Goal: Information Seeking & Learning: Compare options

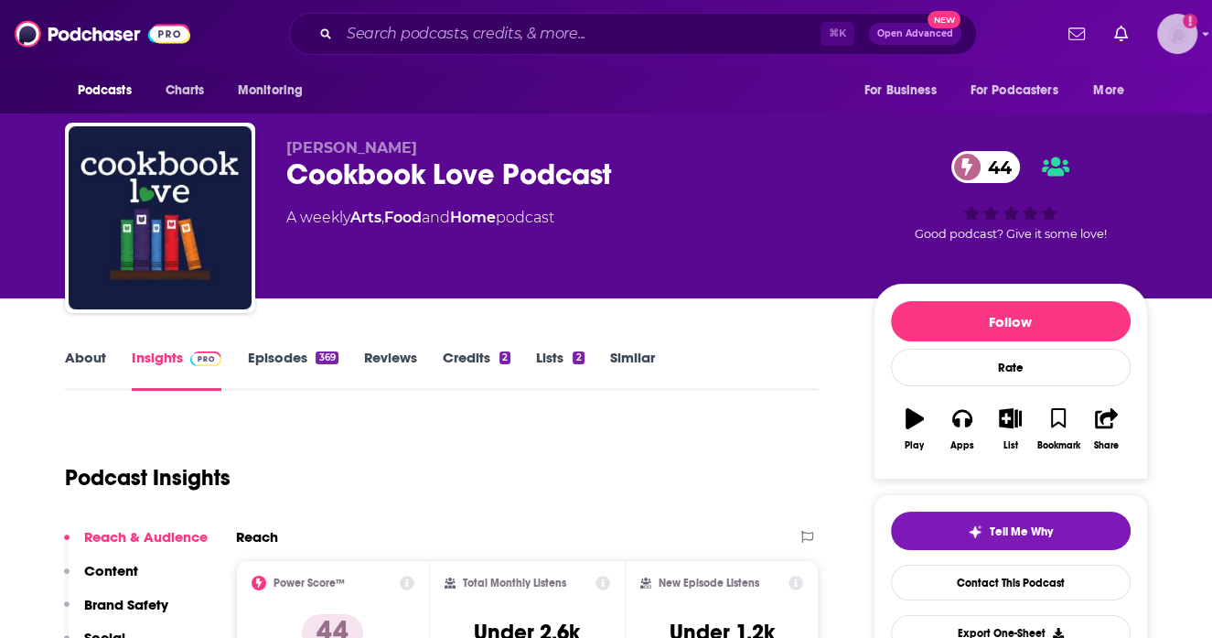
click at [1189, 33] on img "Logged in as ocharlson" at bounding box center [1177, 34] width 40 height 40
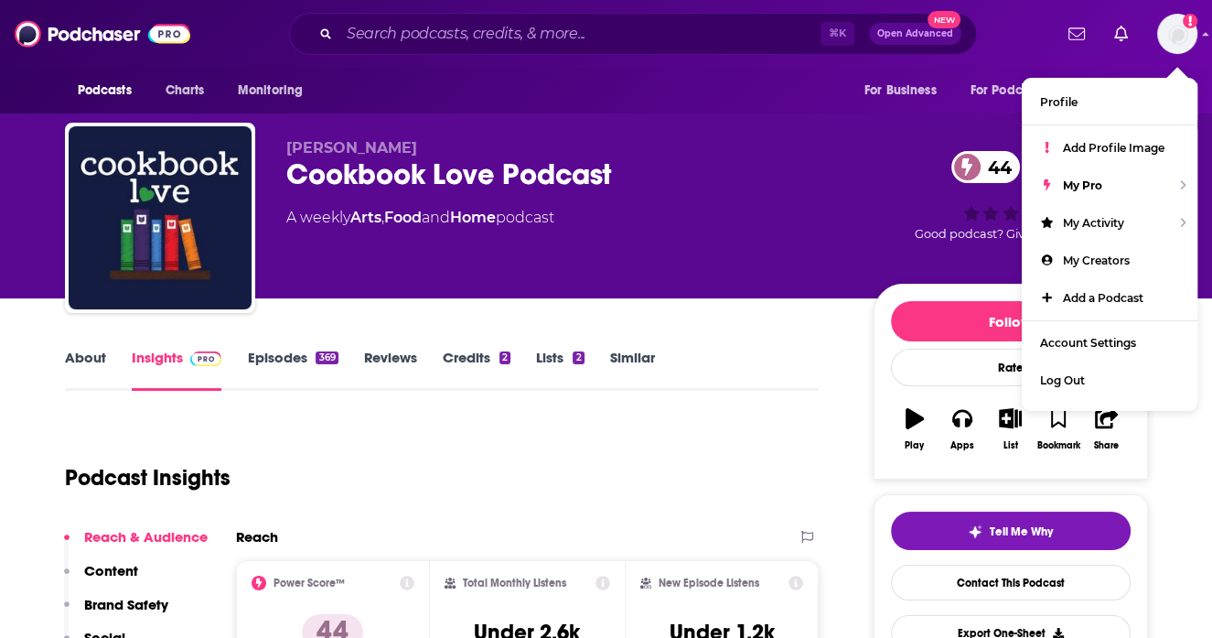
click at [1200, 31] on div "Podcasts Charts Monitoring ⌘ K Open Advanced New For Business For Podcasters Mo…" at bounding box center [606, 34] width 1212 height 68
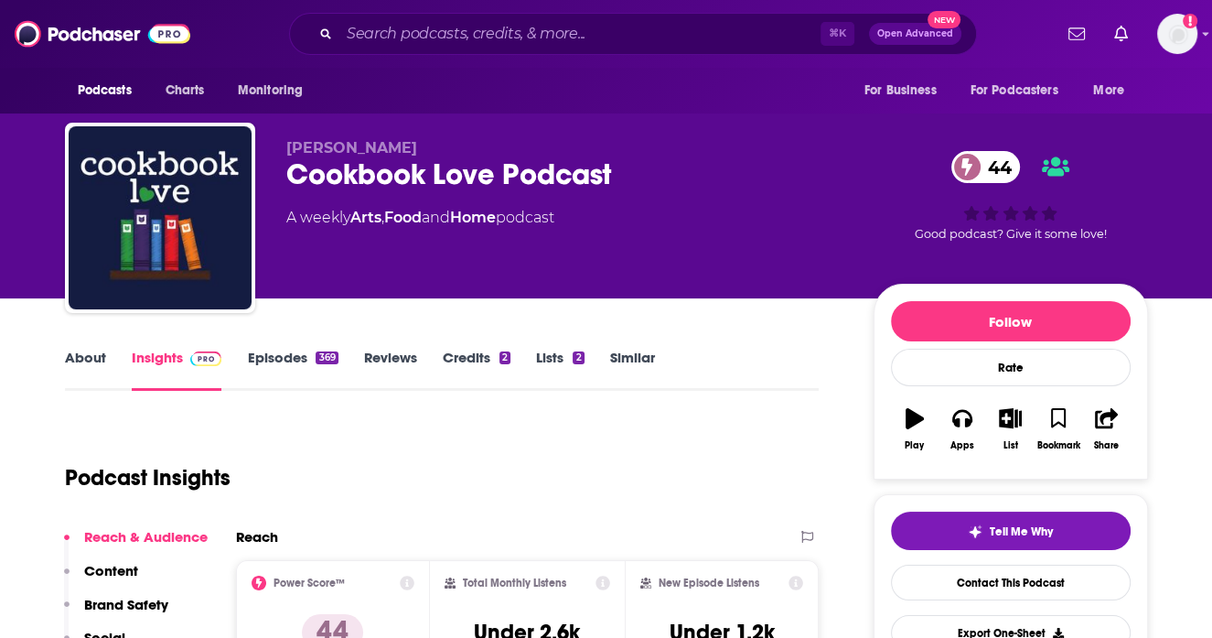
click at [1201, 32] on div "Podcasts Charts Monitoring ⌘ K Open Advanced New For Business For Podcasters Mo…" at bounding box center [606, 34] width 1212 height 68
click at [1178, 36] on img "Logged in as ocharlson" at bounding box center [1177, 34] width 40 height 40
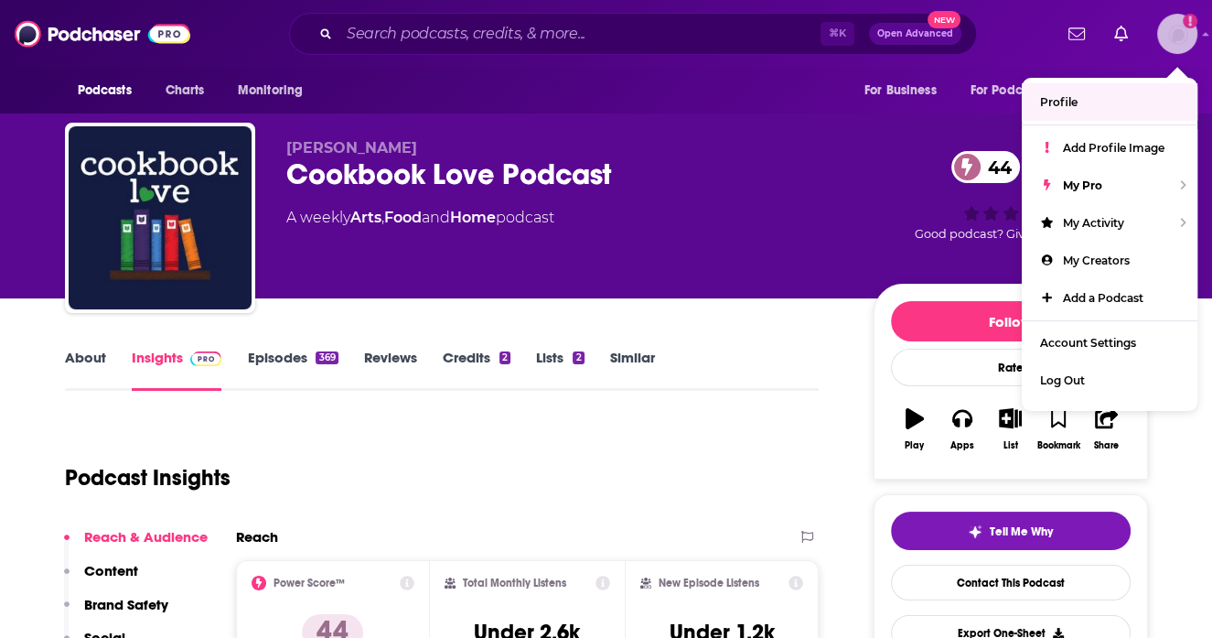
click at [1109, 102] on link "Profile" at bounding box center [1110, 102] width 176 height 38
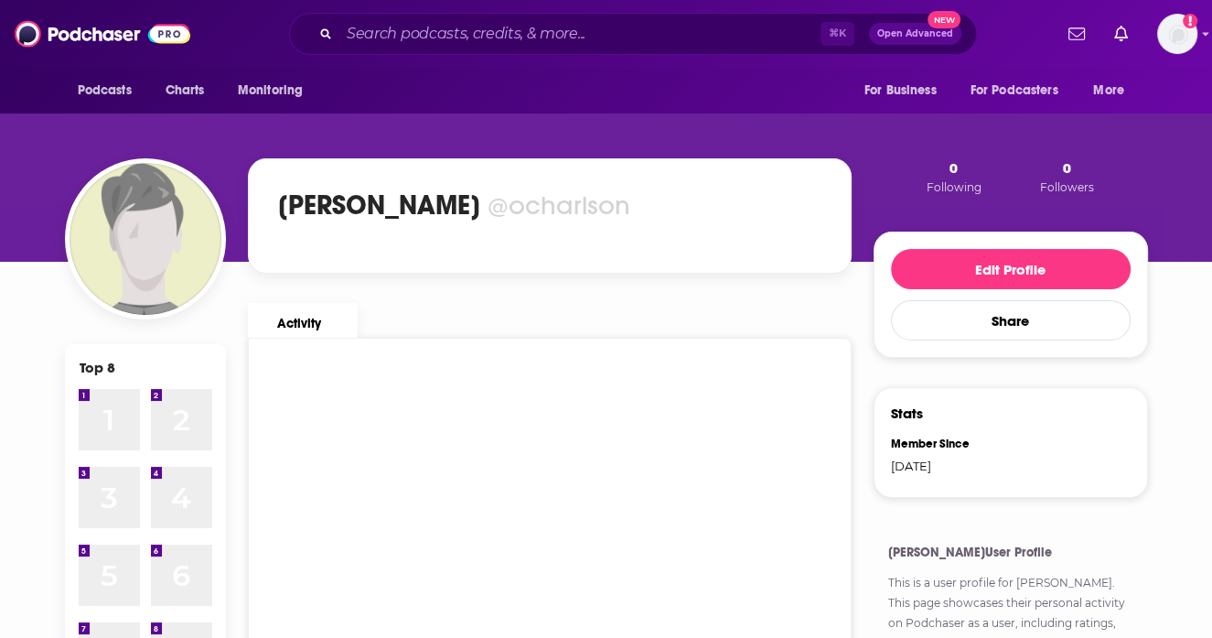
scroll to position [42, 0]
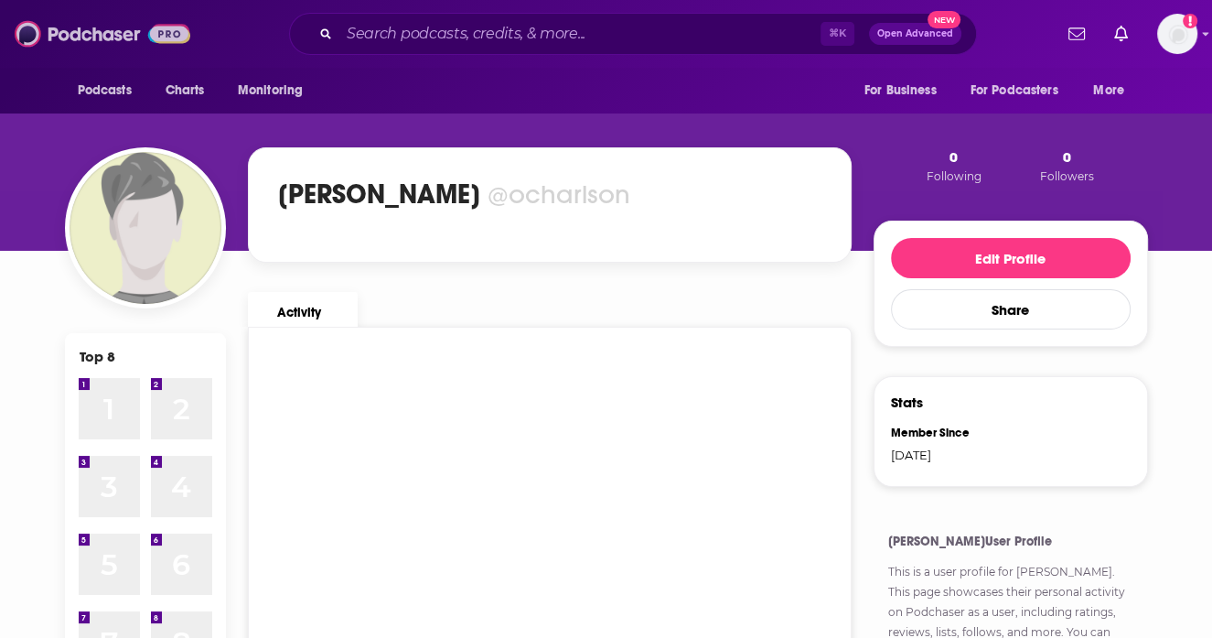
click at [113, 44] on img at bounding box center [103, 33] width 176 height 35
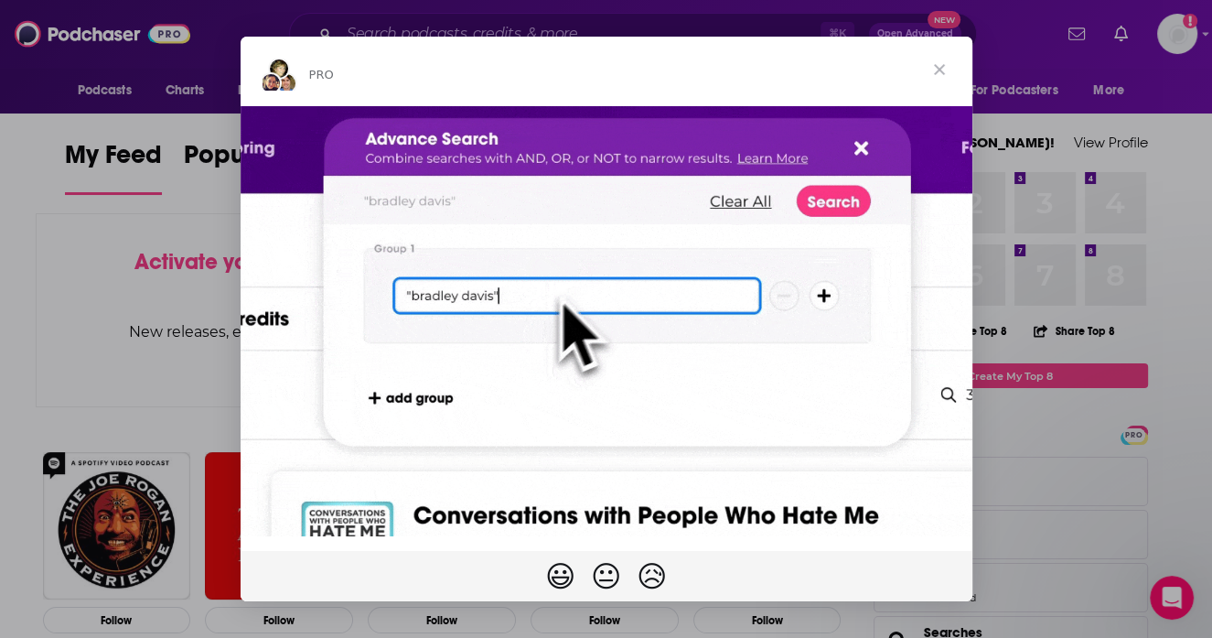
click at [939, 70] on span "Close" at bounding box center [940, 70] width 66 height 66
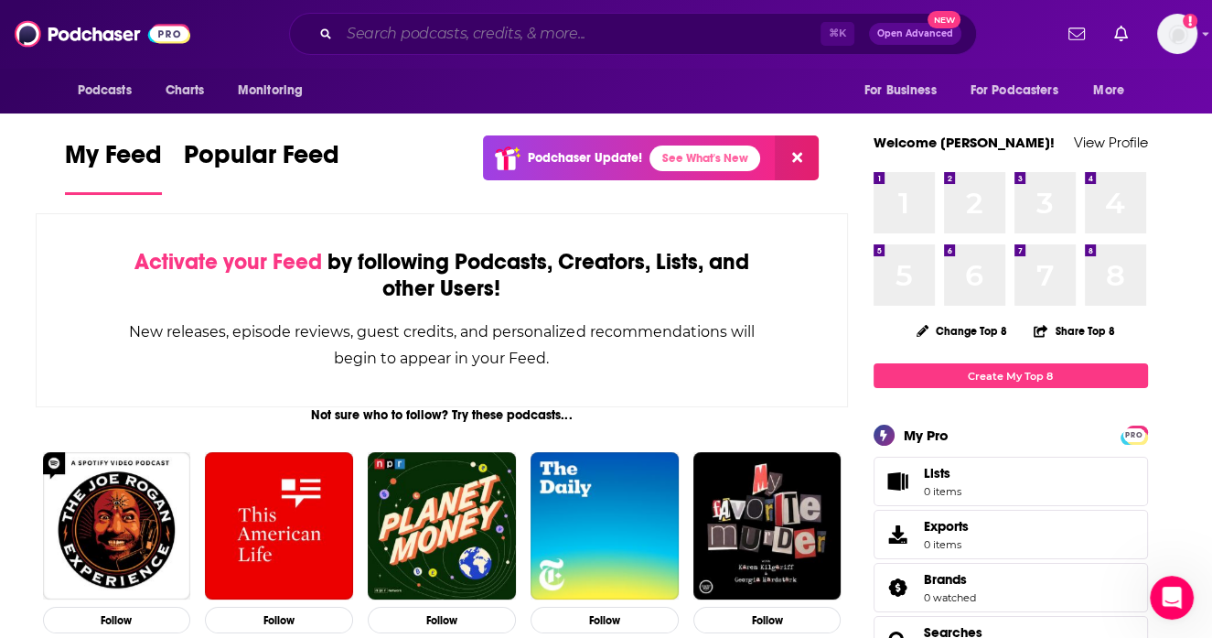
click at [611, 36] on input "Search podcasts, credits, & more..." at bounding box center [579, 33] width 481 height 29
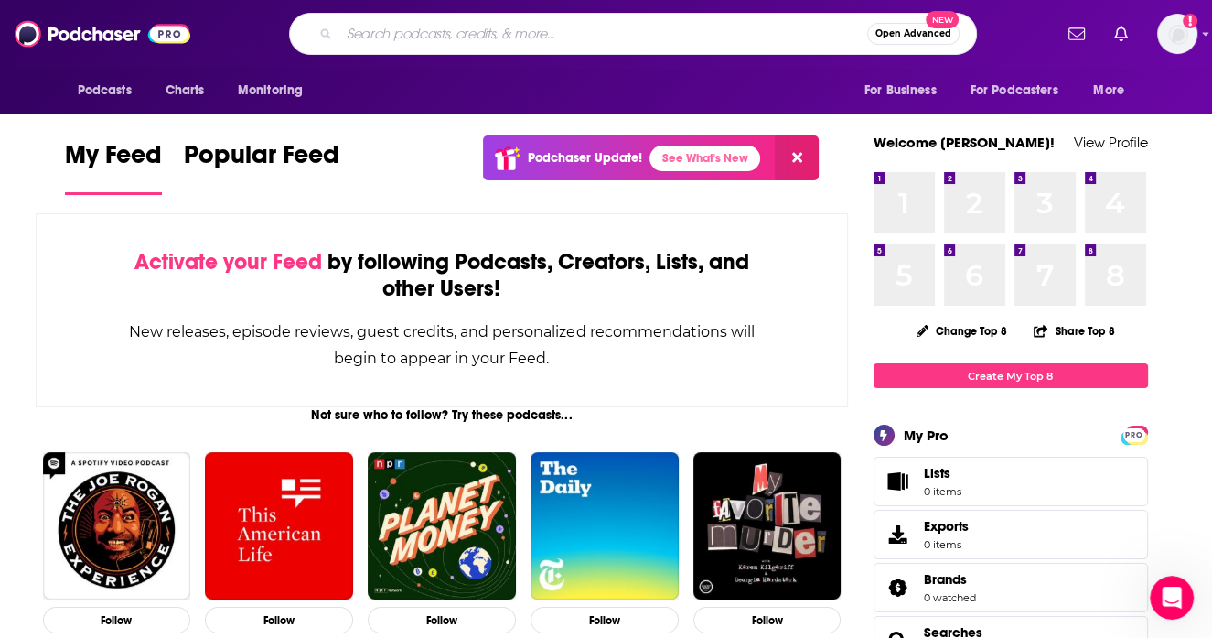
paste input "Unwed & Unbothered"
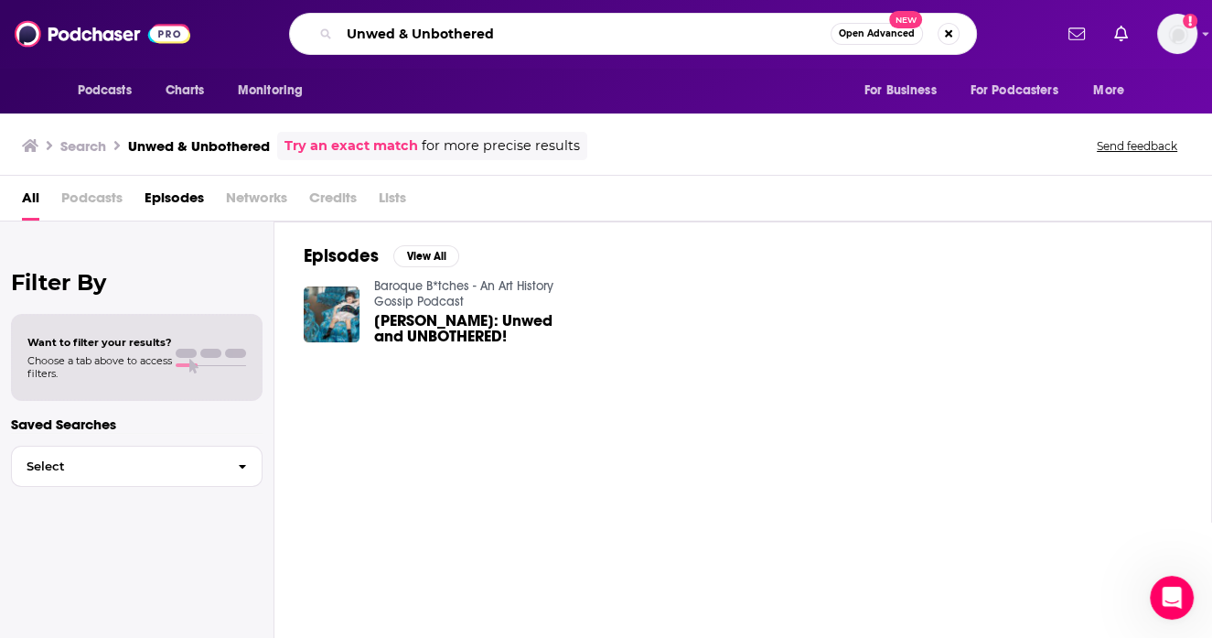
drag, startPoint x: 397, startPoint y: 34, endPoint x: 557, endPoint y: 38, distance: 160.2
click at [557, 38] on input "Unwed & Unbothered" at bounding box center [584, 33] width 491 height 29
type input "Unwed"
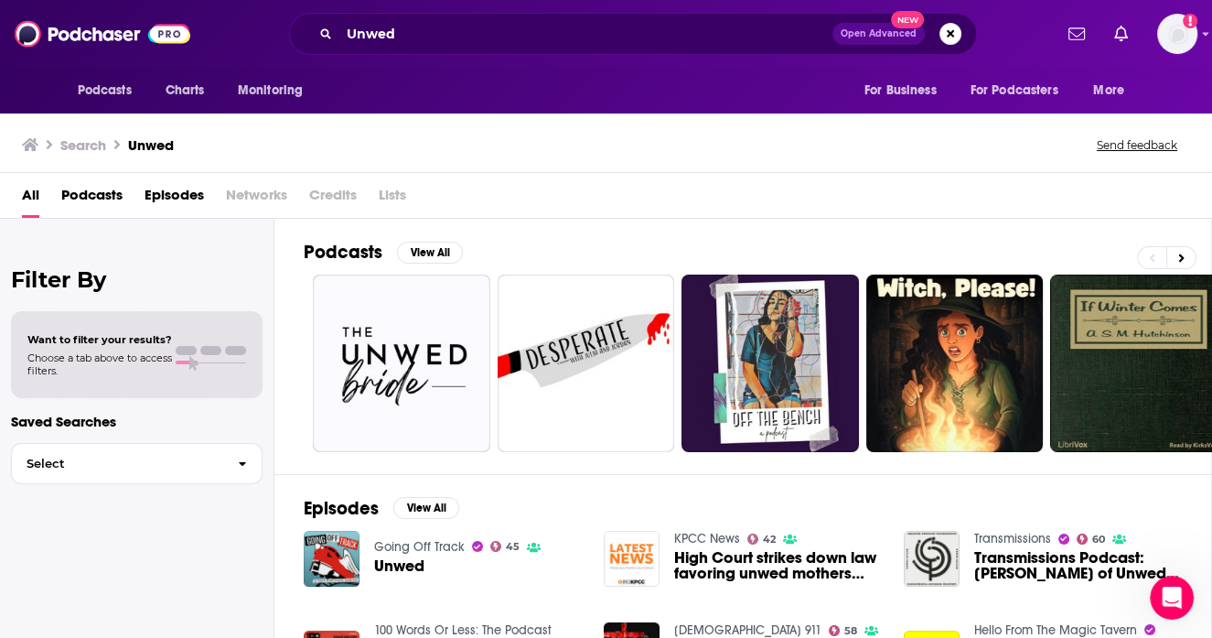
click at [98, 180] on span "Podcasts" at bounding box center [91, 199] width 61 height 38
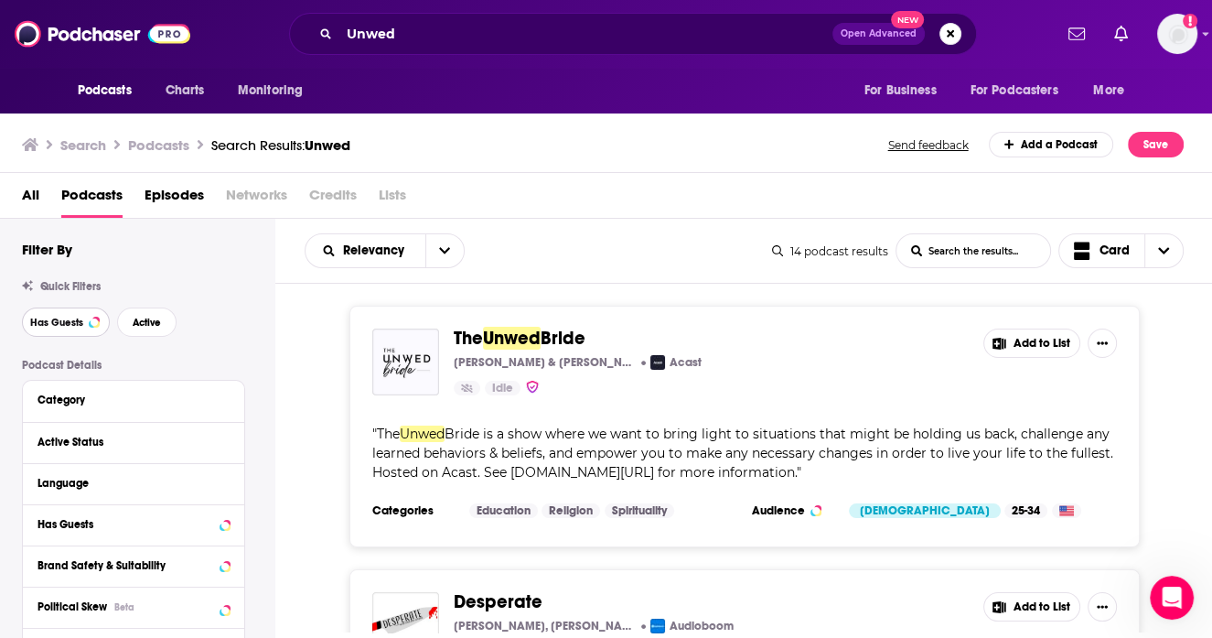
click at [91, 320] on div at bounding box center [94, 321] width 7 height 7
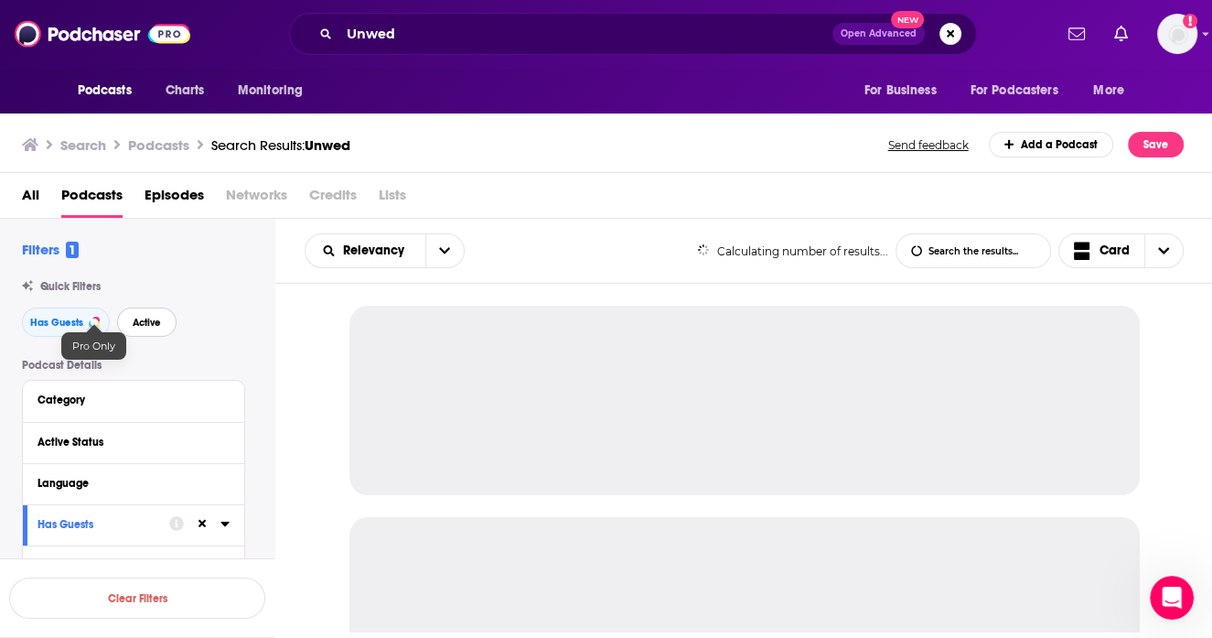
click at [137, 320] on span "Active" at bounding box center [147, 322] width 28 height 10
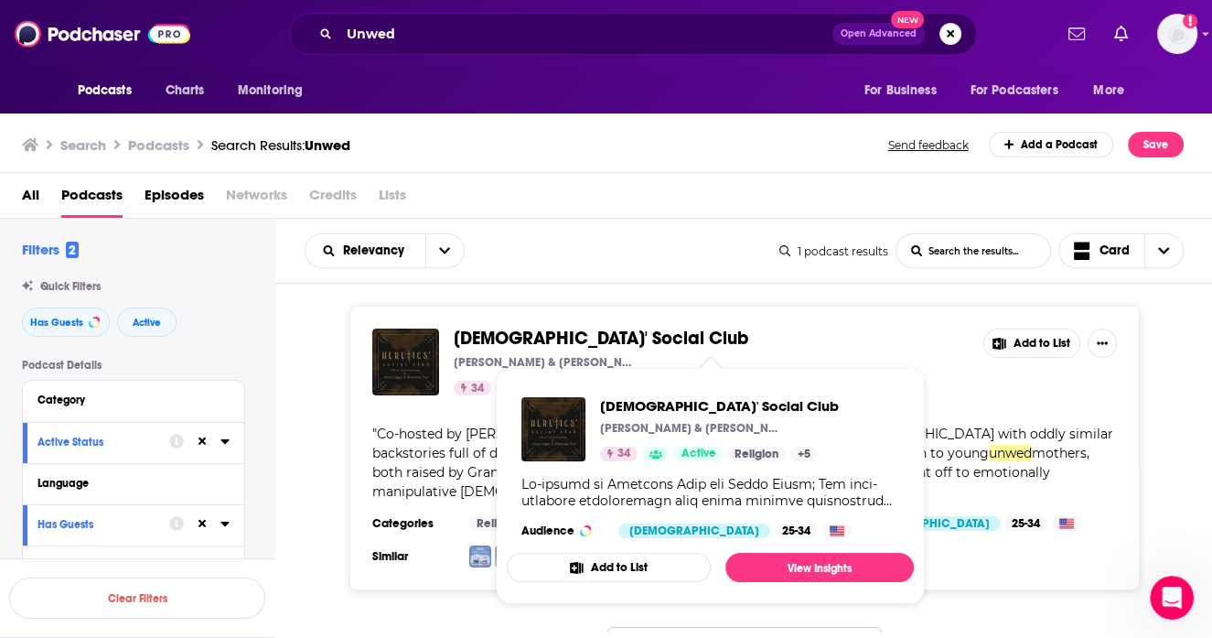
click at [516, 339] on span "Heretics' Social Club" at bounding box center [601, 338] width 295 height 23
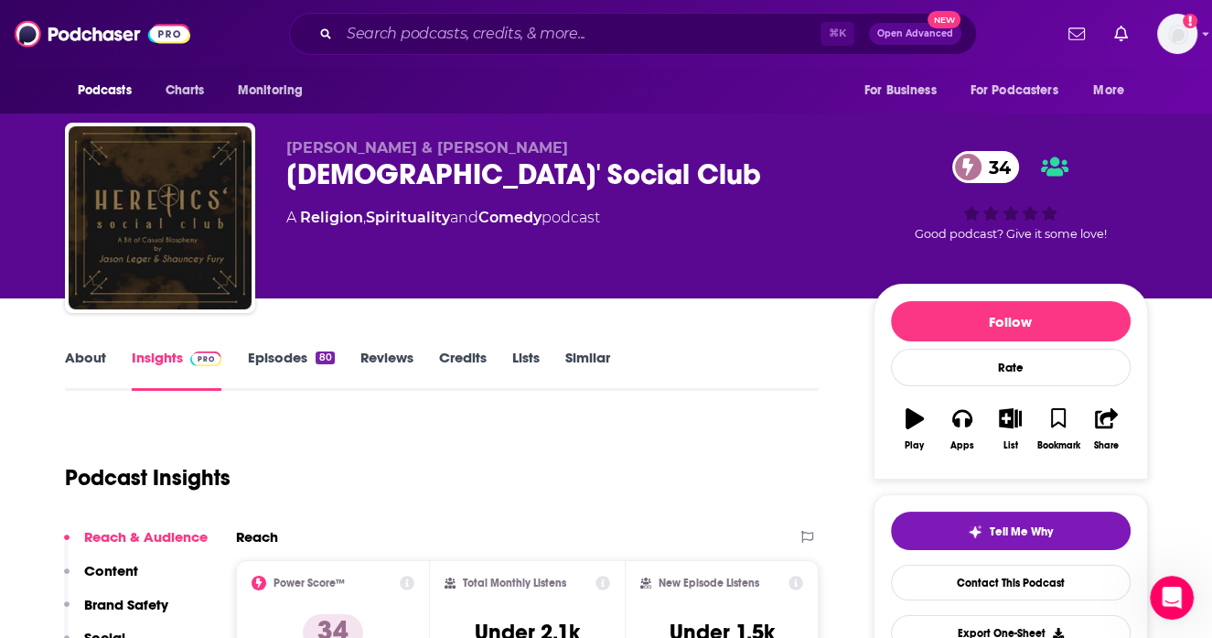
click at [96, 363] on link "About" at bounding box center [85, 370] width 41 height 42
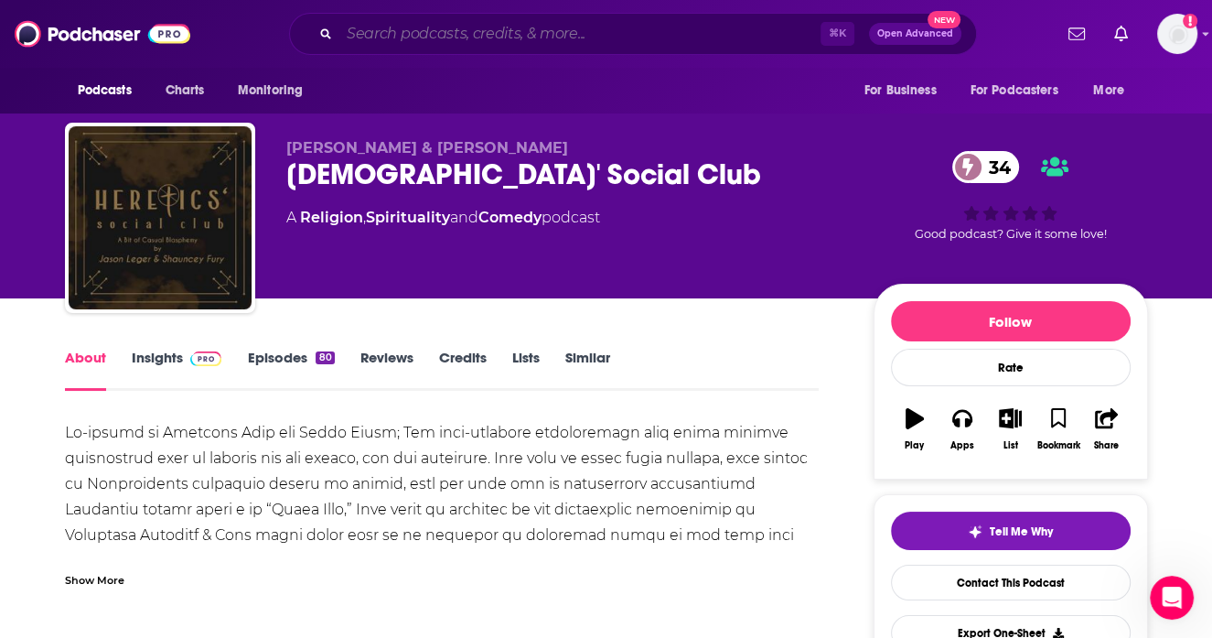
click at [425, 32] on input "Search podcasts, credits, & more..." at bounding box center [579, 33] width 481 height 29
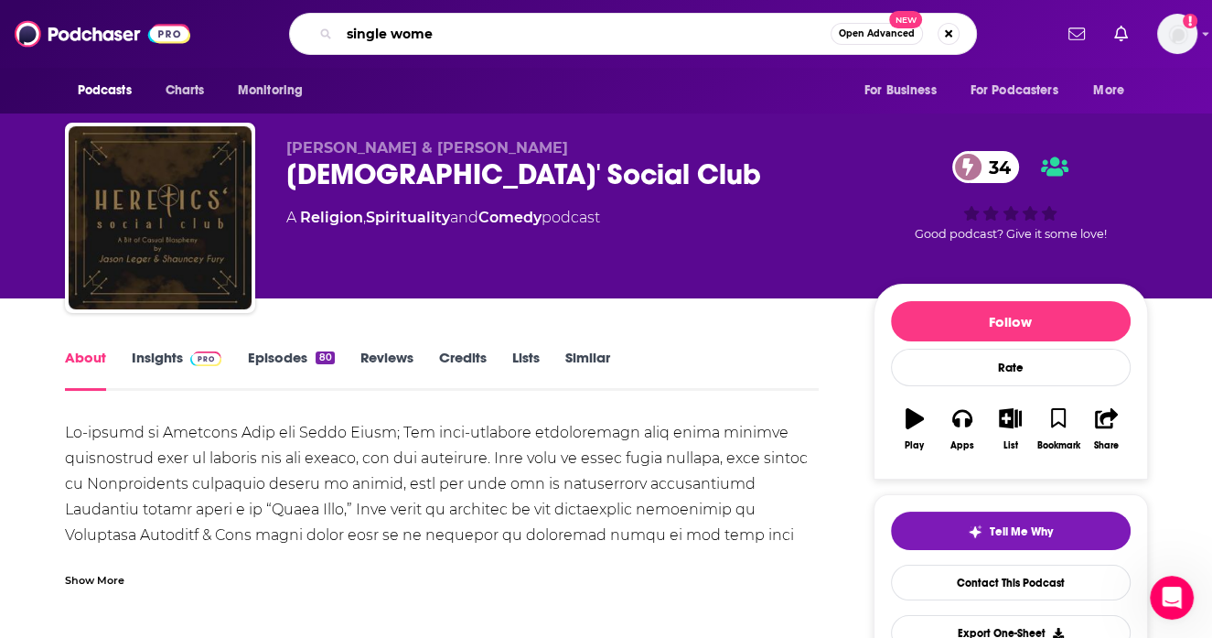
type input "single women"
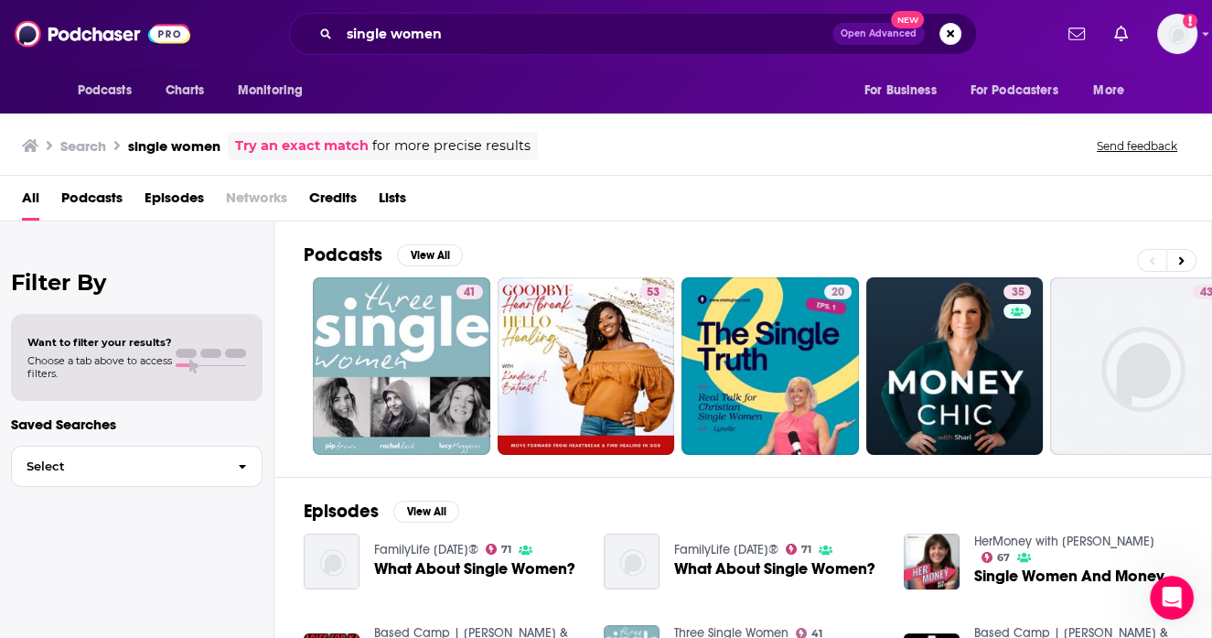
click at [85, 197] on span "Podcasts" at bounding box center [91, 202] width 61 height 38
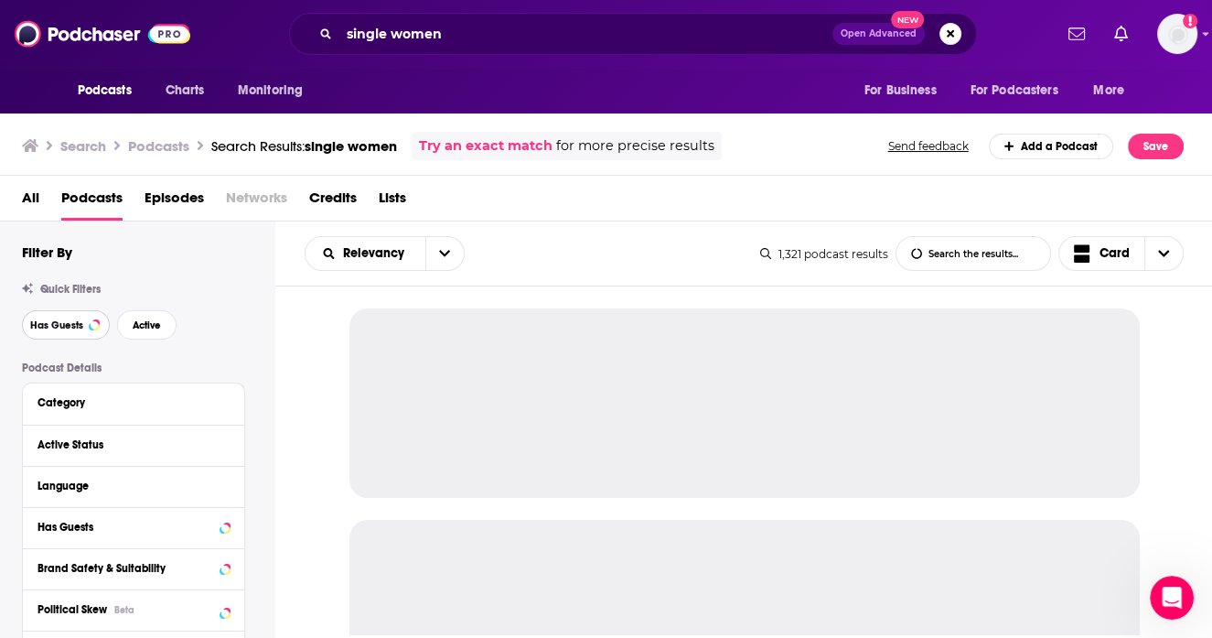
click at [78, 320] on span "Has Guests" at bounding box center [56, 325] width 53 height 10
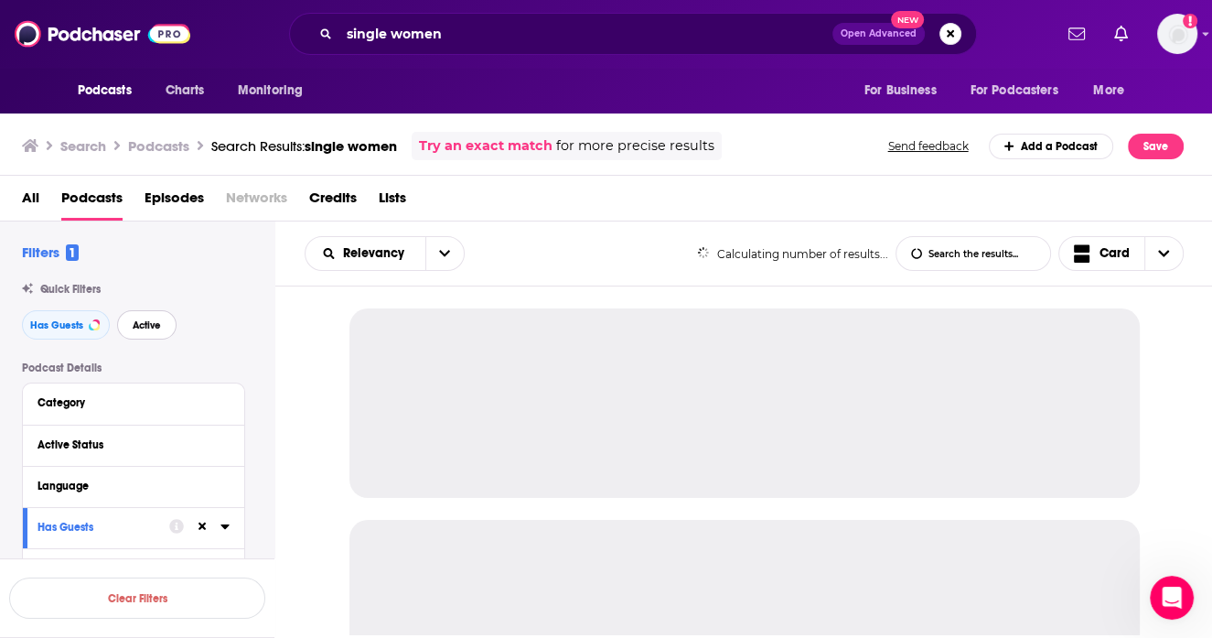
click at [161, 318] on button "Active" at bounding box center [146, 324] width 59 height 29
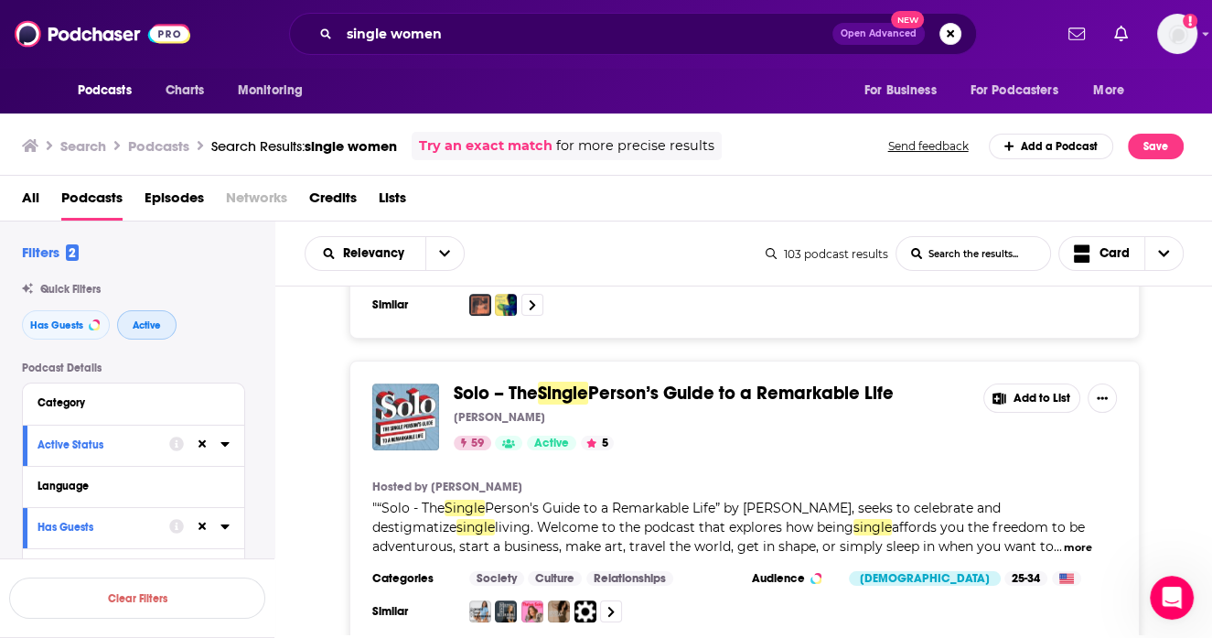
scroll to position [1539, 0]
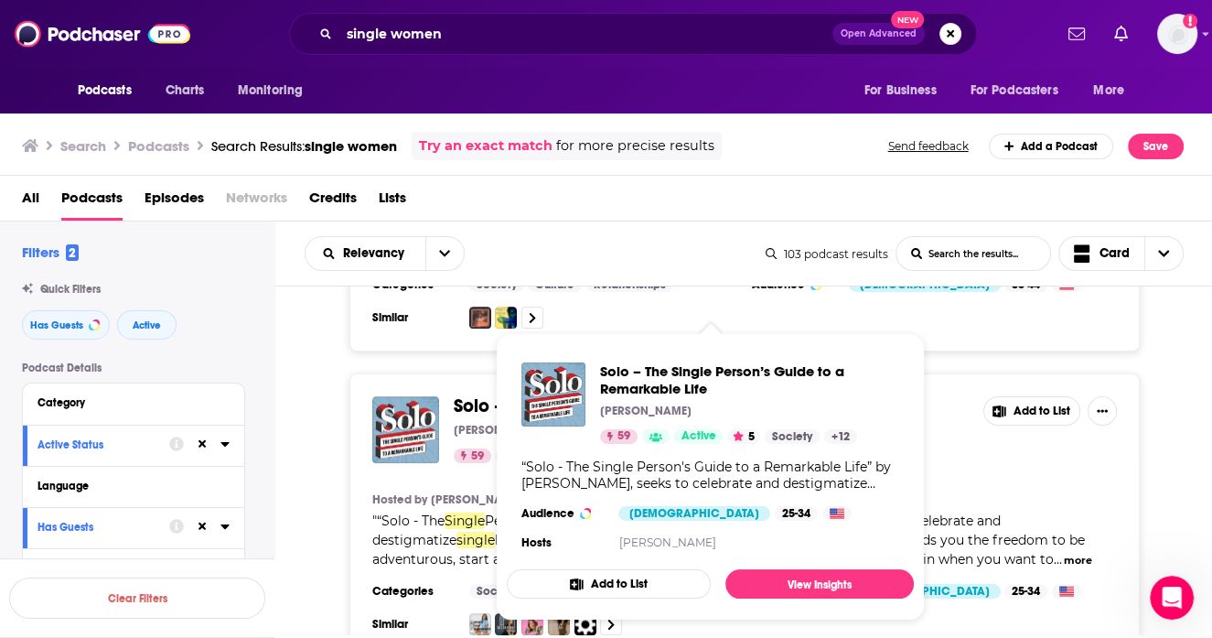
click at [780, 394] on span "Person’s Guide to a Remarkable Life" at bounding box center [741, 405] width 306 height 23
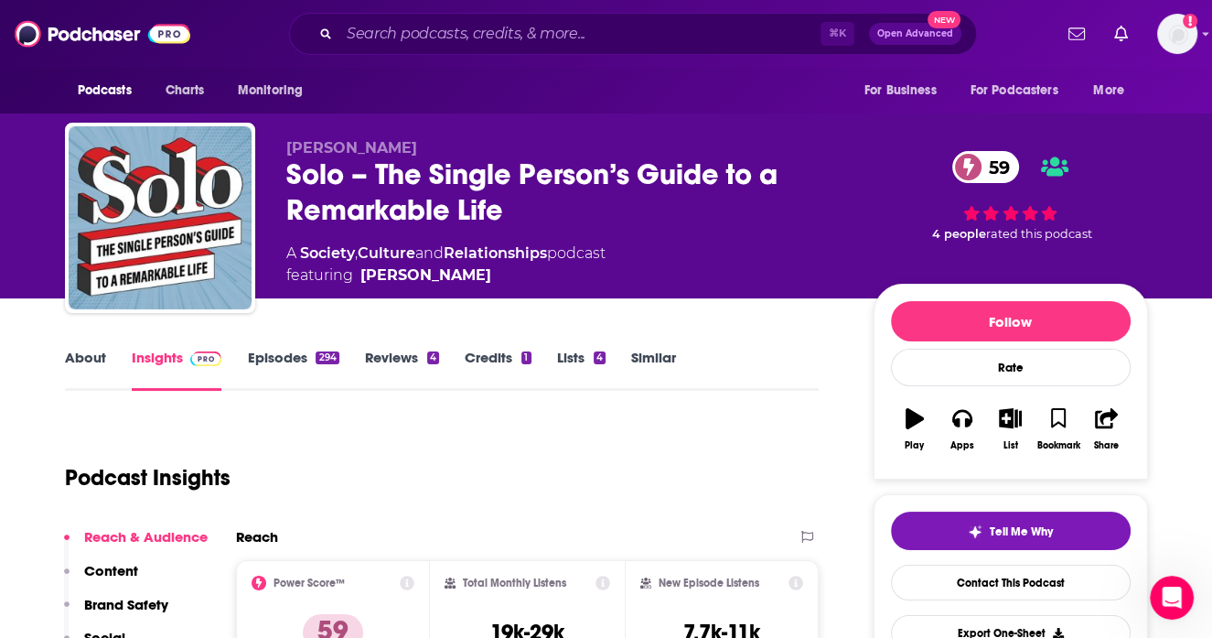
click at [101, 362] on link "About" at bounding box center [85, 370] width 41 height 42
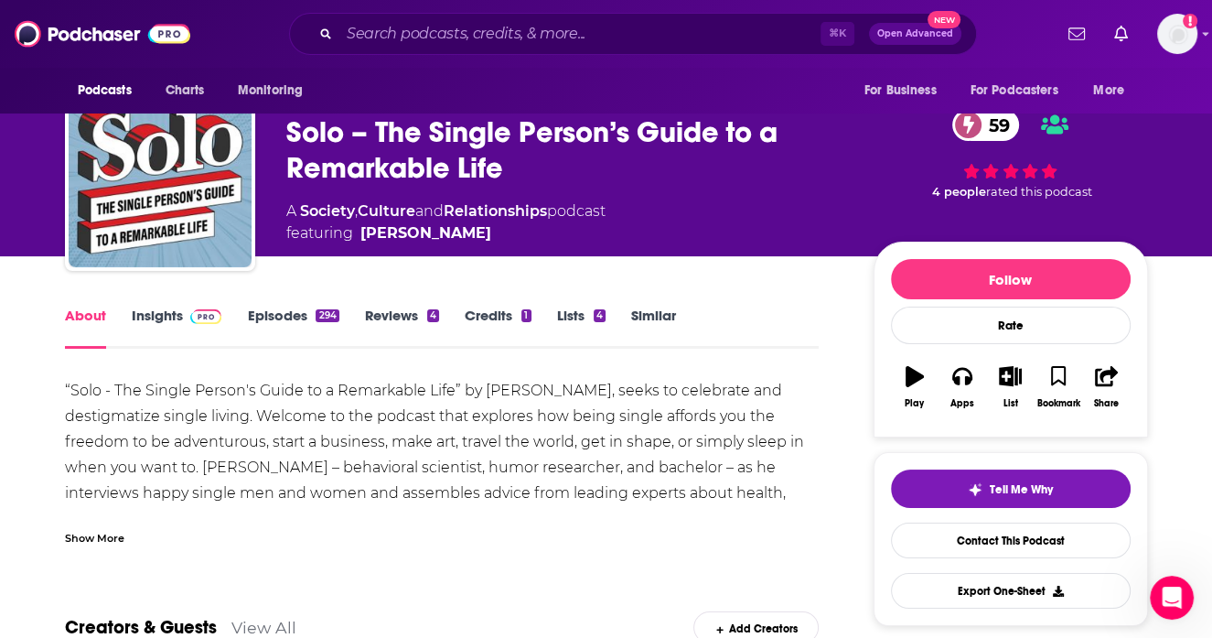
scroll to position [60, 0]
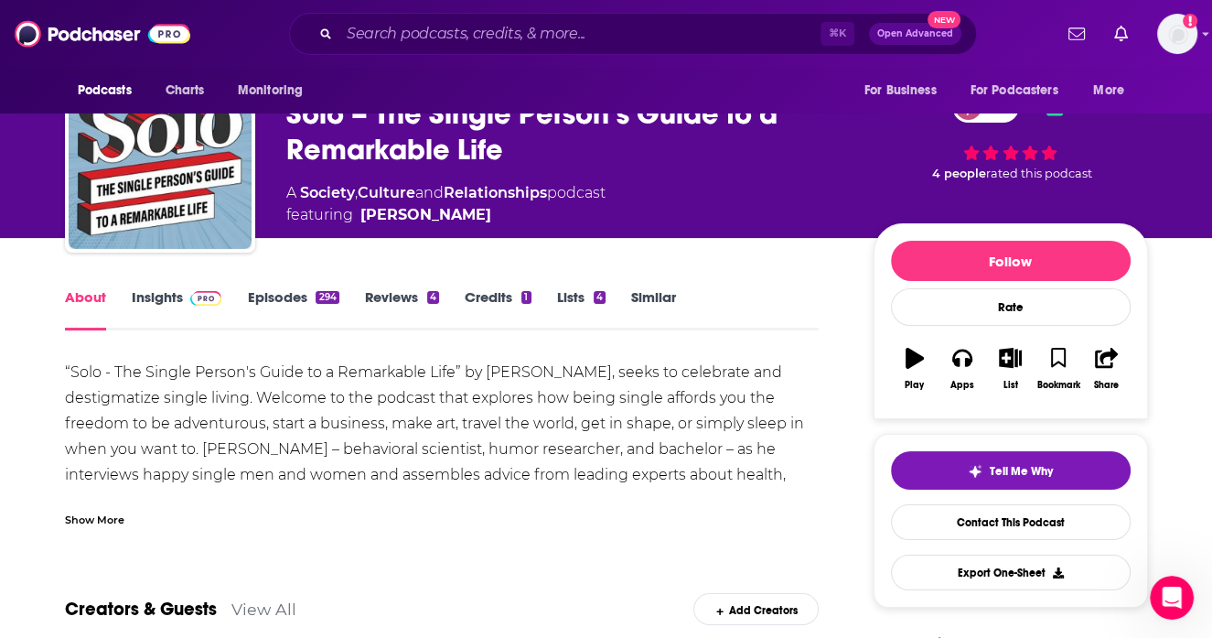
click at [287, 296] on link "Episodes 294" at bounding box center [292, 309] width 91 height 42
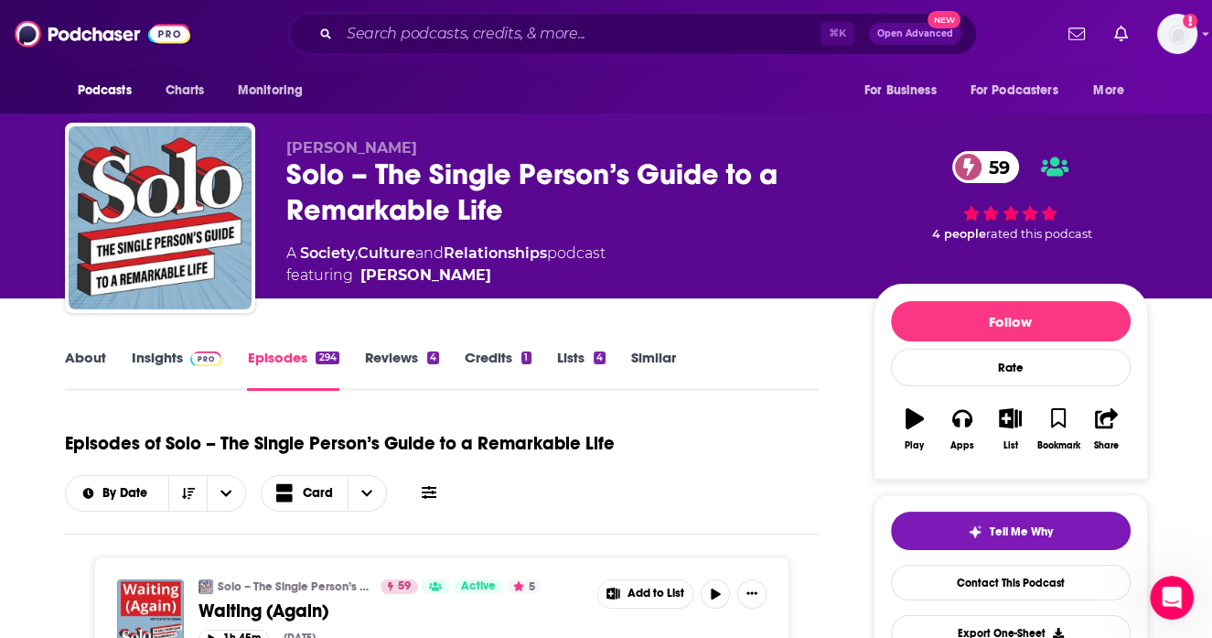
click at [98, 360] on link "About" at bounding box center [85, 370] width 41 height 42
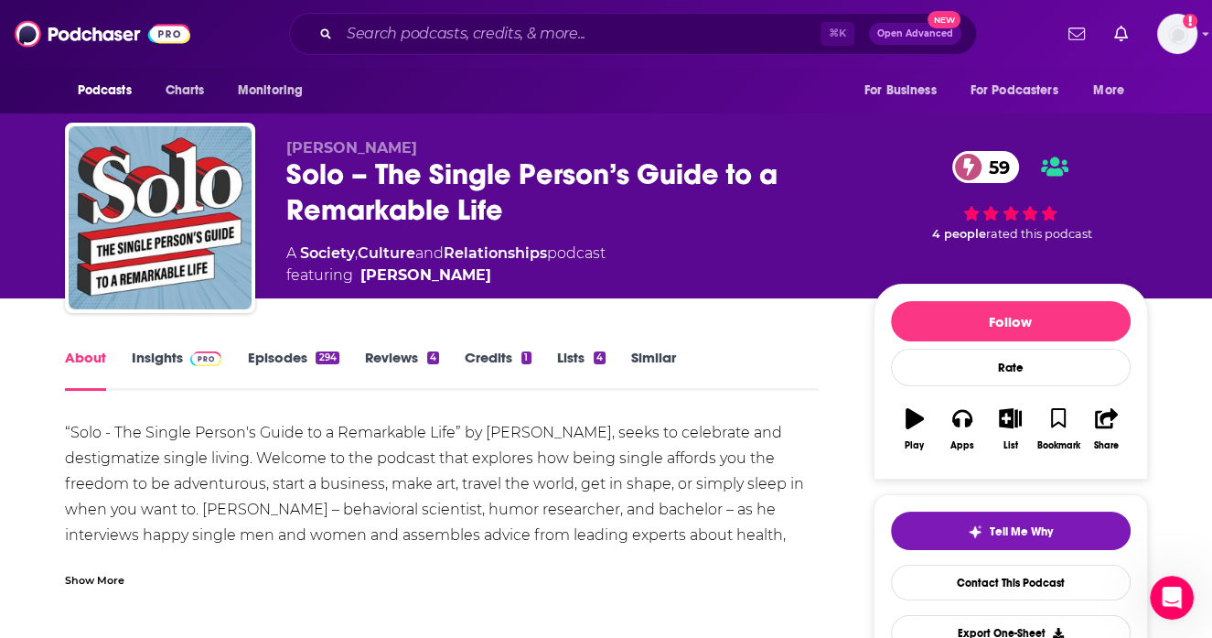
click at [287, 173] on div "Solo – The Single Person’s Guide to a Remarkable Life 59" at bounding box center [565, 191] width 558 height 71
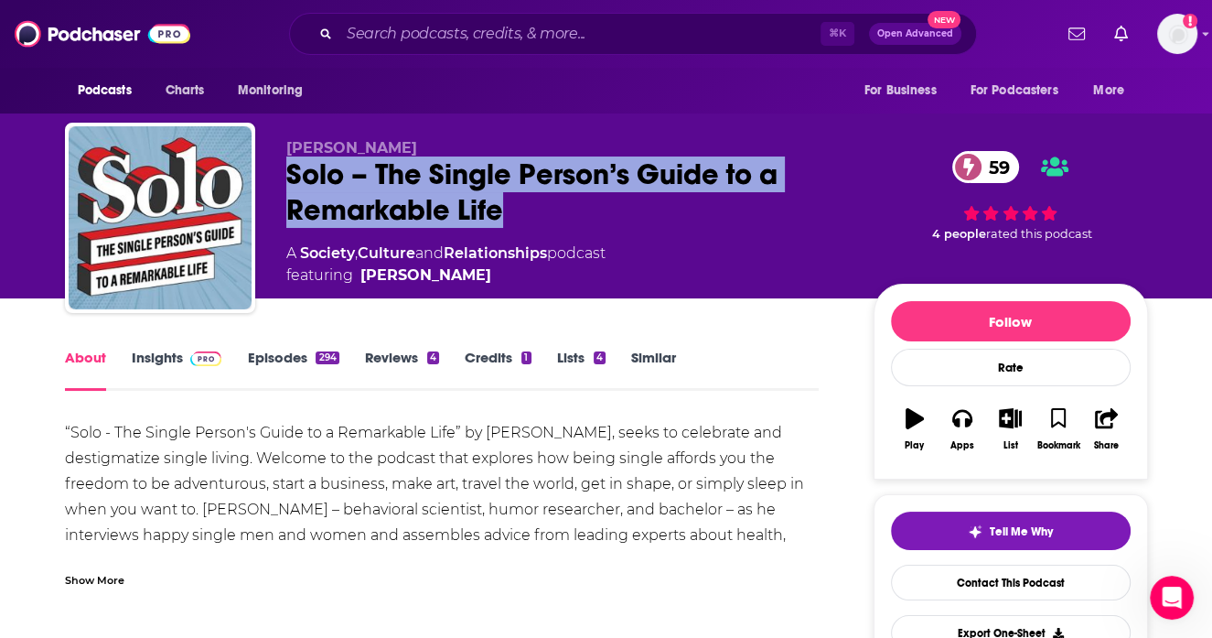
drag, startPoint x: 286, startPoint y: 170, endPoint x: 507, endPoint y: 217, distance: 225.4
click at [507, 217] on div "Solo – The Single Person’s Guide to a Remarkable Life 59" at bounding box center [565, 191] width 558 height 71
copy h1 "Solo – The Single Person’s Guide to a Remarkable Life"
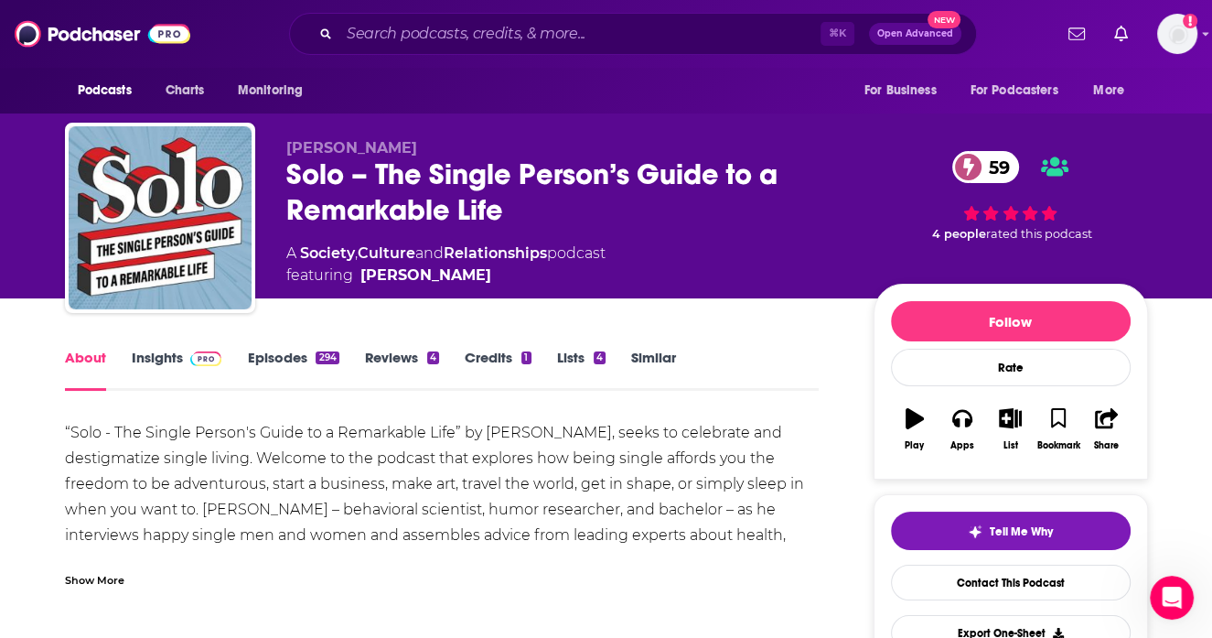
click at [490, 435] on span "“Solo - The Single Person's Guide to a Remarkable Life” by Dr. Peter McGraw, se…" at bounding box center [434, 522] width 739 height 197
click at [484, 428] on span "“Solo - The Single Person's Guide to a Remarkable Life” by Dr. Peter McGraw, se…" at bounding box center [434, 522] width 739 height 197
drag, startPoint x: 484, startPoint y: 428, endPoint x: 600, endPoint y: 431, distance: 116.2
click at [600, 431] on span "“Solo - The Single Person's Guide to a Remarkable Life” by Dr. Peter McGraw, se…" at bounding box center [434, 522] width 739 height 197
copy span "Dr. Peter McGraw"
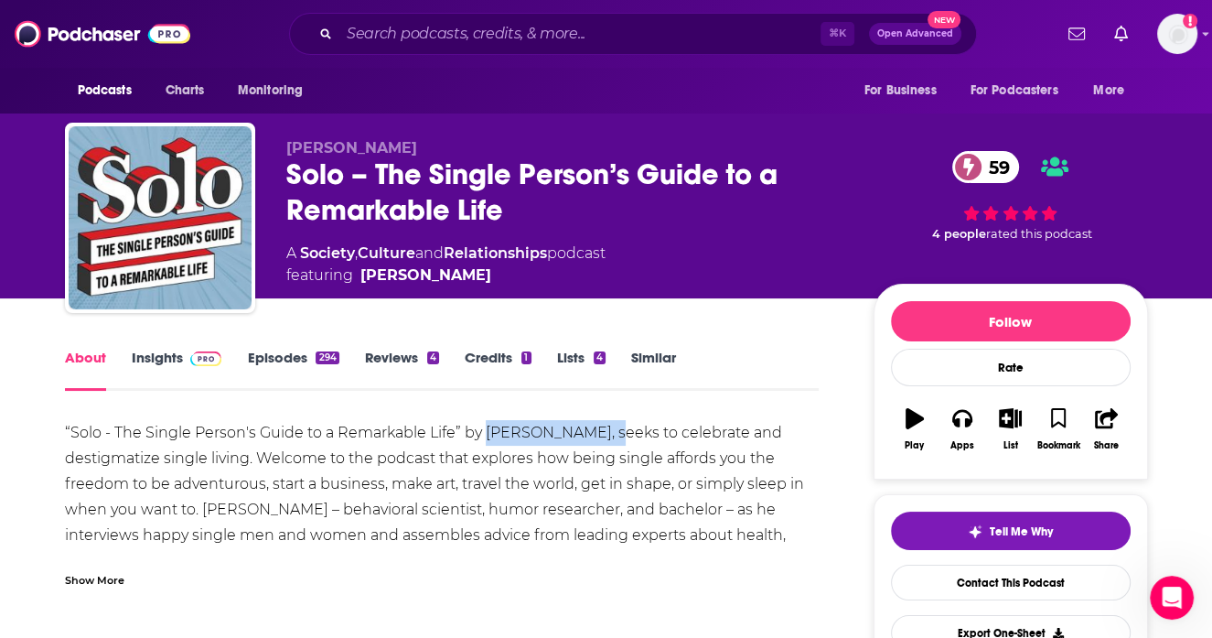
click at [168, 351] on link "Insights" at bounding box center [177, 370] width 91 height 42
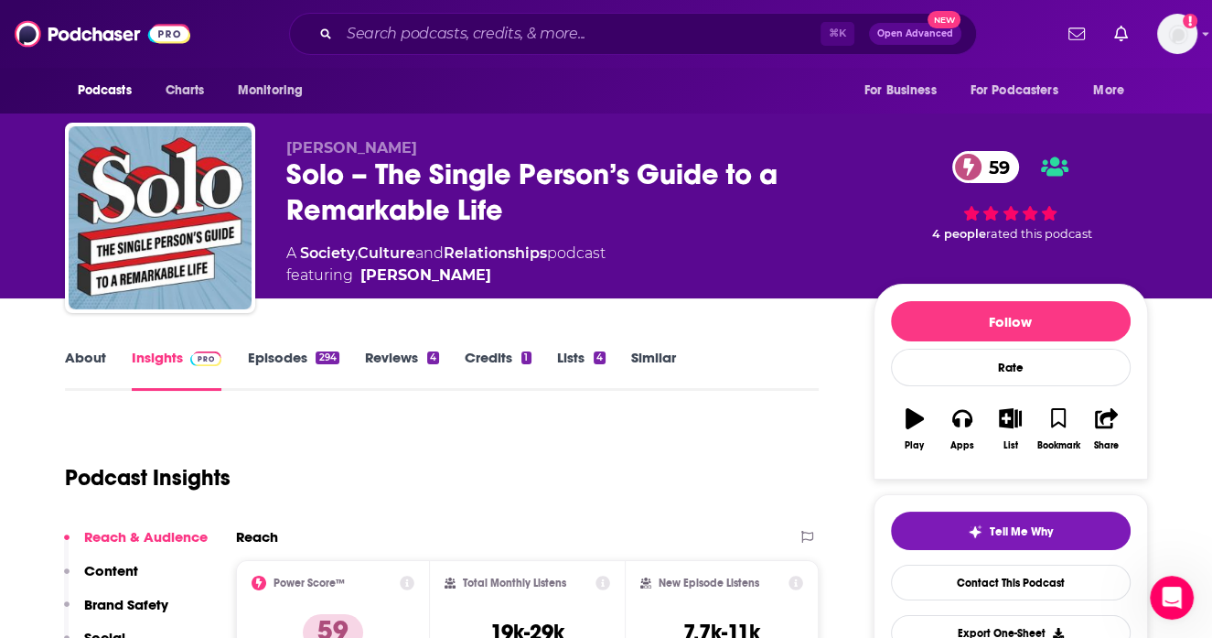
click at [75, 363] on link "About" at bounding box center [85, 370] width 41 height 42
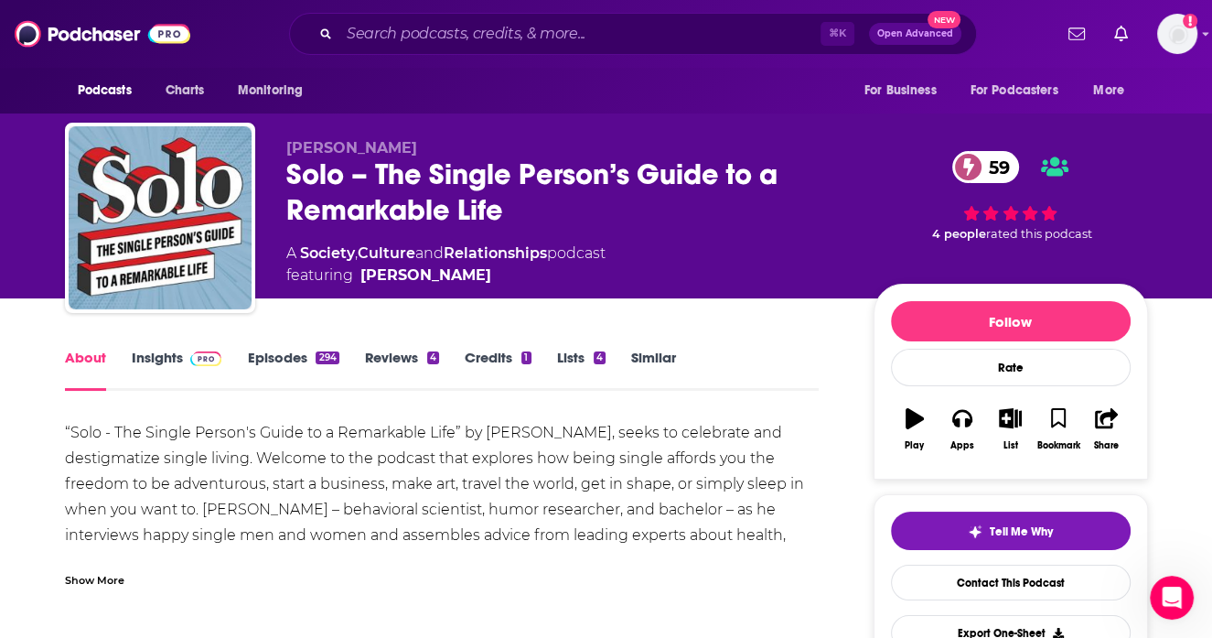
click at [187, 365] on span at bounding box center [202, 357] width 39 height 17
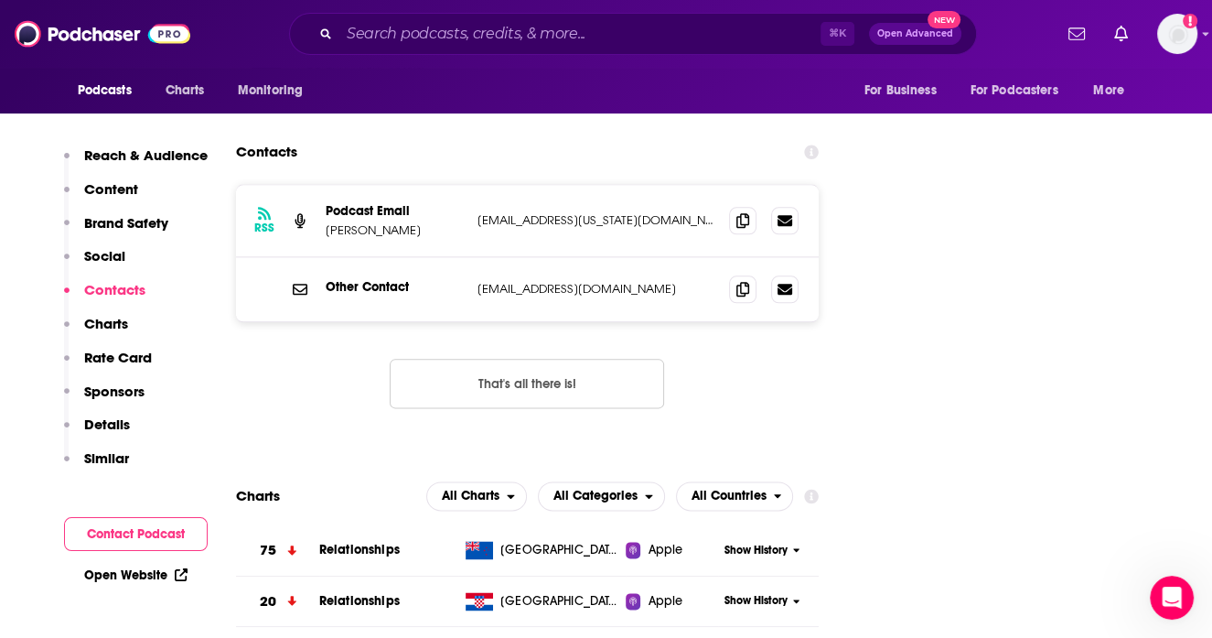
scroll to position [1830, 0]
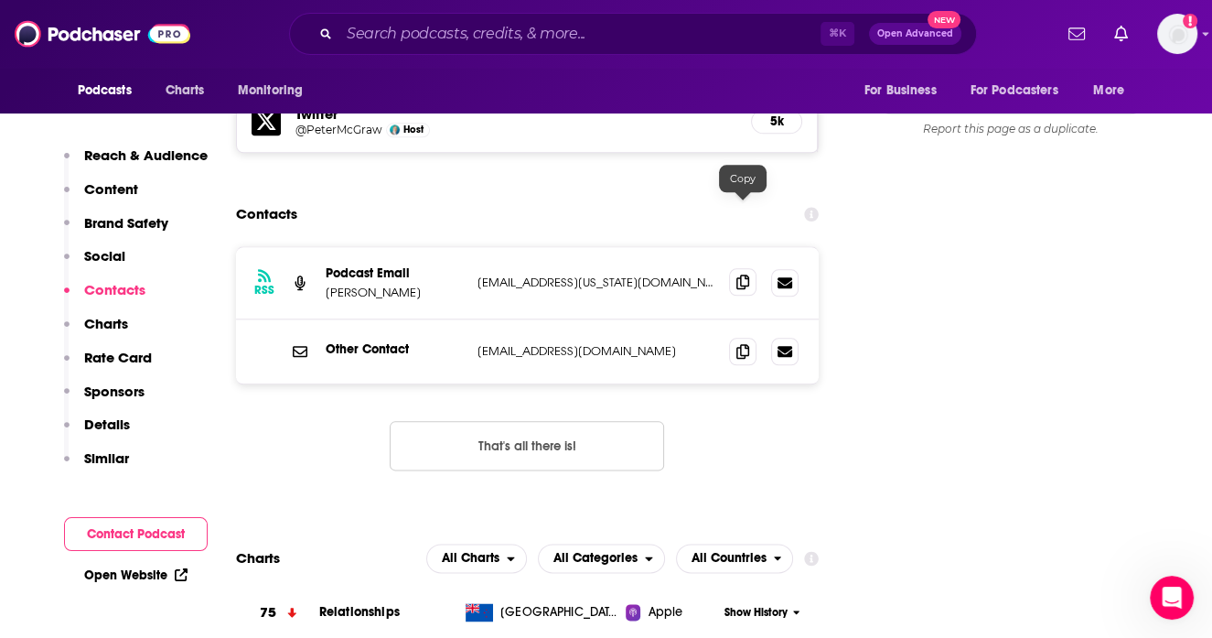
click at [739, 274] on icon at bounding box center [743, 281] width 13 height 15
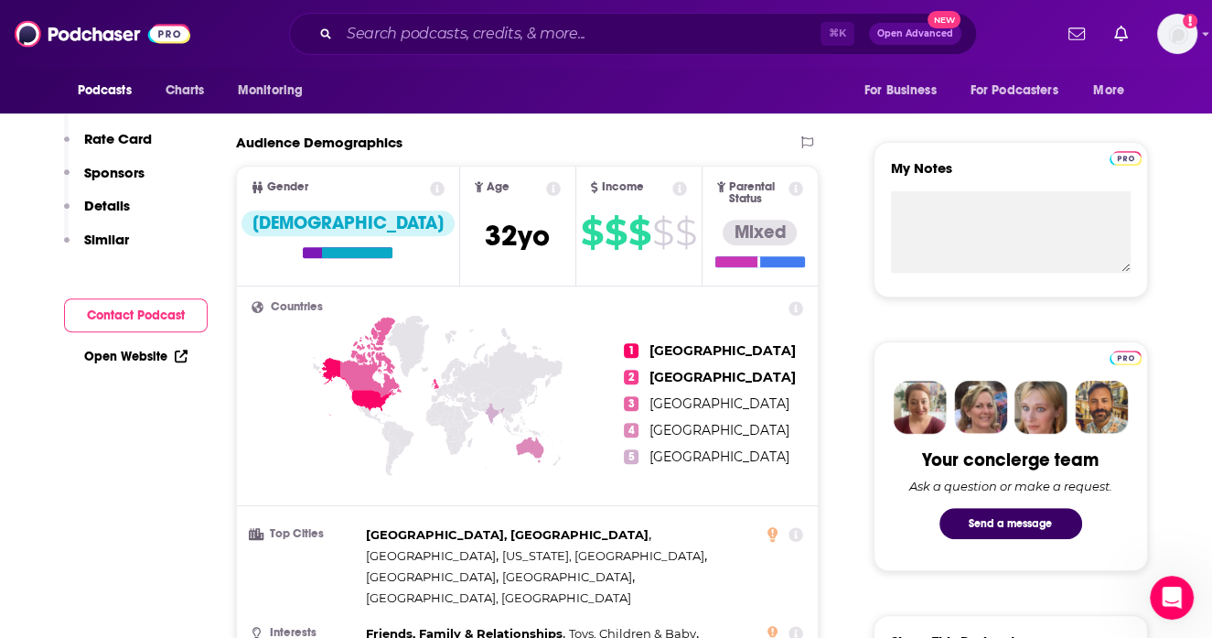
scroll to position [0, 0]
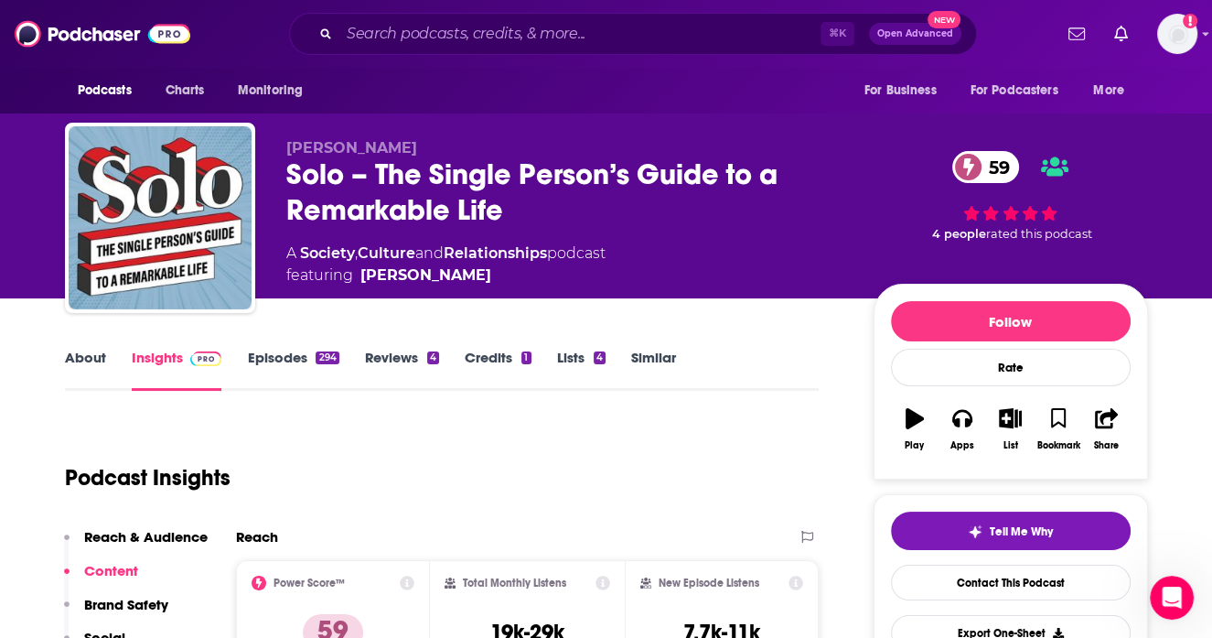
click at [309, 358] on link "Episodes 294" at bounding box center [292, 370] width 91 height 42
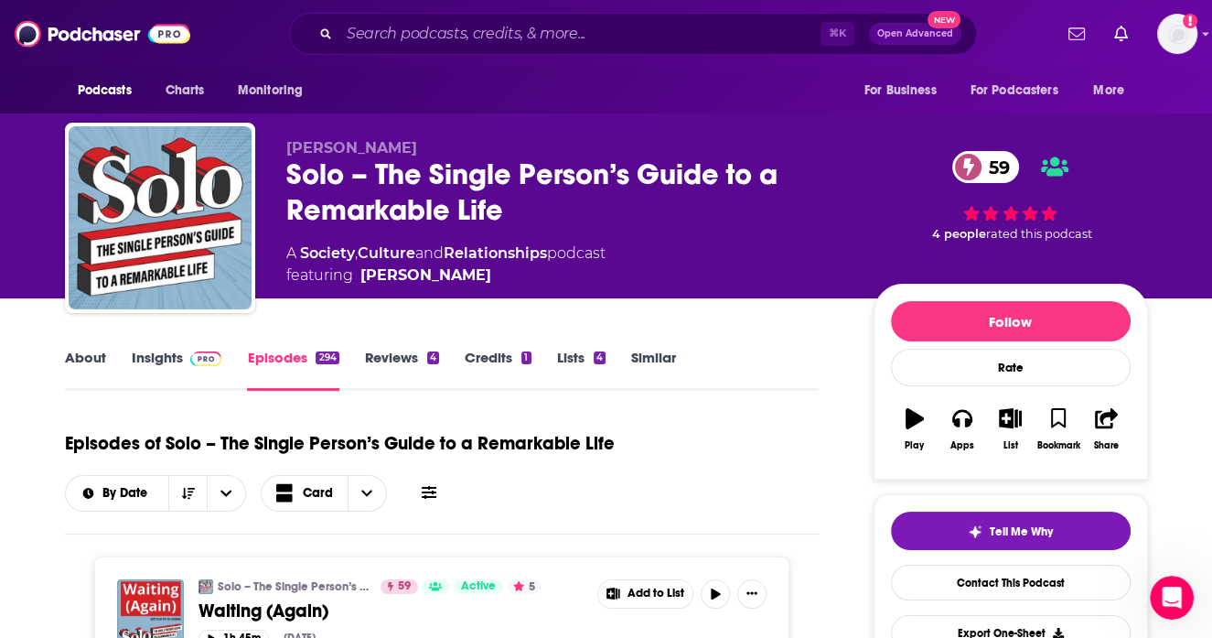
click at [634, 360] on link "Similar" at bounding box center [653, 370] width 45 height 42
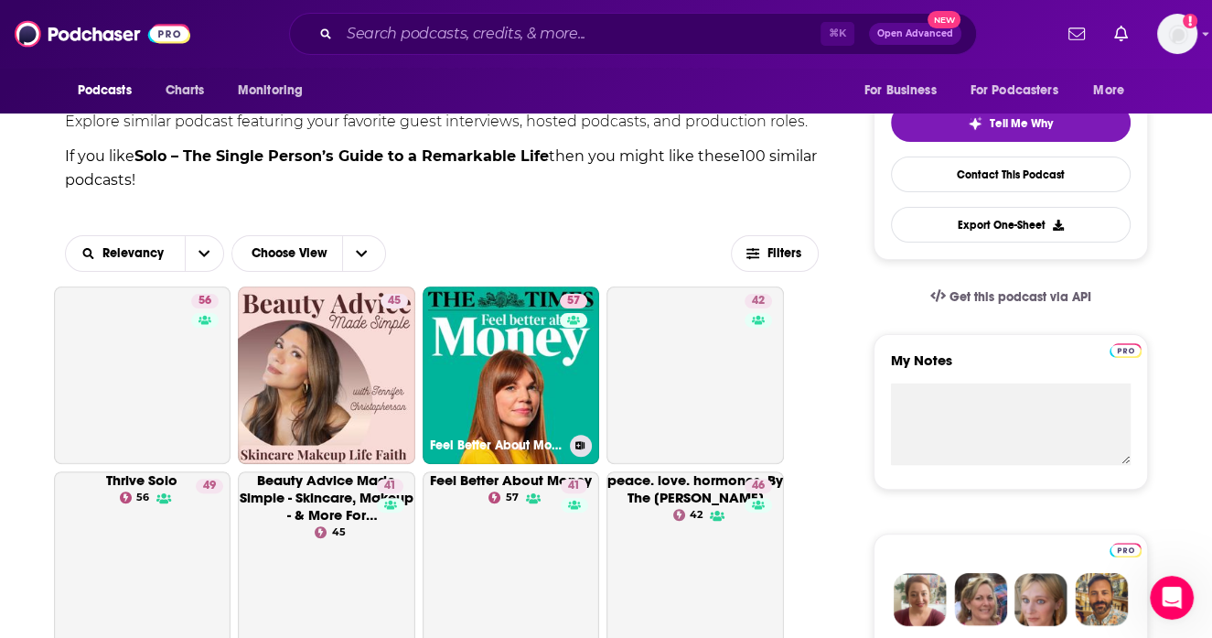
scroll to position [490, 0]
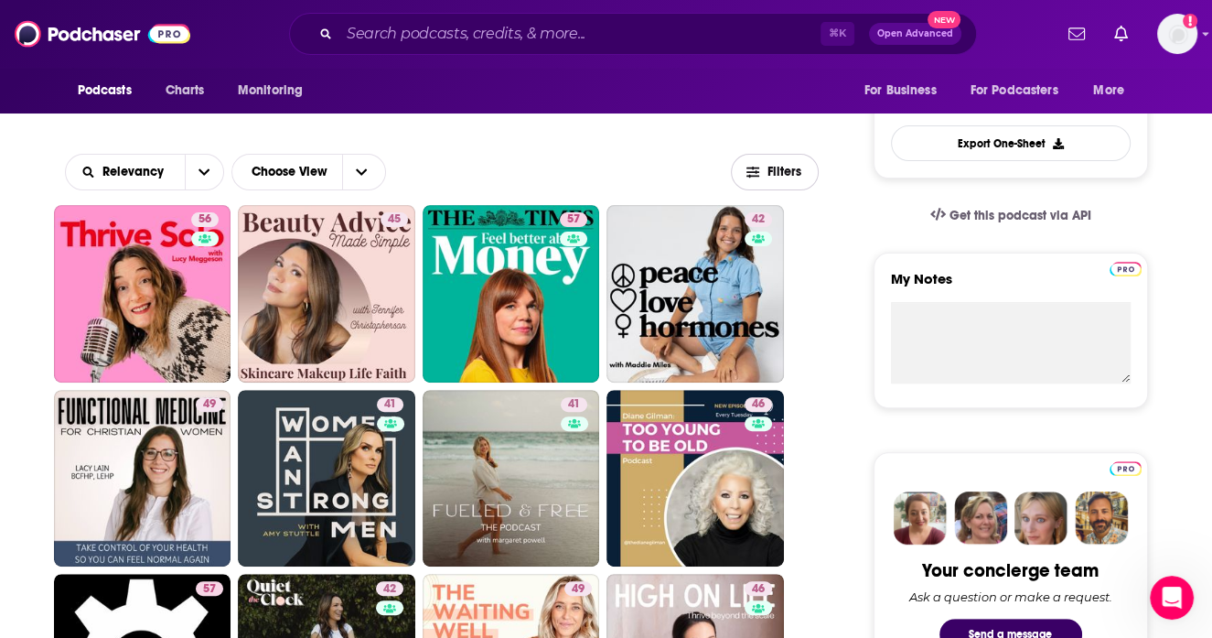
click at [755, 178] on span "button" at bounding box center [753, 173] width 13 height 14
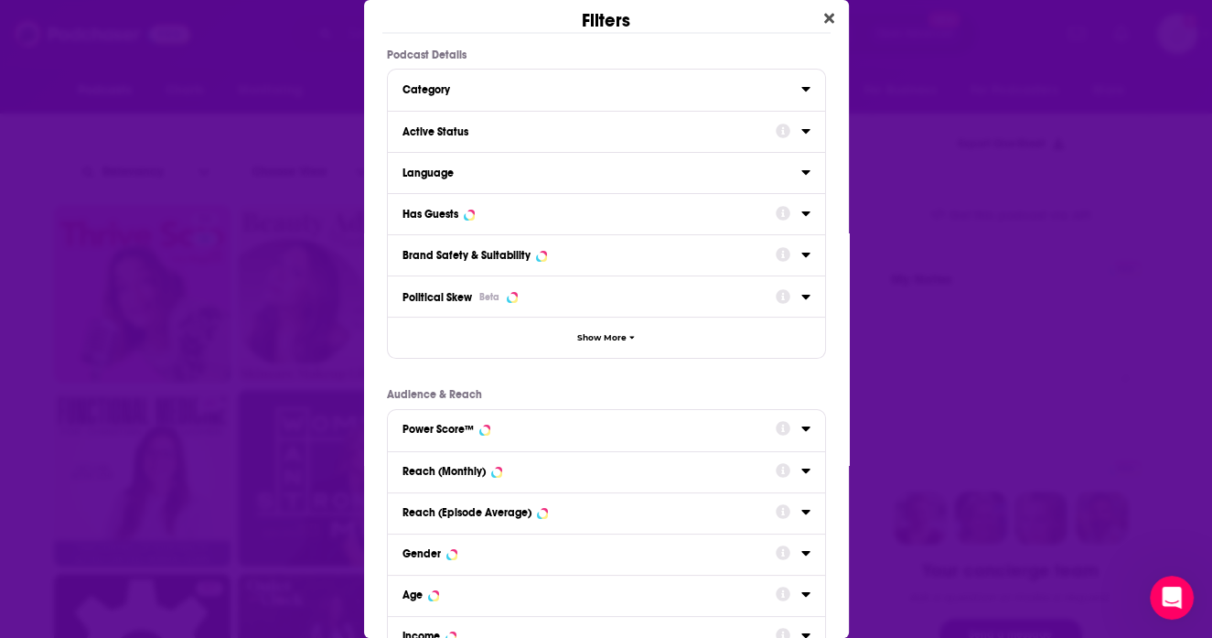
scroll to position [0, 0]
click at [804, 129] on icon "Dialog" at bounding box center [806, 131] width 8 height 5
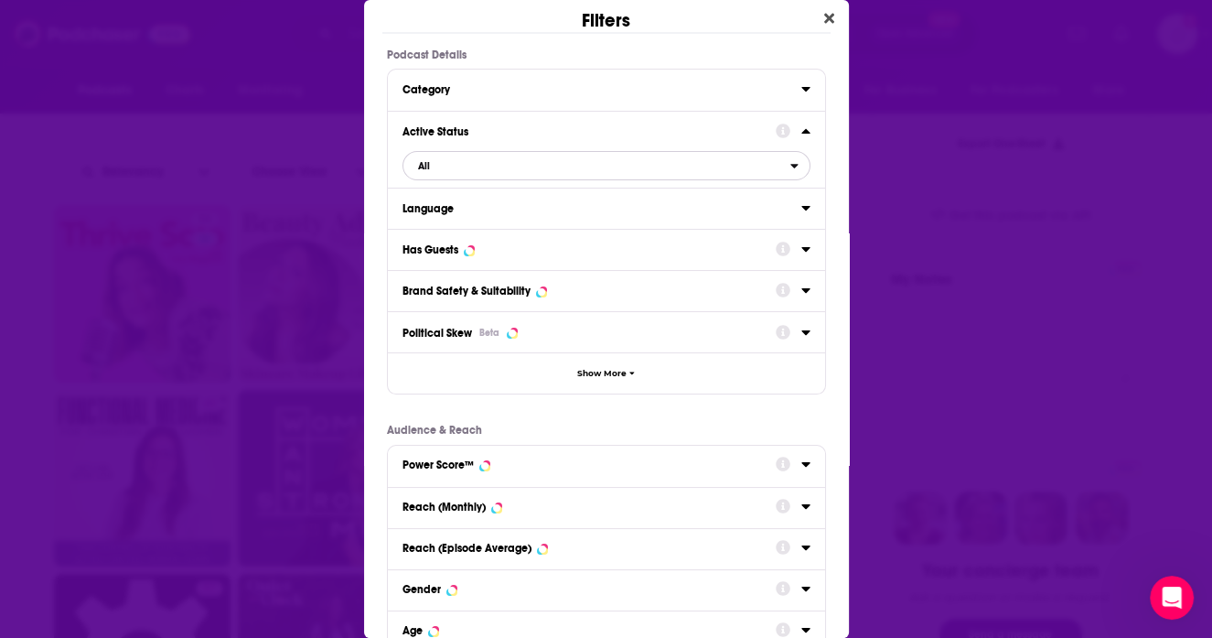
click at [719, 164] on span "All" at bounding box center [597, 166] width 387 height 24
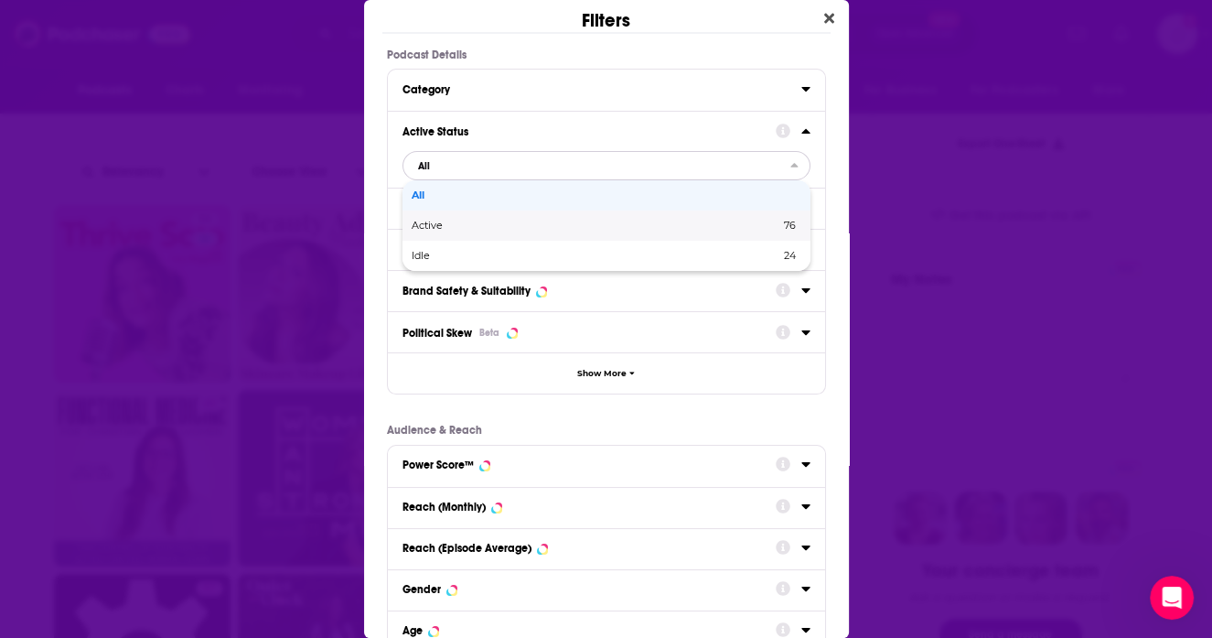
click at [687, 221] on span "76" at bounding box center [703, 226] width 185 height 10
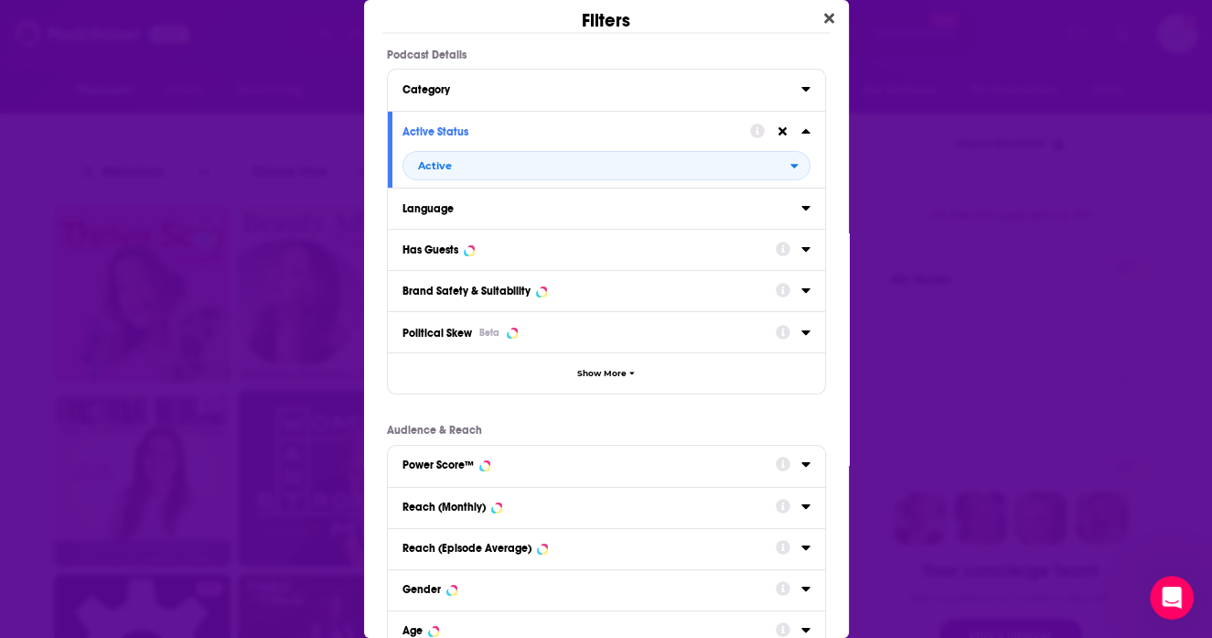
click at [674, 248] on div "Has Guests" at bounding box center [583, 249] width 361 height 13
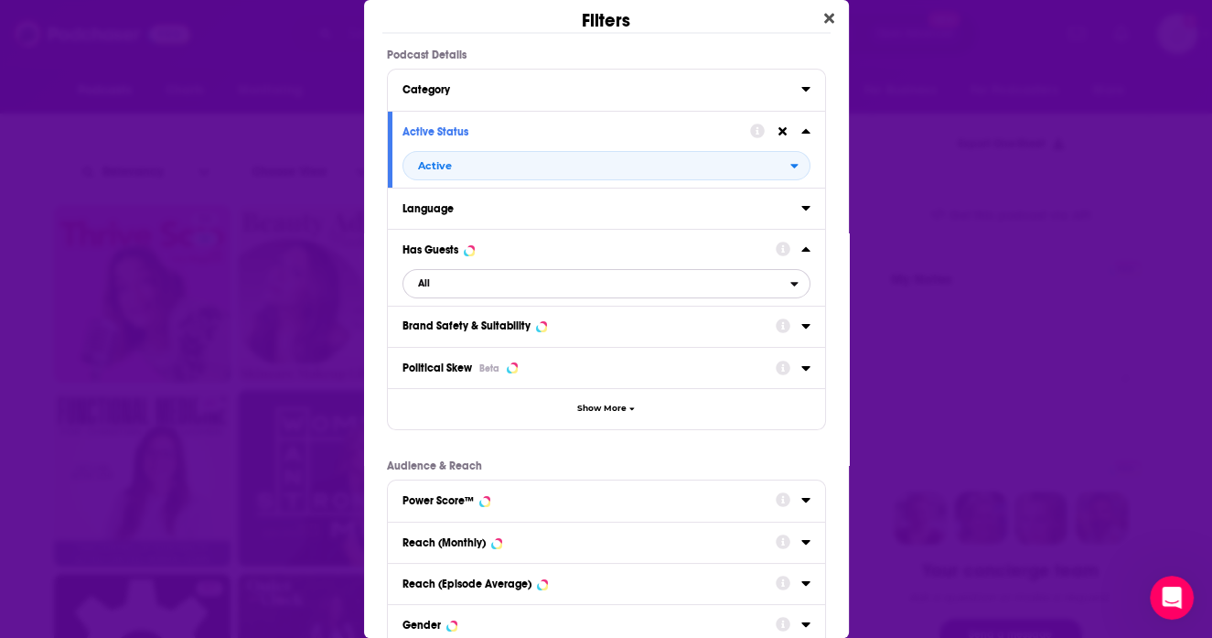
click at [637, 287] on span "All" at bounding box center [597, 284] width 387 height 24
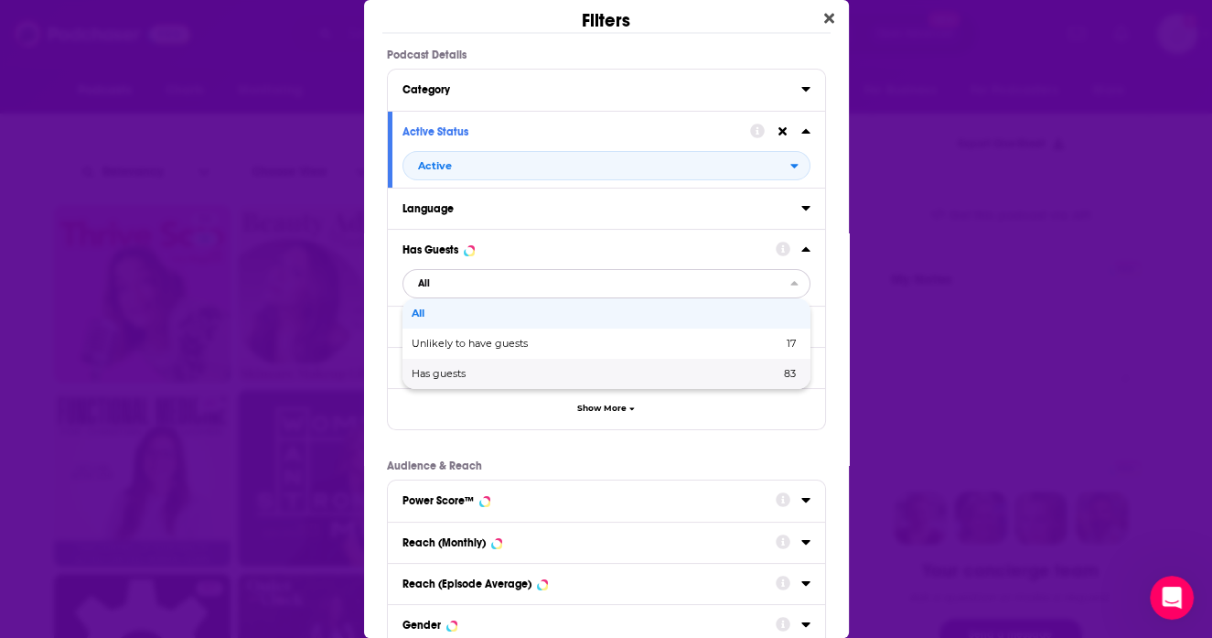
click at [597, 374] on span "Has guests" at bounding box center [517, 374] width 211 height 10
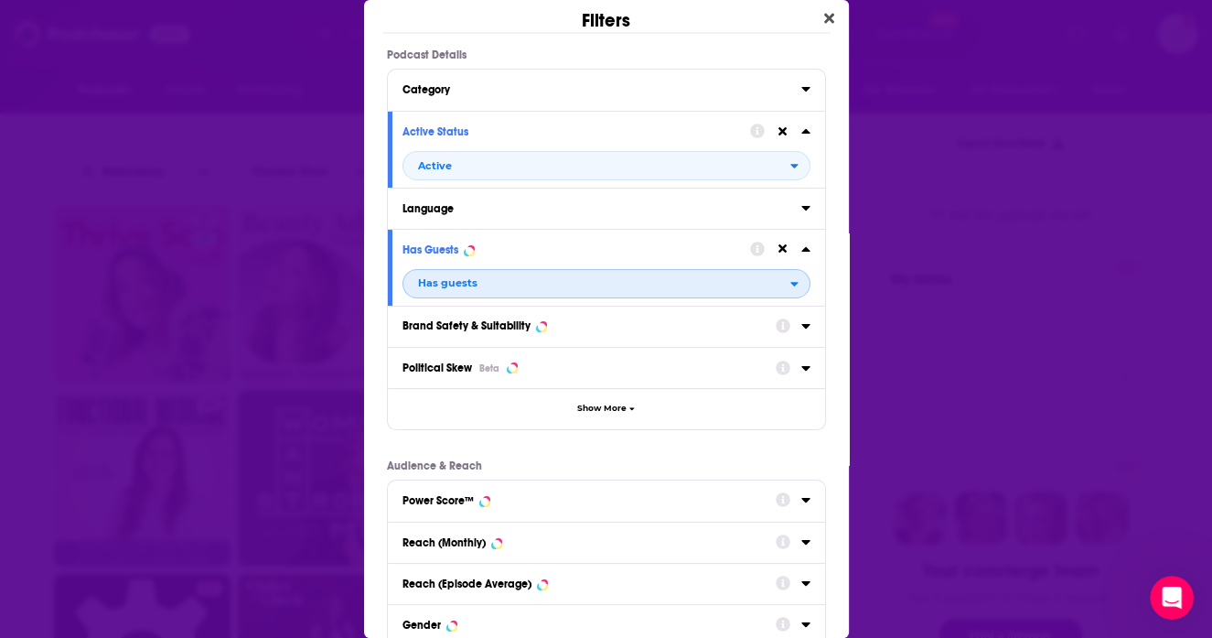
scroll to position [237, 0]
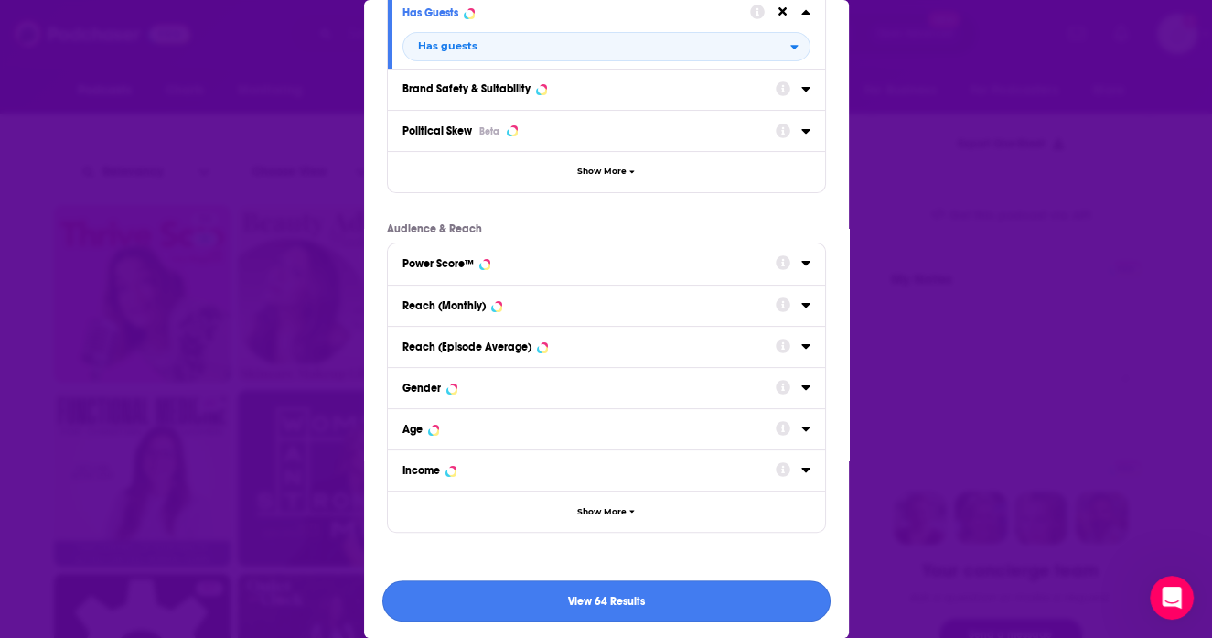
click at [592, 608] on button "View 64 Results" at bounding box center [606, 600] width 448 height 41
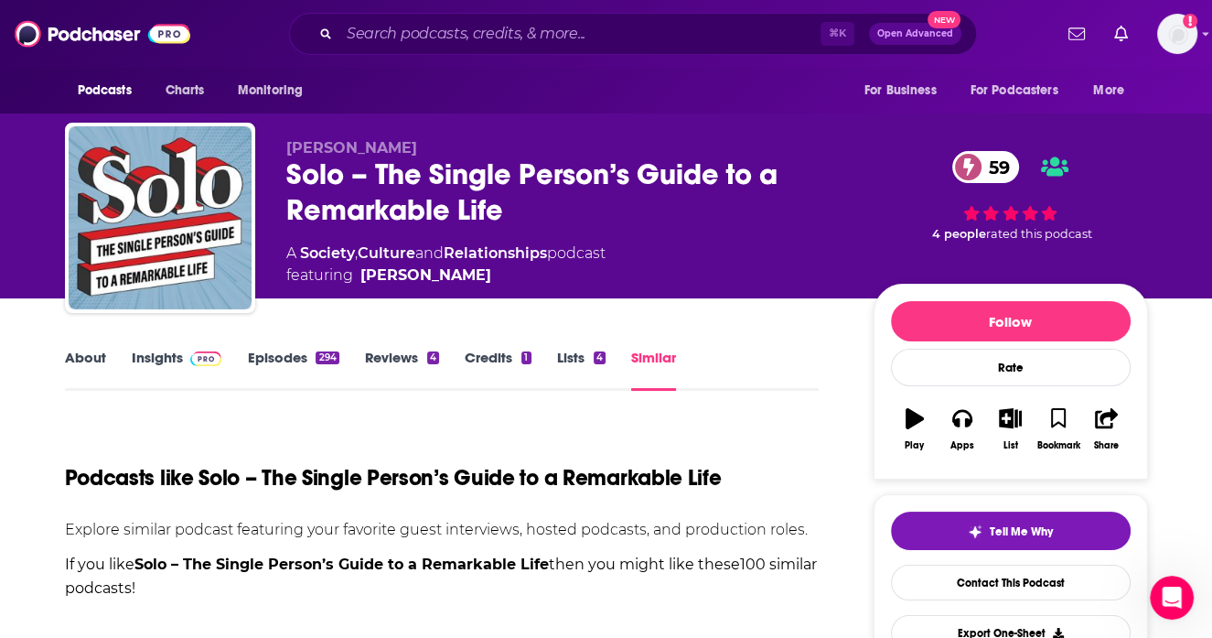
scroll to position [490, 0]
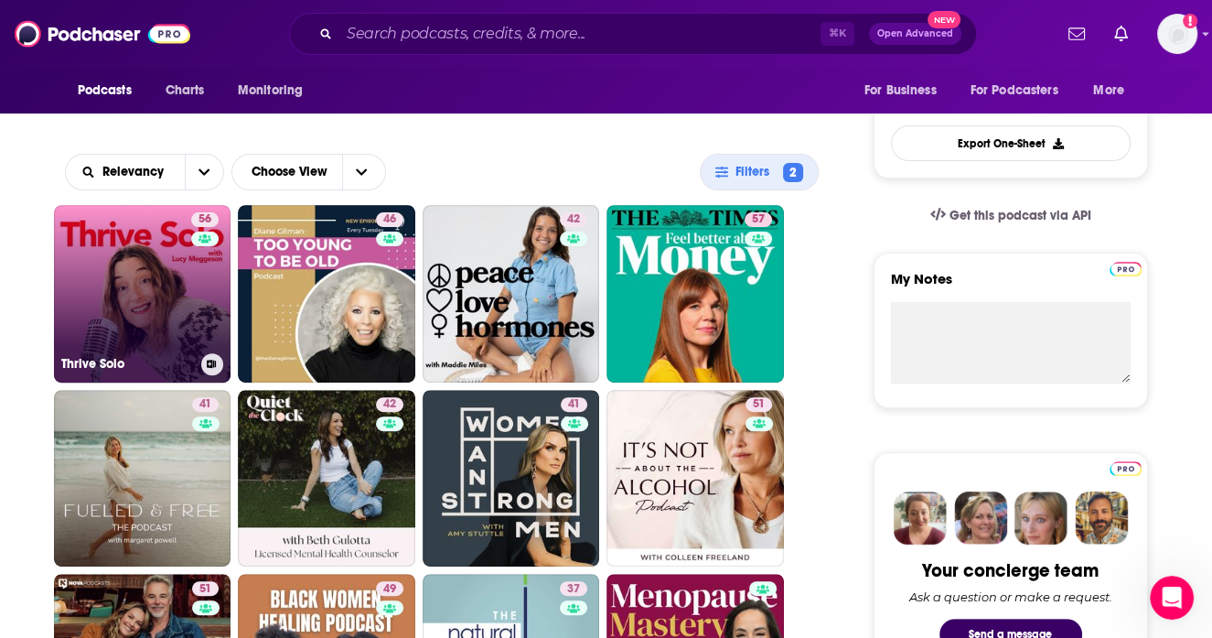
click at [113, 277] on link "56 Thrive Solo" at bounding box center [143, 294] width 178 height 178
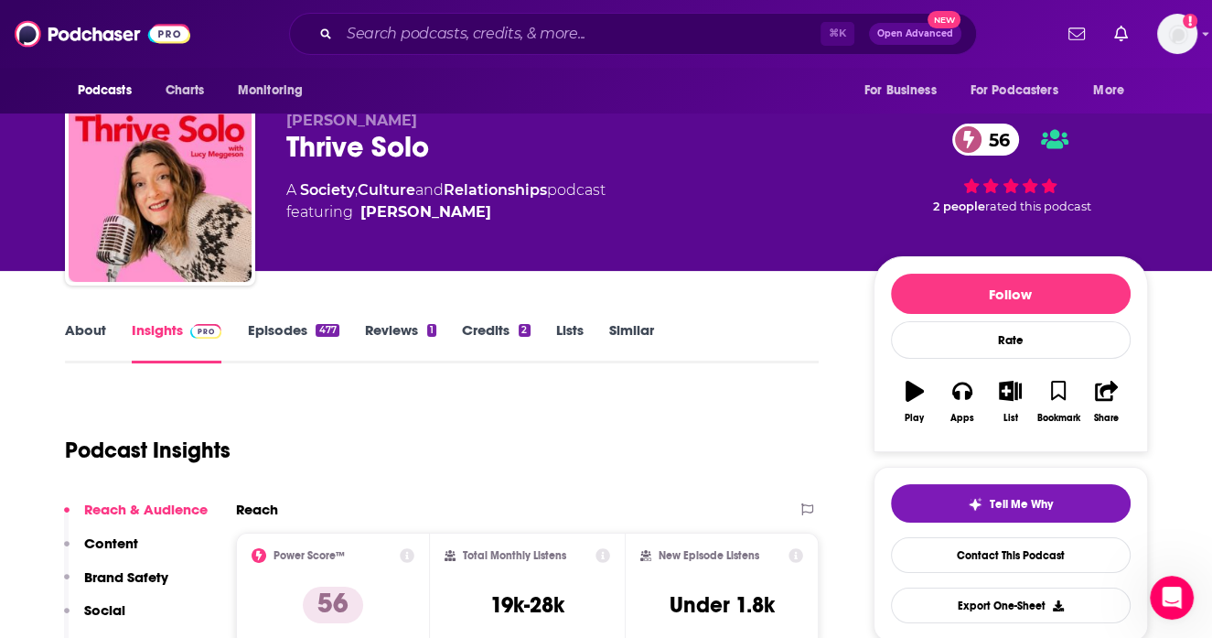
scroll to position [30, 0]
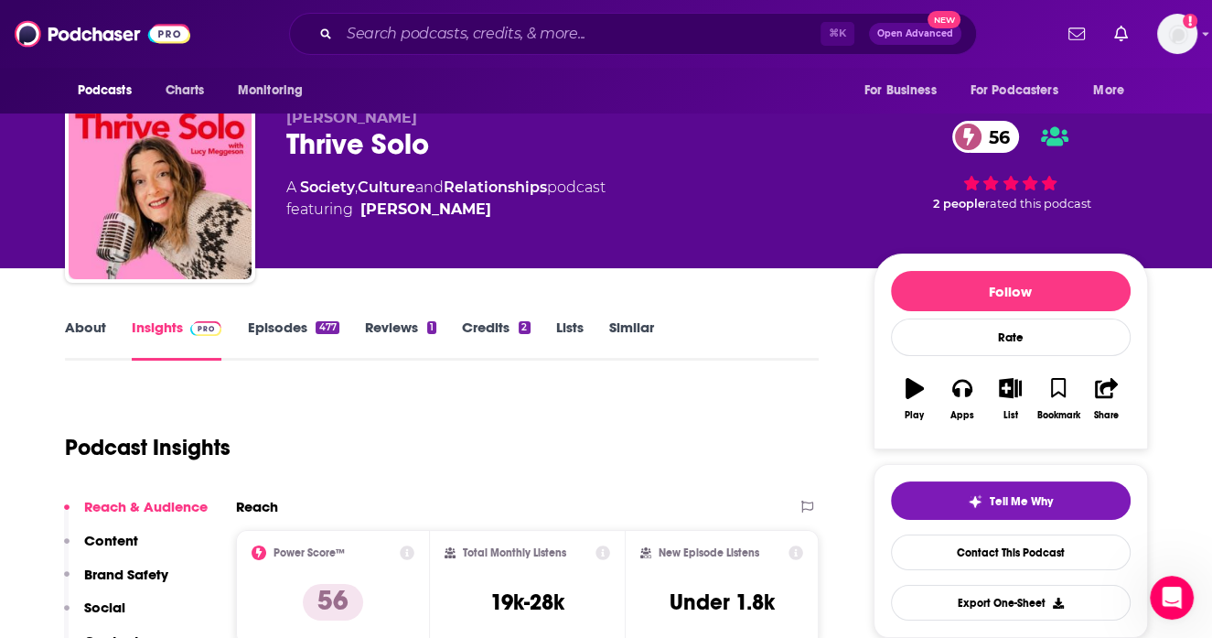
click at [91, 326] on link "About" at bounding box center [85, 339] width 41 height 42
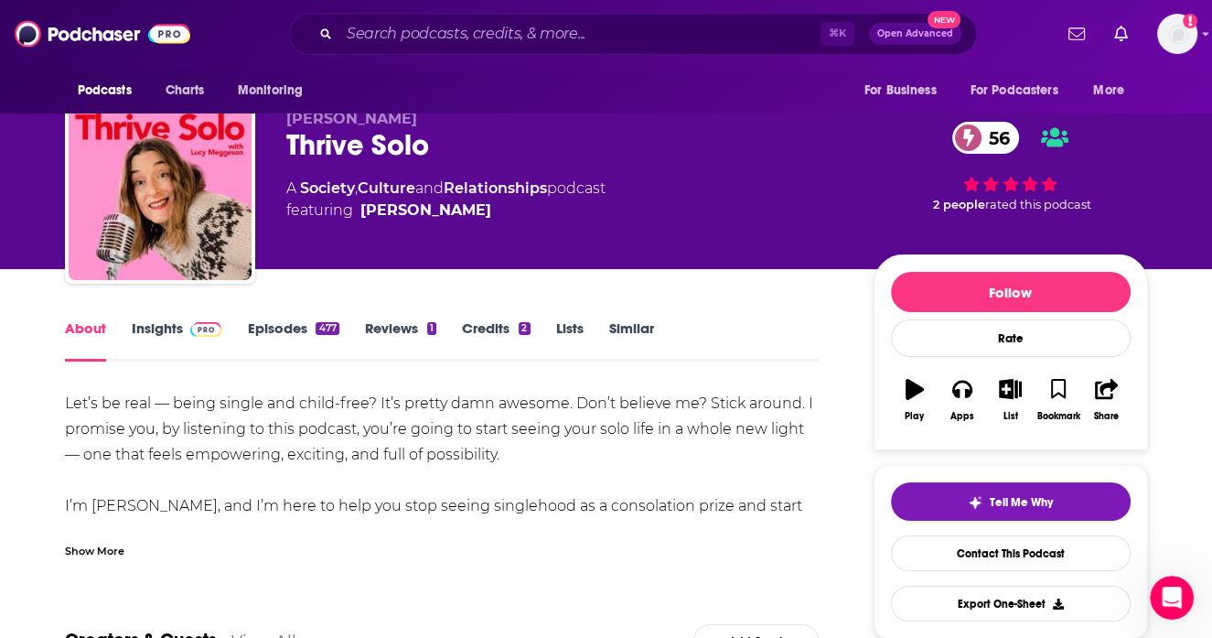
scroll to position [48, 0]
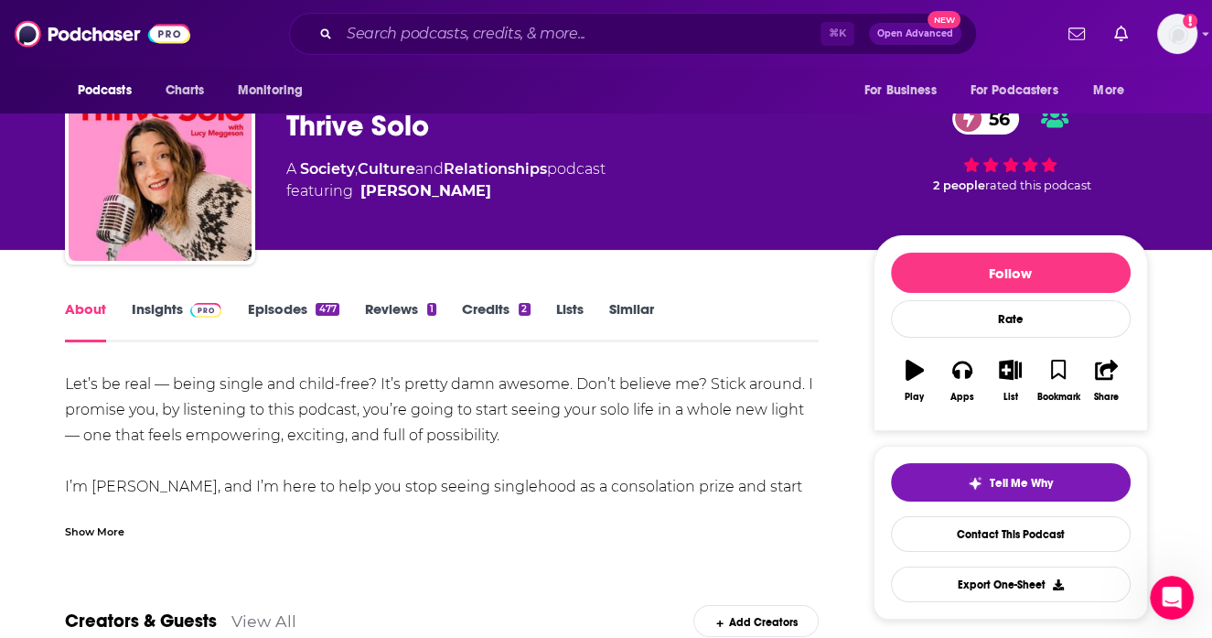
click at [273, 319] on link "Episodes 477" at bounding box center [292, 321] width 91 height 42
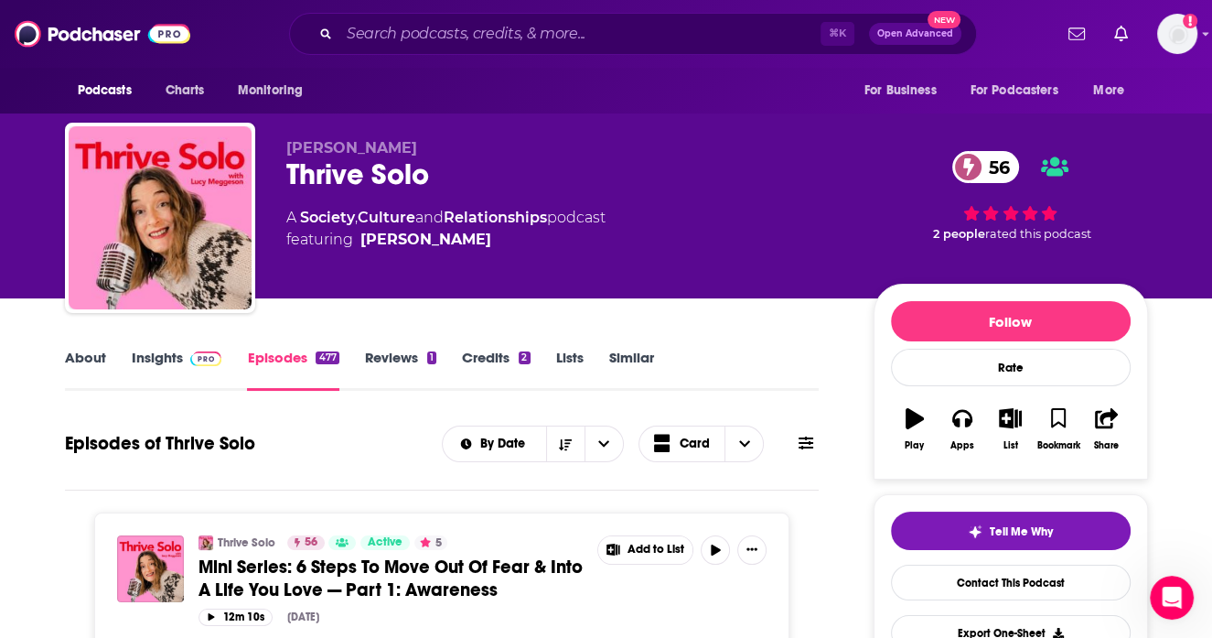
click at [95, 355] on link "About" at bounding box center [85, 370] width 41 height 42
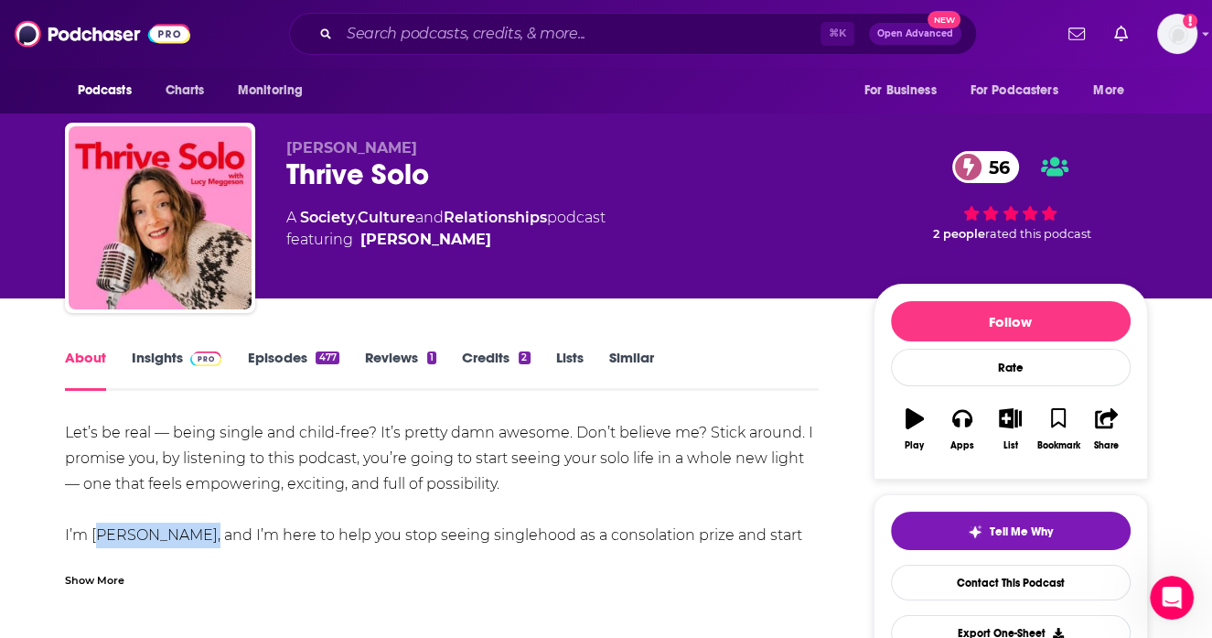
drag, startPoint x: 91, startPoint y: 533, endPoint x: 206, endPoint y: 534, distance: 114.4
copy div "Lucy Meggeson"
click at [354, 111] on div "Podcasts Charts Monitoring For Business For Podcasters More" at bounding box center [606, 91] width 1171 height 46
click at [346, 162] on div "Thrive Solo 56" at bounding box center [565, 174] width 558 height 36
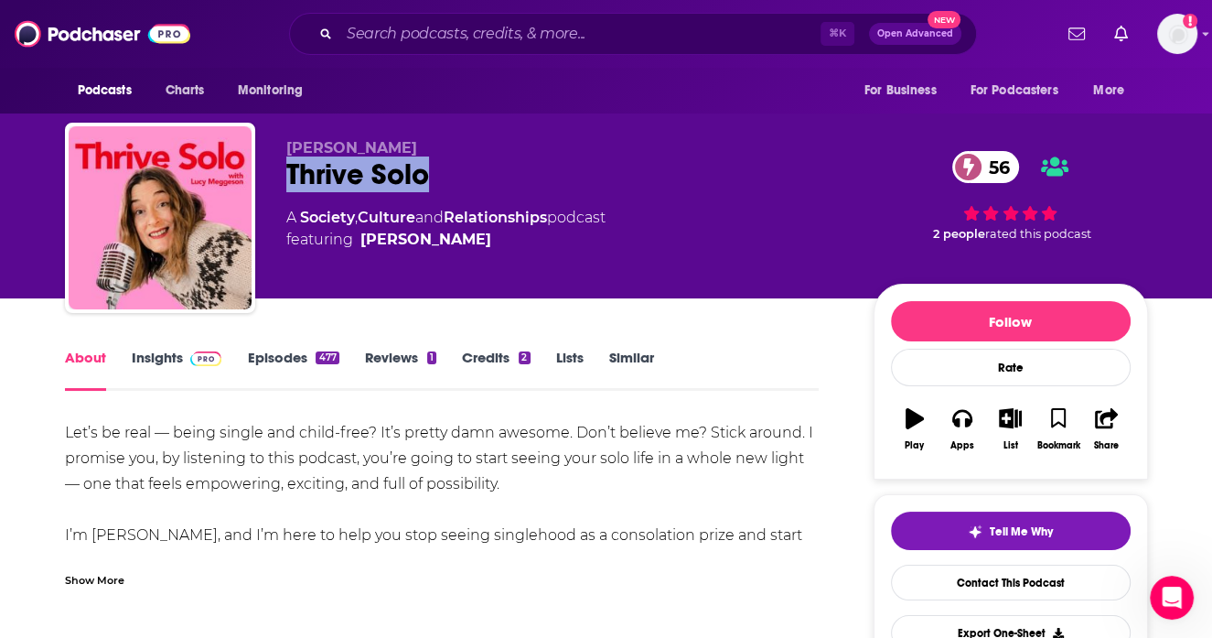
drag, startPoint x: 287, startPoint y: 174, endPoint x: 489, endPoint y: 183, distance: 201.5
click at [489, 183] on div "Thrive Solo 56" at bounding box center [565, 174] width 558 height 36
copy h1 "Thrive Solo"
click at [606, 358] on div "Lists" at bounding box center [582, 370] width 53 height 42
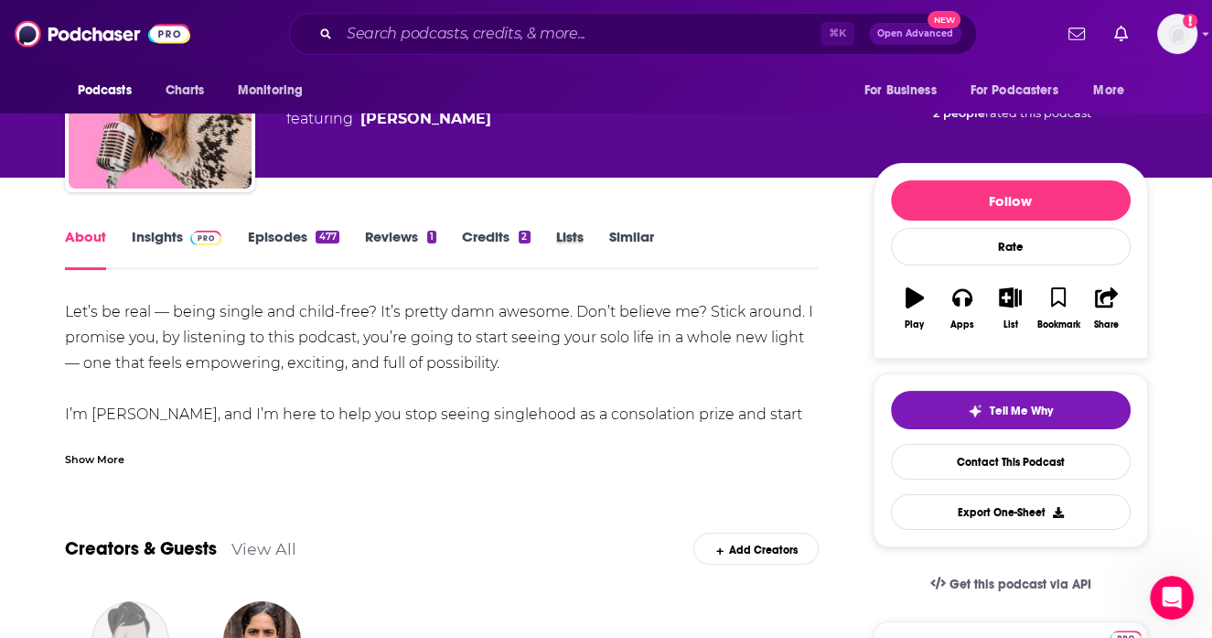
scroll to position [124, 0]
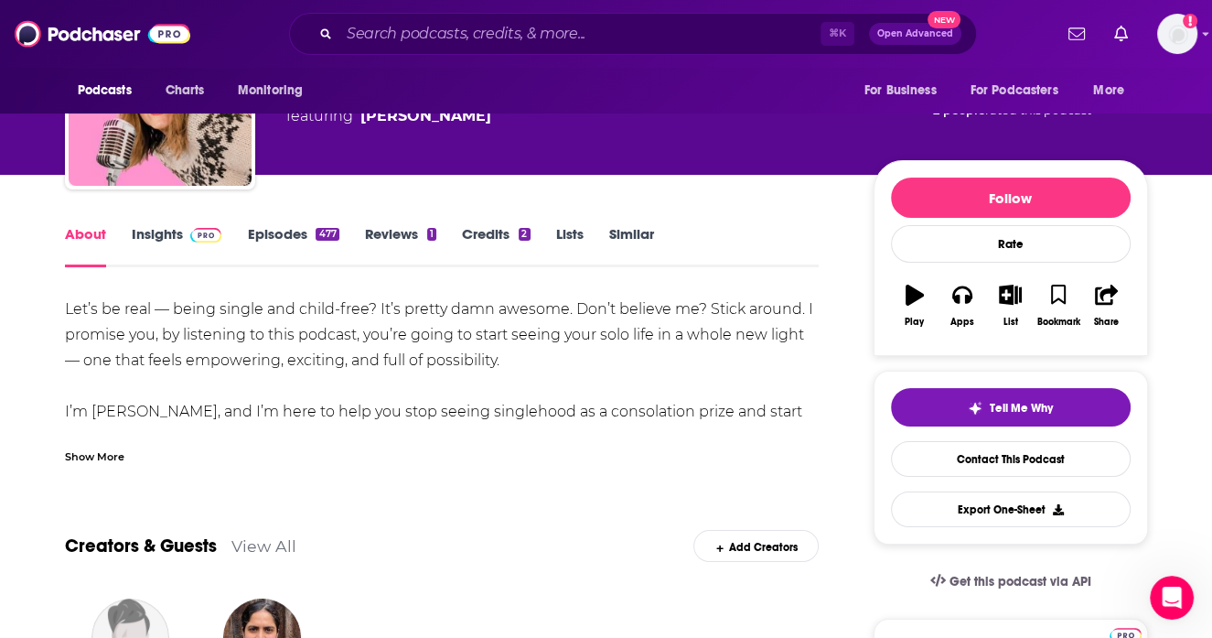
click at [629, 230] on link "Similar" at bounding box center [631, 246] width 45 height 42
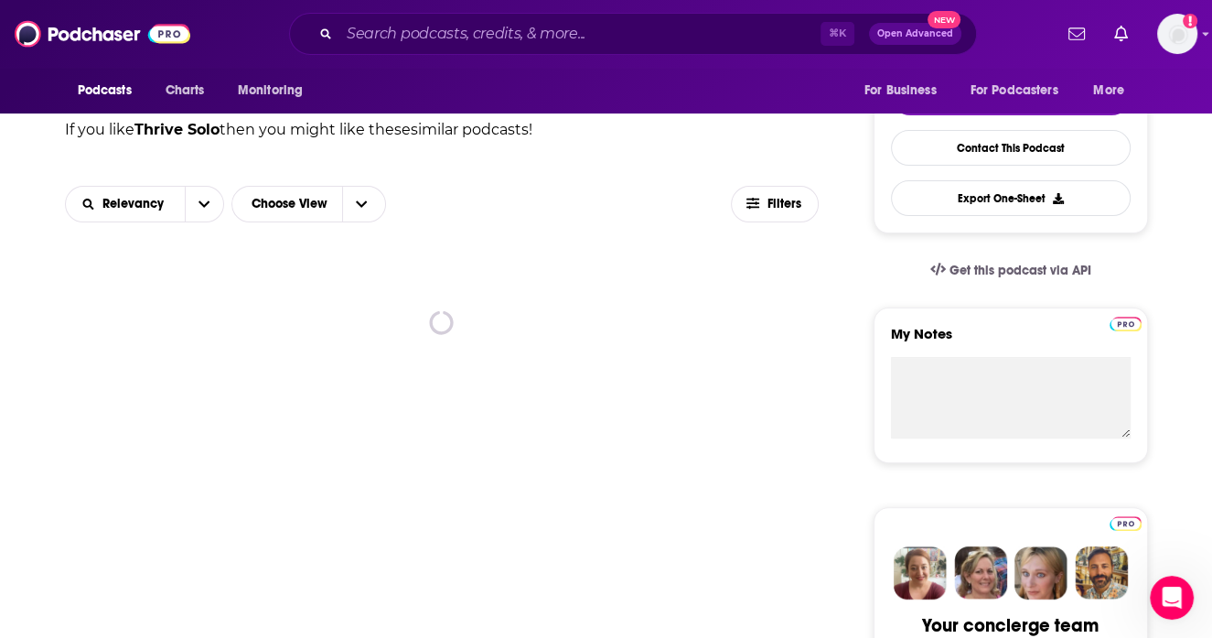
scroll to position [443, 0]
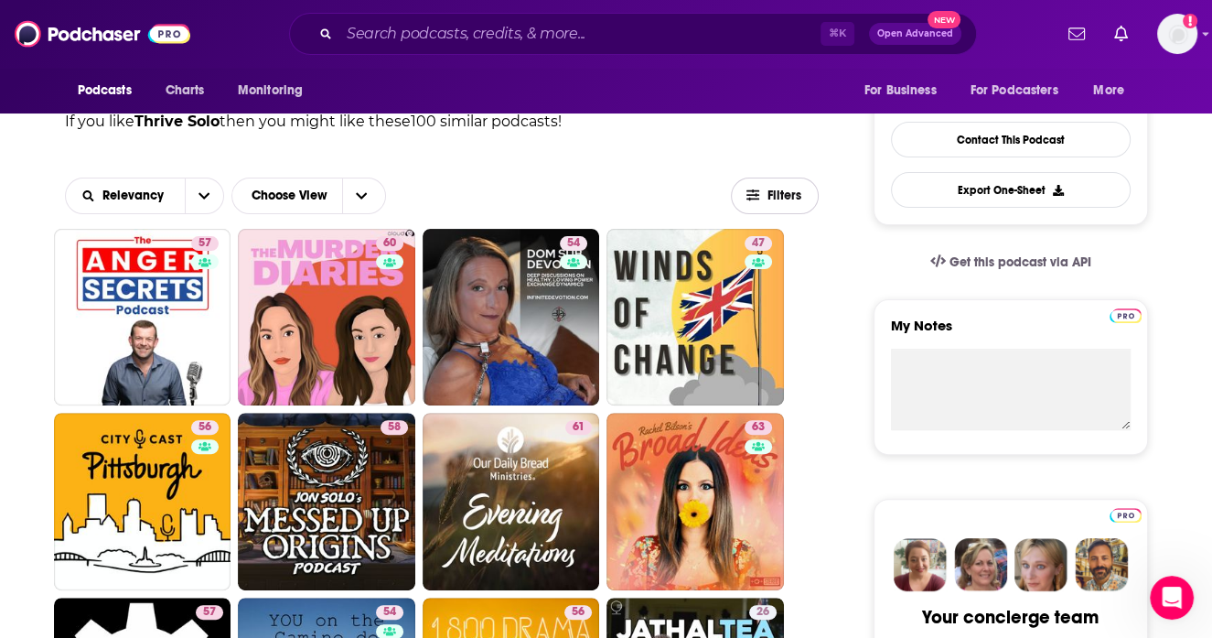
click at [798, 186] on button "Filters" at bounding box center [775, 196] width 88 height 37
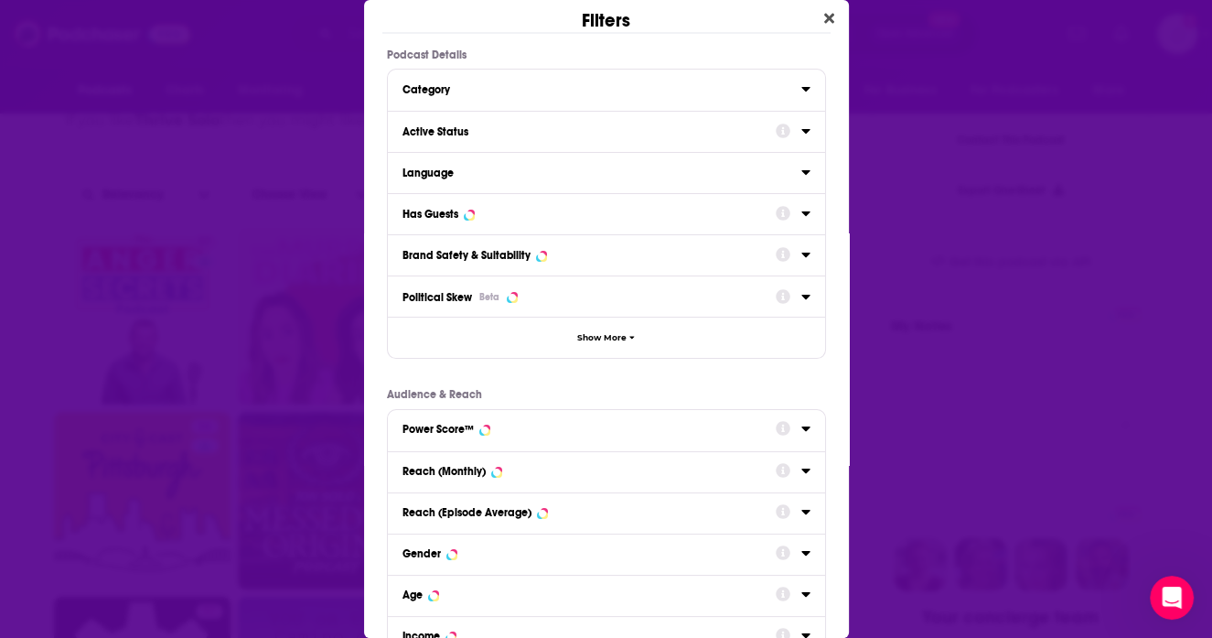
click at [800, 211] on div "Dialog" at bounding box center [793, 212] width 35 height 23
click at [802, 206] on icon "Dialog" at bounding box center [806, 213] width 9 height 15
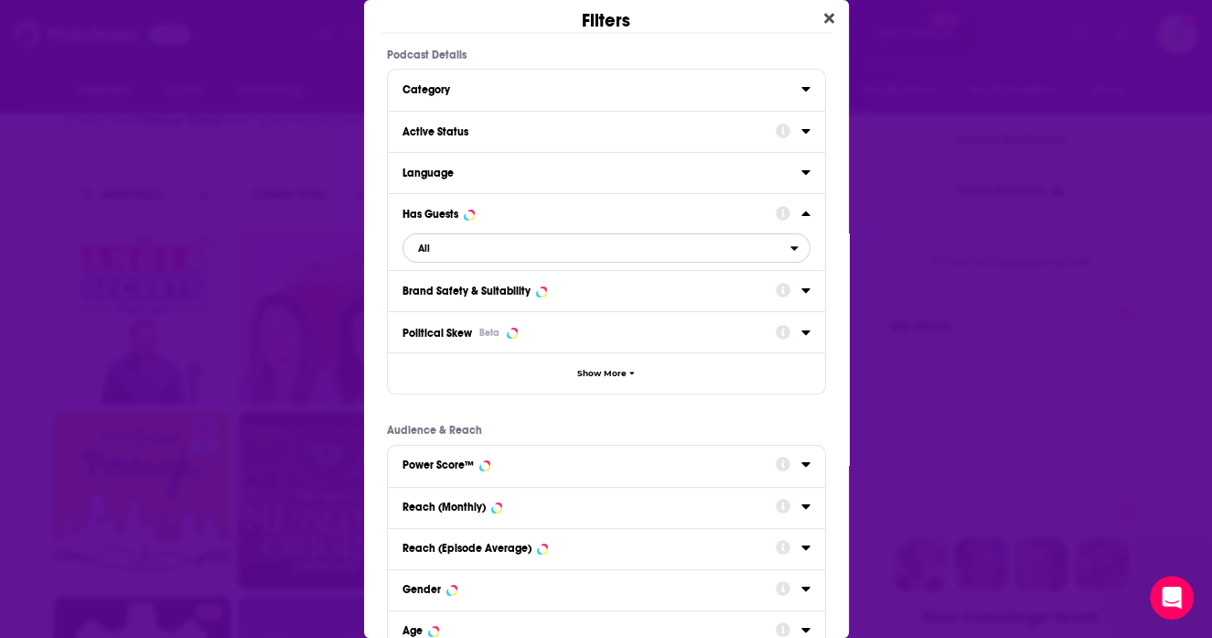
click at [609, 245] on span "All" at bounding box center [597, 248] width 387 height 24
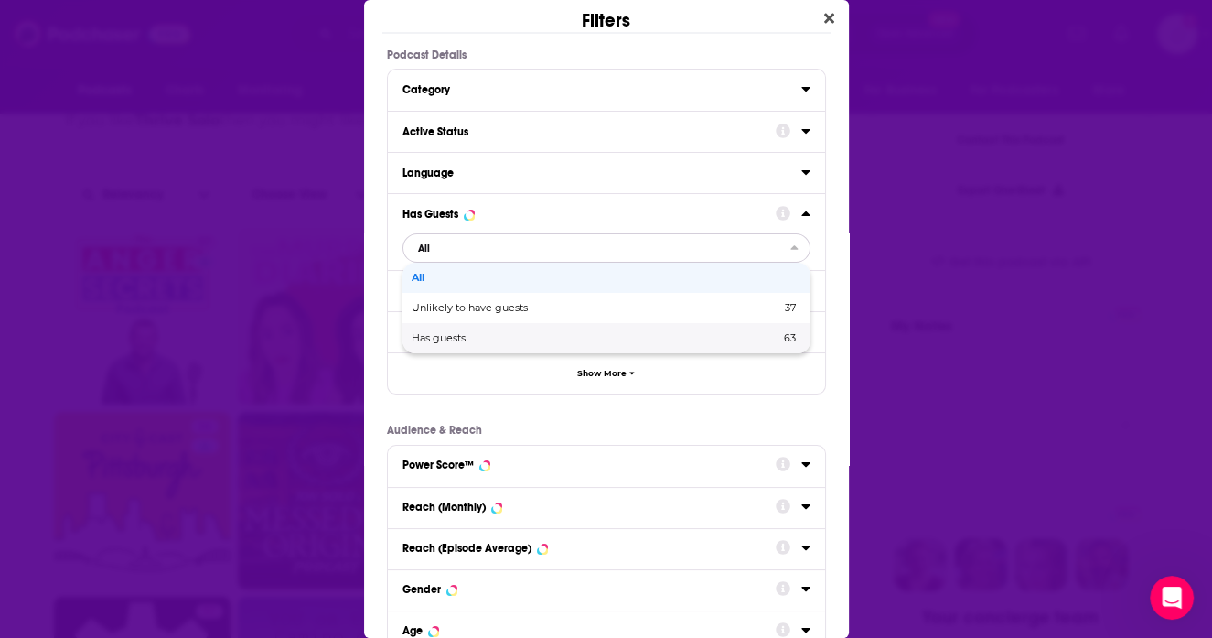
click at [526, 333] on span "Has guests" at bounding box center [517, 338] width 211 height 10
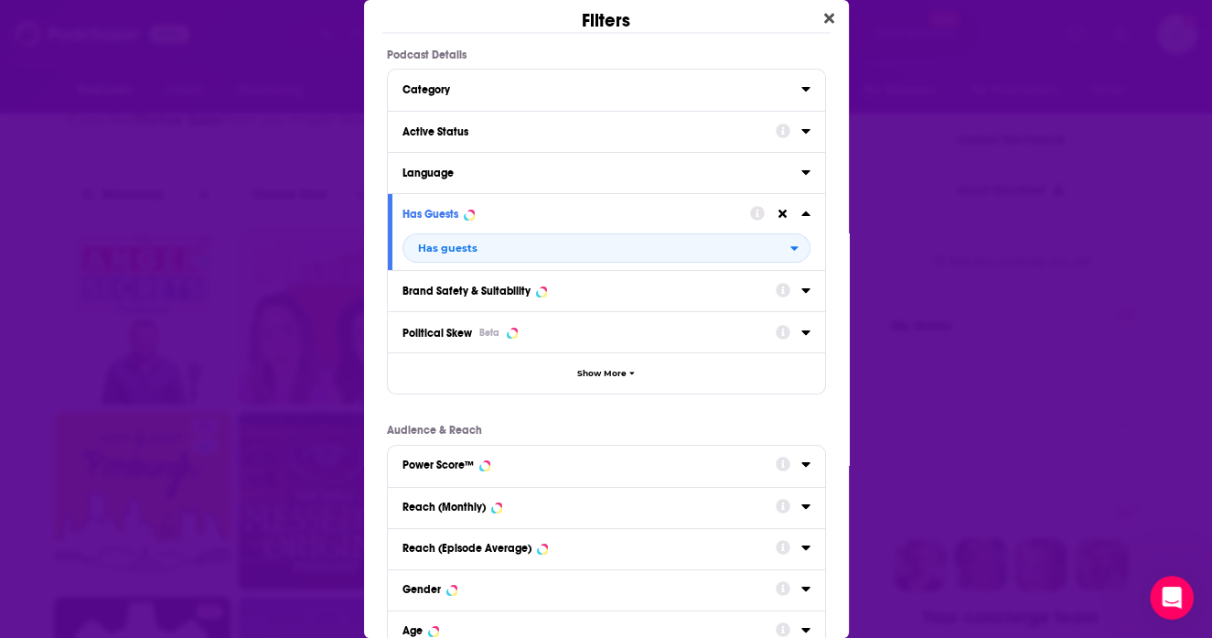
click at [802, 131] on icon "Dialog" at bounding box center [806, 131] width 9 height 15
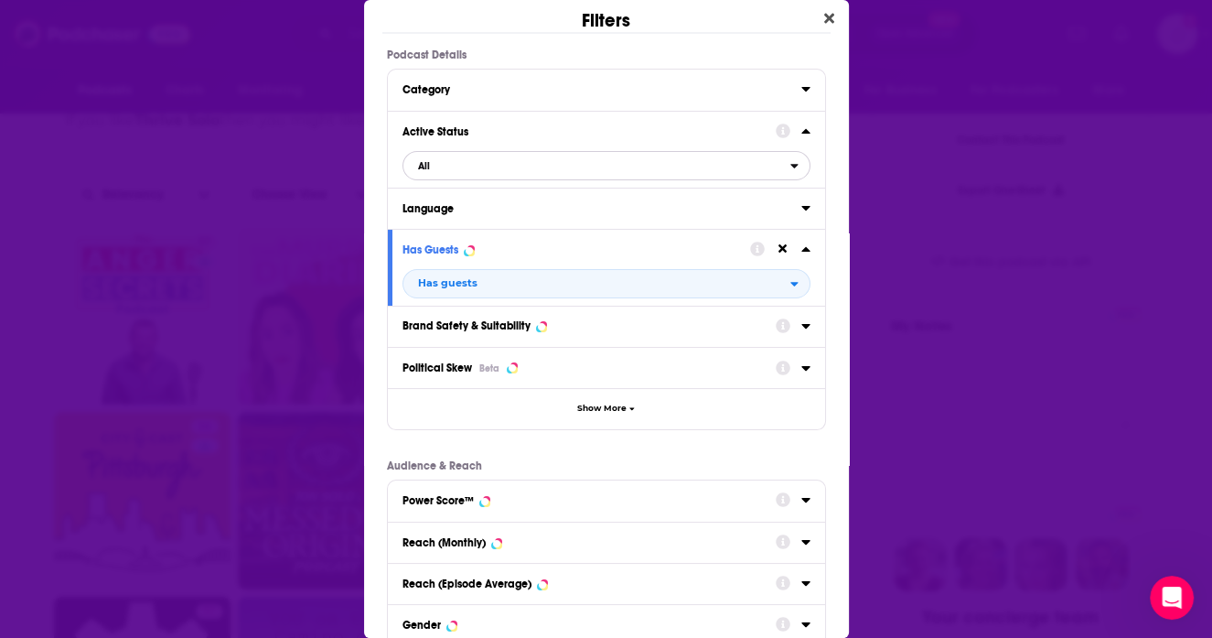
click at [673, 165] on span "All" at bounding box center [597, 166] width 387 height 24
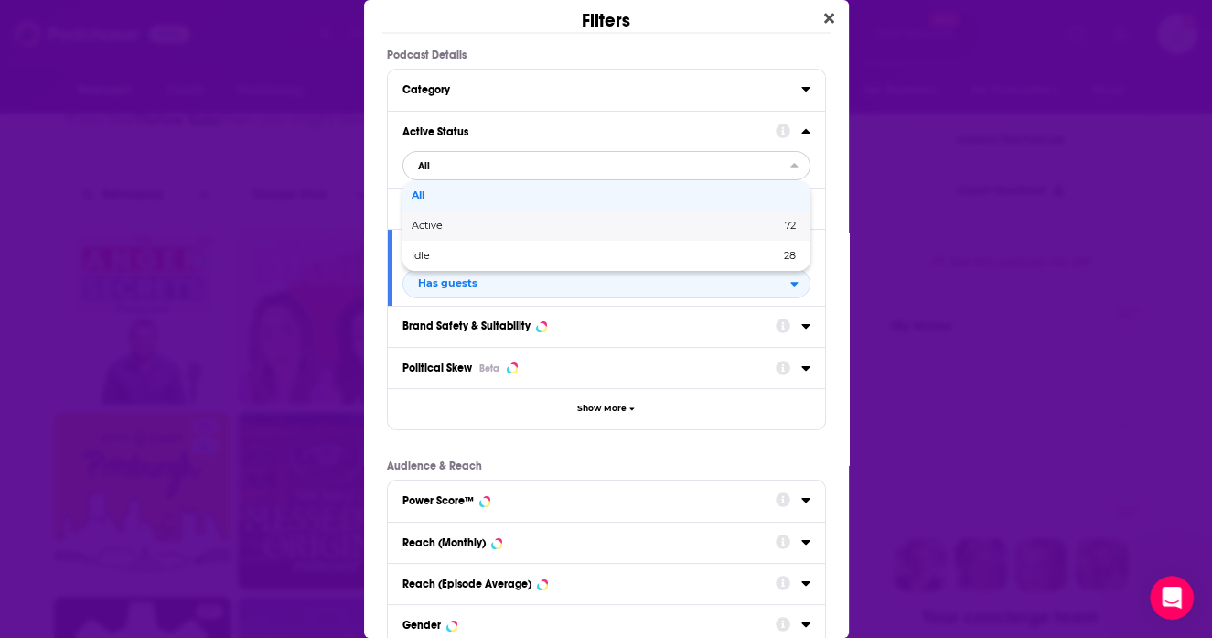
click at [665, 227] on span "72" at bounding box center [703, 226] width 184 height 10
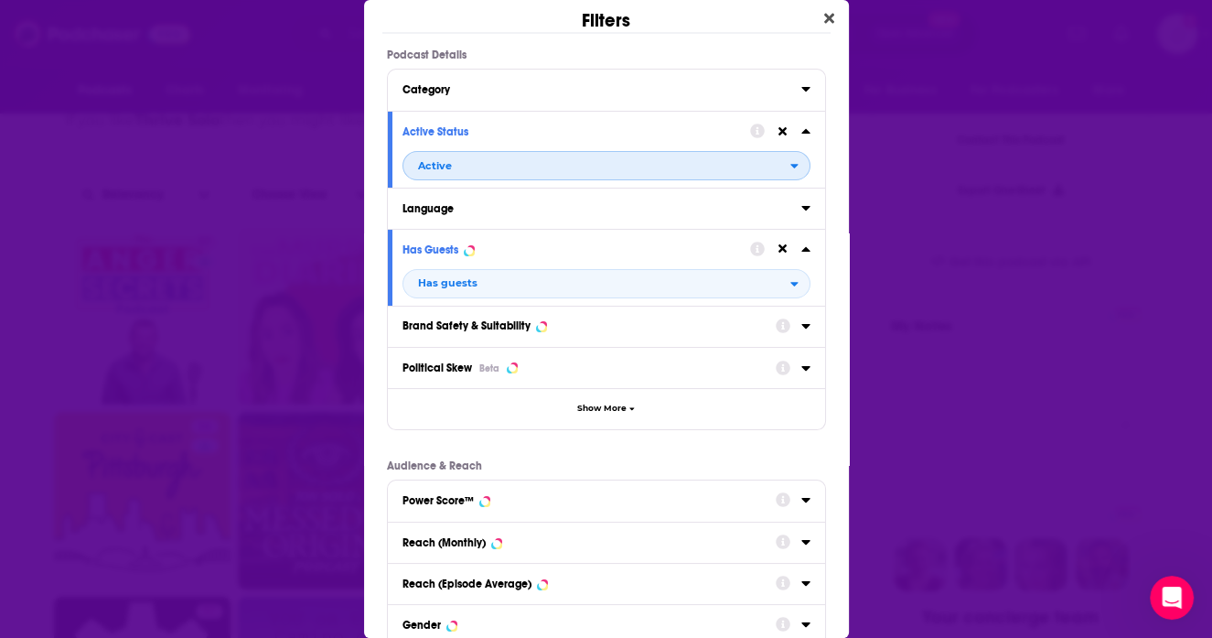
scroll to position [237, 0]
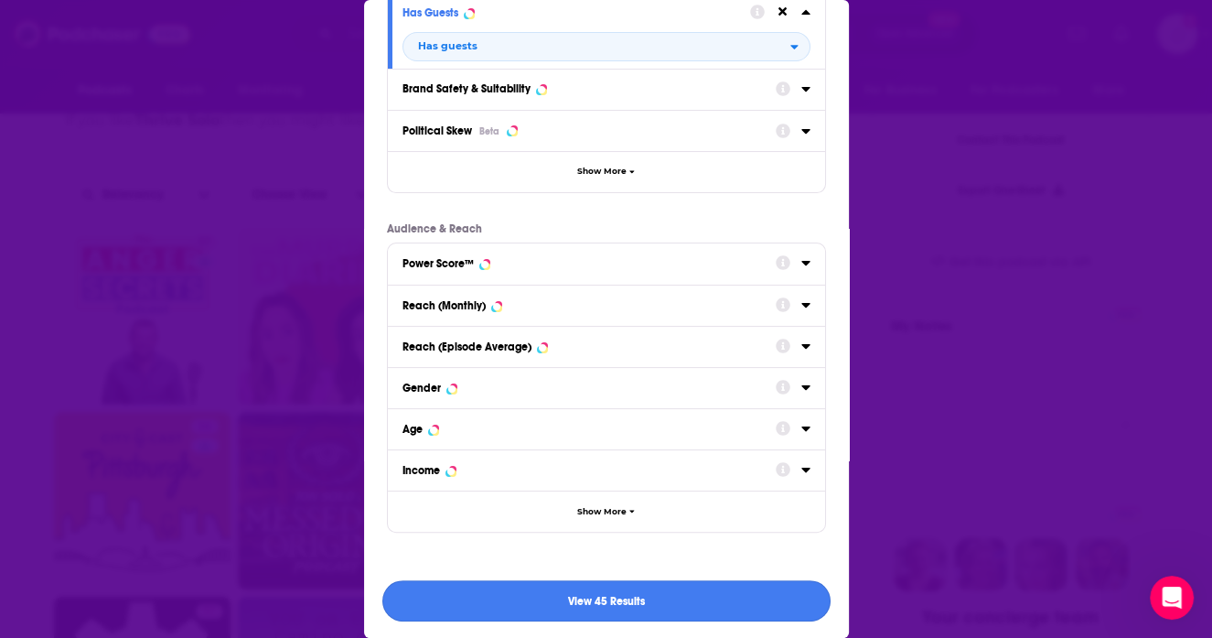
click at [617, 593] on button "View 45 Results" at bounding box center [606, 600] width 448 height 41
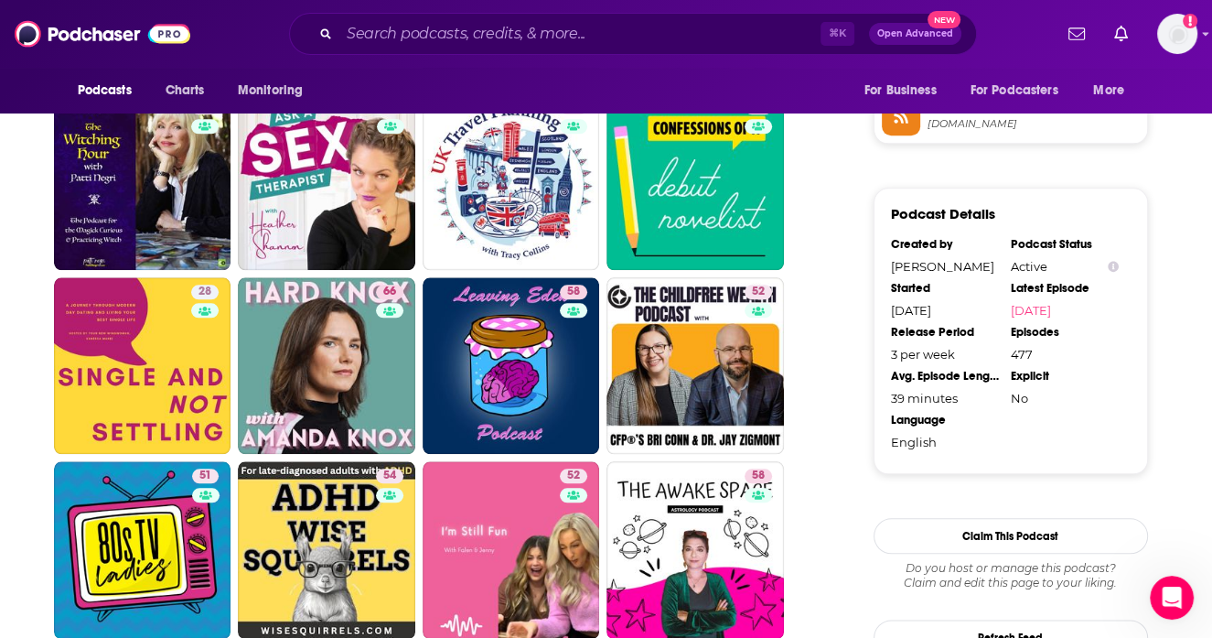
scroll to position [1728, 0]
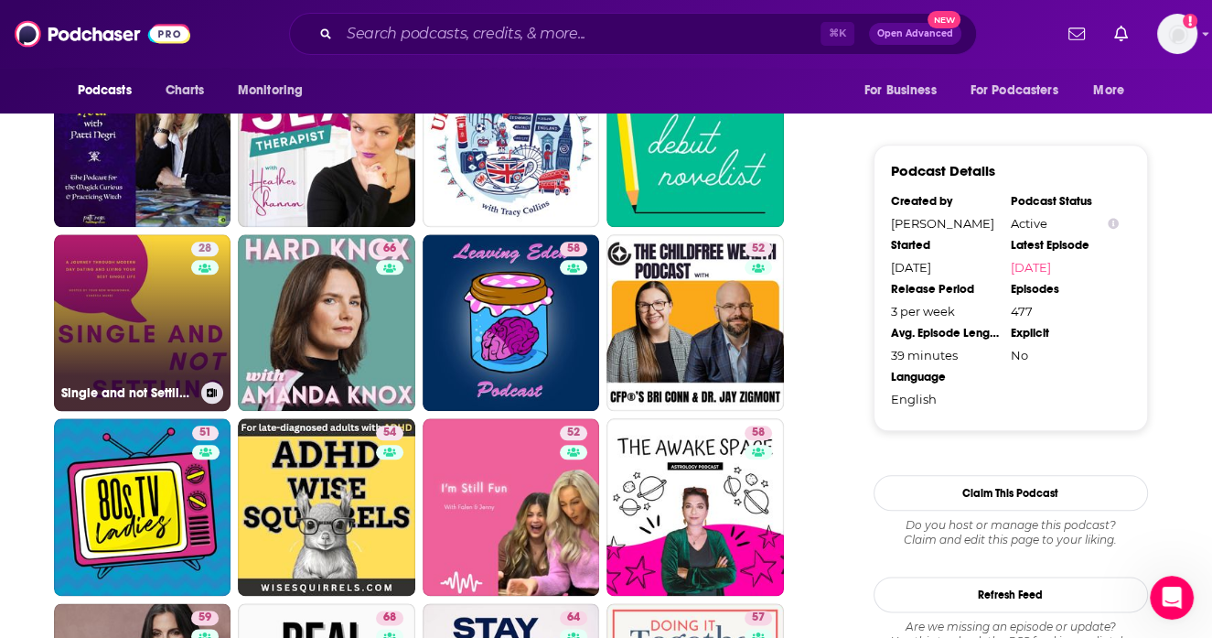
click at [164, 317] on link "28 Single and not Settling" at bounding box center [143, 323] width 178 height 178
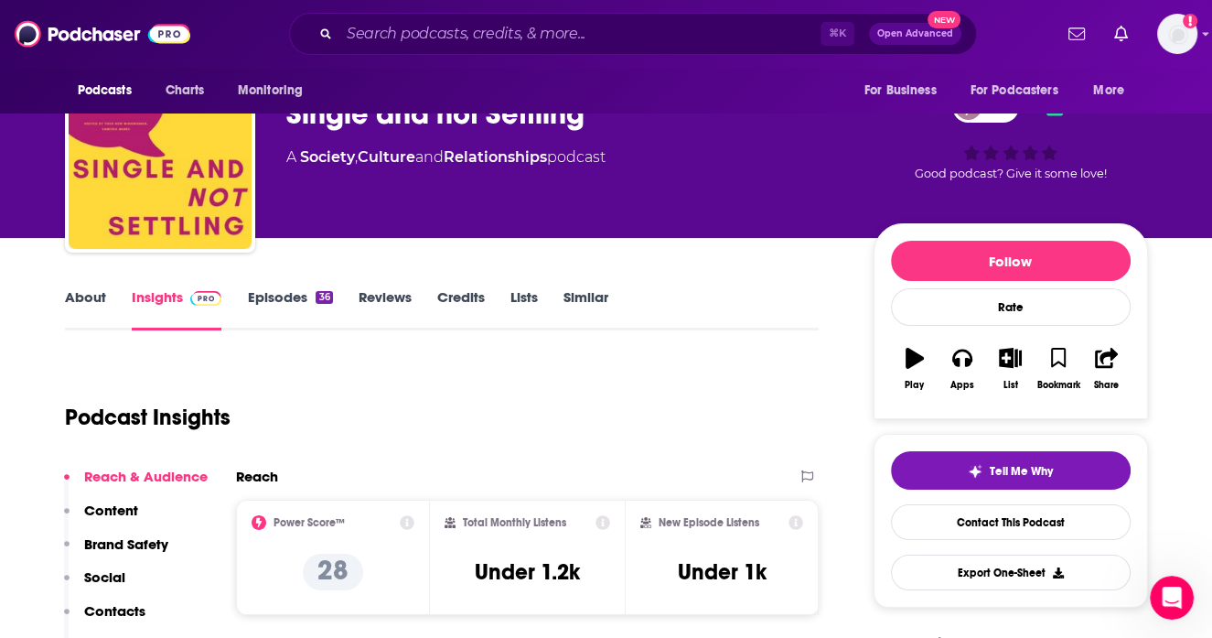
scroll to position [73, 0]
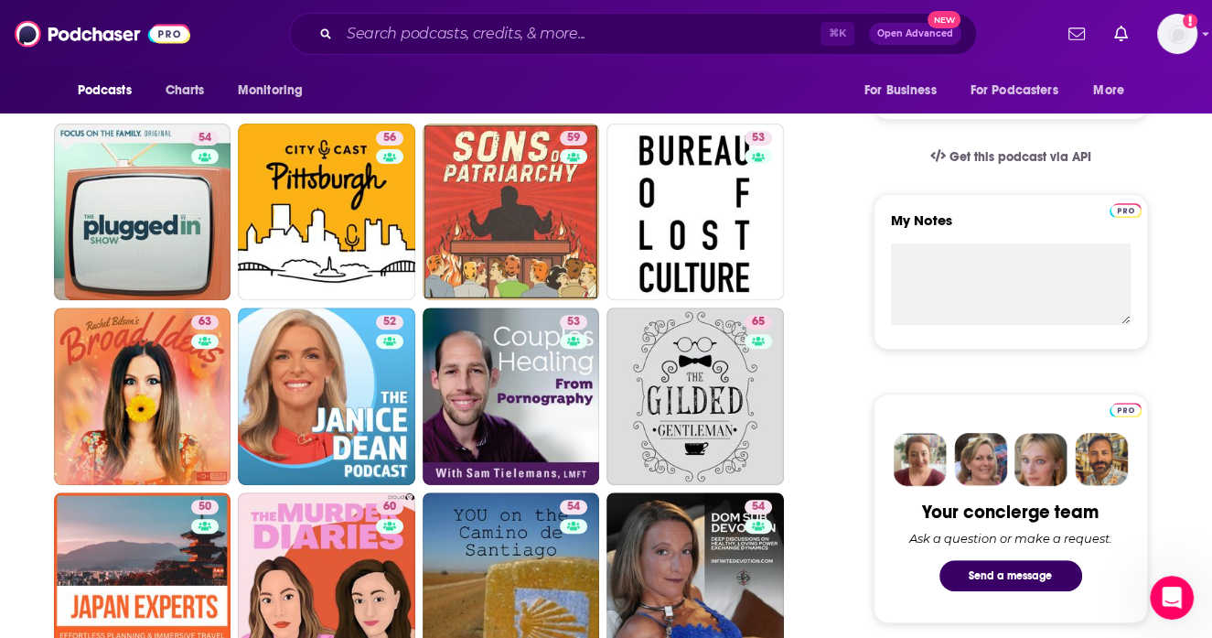
scroll to position [526, 0]
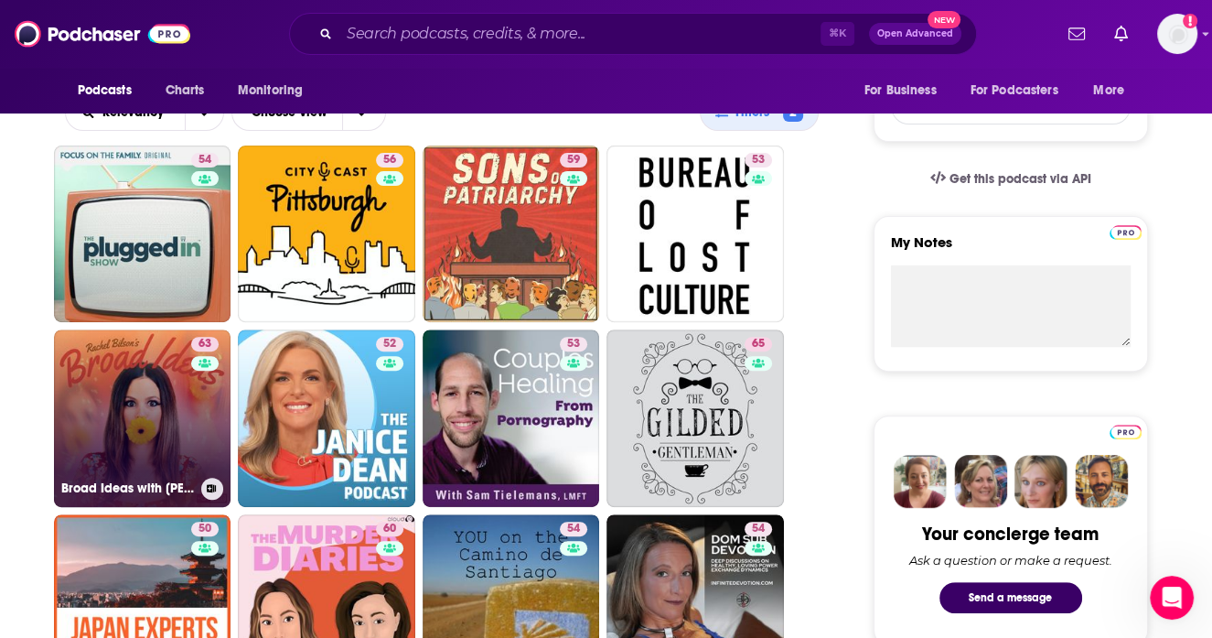
click at [188, 404] on link "63 Broad Ideas with Rachel Bilson & Olivia Allen" at bounding box center [143, 418] width 178 height 178
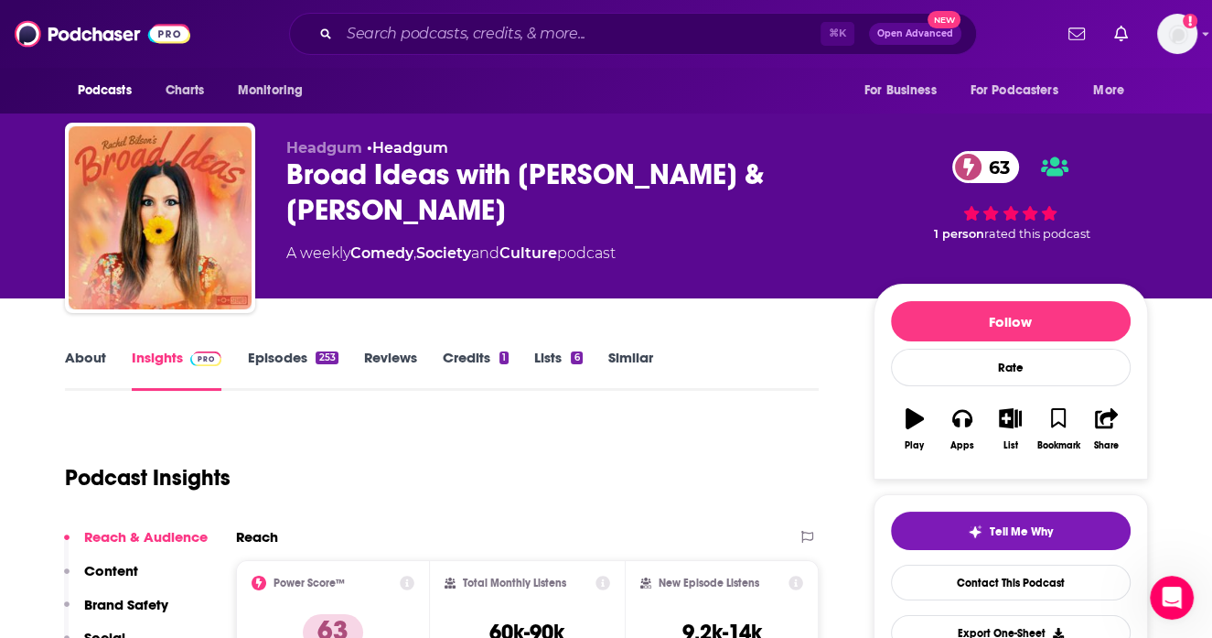
click at [91, 352] on link "About" at bounding box center [85, 370] width 41 height 42
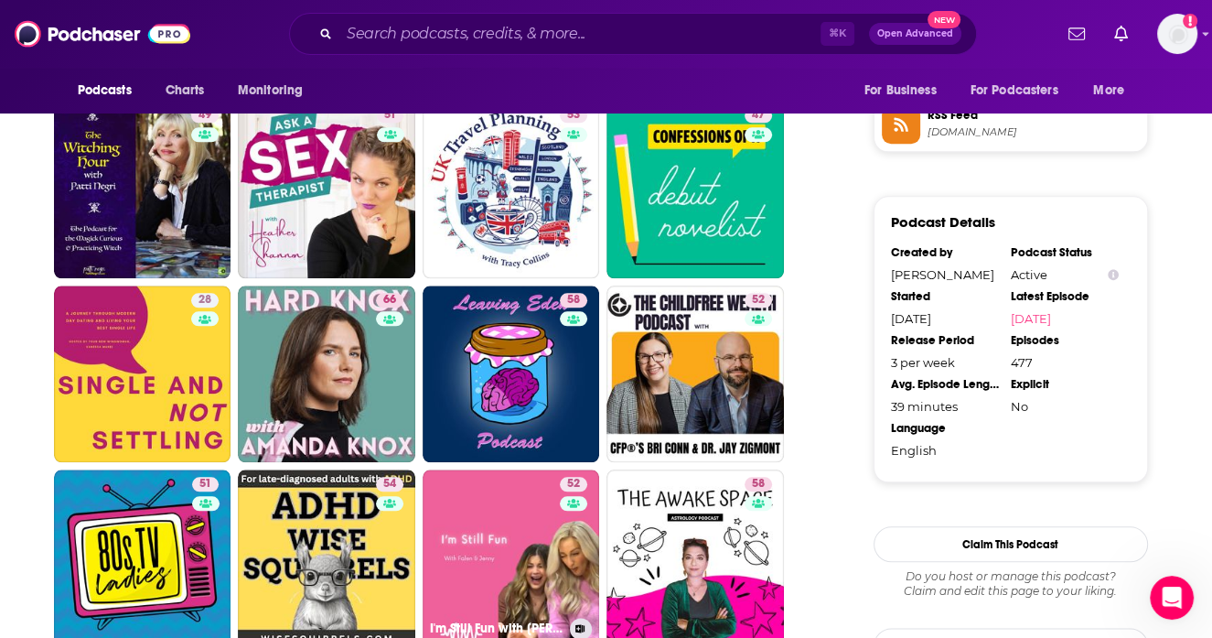
scroll to position [1687, 0]
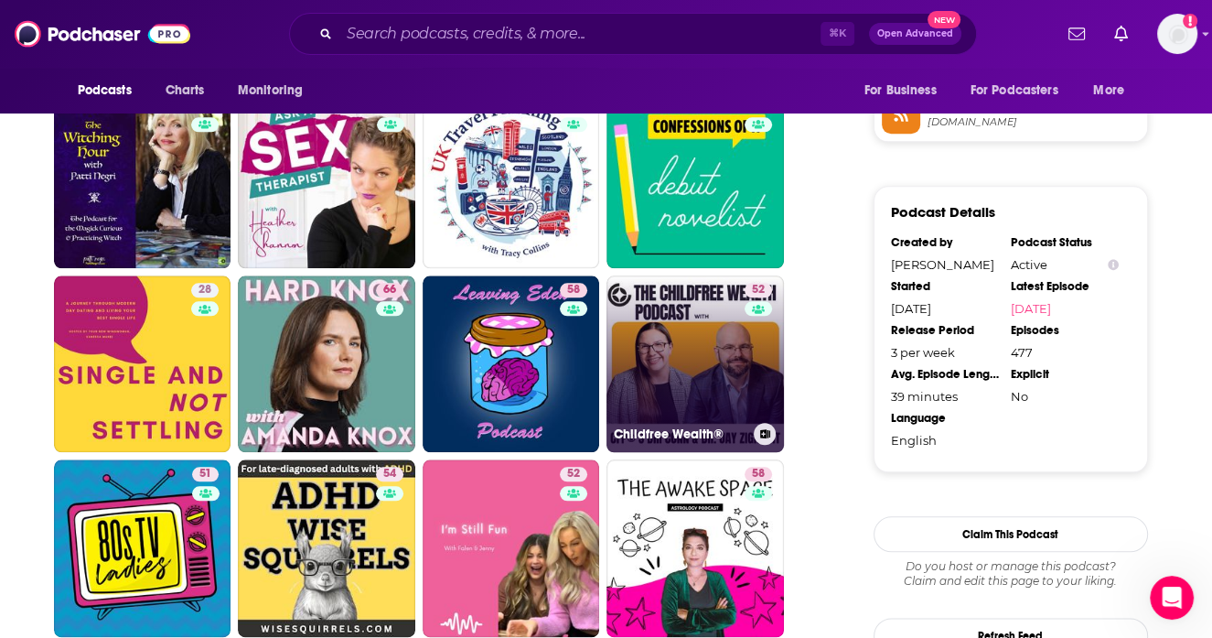
click at [673, 398] on link "52 Childfree Wealth®" at bounding box center [696, 364] width 178 height 178
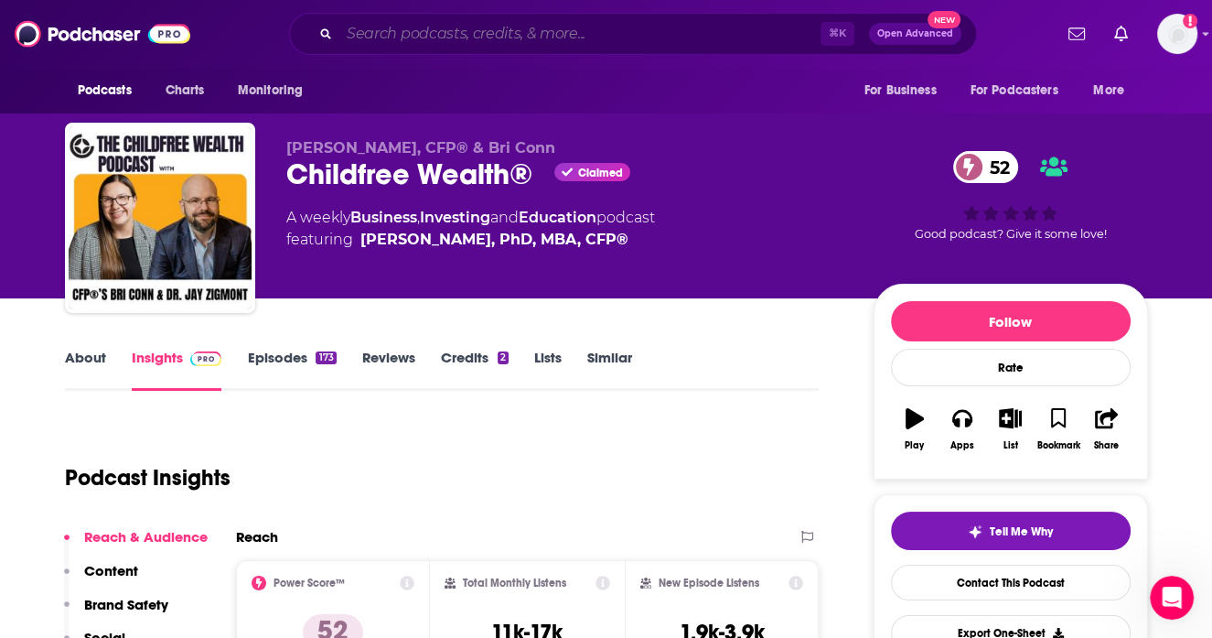
click at [458, 24] on input "Search podcasts, credits, & more..." at bounding box center [579, 33] width 481 height 29
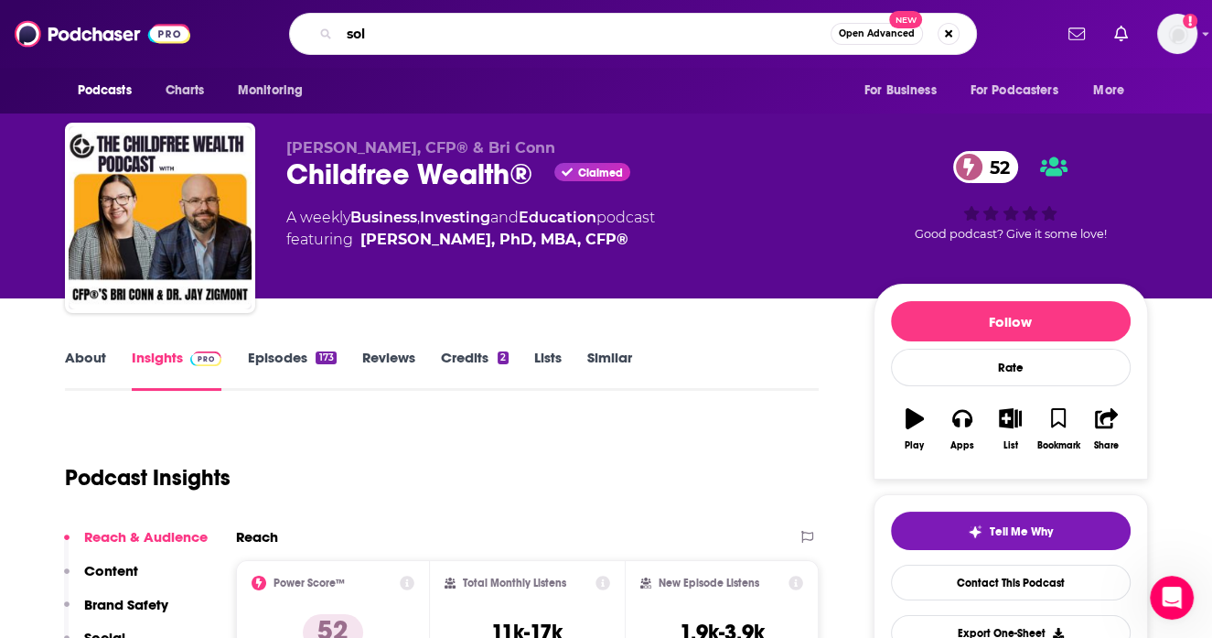
type input "solo"
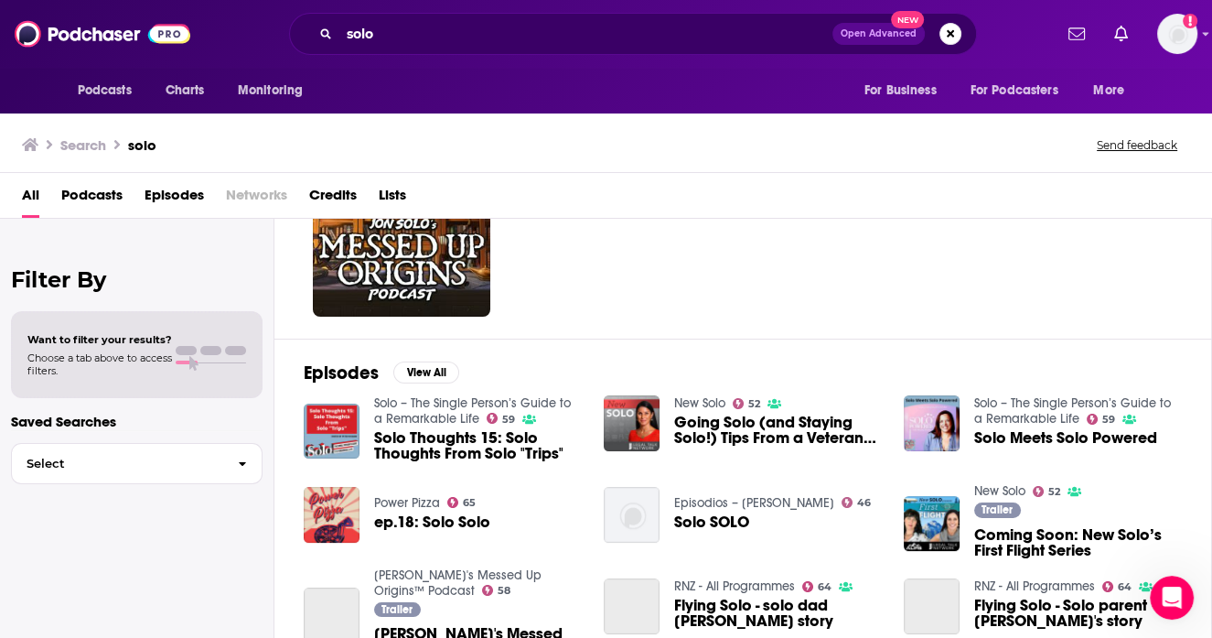
scroll to position [145, 0]
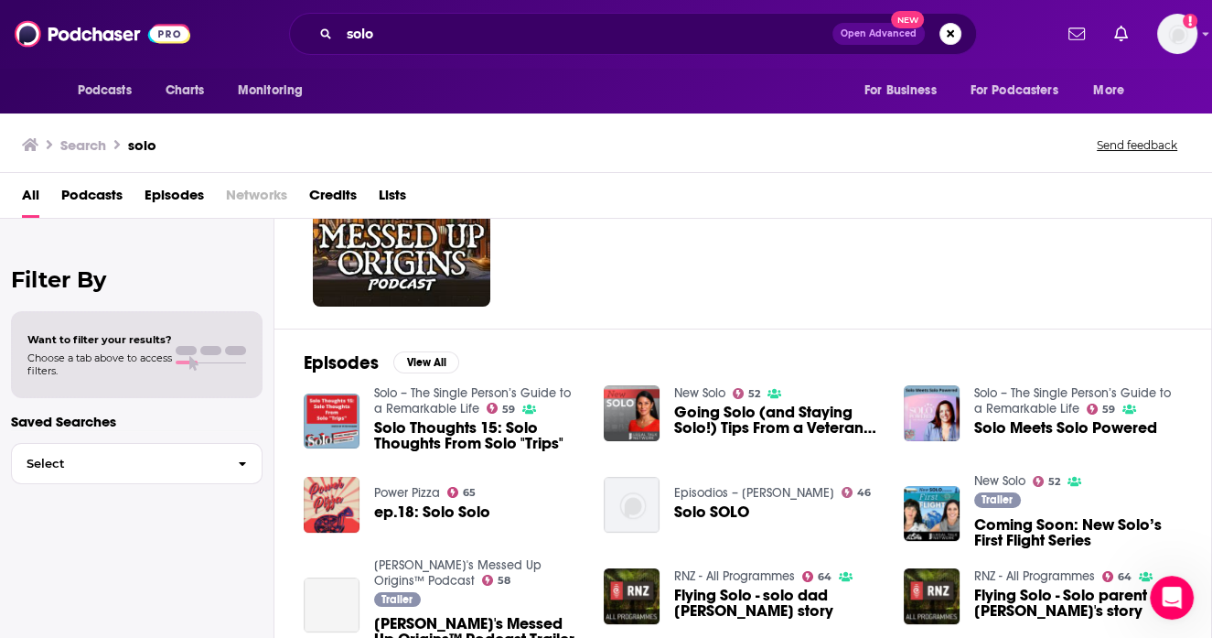
click at [431, 441] on span "Solo Thoughts 15: Solo Thoughts From Solo "Trips"" at bounding box center [478, 435] width 208 height 31
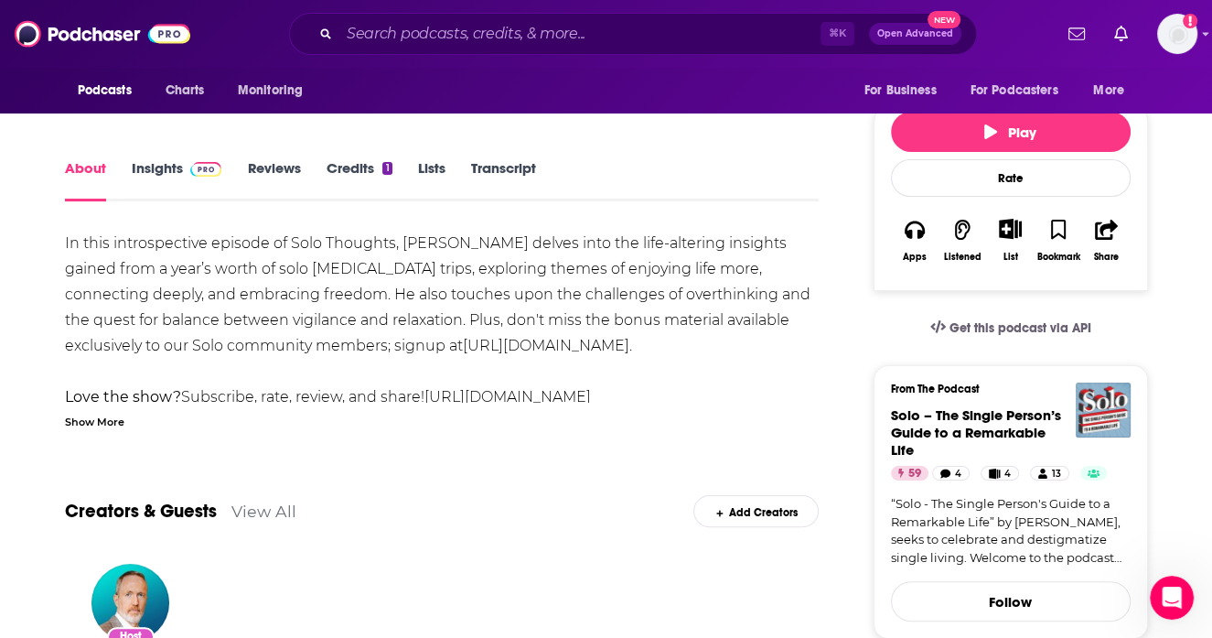
scroll to position [280, 0]
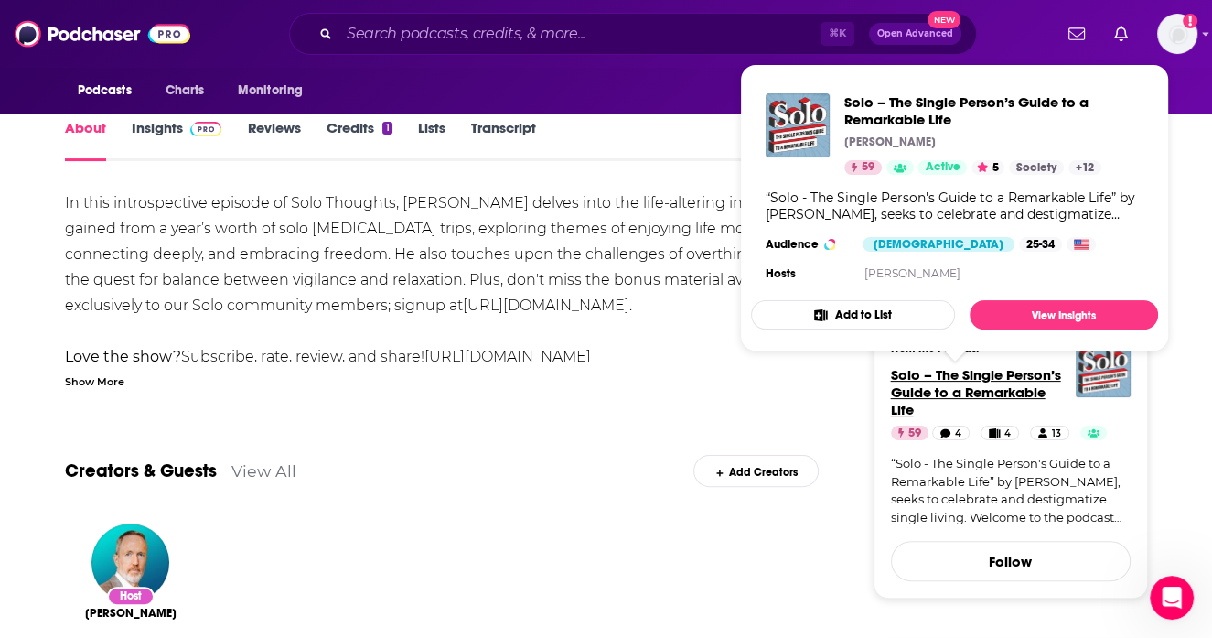
click at [958, 389] on span "Solo – The Single Person’s Guide to a Remarkable Life" at bounding box center [976, 392] width 170 height 52
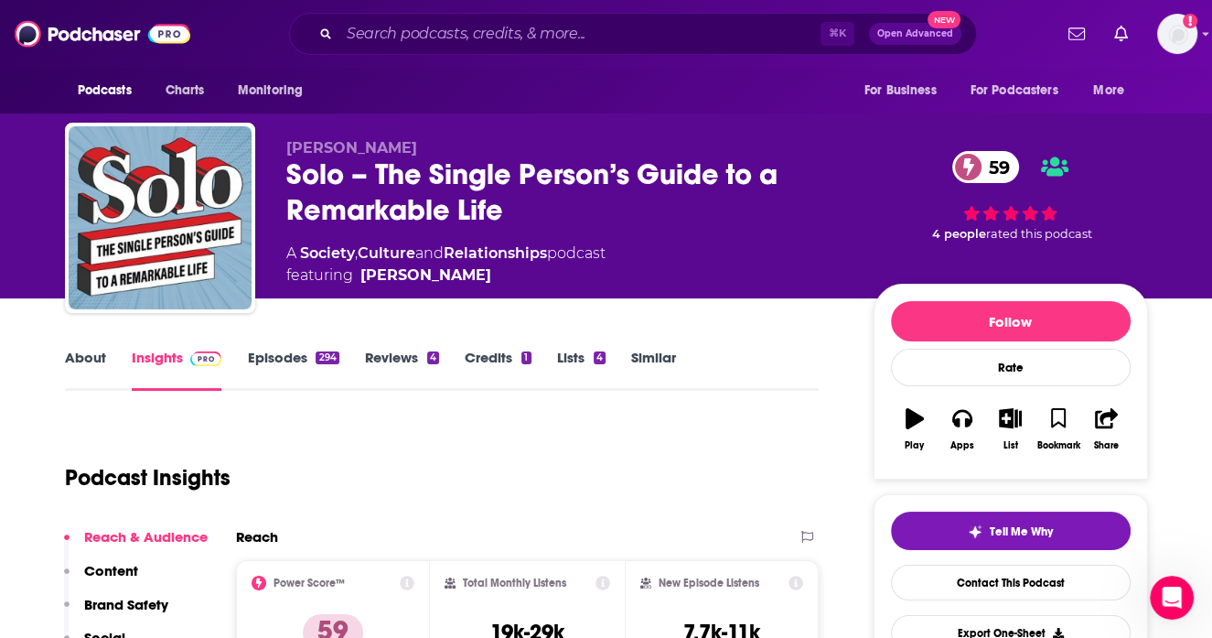
click at [675, 357] on link "Similar" at bounding box center [653, 370] width 45 height 42
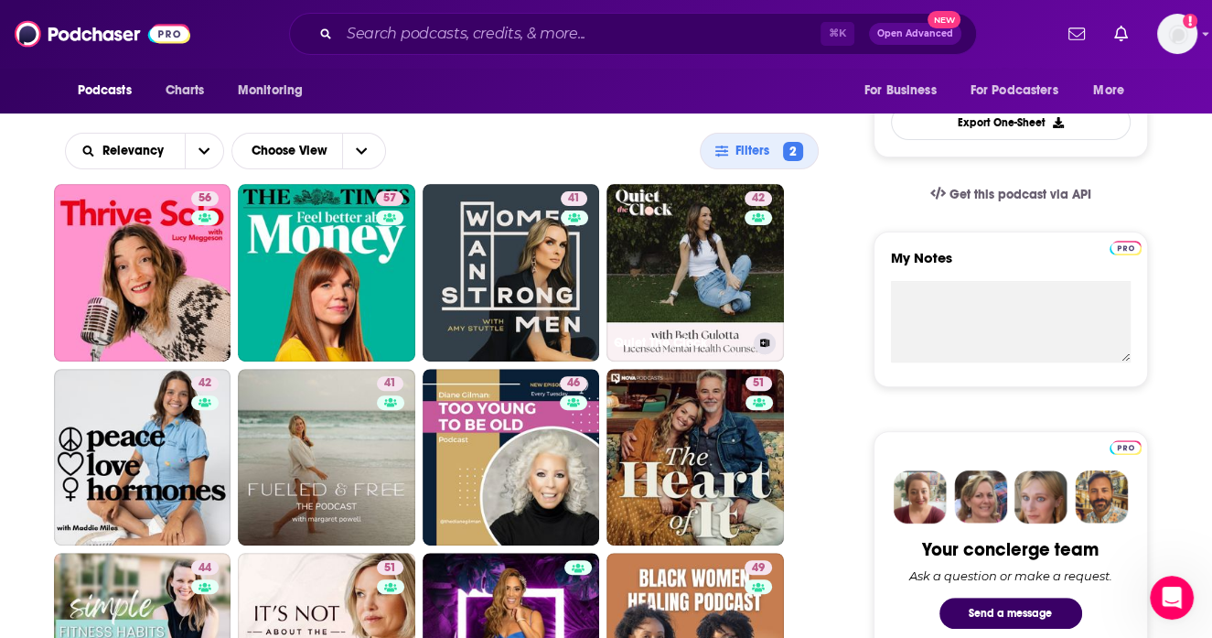
scroll to position [511, 0]
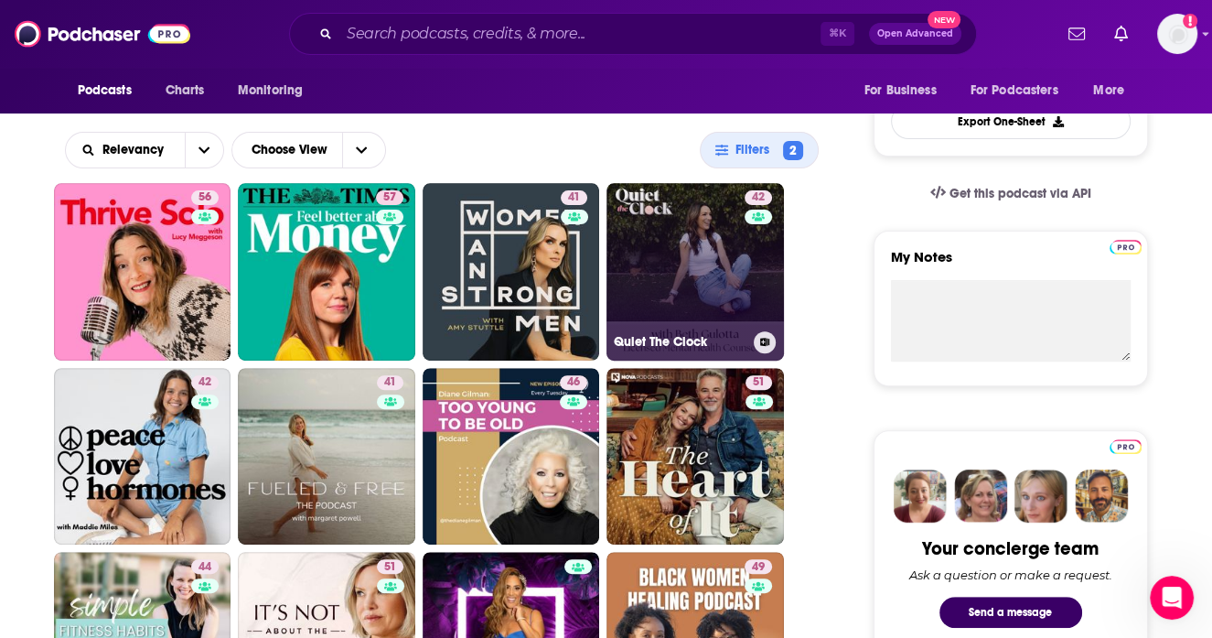
click at [679, 208] on link "42 Quiet The Clock" at bounding box center [696, 272] width 178 height 178
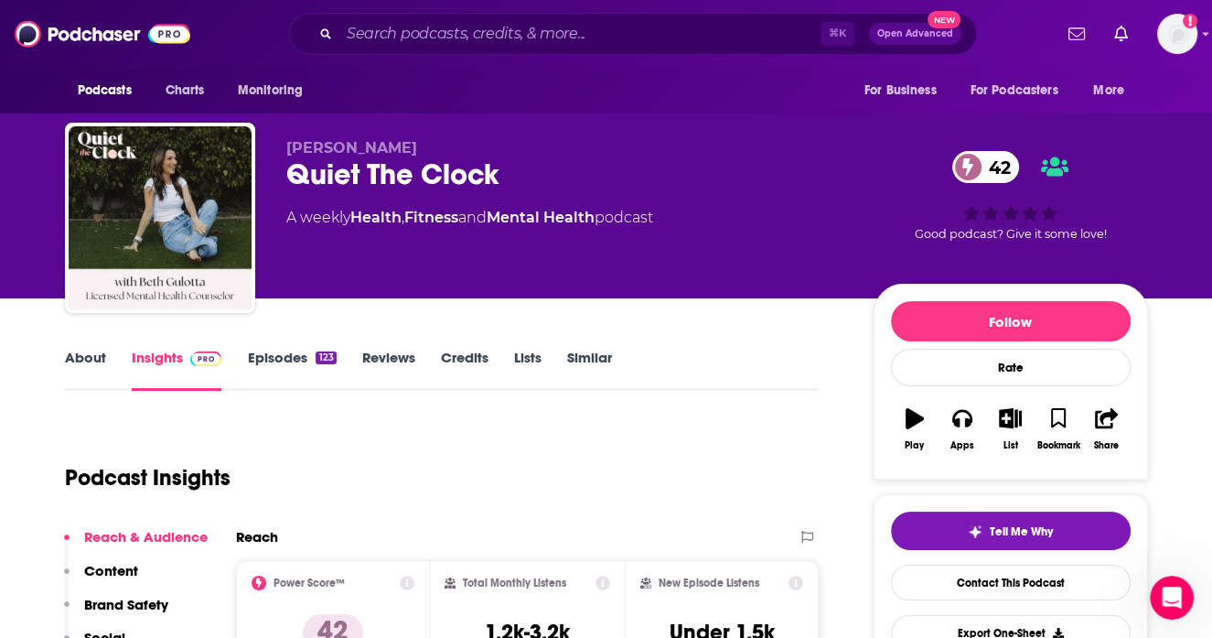
click at [92, 364] on link "About" at bounding box center [85, 370] width 41 height 42
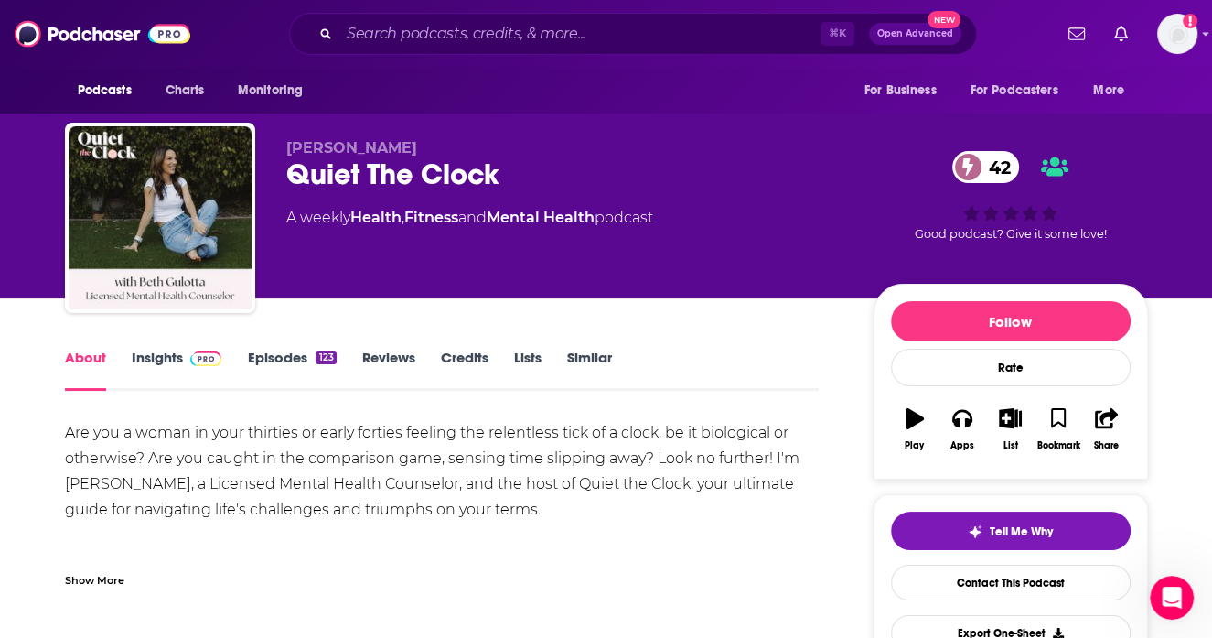
click at [280, 368] on link "Episodes 123" at bounding box center [291, 370] width 89 height 42
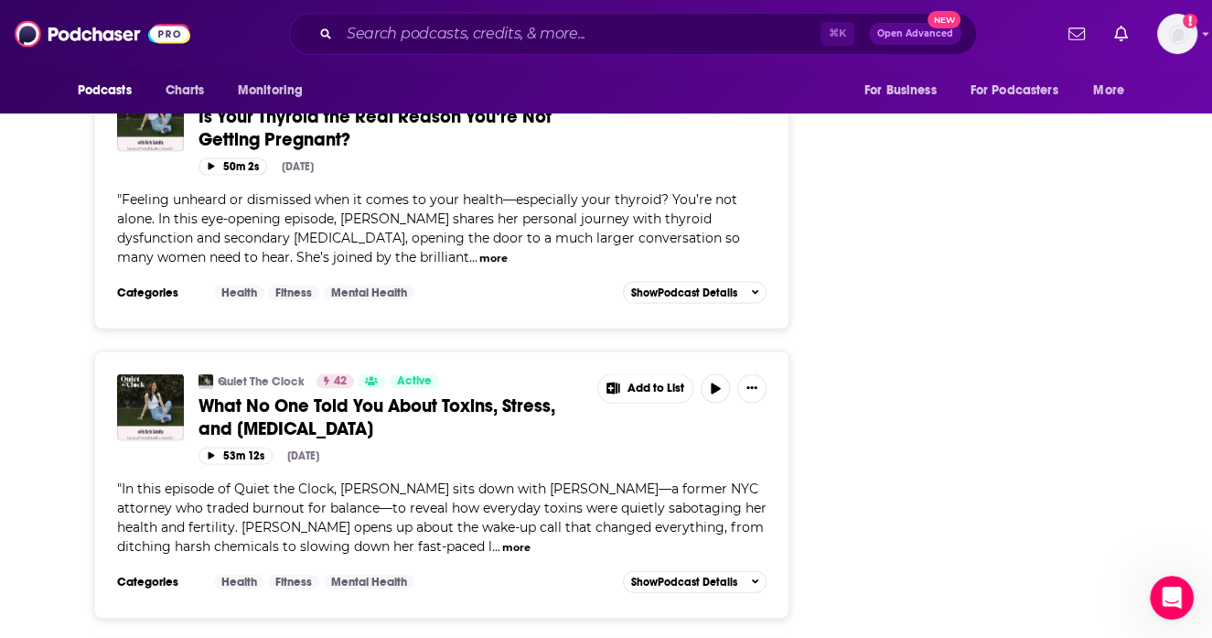
scroll to position [3372, 0]
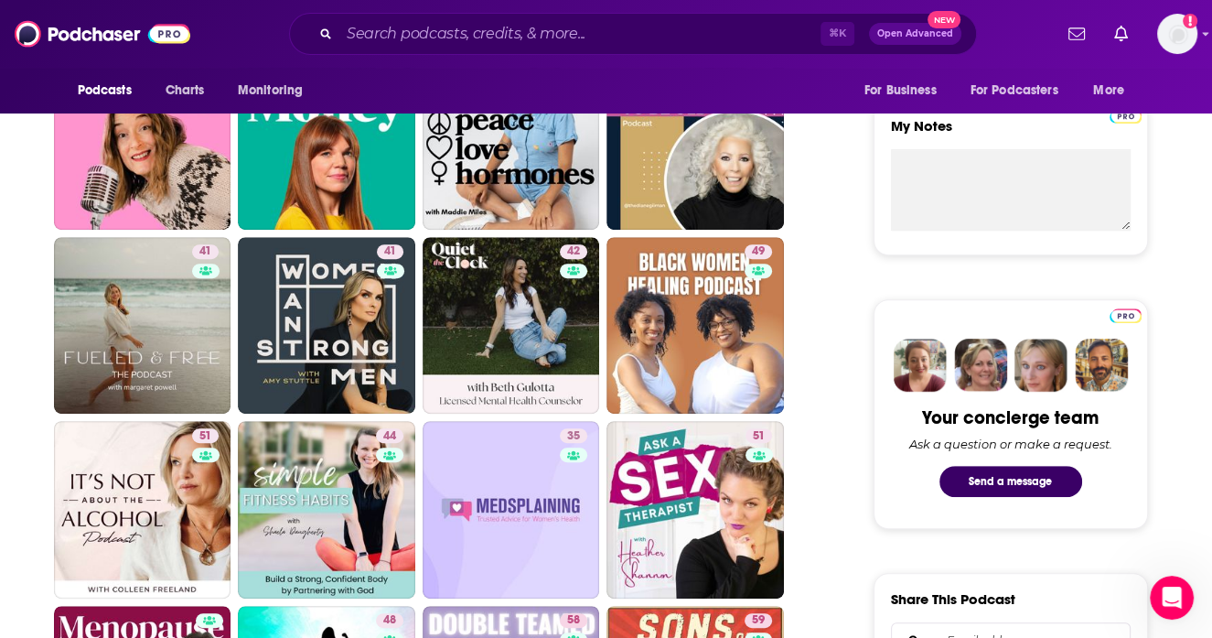
scroll to position [655, 0]
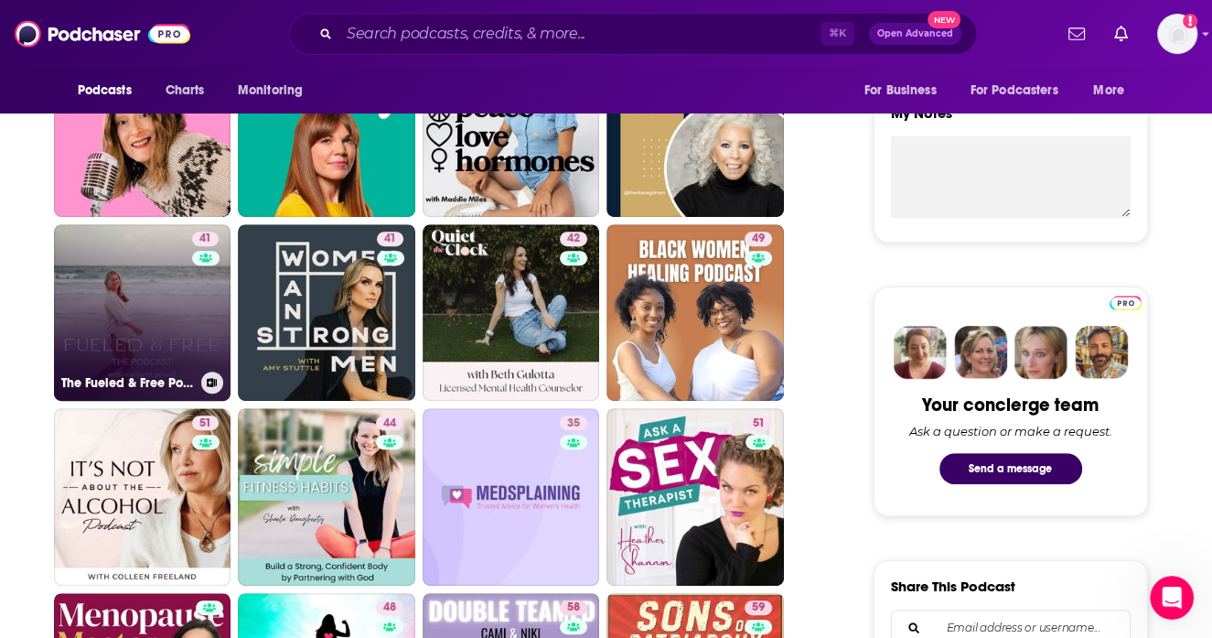
click at [122, 292] on link "41 The Fueled & Free Podcast" at bounding box center [143, 313] width 178 height 178
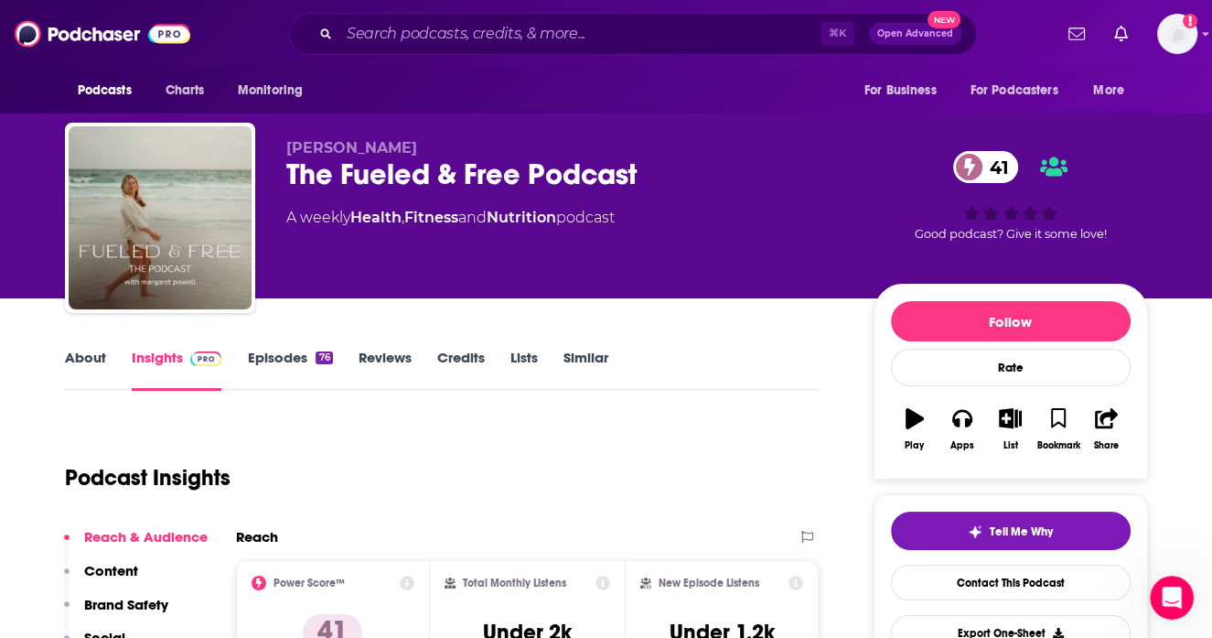
click at [79, 365] on link "About" at bounding box center [85, 370] width 41 height 42
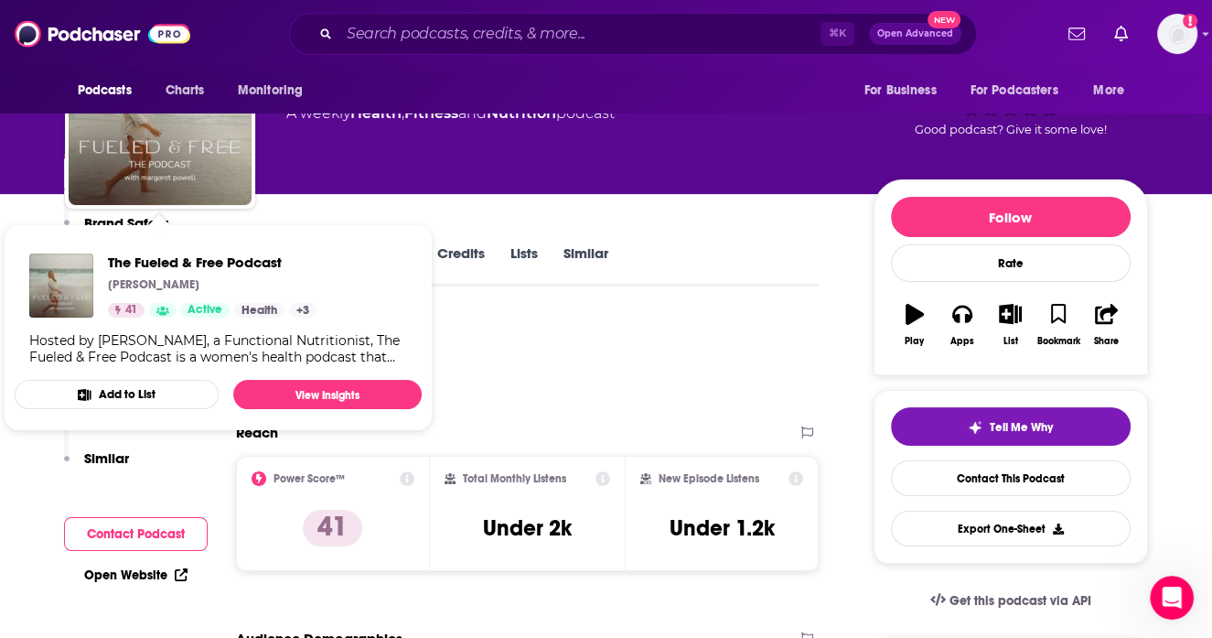
scroll to position [672, 0]
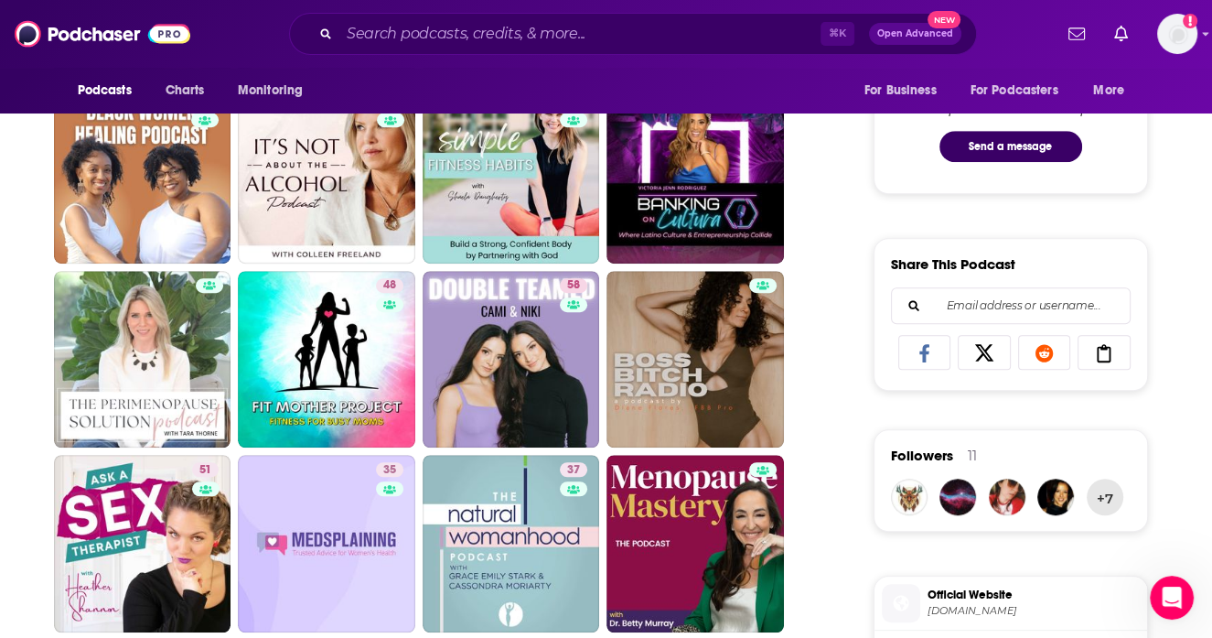
scroll to position [1011, 0]
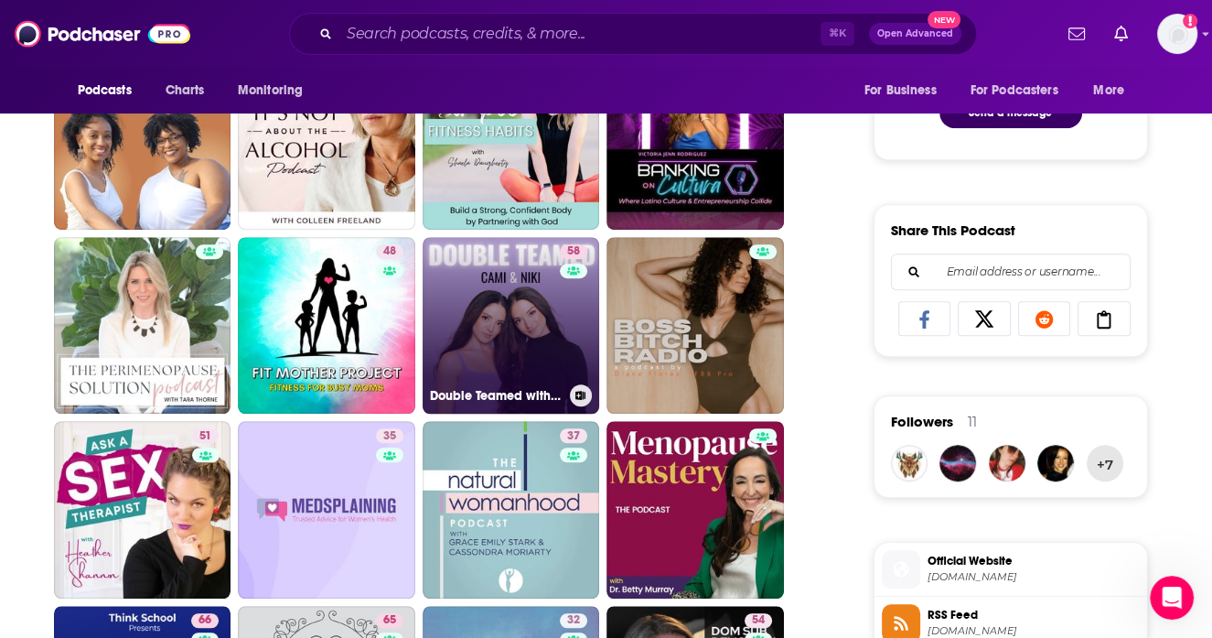
click at [500, 268] on link "58 Double Teamed with Cami and Niki" at bounding box center [512, 326] width 178 height 178
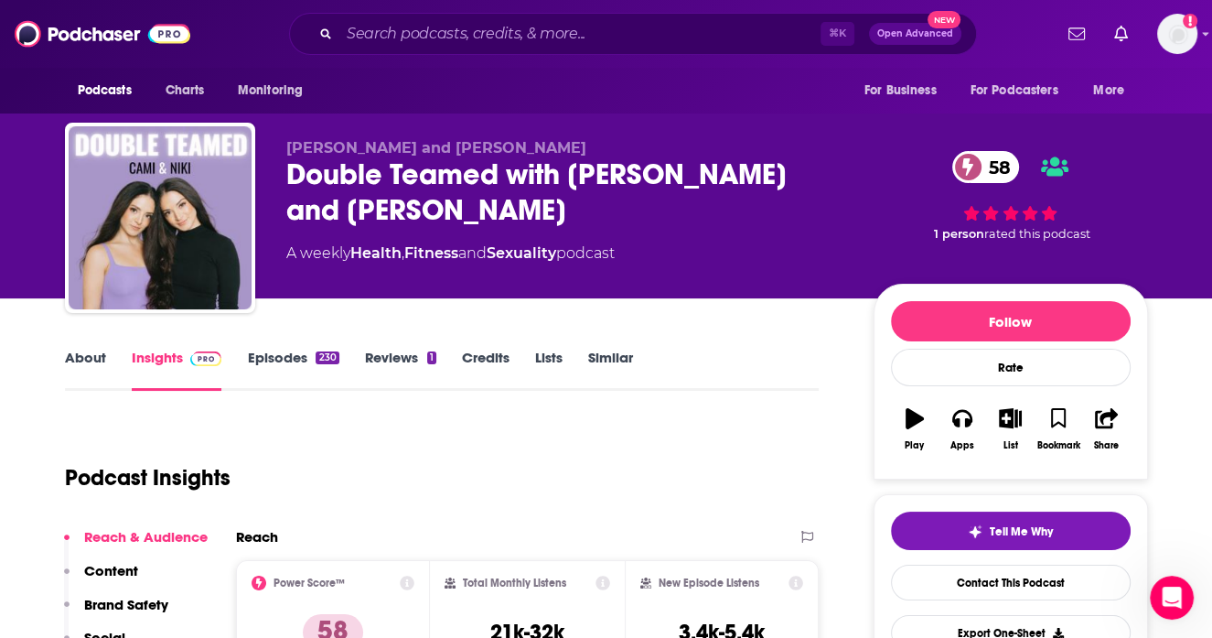
click at [91, 353] on link "About" at bounding box center [85, 370] width 41 height 42
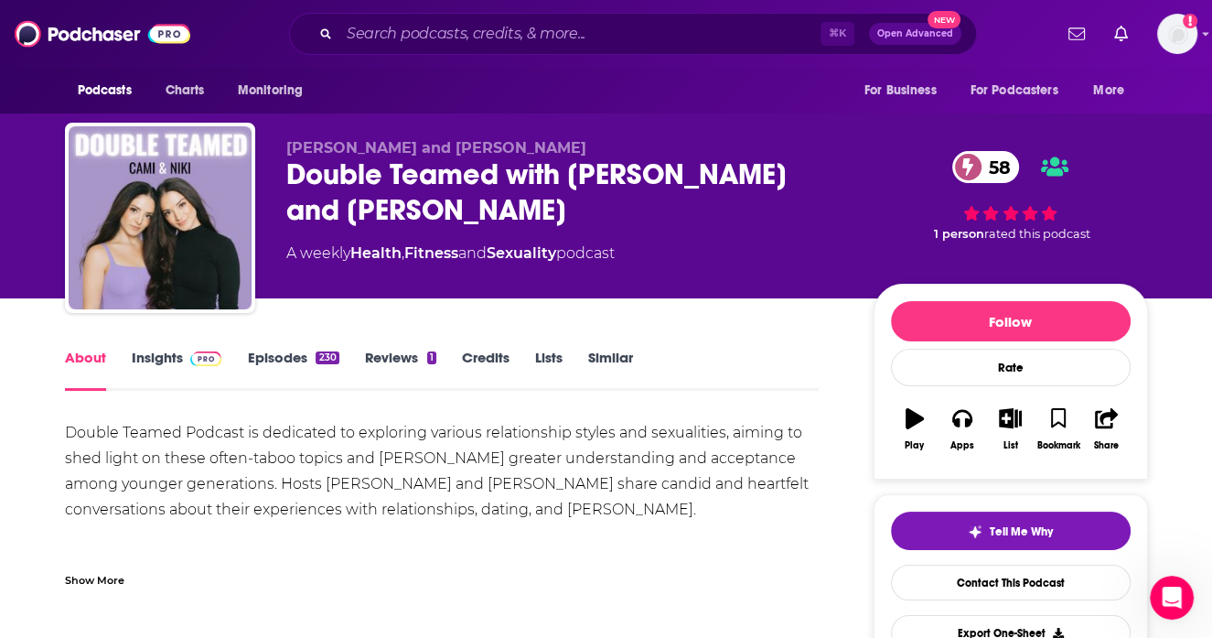
click at [264, 377] on link "Episodes 230" at bounding box center [292, 370] width 91 height 42
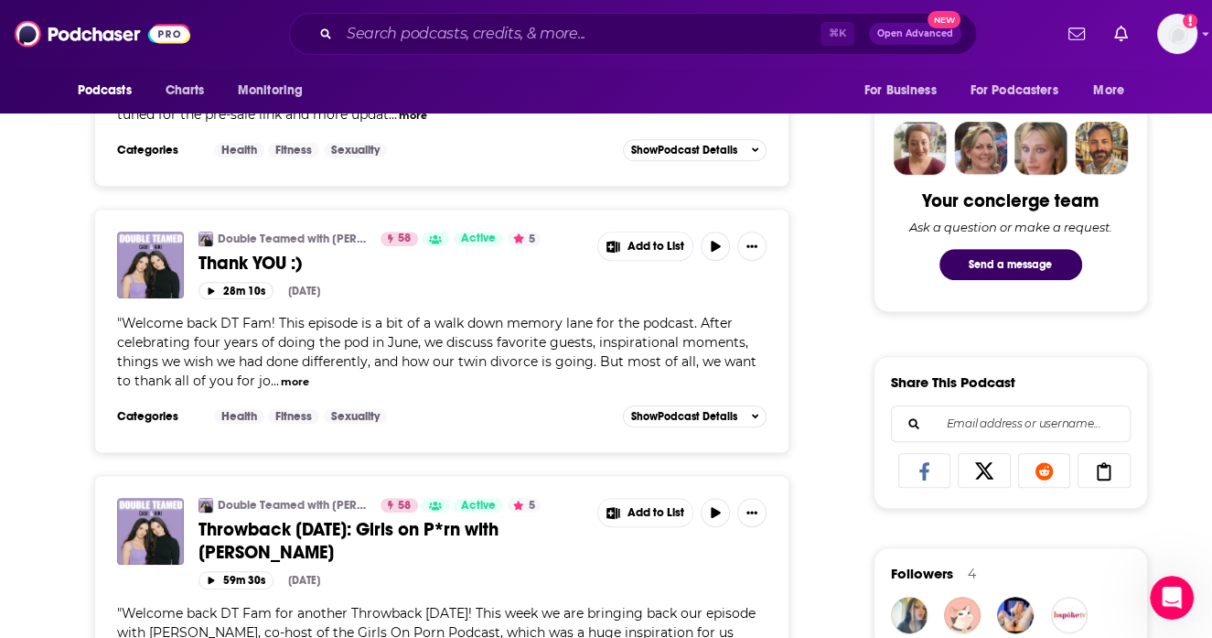
scroll to position [1017, 0]
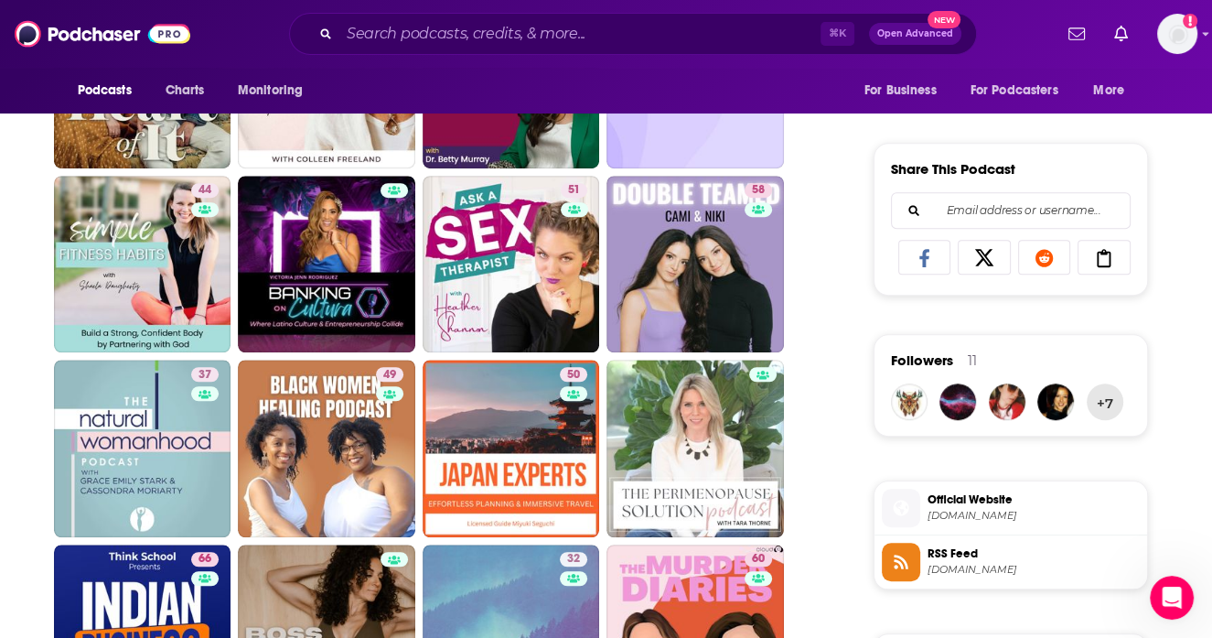
scroll to position [1076, 0]
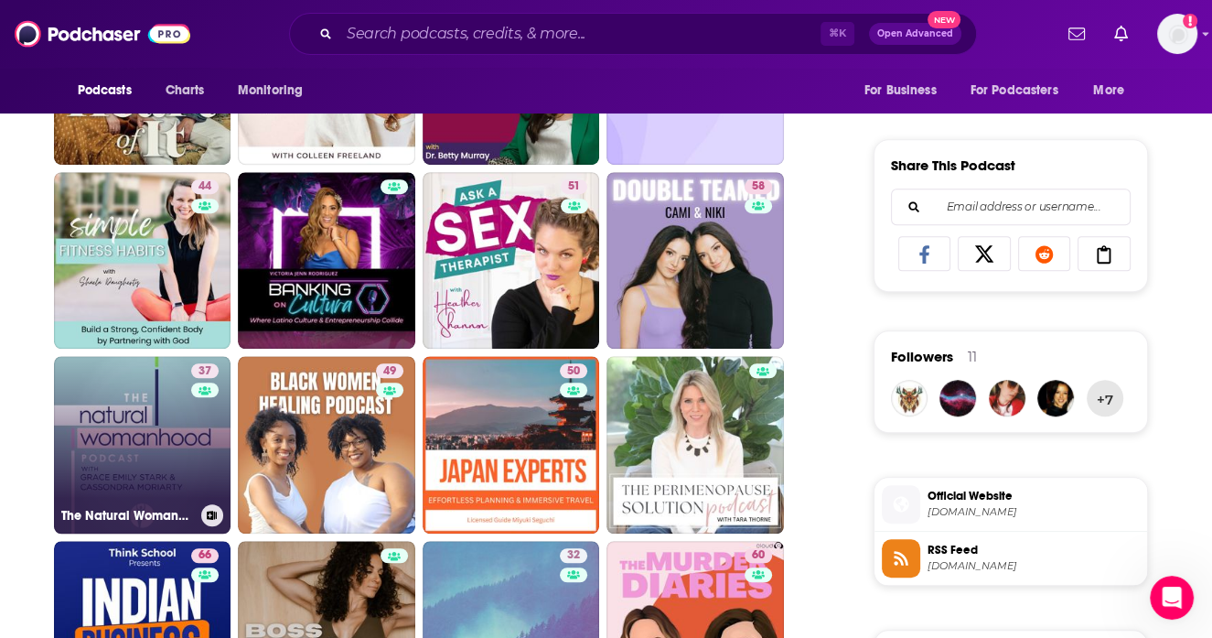
click at [104, 436] on link "37 The Natural Womanhood Podcast" at bounding box center [143, 445] width 178 height 178
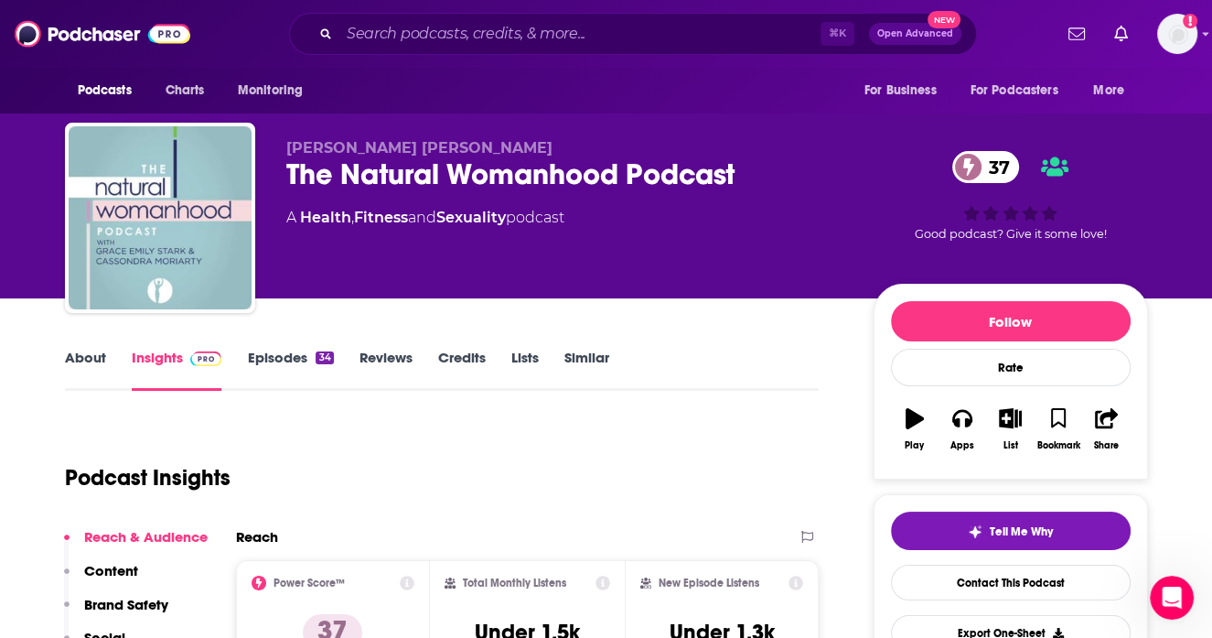
click at [80, 356] on link "About" at bounding box center [85, 370] width 41 height 42
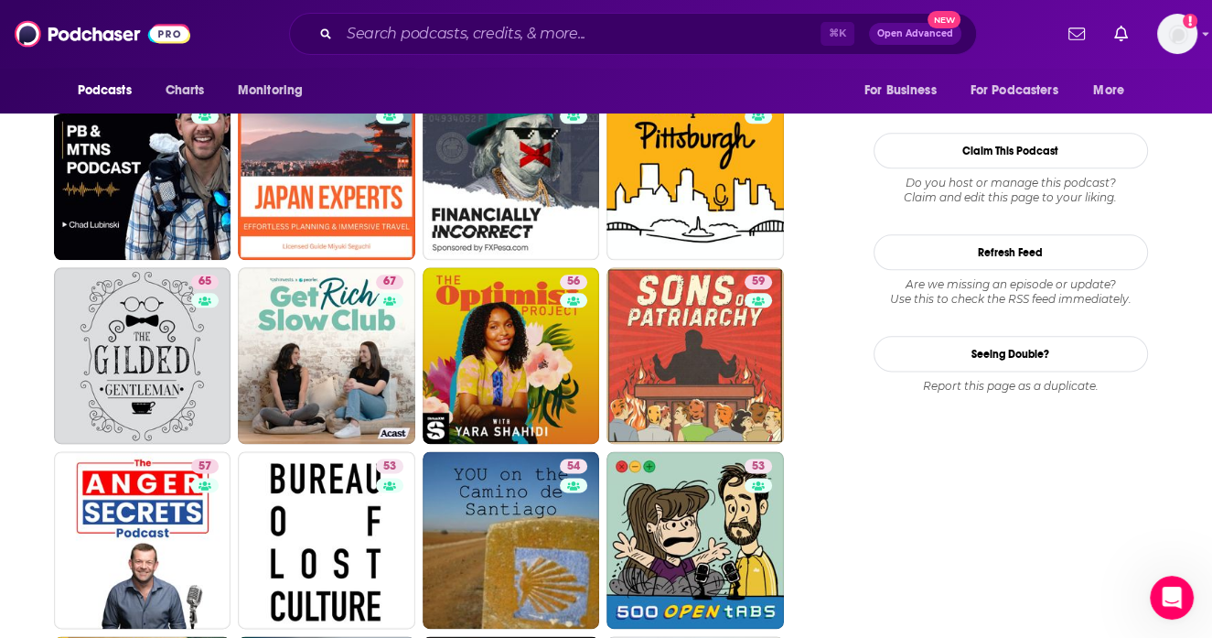
scroll to position [1910, 0]
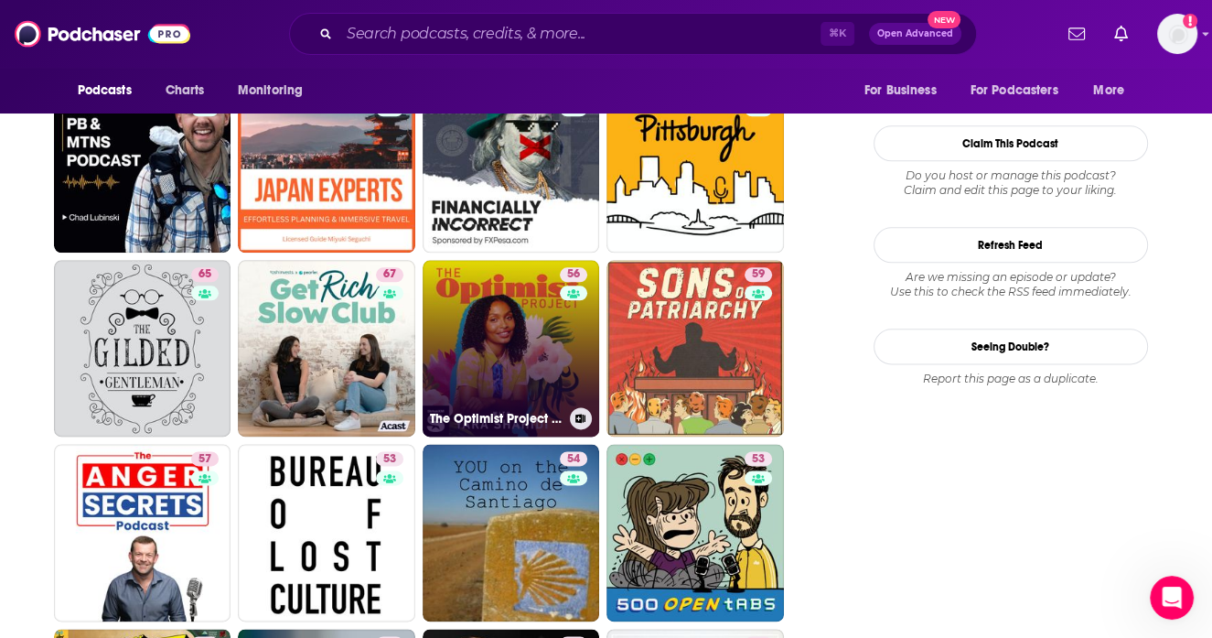
click at [479, 373] on link "56 The Optimist Project with Yara Shahidi" at bounding box center [512, 349] width 178 height 178
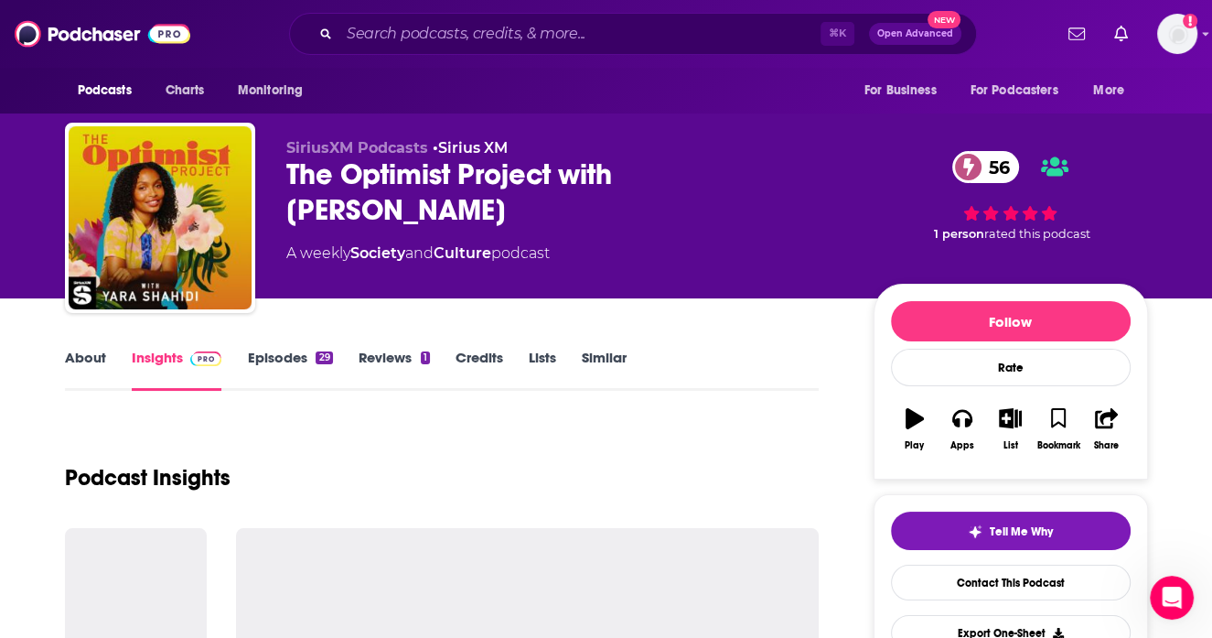
click at [75, 358] on link "About" at bounding box center [85, 370] width 41 height 42
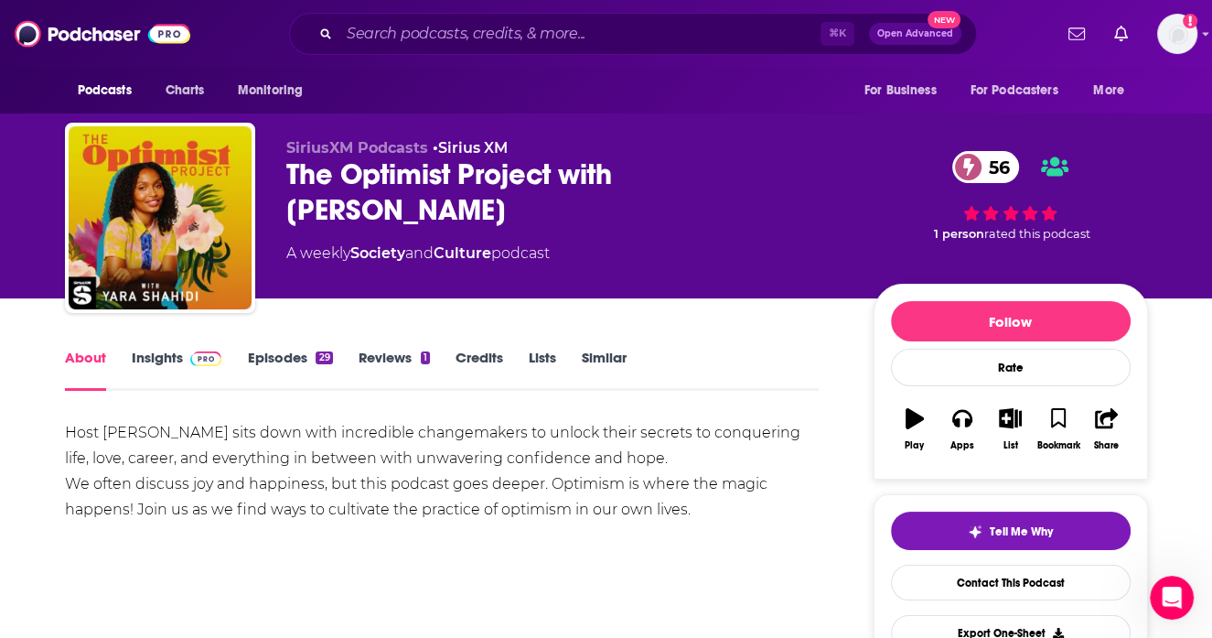
click at [270, 362] on link "Episodes 29" at bounding box center [289, 370] width 85 height 42
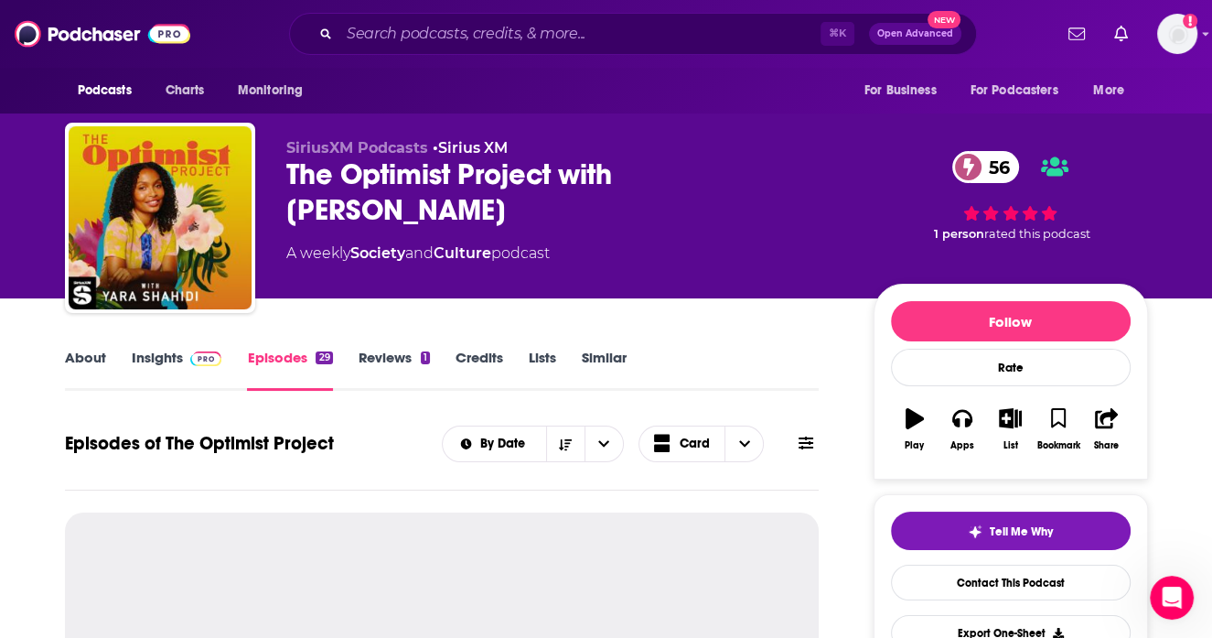
click at [175, 368] on link "Insights" at bounding box center [177, 370] width 91 height 42
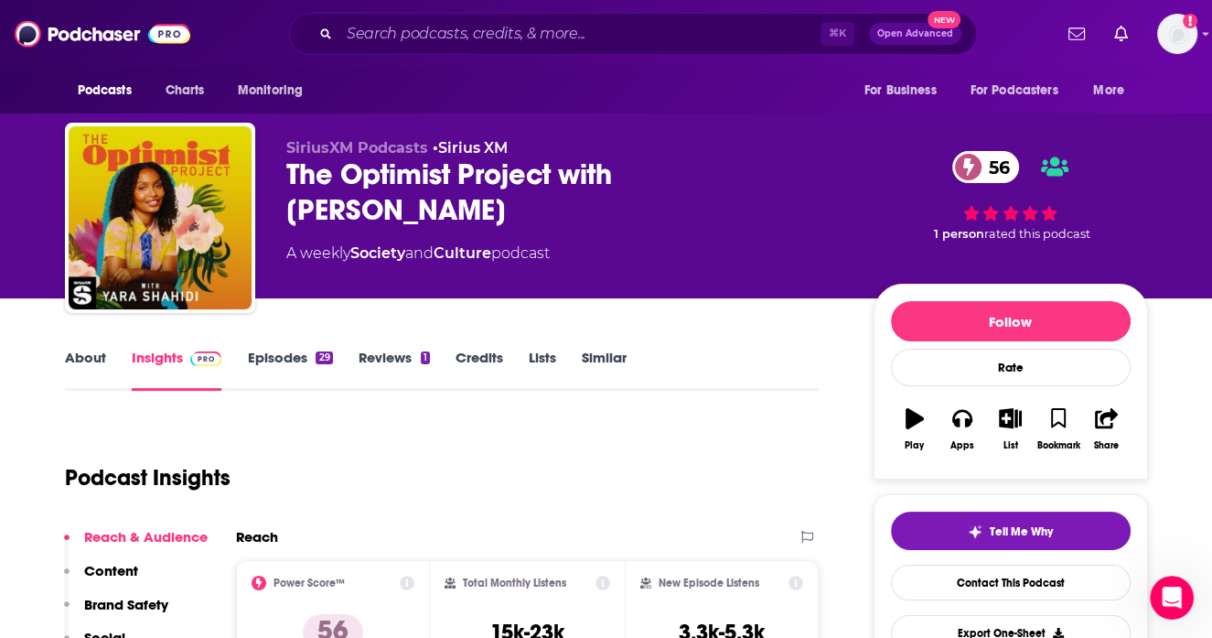
scroll to position [33, 0]
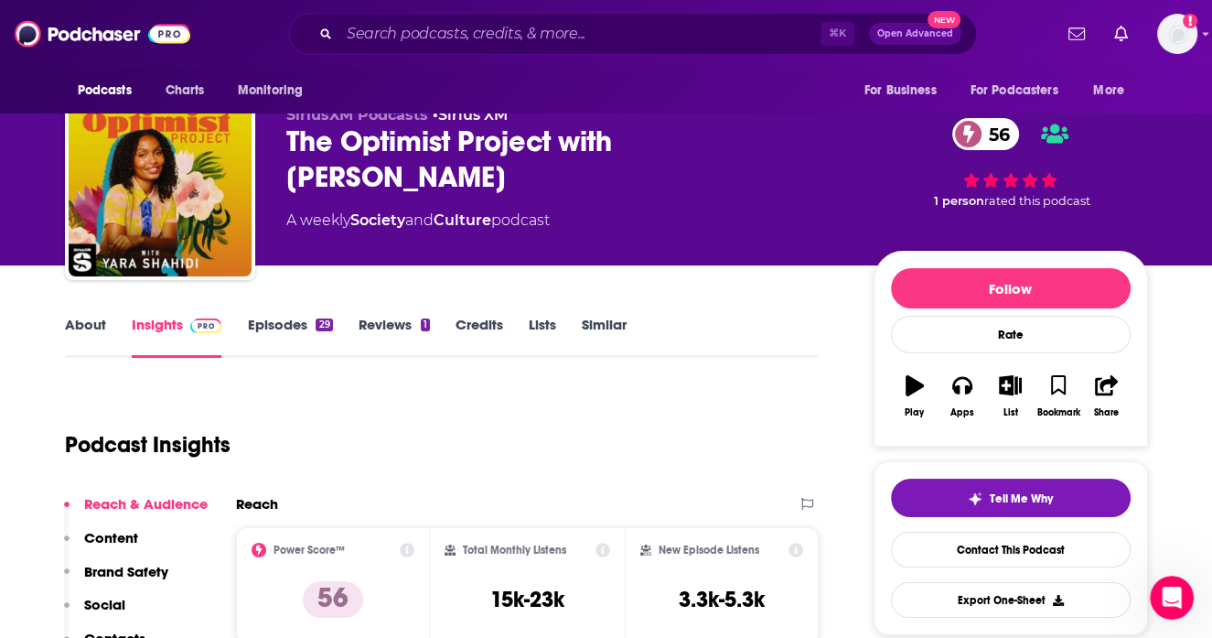
click at [310, 323] on link "Episodes 29" at bounding box center [289, 337] width 85 height 42
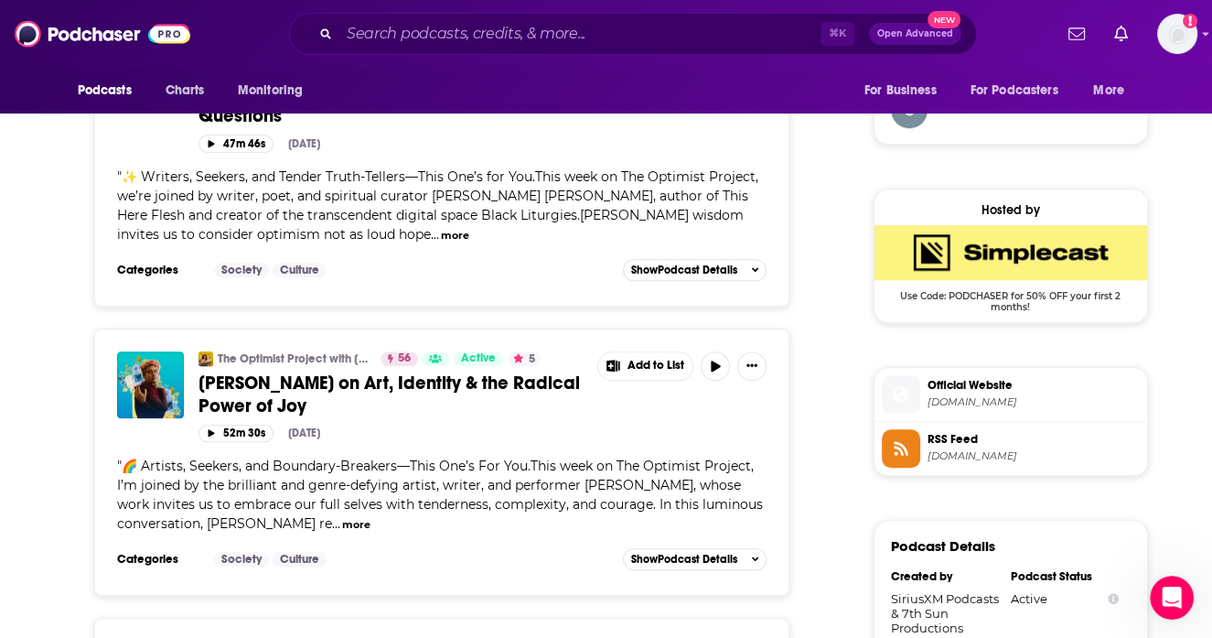
scroll to position [1404, 0]
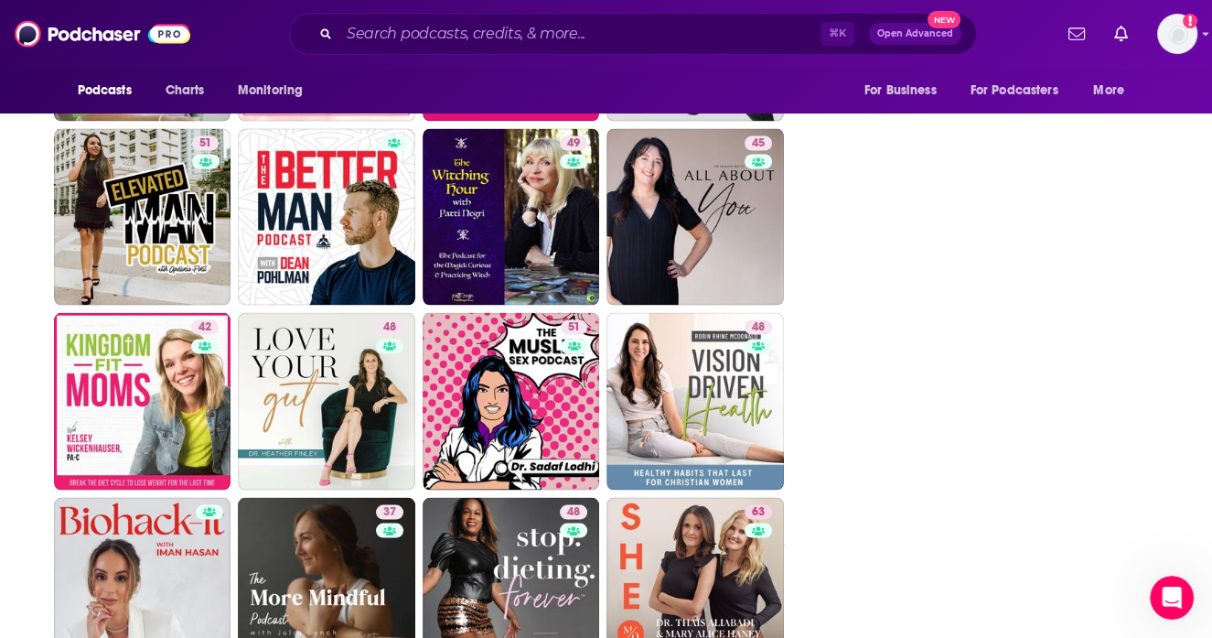
scroll to position [2986, 0]
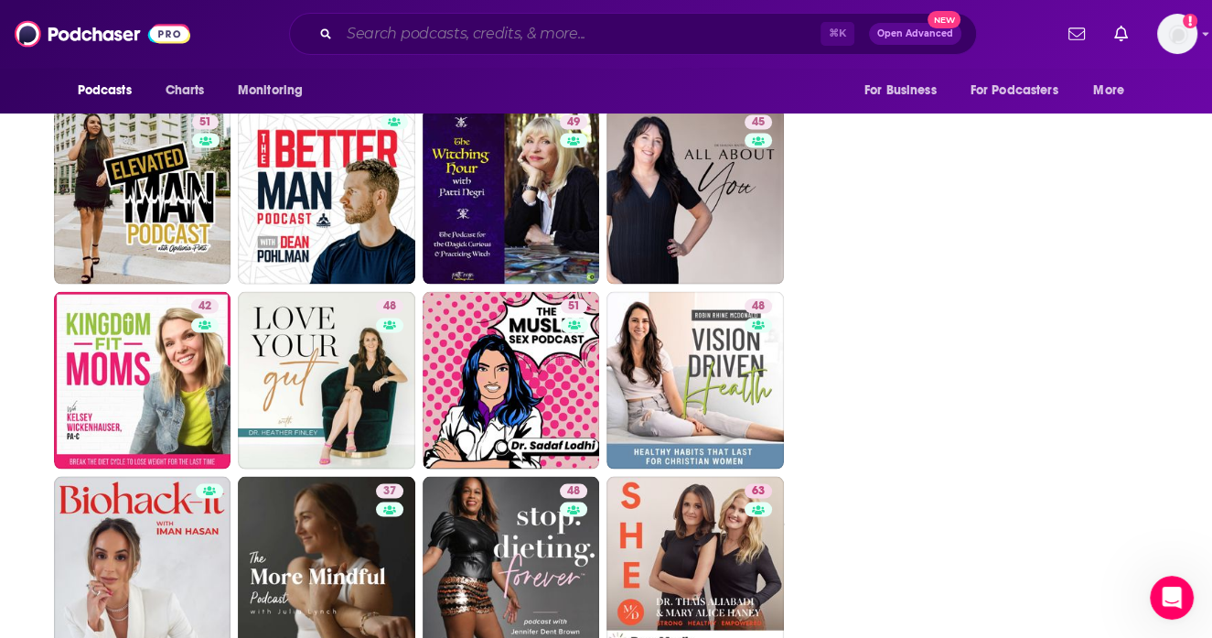
click at [548, 34] on input "Search podcasts, credits, & more..." at bounding box center [579, 33] width 481 height 29
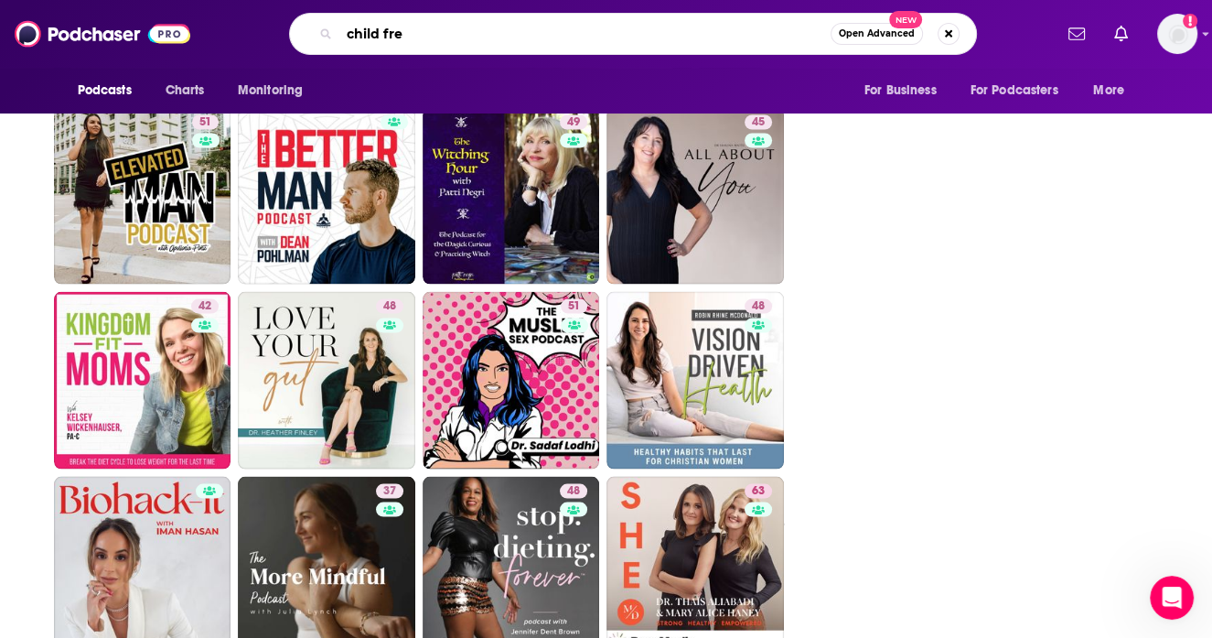
type input "child free"
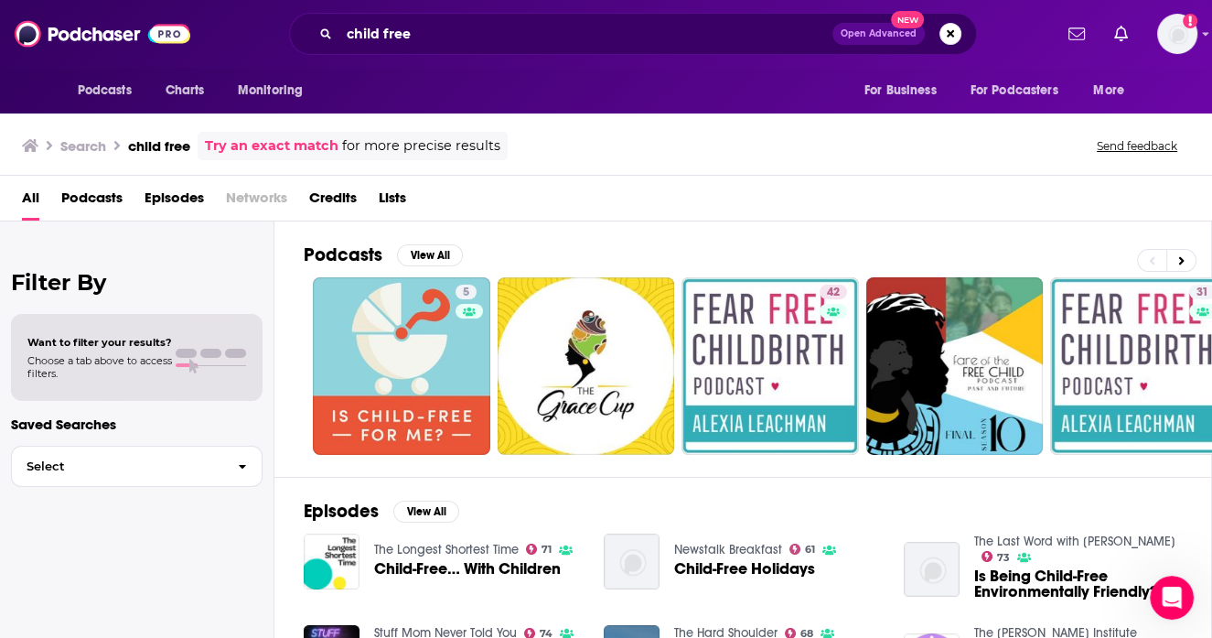
click at [102, 198] on span "Podcasts" at bounding box center [91, 202] width 61 height 38
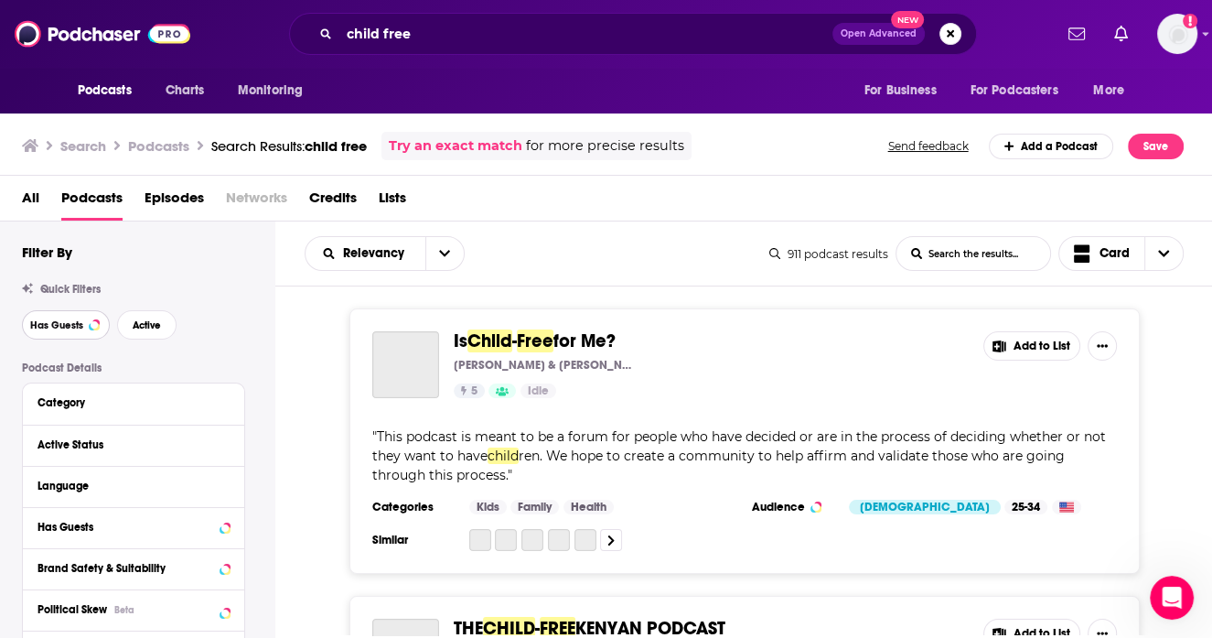
click at [79, 321] on span "Has Guests" at bounding box center [56, 325] width 53 height 10
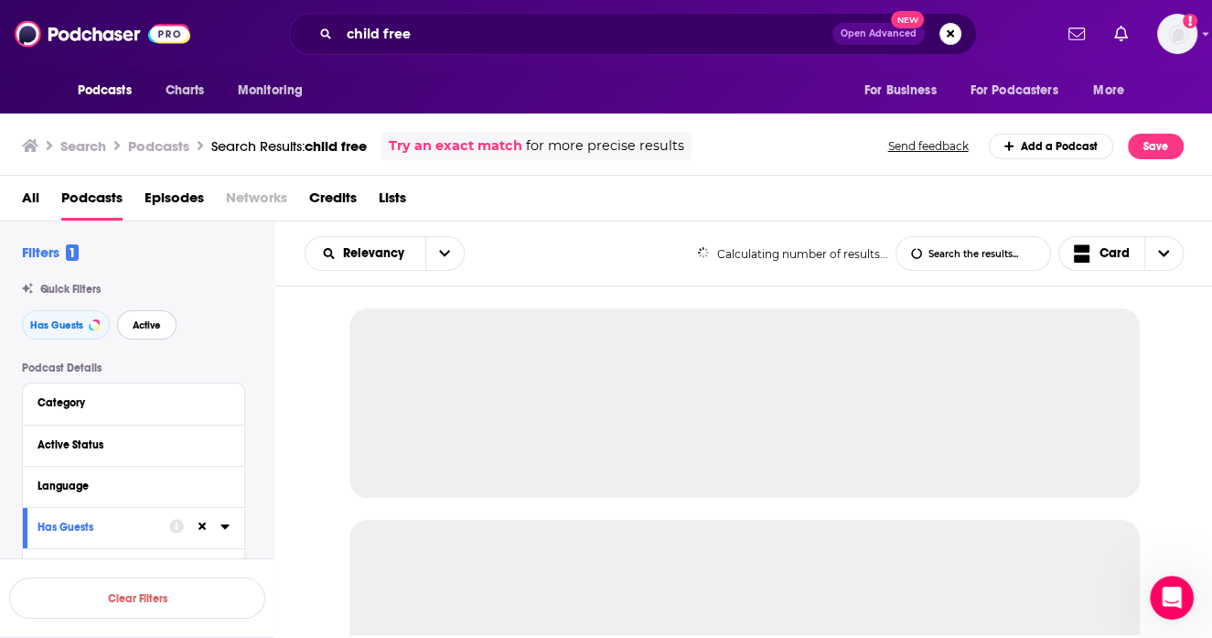
click at [148, 322] on span "Active" at bounding box center [147, 325] width 28 height 10
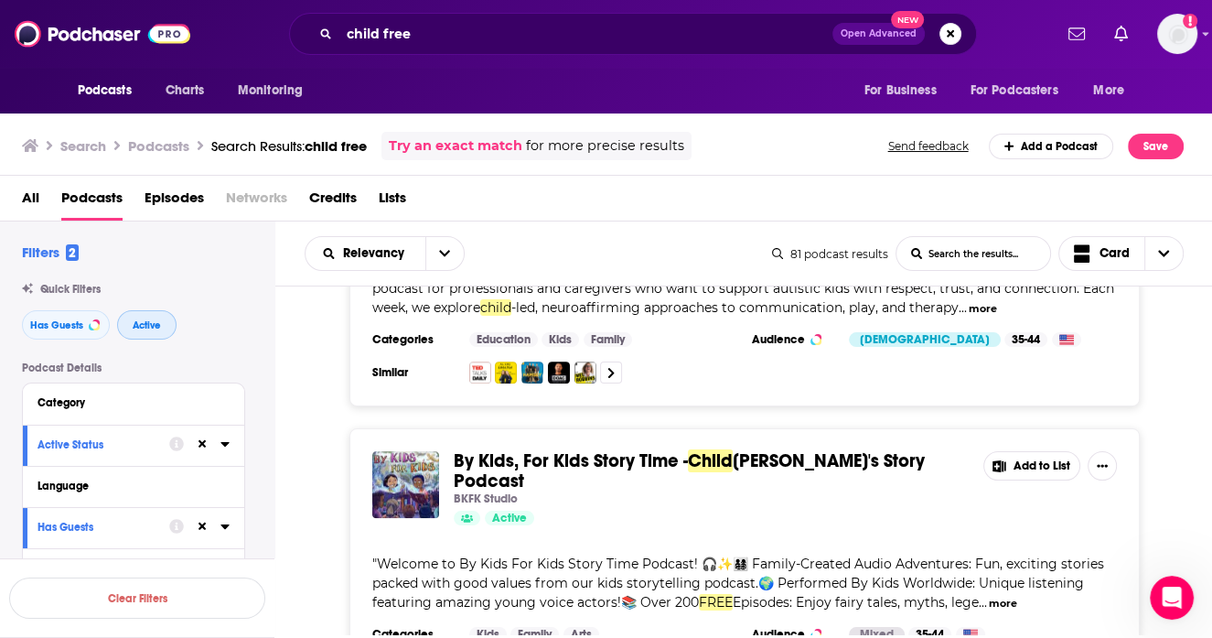
scroll to position [1393, 0]
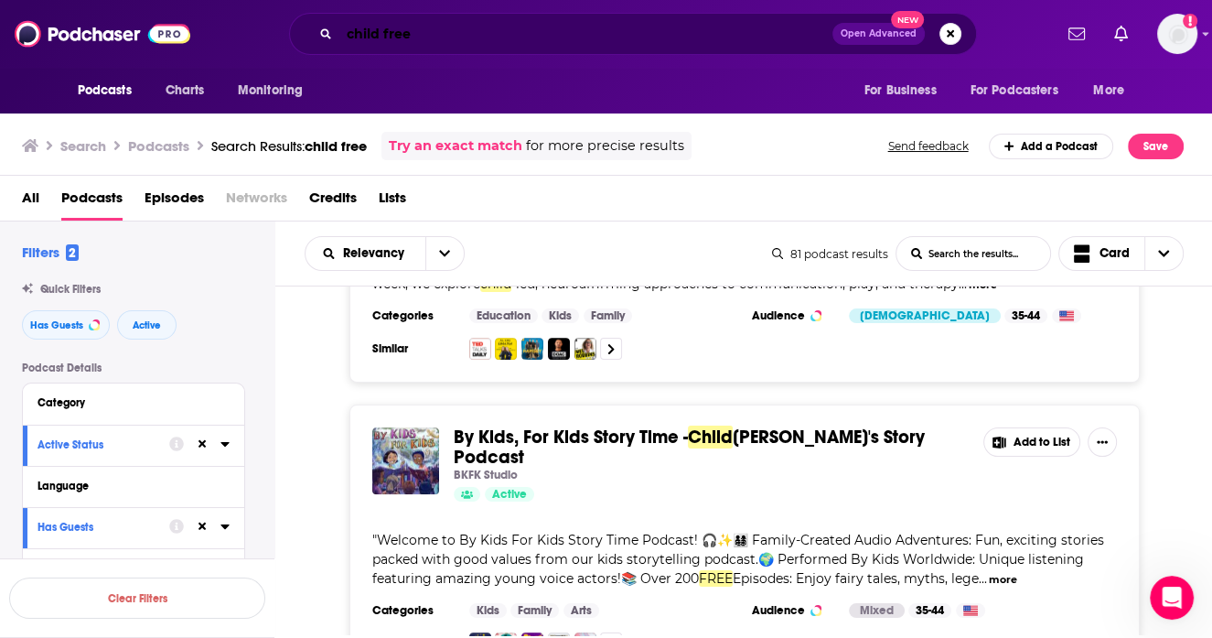
click at [382, 37] on input "child free" at bounding box center [585, 33] width 493 height 29
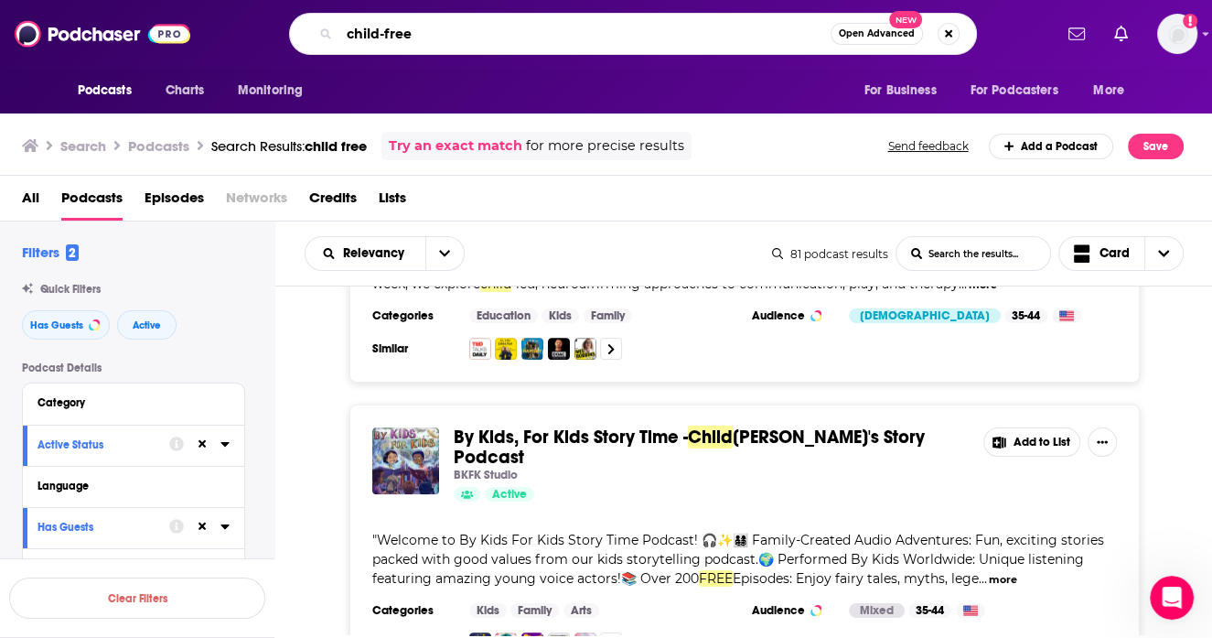
type input "child-free"
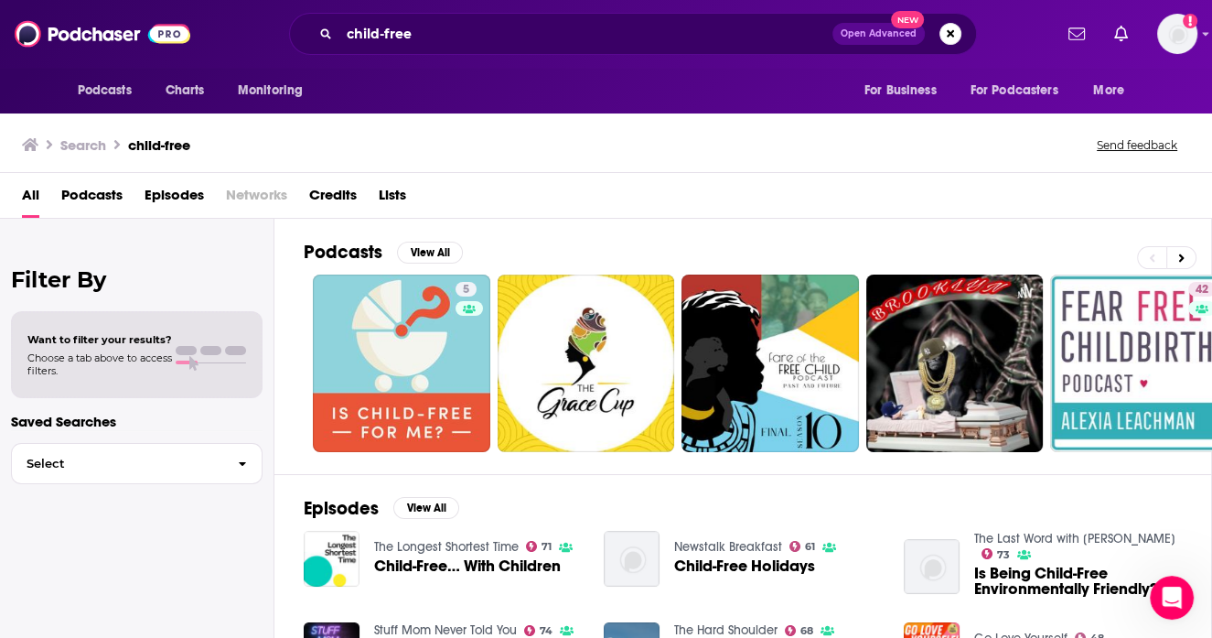
click at [108, 199] on span "Podcasts" at bounding box center [91, 199] width 61 height 38
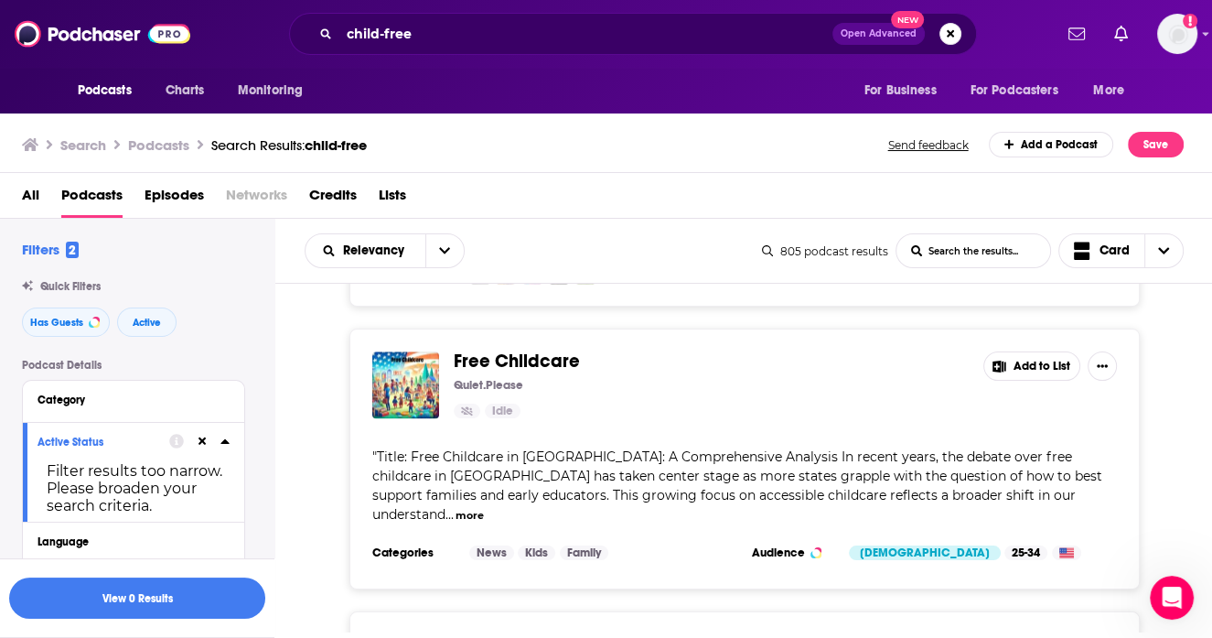
scroll to position [2628, 0]
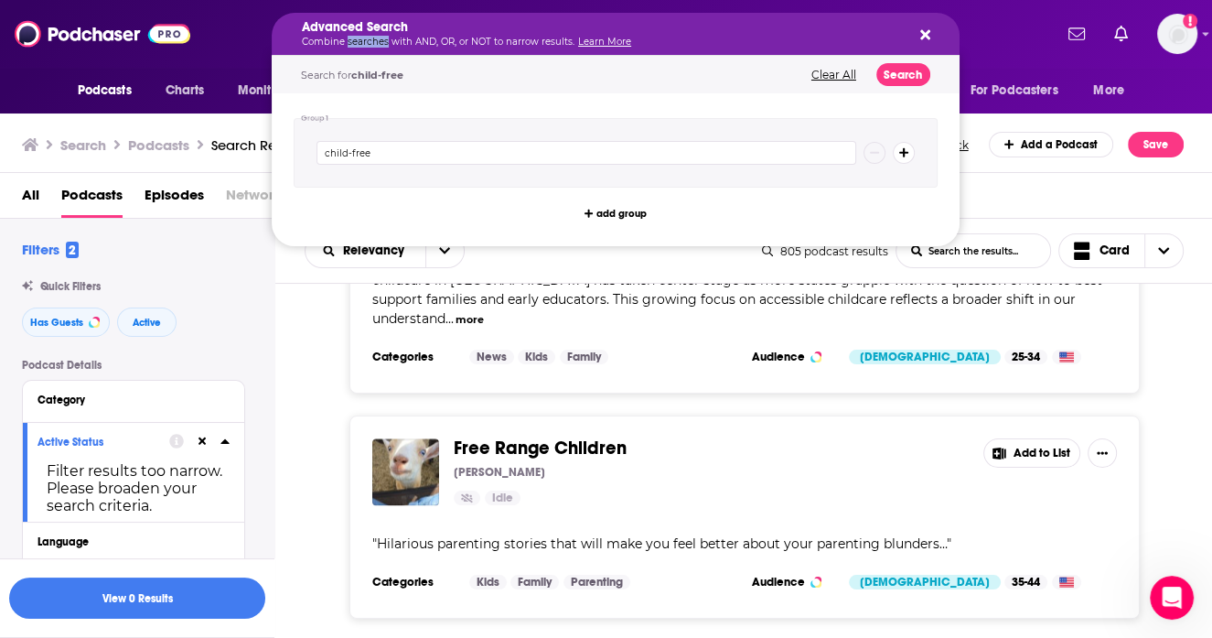
click at [368, 40] on p "Combine searches with AND, OR, or NOT to narrow results. Learn More" at bounding box center [601, 42] width 598 height 9
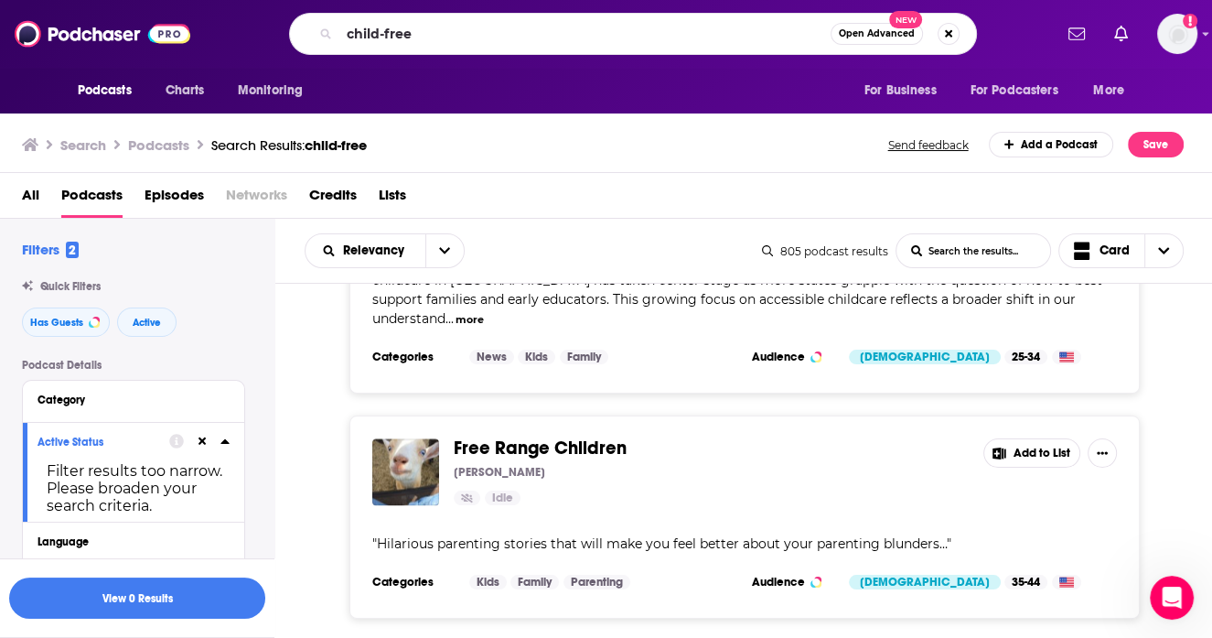
click at [266, 46] on div "child-free Open Advanced New" at bounding box center [633, 34] width 838 height 42
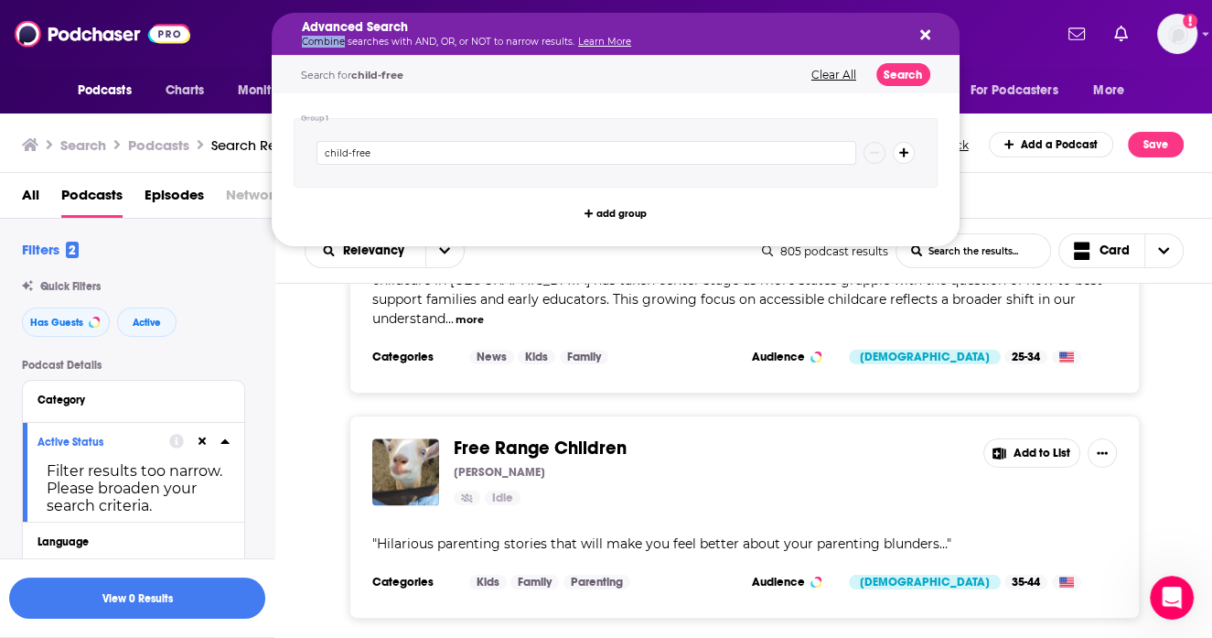
click at [378, 36] on div "Advanced Search Combine searches with AND, OR, or NOT to narrow results. Learn …" at bounding box center [601, 34] width 598 height 26
click at [319, 341] on div "Is Child-Free for Me? Jill Zeligson Brenner & Saira John 5 Idle Add to List " T…" at bounding box center [744, 445] width 938 height 5534
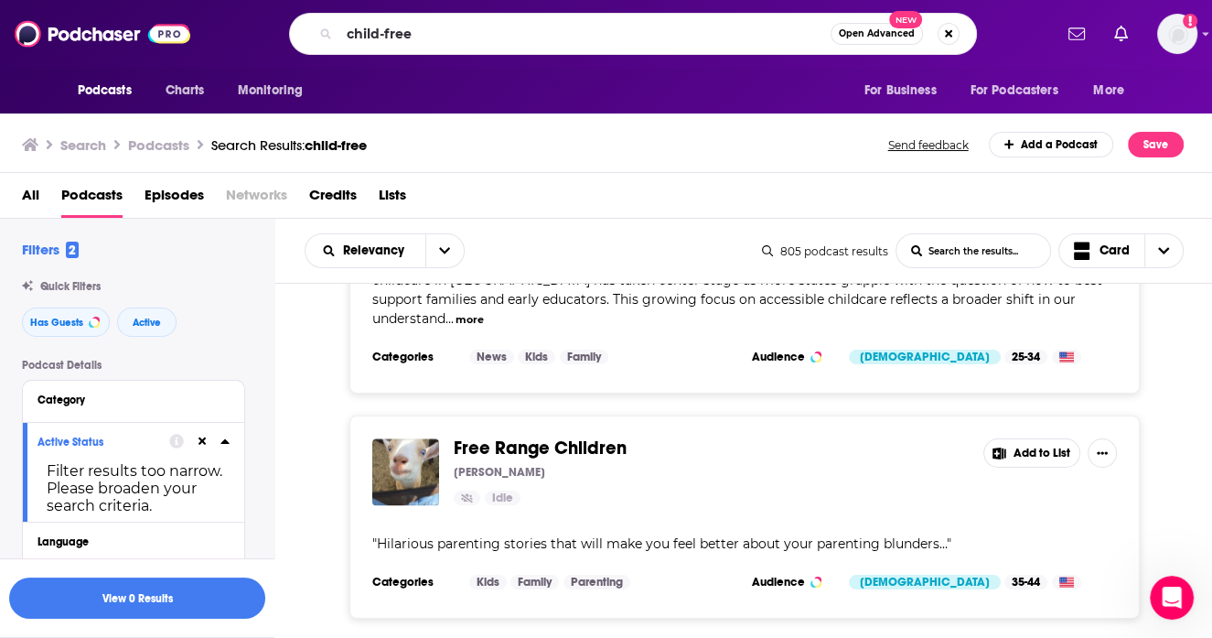
click at [106, 199] on span "Podcasts" at bounding box center [91, 199] width 61 height 38
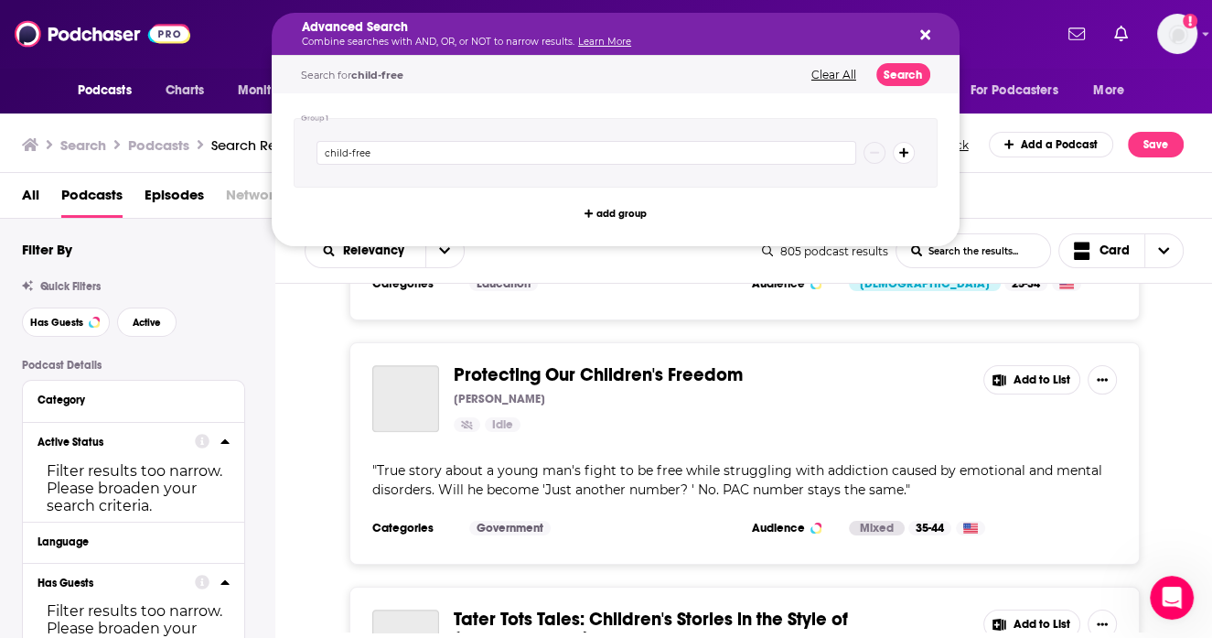
scroll to position [5336, 0]
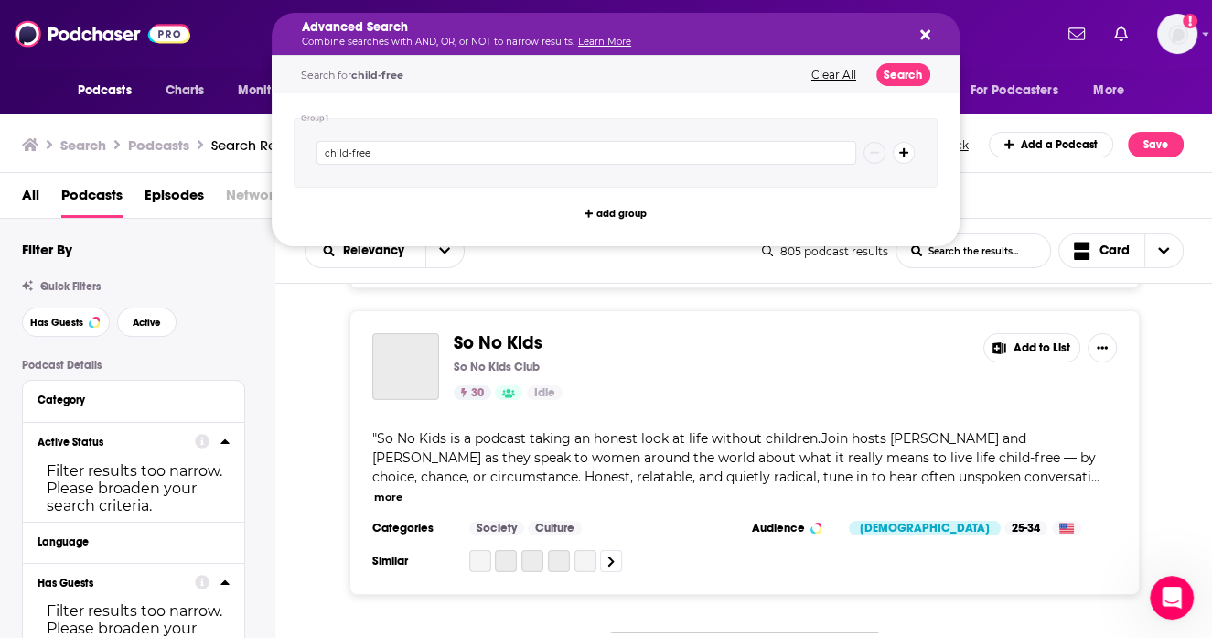
click at [423, 31] on h5 "Advanced Search" at bounding box center [601, 27] width 598 height 13
click at [833, 70] on button "Clear All" at bounding box center [834, 75] width 56 height 13
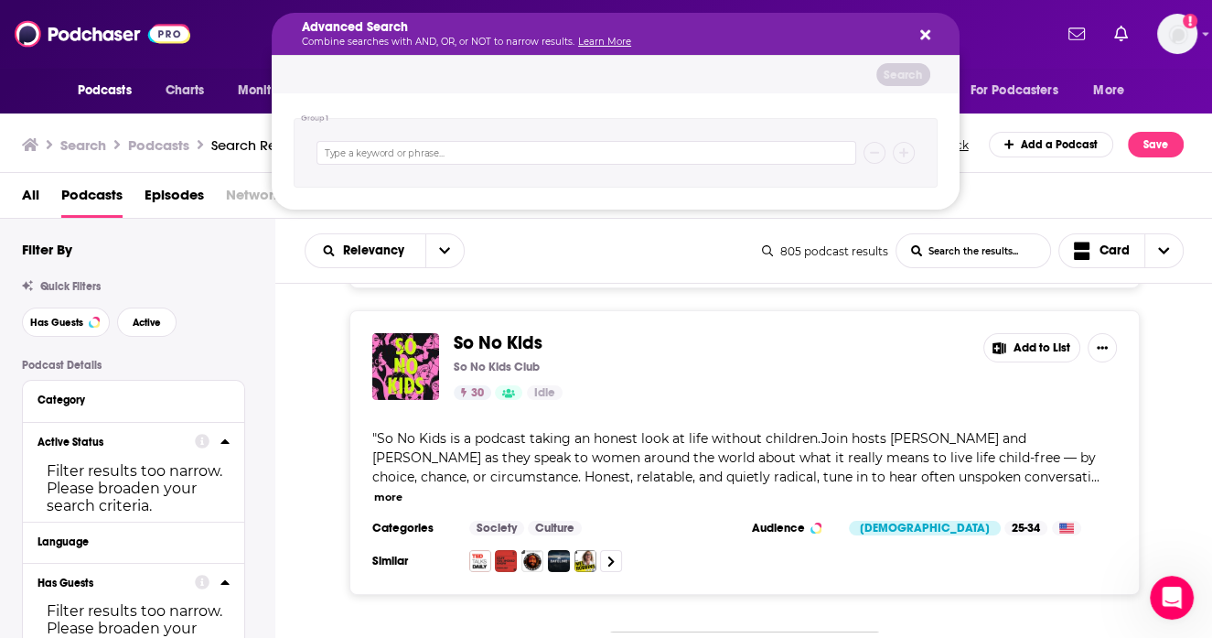
click at [929, 39] on icon "Search podcasts, credits, & more..." at bounding box center [925, 35] width 10 height 10
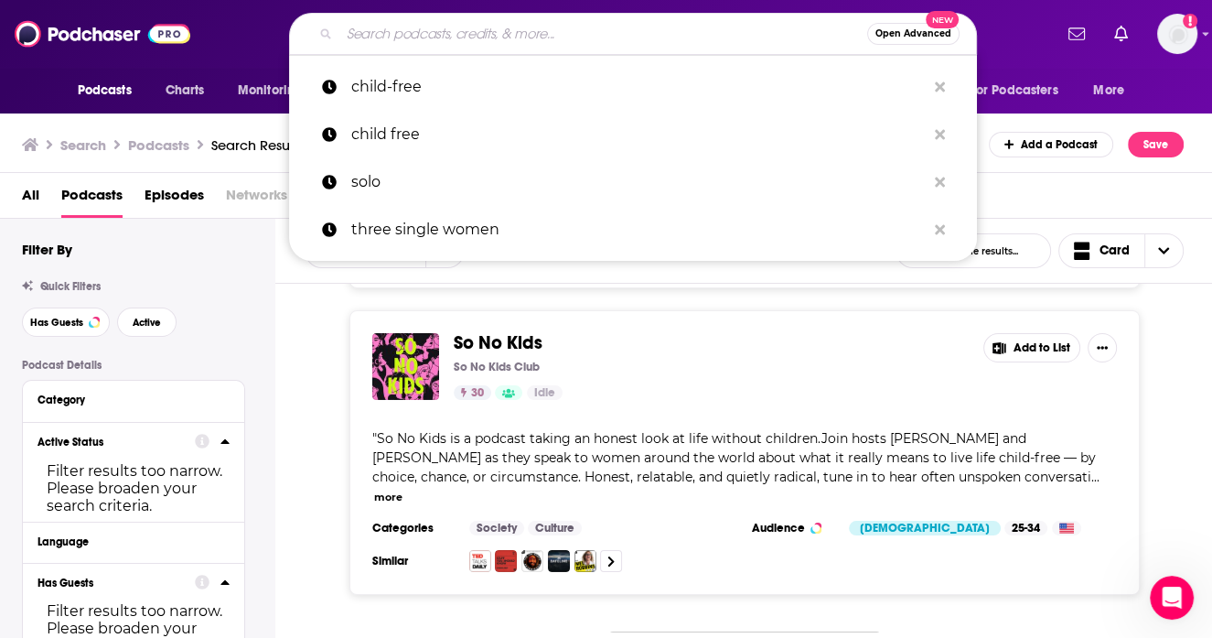
click at [759, 38] on input "Search podcasts, credits, & more..." at bounding box center [603, 33] width 528 height 29
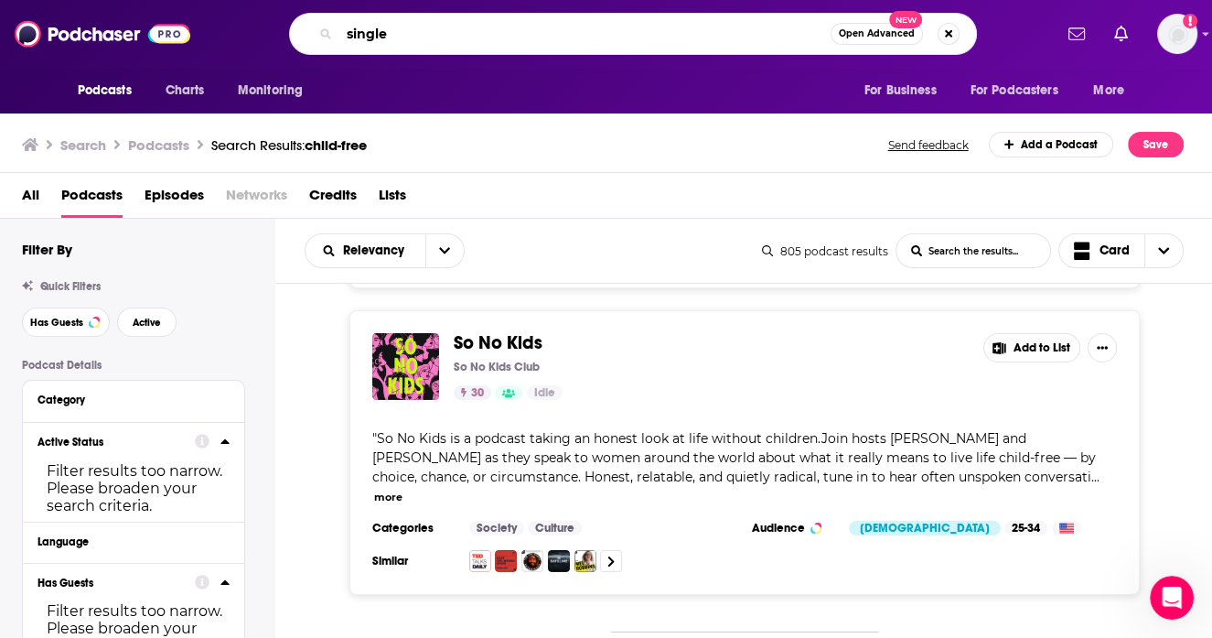
type input "single"
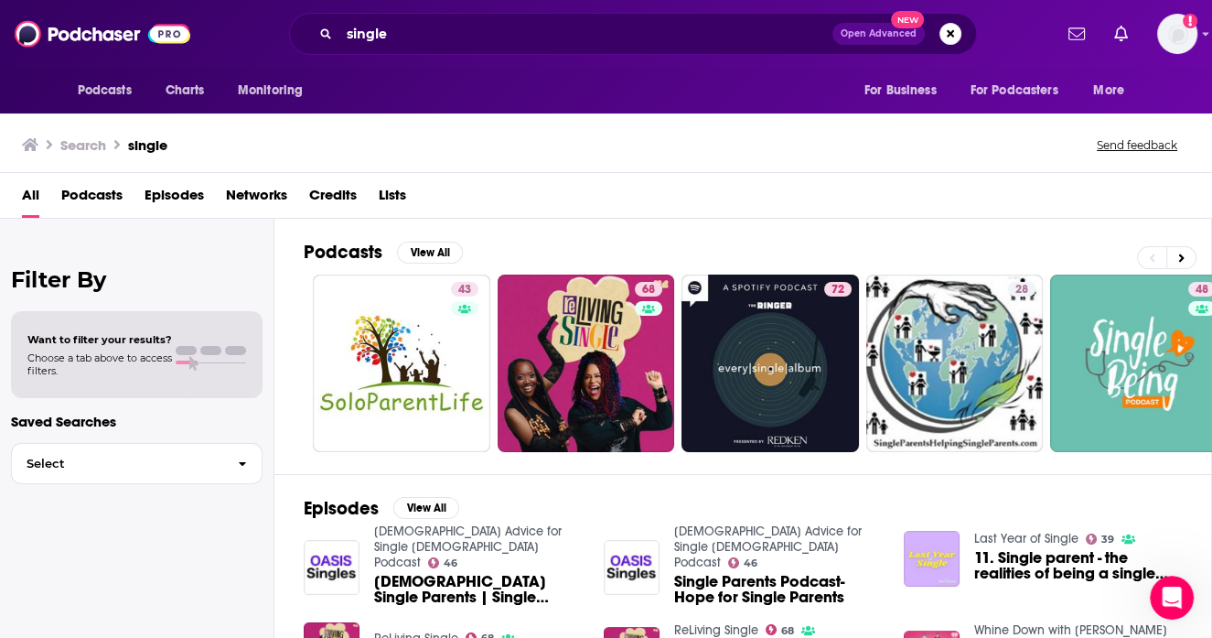
click at [100, 193] on span "Podcasts" at bounding box center [91, 199] width 61 height 38
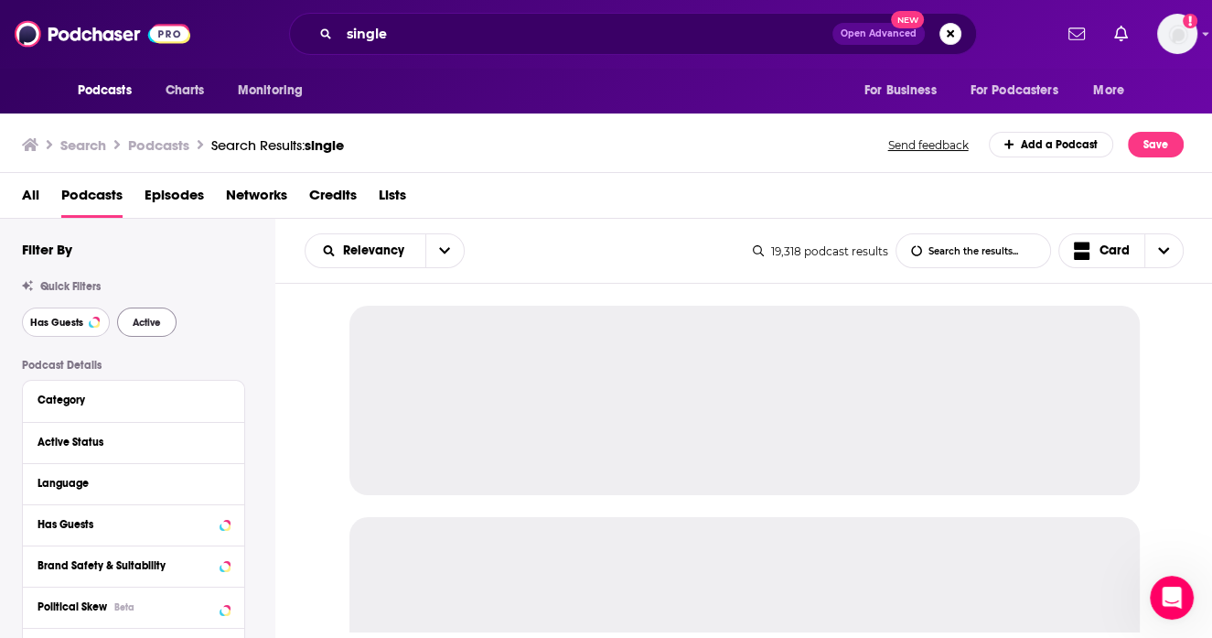
click at [90, 319] on button "Has Guests" at bounding box center [66, 321] width 88 height 29
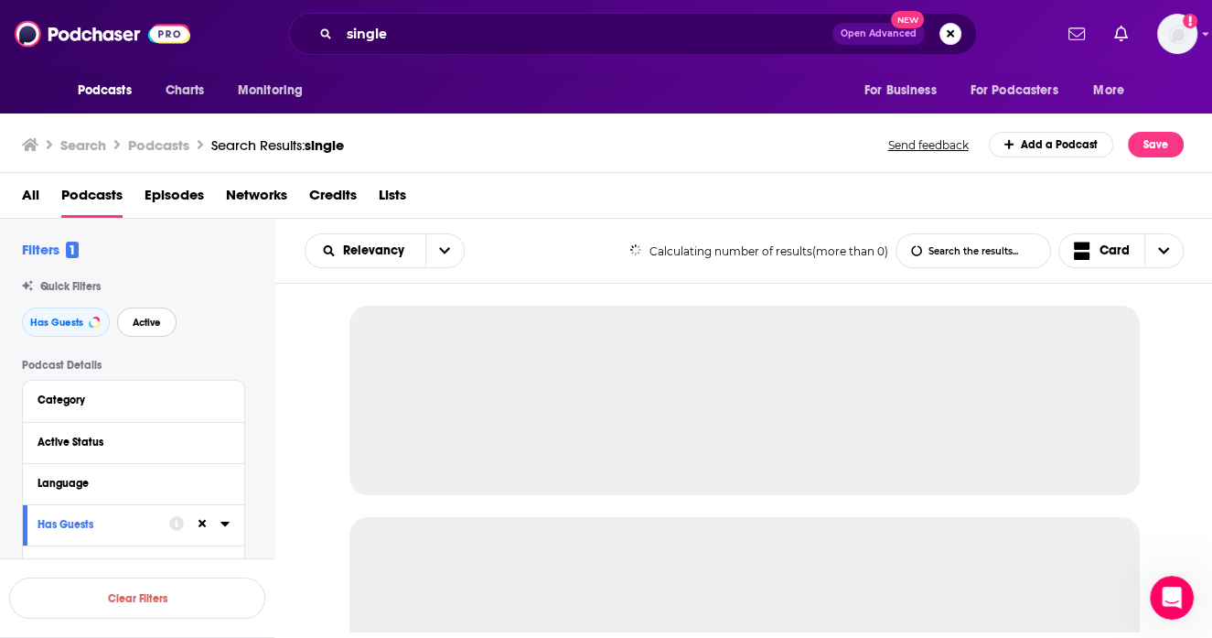
click at [156, 321] on span "Active" at bounding box center [147, 322] width 28 height 10
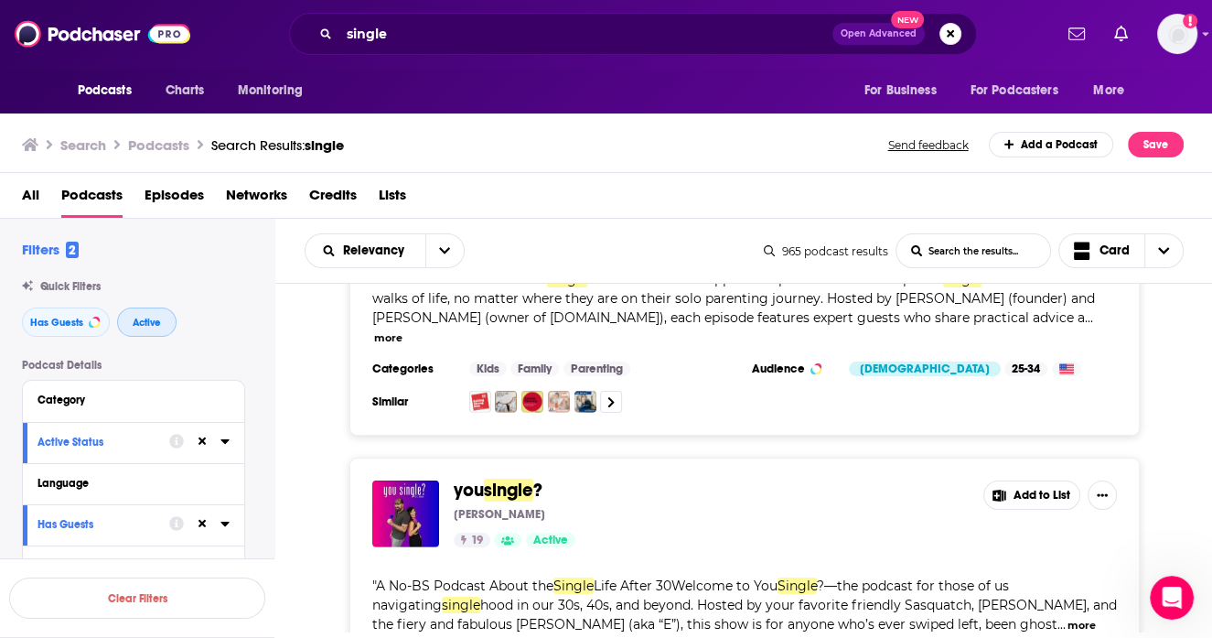
scroll to position [4576, 0]
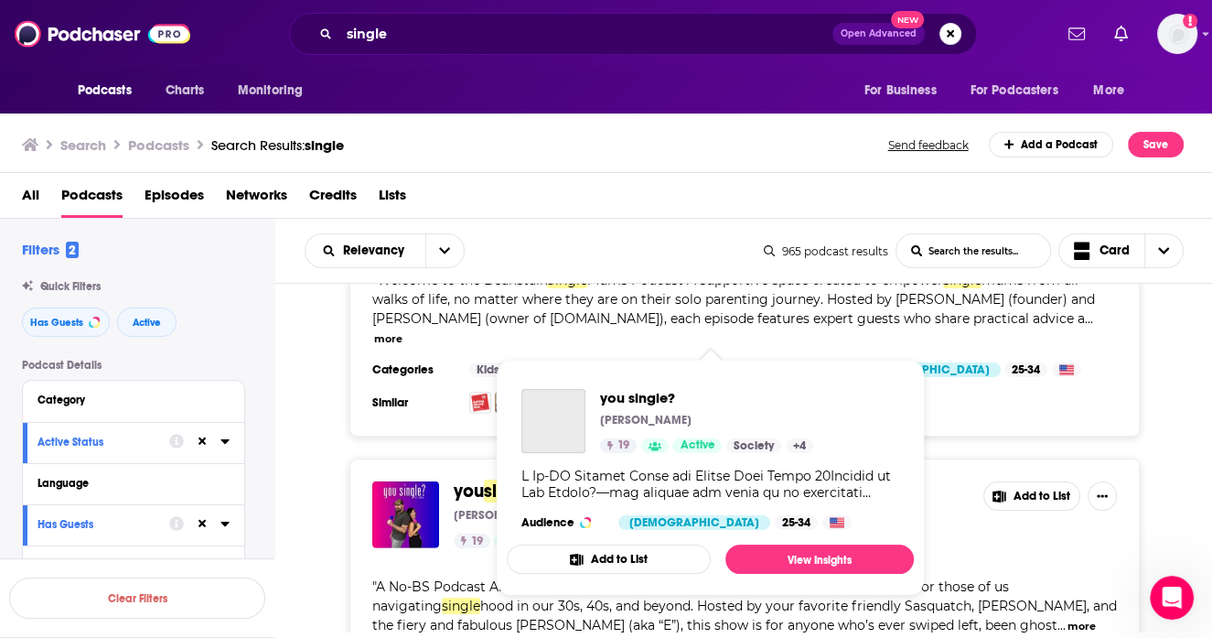
click at [504, 479] on span "single" at bounding box center [508, 490] width 49 height 23
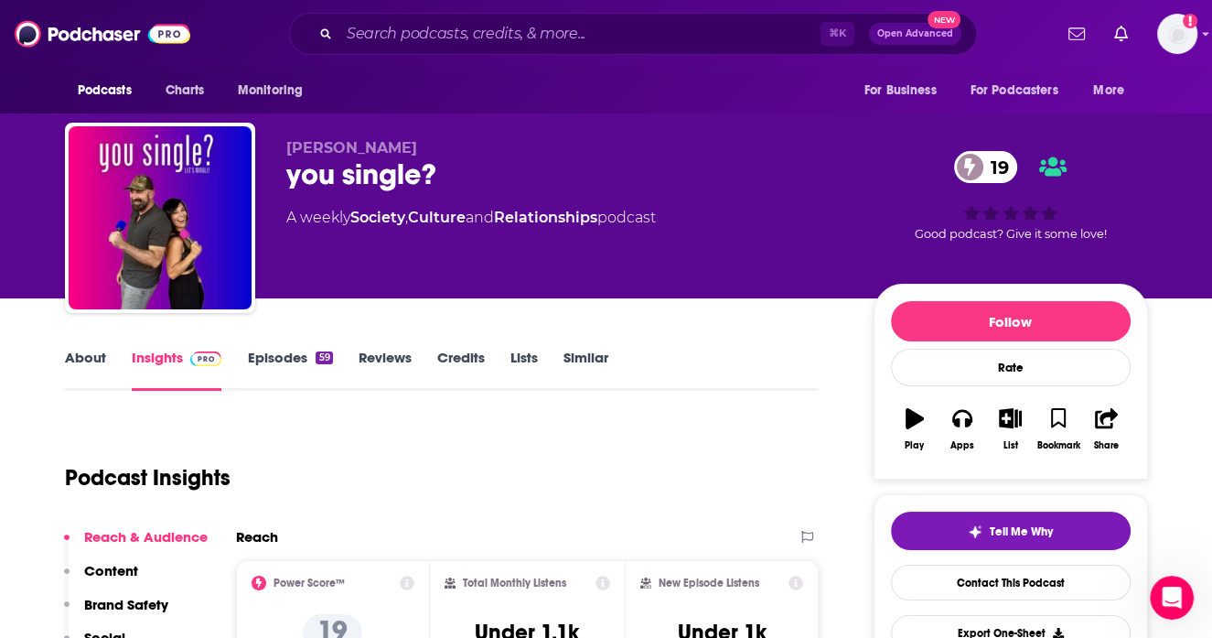
scroll to position [66, 0]
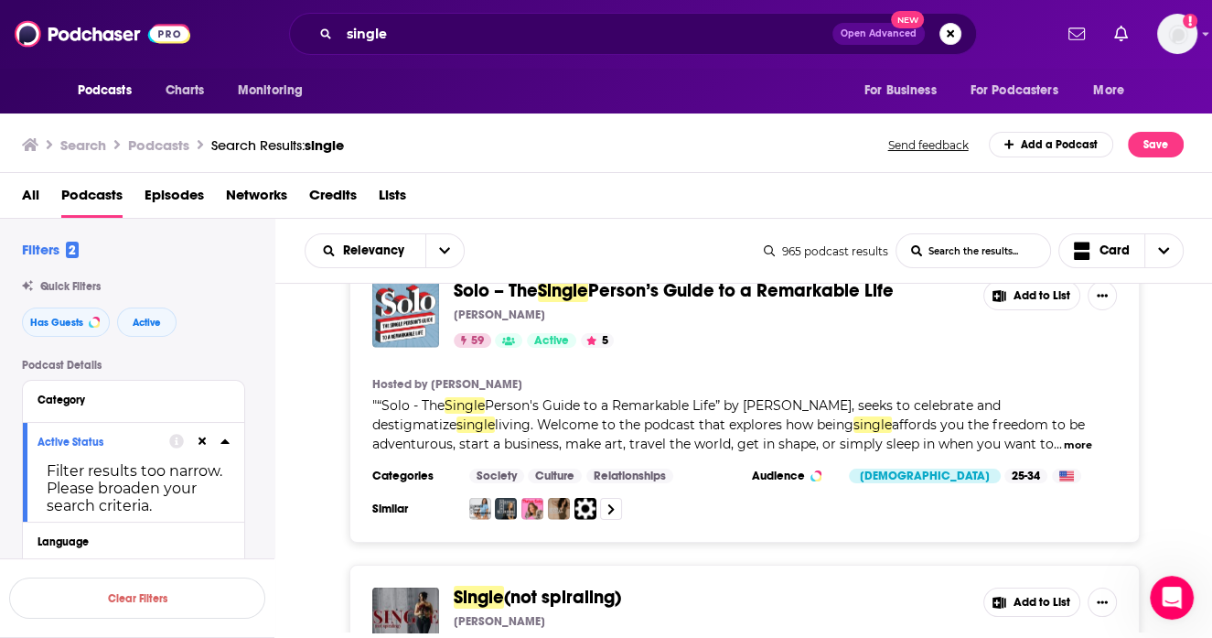
scroll to position [3999, 0]
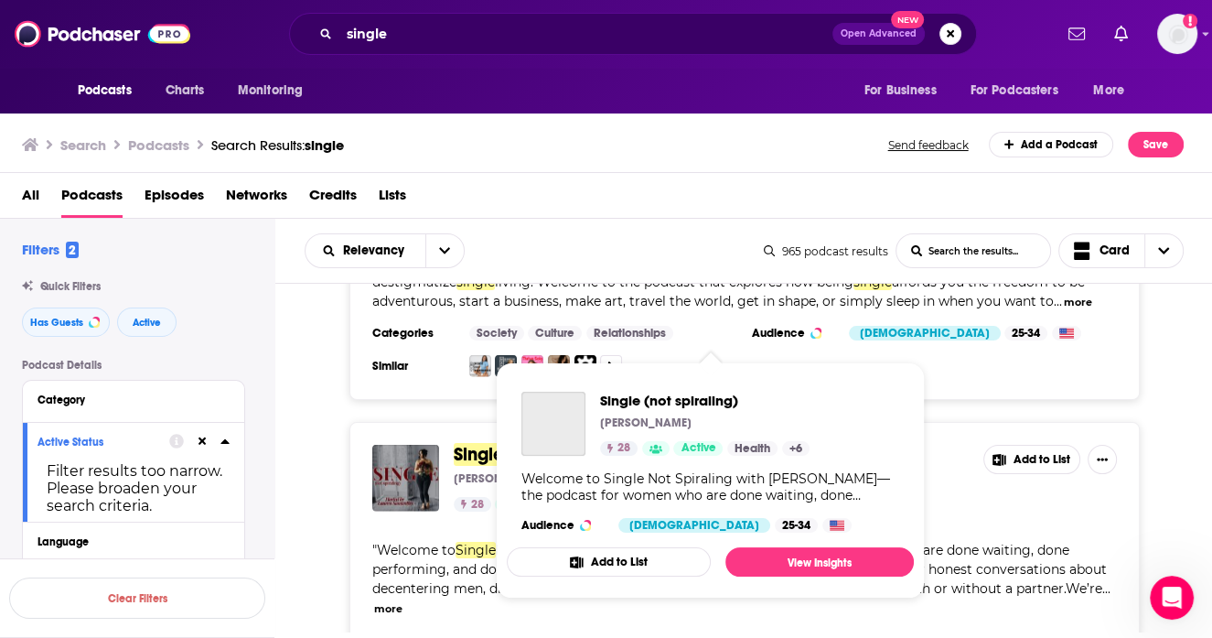
click at [515, 443] on span "(not spiraling)" at bounding box center [562, 454] width 117 height 23
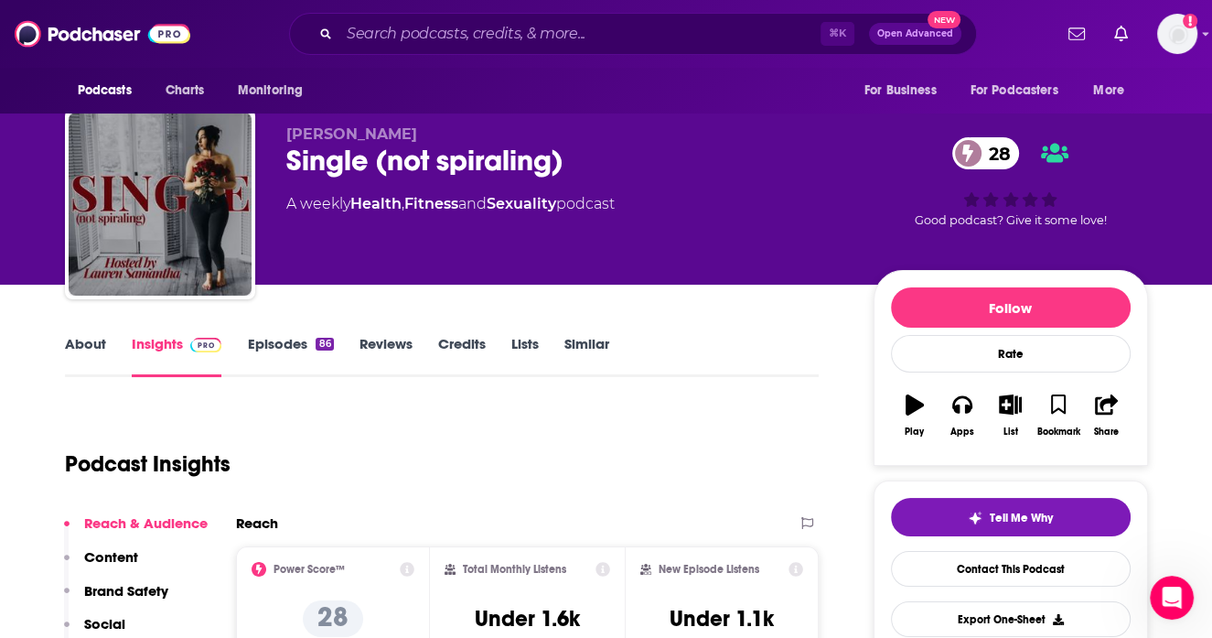
scroll to position [11, 0]
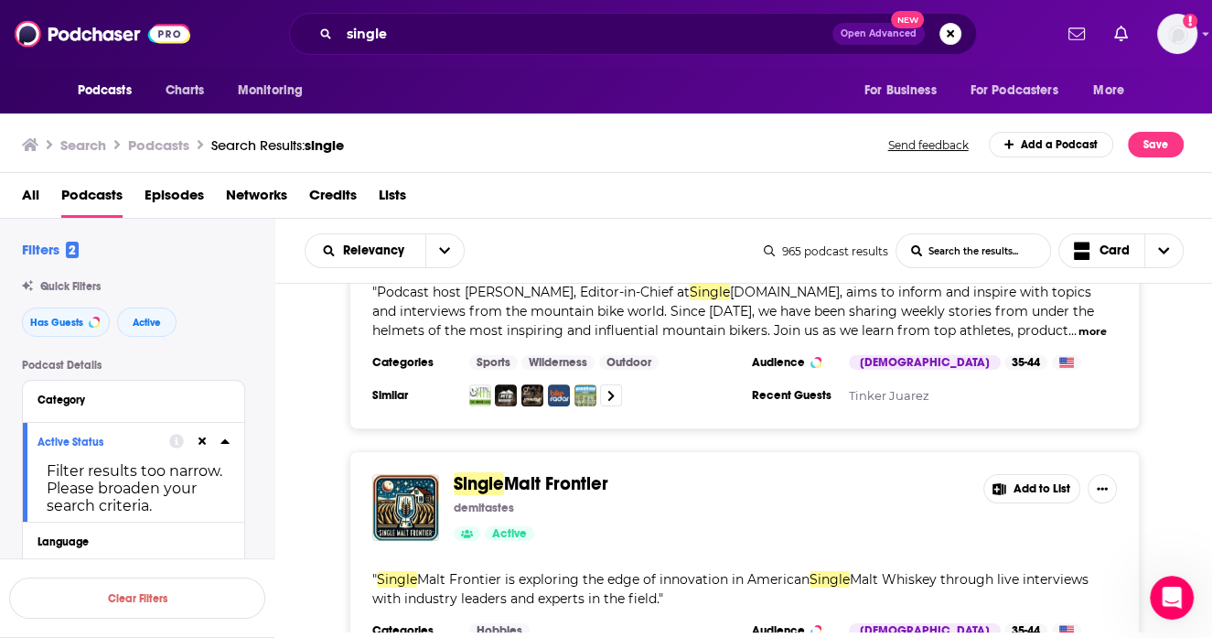
scroll to position [6753, 0]
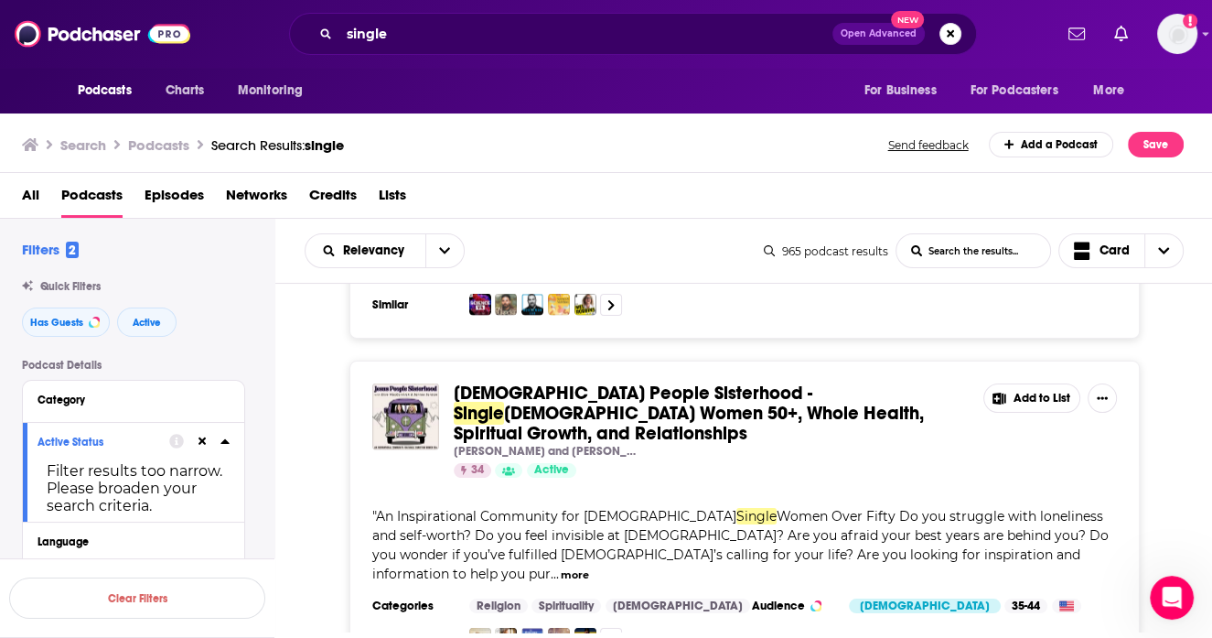
scroll to position [9819, 0]
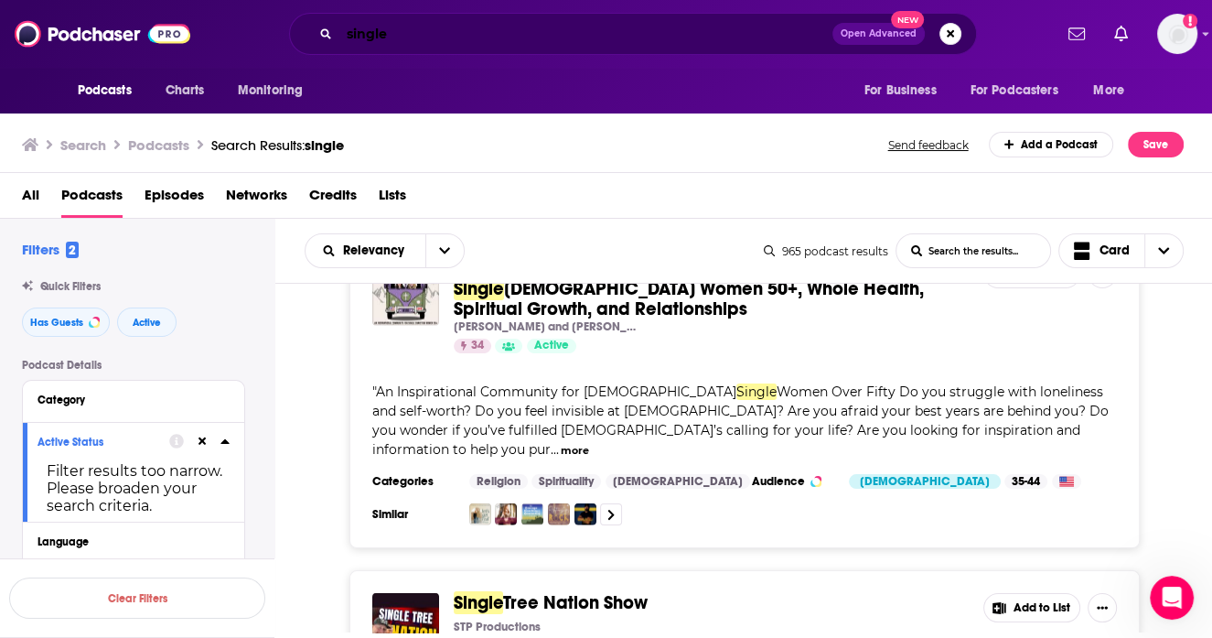
click at [365, 31] on input "single" at bounding box center [585, 33] width 493 height 29
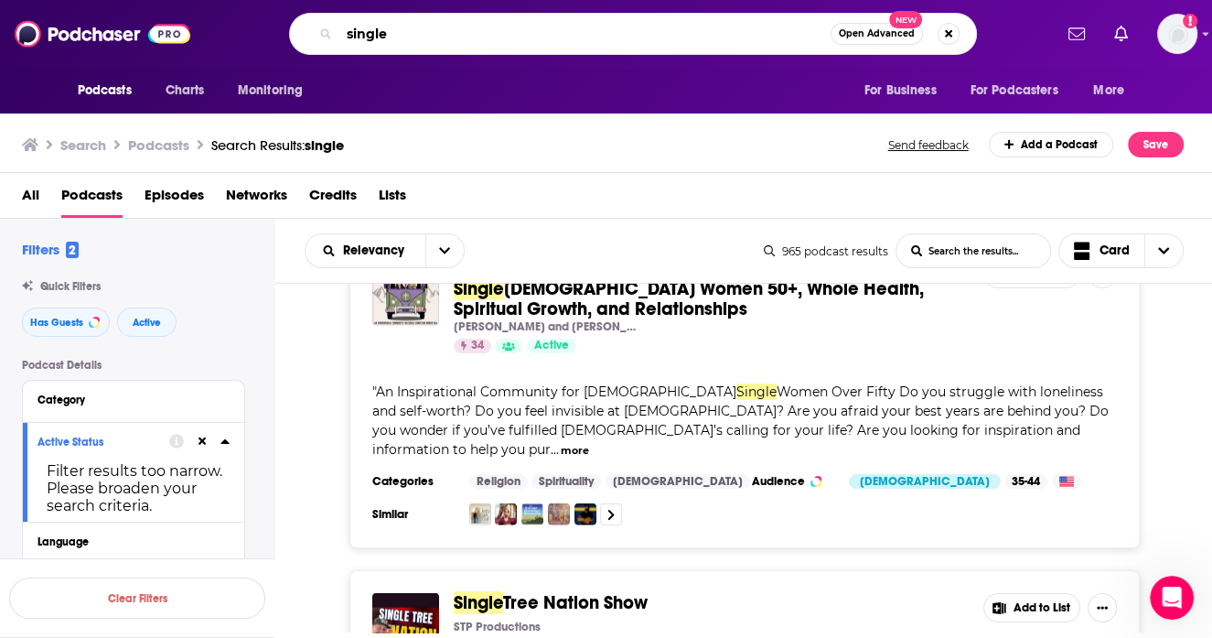
click at [365, 31] on input "single" at bounding box center [584, 33] width 491 height 29
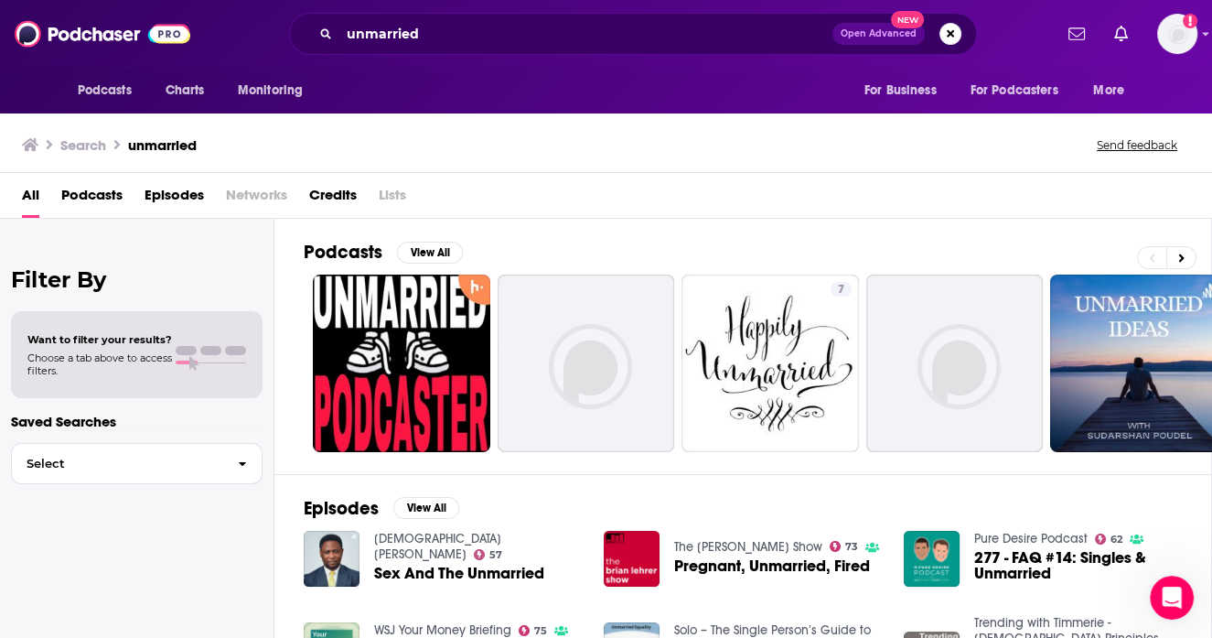
click at [66, 197] on span "Podcasts" at bounding box center [91, 199] width 61 height 38
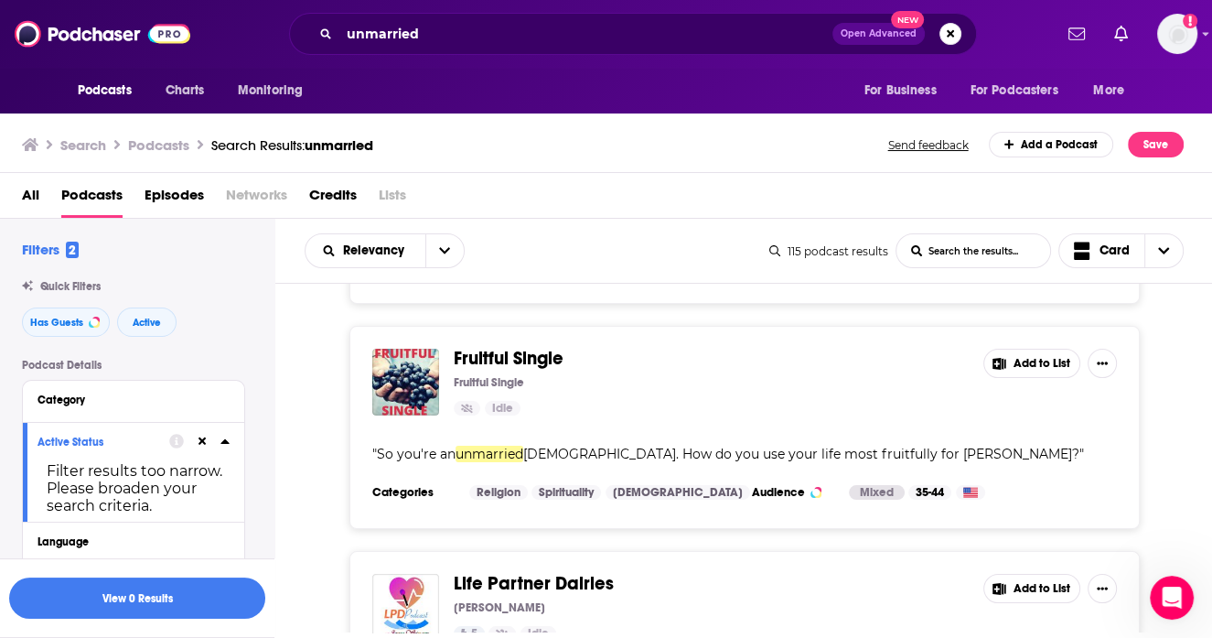
scroll to position [5584, 0]
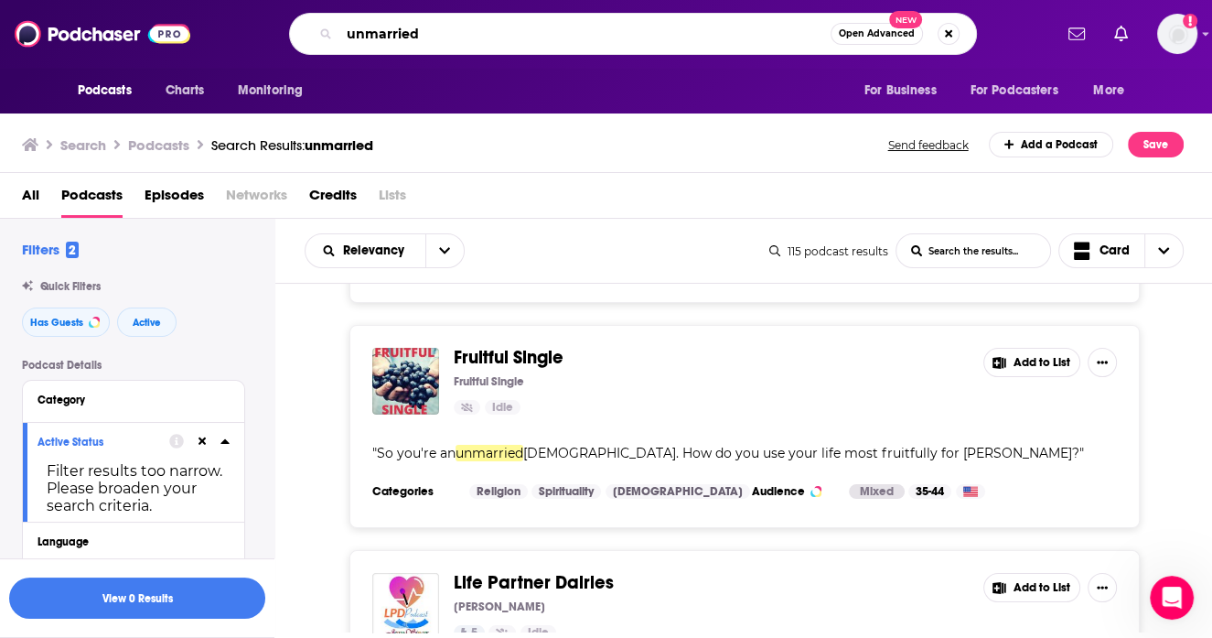
click at [409, 41] on input "unmarried" at bounding box center [584, 33] width 491 height 29
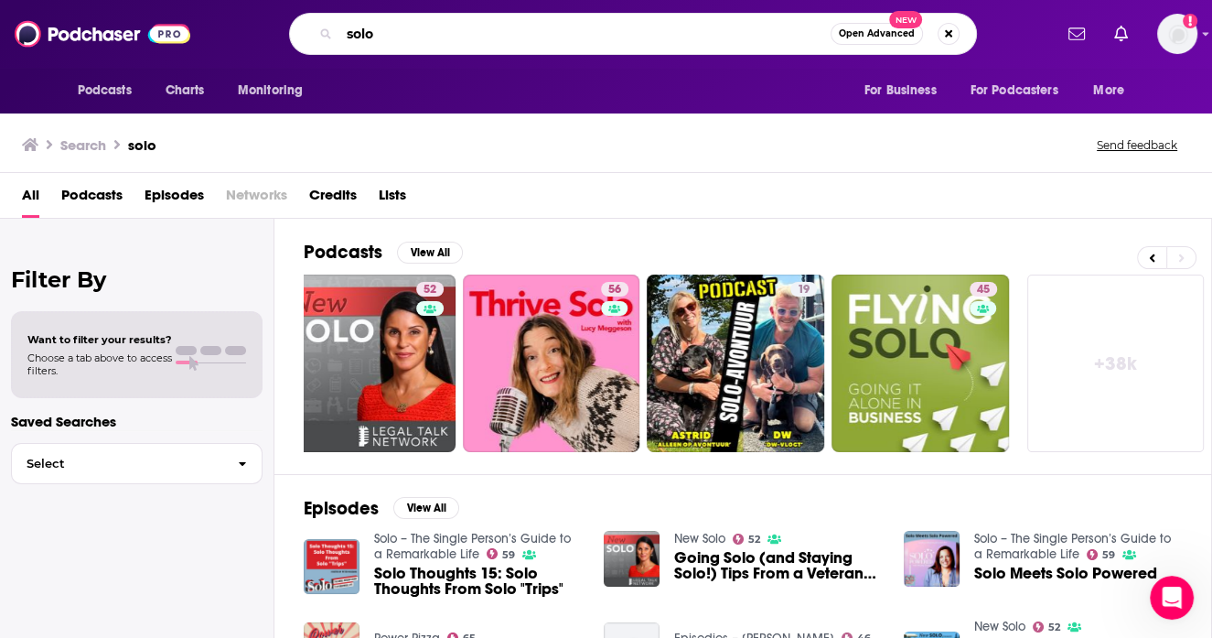
click at [482, 35] on input "solo" at bounding box center [584, 33] width 491 height 29
type input "single woman"
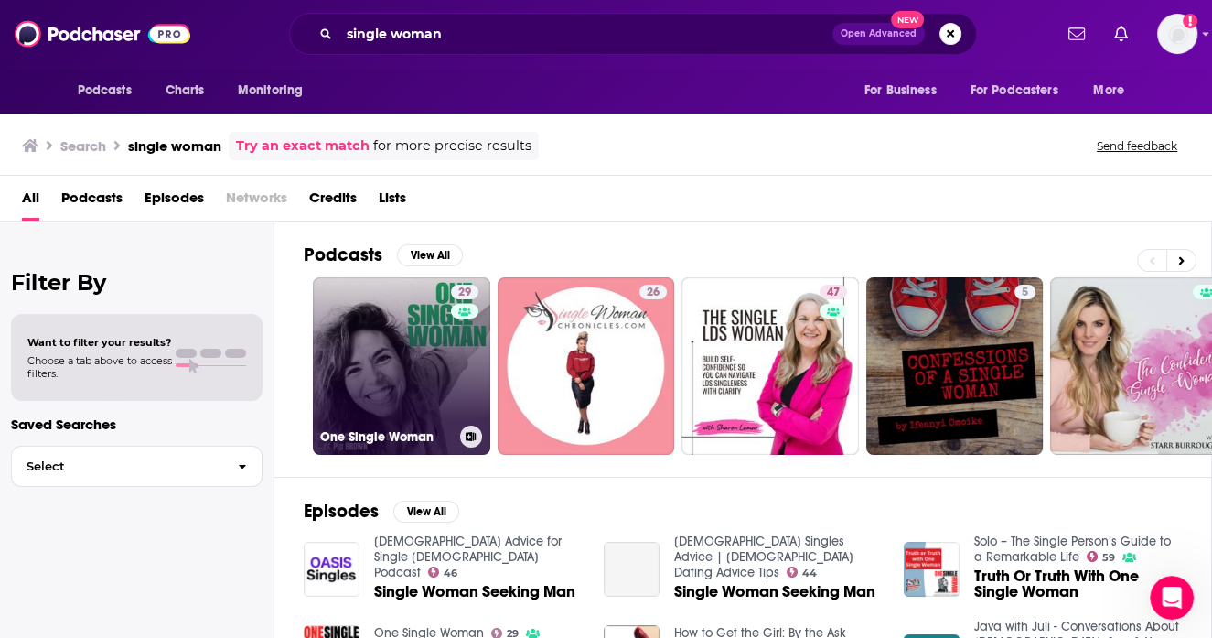
click at [357, 325] on link "29 One Single Woman" at bounding box center [402, 366] width 178 height 178
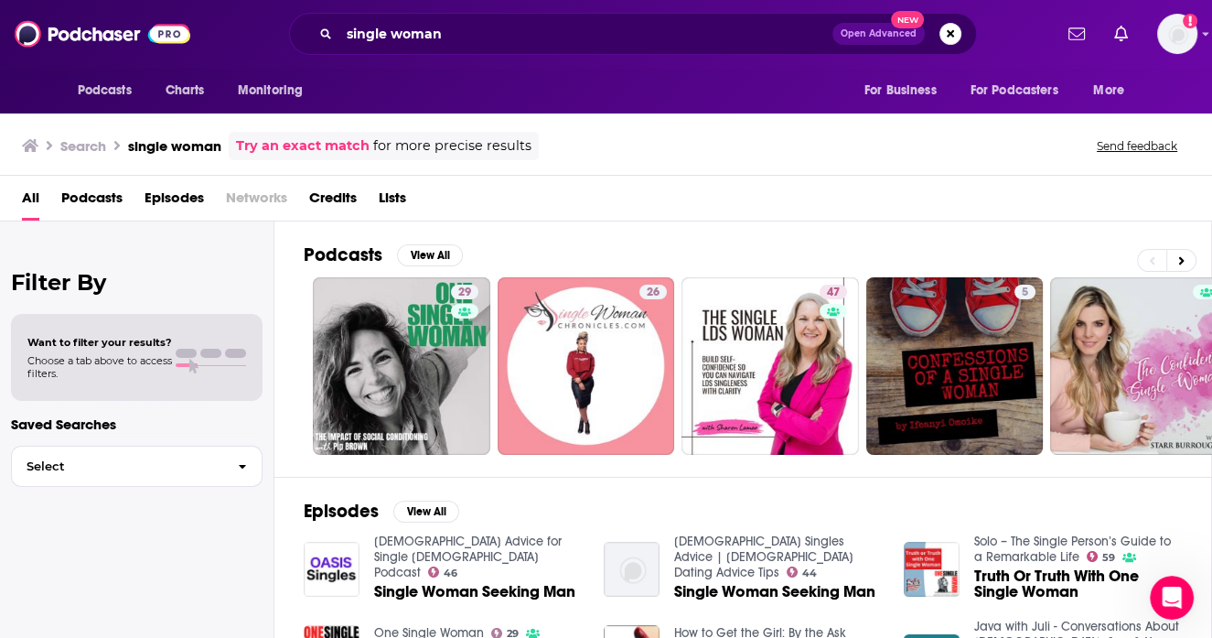
click at [95, 193] on span "Podcasts" at bounding box center [91, 202] width 61 height 38
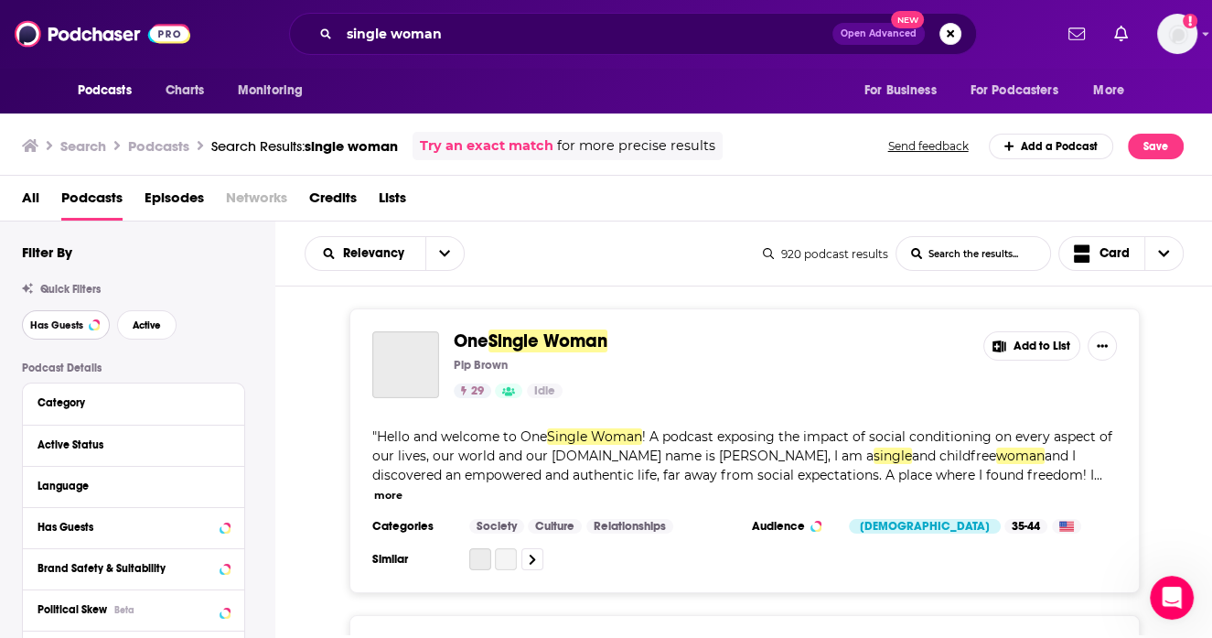
click at [89, 317] on button "Has Guests" at bounding box center [66, 324] width 88 height 29
click at [134, 321] on span "Active" at bounding box center [147, 325] width 28 height 10
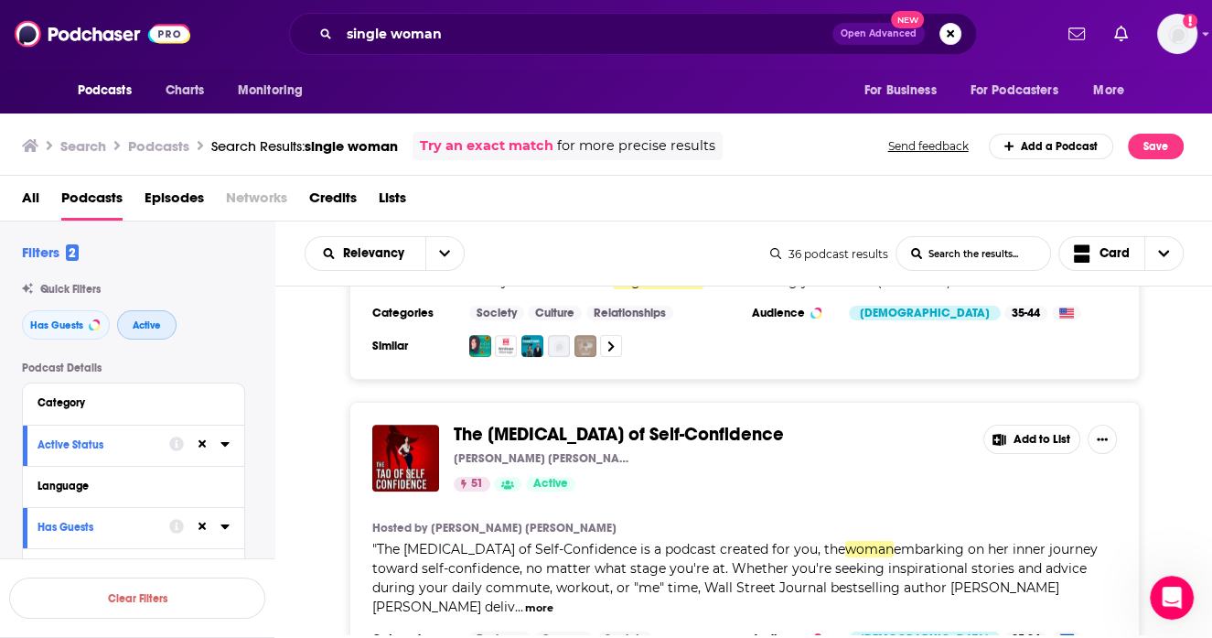
scroll to position [1434, 0]
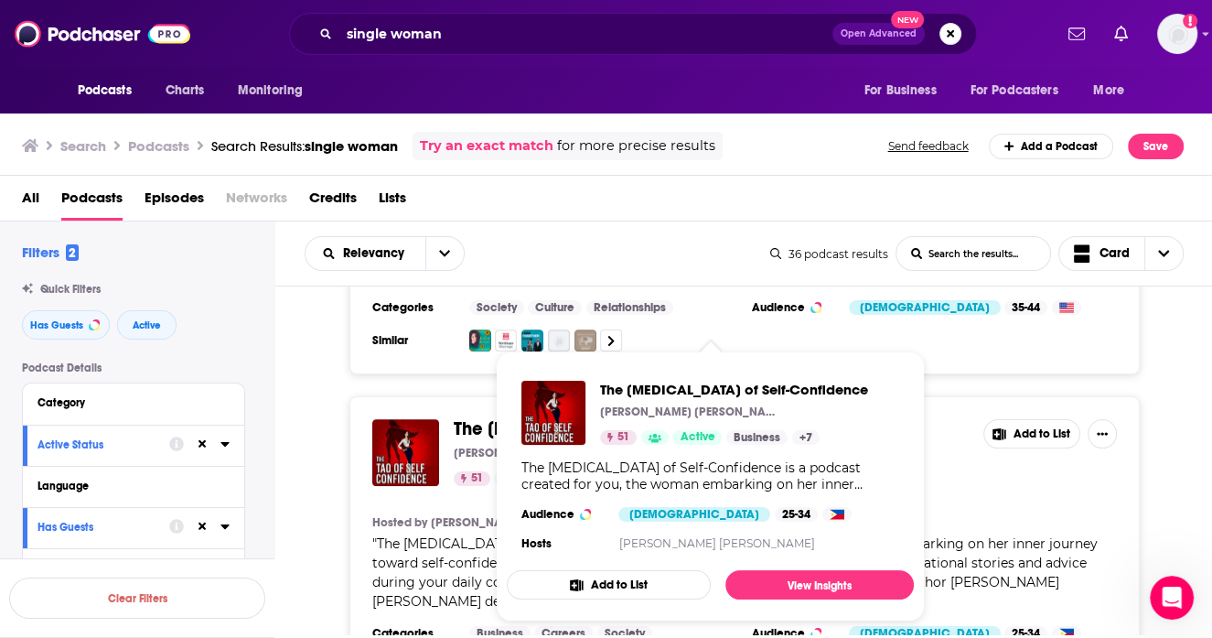
click at [478, 417] on span "The [MEDICAL_DATA] of Self-Confidence" at bounding box center [619, 428] width 330 height 23
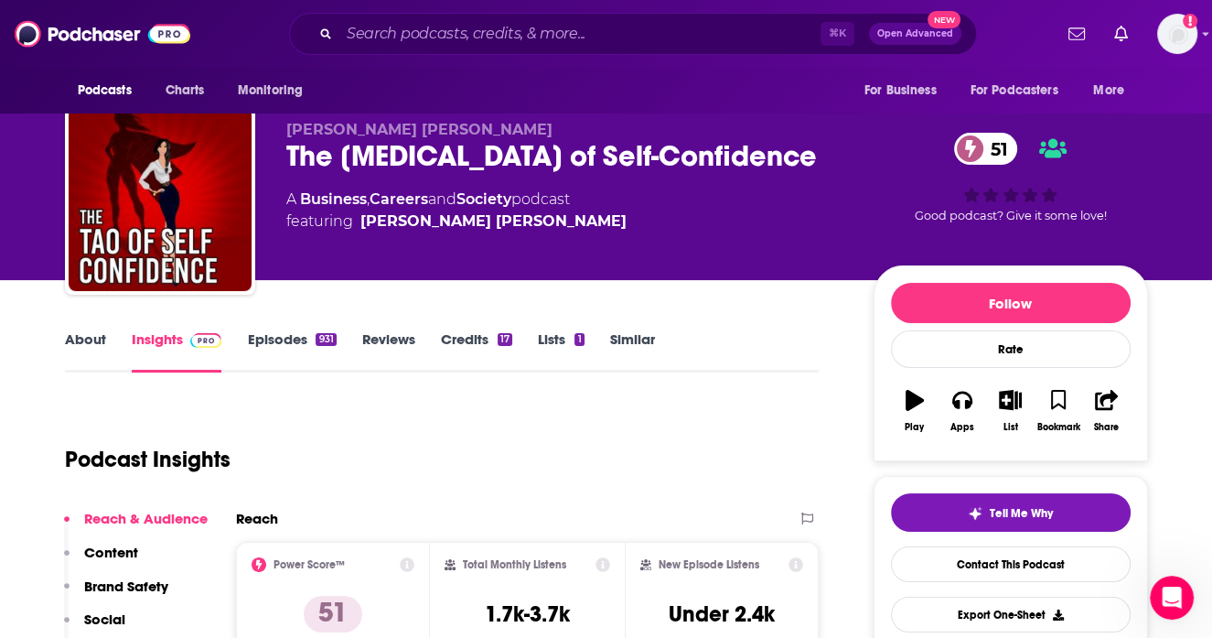
scroll to position [174, 0]
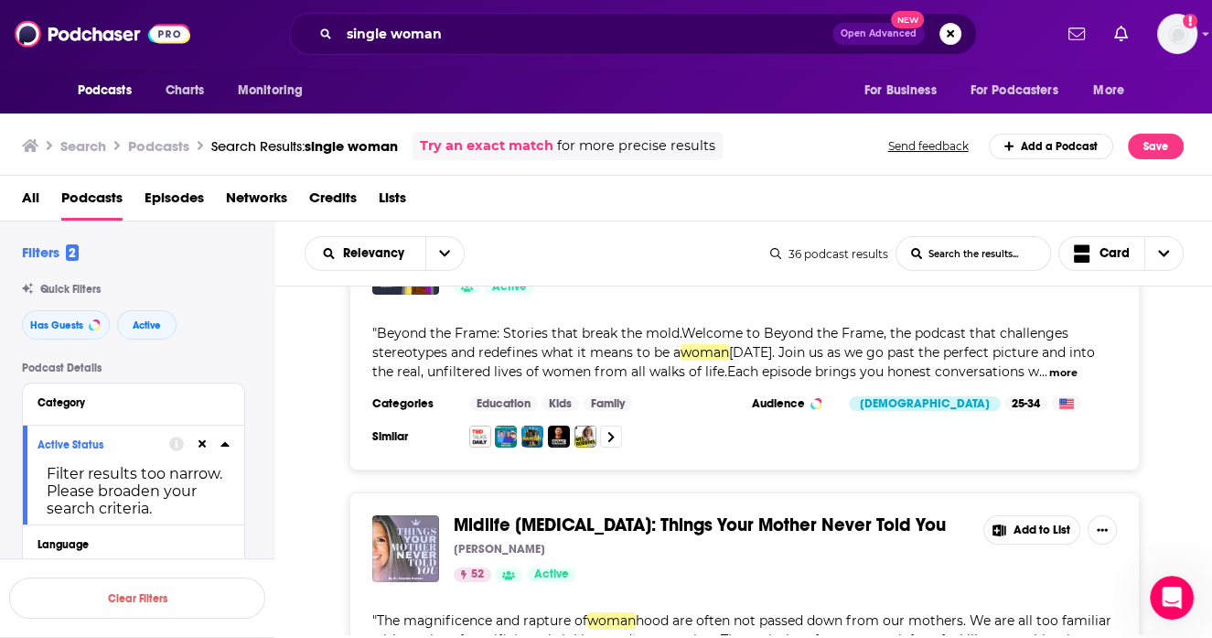
scroll to position [5432, 0]
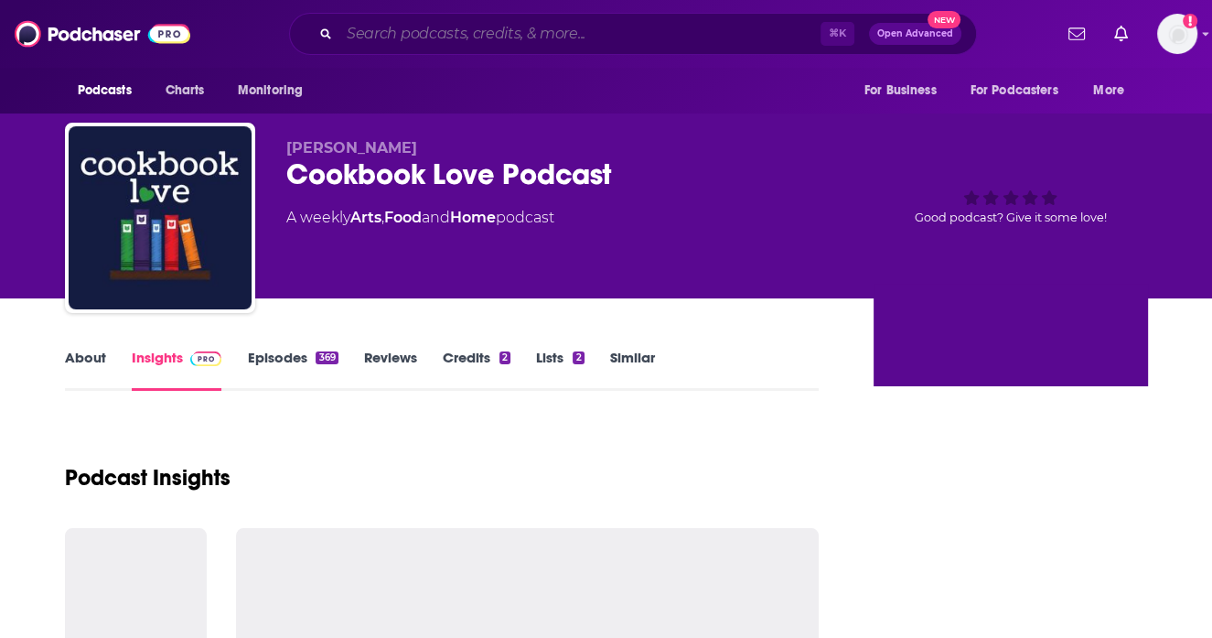
click at [550, 40] on input "Search podcasts, credits, & more..." at bounding box center [579, 33] width 481 height 29
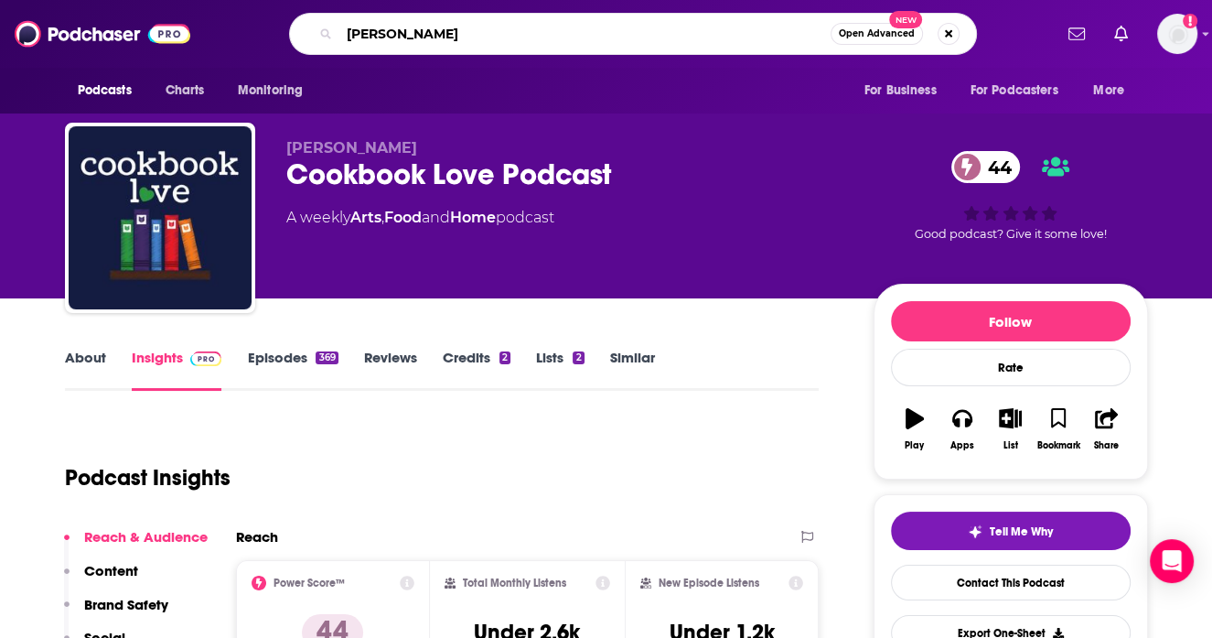
type input "emma duvel"
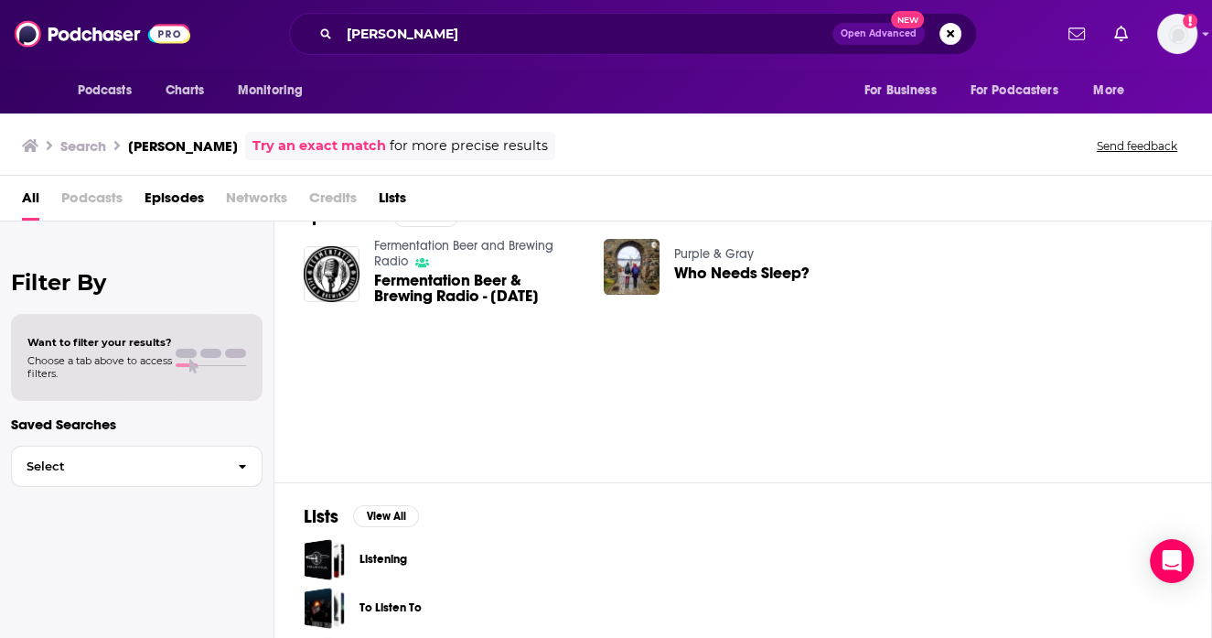
scroll to position [46, 0]
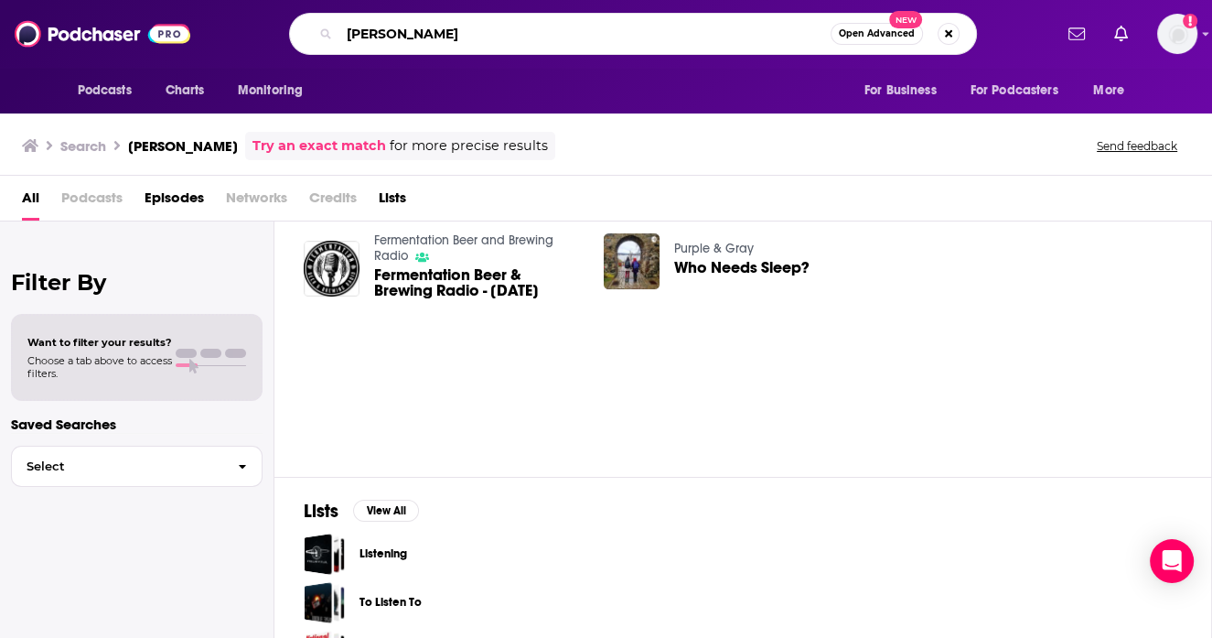
click at [424, 34] on input "emma duvel" at bounding box center [584, 33] width 491 height 29
type input "emma duval"
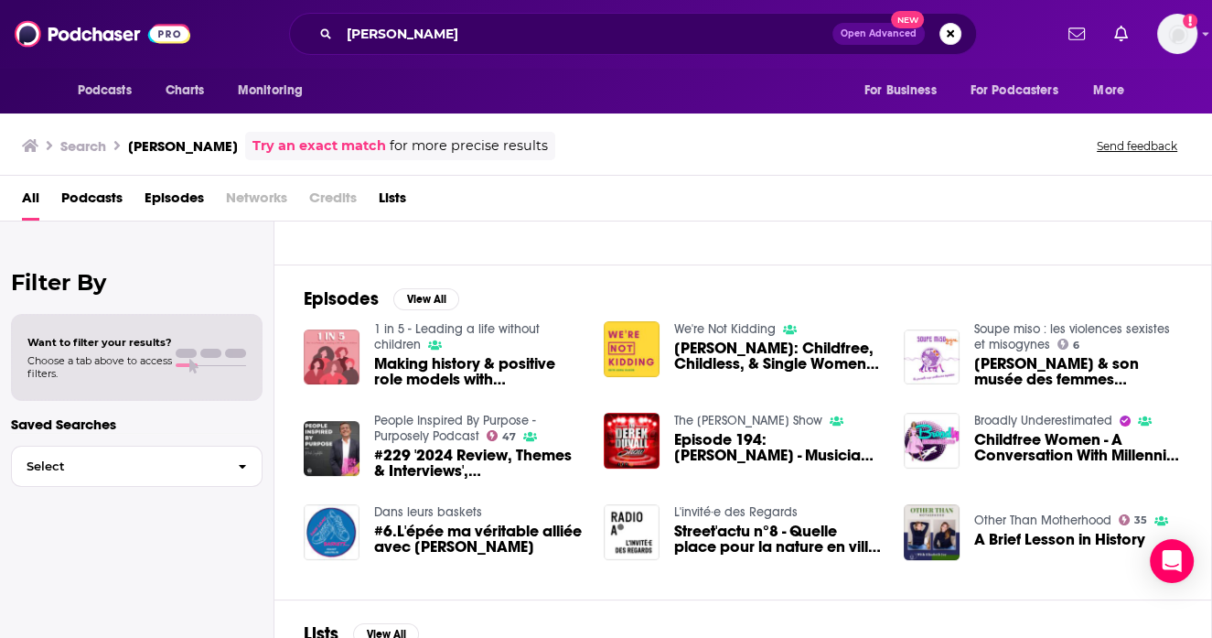
scroll to position [220, 0]
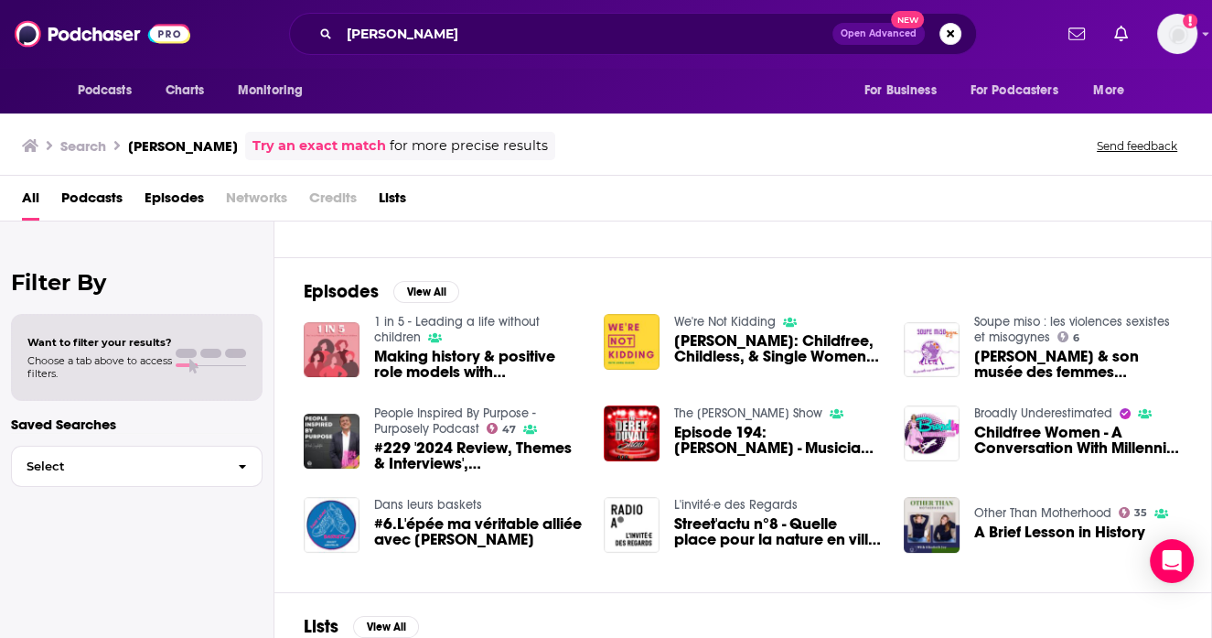
click at [497, 367] on span "Making history & positive role models with Emma Duval" at bounding box center [478, 364] width 208 height 31
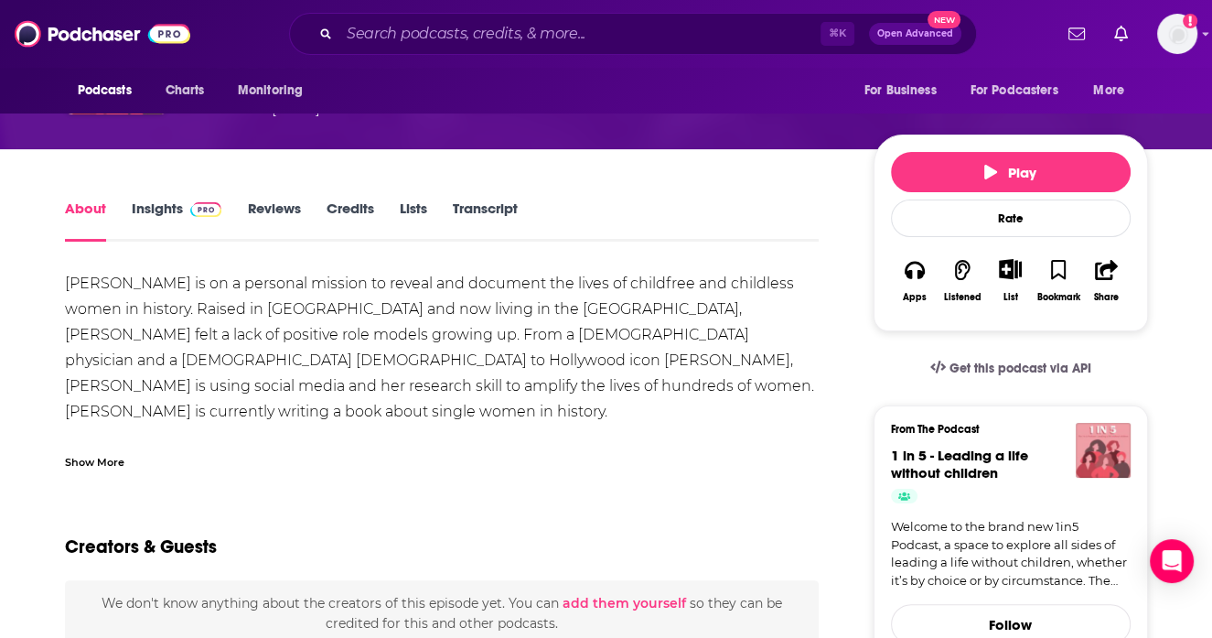
scroll to position [70, 0]
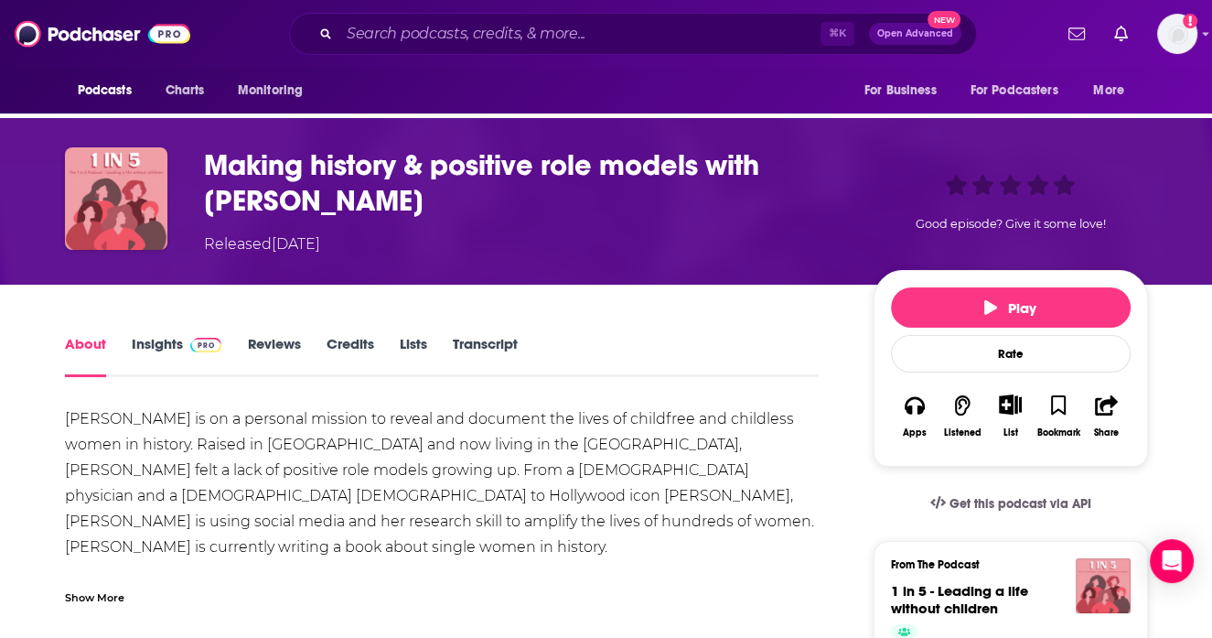
click at [166, 350] on link "Insights" at bounding box center [177, 356] width 91 height 42
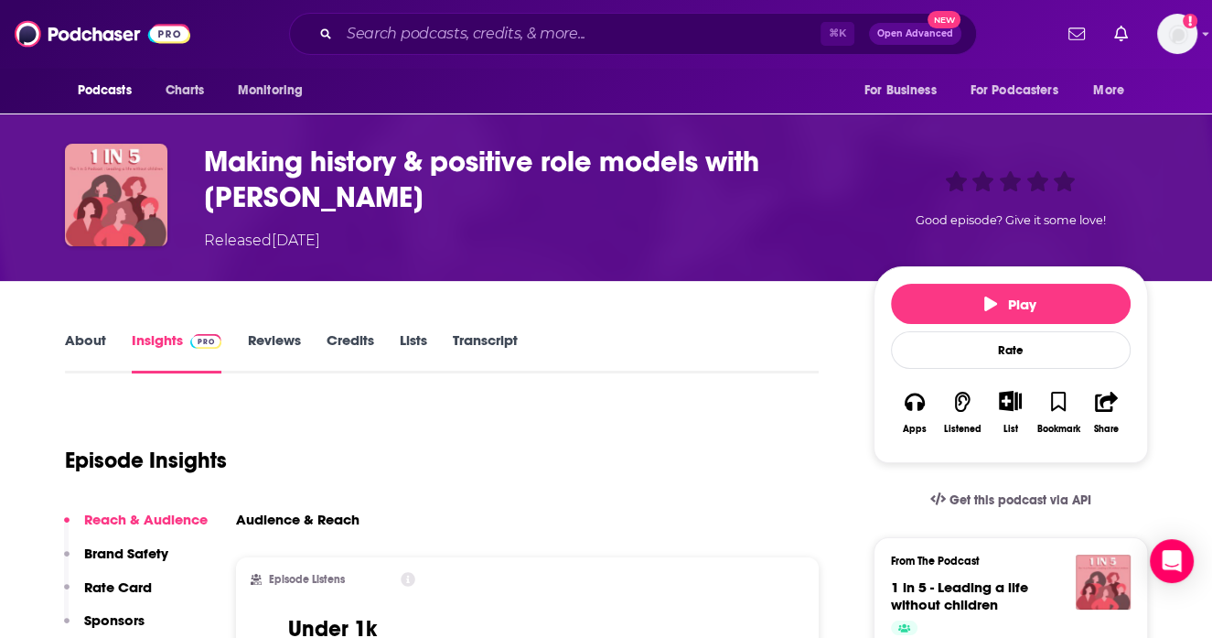
scroll to position [74, 0]
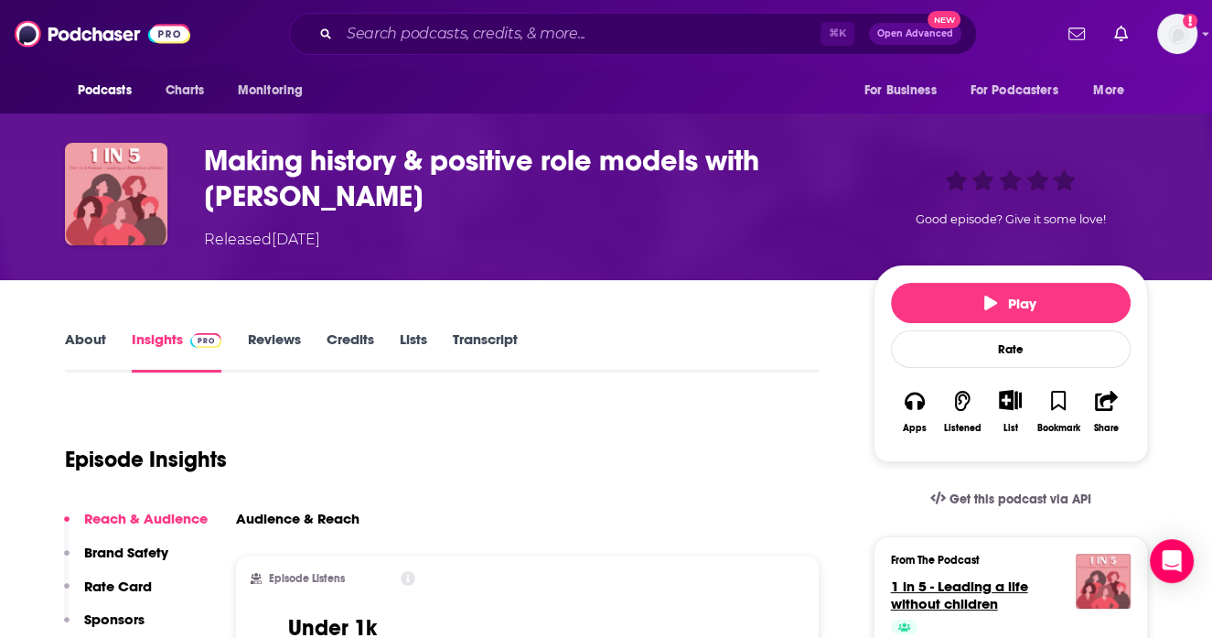
click at [990, 585] on span "1 in 5 - Leading a life without children" at bounding box center [959, 594] width 137 height 35
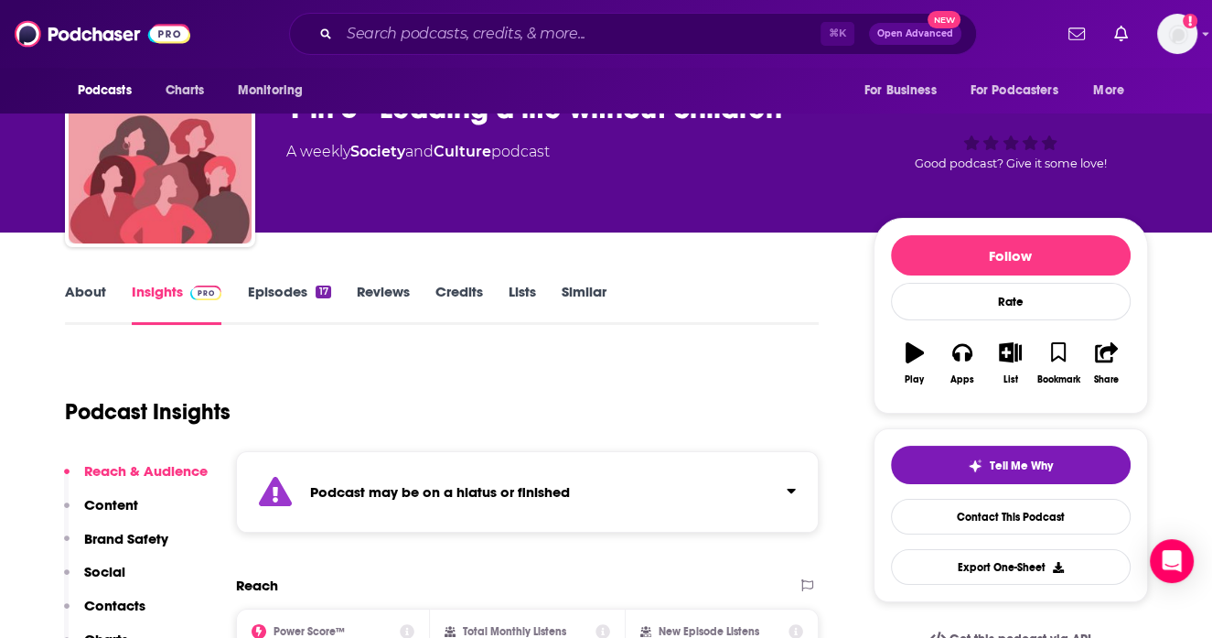
scroll to position [163, 0]
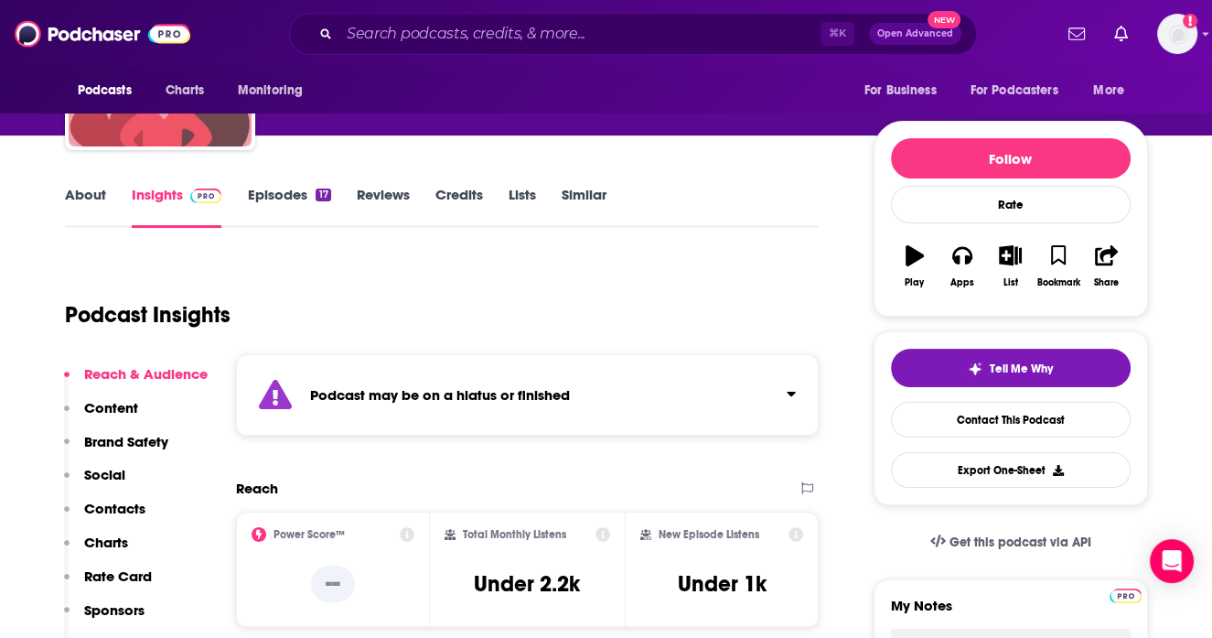
click at [576, 427] on div "Podcast may be on a hiatus or finished" at bounding box center [528, 394] width 584 height 81
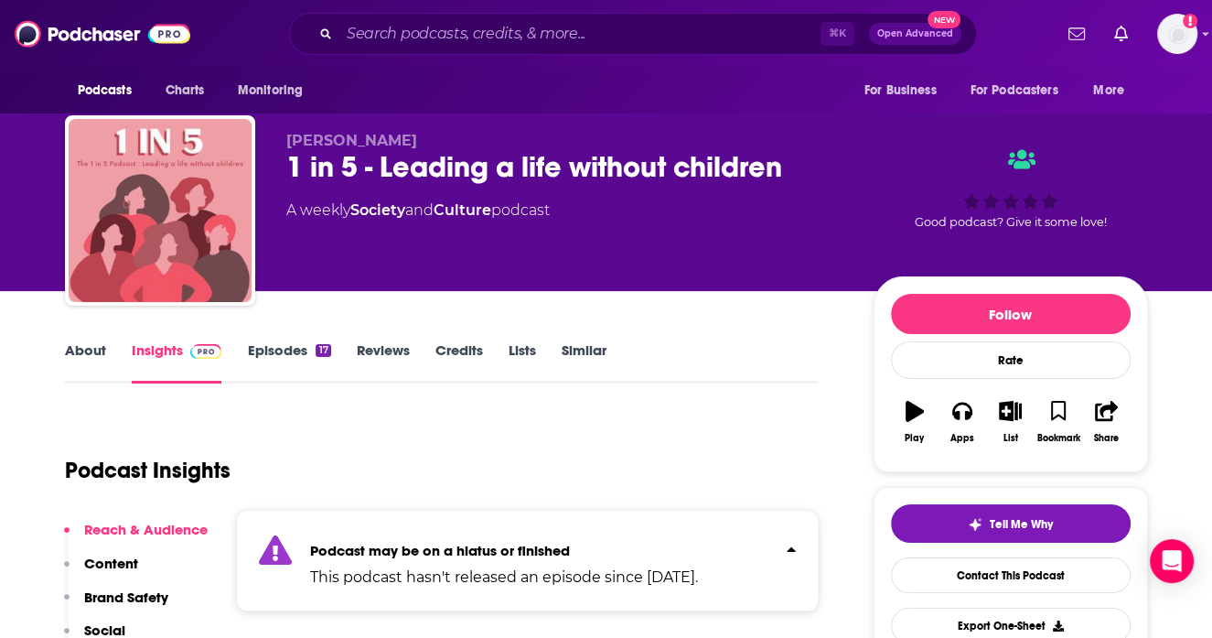
scroll to position [0, 0]
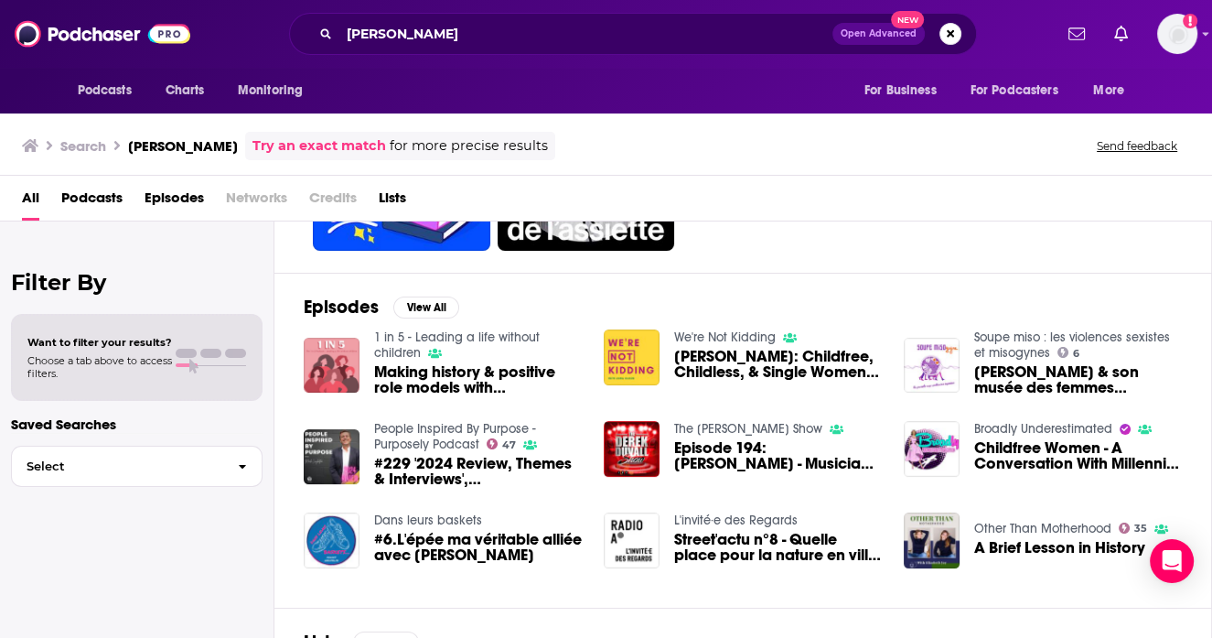
scroll to position [226, 0]
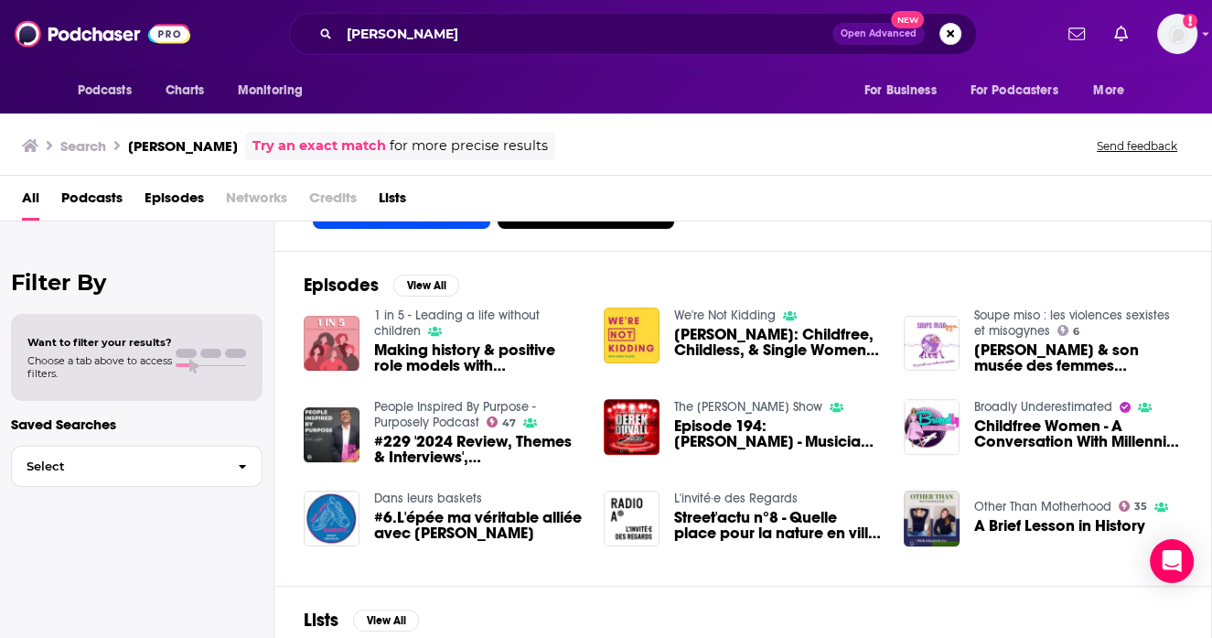
click at [723, 344] on span "Emma Duval: Childfree, Childless, & Single Women Throughout History" at bounding box center [778, 342] width 208 height 31
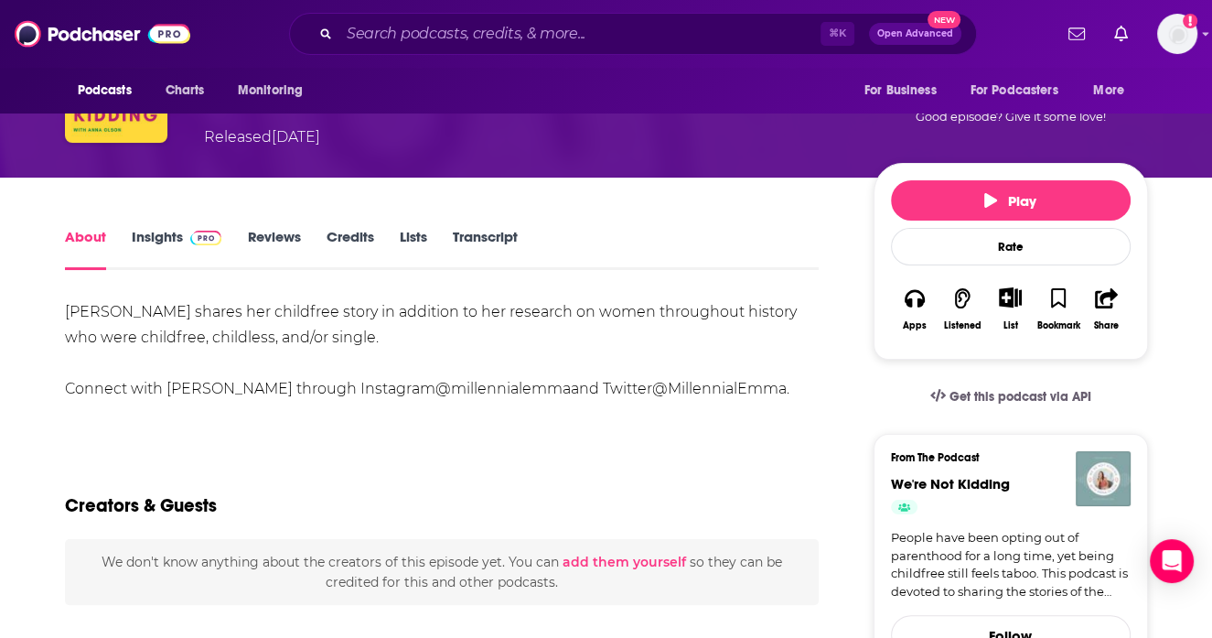
scroll to position [251, 0]
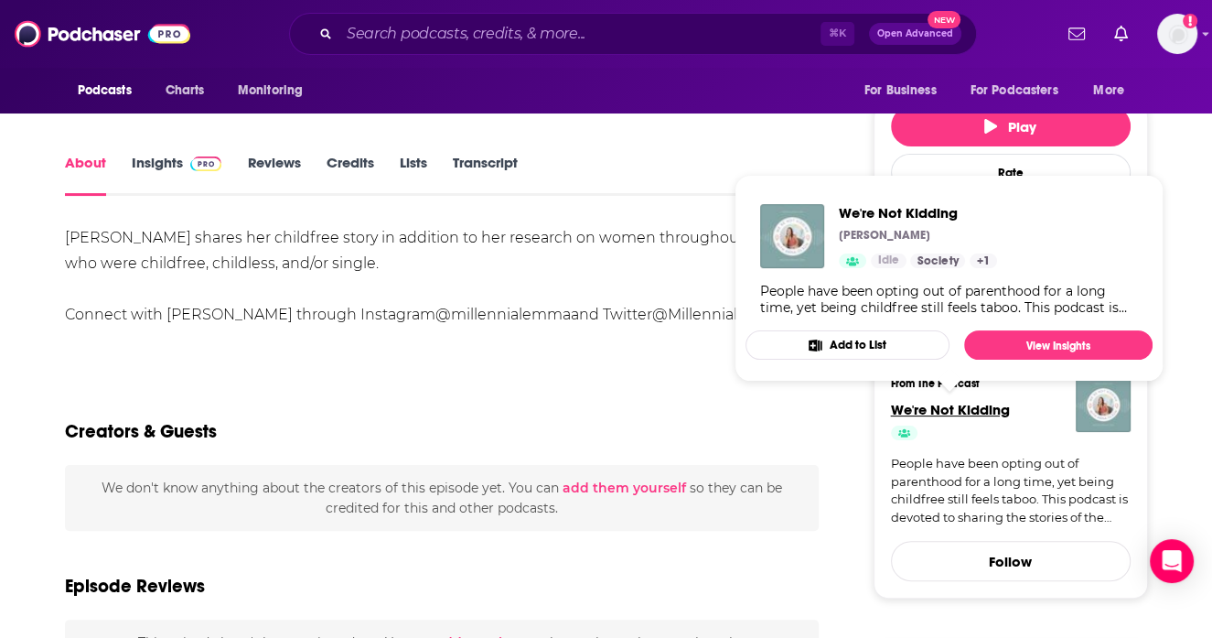
click at [991, 406] on span "We're Not Kidding" at bounding box center [950, 409] width 119 height 17
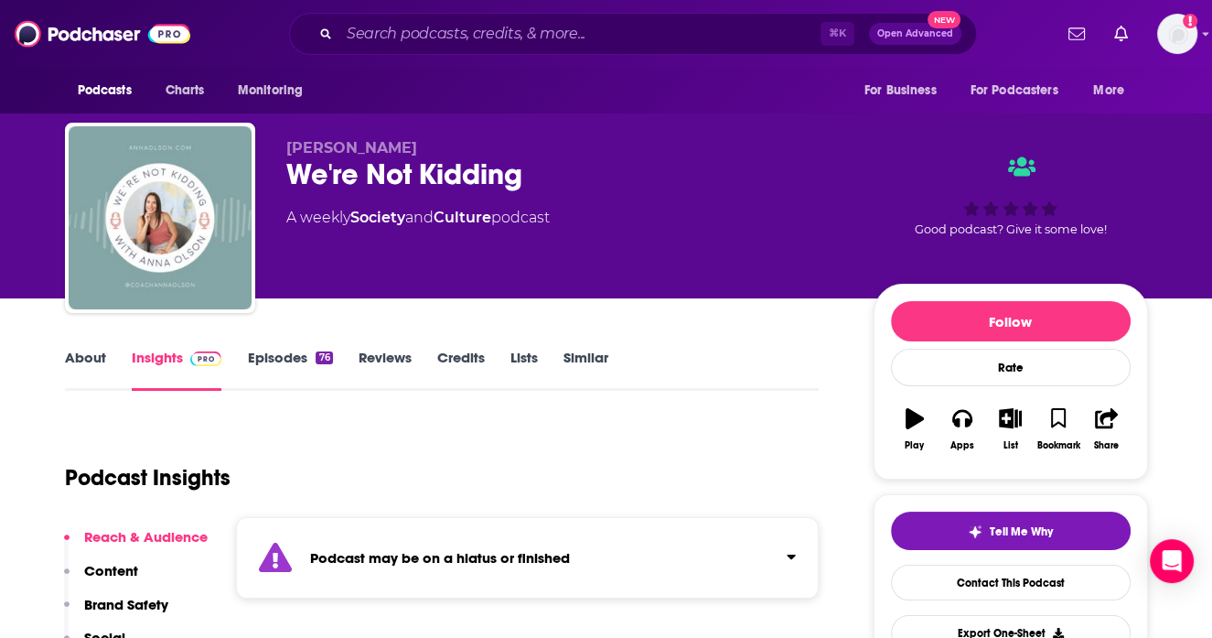
click at [362, 549] on strong "Podcast may be on a hiatus or finished" at bounding box center [440, 557] width 260 height 17
click at [91, 362] on link "About" at bounding box center [85, 370] width 41 height 42
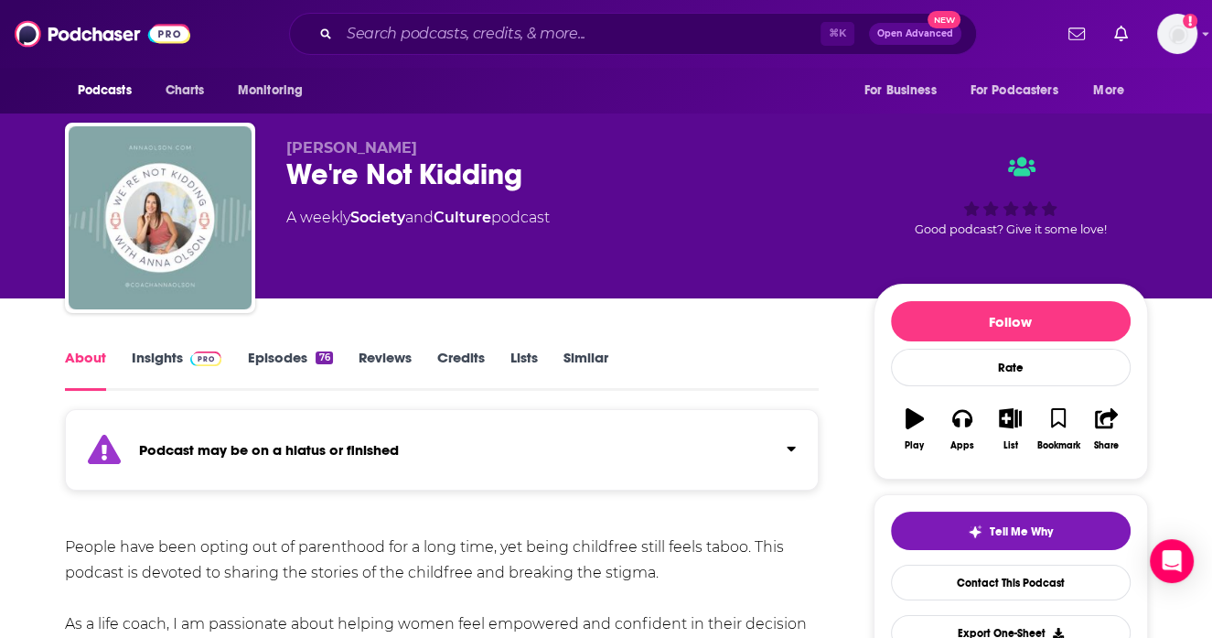
click at [148, 371] on link "Insights" at bounding box center [177, 370] width 91 height 42
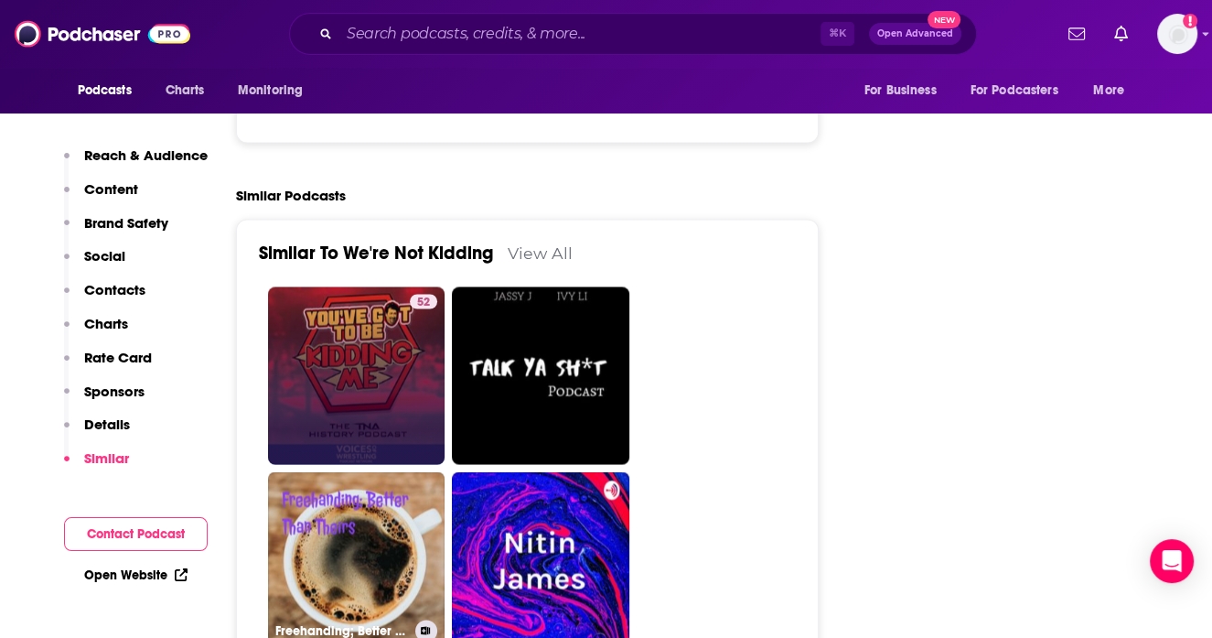
scroll to position [2697, 0]
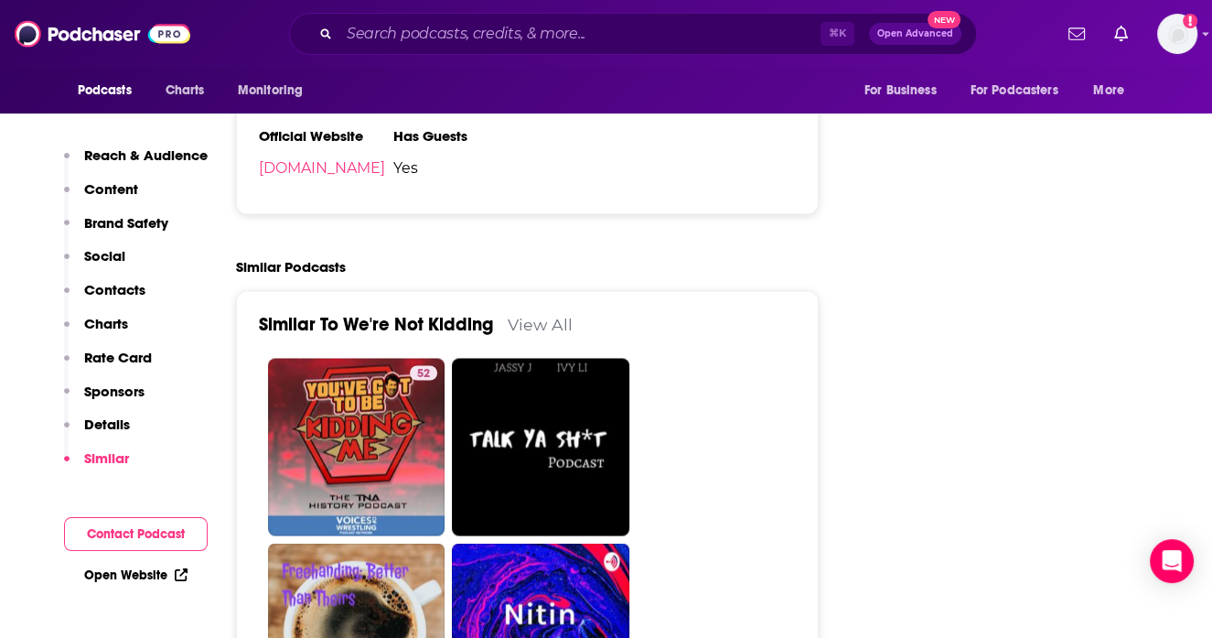
click at [537, 333] on link "View All" at bounding box center [540, 324] width 65 height 19
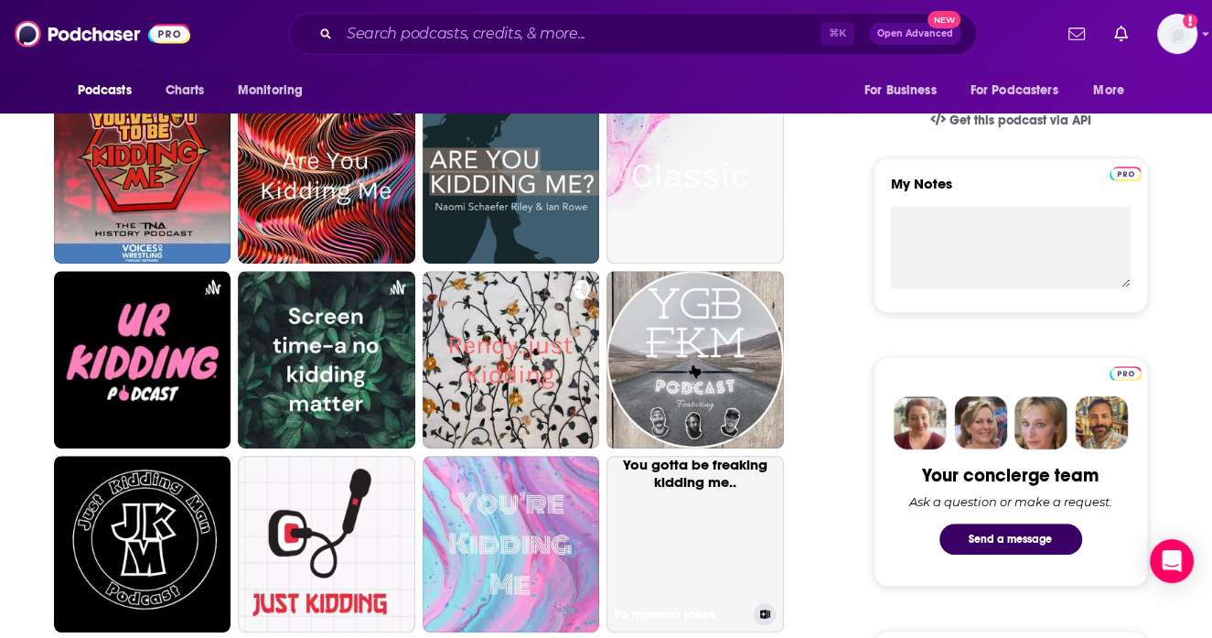
scroll to position [306, 0]
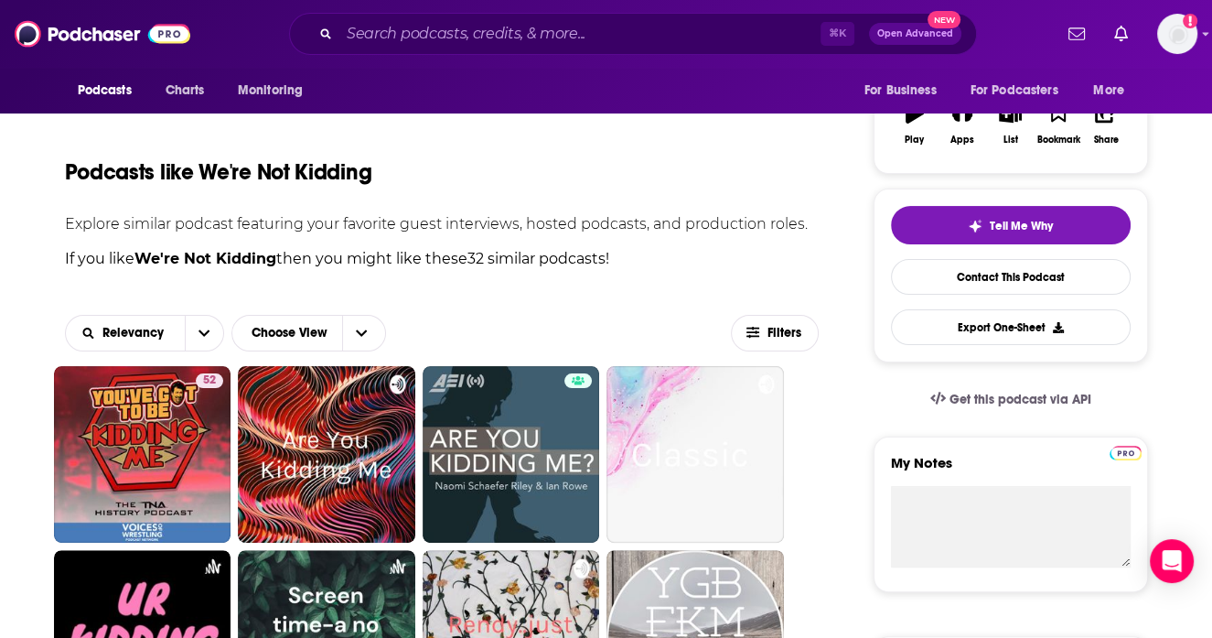
click at [743, 352] on div "Relevancy Choose View Filters" at bounding box center [442, 333] width 755 height 66
click at [760, 334] on span "Filters" at bounding box center [775, 333] width 86 height 14
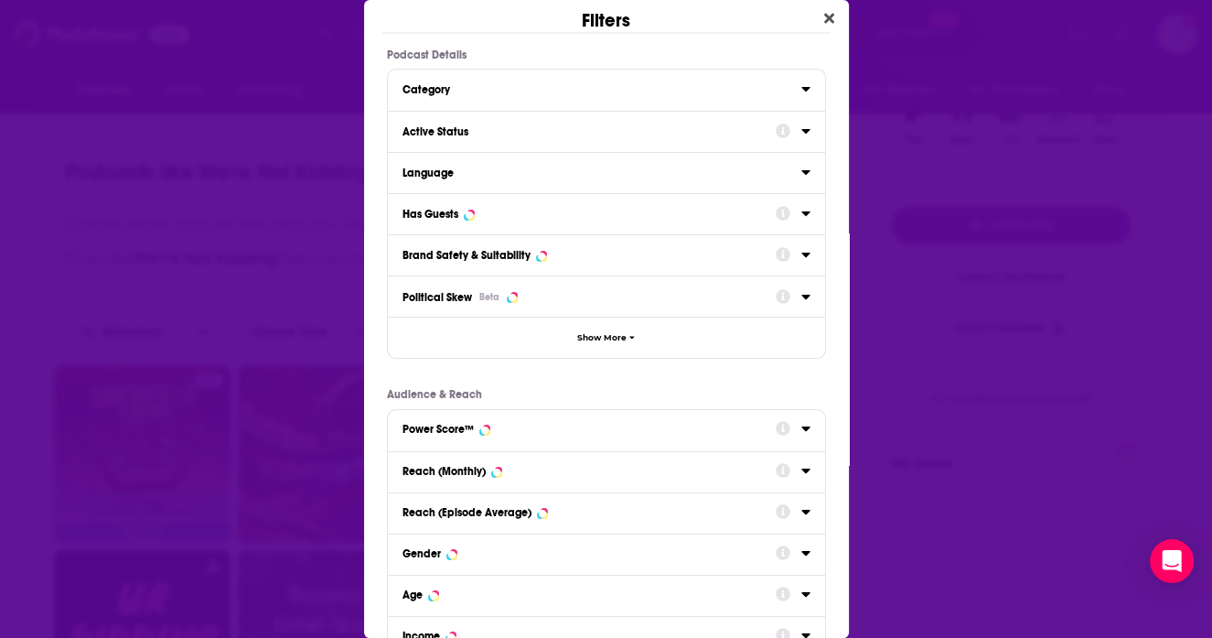
scroll to position [0, 0]
click at [807, 214] on icon "Dialog" at bounding box center [806, 213] width 9 height 15
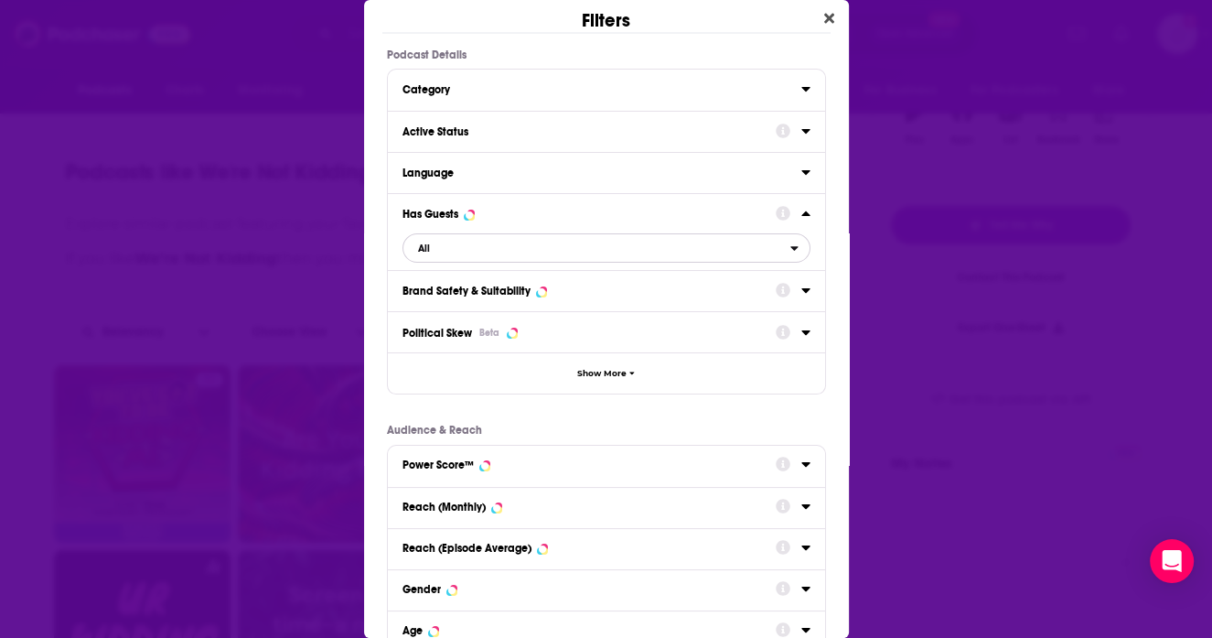
click at [791, 247] on icon "open menu" at bounding box center [795, 248] width 8 height 13
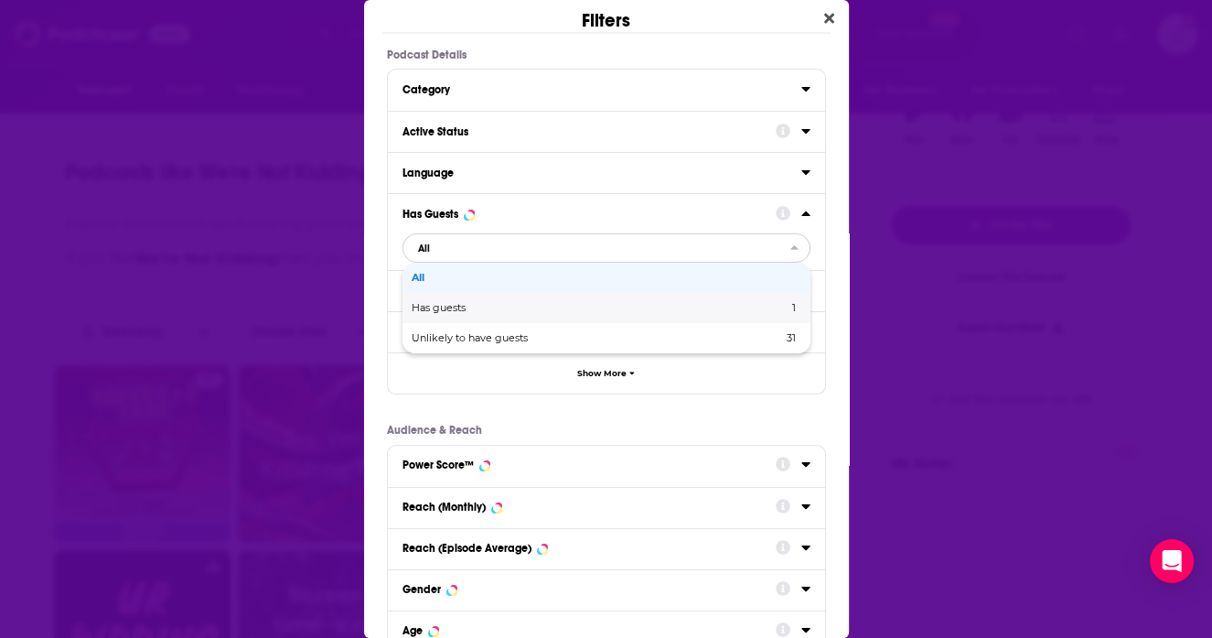
click at [710, 307] on span "1" at bounding box center [711, 308] width 169 height 10
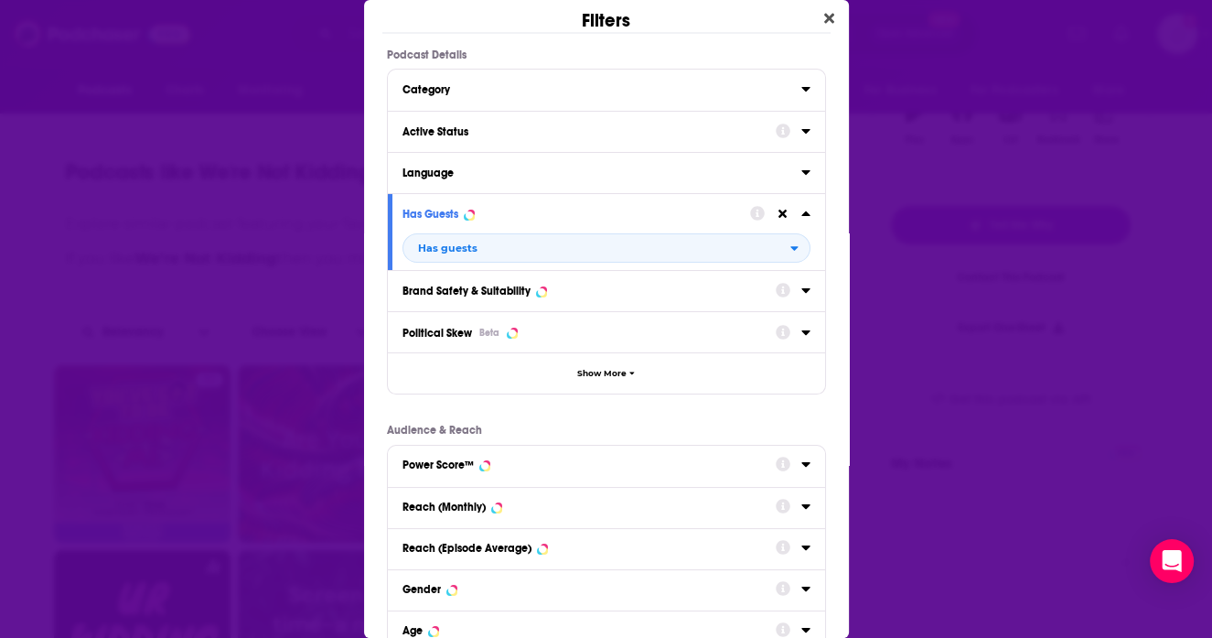
click at [807, 137] on div "Dialog" at bounding box center [793, 130] width 35 height 23
click at [805, 131] on icon "Dialog" at bounding box center [806, 131] width 8 height 5
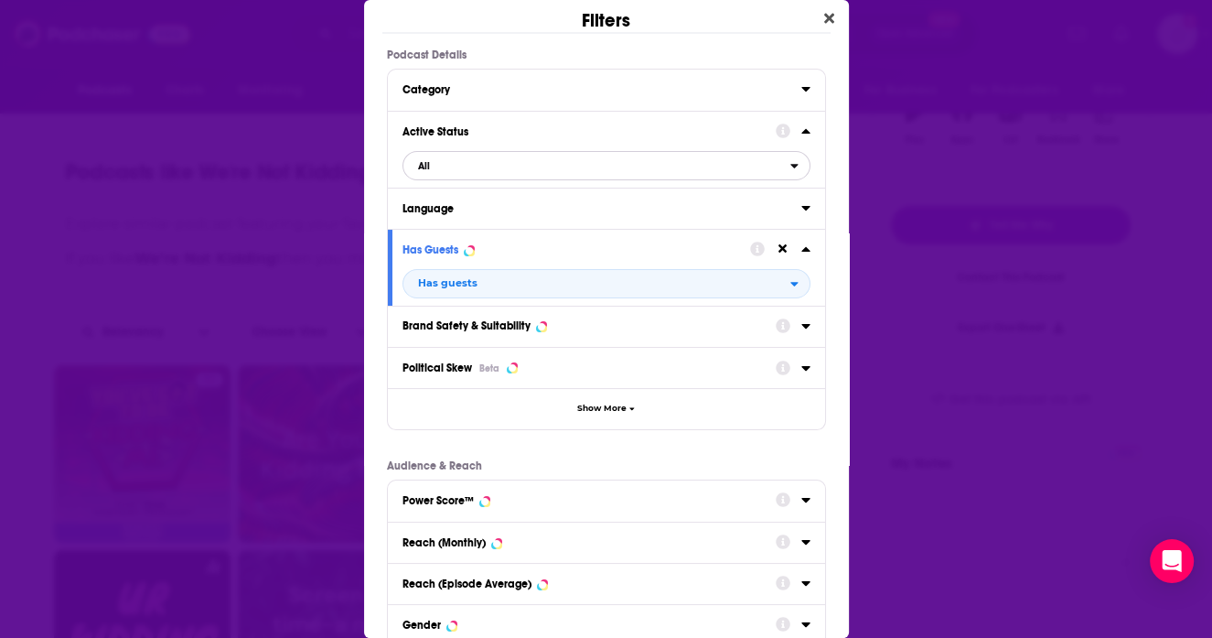
click at [672, 156] on span "All" at bounding box center [597, 166] width 387 height 24
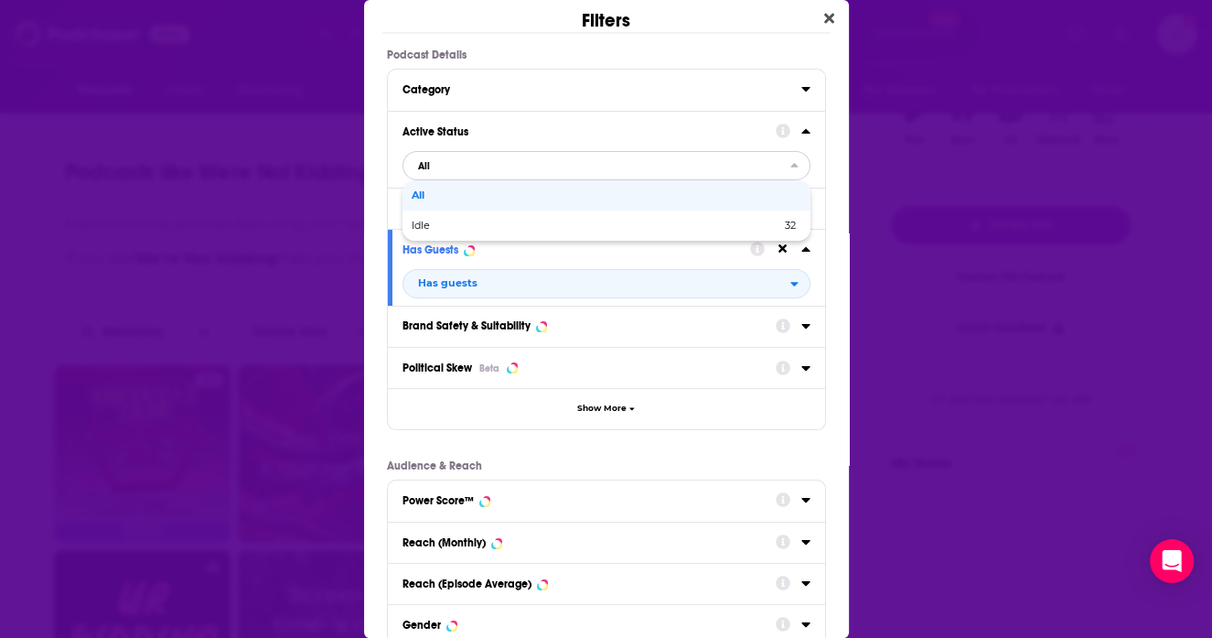
click at [642, 197] on span "All" at bounding box center [604, 195] width 384 height 10
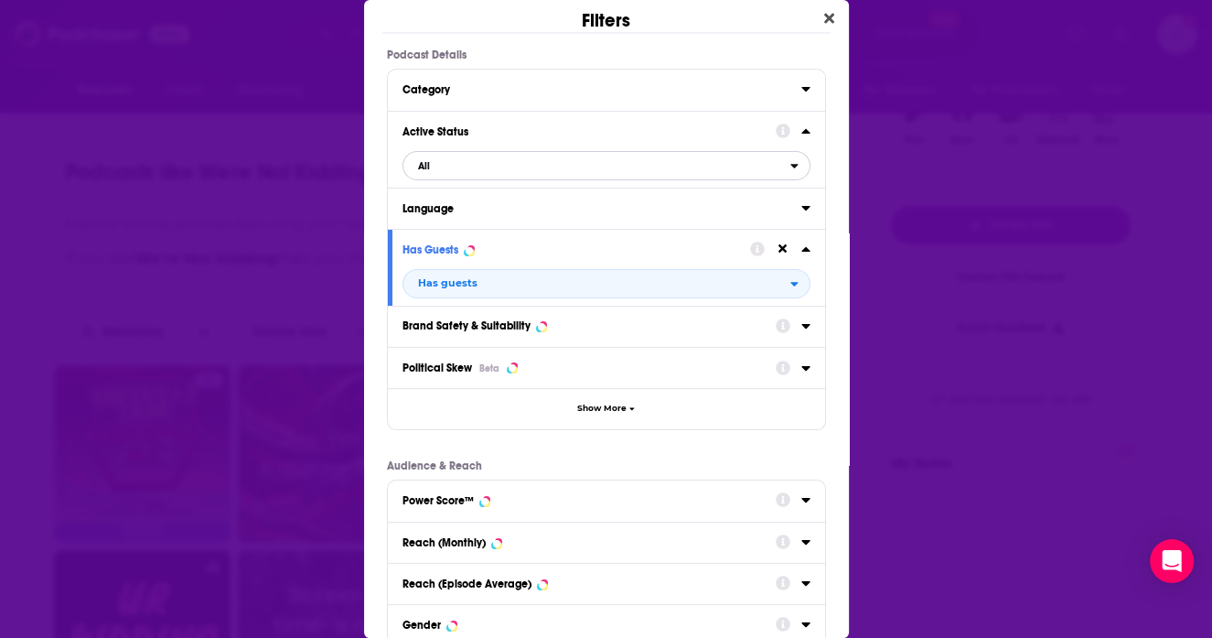
click at [791, 169] on icon "open menu" at bounding box center [795, 165] width 8 height 13
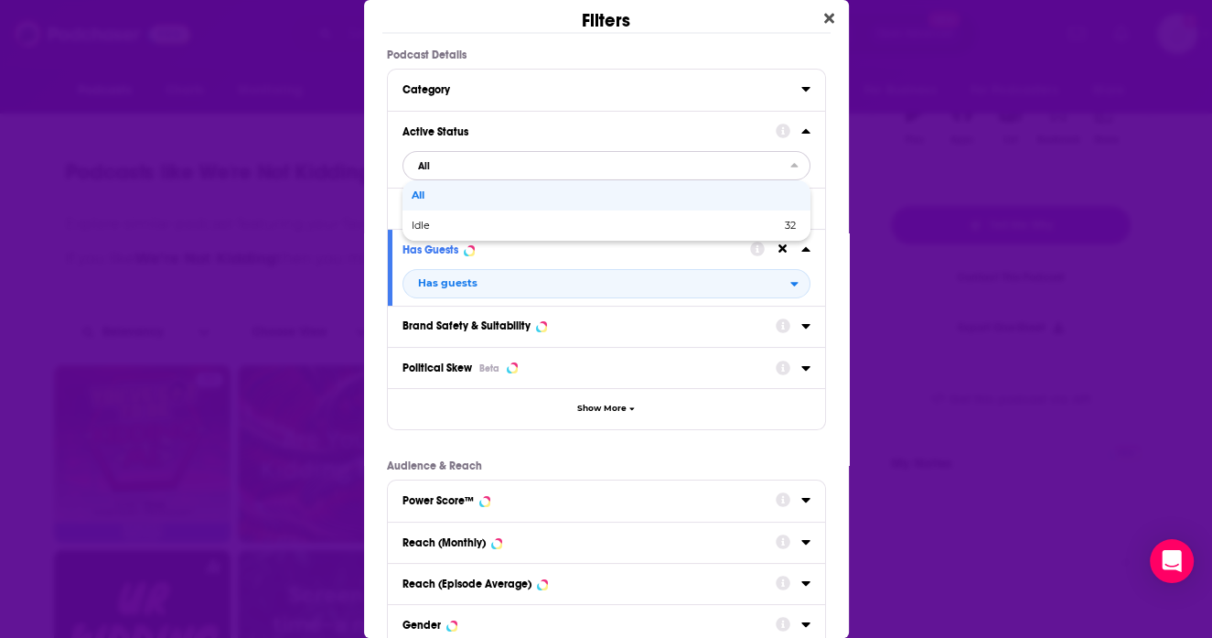
click at [791, 168] on icon "close menu" at bounding box center [795, 165] width 8 height 13
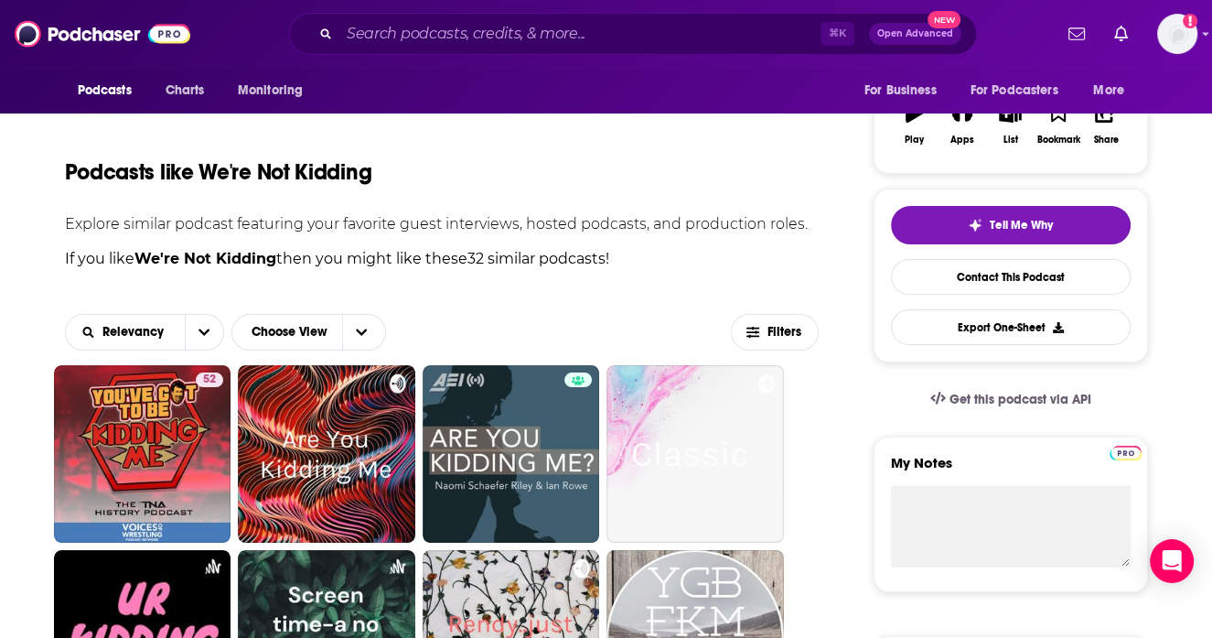
click at [898, 233] on div "Filters Podcast Details Category Active Status All Language Has Guests Has gues…" at bounding box center [606, 319] width 1212 height 638
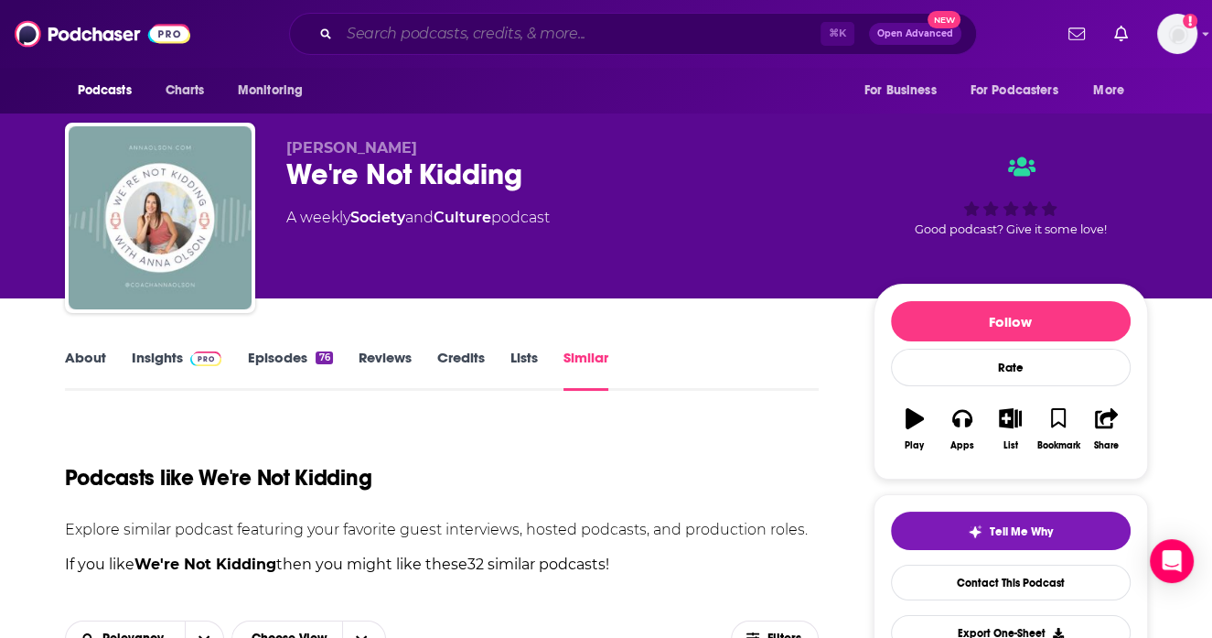
click at [539, 37] on input "Search podcasts, credits, & more..." at bounding box center [579, 33] width 481 height 29
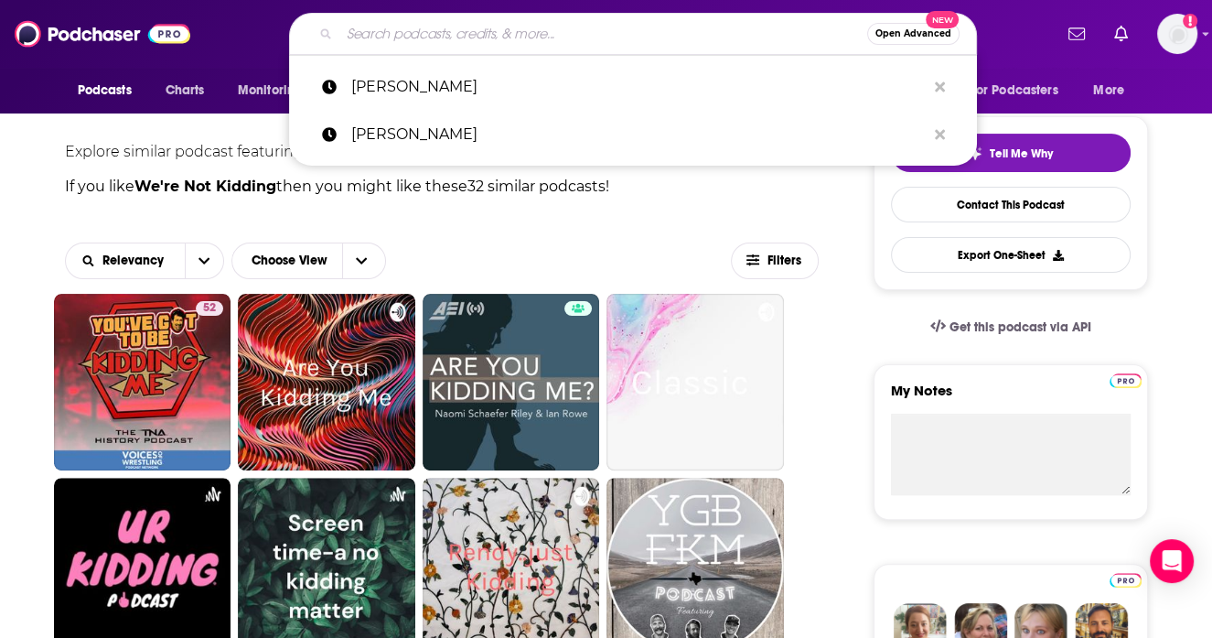
scroll to position [537, 0]
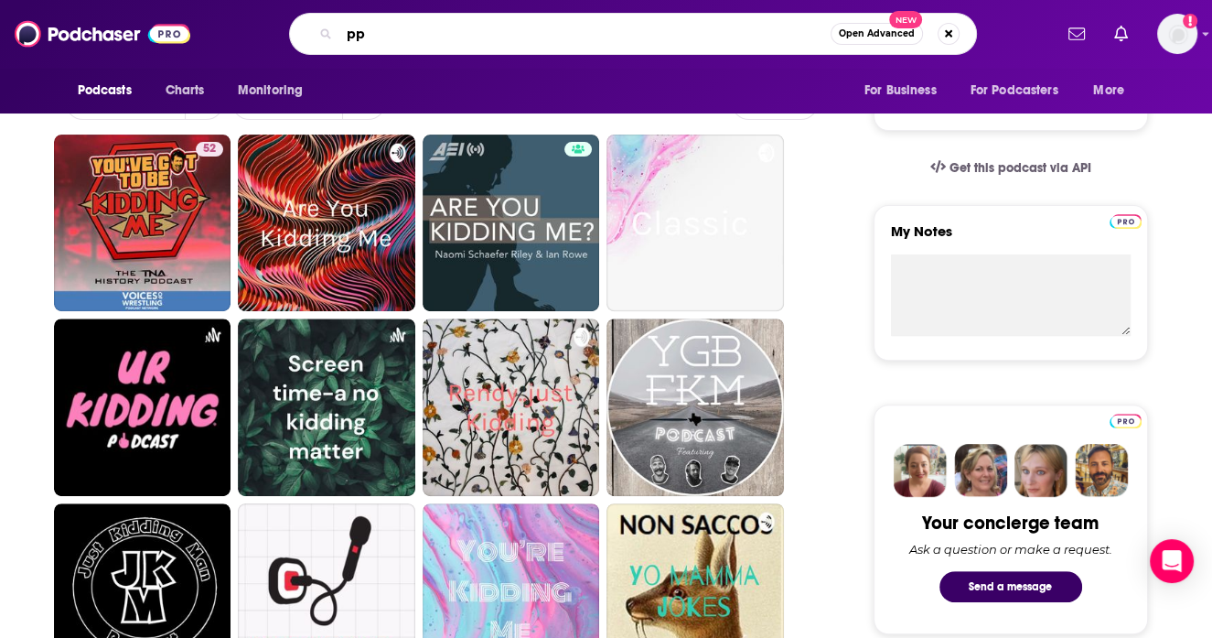
type input "p"
type input "three single women"
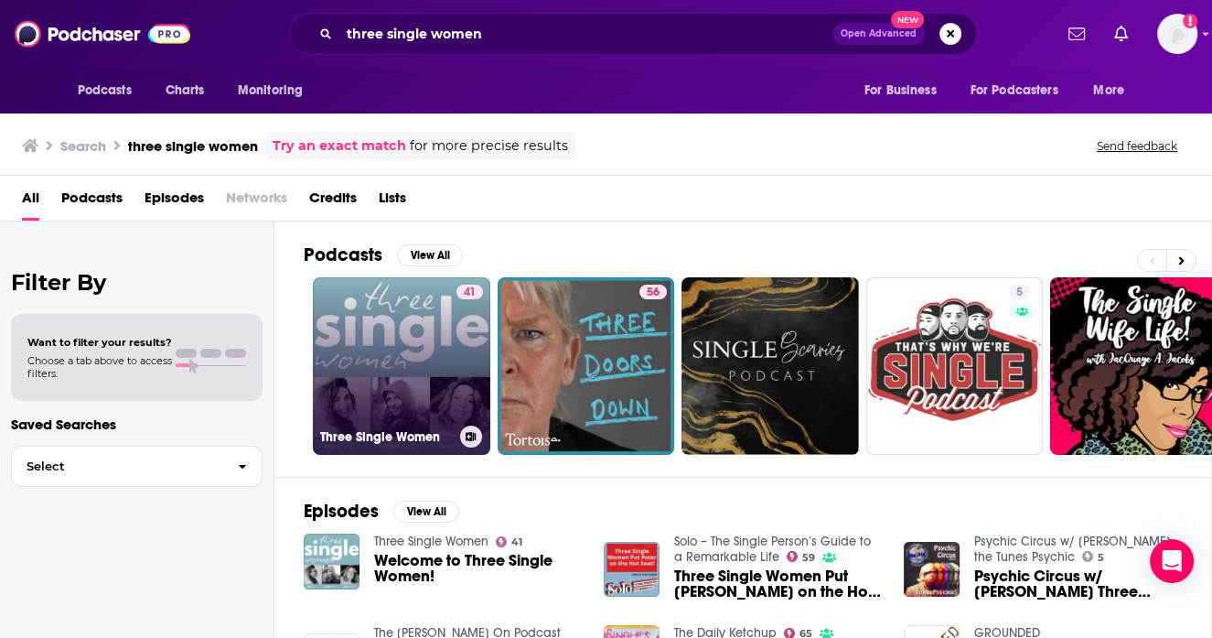
click at [393, 333] on link "41 Three Single Women" at bounding box center [402, 366] width 178 height 178
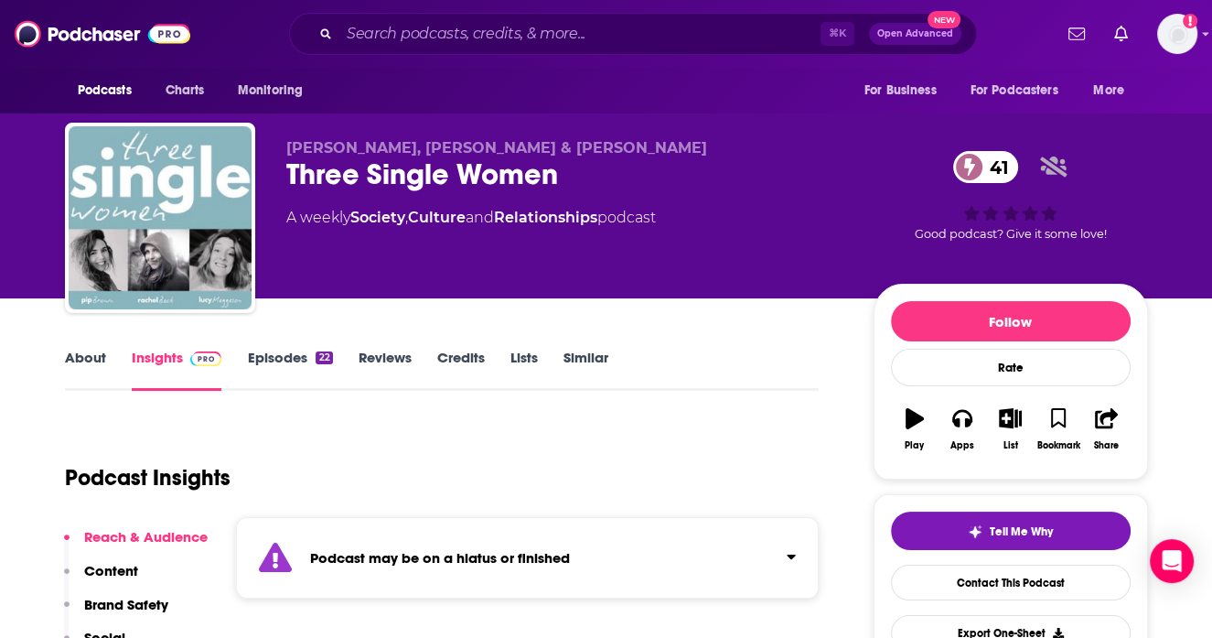
click at [323, 543] on div "Podcast may be on a hiatus or finished" at bounding box center [528, 557] width 584 height 81
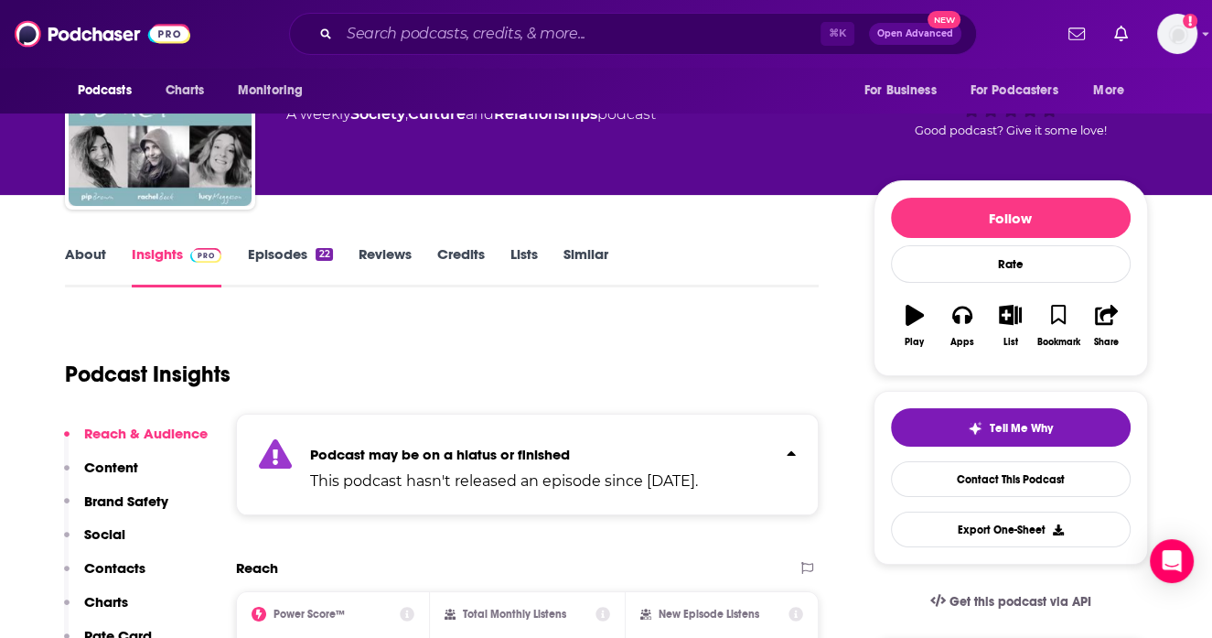
scroll to position [115, 0]
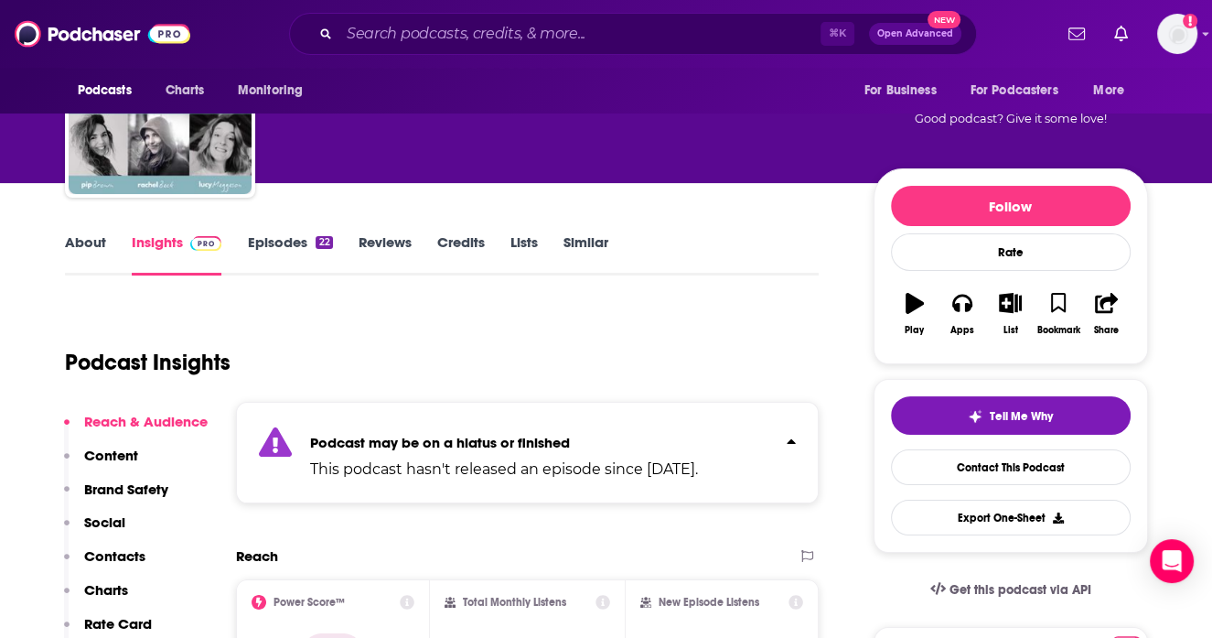
click at [289, 242] on link "Episodes 22" at bounding box center [289, 254] width 85 height 42
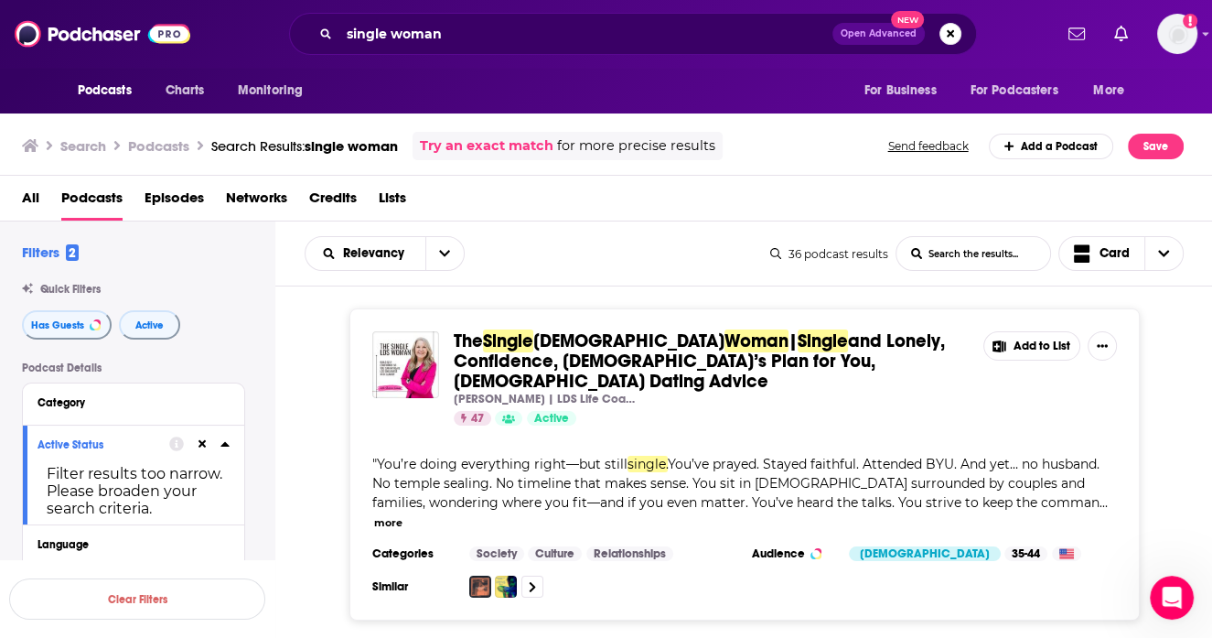
scroll to position [5432, 0]
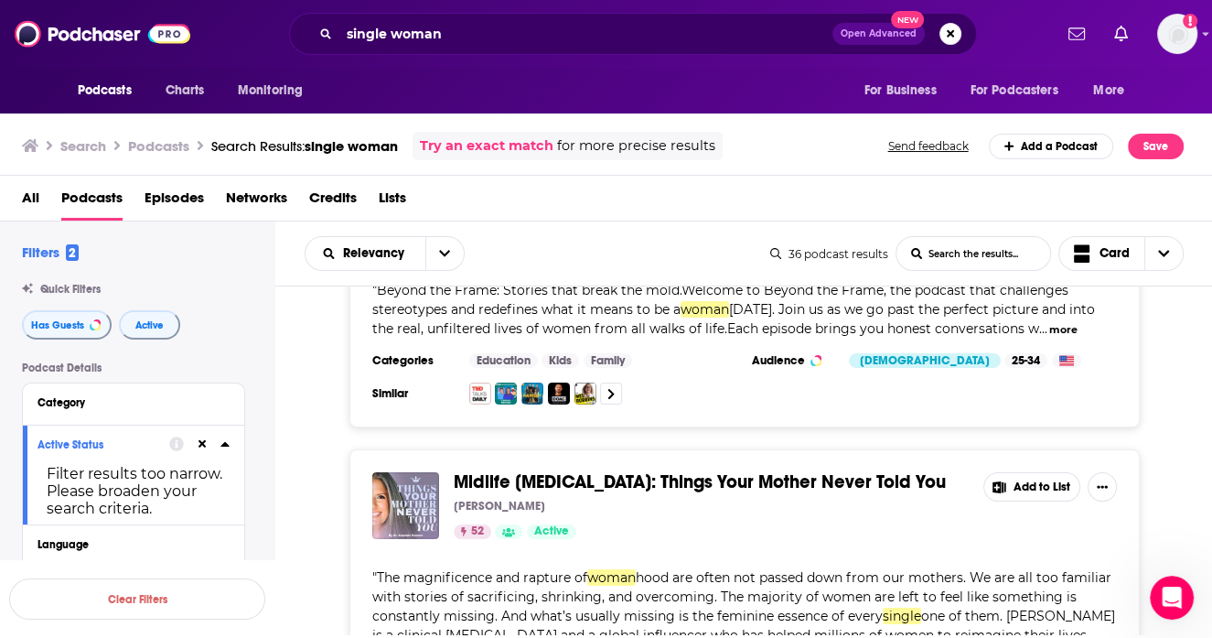
scroll to position [5474, 0]
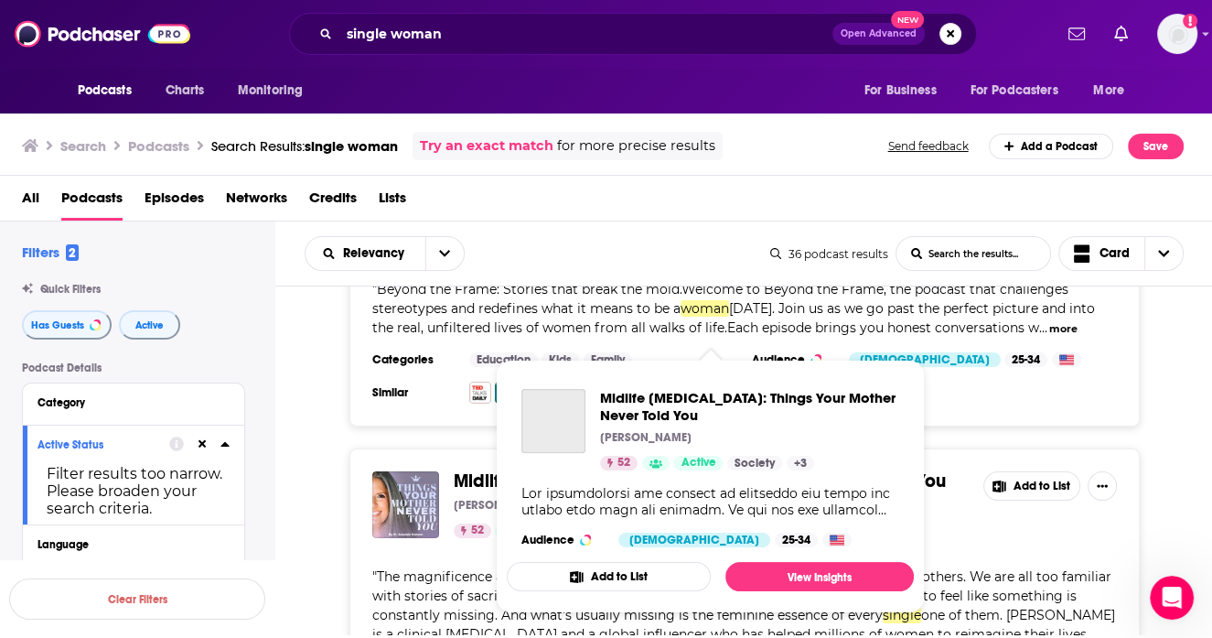
click at [677, 469] on span "Midlife Muse: Things Your Mother Never Told You" at bounding box center [700, 480] width 492 height 23
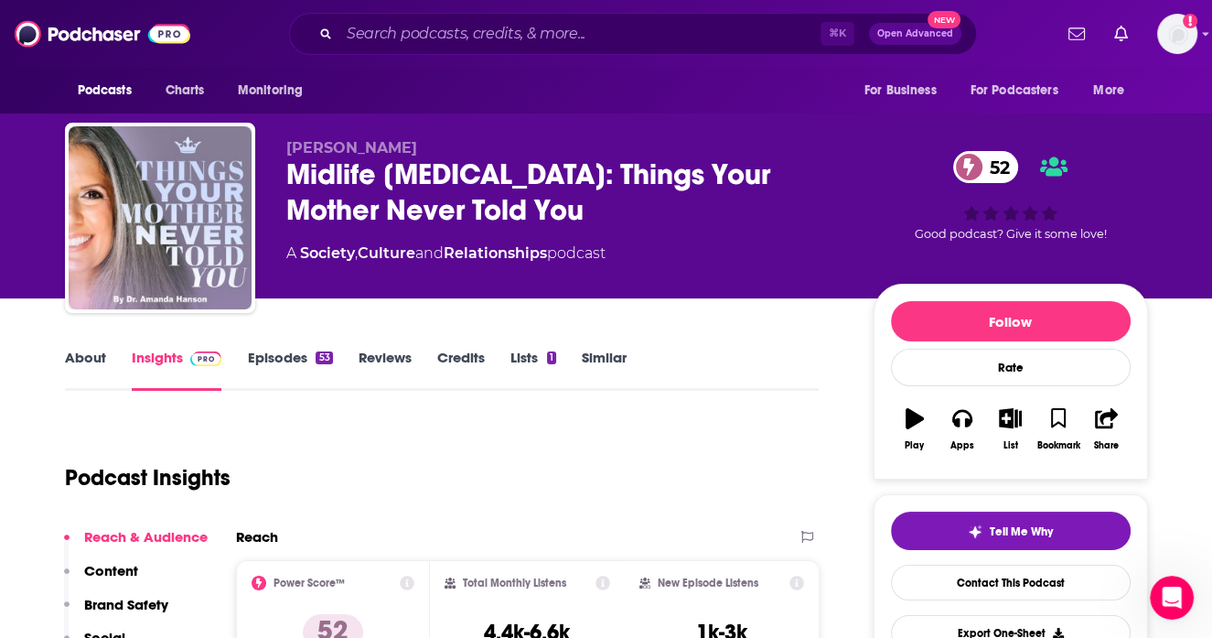
click at [81, 368] on link "About" at bounding box center [85, 370] width 41 height 42
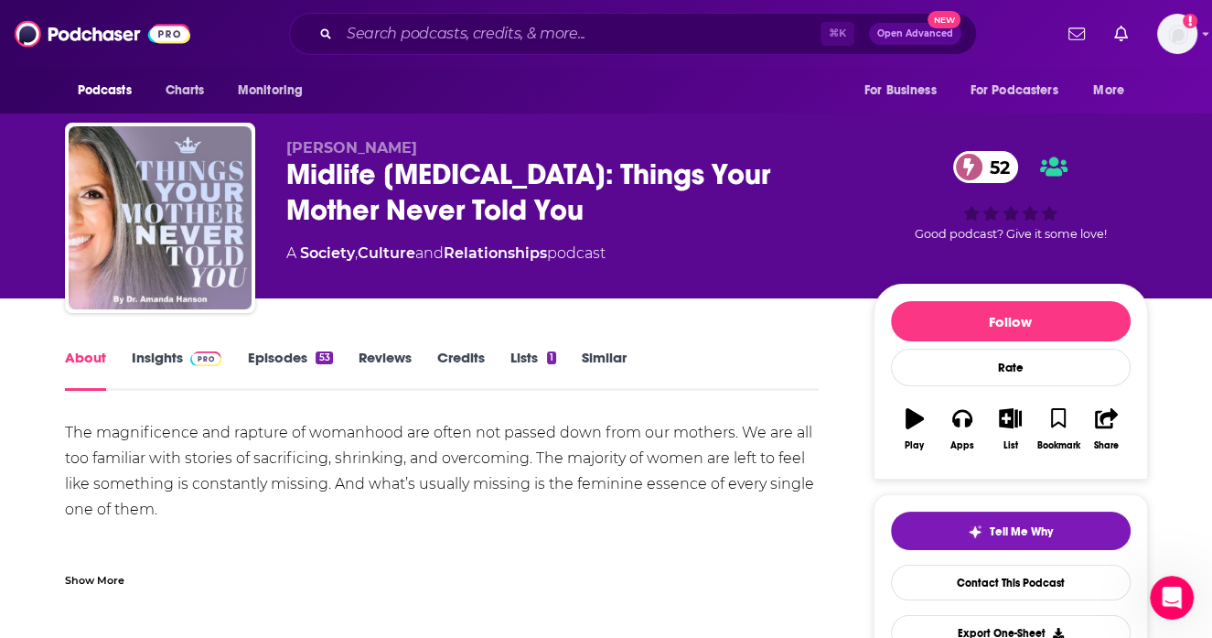
click at [281, 372] on link "Episodes 53" at bounding box center [289, 370] width 85 height 42
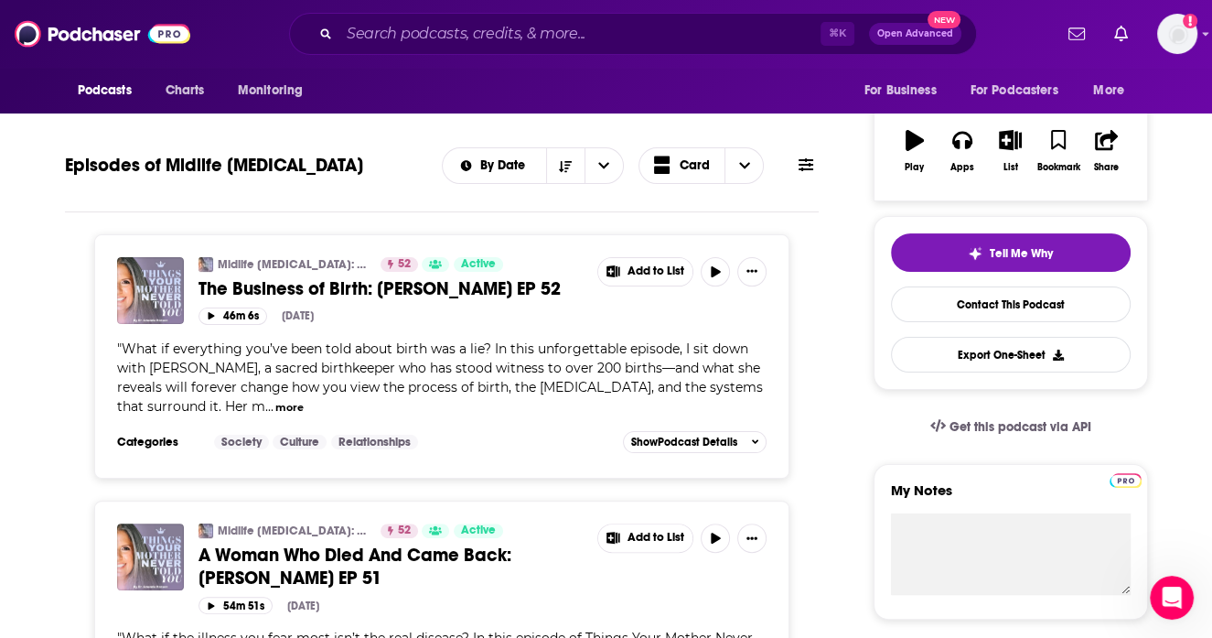
scroll to position [204, 0]
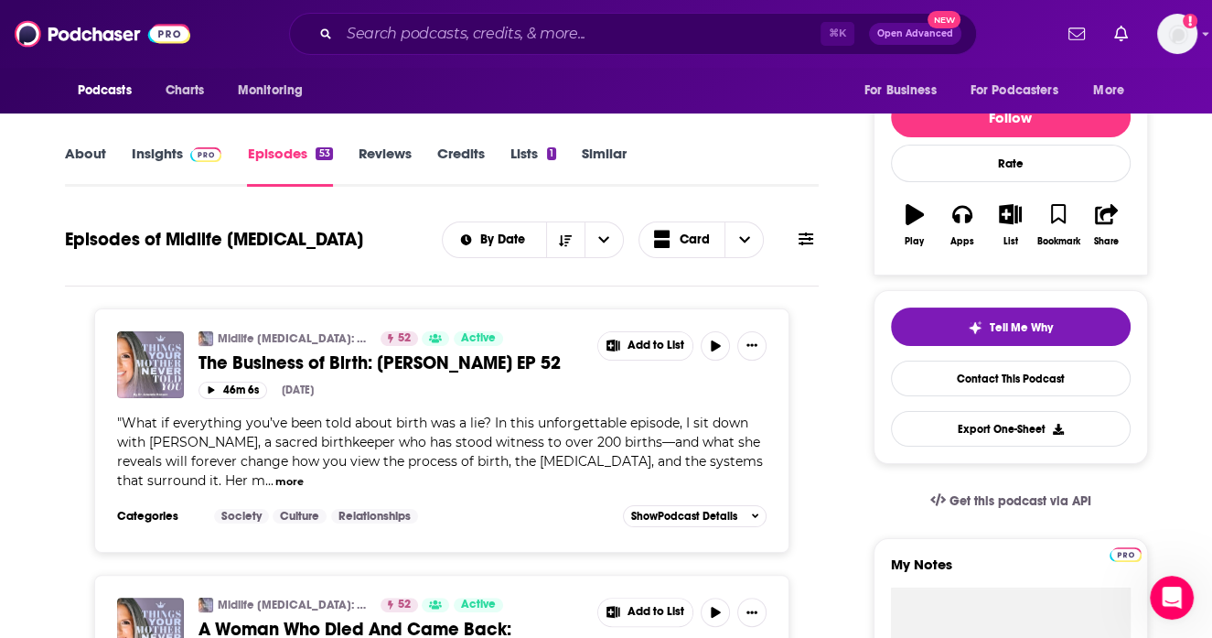
click at [174, 167] on link "Insights" at bounding box center [177, 166] width 91 height 42
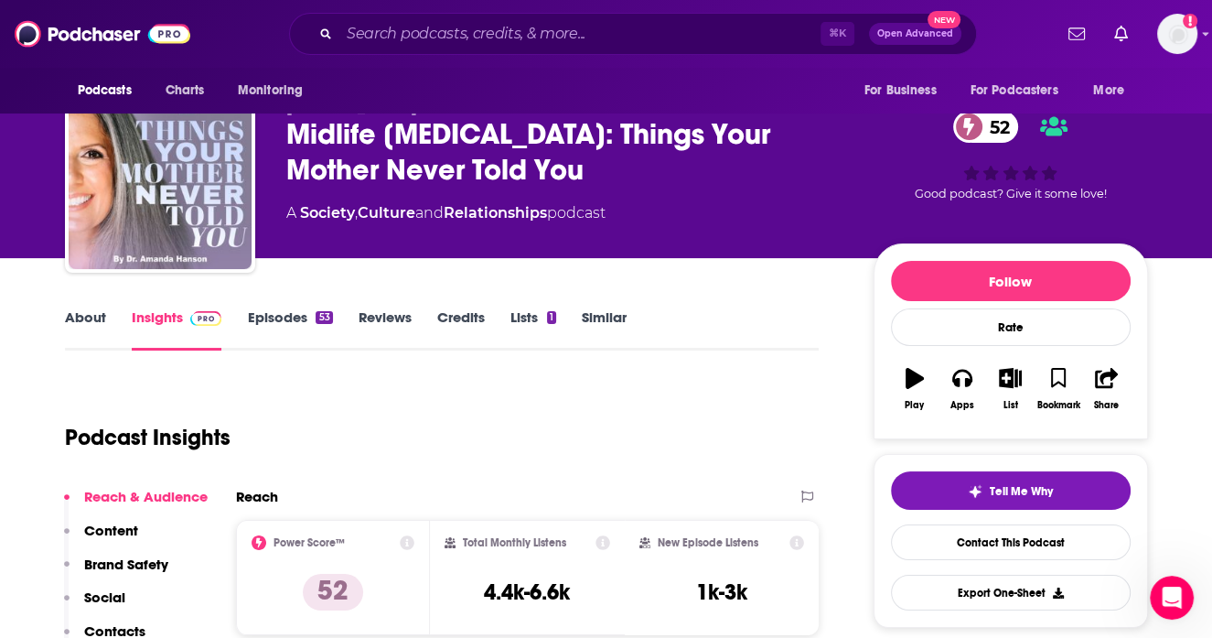
scroll to position [29, 0]
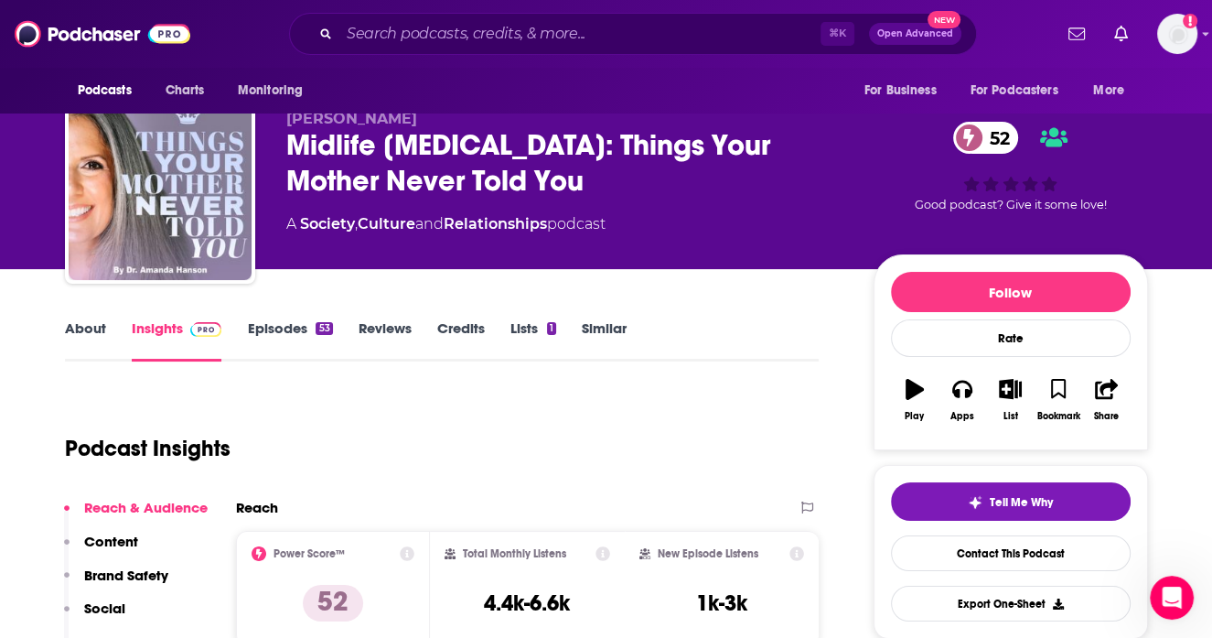
click at [287, 334] on link "Episodes 53" at bounding box center [289, 340] width 85 height 42
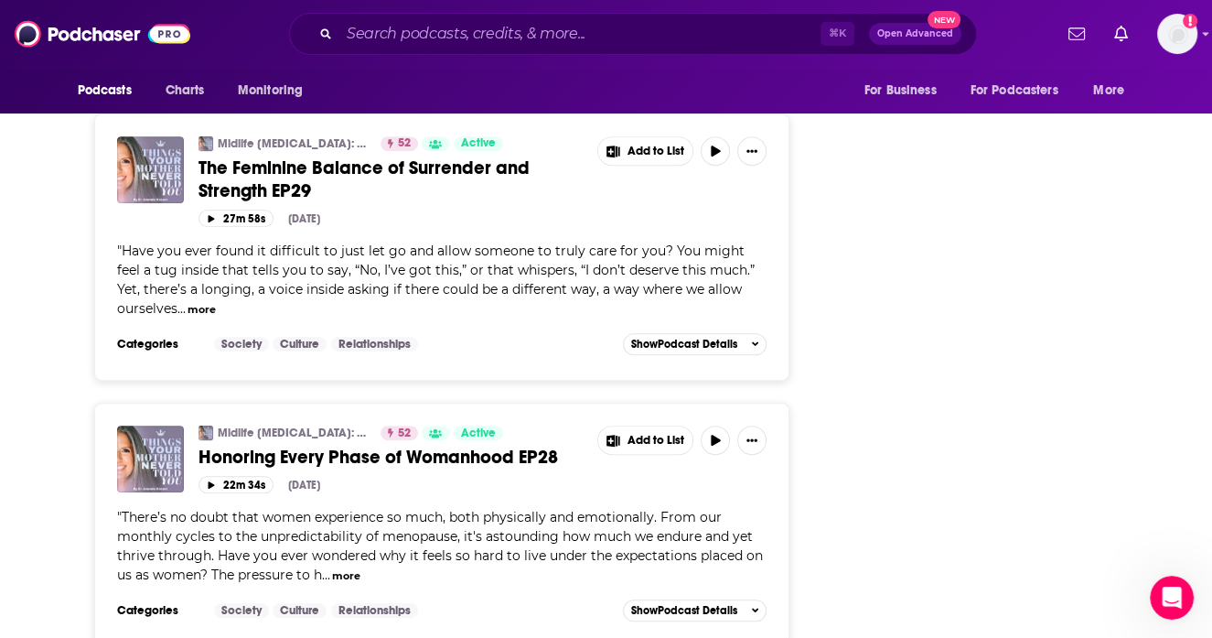
scroll to position [6806, 0]
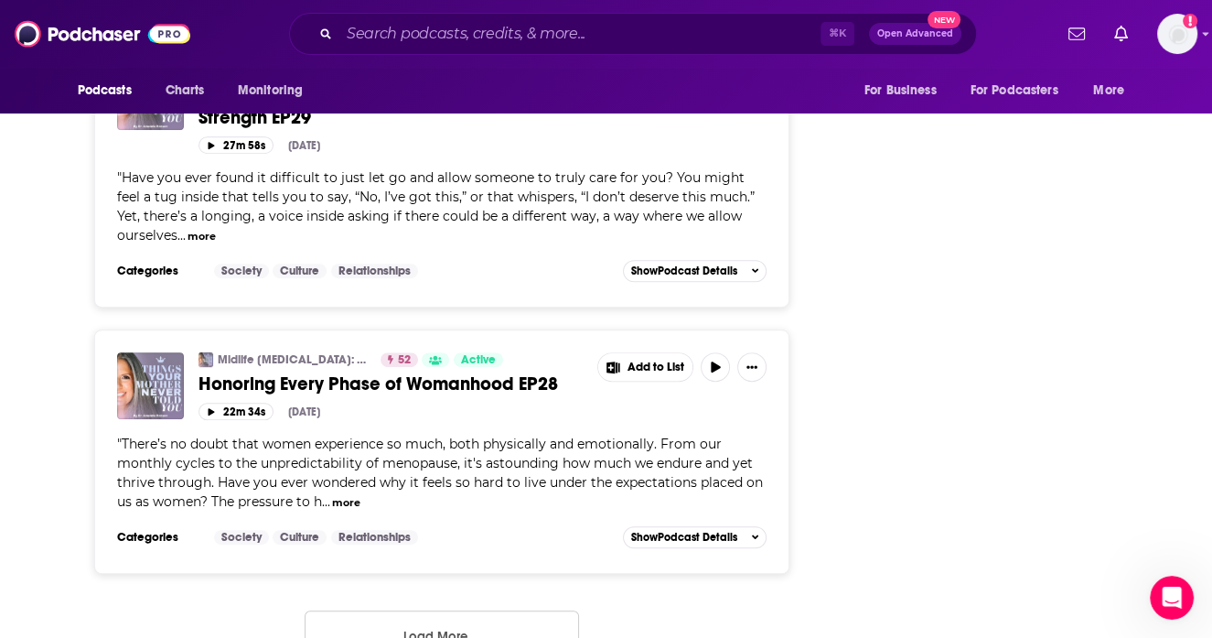
click at [447, 610] on button "Load More ..." at bounding box center [442, 634] width 274 height 49
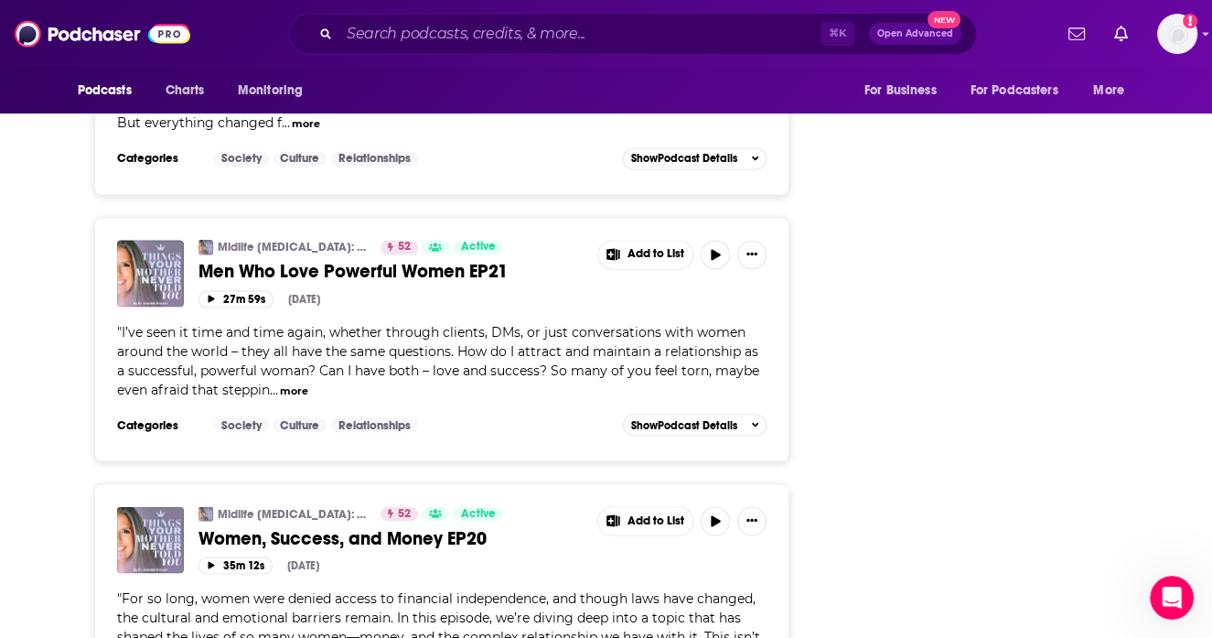
scroll to position [8842, 0]
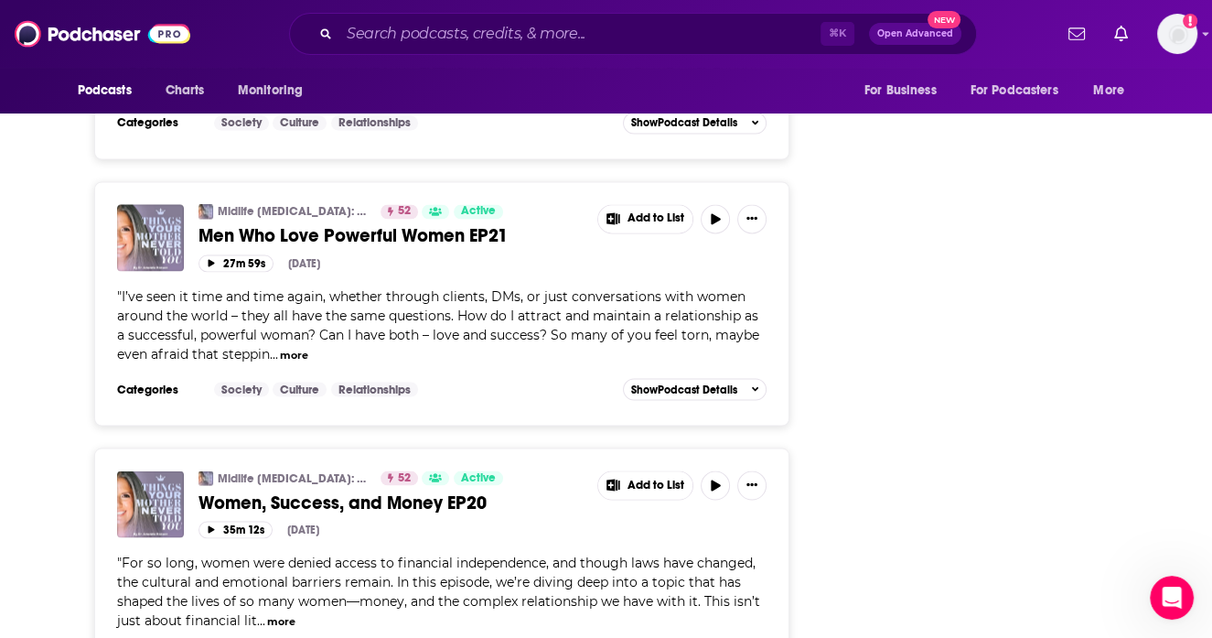
click at [272, 613] on button "more" at bounding box center [281, 621] width 28 height 16
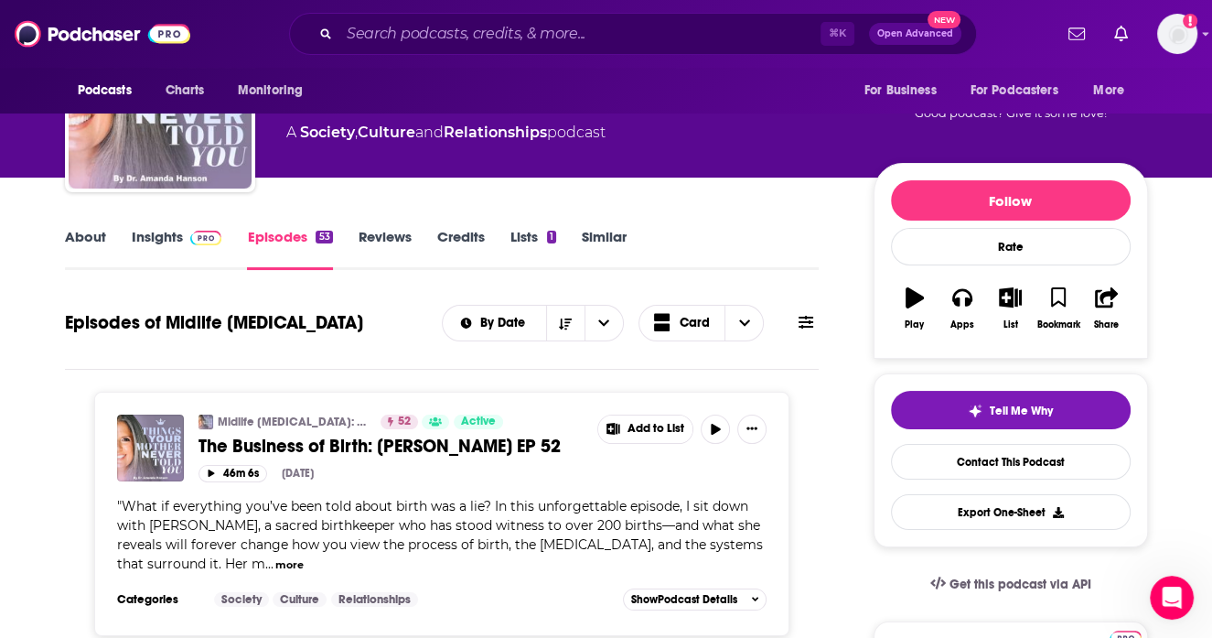
scroll to position [0, 0]
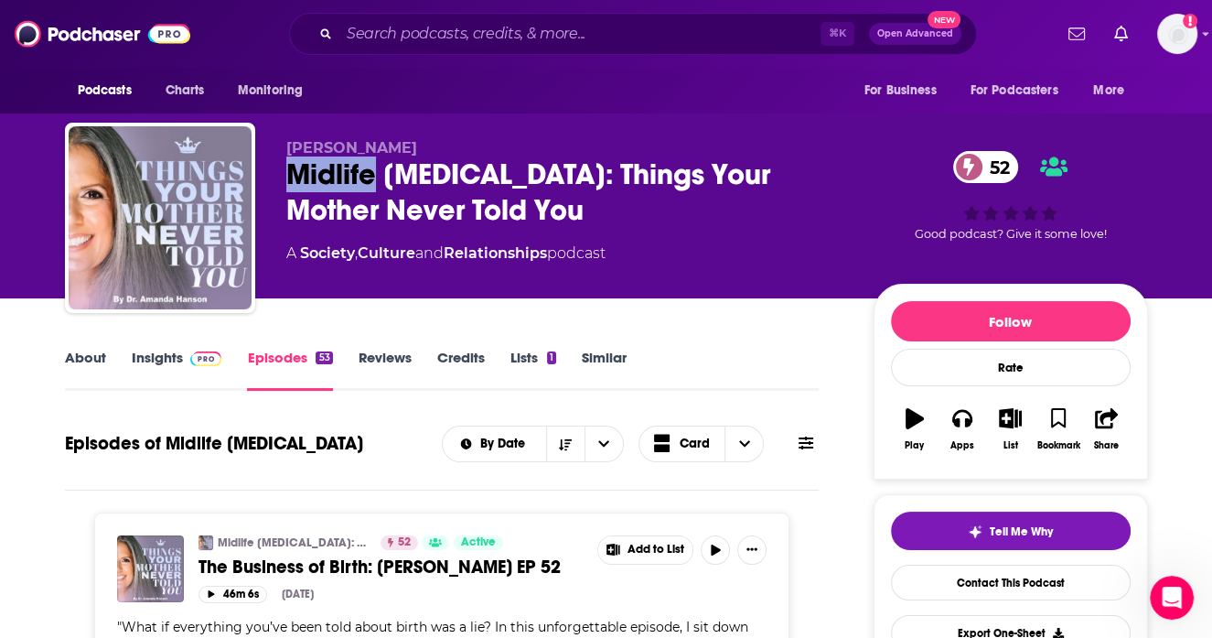
drag, startPoint x: 290, startPoint y: 168, endPoint x: 373, endPoint y: 188, distance: 85.7
click at [374, 188] on div "Midlife Muse: Things Your Mother Never Told You 52" at bounding box center [565, 191] width 558 height 71
click at [331, 149] on span "Dr. Amanda Hanson" at bounding box center [351, 147] width 131 height 17
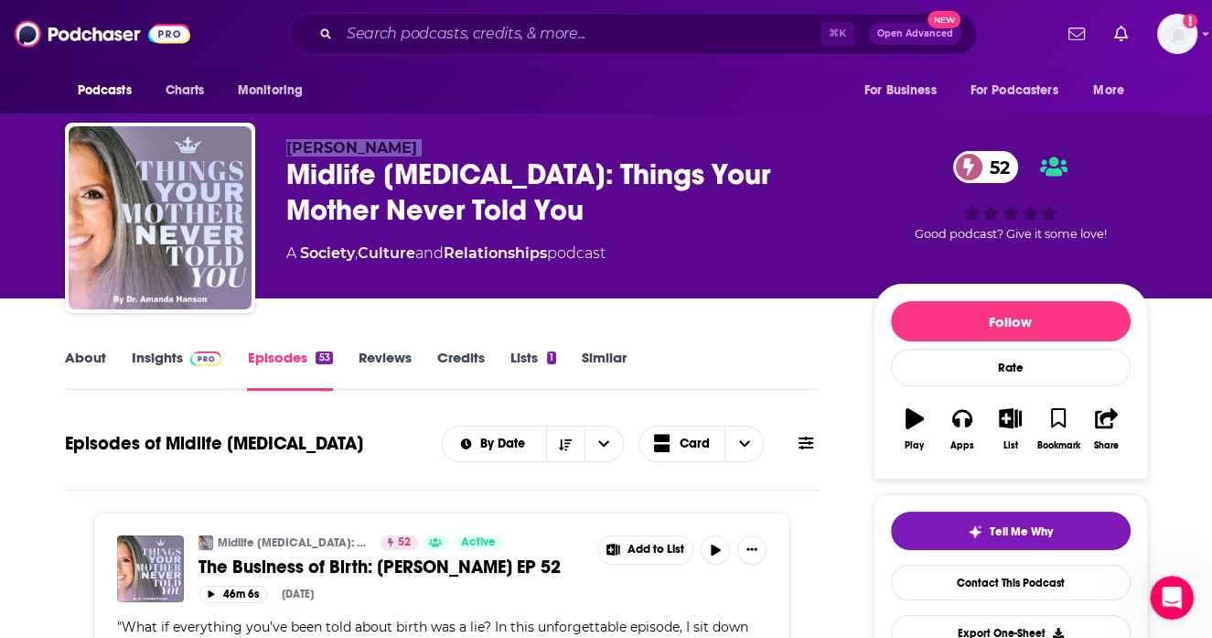
copy p "Dr. Amanda Hanson"
click at [339, 199] on div "Midlife Muse: Things Your Mother Never Told You 52" at bounding box center [565, 191] width 558 height 71
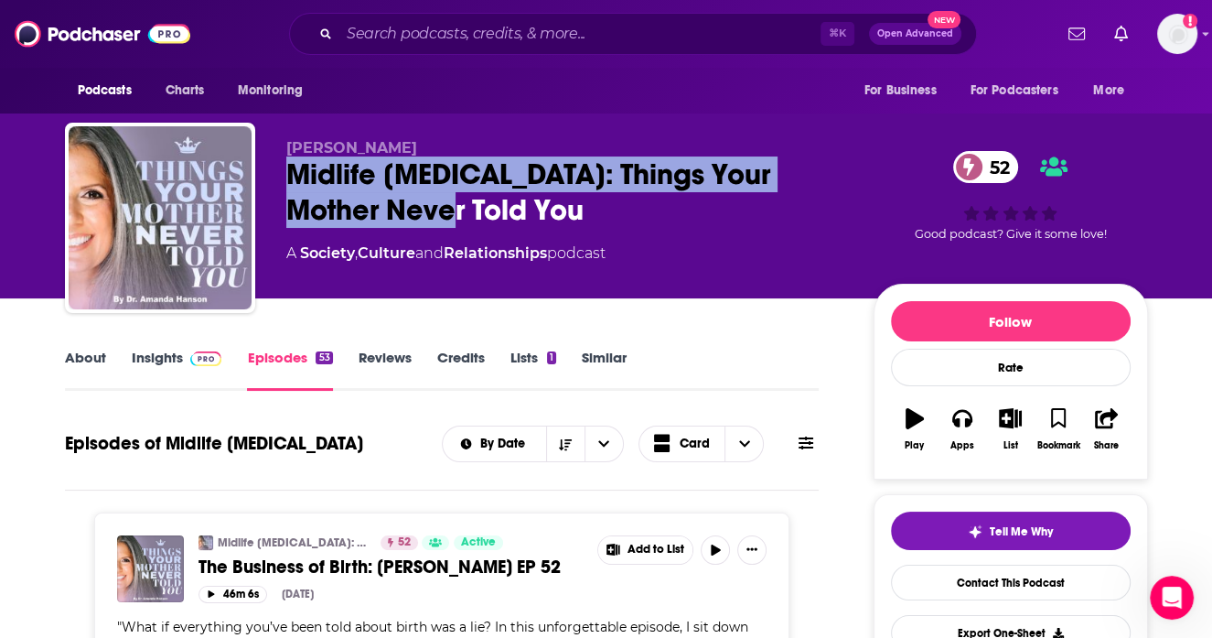
drag, startPoint x: 285, startPoint y: 176, endPoint x: 418, endPoint y: 206, distance: 136.1
click at [418, 206] on div "Midlife Muse: Things Your Mother Never Told You 52" at bounding box center [565, 191] width 558 height 71
copy h2 "Midlife Muse: Things Your Mother Never Told You"
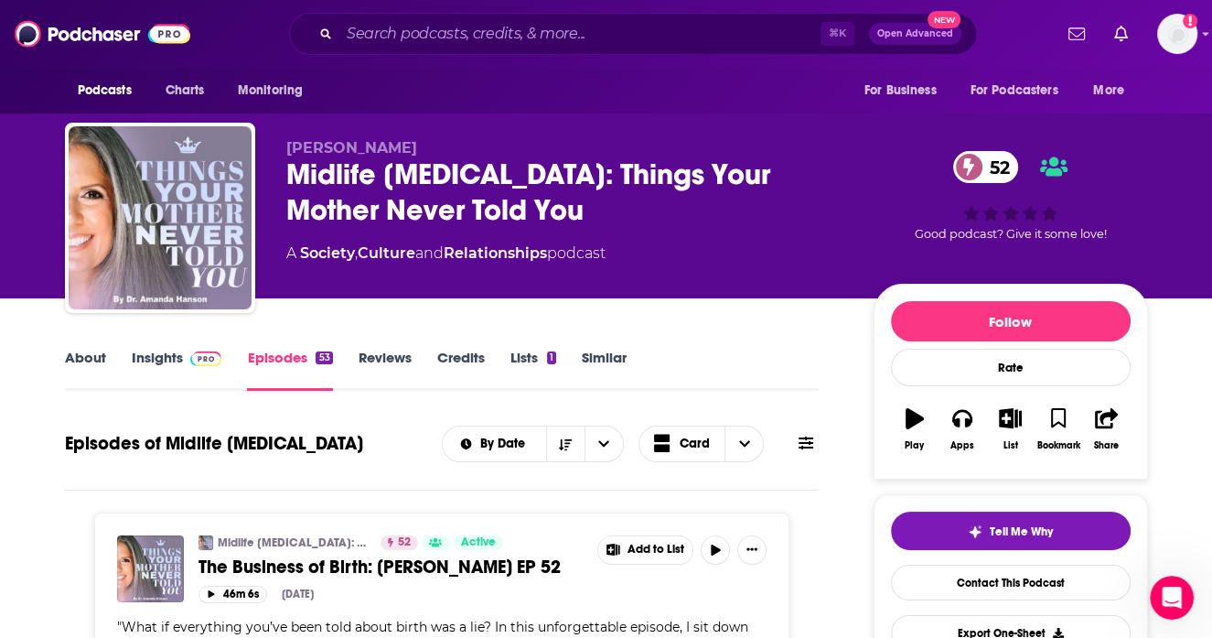
click at [732, 107] on div "Podcasts Charts Monitoring For Business For Podcasters More" at bounding box center [606, 91] width 1171 height 46
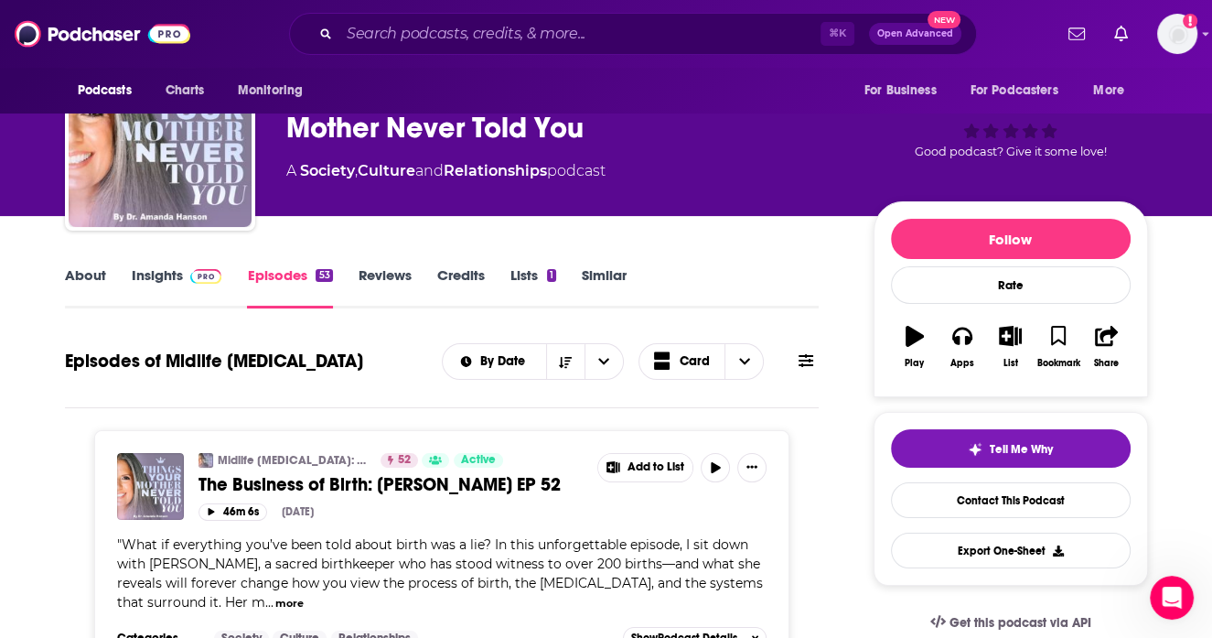
scroll to position [167, 0]
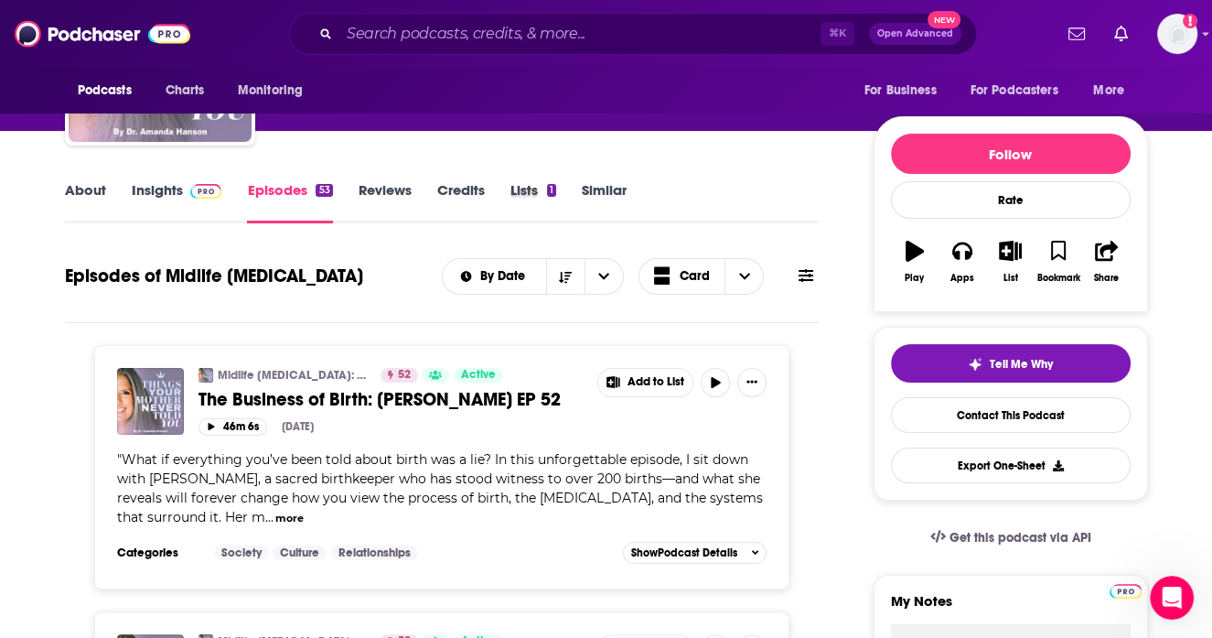
click at [572, 196] on div "Lists 1" at bounding box center [546, 202] width 71 height 42
click at [597, 195] on link "Similar" at bounding box center [604, 202] width 45 height 42
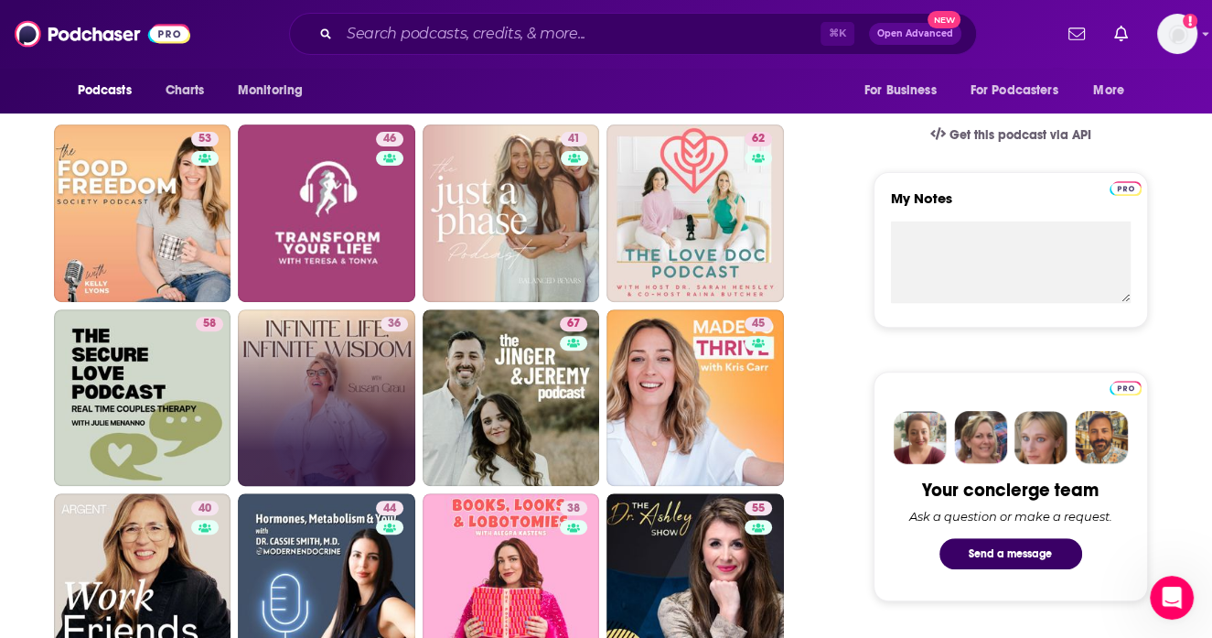
scroll to position [410, 0]
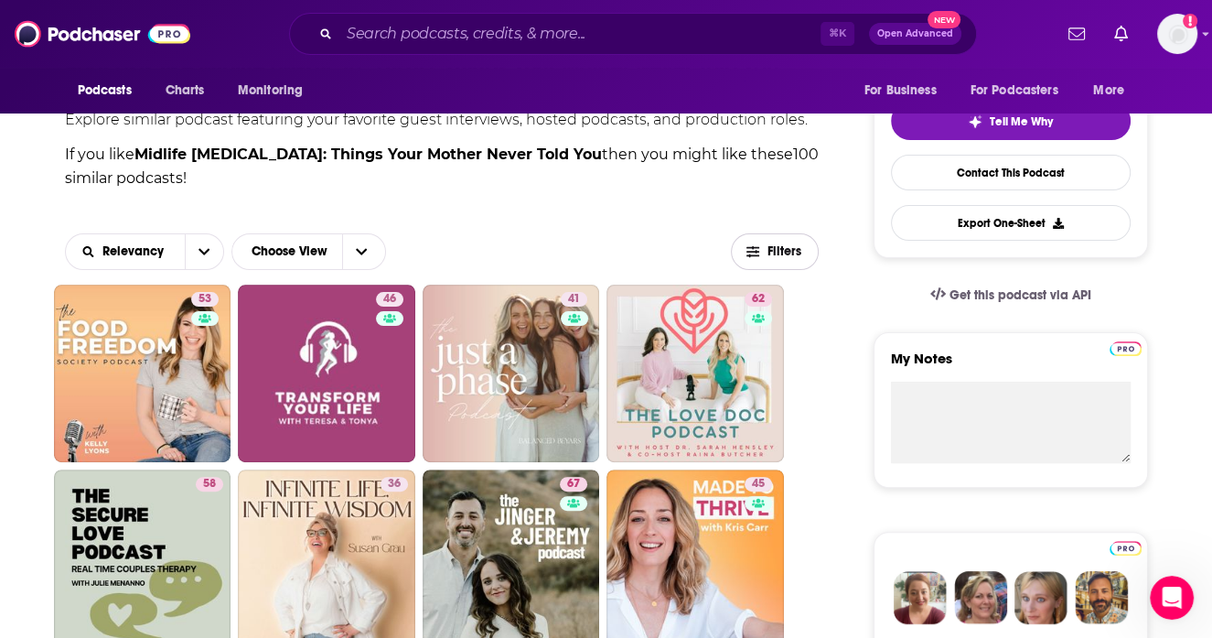
click at [785, 243] on button "Filters" at bounding box center [775, 251] width 88 height 37
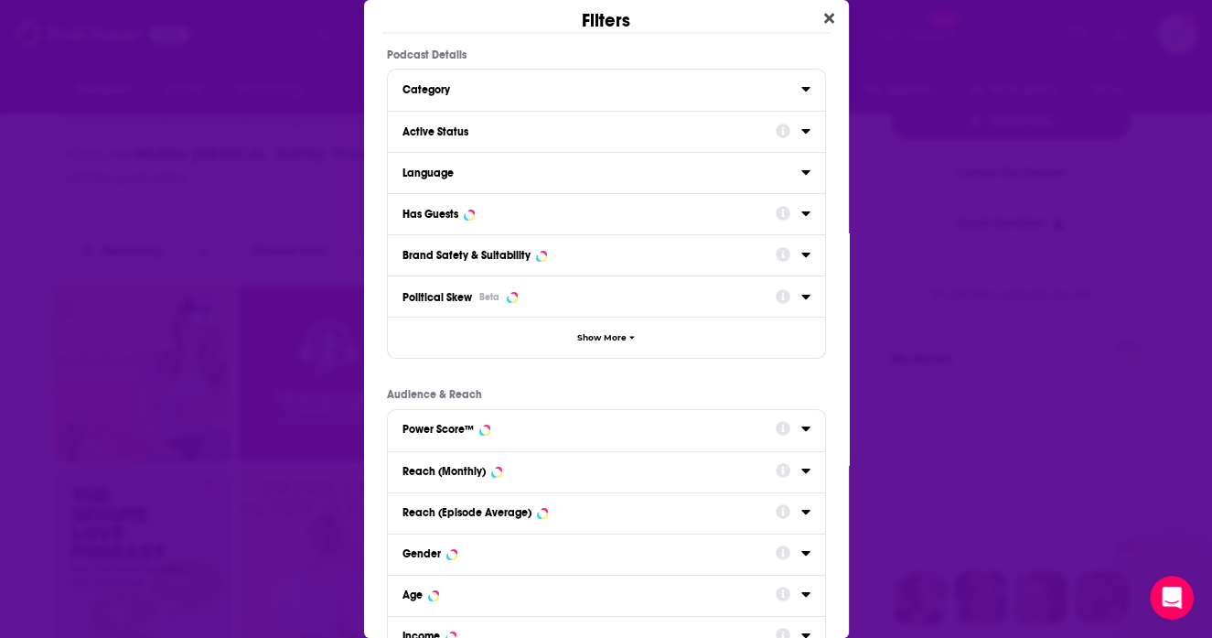
scroll to position [0, 0]
click at [572, 215] on div "Has Guests" at bounding box center [583, 214] width 361 height 13
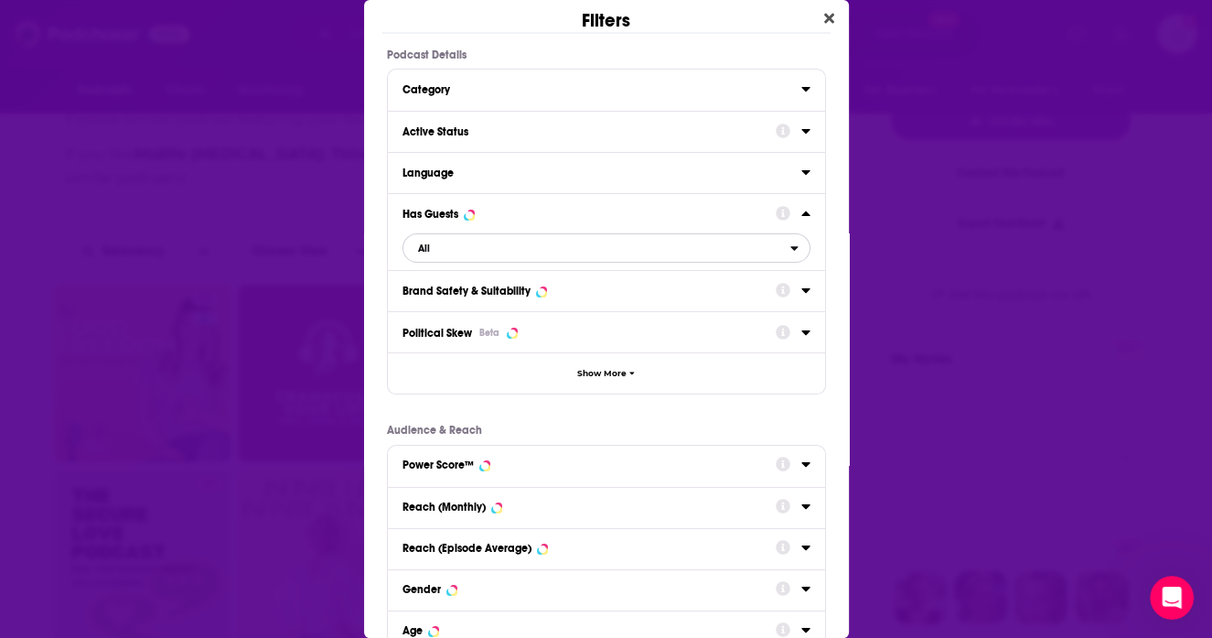
click at [527, 247] on span "All" at bounding box center [597, 248] width 387 height 24
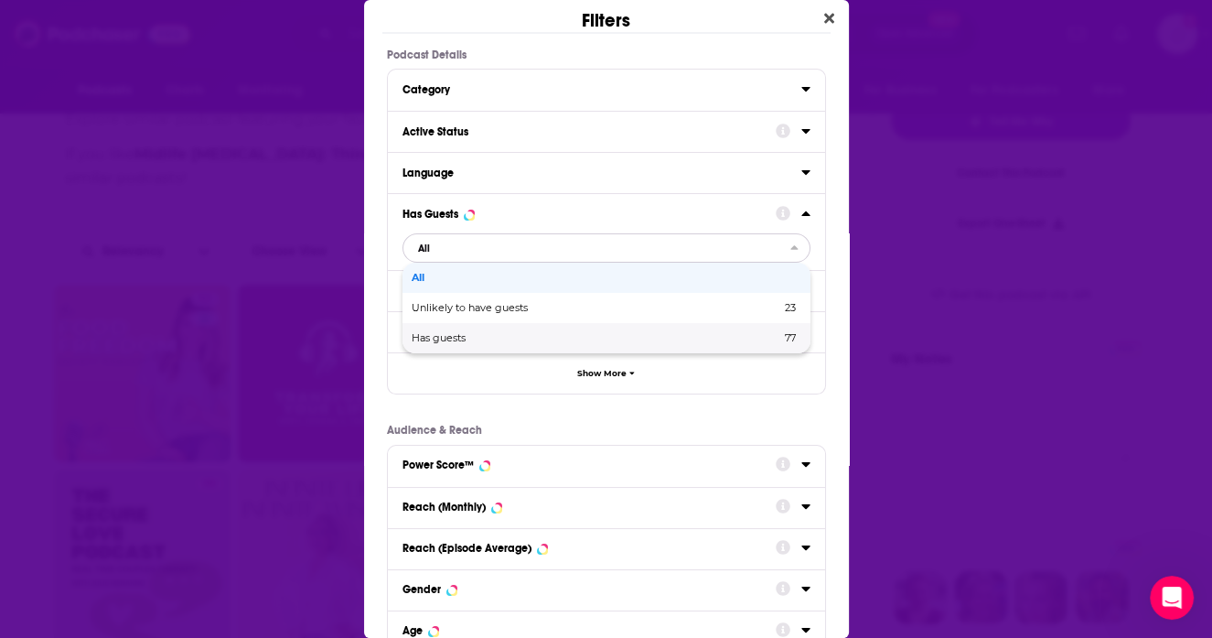
click at [517, 343] on div "Has guests 77" at bounding box center [607, 338] width 408 height 30
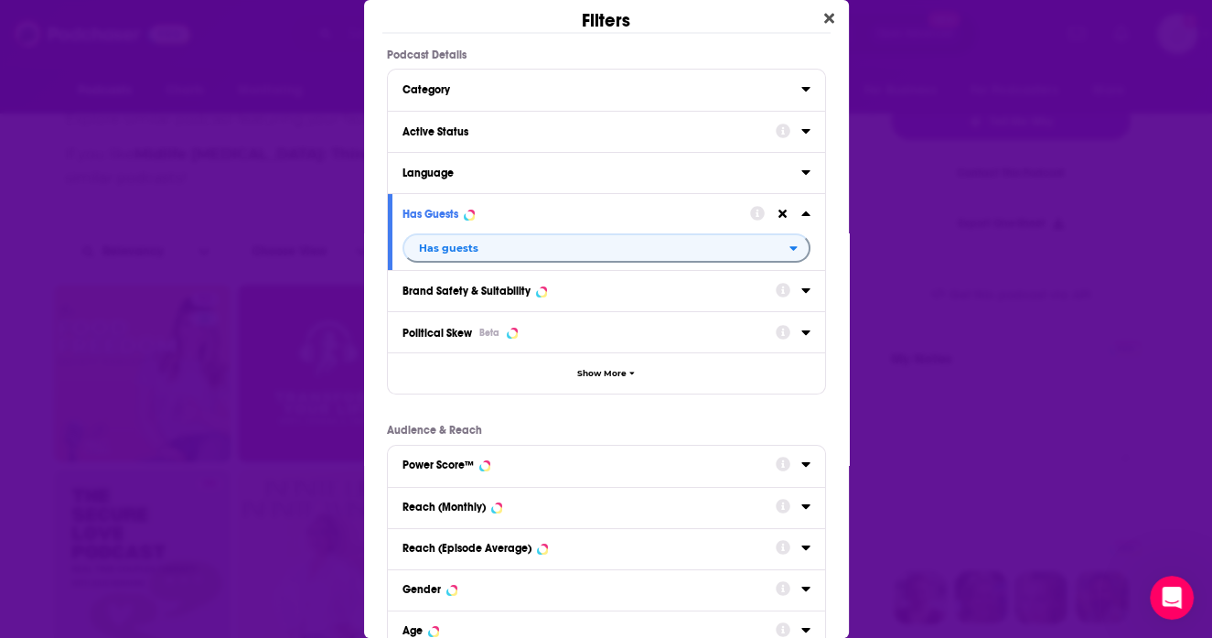
click at [532, 128] on div "Active Status" at bounding box center [583, 131] width 361 height 13
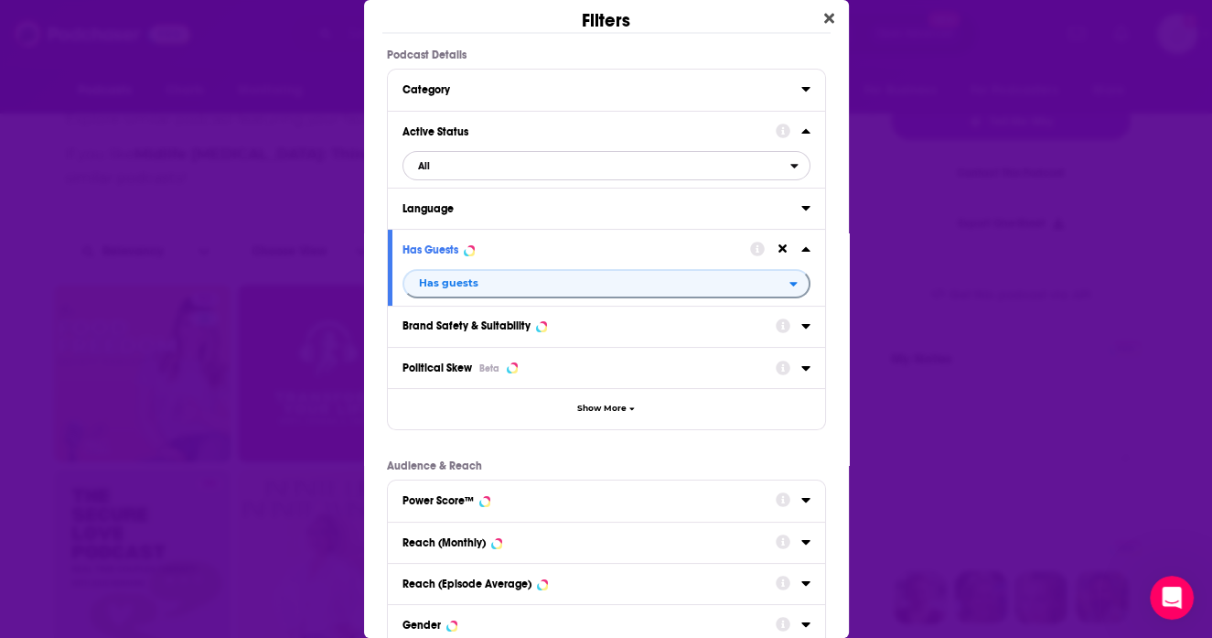
click at [505, 173] on span "All" at bounding box center [597, 166] width 387 height 24
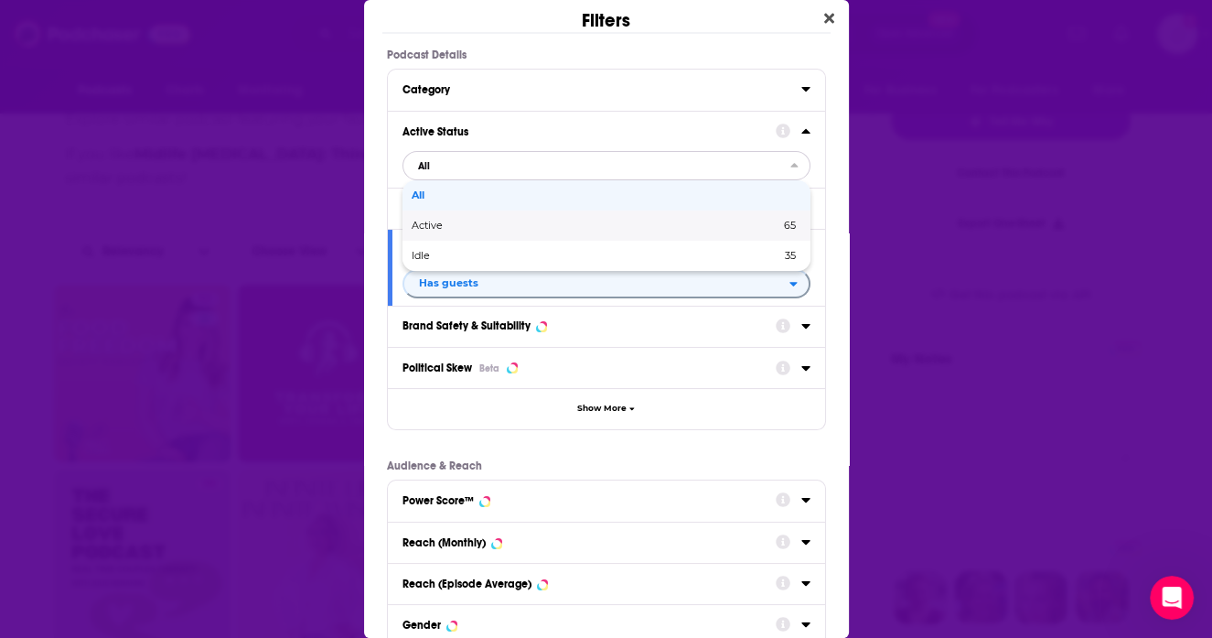
click at [496, 222] on span "Active" at bounding box center [511, 226] width 199 height 10
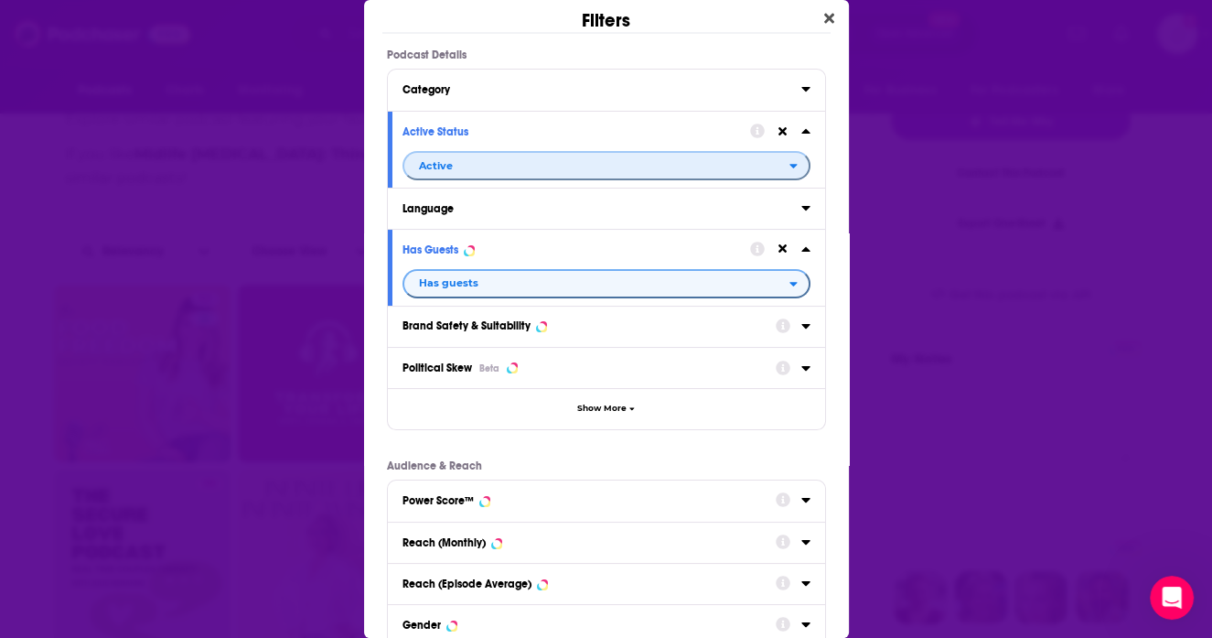
scroll to position [237, 0]
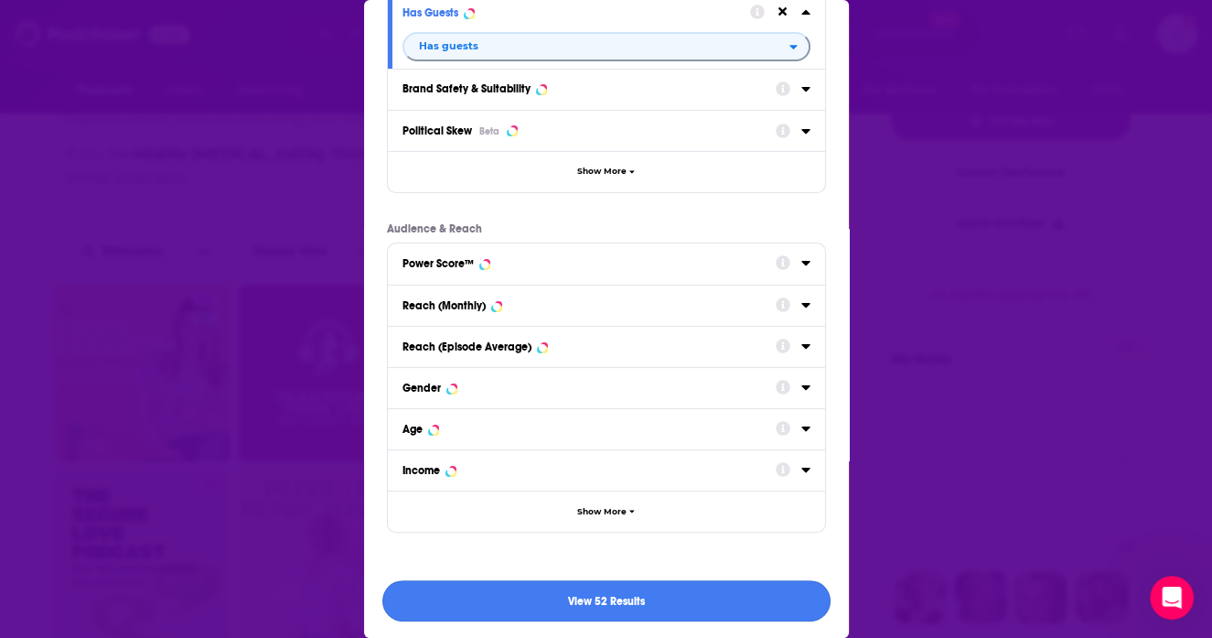
click at [667, 599] on button "View 52 Results" at bounding box center [606, 600] width 448 height 41
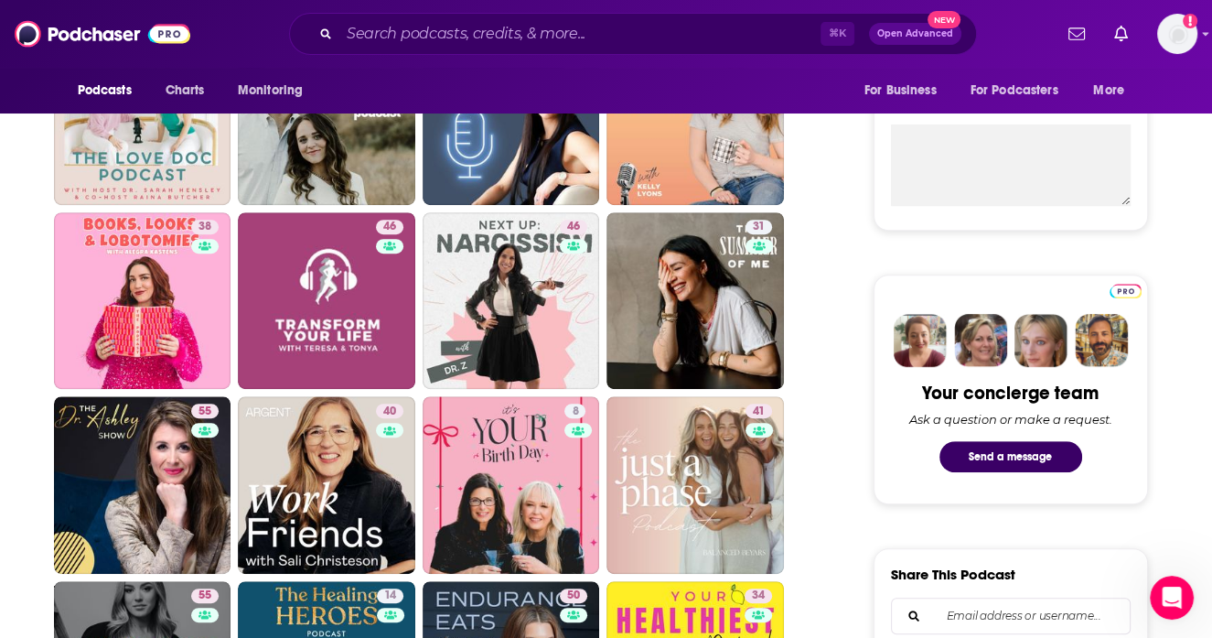
scroll to position [670, 0]
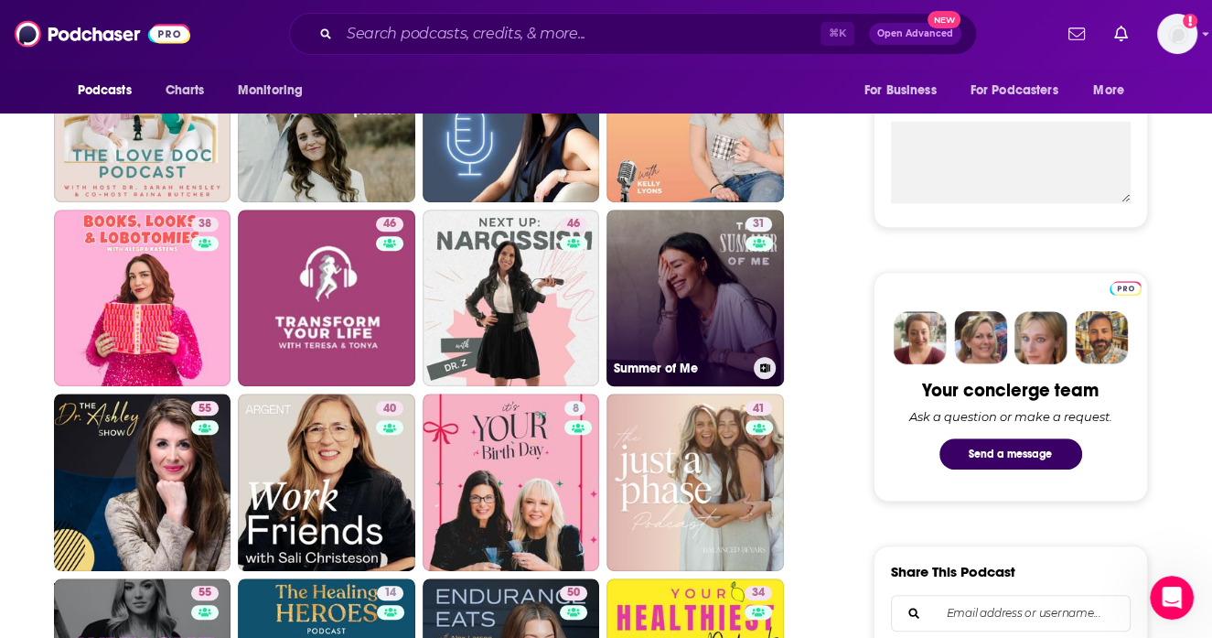
click at [742, 308] on link "31 Summer of Me" at bounding box center [696, 299] width 178 height 178
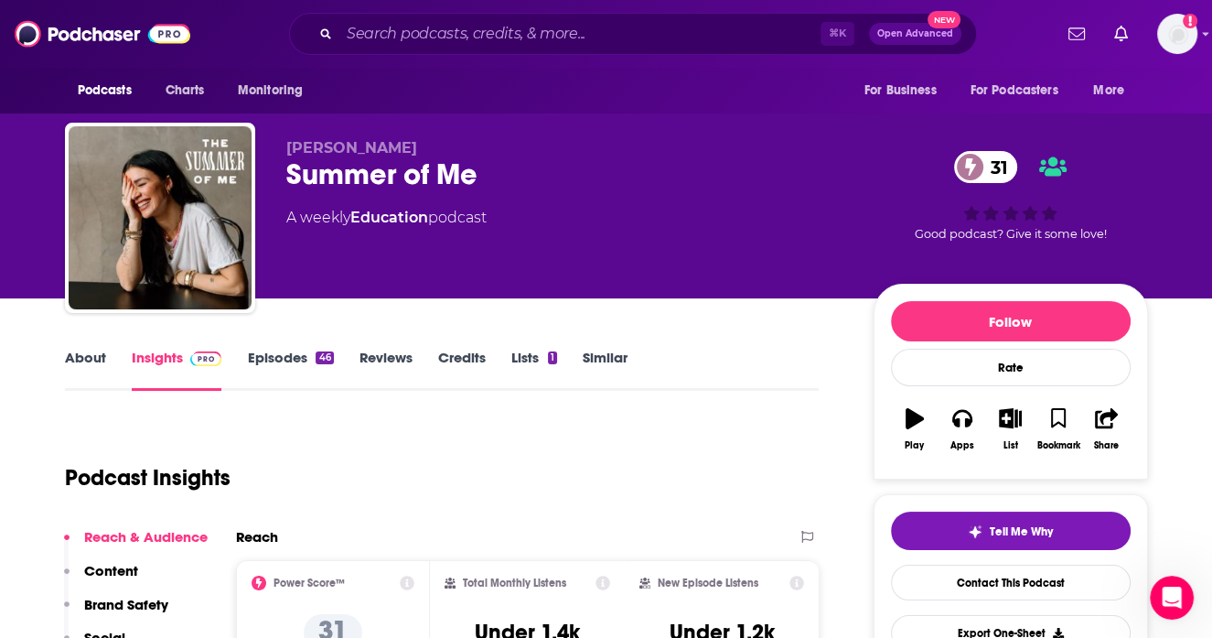
click at [88, 378] on link "About" at bounding box center [85, 370] width 41 height 42
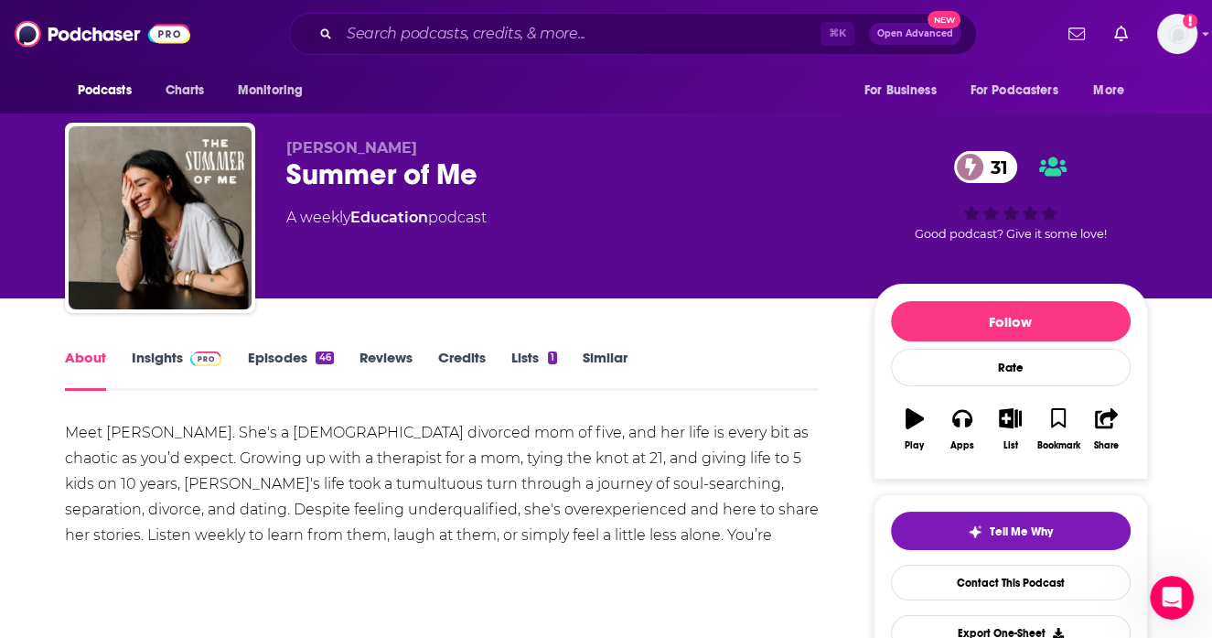
click at [272, 359] on link "Episodes 46" at bounding box center [290, 370] width 86 height 42
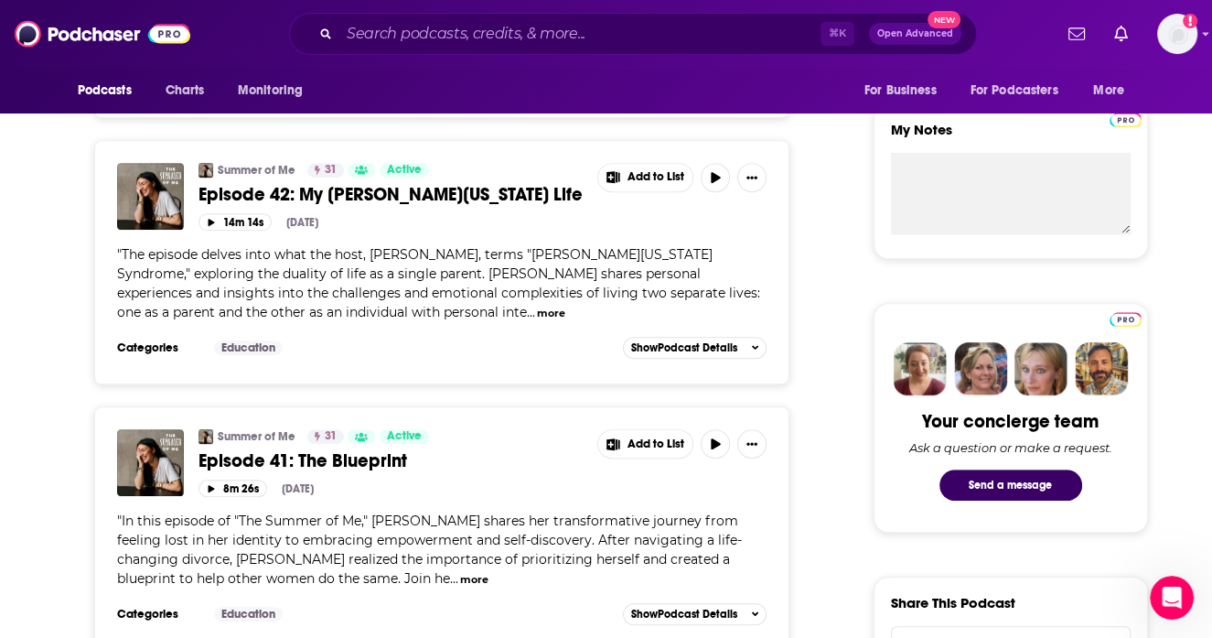
scroll to position [730, 0]
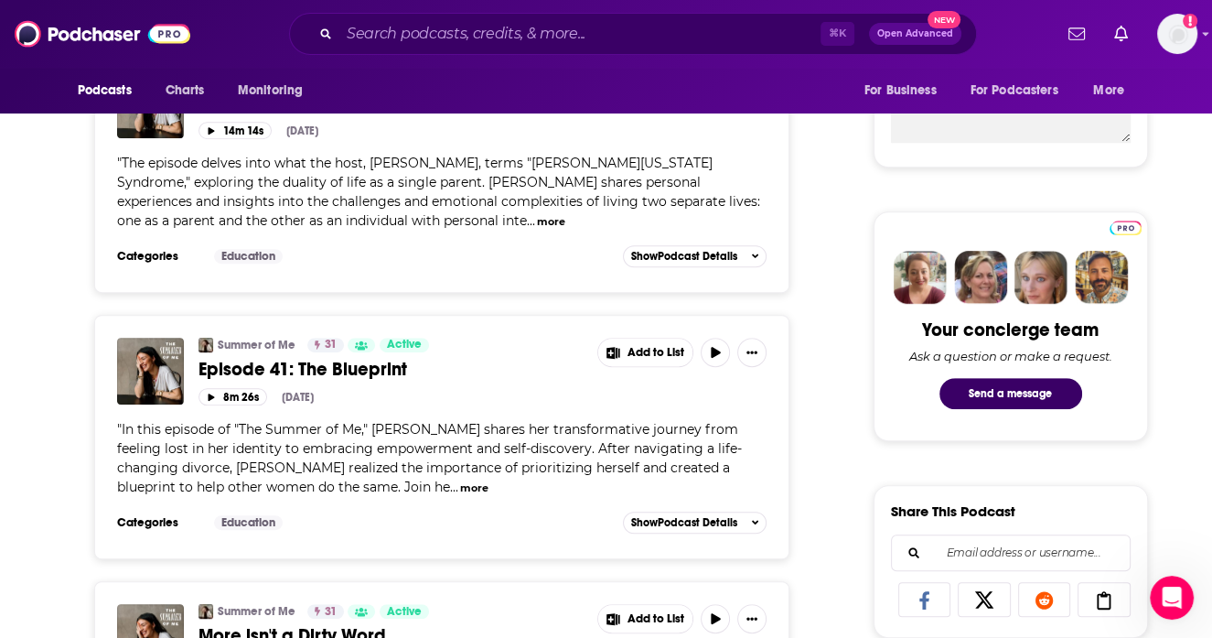
click at [460, 490] on button "more" at bounding box center [474, 488] width 28 height 16
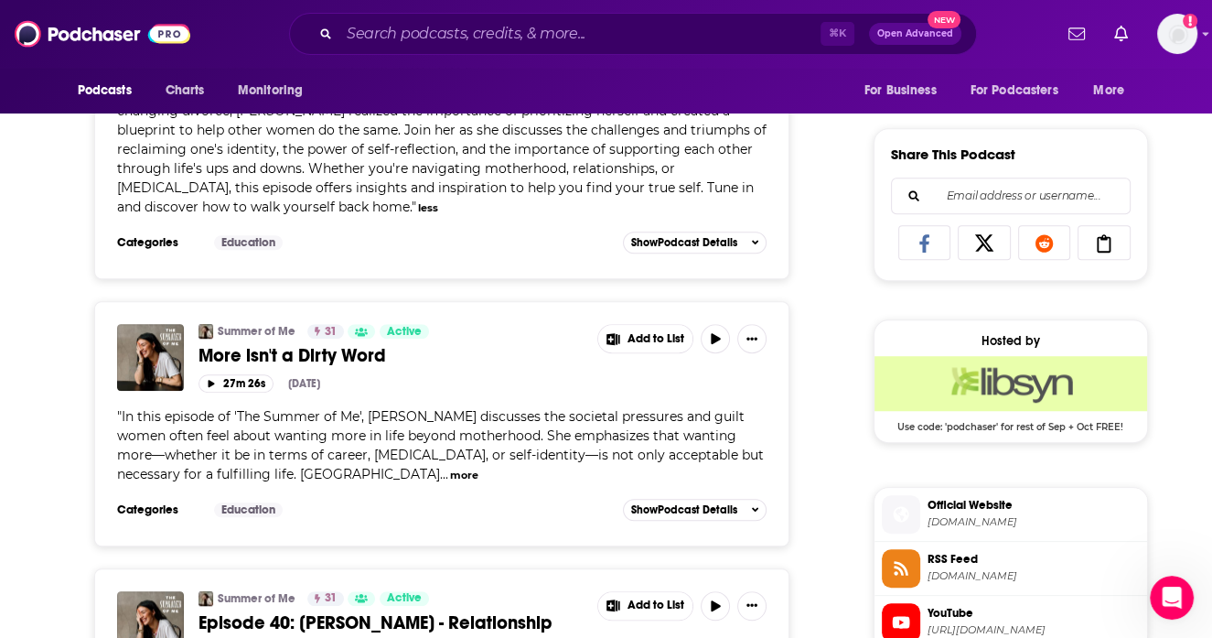
scroll to position [1121, 0]
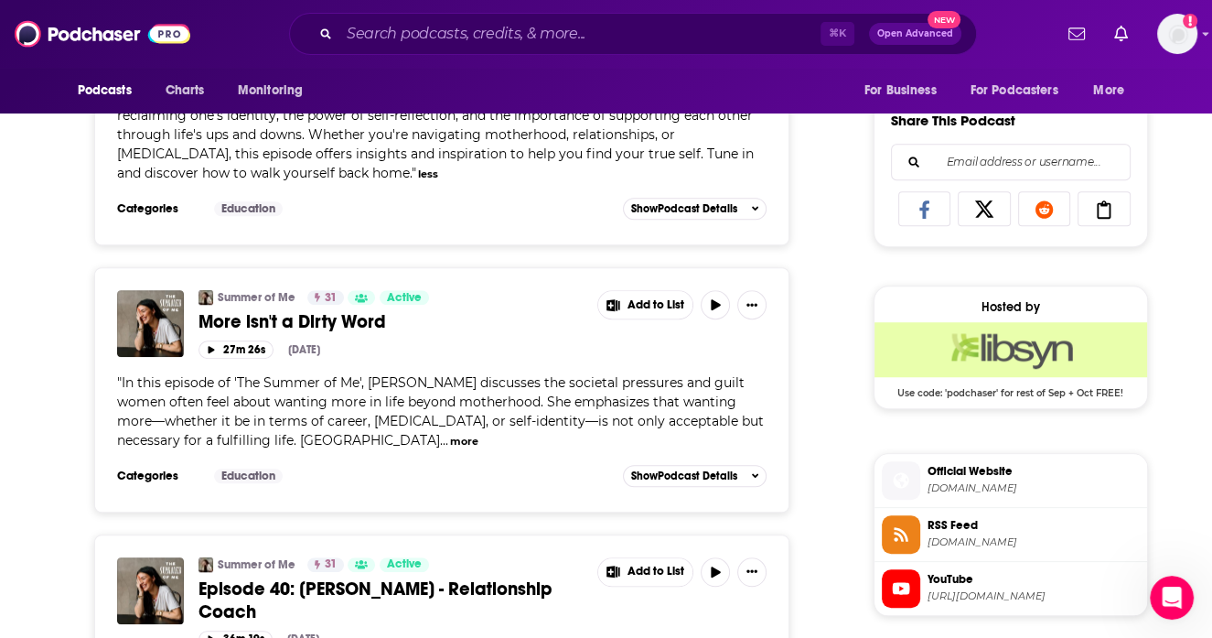
click at [450, 439] on button "more" at bounding box center [464, 442] width 28 height 16
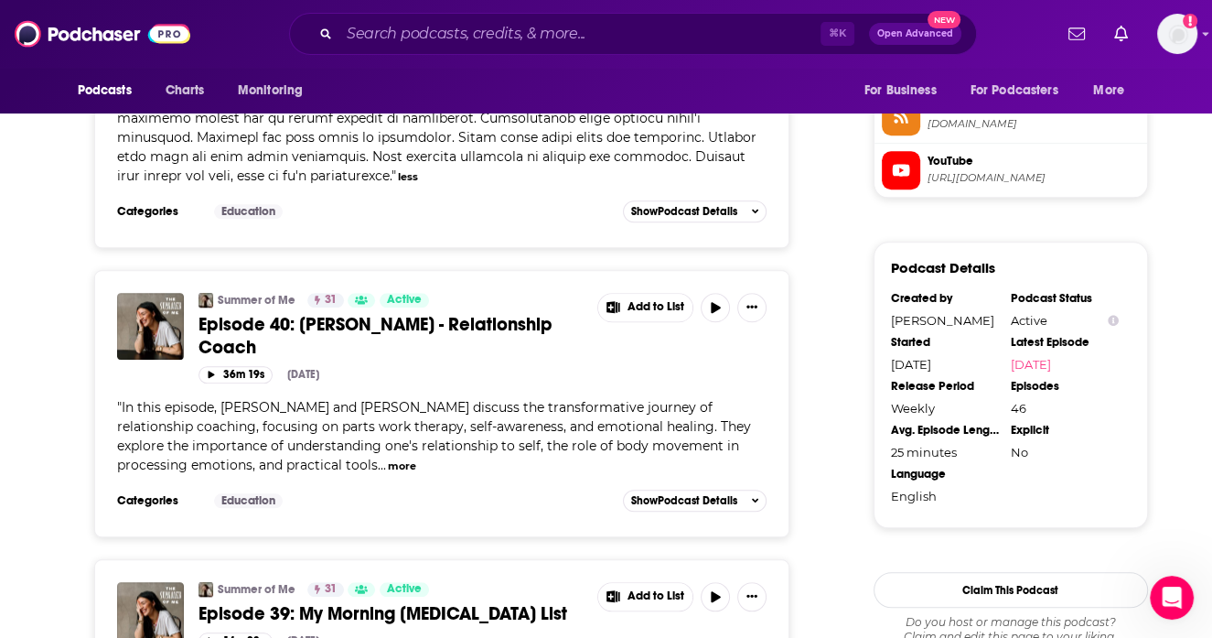
scroll to position [1555, 0]
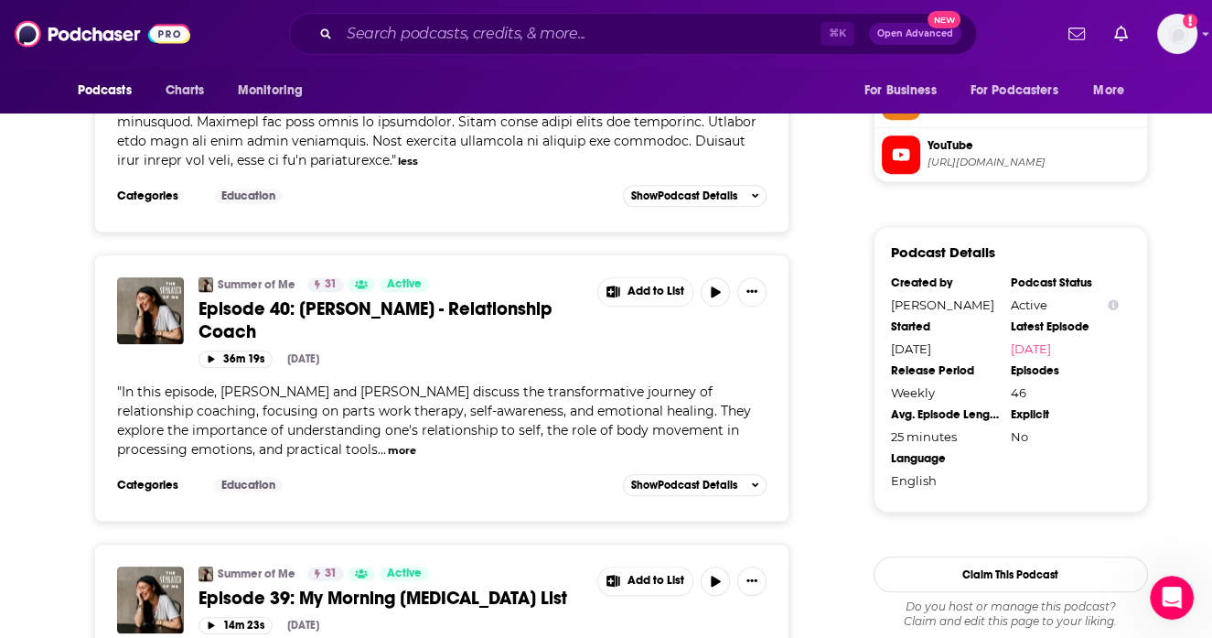
click at [388, 443] on button "more" at bounding box center [402, 451] width 28 height 16
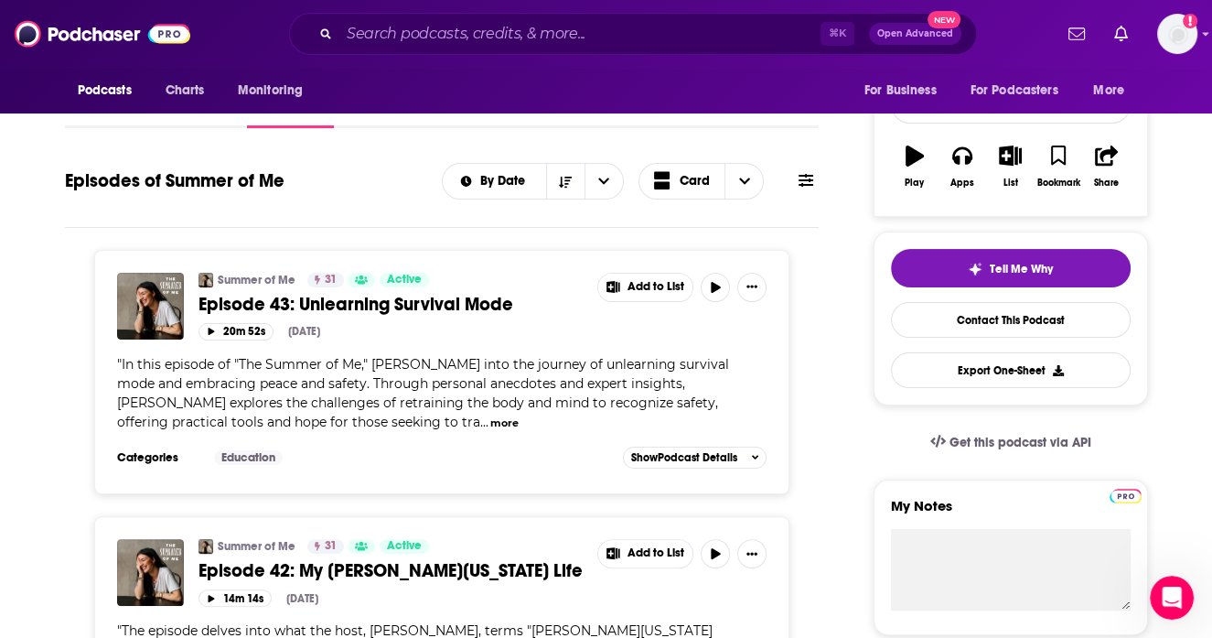
scroll to position [0, 0]
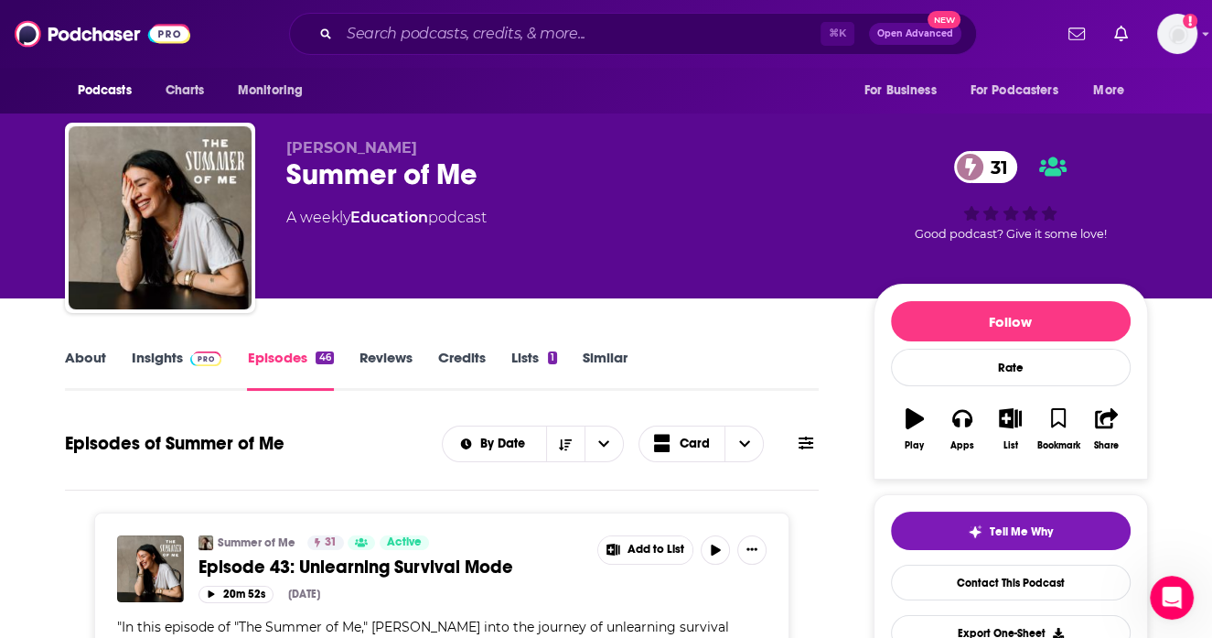
click at [145, 366] on link "Insights" at bounding box center [177, 370] width 91 height 42
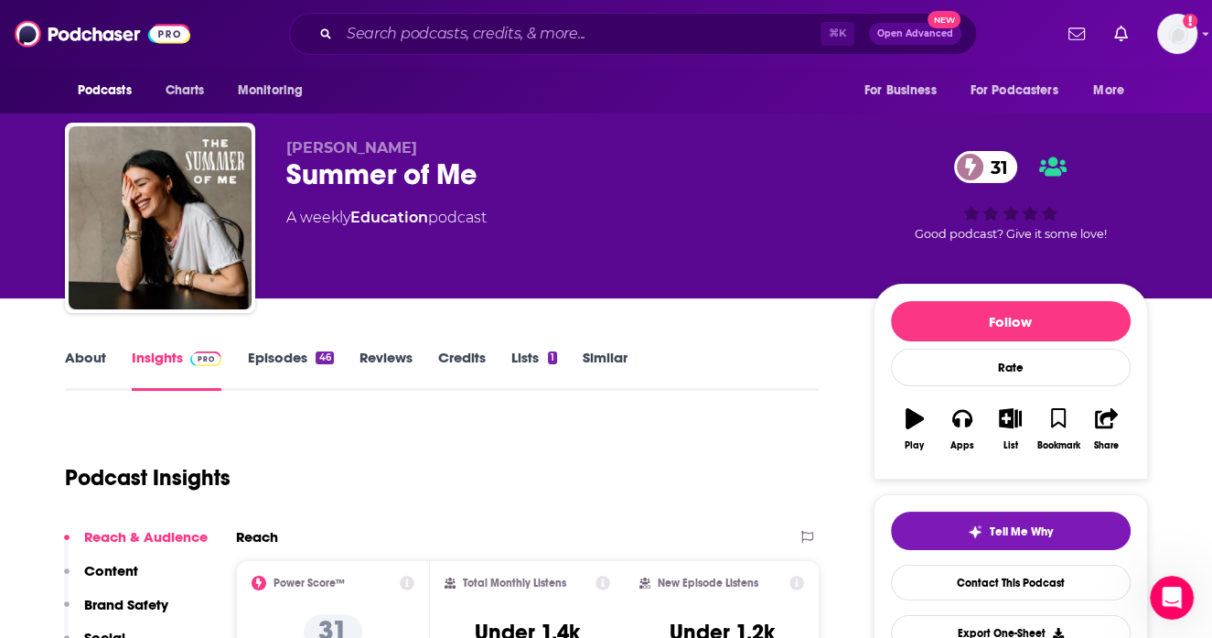
click at [87, 355] on link "About" at bounding box center [85, 370] width 41 height 42
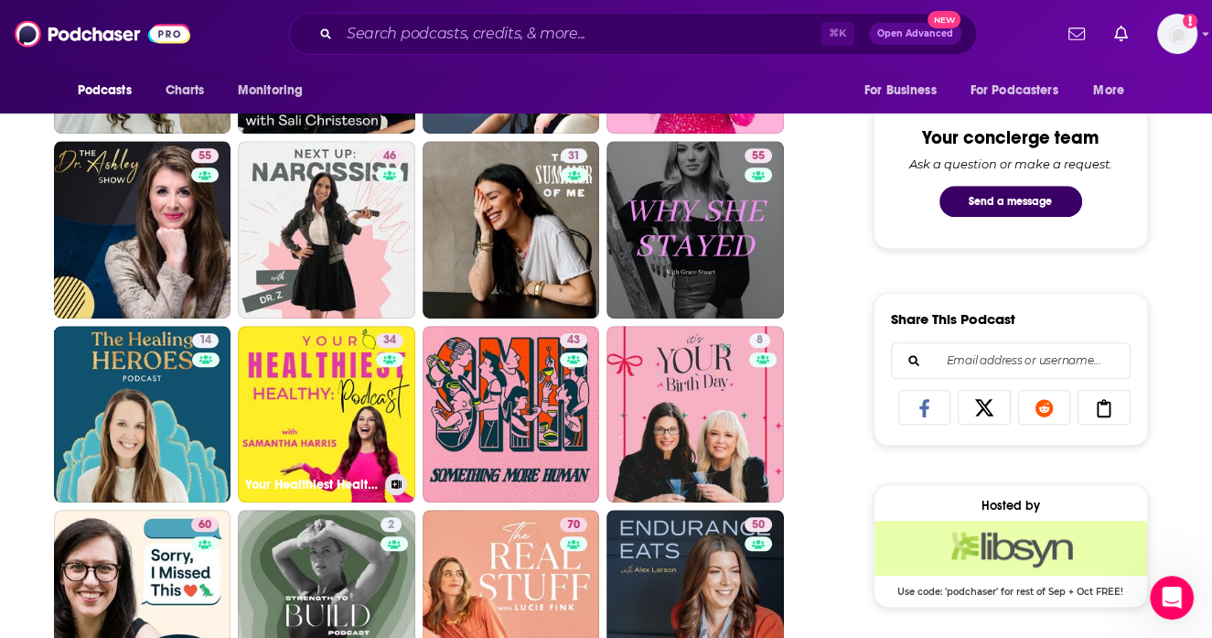
scroll to position [927, 0]
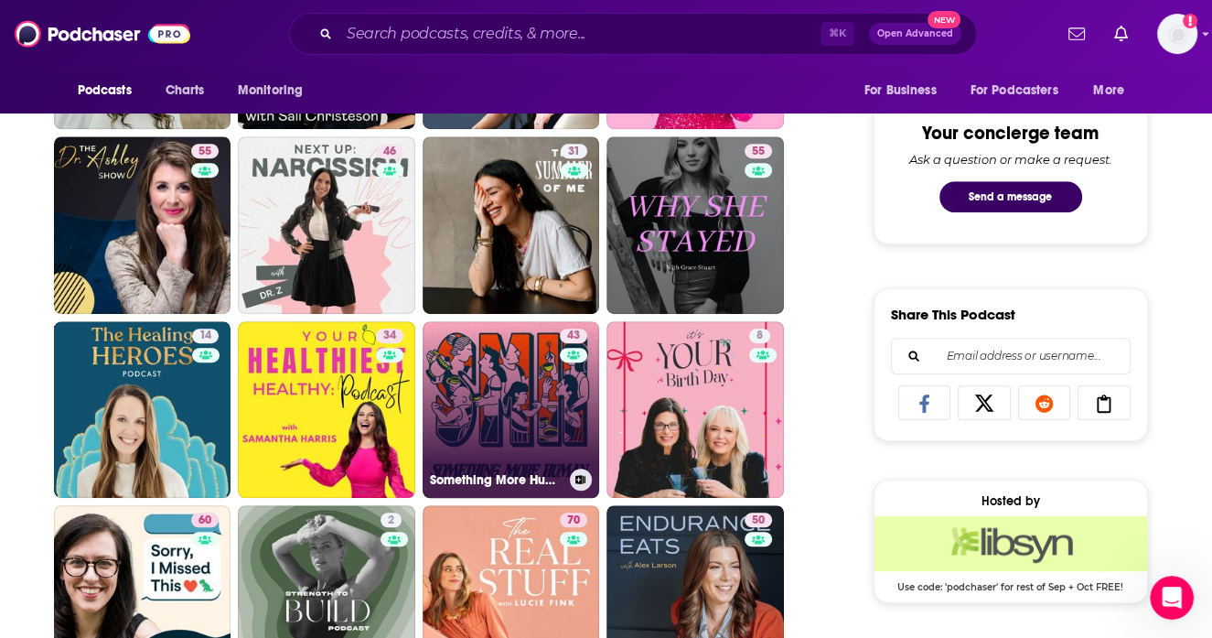
click at [500, 372] on link "43 Something More Human" at bounding box center [512, 410] width 178 height 178
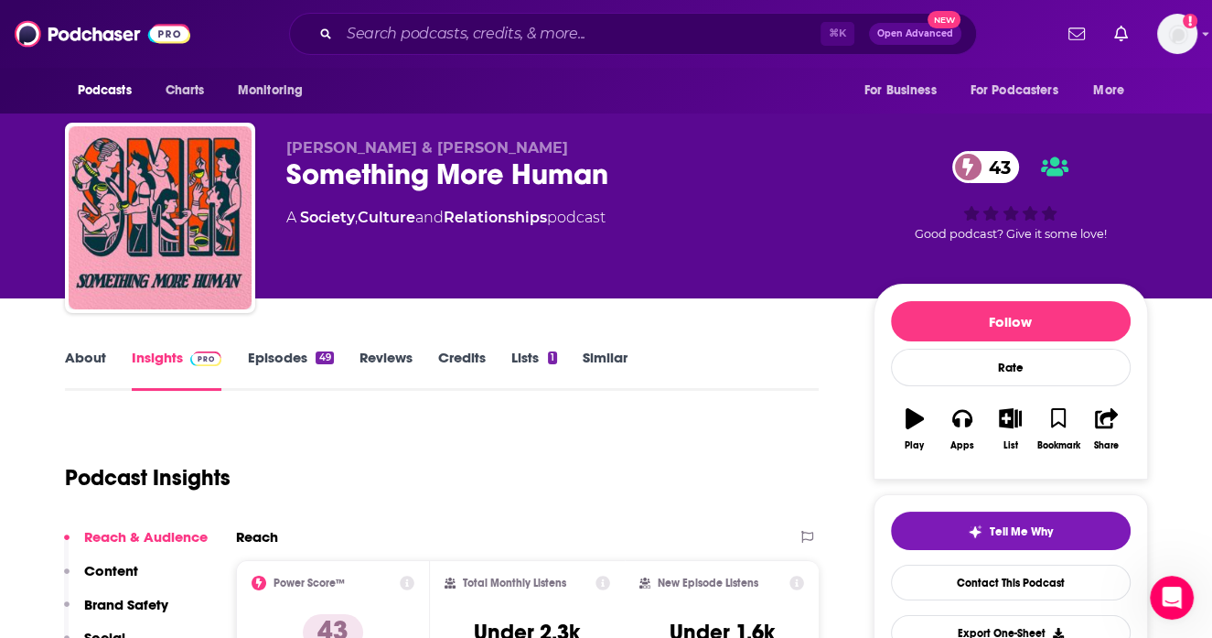
click at [97, 360] on link "About" at bounding box center [85, 370] width 41 height 42
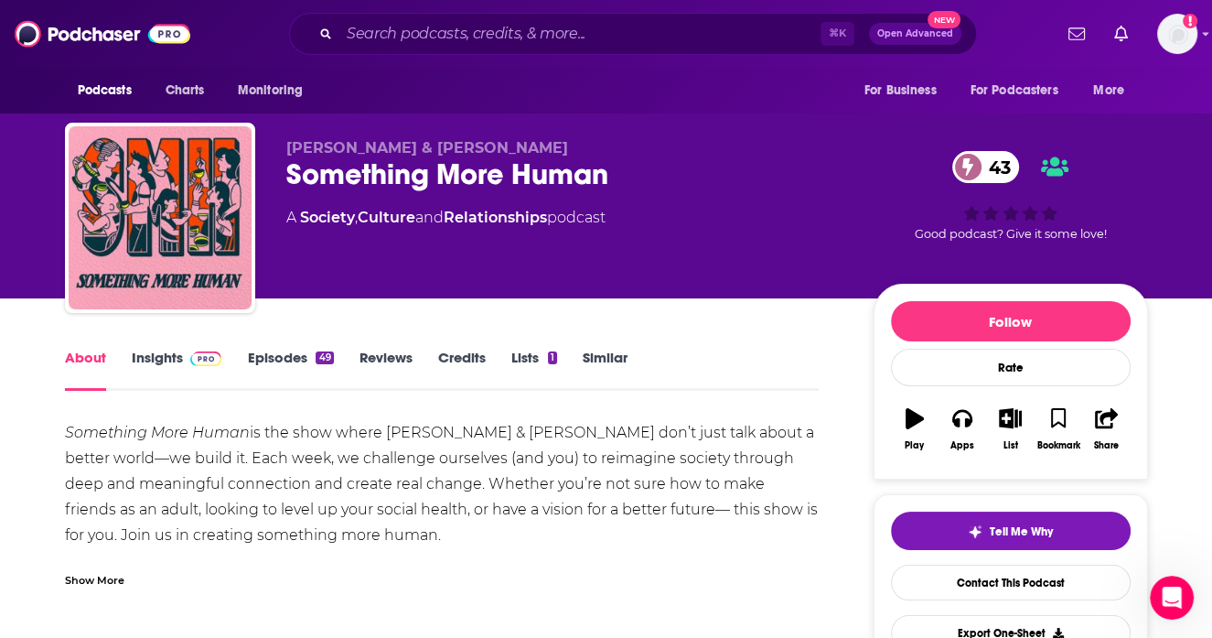
click at [304, 362] on link "Episodes 49" at bounding box center [290, 370] width 86 height 42
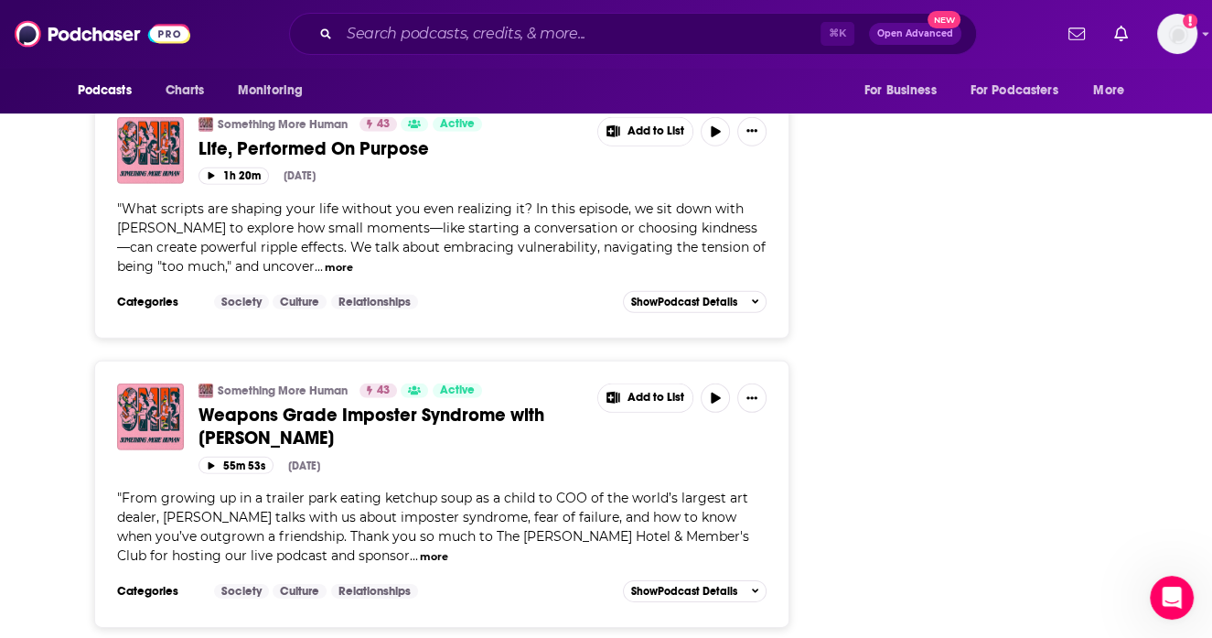
scroll to position [4816, 0]
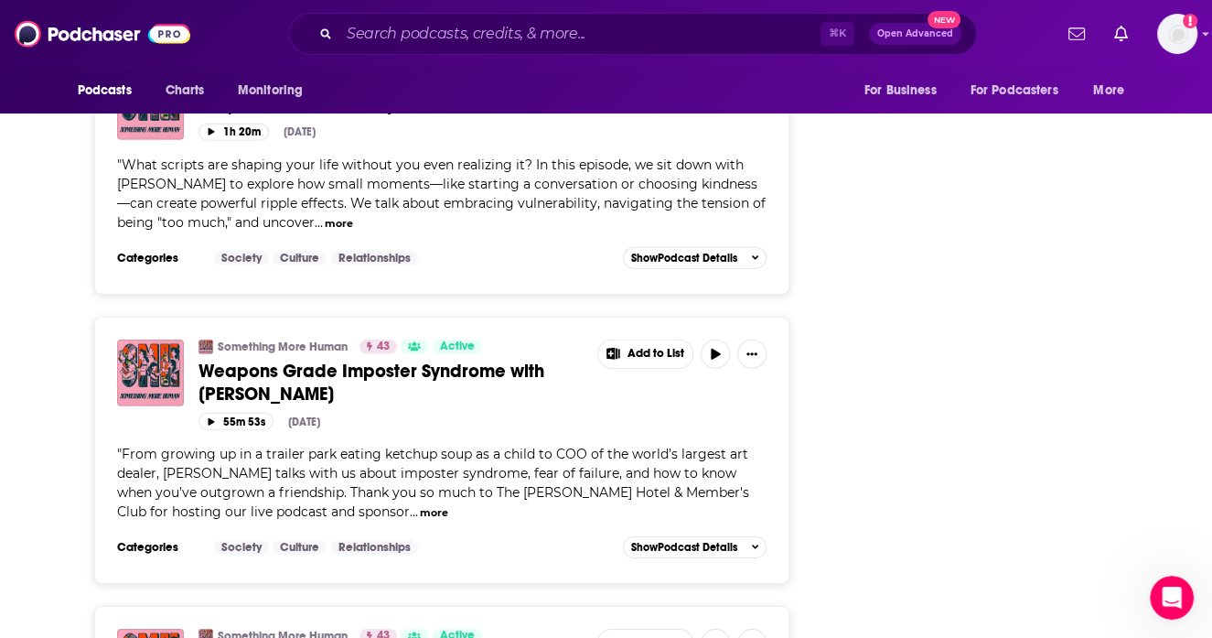
click at [420, 505] on button "more" at bounding box center [434, 513] width 28 height 16
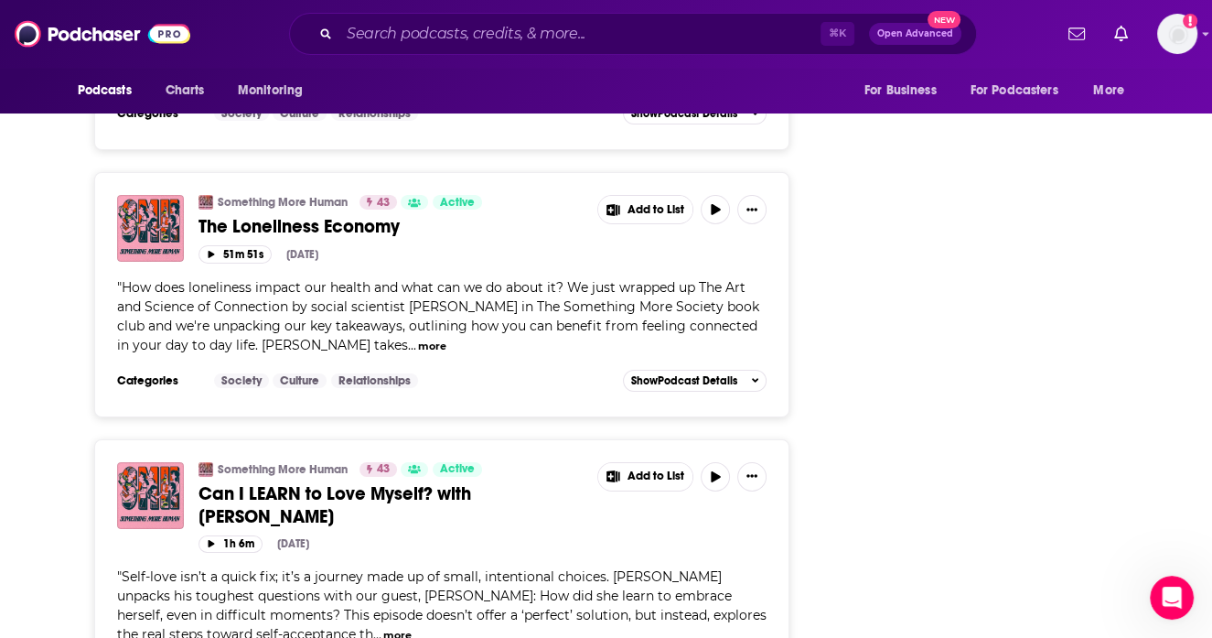
scroll to position [5669, 0]
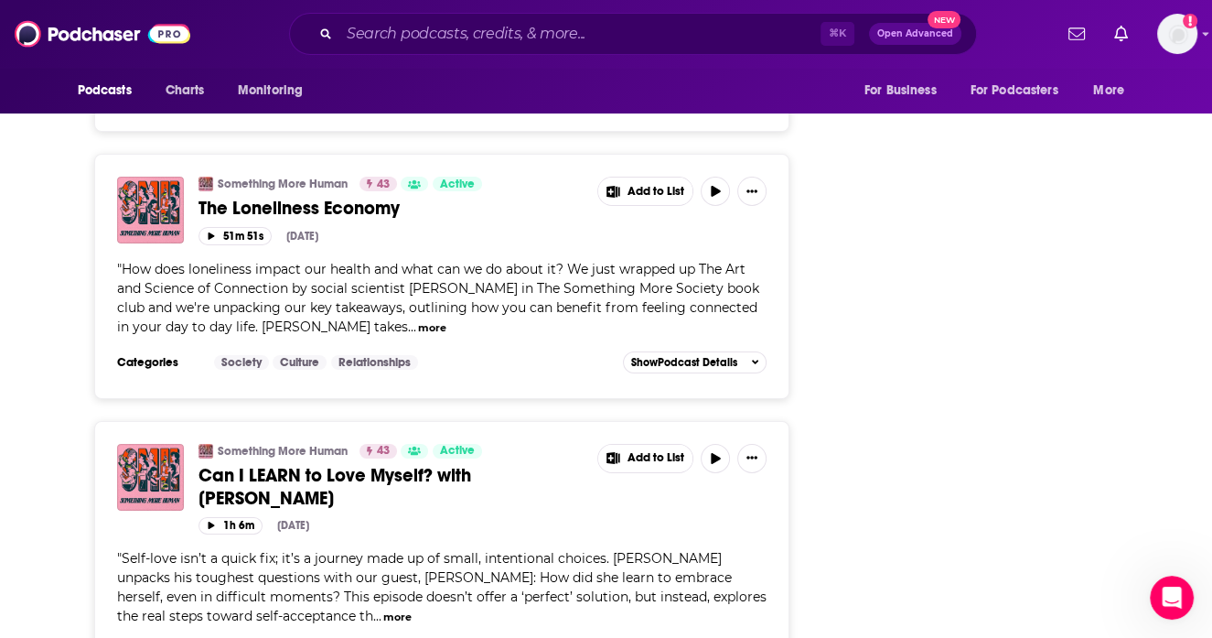
click at [383, 609] on button "more" at bounding box center [397, 617] width 28 height 16
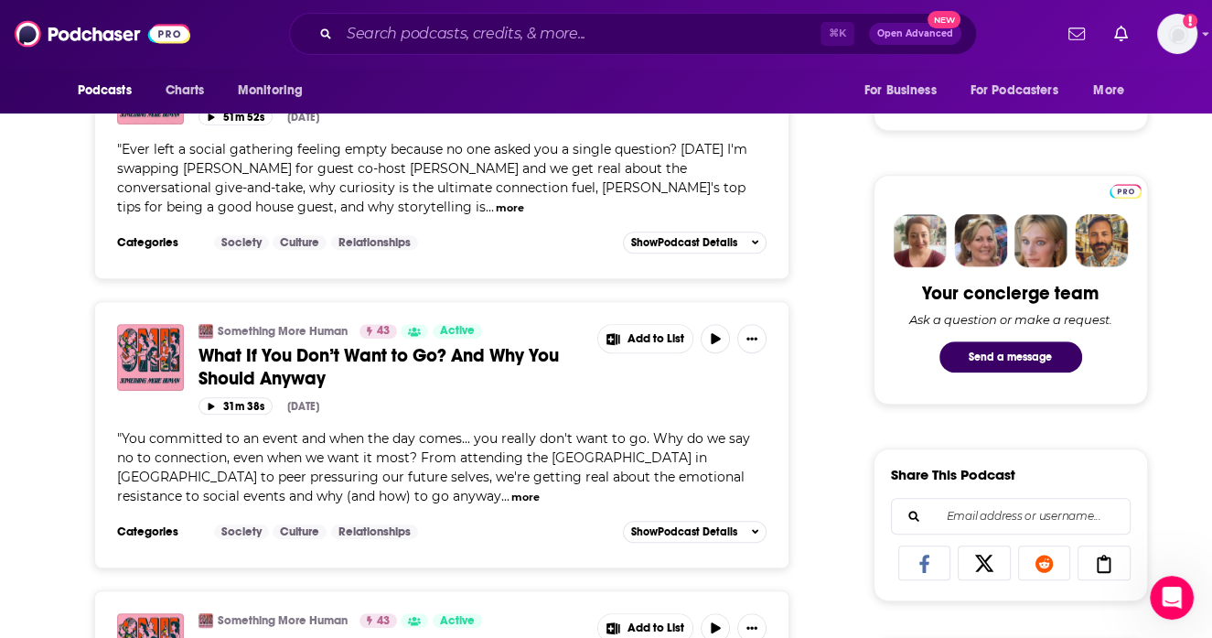
scroll to position [0, 0]
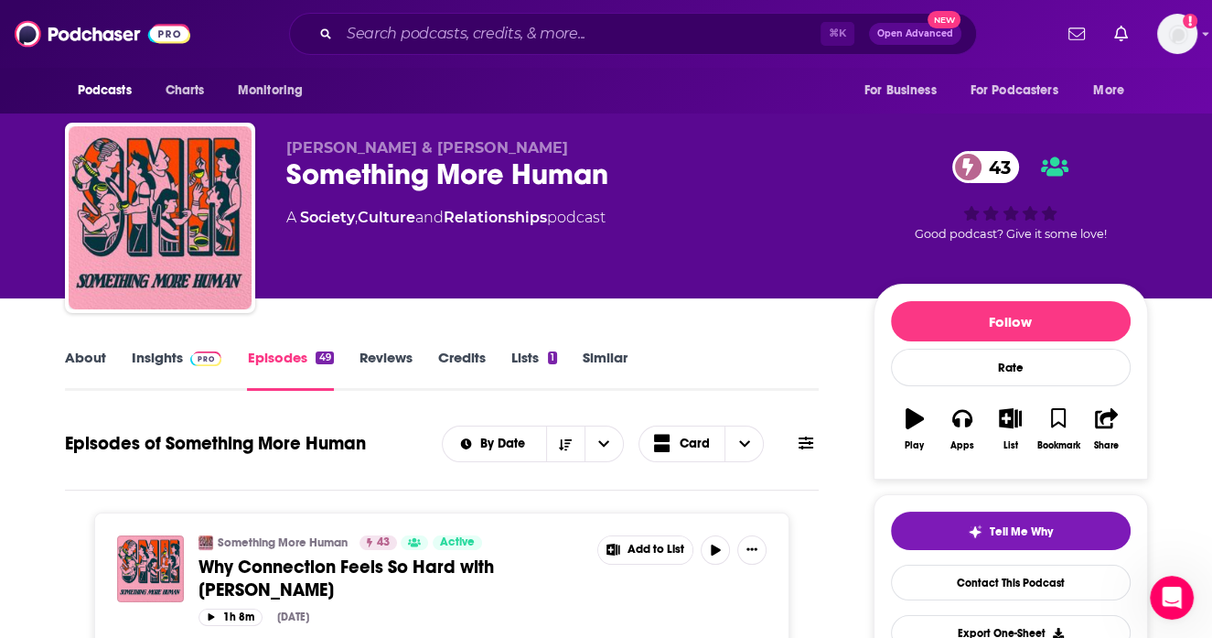
click at [90, 360] on link "About" at bounding box center [85, 370] width 41 height 42
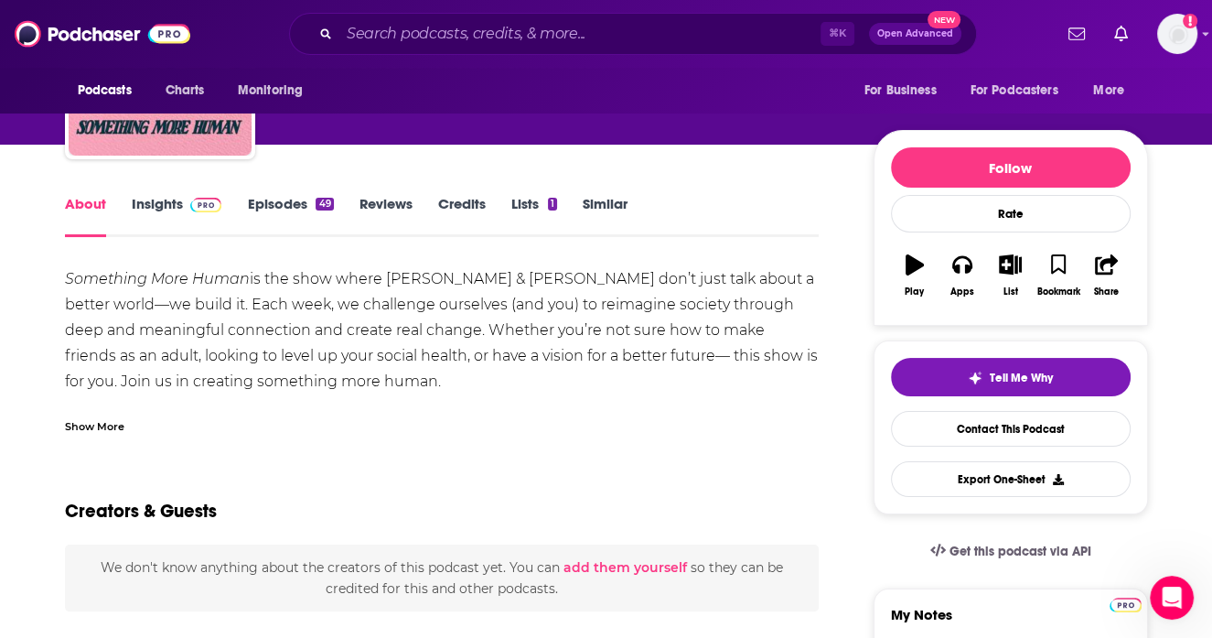
scroll to position [198, 0]
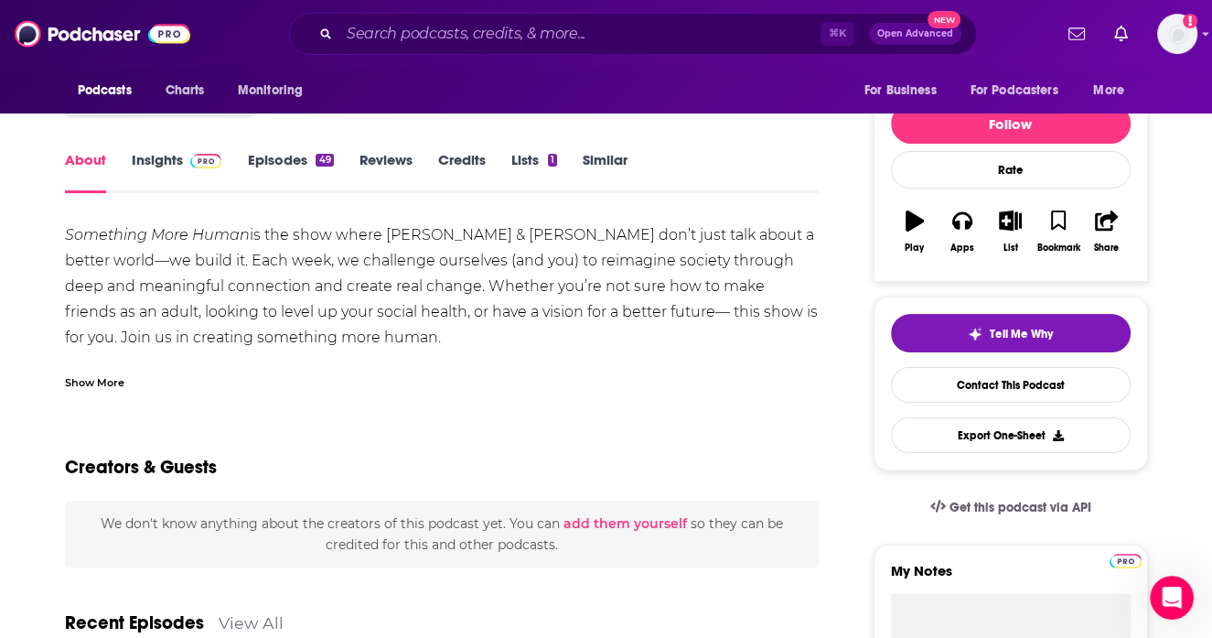
click at [113, 380] on div "Show More" at bounding box center [94, 380] width 59 height 17
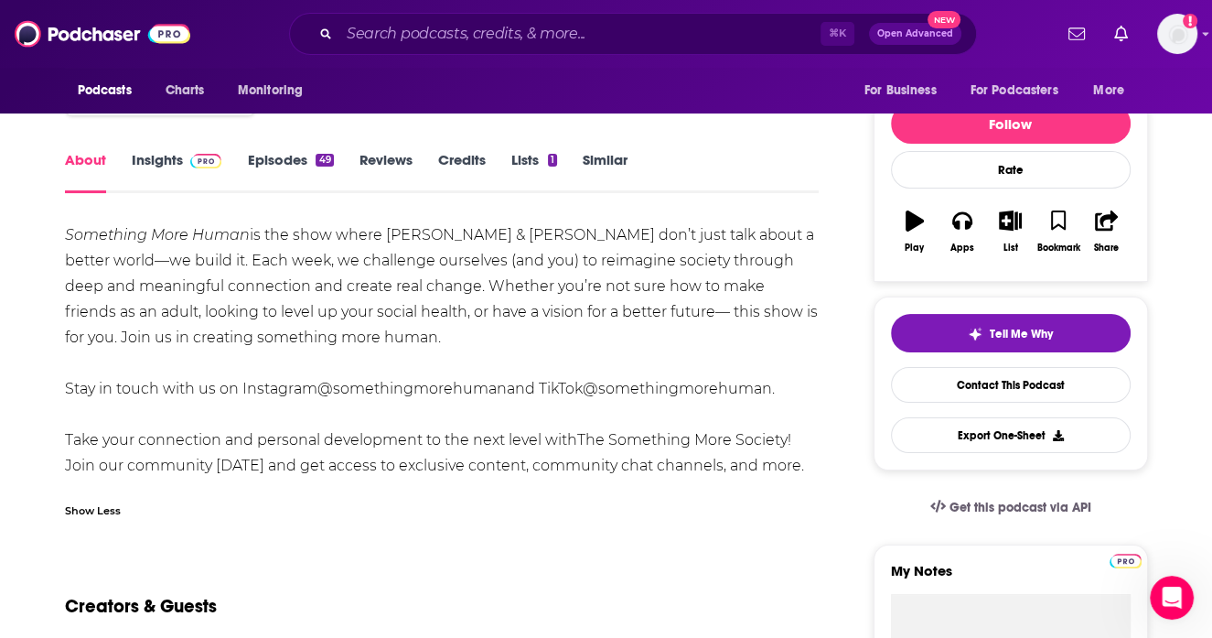
click at [322, 388] on link "@somethingmorehuman" at bounding box center [411, 388] width 189 height 17
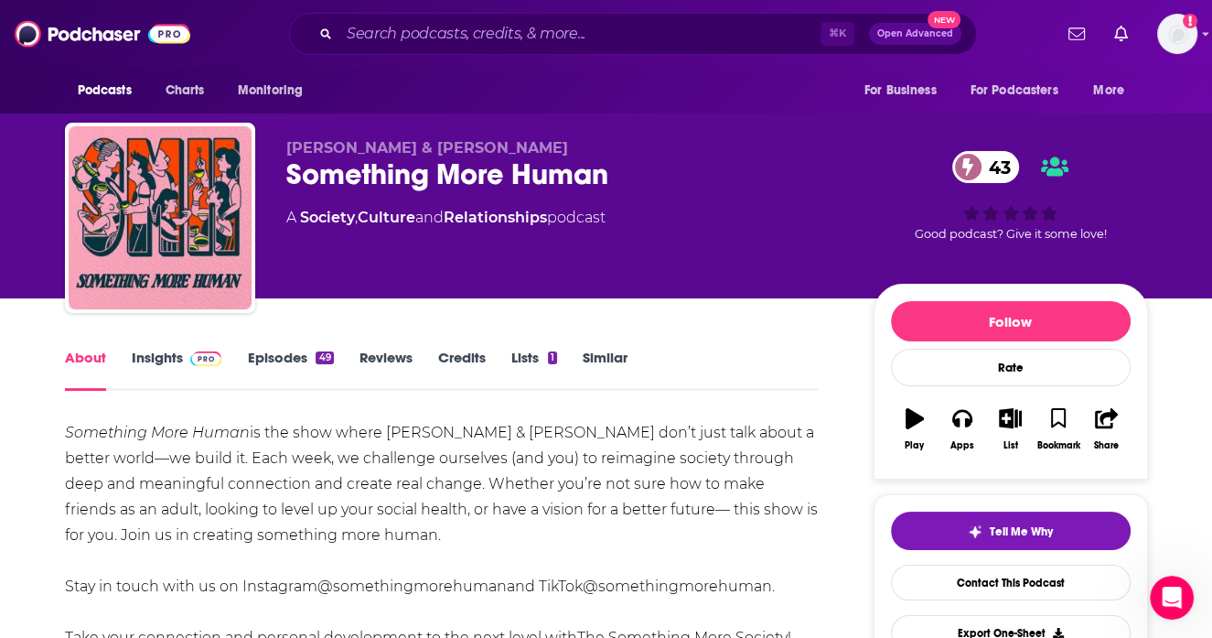
click at [583, 179] on div "Something More Human 43" at bounding box center [565, 174] width 558 height 36
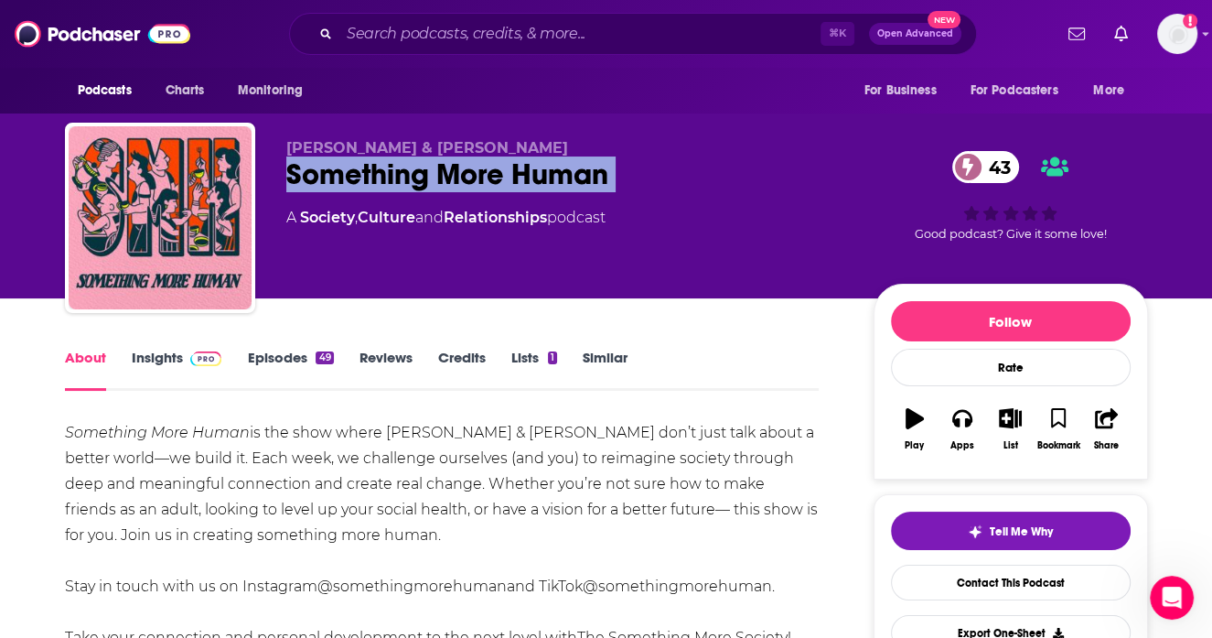
click at [583, 179] on div "Something More Human 43" at bounding box center [565, 174] width 558 height 36
copy div "Something More Human 43"
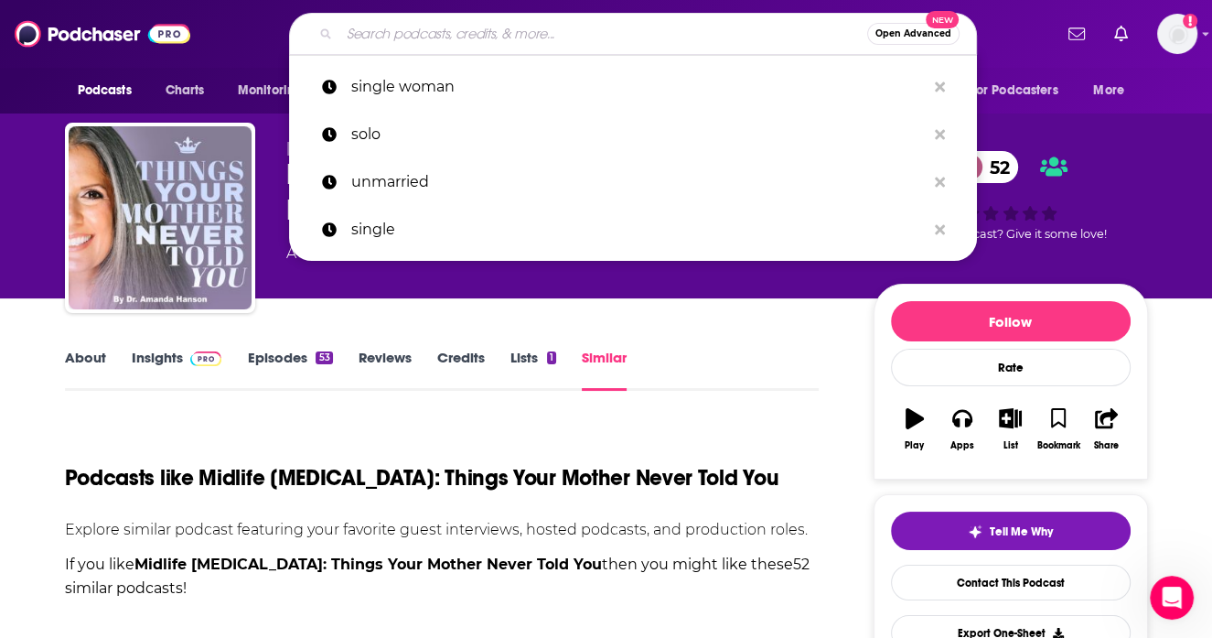
click at [430, 35] on input "Search podcasts, credits, & more..." at bounding box center [603, 33] width 528 height 29
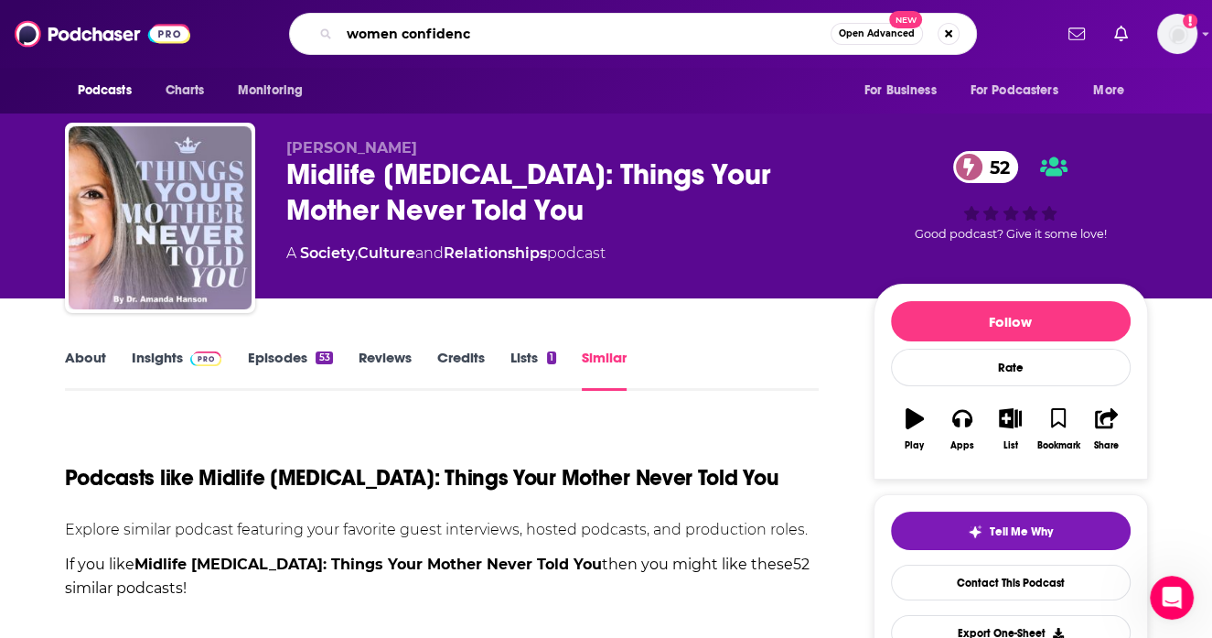
type input "women confidence"
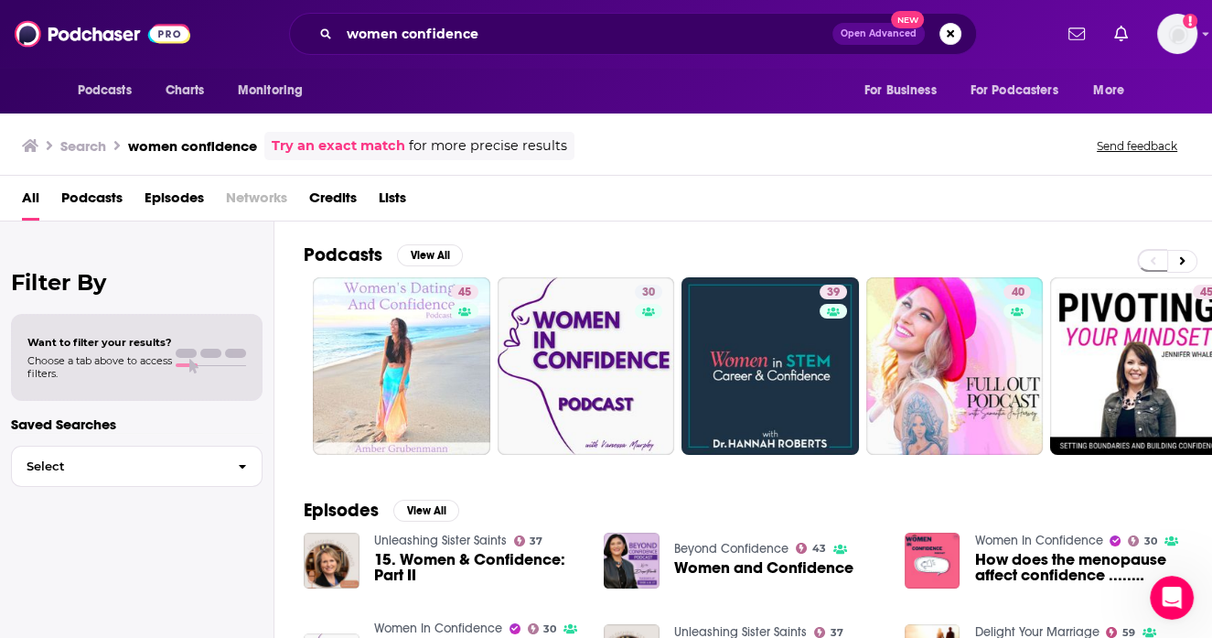
click at [106, 202] on span "Podcasts" at bounding box center [91, 202] width 61 height 38
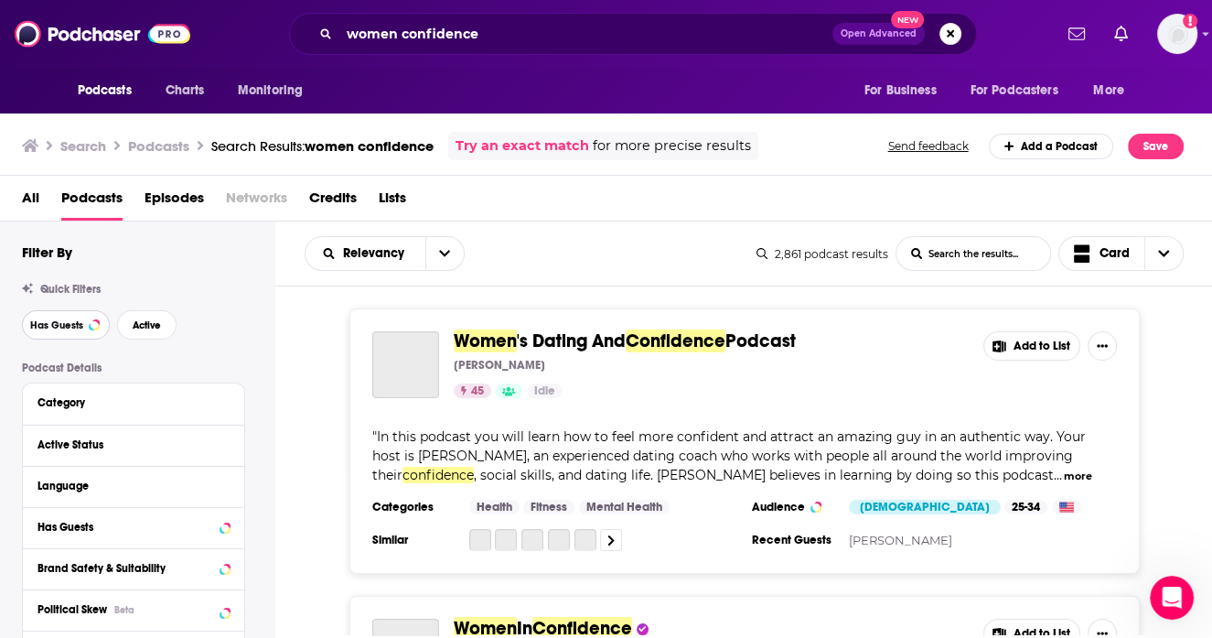
click at [84, 338] on button "Has Guests" at bounding box center [66, 324] width 88 height 29
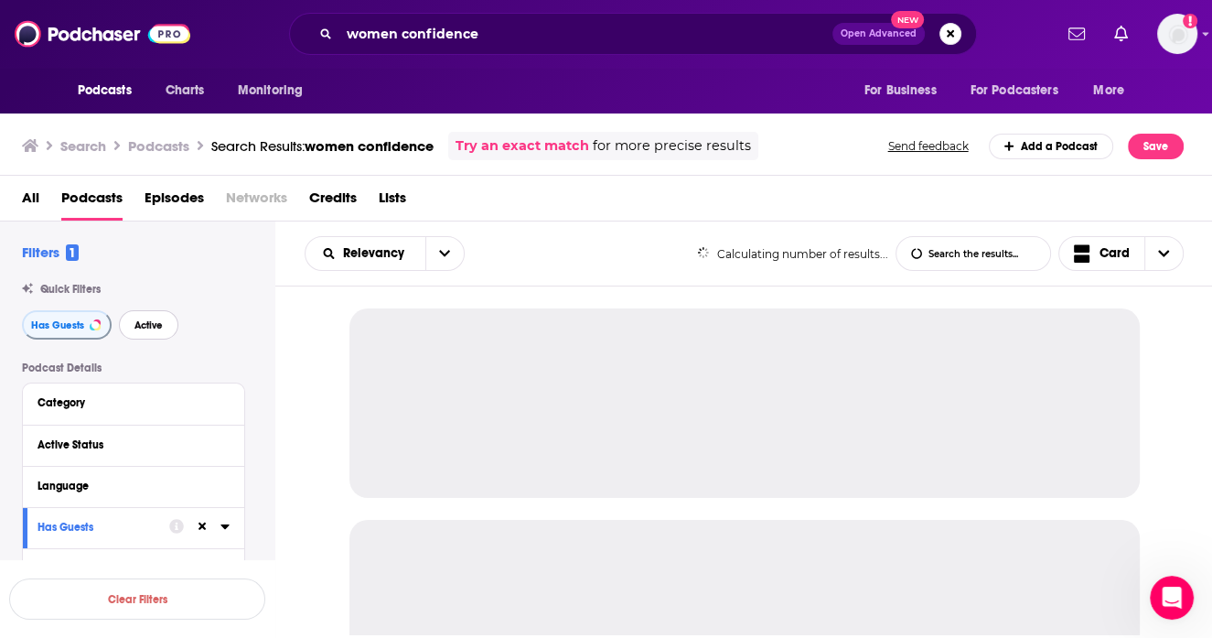
click at [148, 320] on span "Active" at bounding box center [149, 325] width 28 height 10
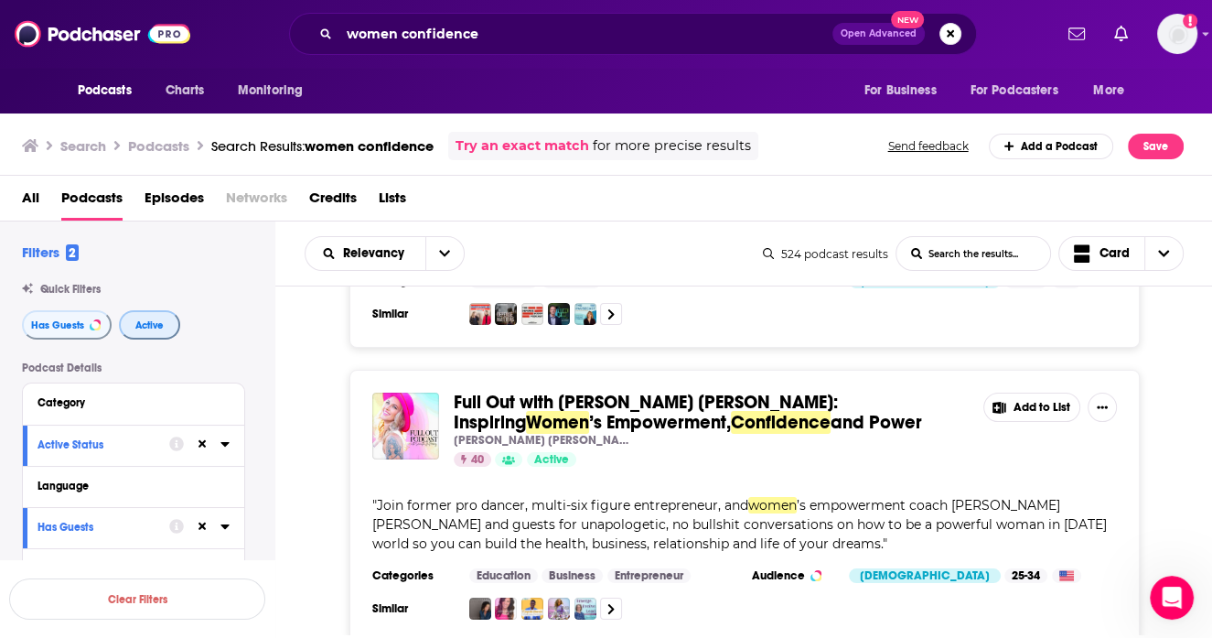
scroll to position [272, 0]
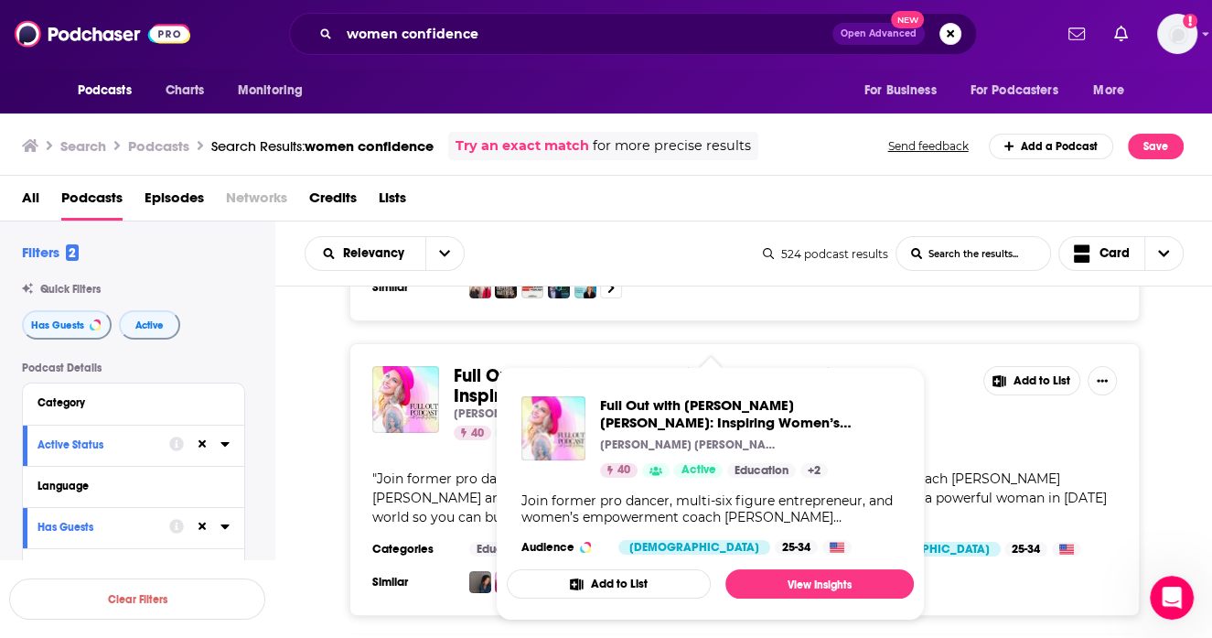
click at [478, 364] on span "Full Out with Samantha Jo Harvey: Inspiring" at bounding box center [646, 385] width 384 height 43
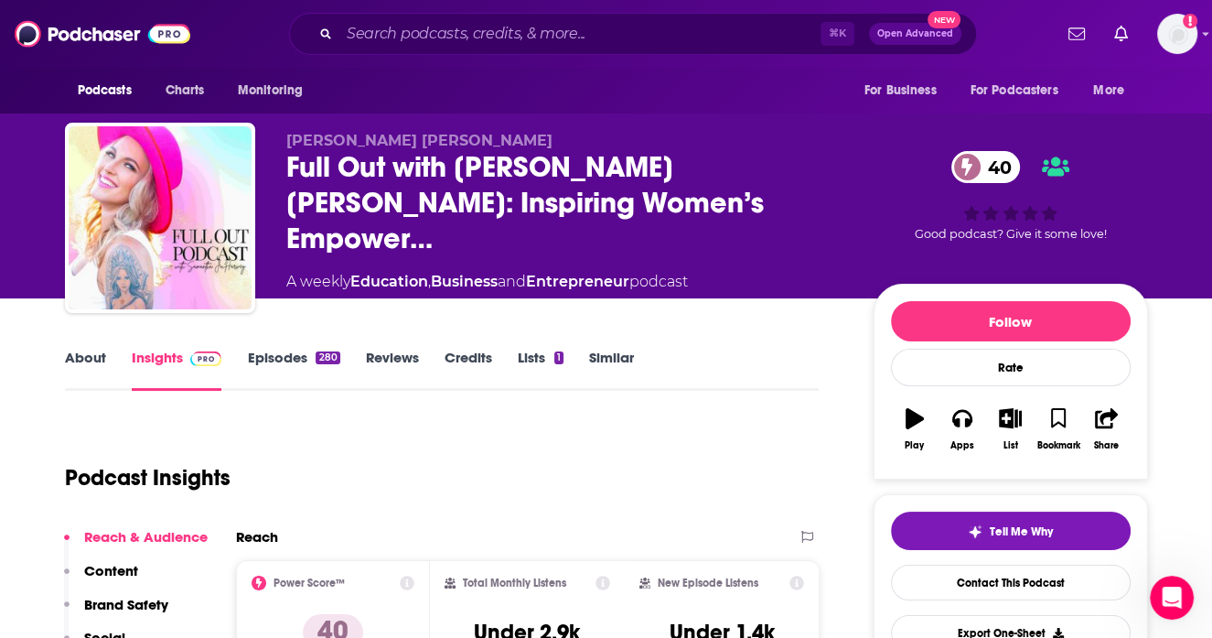
click at [89, 355] on link "About" at bounding box center [85, 370] width 41 height 42
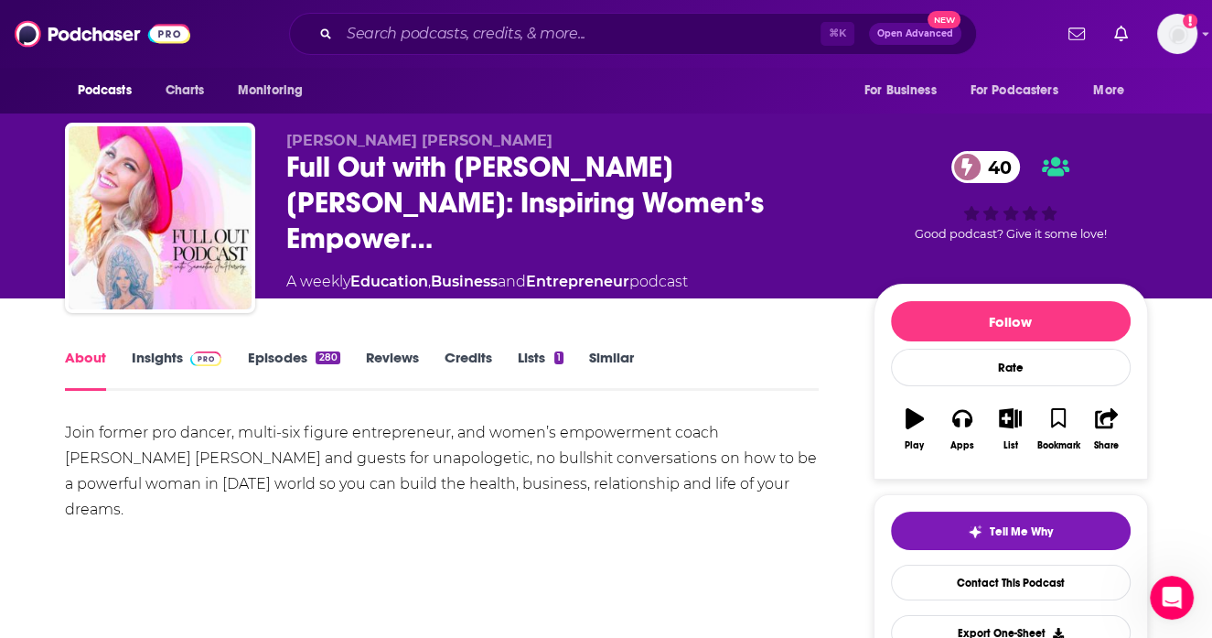
click at [178, 371] on link "Insights" at bounding box center [177, 370] width 91 height 42
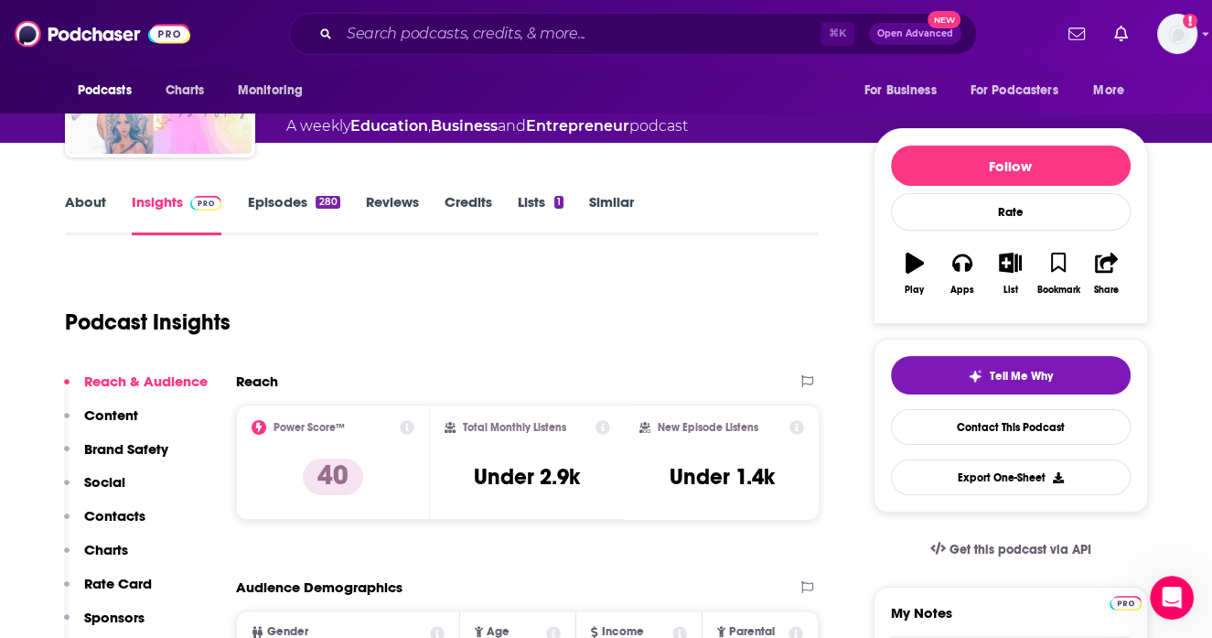
scroll to position [184, 0]
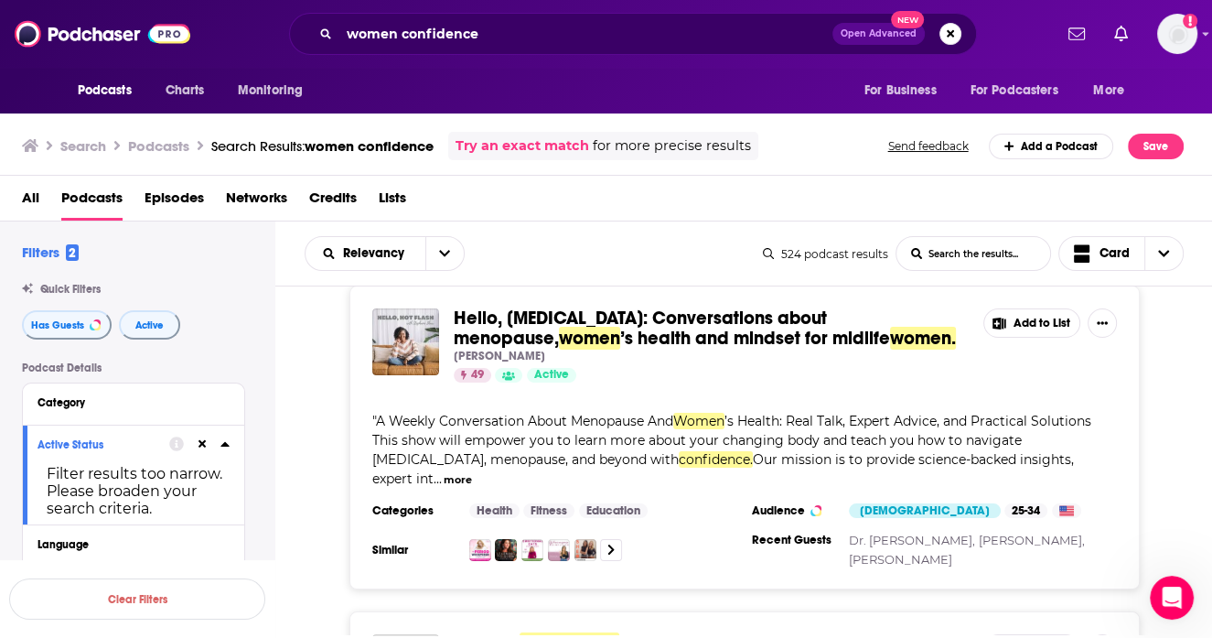
scroll to position [6285, 0]
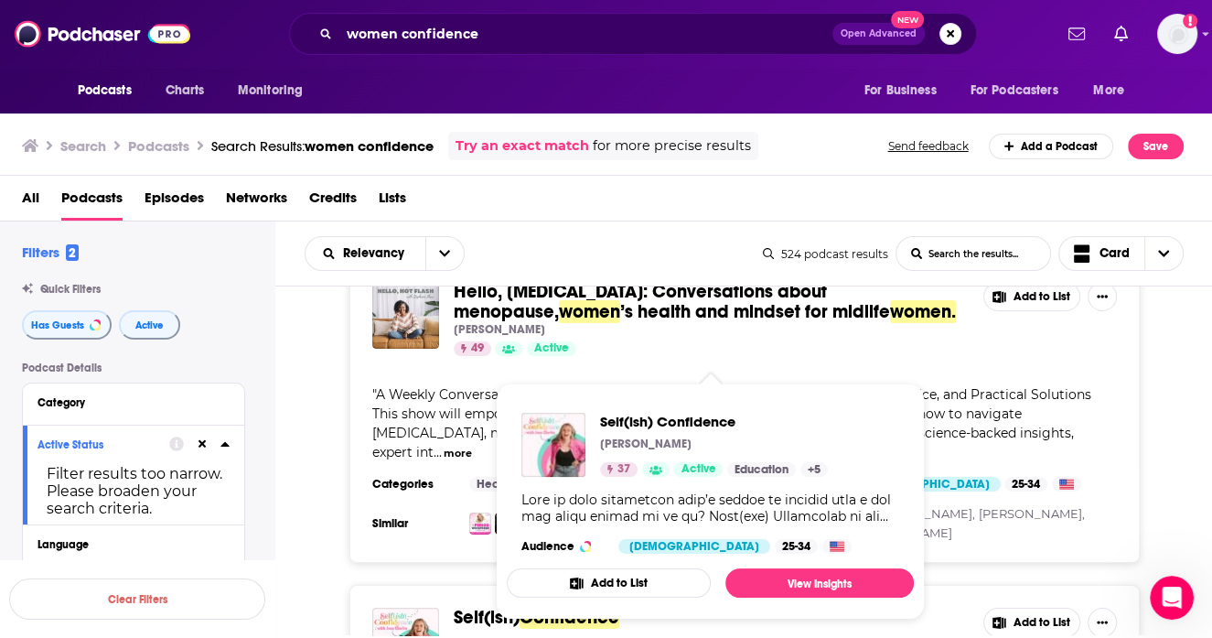
click at [565, 606] on span "Confidence" at bounding box center [570, 617] width 100 height 23
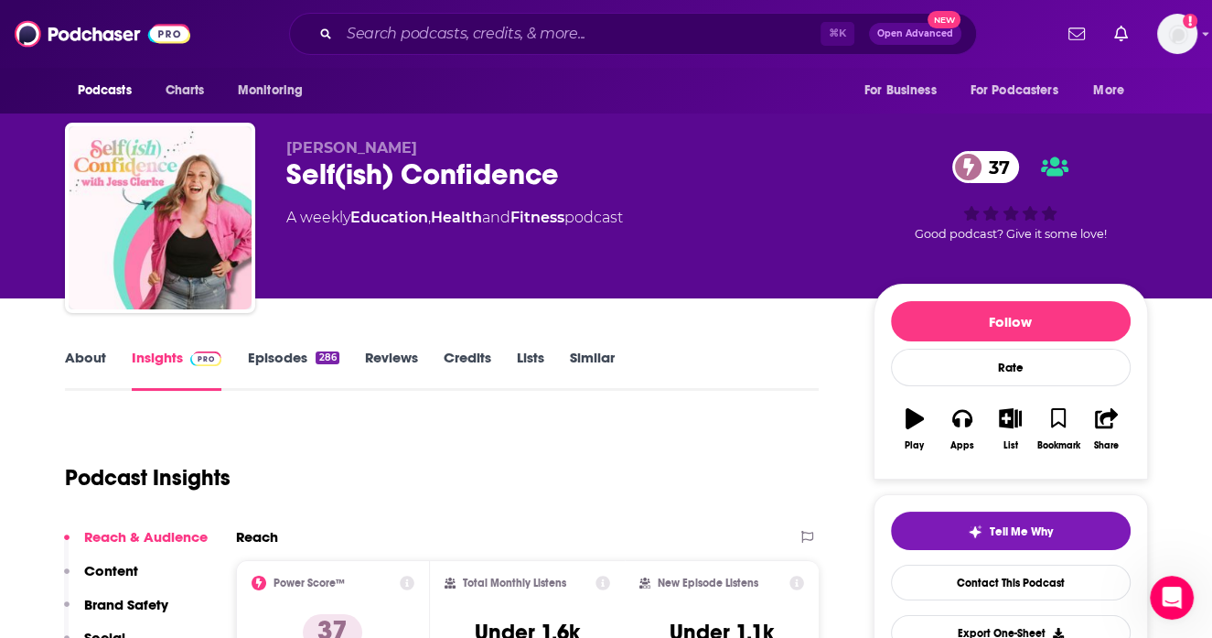
click at [66, 362] on link "About" at bounding box center [85, 370] width 41 height 42
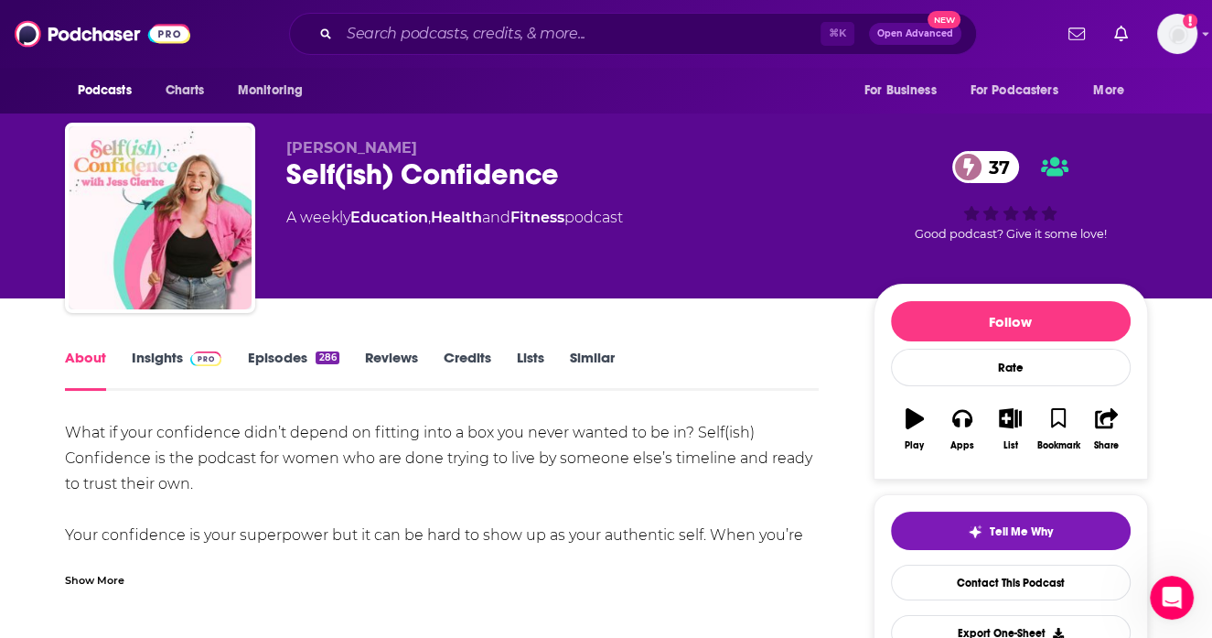
click at [82, 581] on div "Show More" at bounding box center [94, 578] width 59 height 17
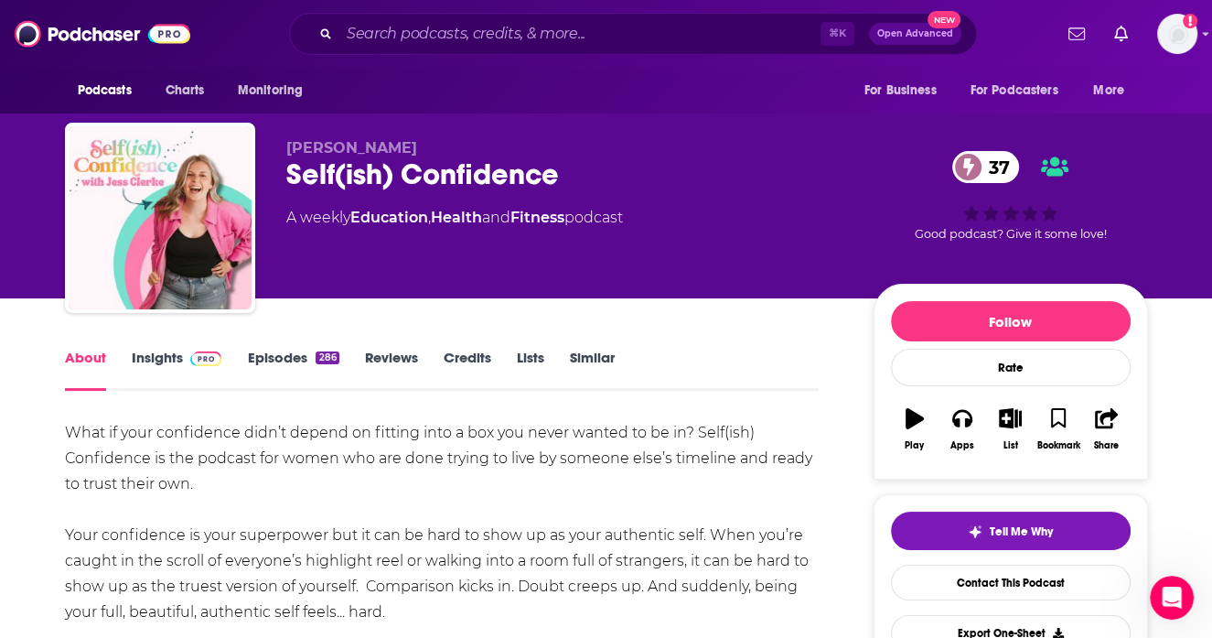
click at [285, 354] on link "Episodes 286" at bounding box center [292, 370] width 91 height 42
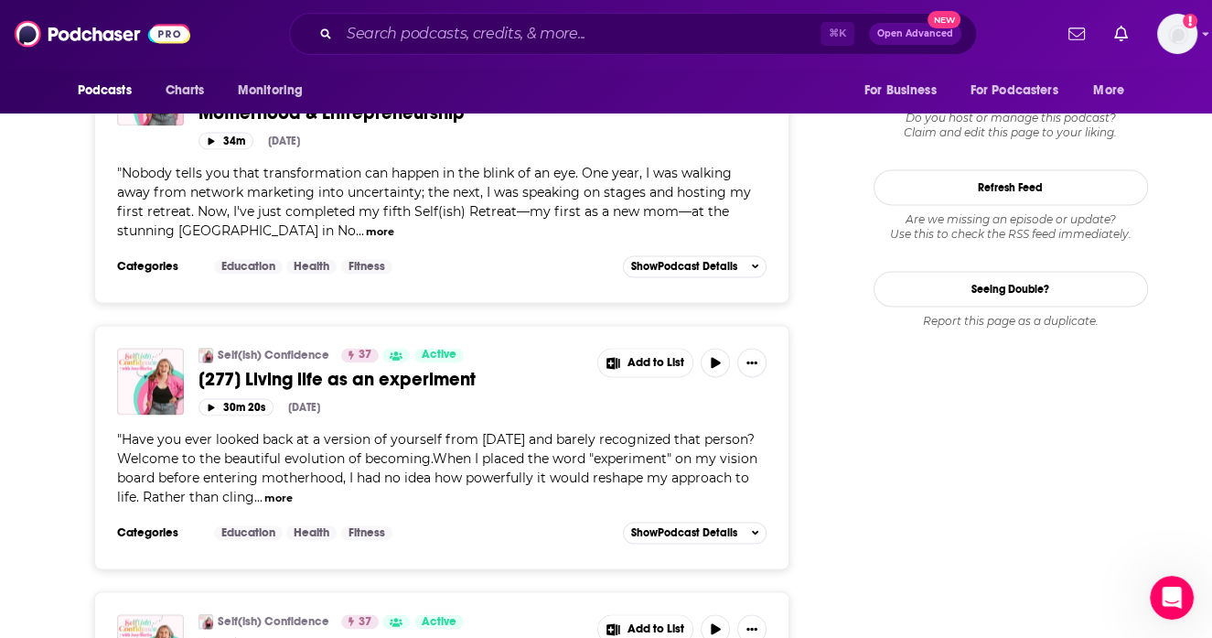
scroll to position [2276, 0]
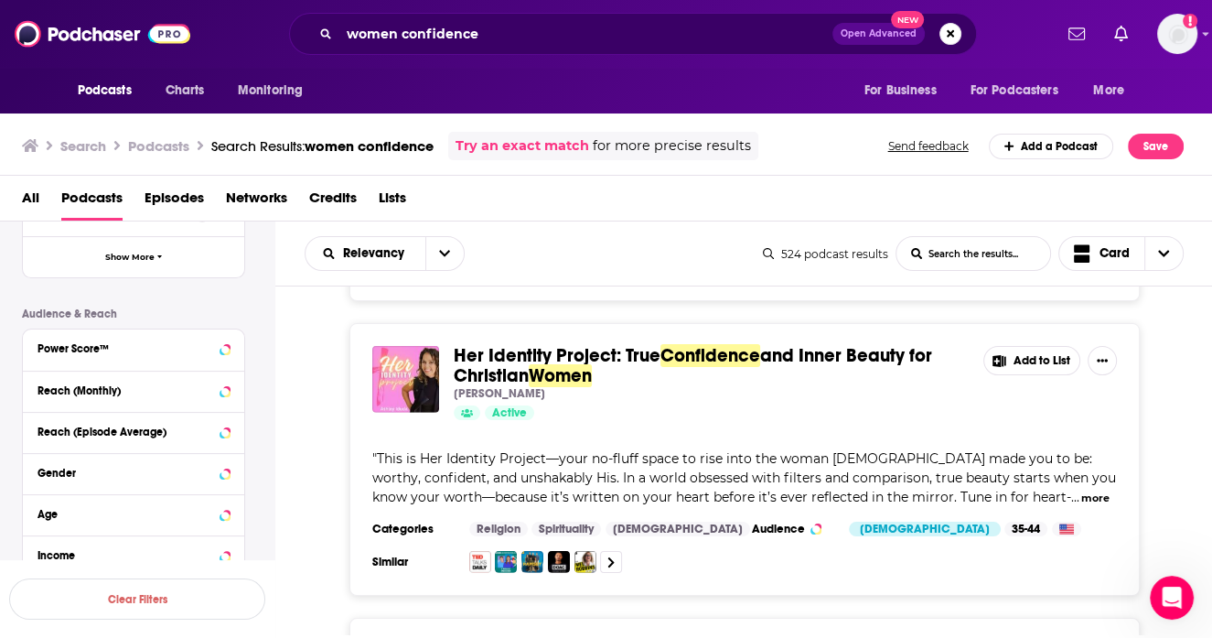
scroll to position [493, 0]
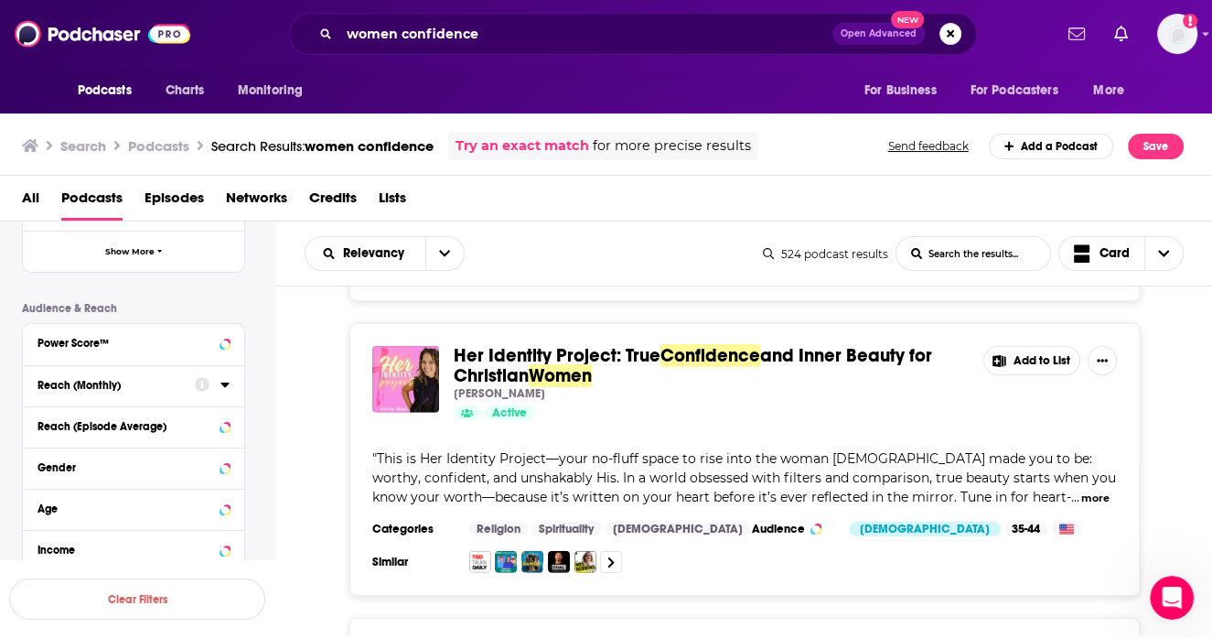
click at [207, 331] on div "Power Score™" at bounding box center [133, 344] width 221 height 41
click at [231, 341] on div "Power Score™" at bounding box center [133, 344] width 221 height 41
click at [227, 342] on icon at bounding box center [225, 342] width 8 height 5
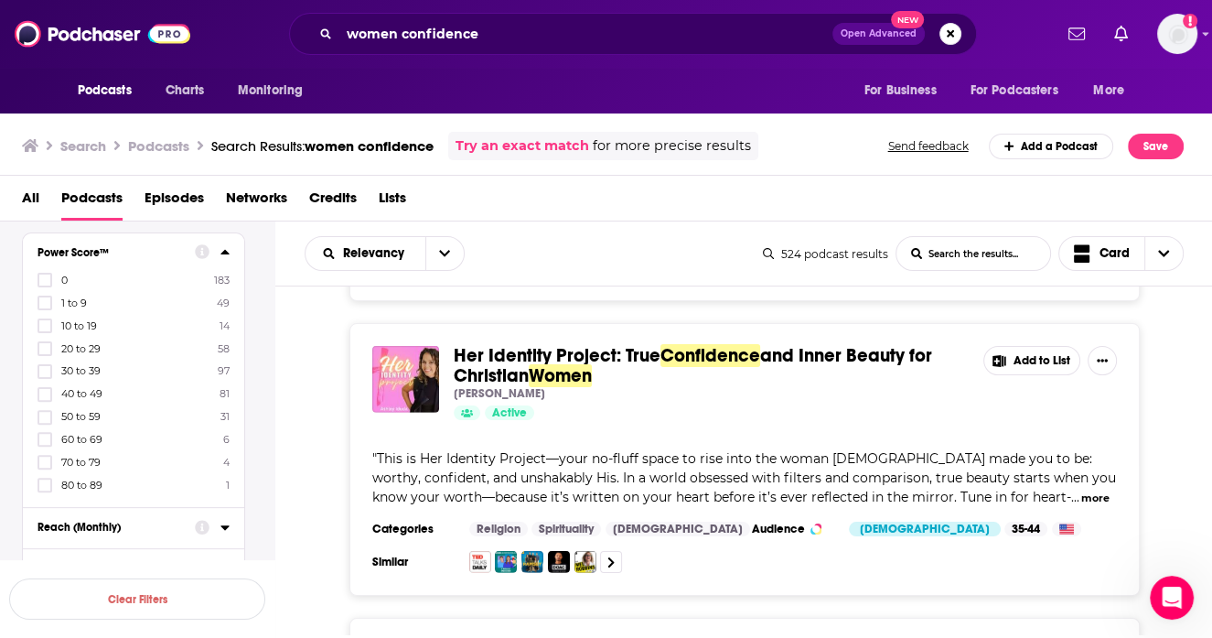
scroll to position [589, 0]
click at [47, 365] on icon at bounding box center [44, 365] width 11 height 8
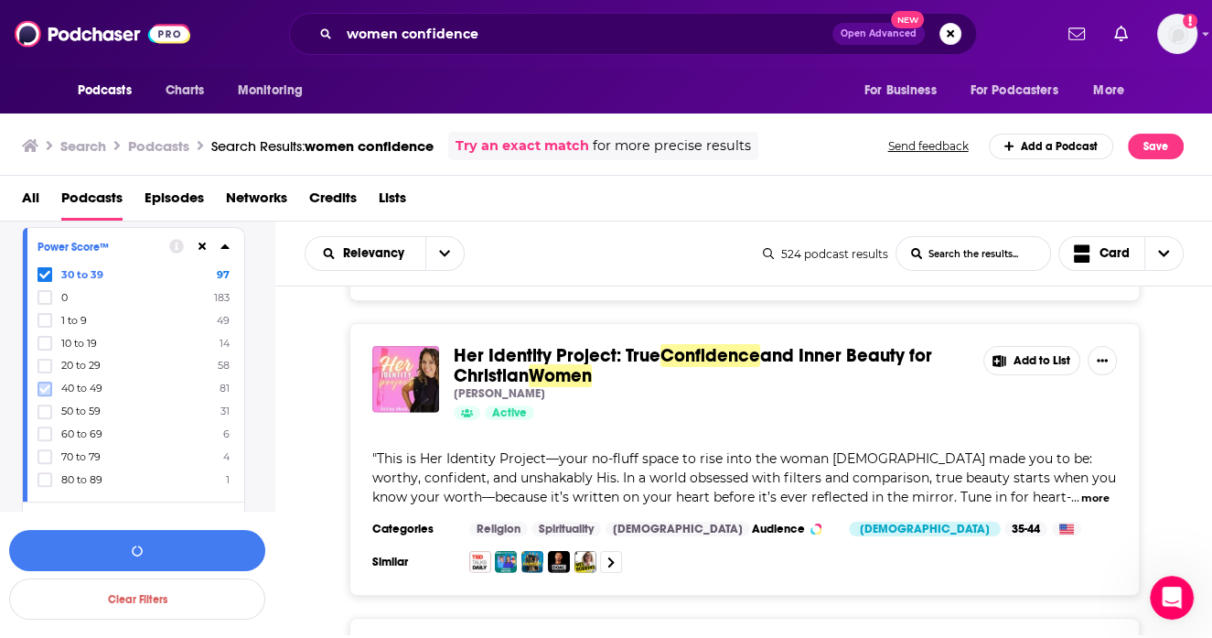
click at [44, 384] on icon at bounding box center [44, 388] width 11 height 11
click at [43, 406] on icon at bounding box center [44, 411] width 11 height 11
click at [42, 430] on icon at bounding box center [44, 433] width 11 height 11
click at [43, 451] on icon at bounding box center [44, 456] width 11 height 11
click at [87, 541] on button "View 219 Results" at bounding box center [137, 550] width 256 height 41
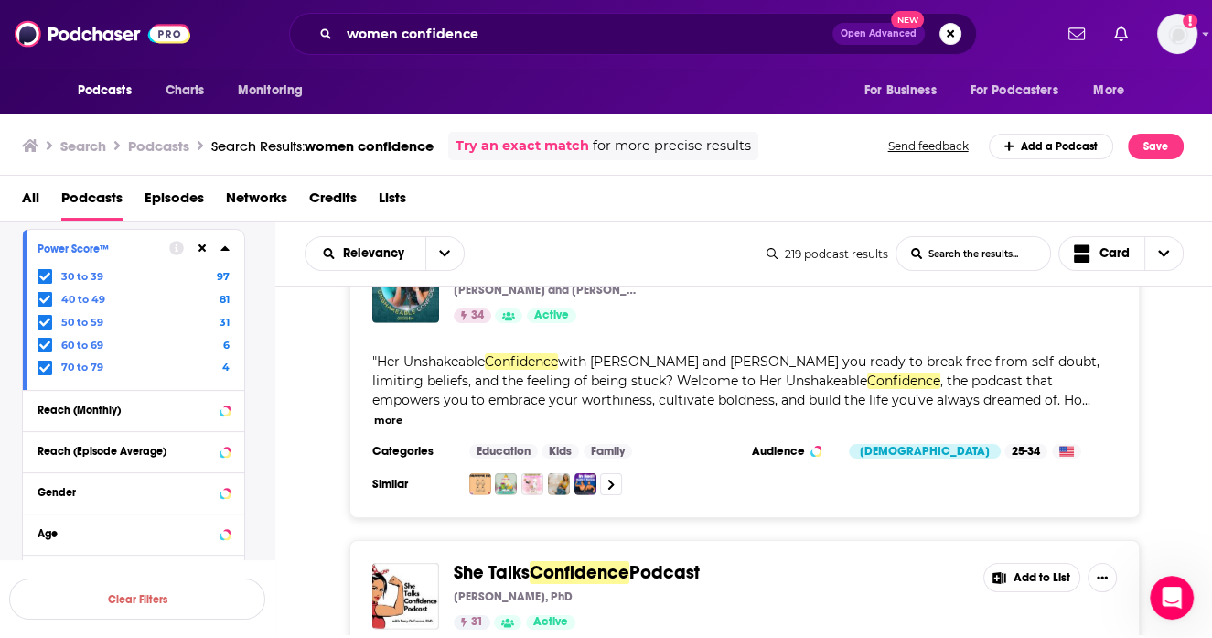
scroll to position [4534, 0]
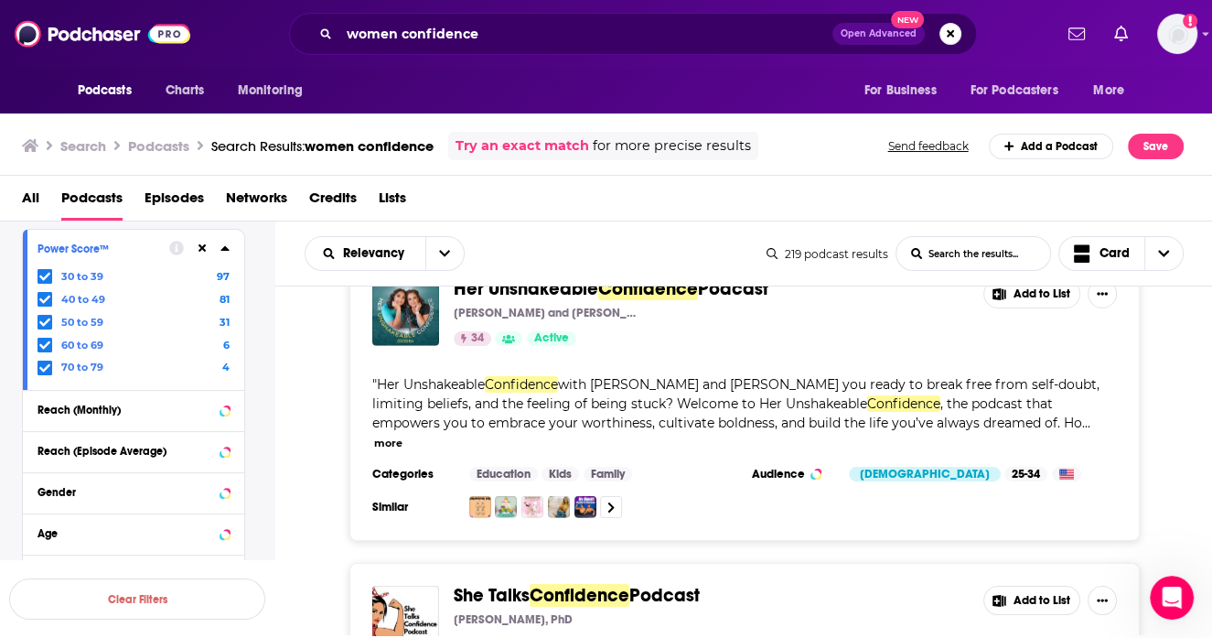
click at [486, 584] on span "She Talks" at bounding box center [492, 595] width 76 height 23
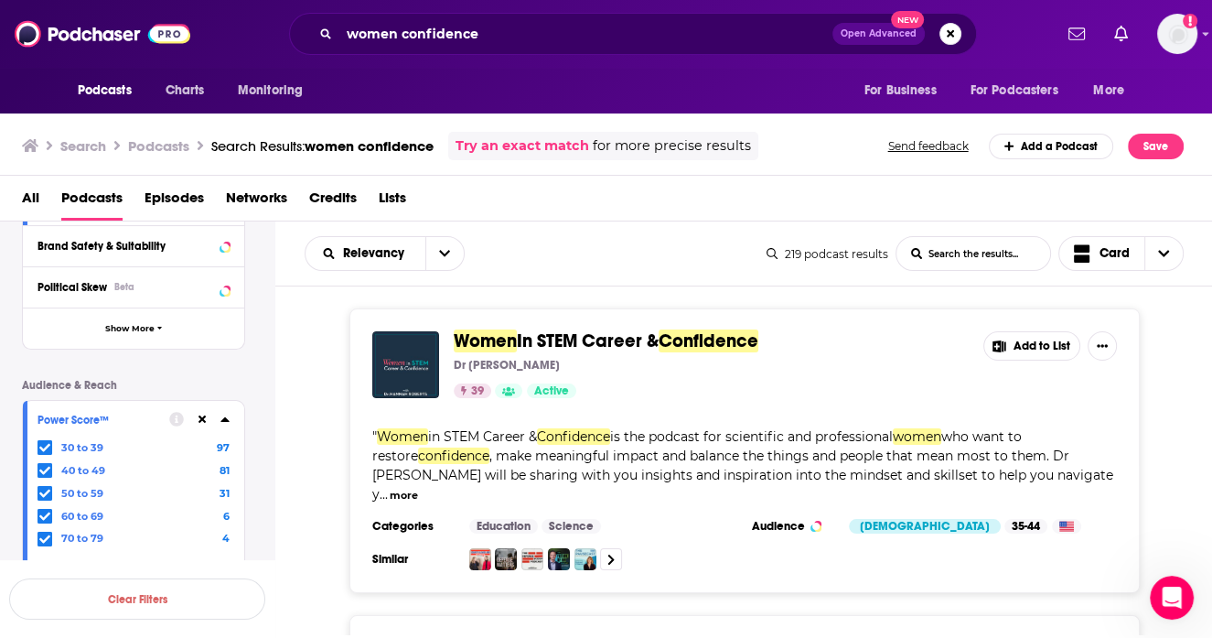
scroll to position [402, 0]
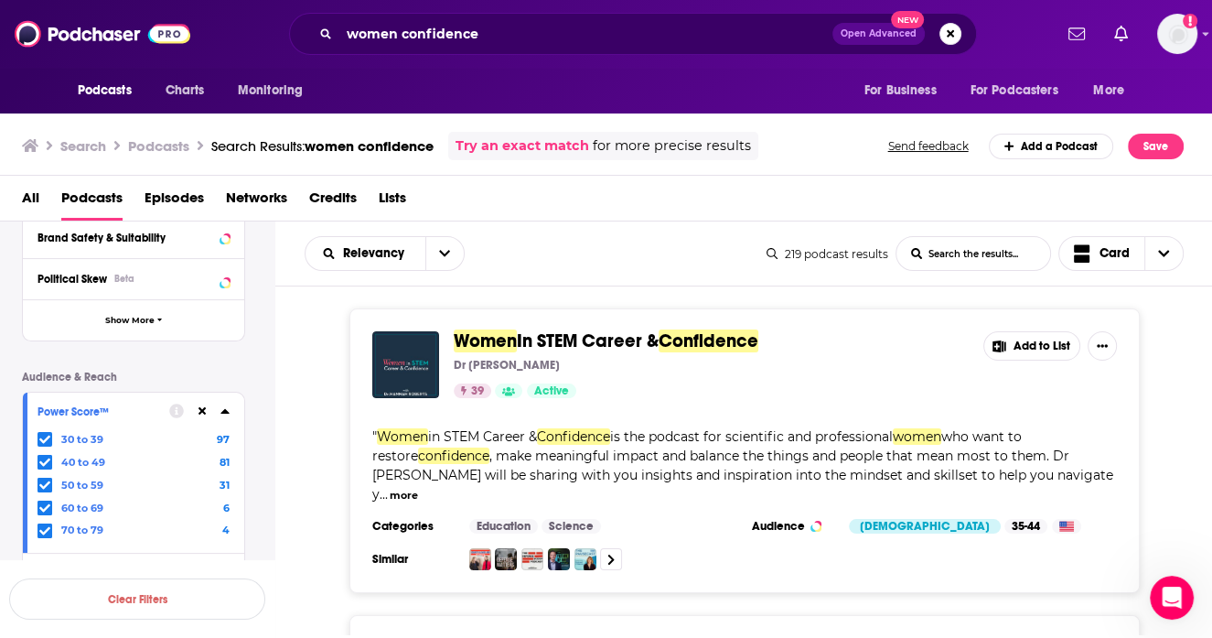
click at [41, 439] on icon at bounding box center [44, 440] width 11 height 8
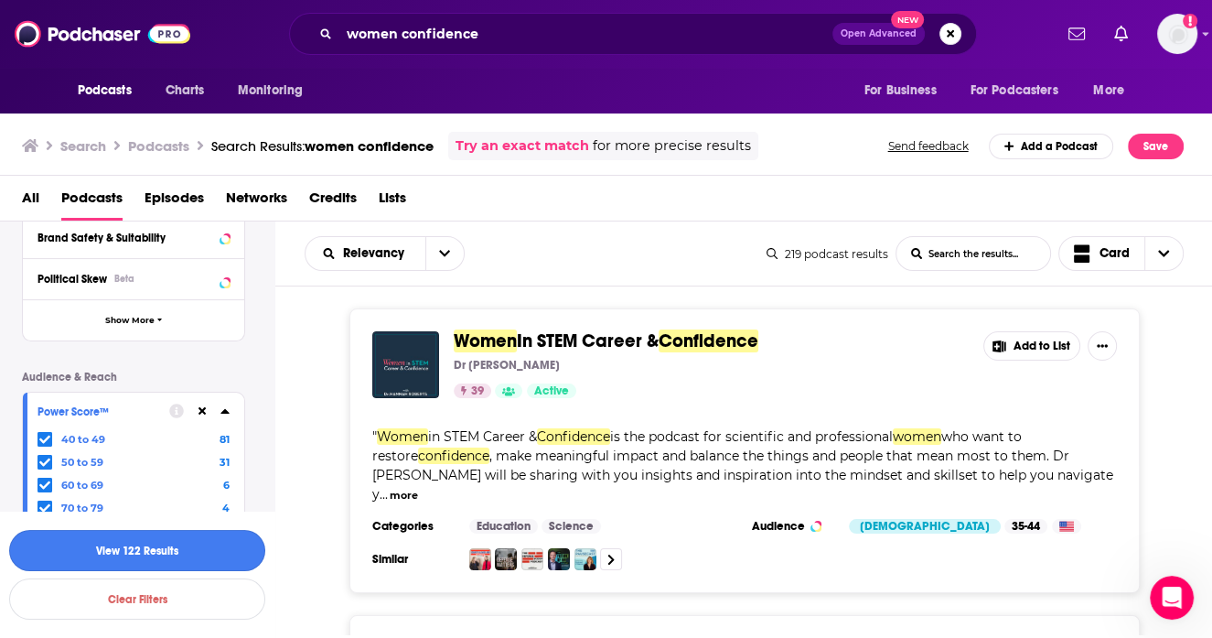
click at [242, 542] on button "View 122 Results" at bounding box center [137, 550] width 256 height 41
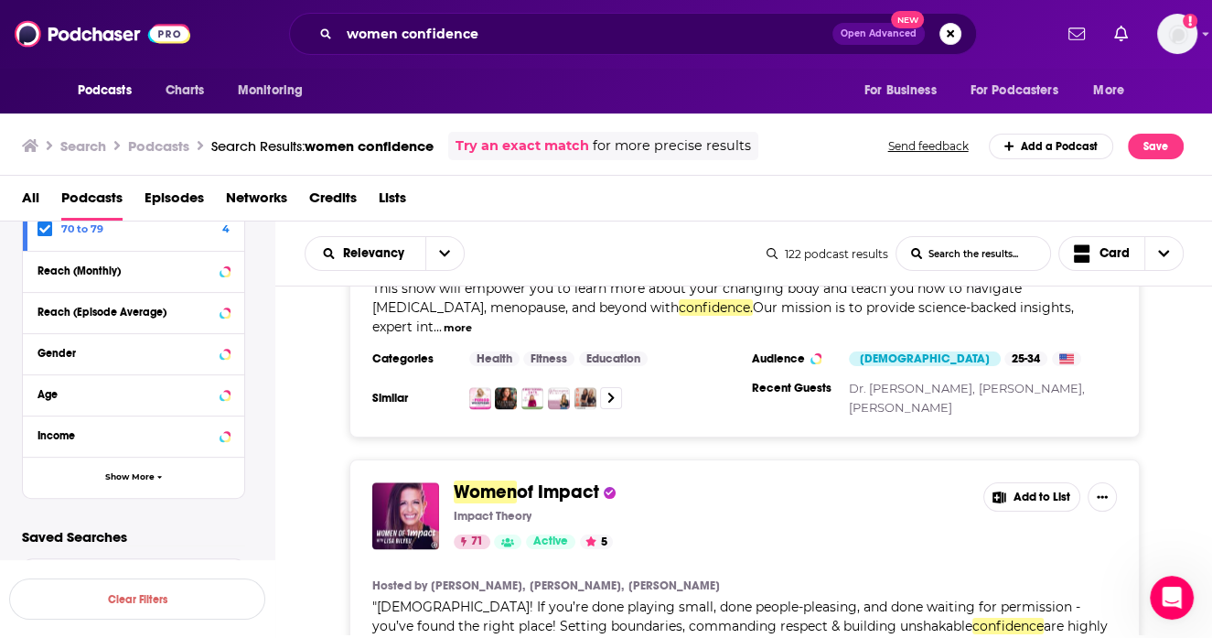
scroll to position [2456, 0]
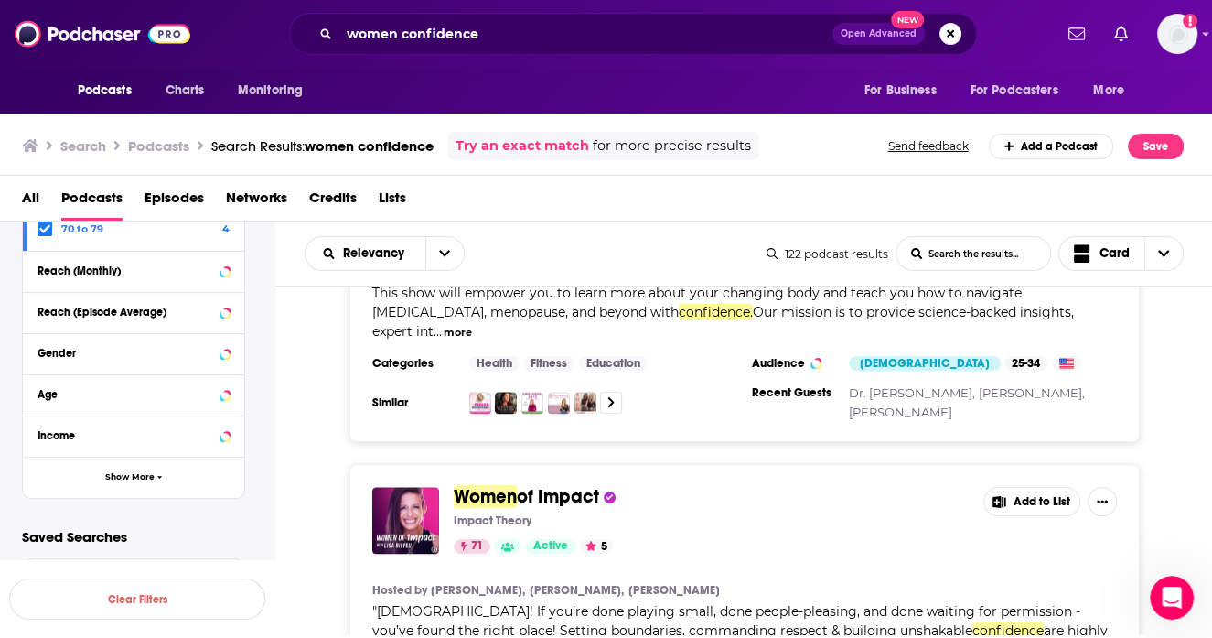
click at [544, 354] on div "Podcasts Charts Monitoring women confidence Open Advanced New For Business For …" at bounding box center [606, 319] width 1212 height 638
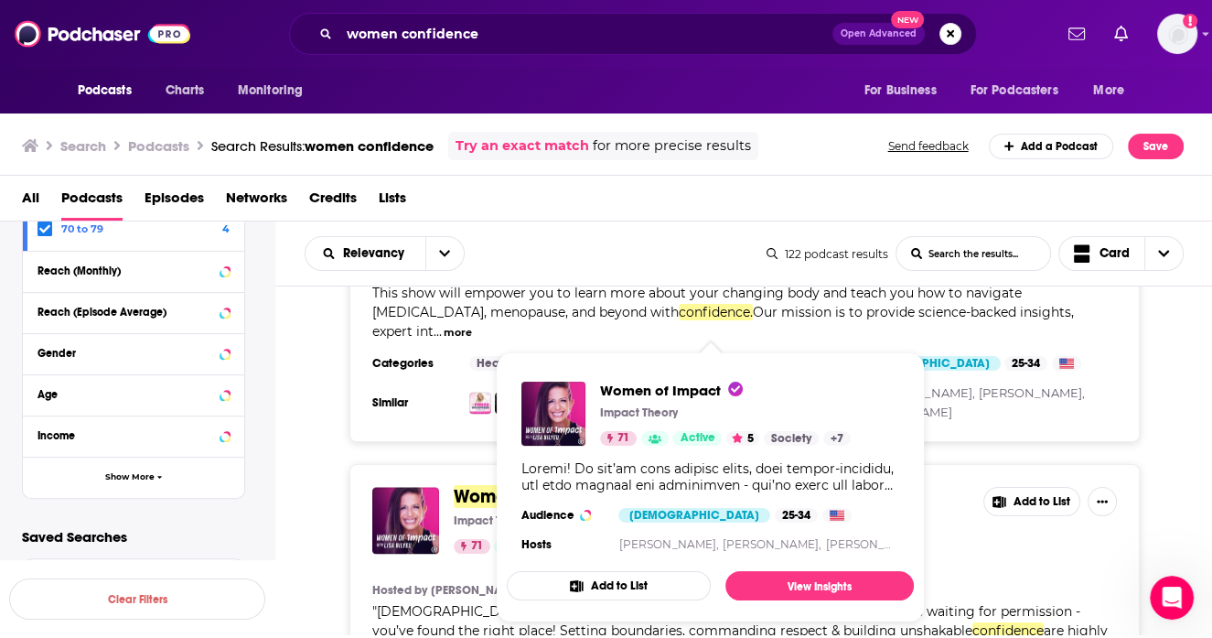
click at [533, 352] on div "Podcasts Charts Monitoring women confidence Open Advanced New For Business For …" at bounding box center [606, 319] width 1212 height 638
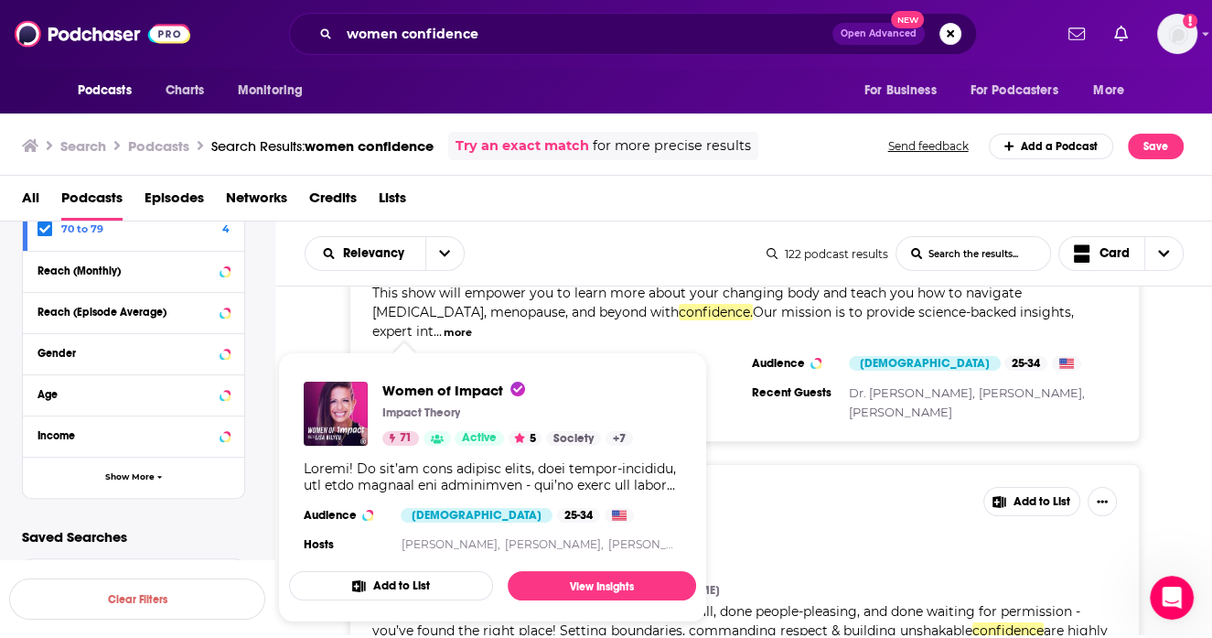
click at [410, 365] on span "Women of Impact Impact Theory 71 Active 5 Society + 7 Audience Female 25-34 Hos…" at bounding box center [492, 487] width 407 height 270
click at [549, 586] on link "View Insights" at bounding box center [602, 585] width 188 height 29
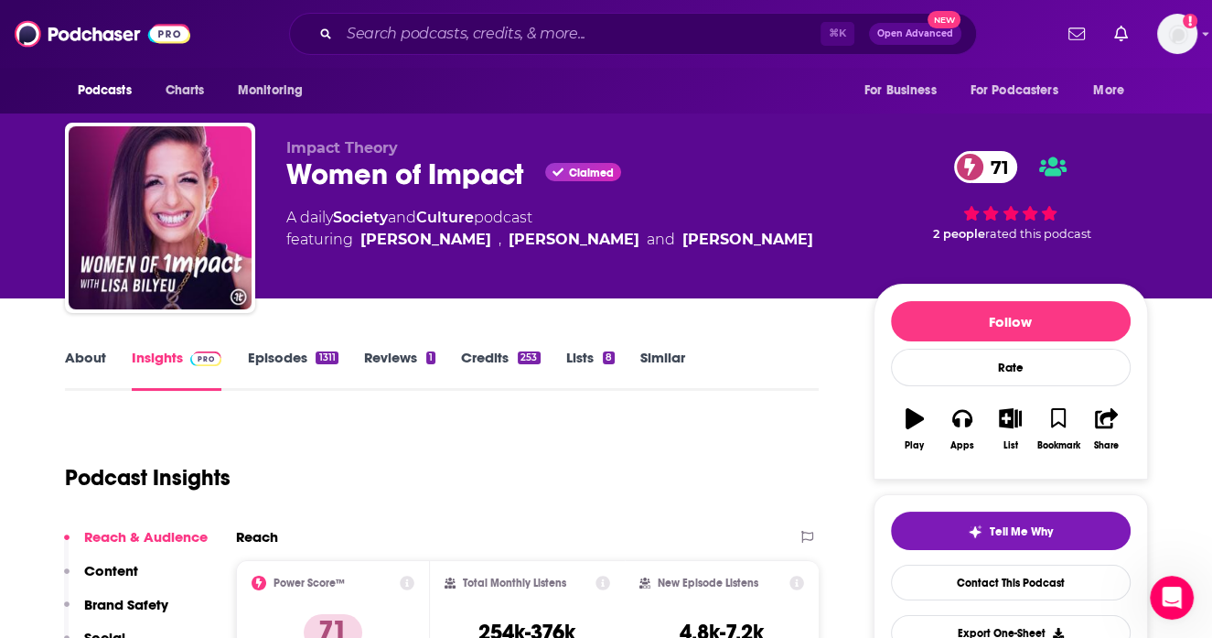
click at [87, 371] on link "About" at bounding box center [85, 370] width 41 height 42
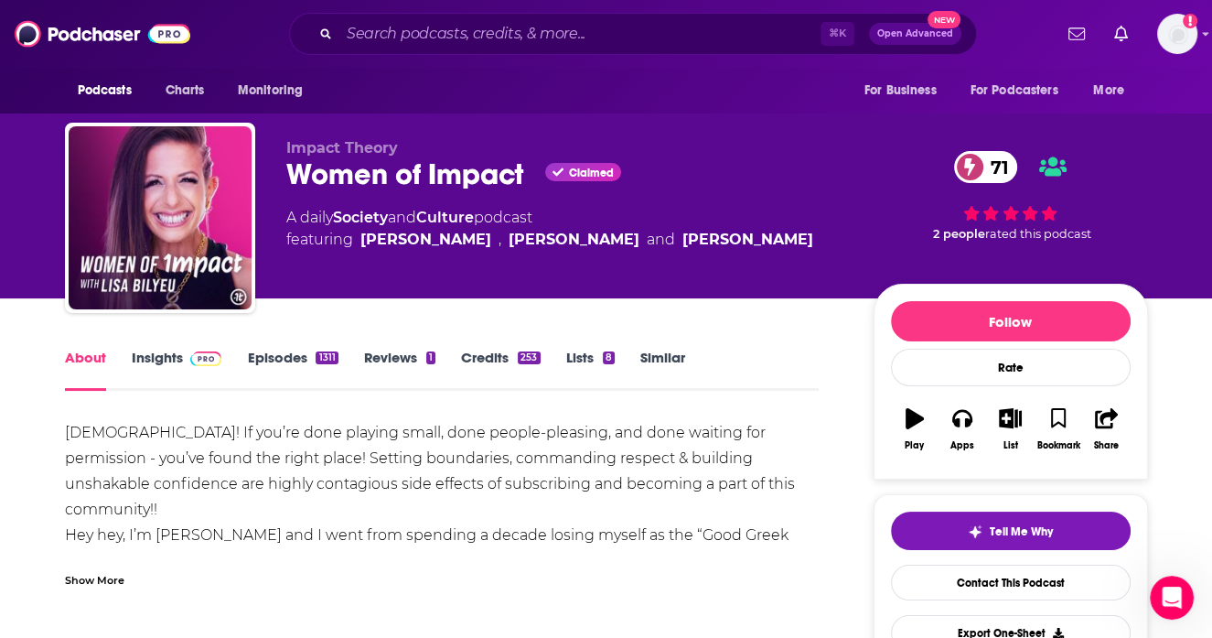
click at [93, 578] on div "Show More" at bounding box center [94, 578] width 59 height 17
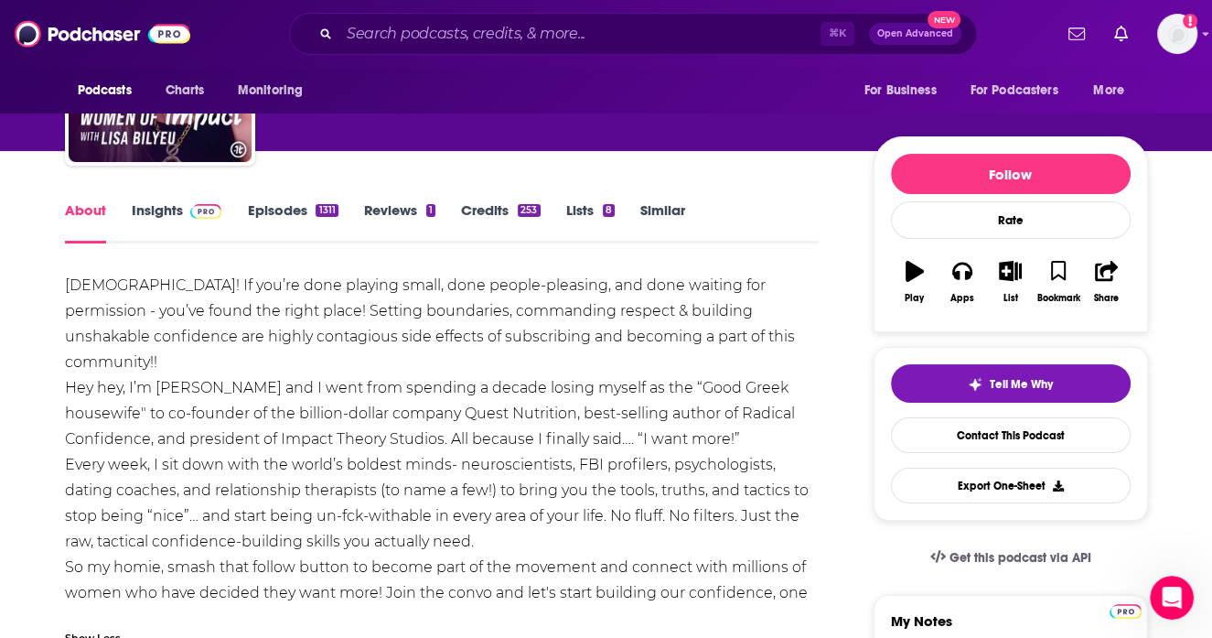
scroll to position [148, 0]
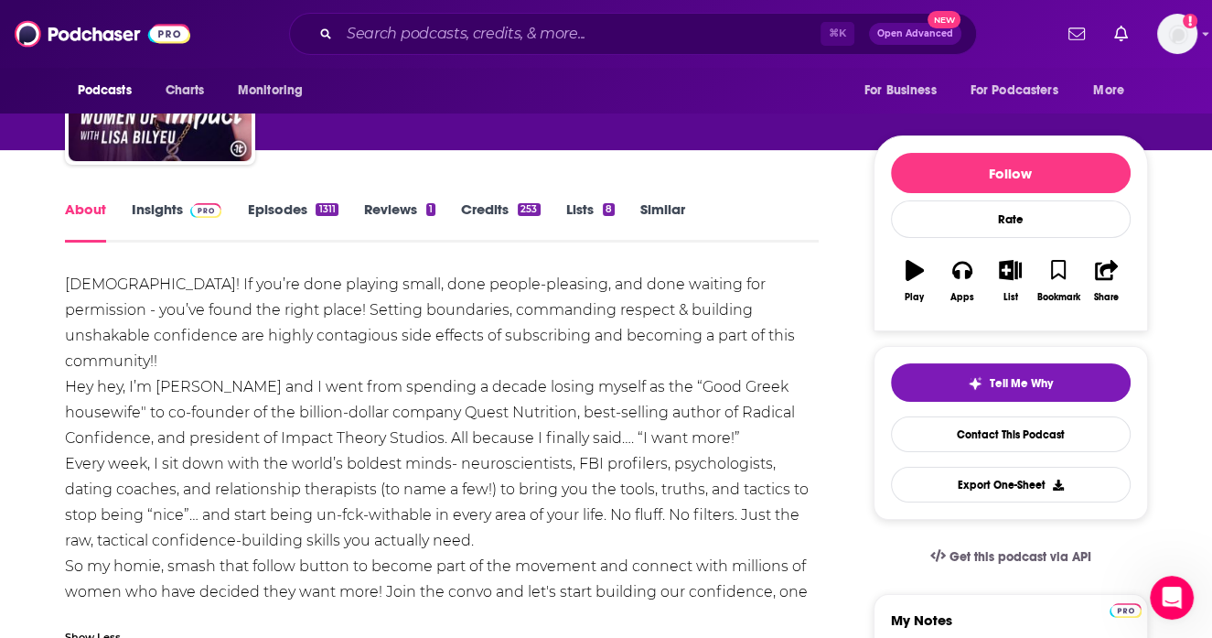
click at [297, 213] on link "Episodes 1311" at bounding box center [292, 221] width 91 height 42
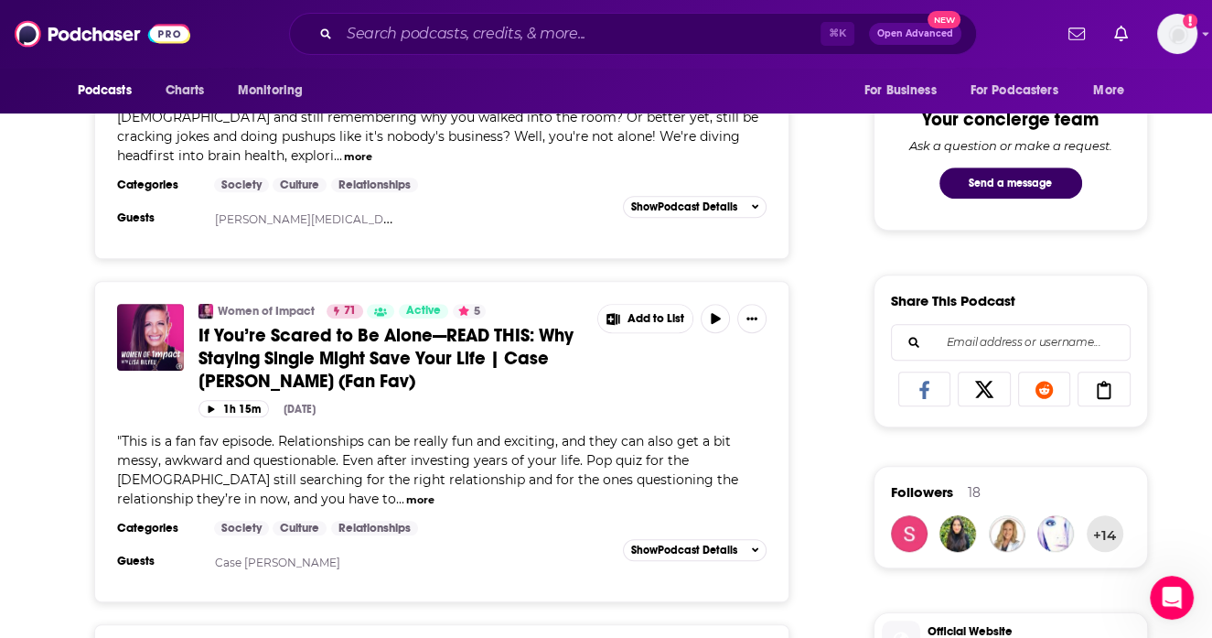
scroll to position [973, 0]
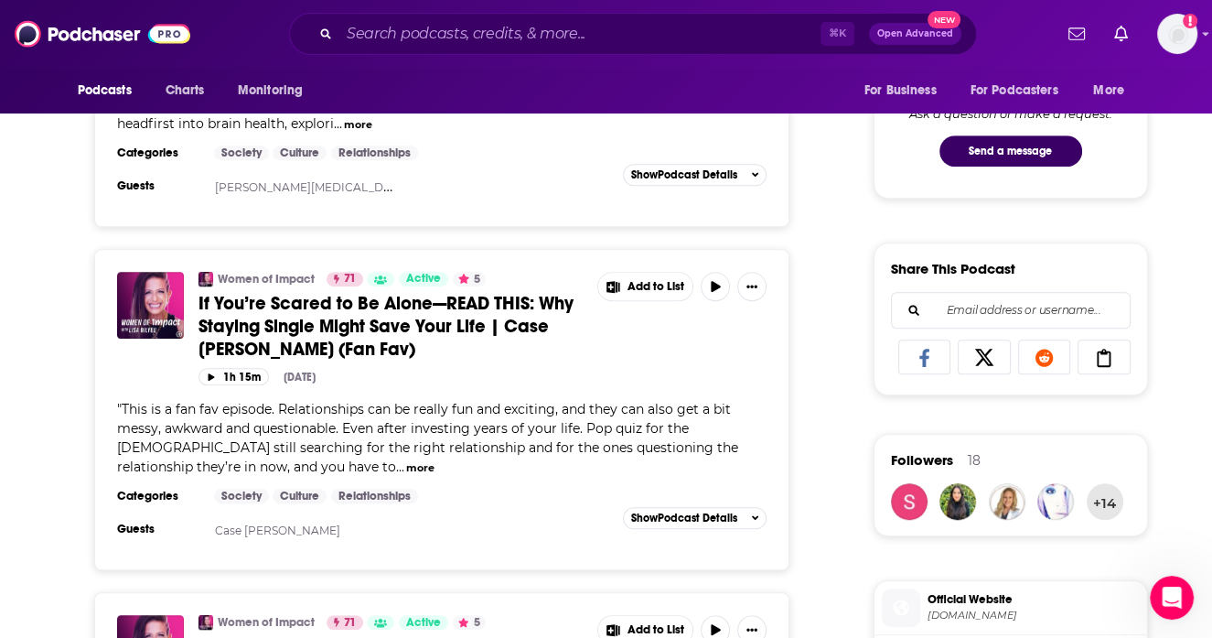
click at [406, 460] on button "more" at bounding box center [420, 468] width 28 height 16
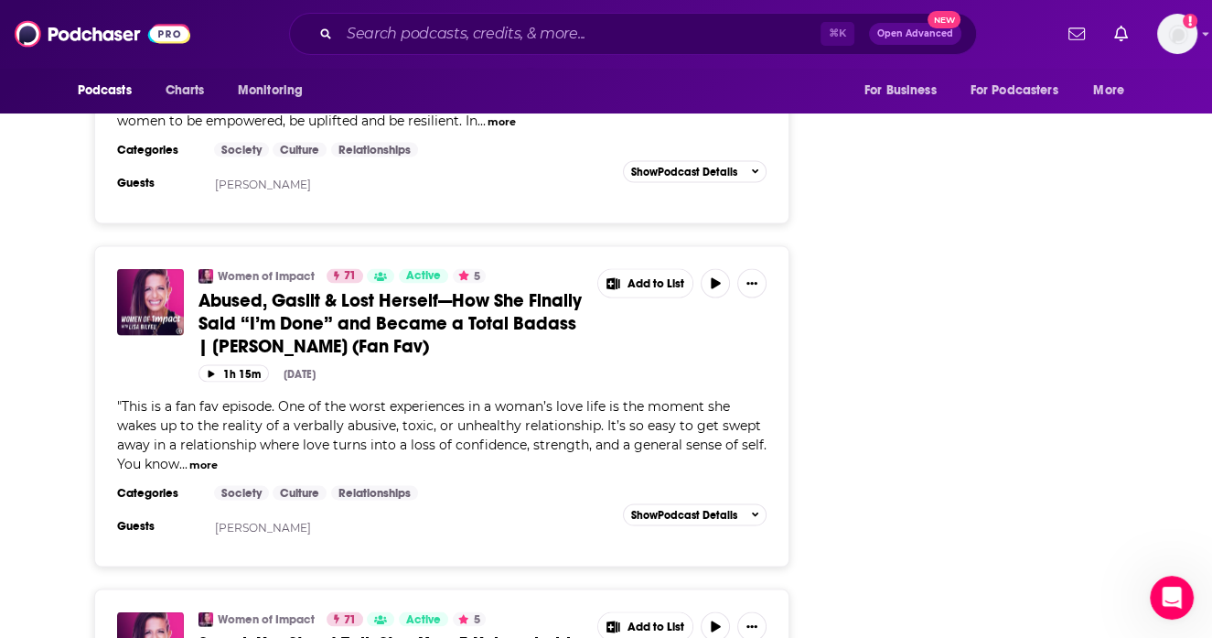
scroll to position [3187, 0]
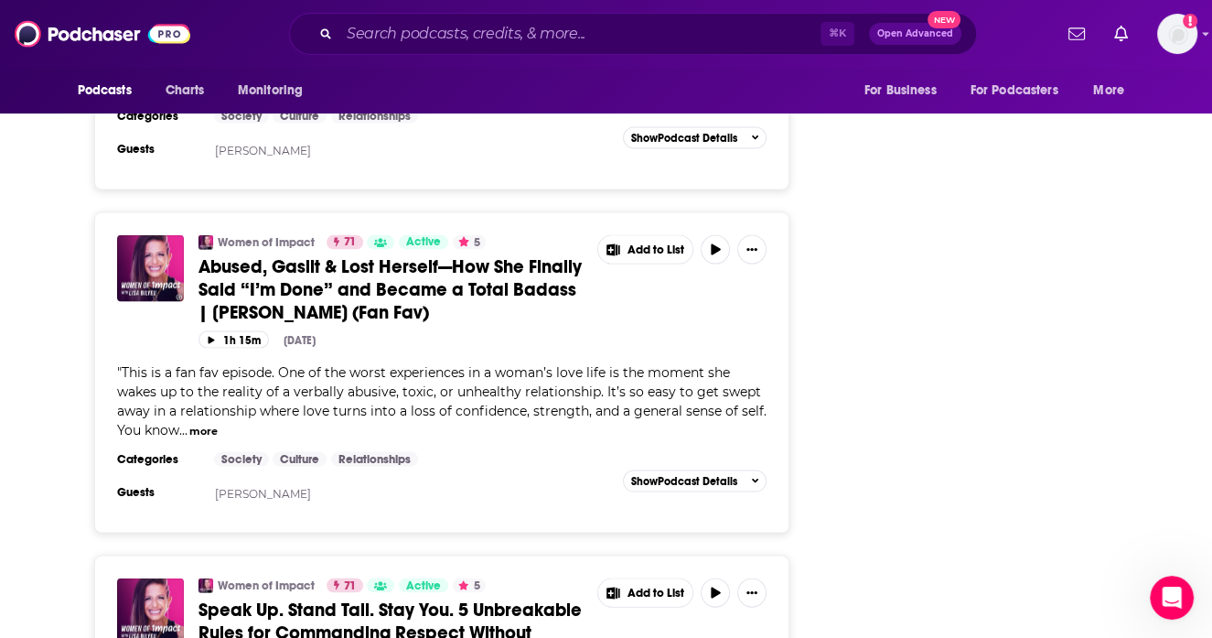
click at [212, 424] on button "more" at bounding box center [203, 432] width 28 height 16
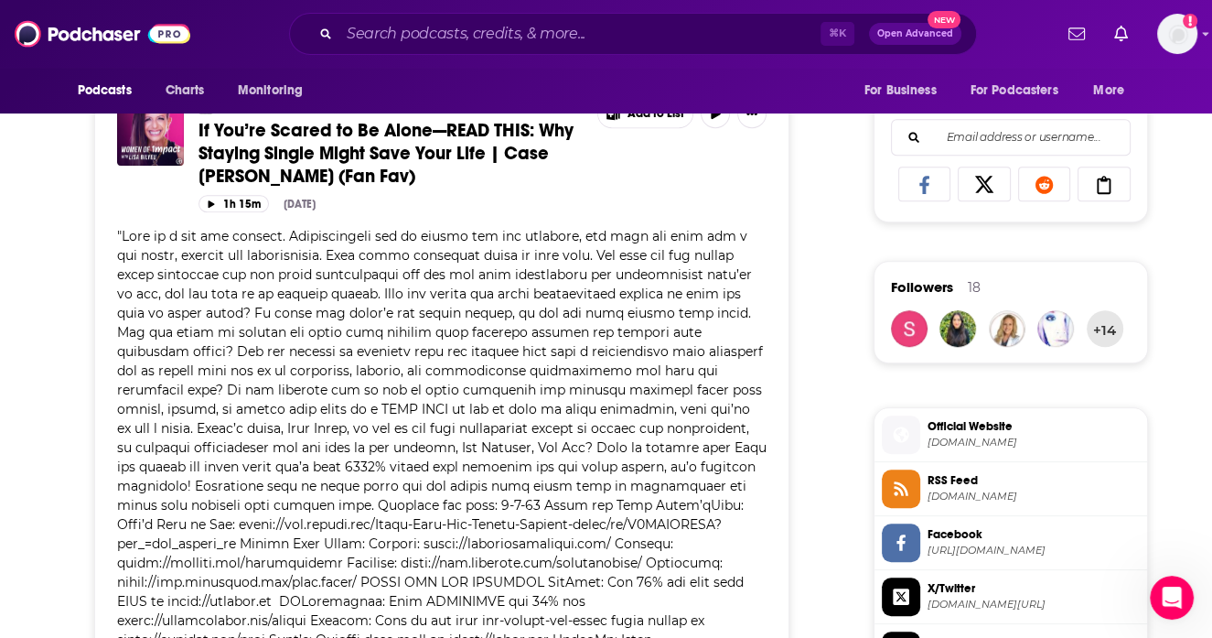
scroll to position [0, 0]
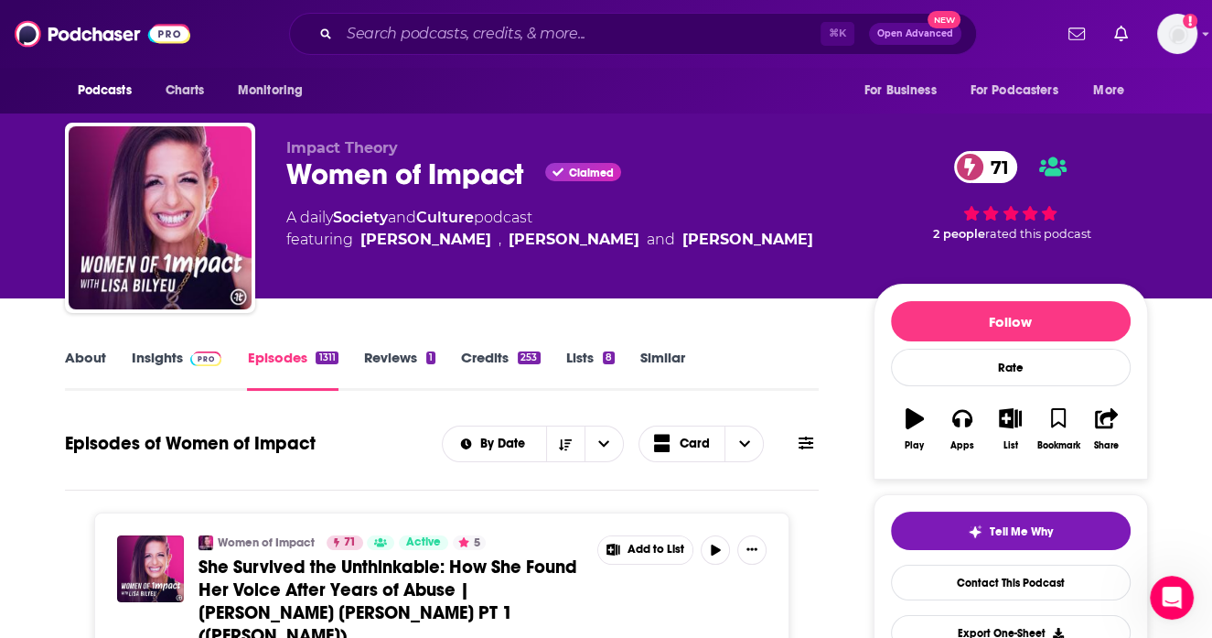
click at [78, 364] on link "About" at bounding box center [85, 370] width 41 height 42
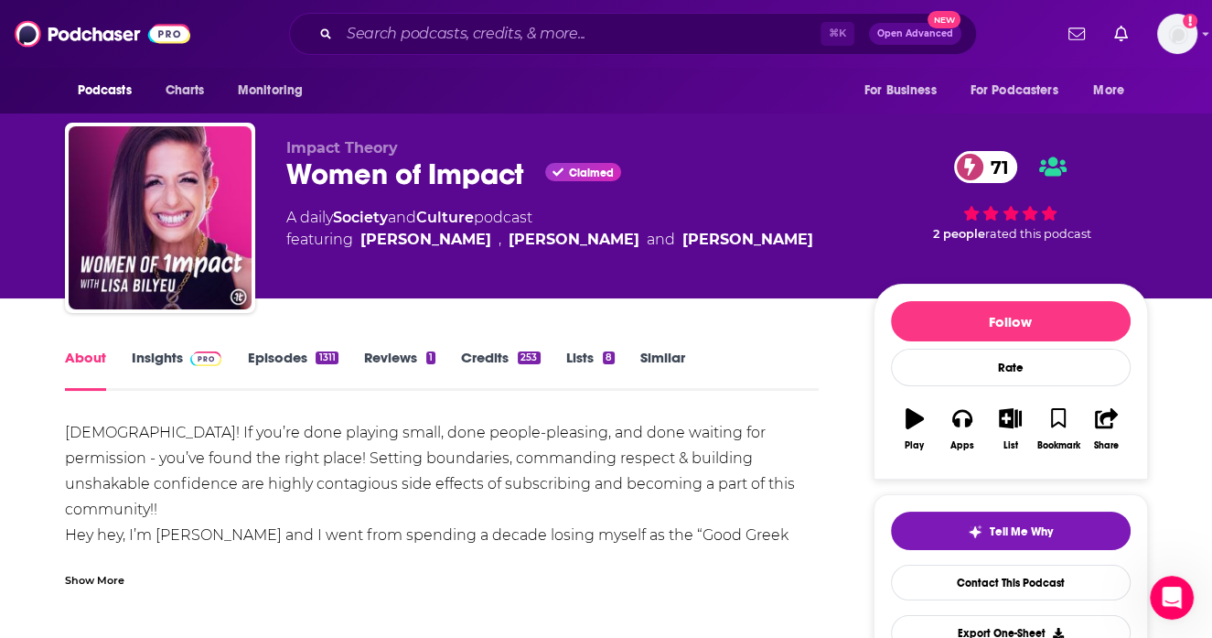
click at [93, 578] on div "Show More" at bounding box center [94, 578] width 59 height 17
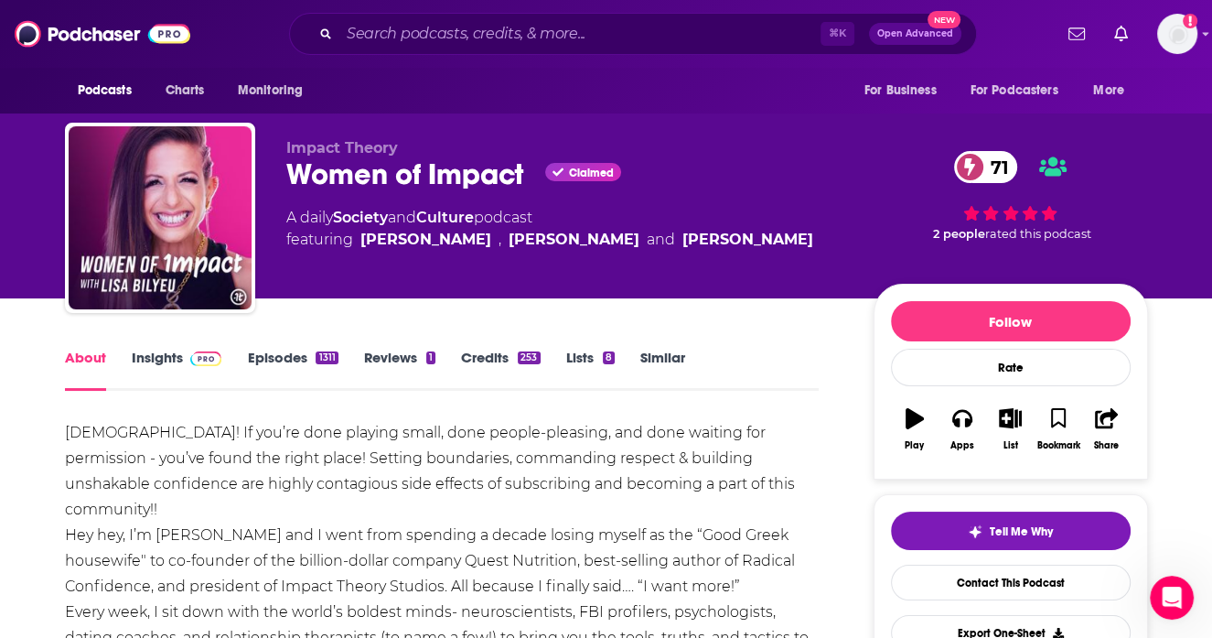
scroll to position [209, 0]
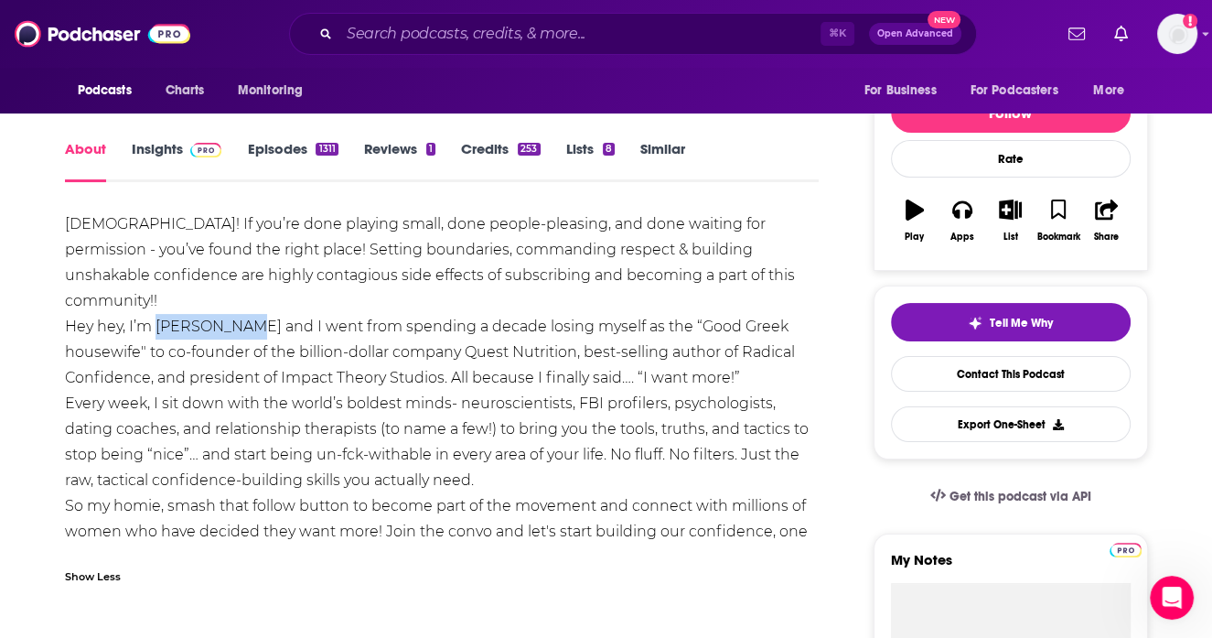
drag, startPoint x: 155, startPoint y: 299, endPoint x: 230, endPoint y: 303, distance: 75.1
click at [230, 303] on div "Ladies! If you’re done playing small, done people-pleasing, and done waiting fo…" at bounding box center [442, 390] width 755 height 359
copy div "Lisa Bilyeu"
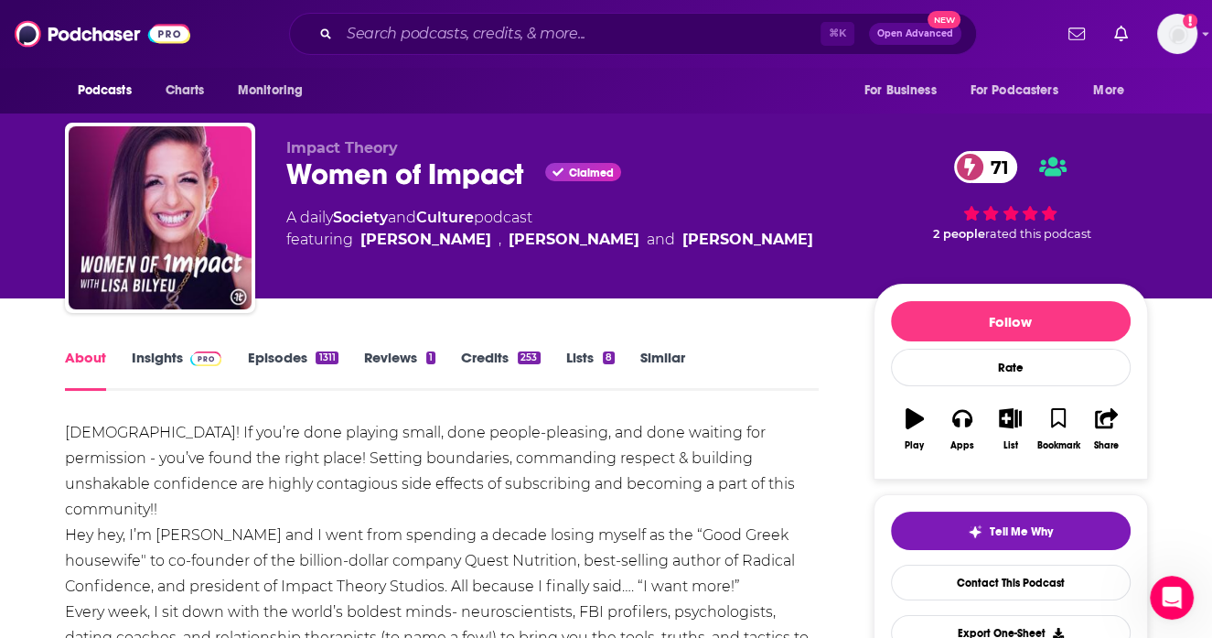
click at [287, 179] on div "Women of Impact Claimed 71" at bounding box center [565, 174] width 558 height 36
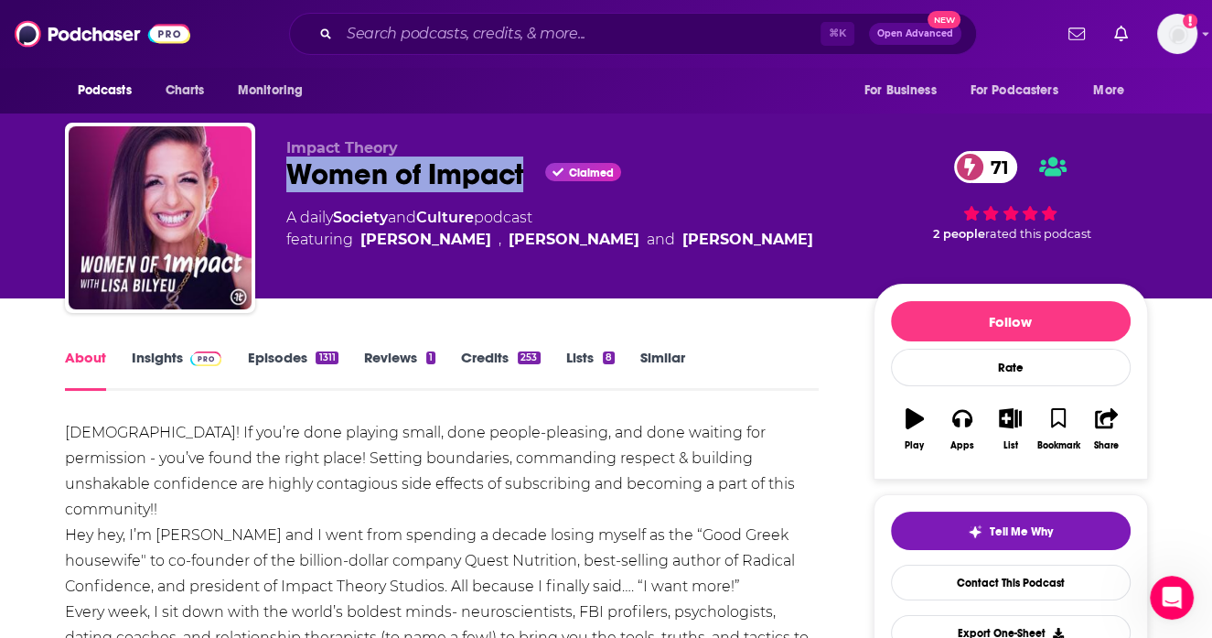
drag, startPoint x: 287, startPoint y: 176, endPoint x: 524, endPoint y: 188, distance: 237.3
click at [524, 188] on div "Women of Impact Claimed 71" at bounding box center [565, 174] width 558 height 36
copy h1 "Women of Impact"
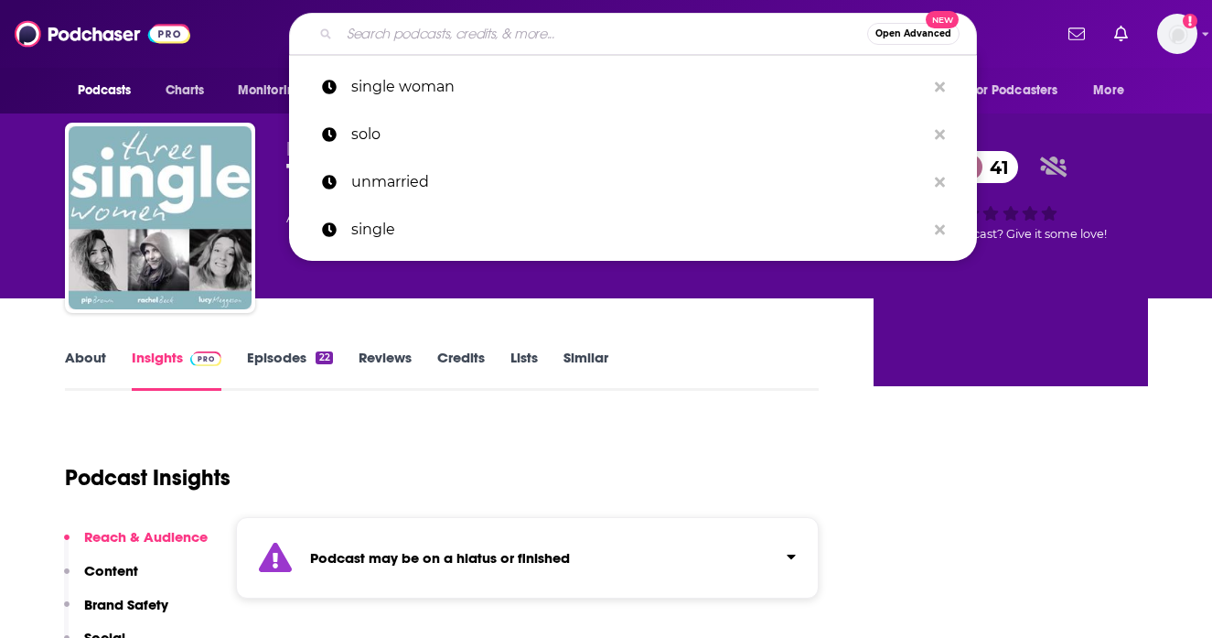
type input "Something More Human"
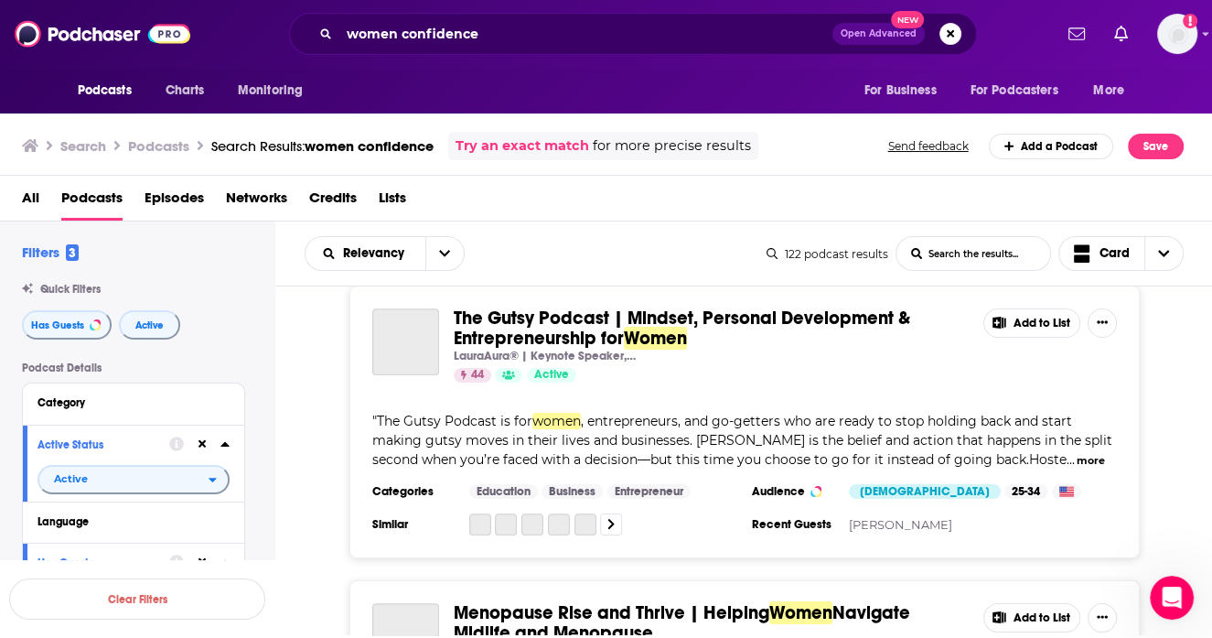
scroll to position [7376, 0]
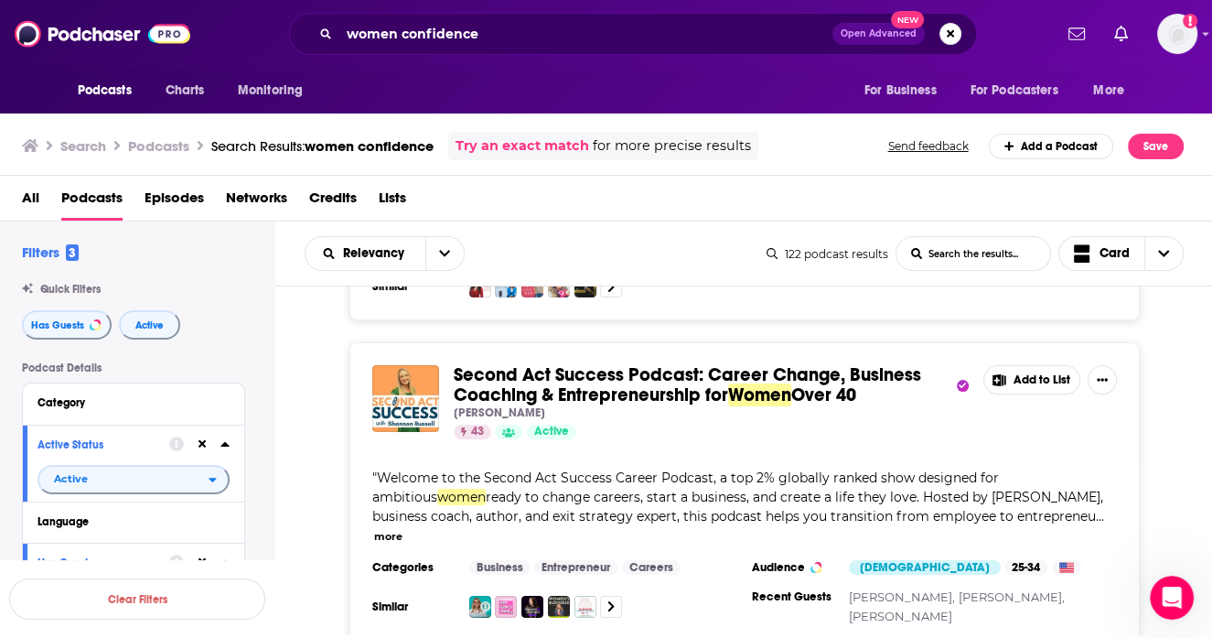
scroll to position [11527, 0]
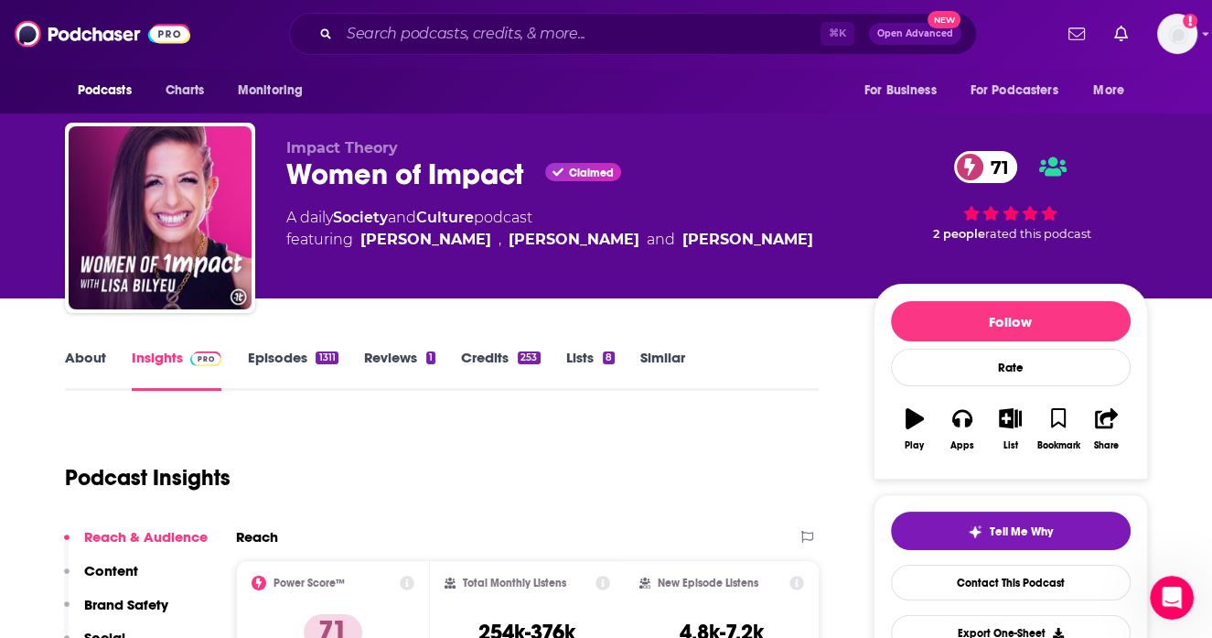
click at [651, 365] on link "Similar" at bounding box center [662, 370] width 45 height 42
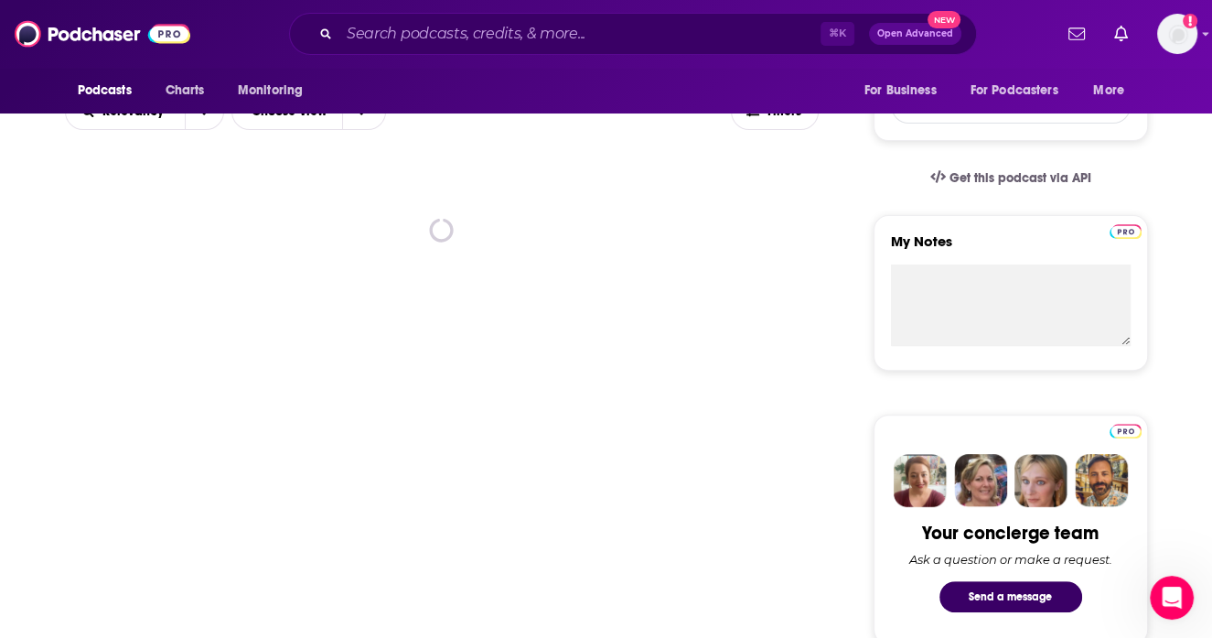
scroll to position [490, 0]
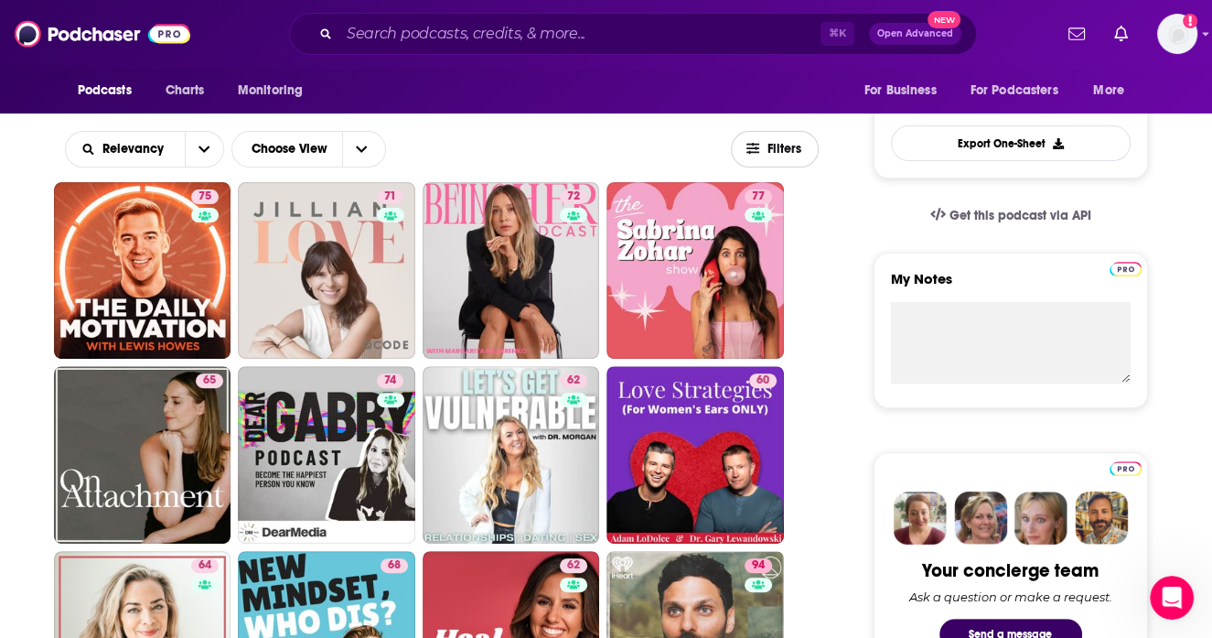
click at [801, 148] on span "Filters" at bounding box center [785, 149] width 37 height 13
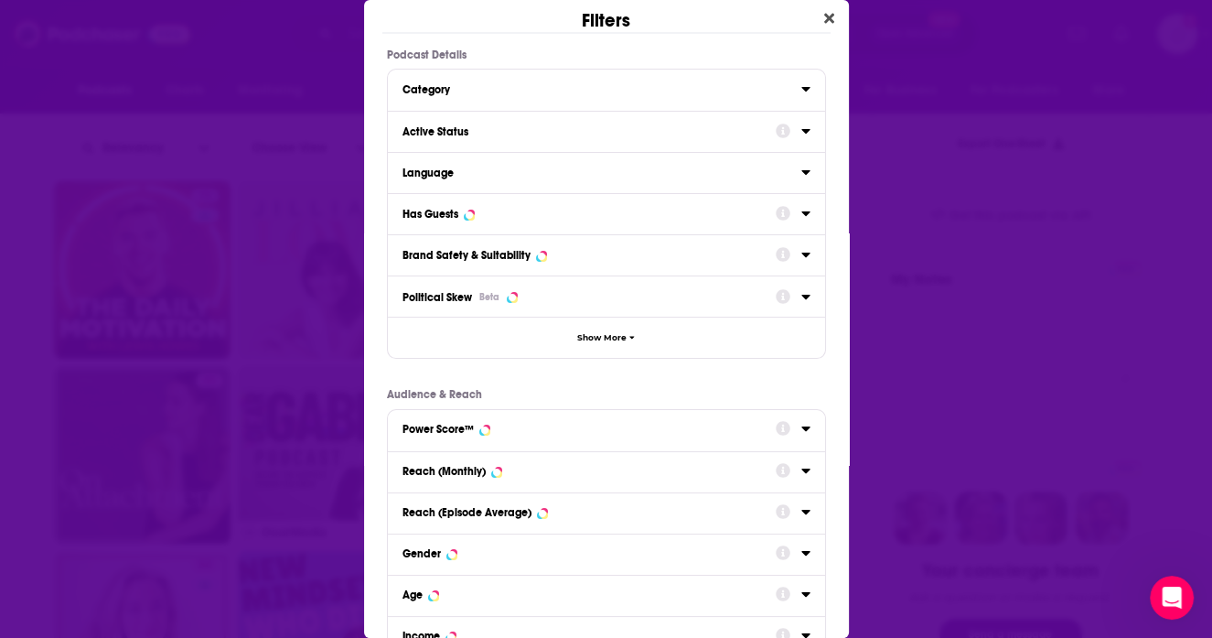
click at [801, 215] on div "Dialog" at bounding box center [793, 212] width 35 height 23
click at [802, 214] on icon "Dialog" at bounding box center [806, 213] width 9 height 15
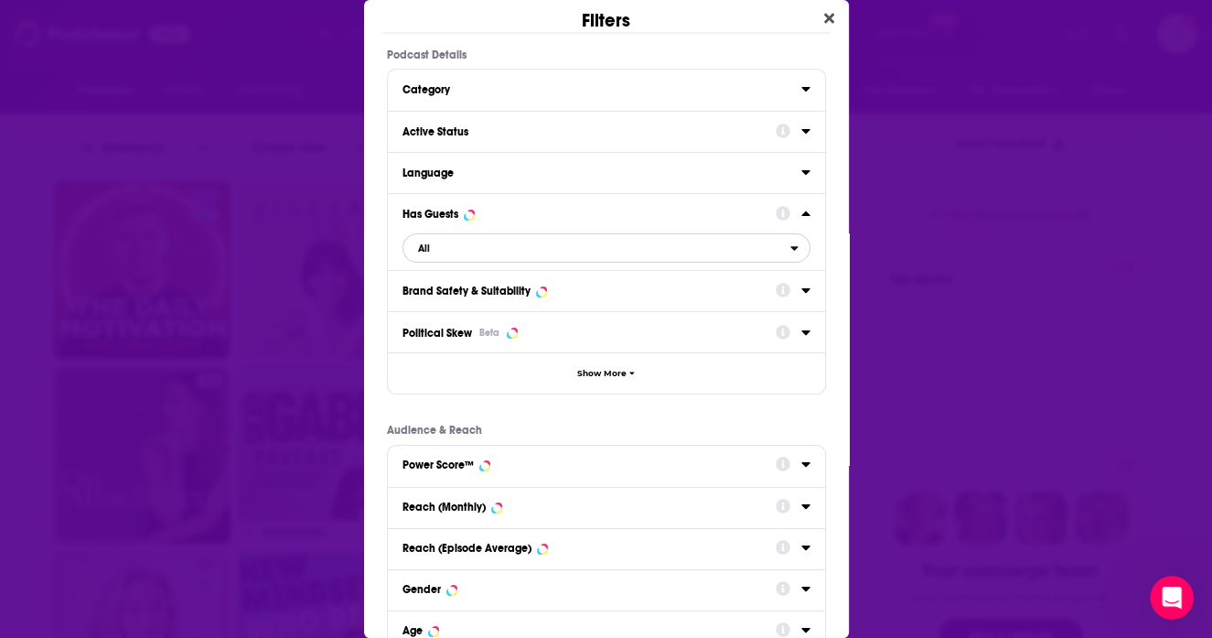
click at [581, 250] on span "All" at bounding box center [597, 248] width 387 height 24
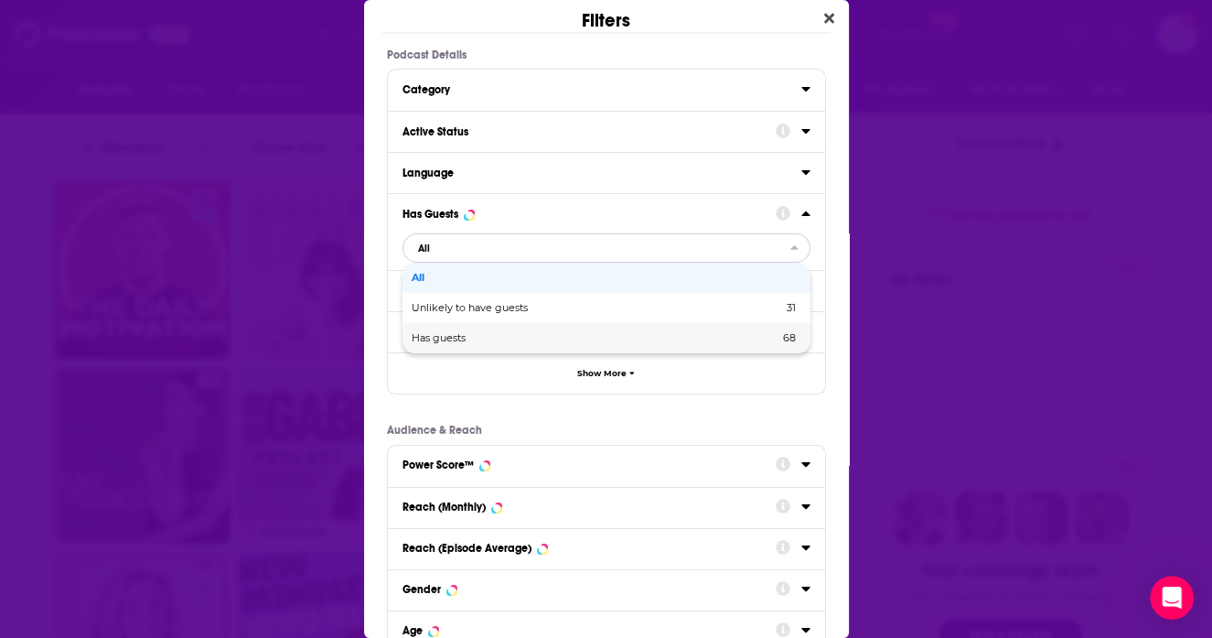
click at [530, 339] on span "Has guests" at bounding box center [517, 338] width 210 height 10
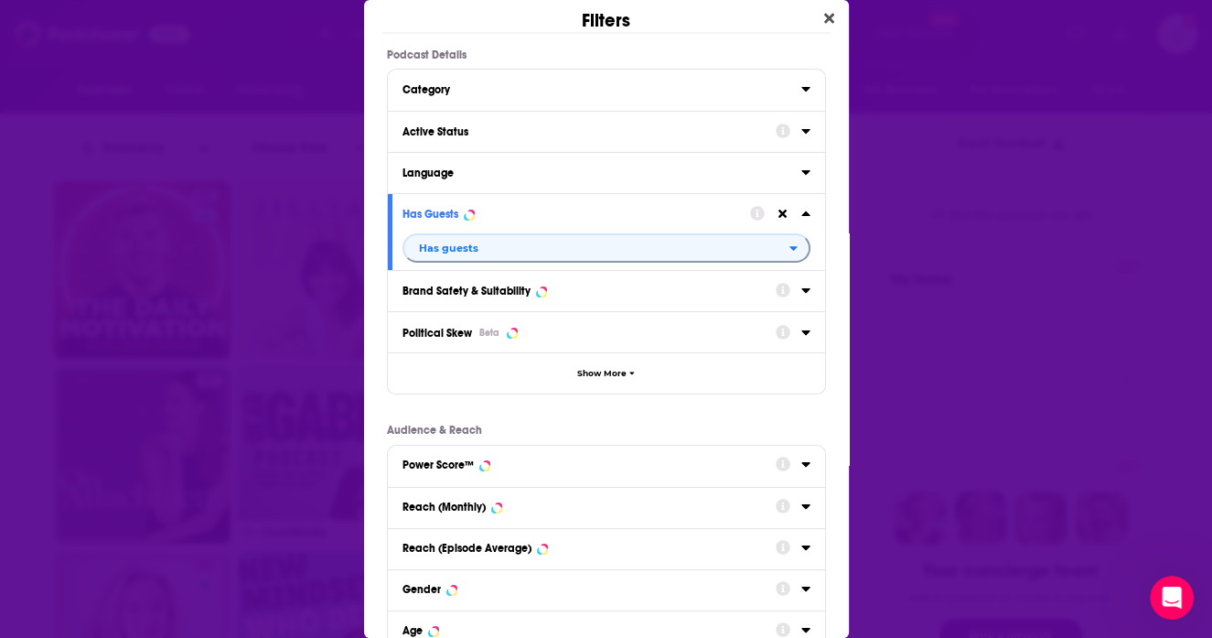
click at [551, 135] on div "Active Status" at bounding box center [583, 131] width 361 height 13
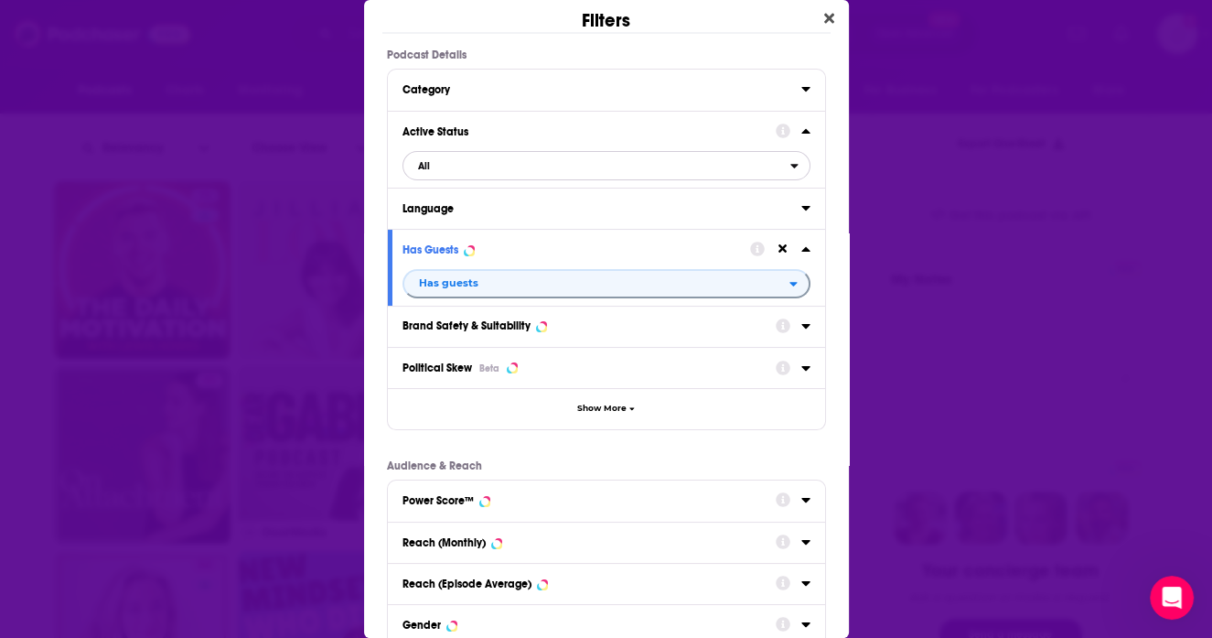
click at [692, 167] on span "All" at bounding box center [597, 166] width 387 height 24
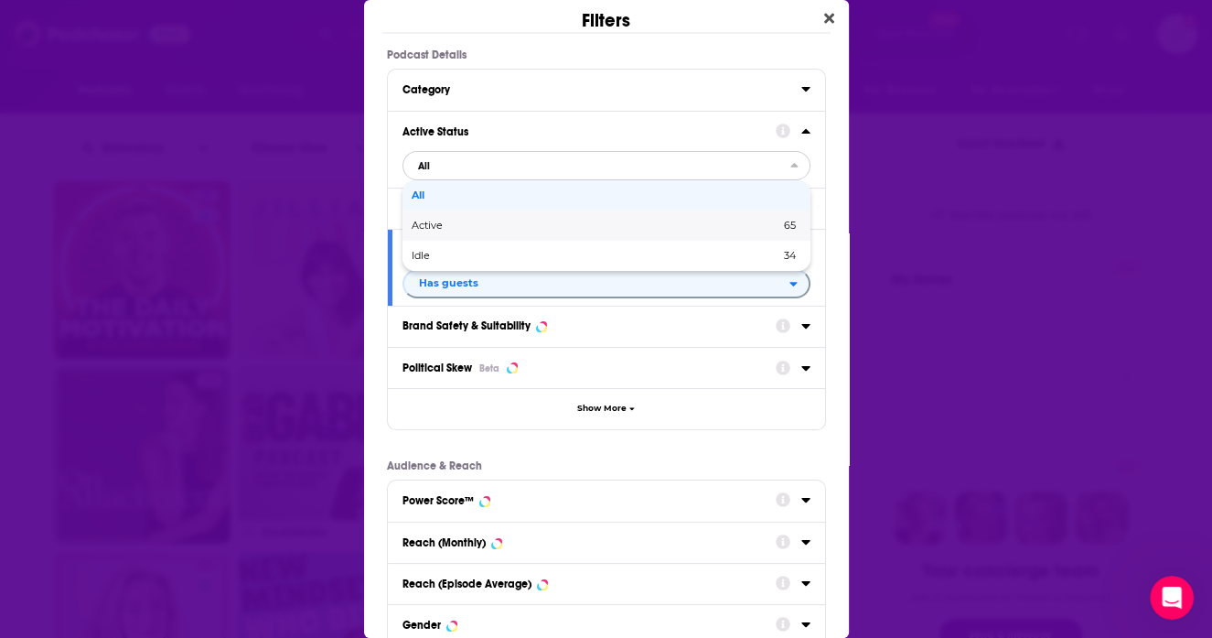
click at [649, 231] on div "Active 65" at bounding box center [607, 225] width 408 height 30
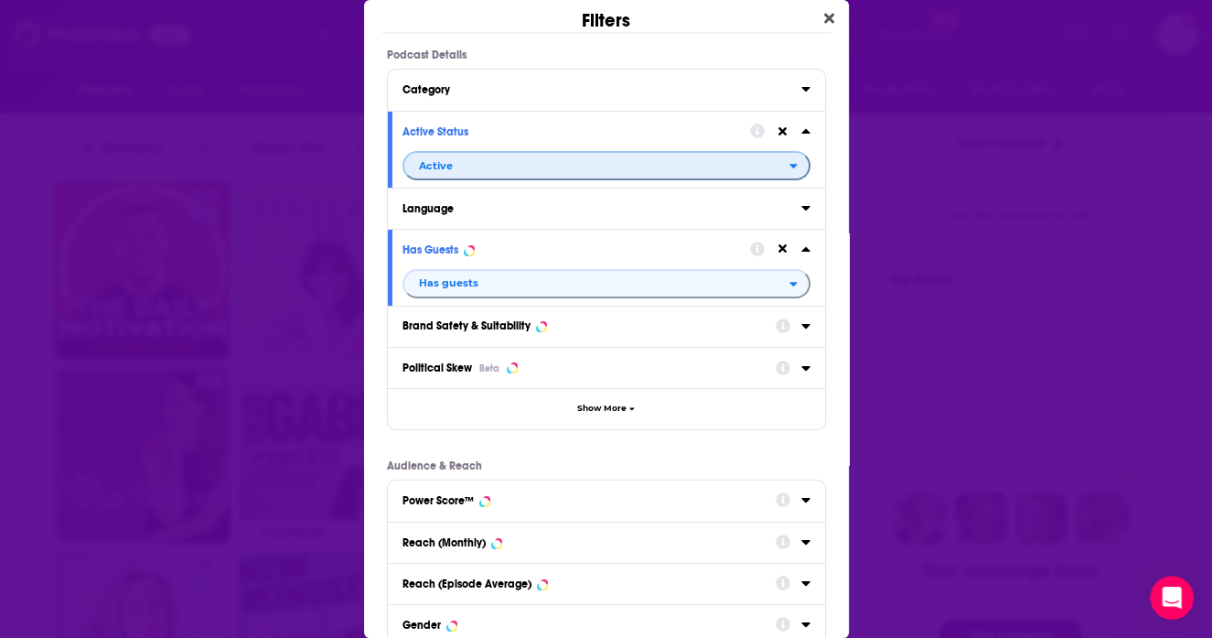
scroll to position [237, 0]
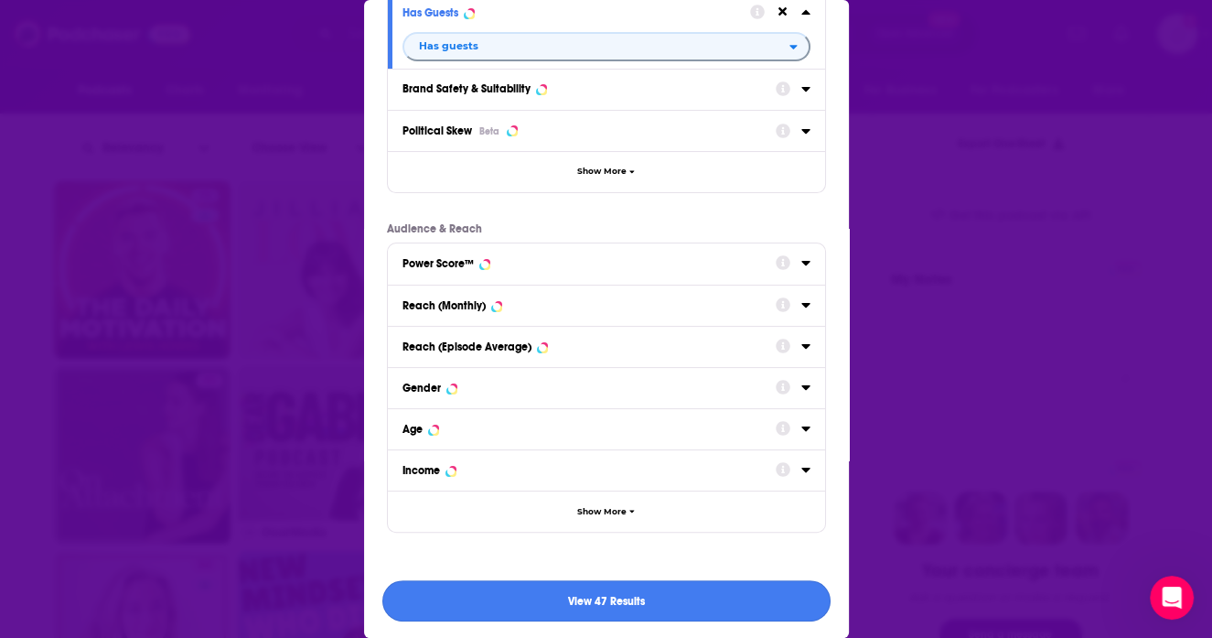
click at [586, 595] on button "View 47 Results" at bounding box center [606, 600] width 448 height 41
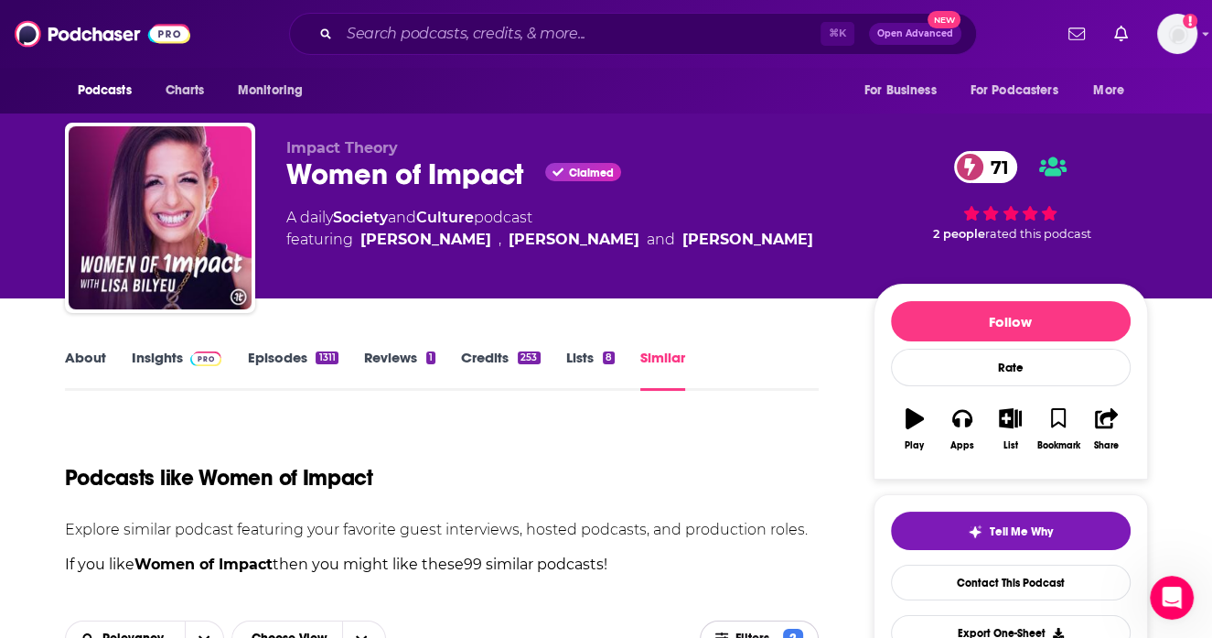
scroll to position [490, 0]
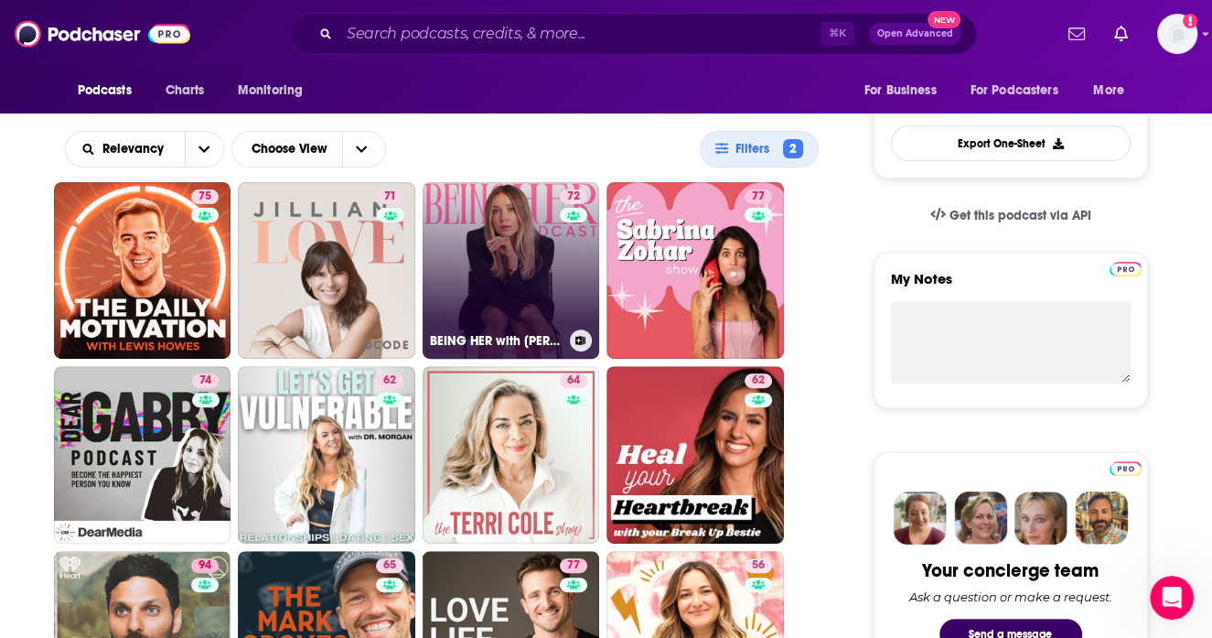
click at [533, 228] on link "72 BEING HER with [PERSON_NAME]" at bounding box center [512, 271] width 178 height 178
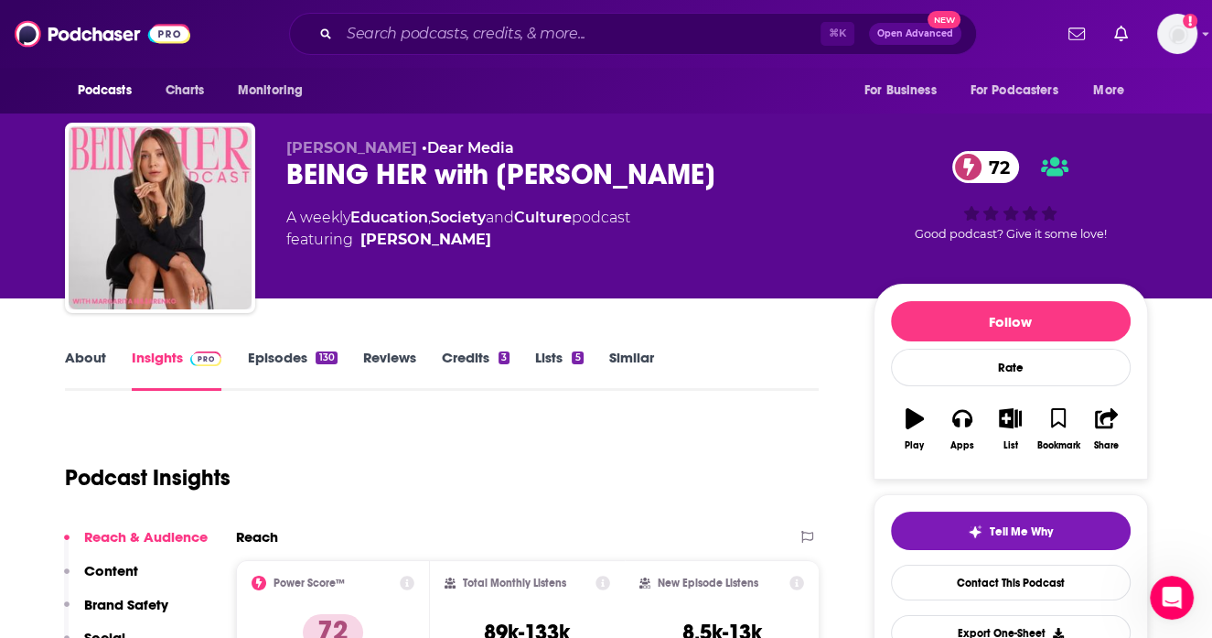
click at [78, 365] on link "About" at bounding box center [85, 370] width 41 height 42
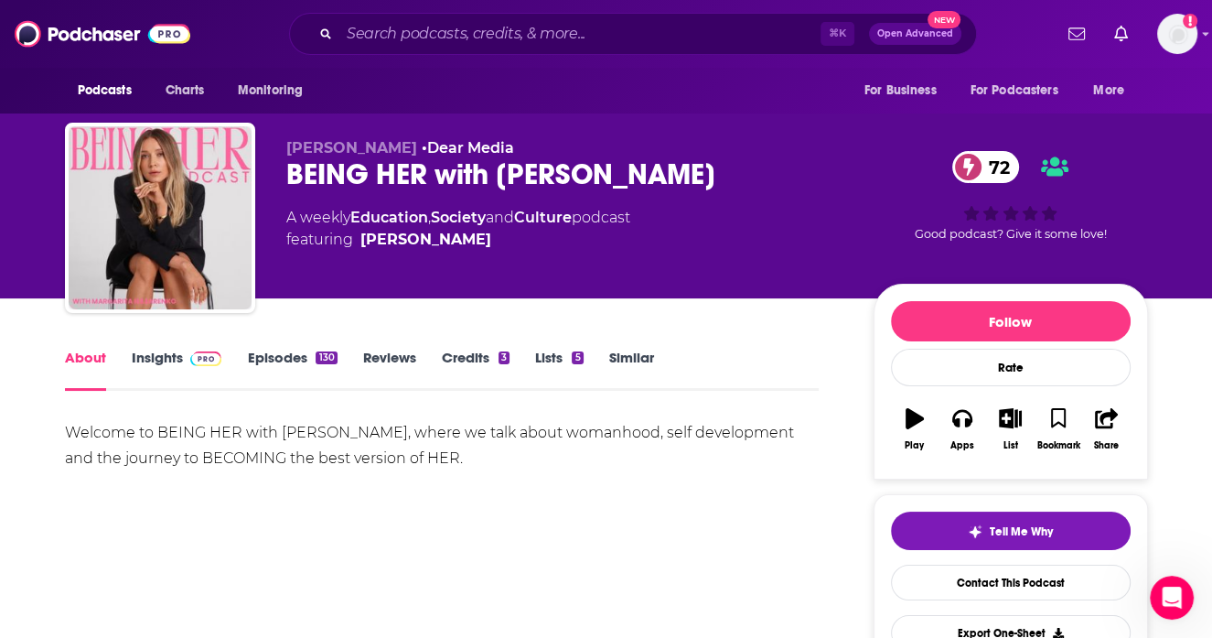
click at [158, 360] on link "Insights" at bounding box center [177, 370] width 91 height 42
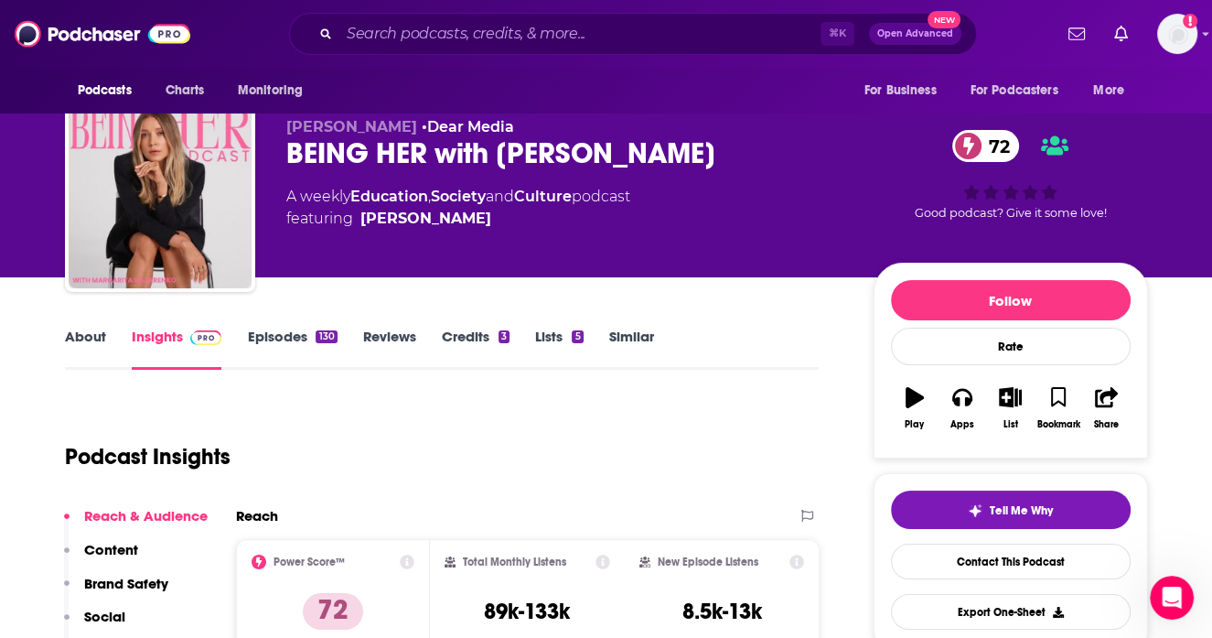
scroll to position [104, 0]
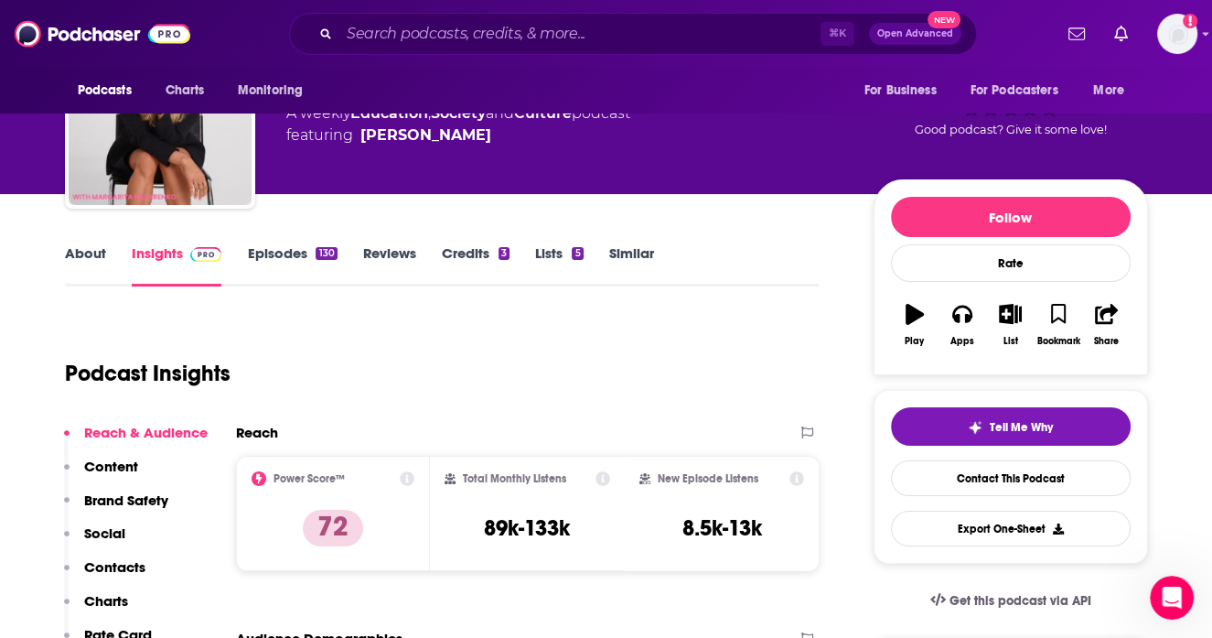
click at [294, 259] on link "Episodes 130" at bounding box center [292, 265] width 90 height 42
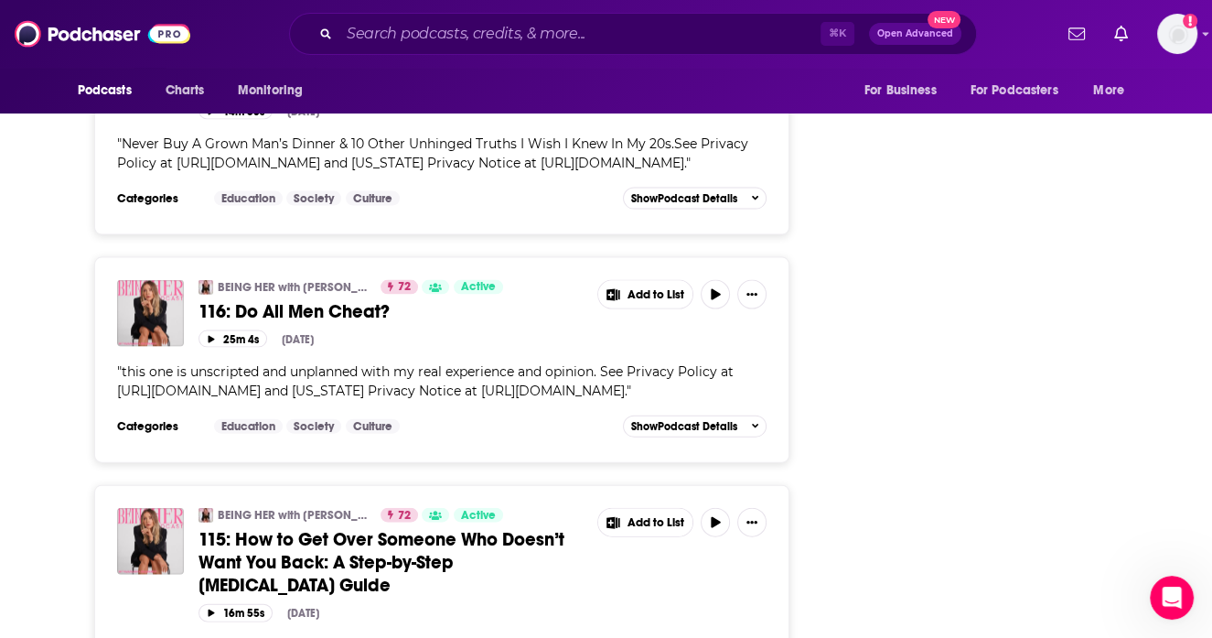
scroll to position [3521, 0]
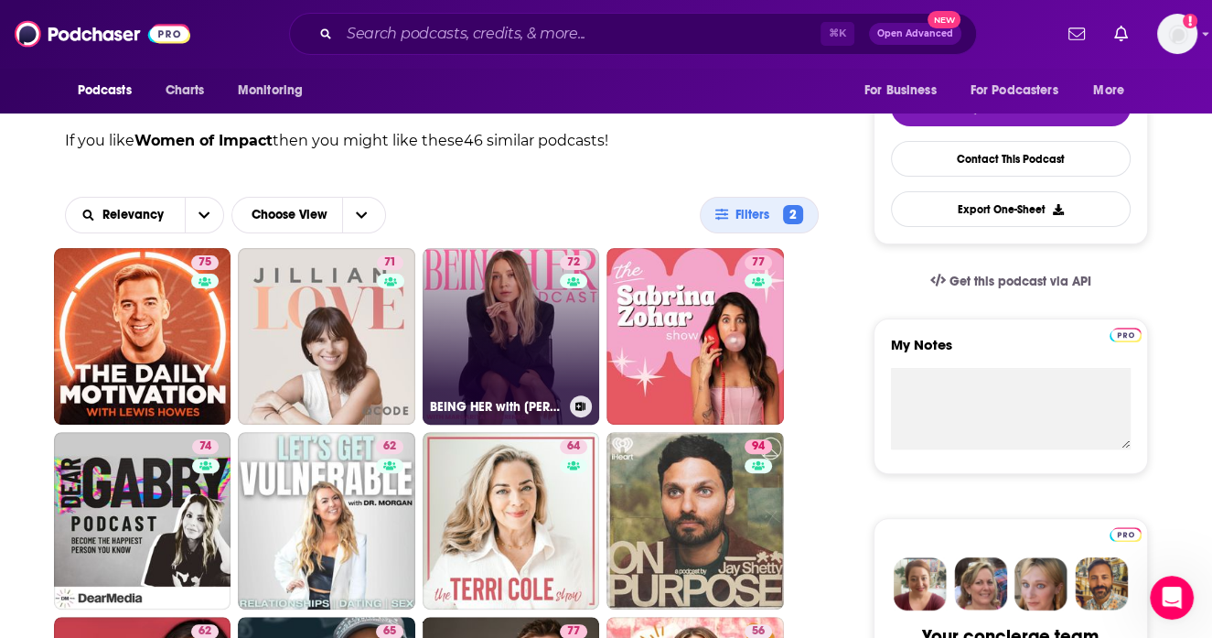
scroll to position [468, 0]
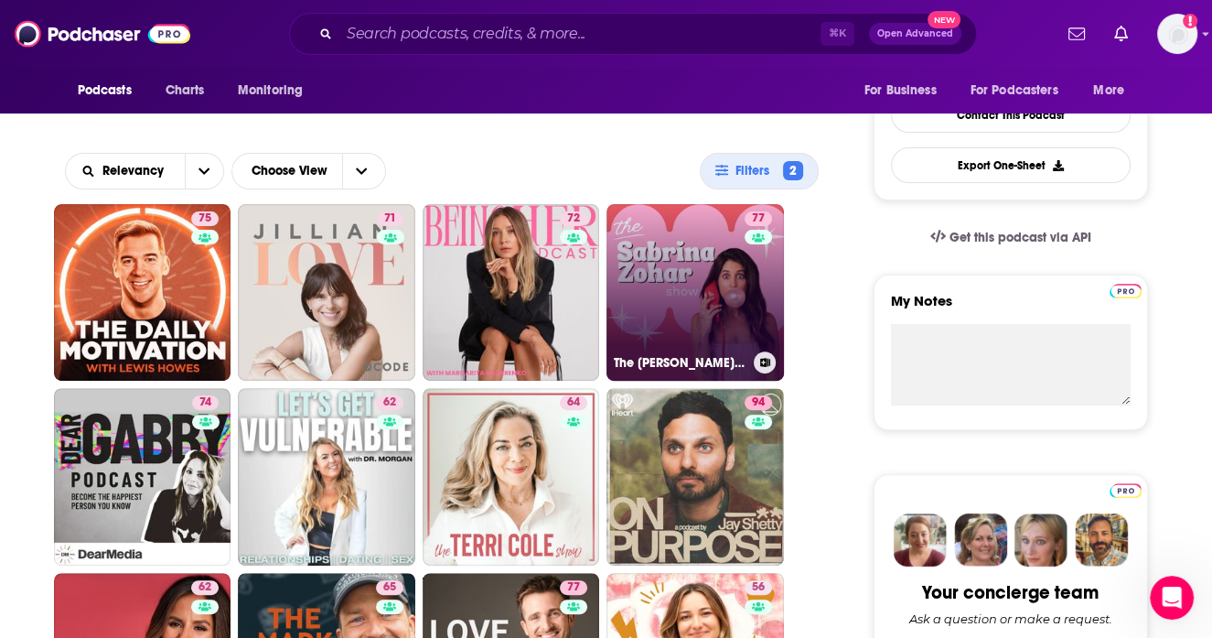
click at [677, 250] on link "77 The Sabrina Zohar Show" at bounding box center [696, 293] width 178 height 178
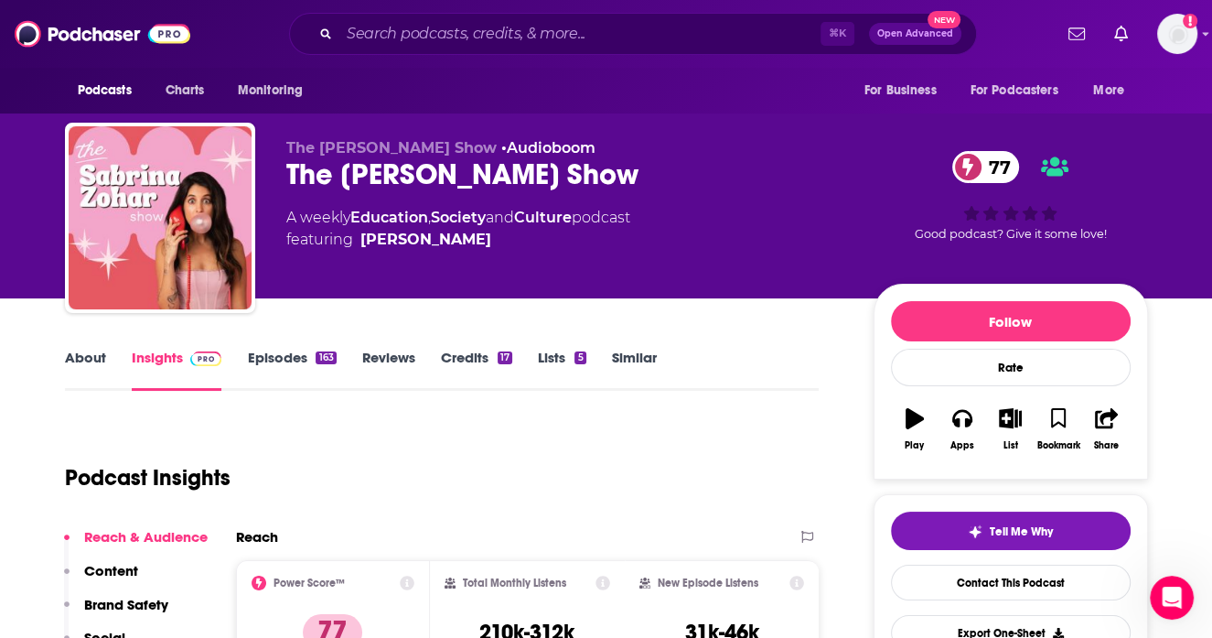
click at [81, 366] on link "About" at bounding box center [85, 370] width 41 height 42
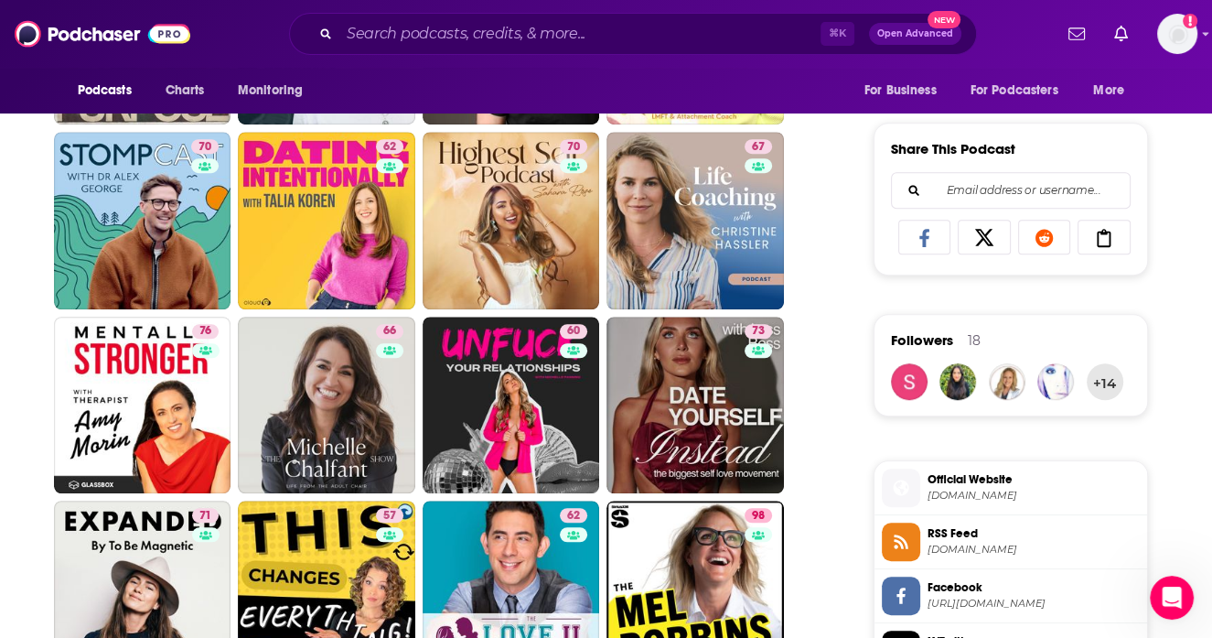
scroll to position [1105, 0]
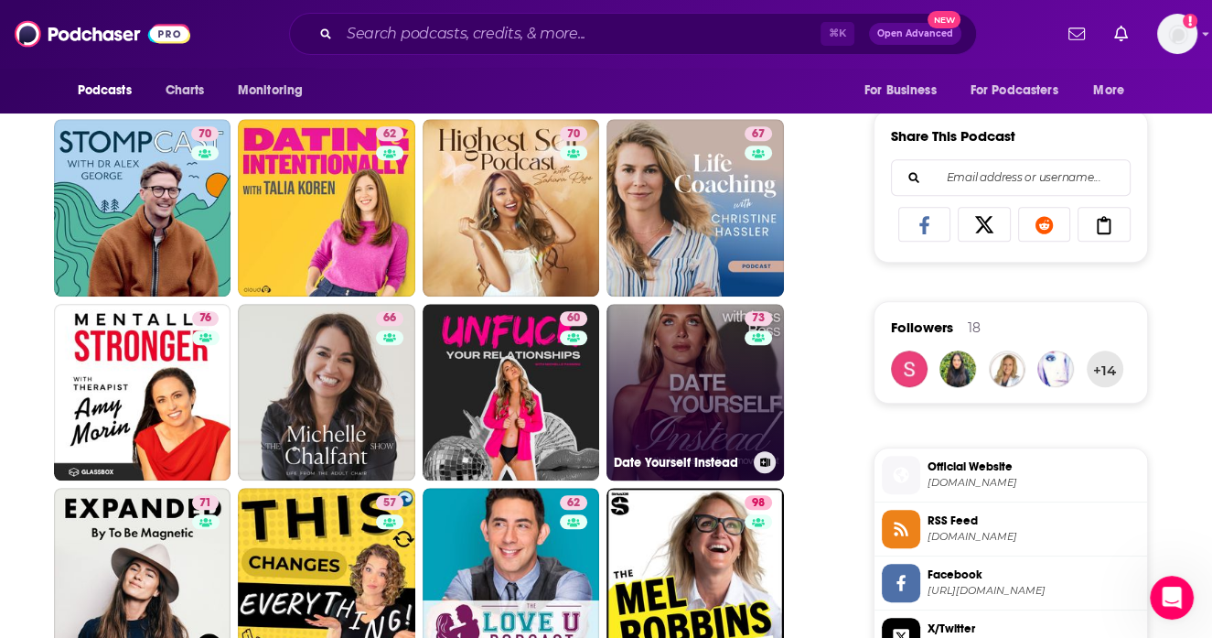
click at [748, 370] on div "73" at bounding box center [761, 381] width 32 height 141
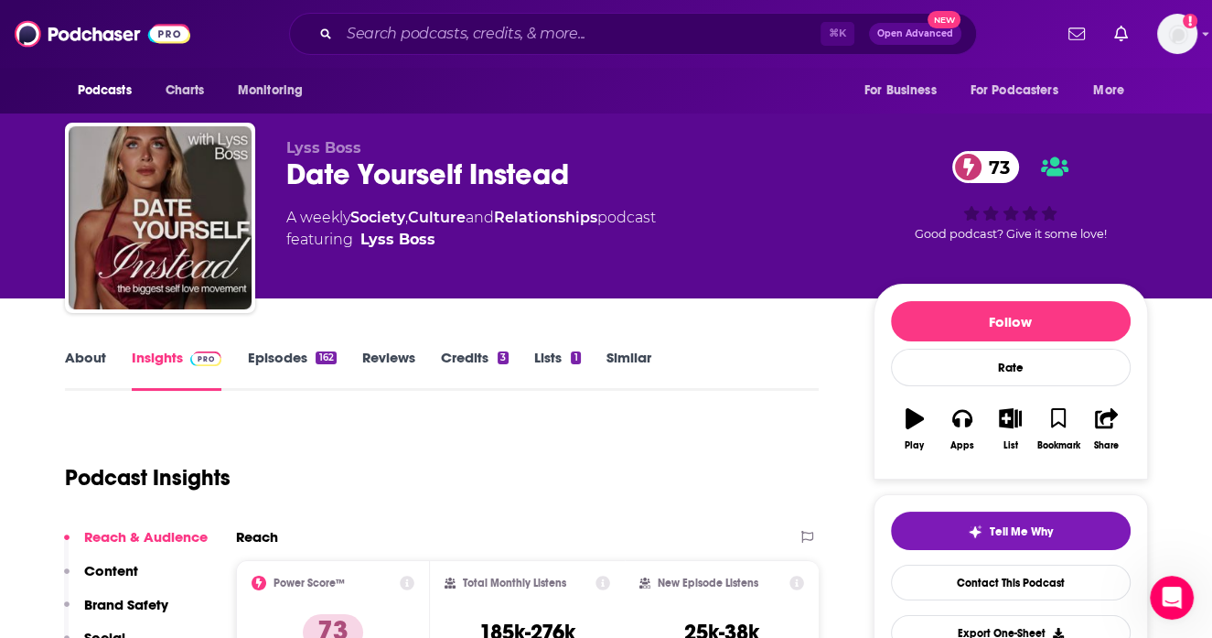
click at [76, 366] on link "About" at bounding box center [85, 370] width 41 height 42
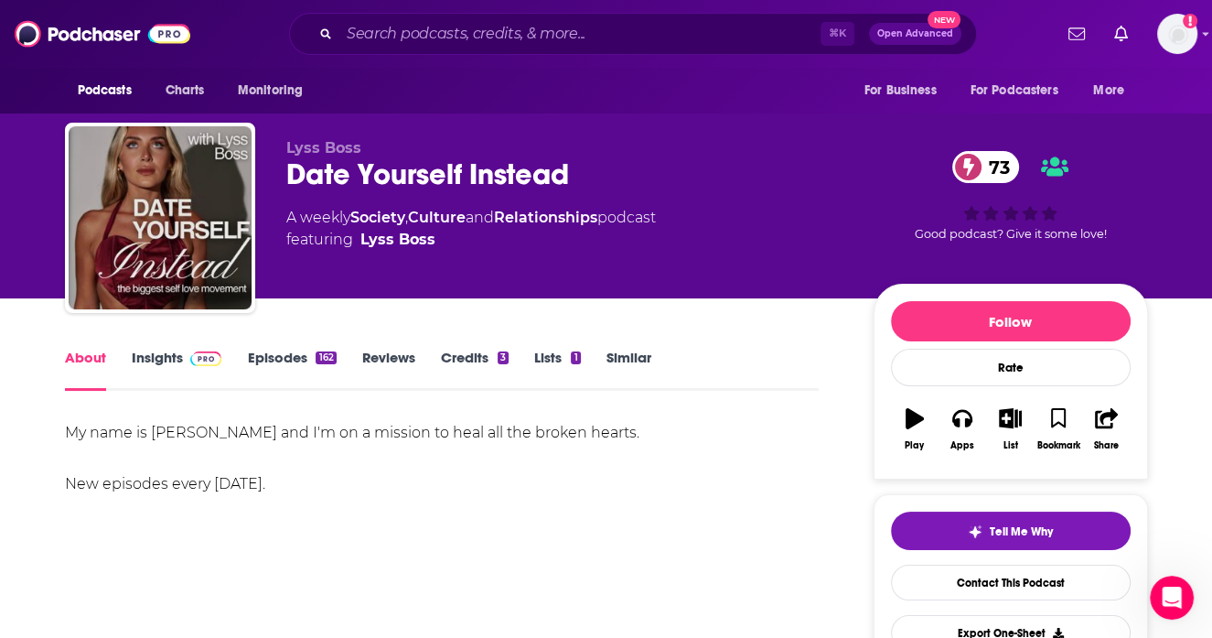
click at [273, 372] on link "Episodes 162" at bounding box center [291, 370] width 89 height 42
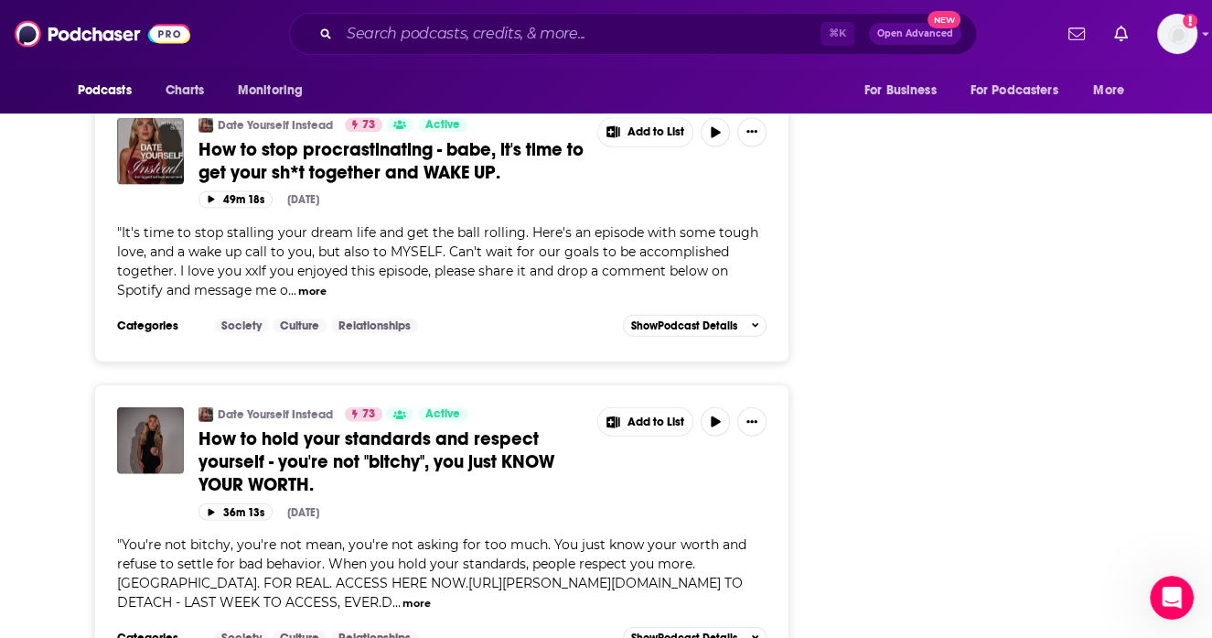
scroll to position [3685, 0]
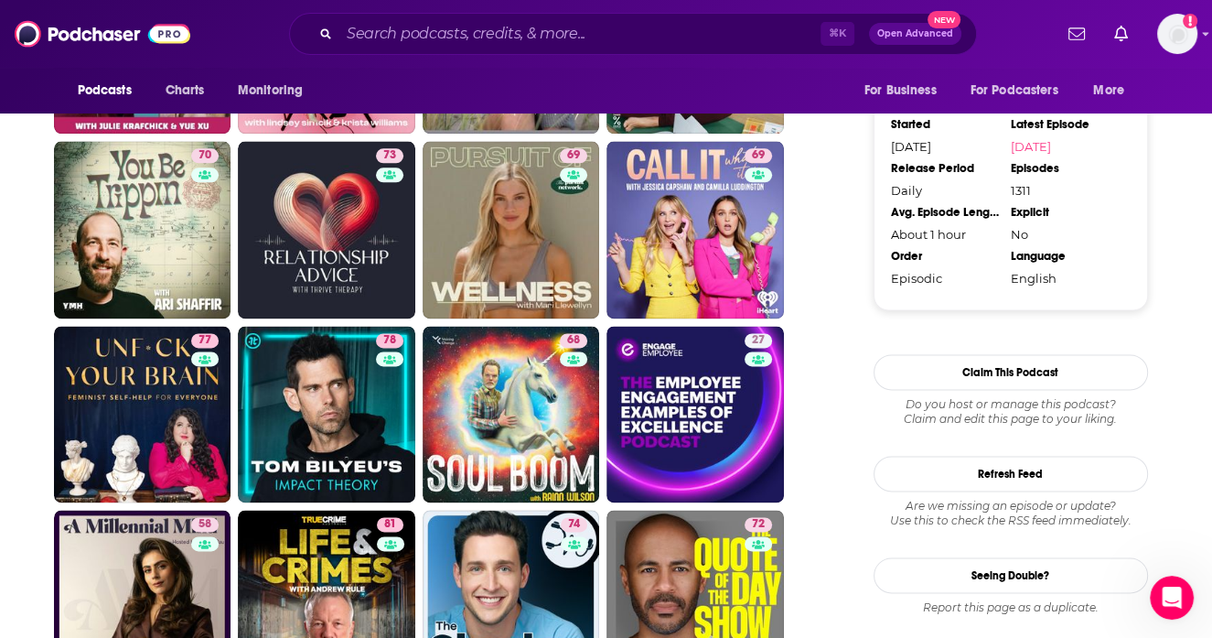
scroll to position [2039, 0]
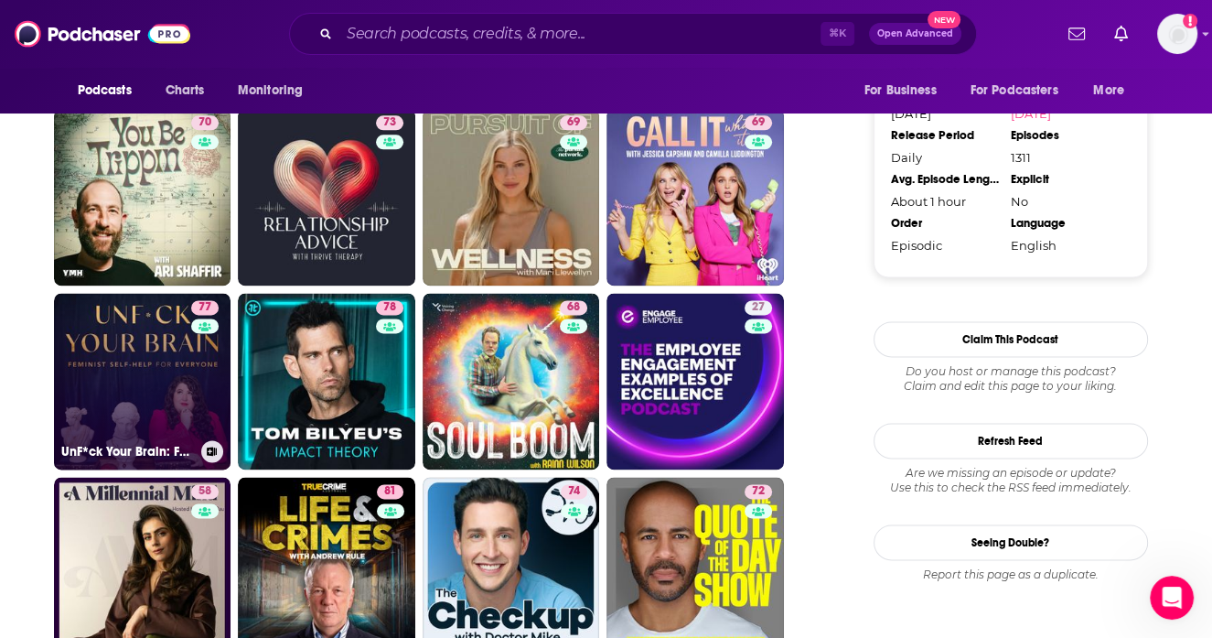
click at [159, 330] on link "77 UnF*ck Your Brain: Feminist Self-Help for Everyone" at bounding box center [143, 382] width 178 height 178
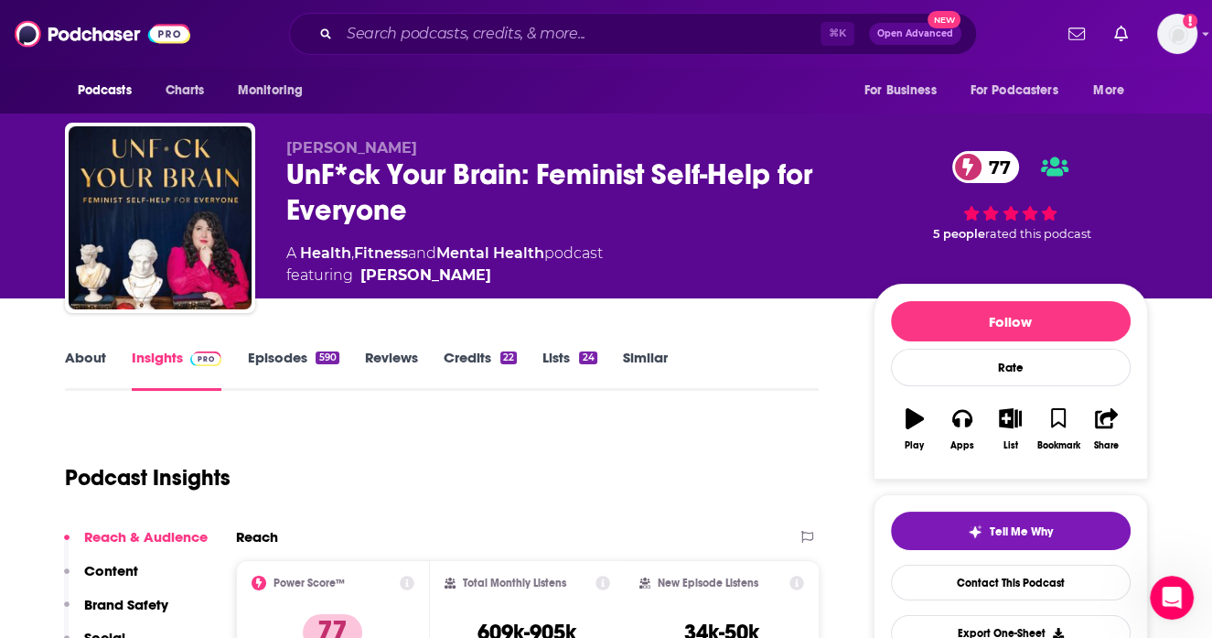
click at [88, 361] on link "About" at bounding box center [85, 370] width 41 height 42
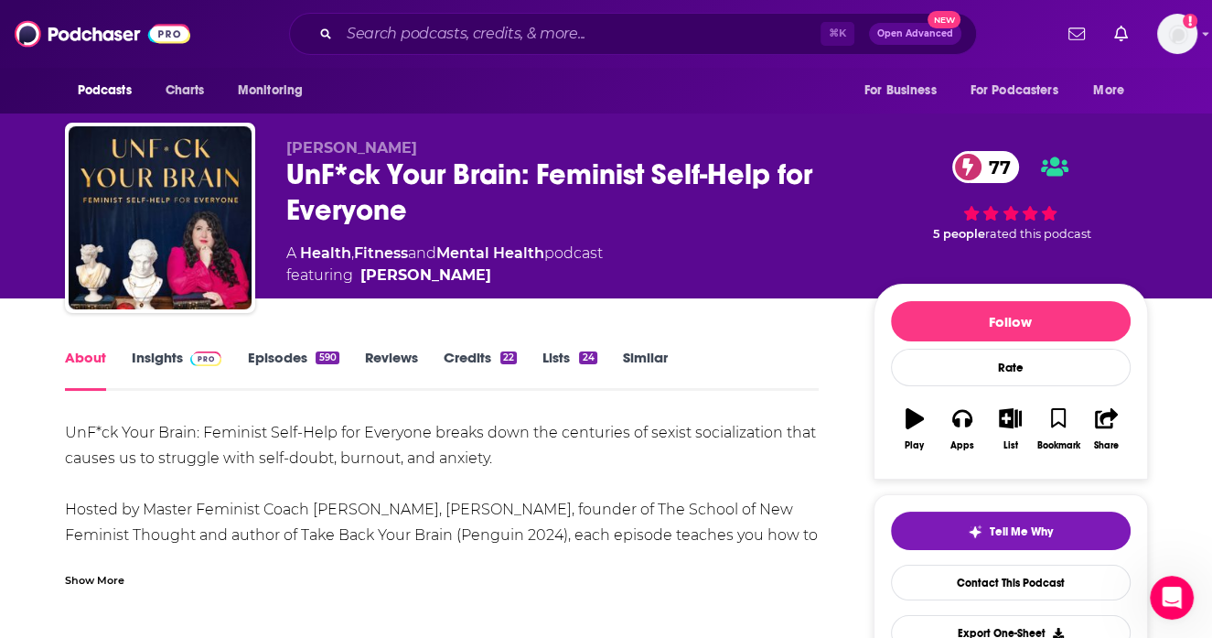
click at [171, 354] on link "Insights" at bounding box center [177, 370] width 91 height 42
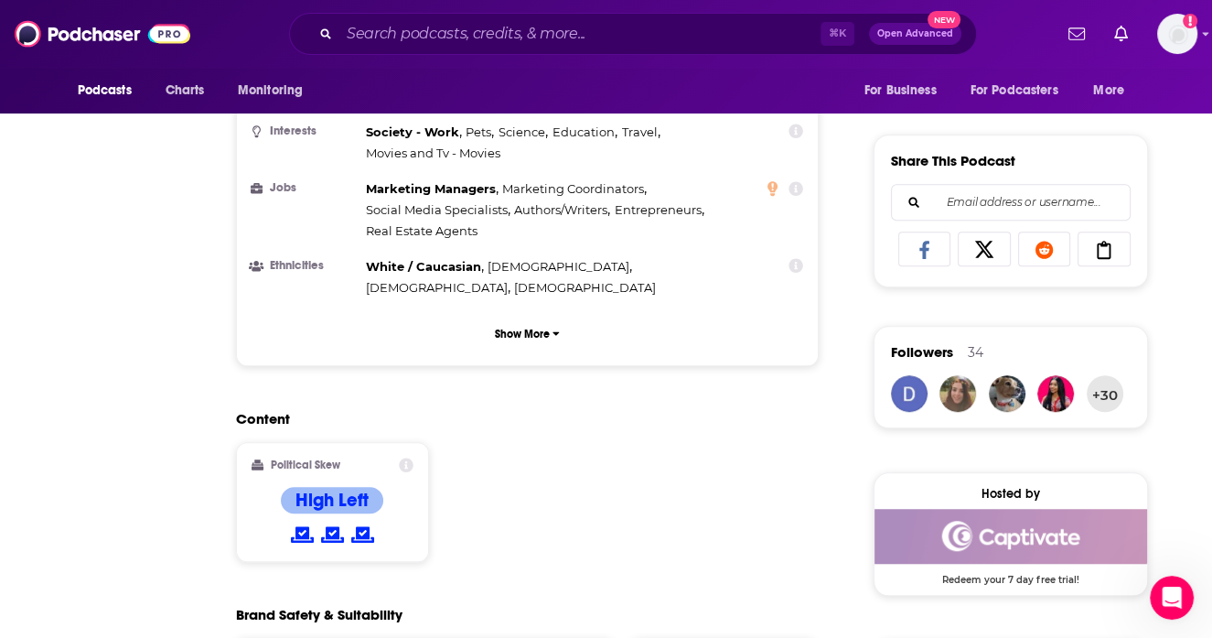
scroll to position [161, 0]
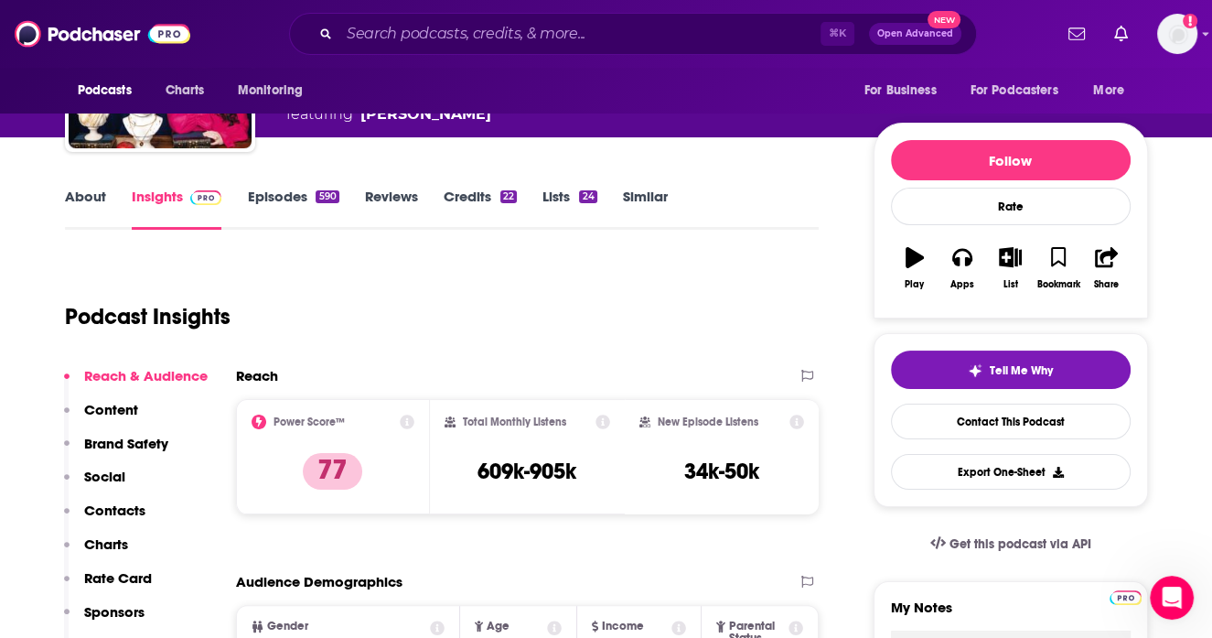
click at [308, 209] on link "Episodes 590" at bounding box center [292, 209] width 91 height 42
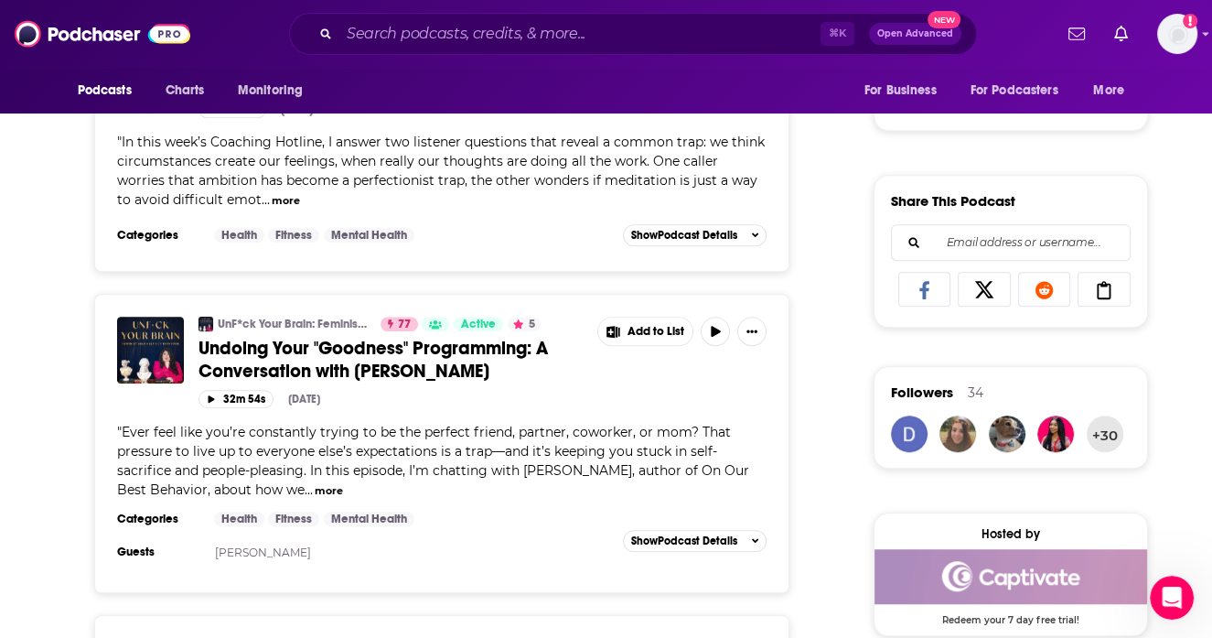
scroll to position [1041, 0]
click at [315, 482] on button "more" at bounding box center [329, 490] width 28 height 16
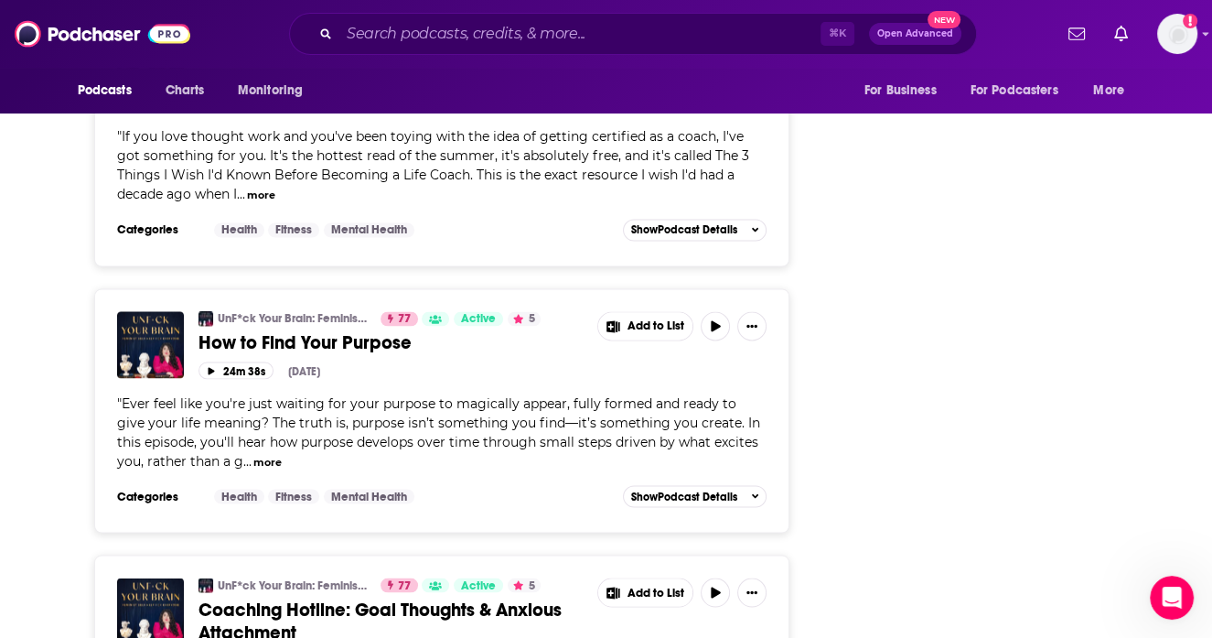
scroll to position [2748, 0]
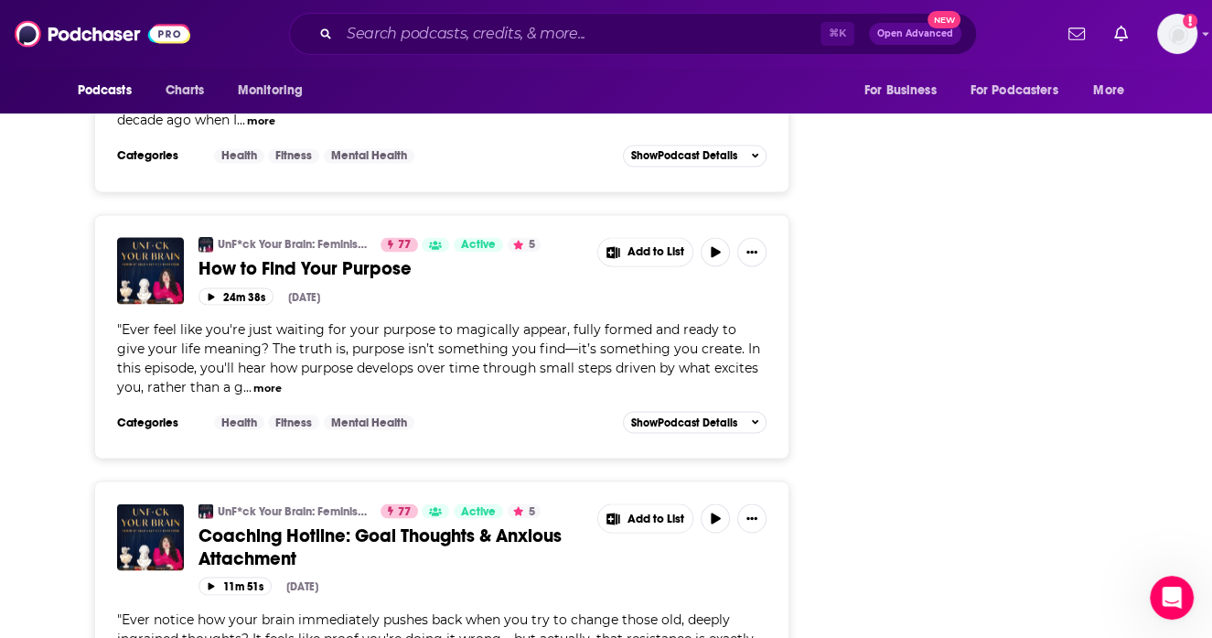
click at [253, 383] on button "more" at bounding box center [267, 388] width 28 height 16
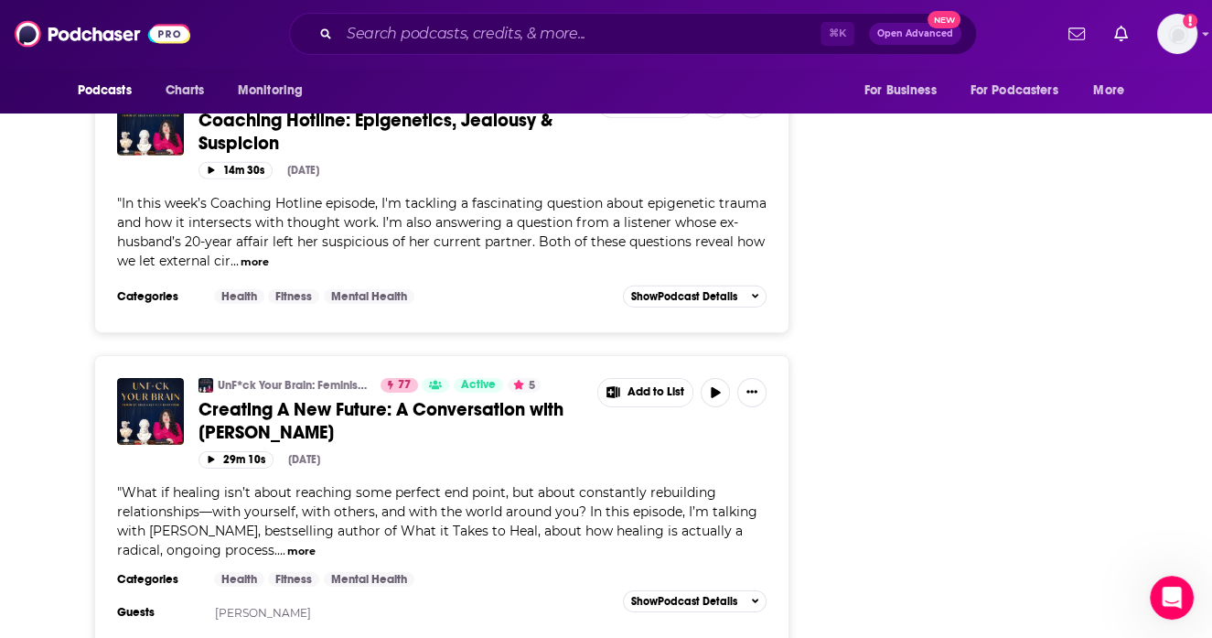
scroll to position [5041, 0]
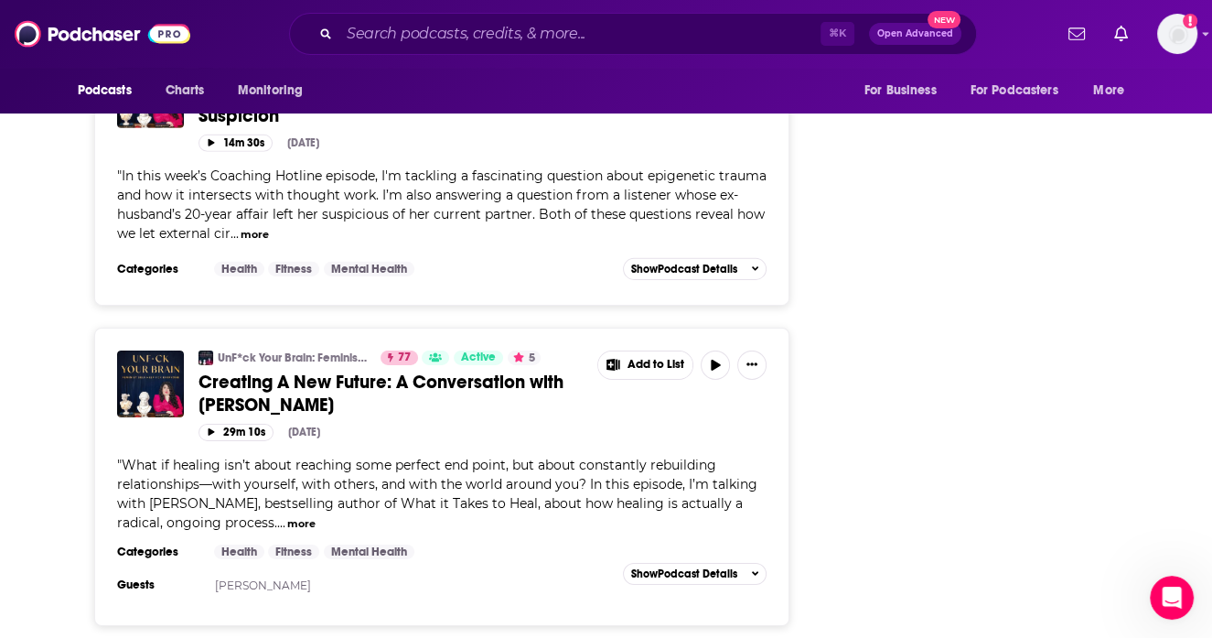
click at [294, 516] on button "more" at bounding box center [301, 524] width 28 height 16
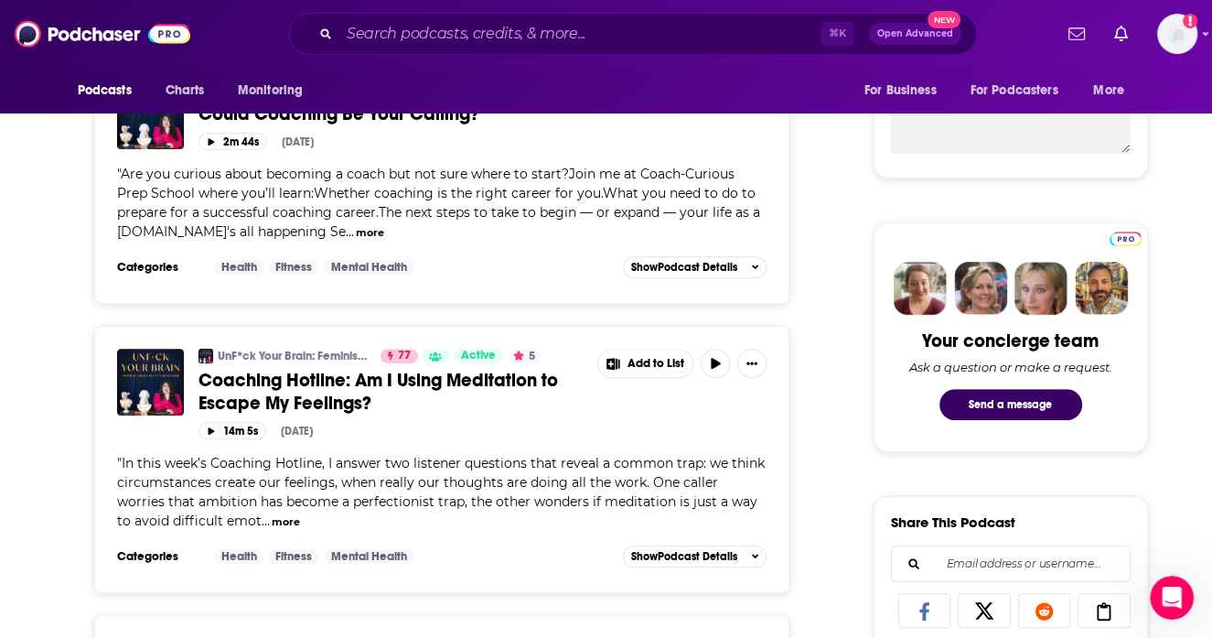
scroll to position [0, 0]
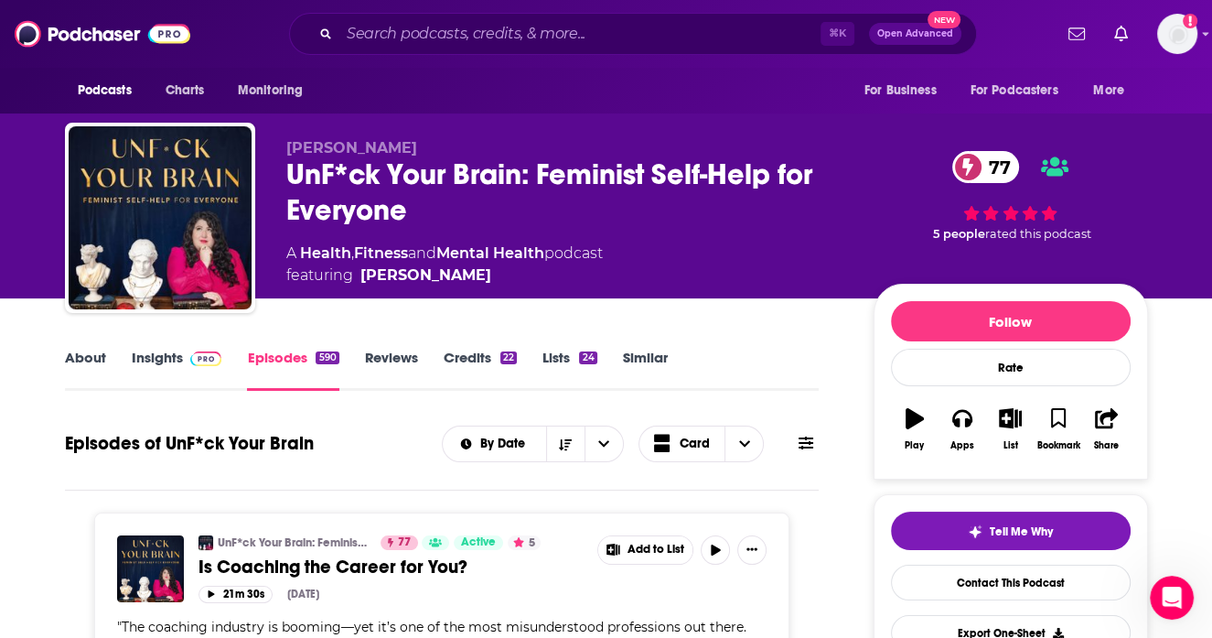
click at [143, 360] on link "Insights" at bounding box center [177, 370] width 91 height 42
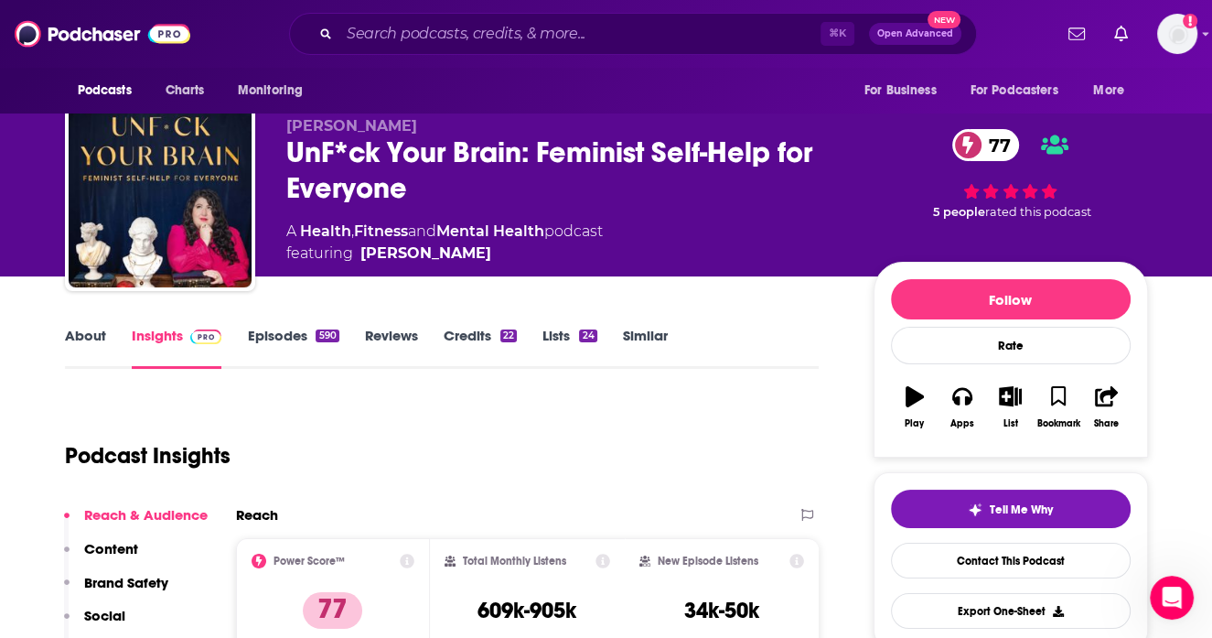
scroll to position [21, 0]
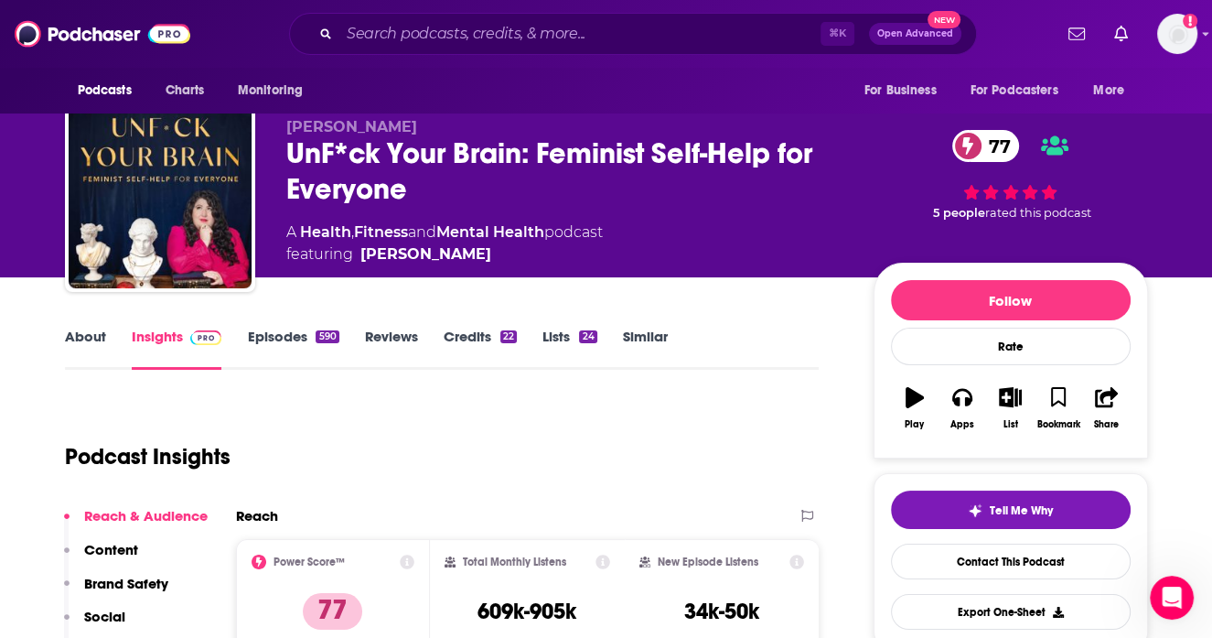
click at [99, 336] on link "About" at bounding box center [85, 349] width 41 height 42
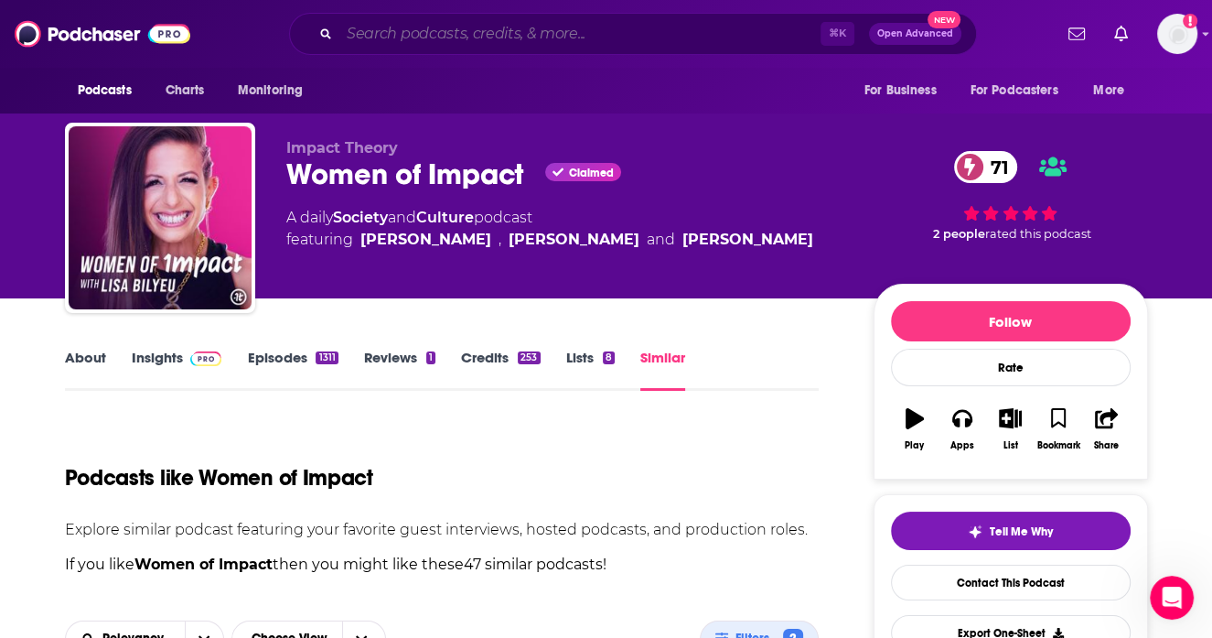
click at [651, 37] on input "Search podcasts, credits, & more..." at bounding box center [579, 33] width 481 height 29
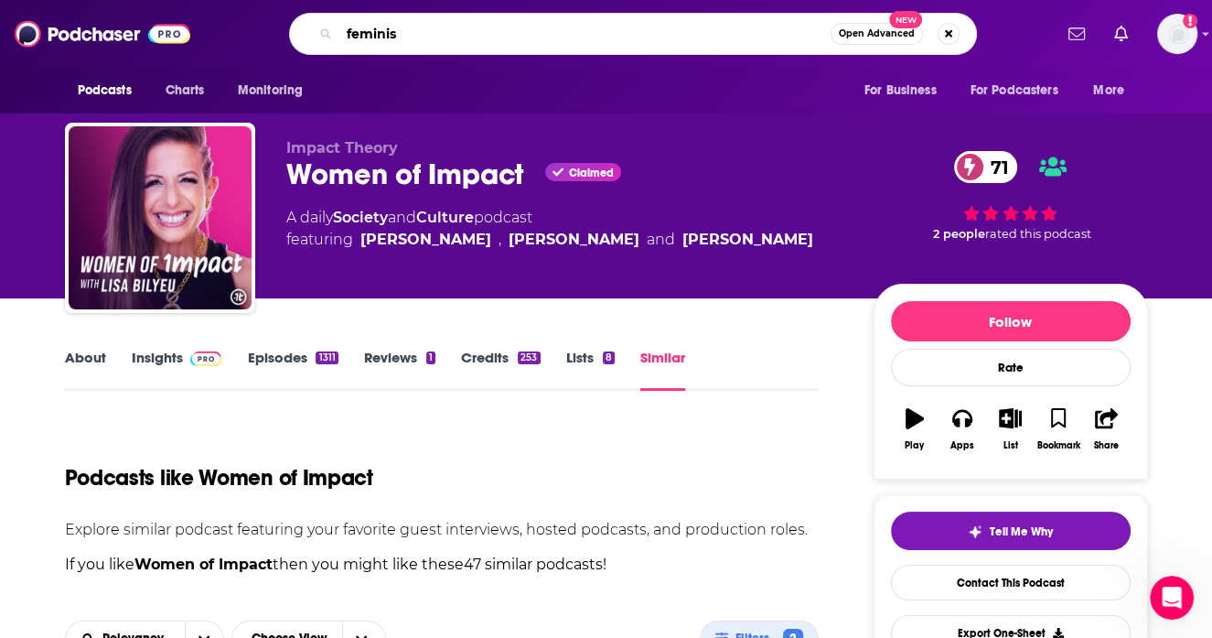
type input "feminist"
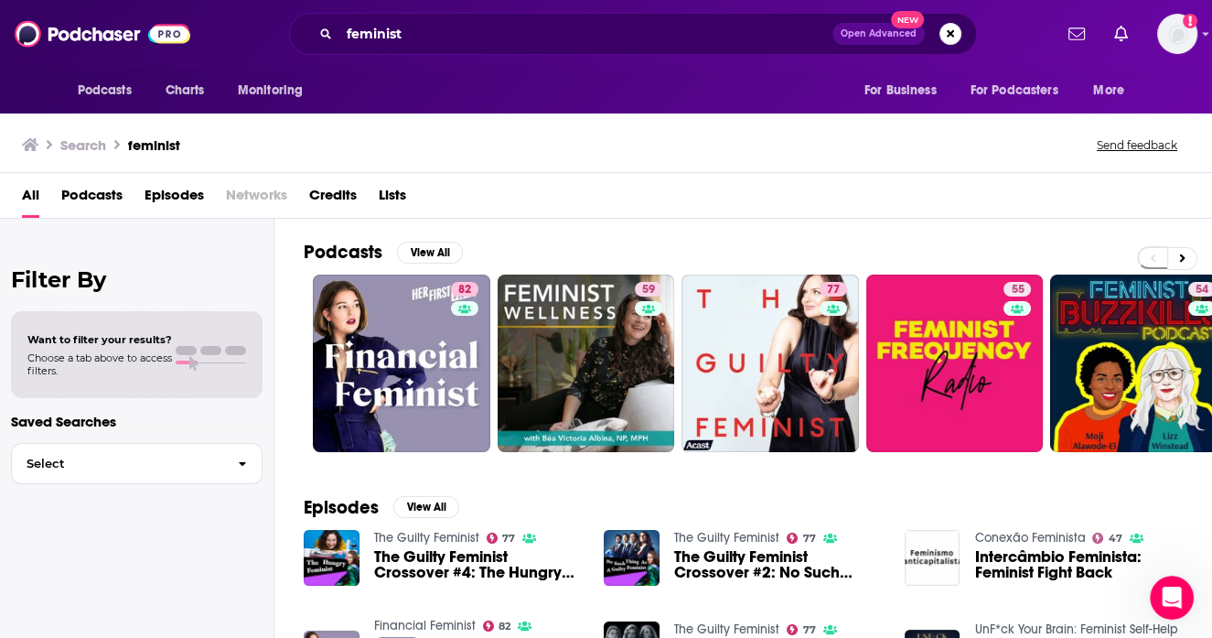
click at [104, 199] on span "Podcasts" at bounding box center [91, 199] width 61 height 38
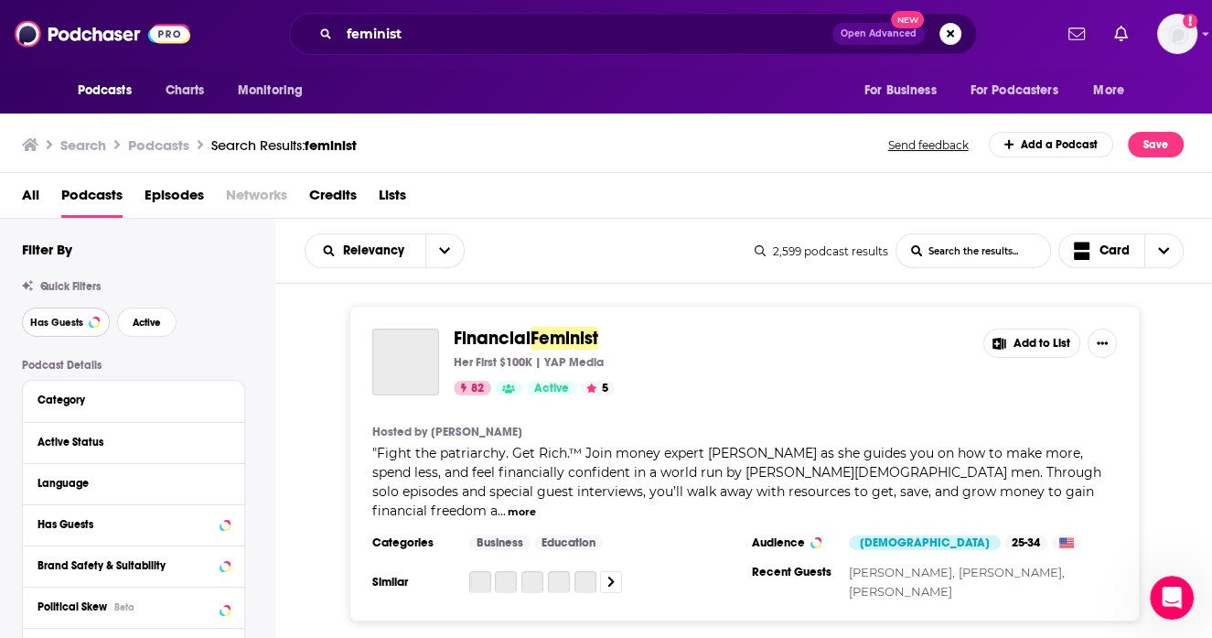
click at [79, 320] on span "Has Guests" at bounding box center [56, 322] width 53 height 10
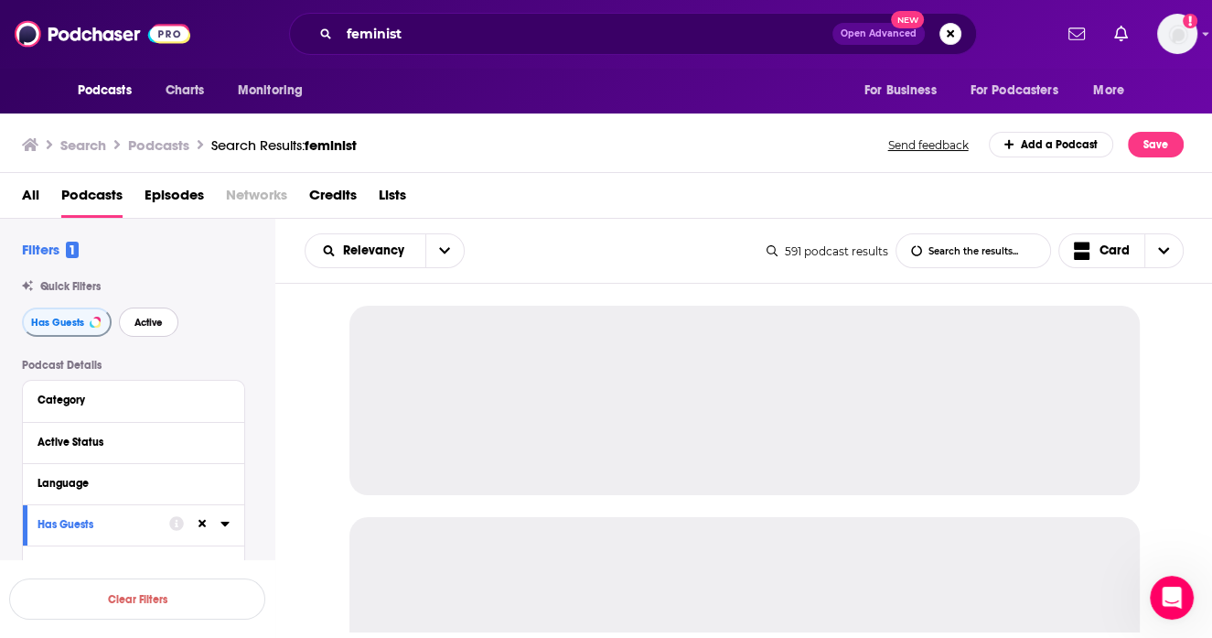
click at [155, 323] on span "Active" at bounding box center [149, 322] width 28 height 10
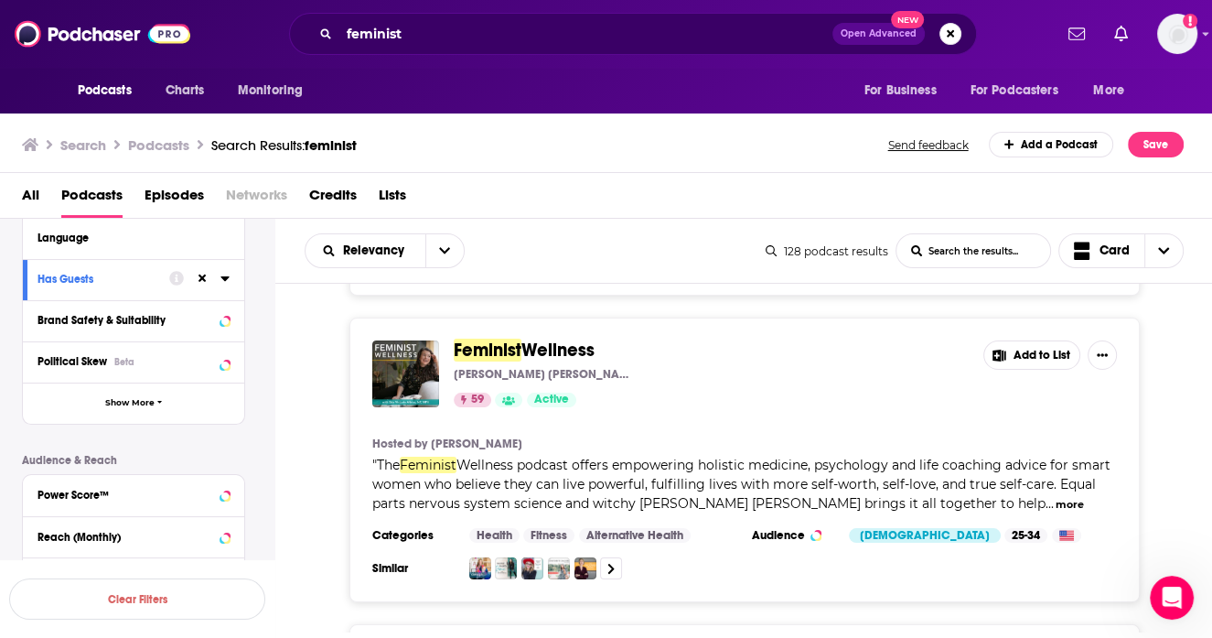
scroll to position [242, 0]
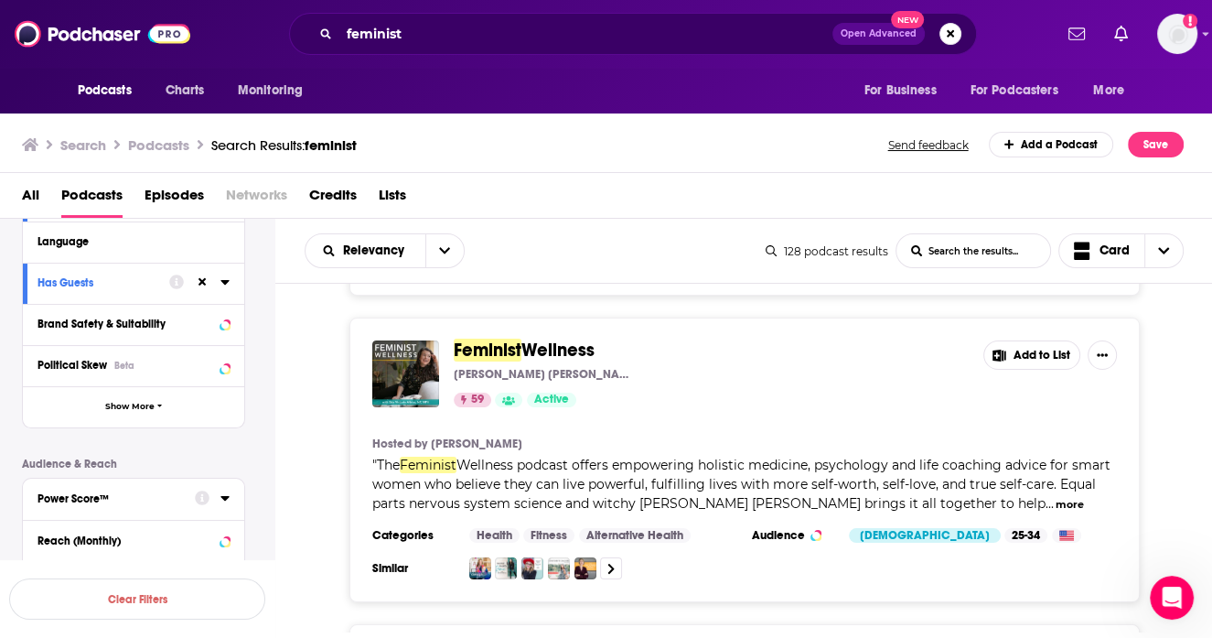
click at [176, 497] on div "Power Score™" at bounding box center [110, 498] width 145 height 13
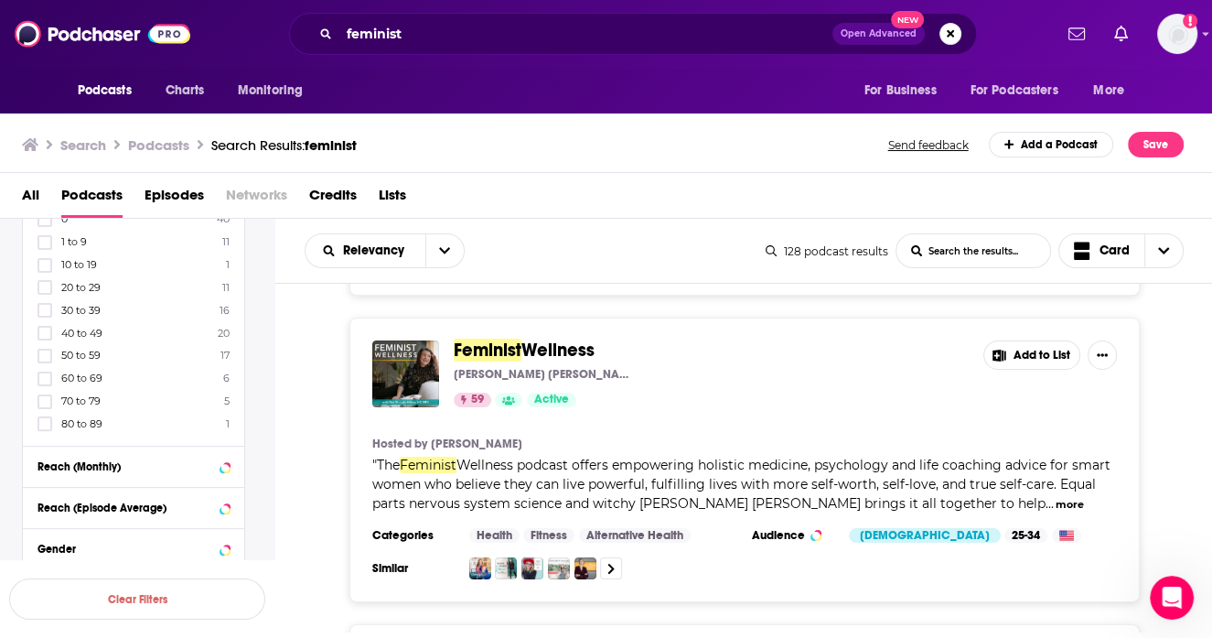
scroll to position [516, 0]
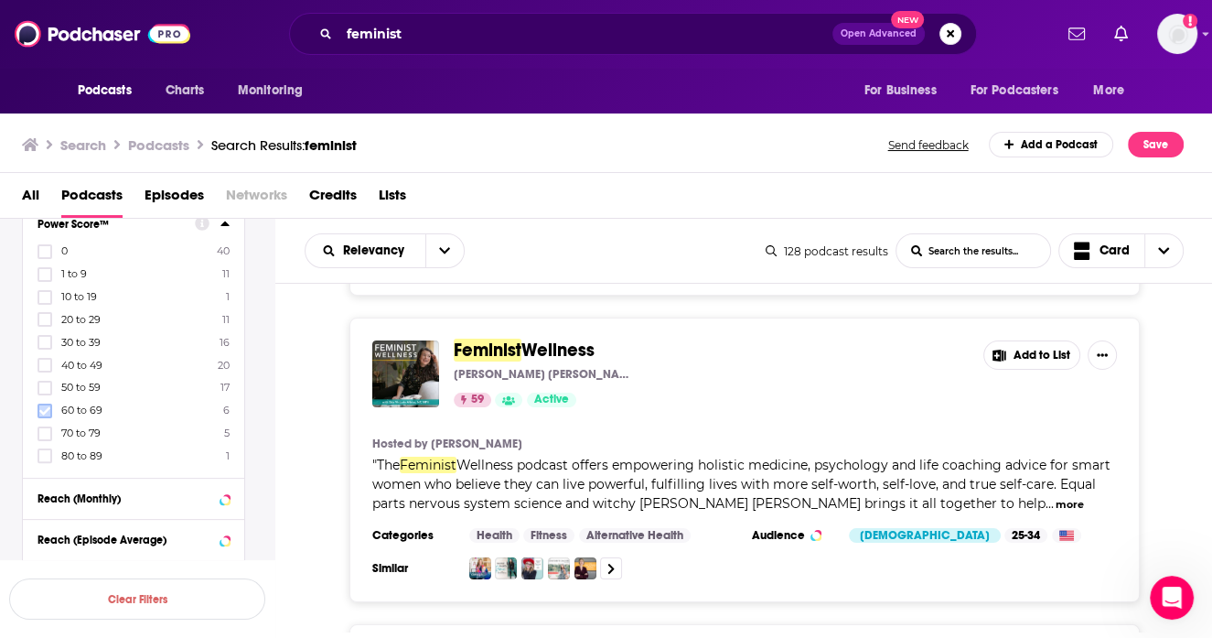
click at [44, 407] on icon at bounding box center [44, 410] width 11 height 11
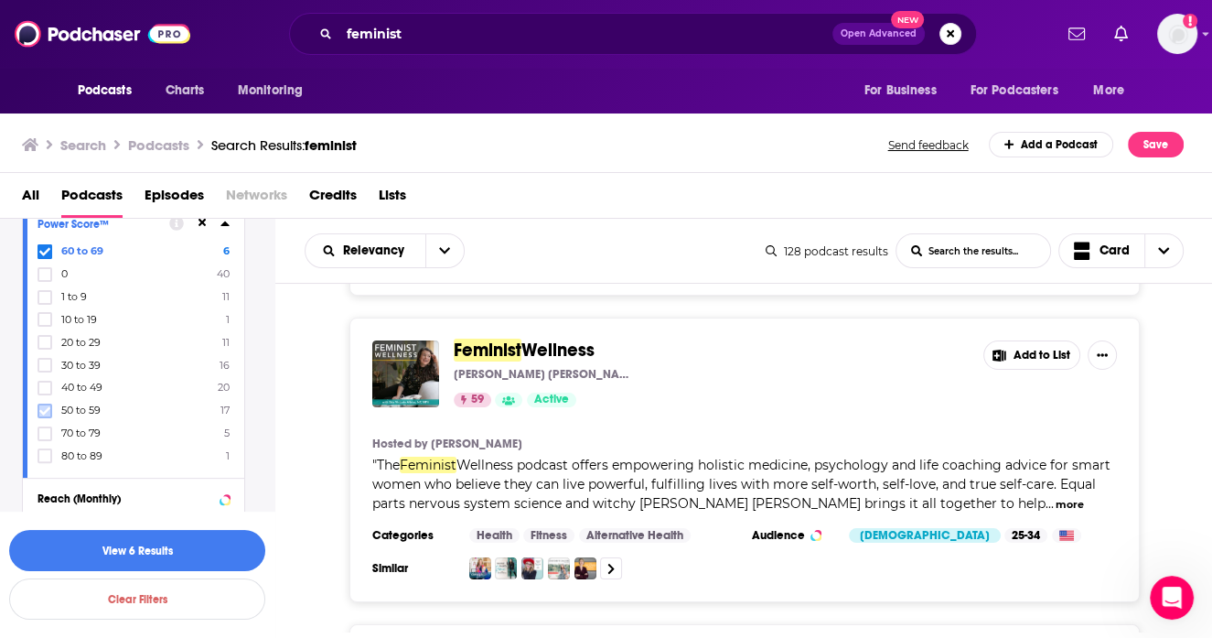
click at [43, 406] on icon at bounding box center [44, 410] width 11 height 11
click at [43, 405] on icon at bounding box center [44, 410] width 11 height 11
click at [118, 554] on button "View 43 Results" at bounding box center [137, 550] width 256 height 41
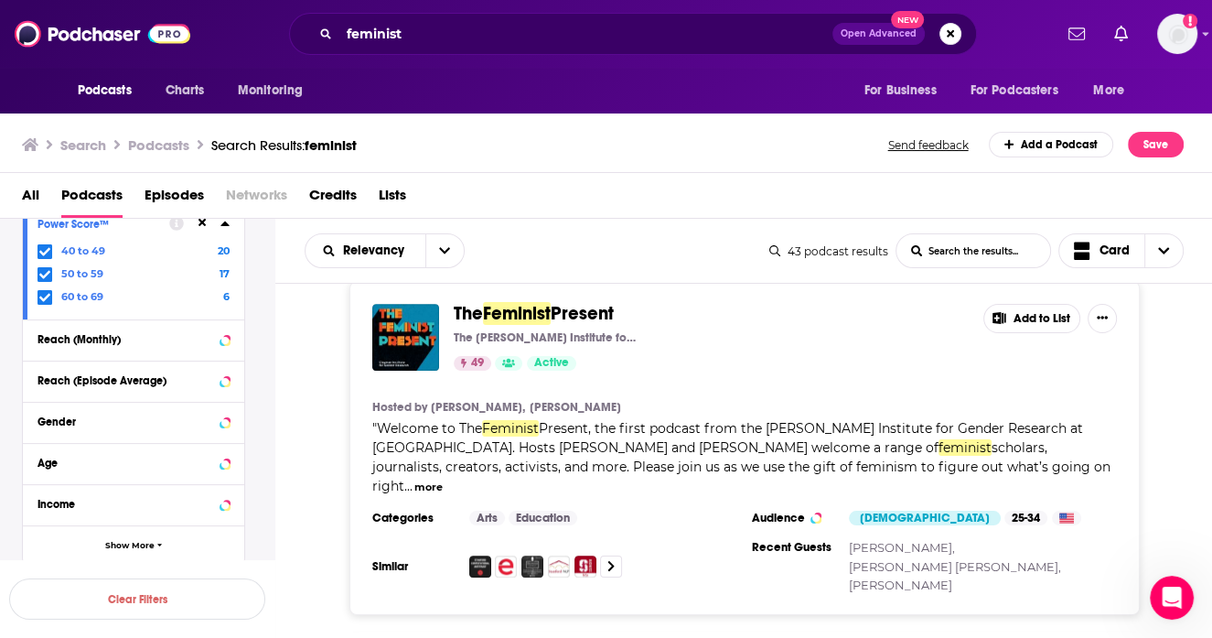
scroll to position [1242, 0]
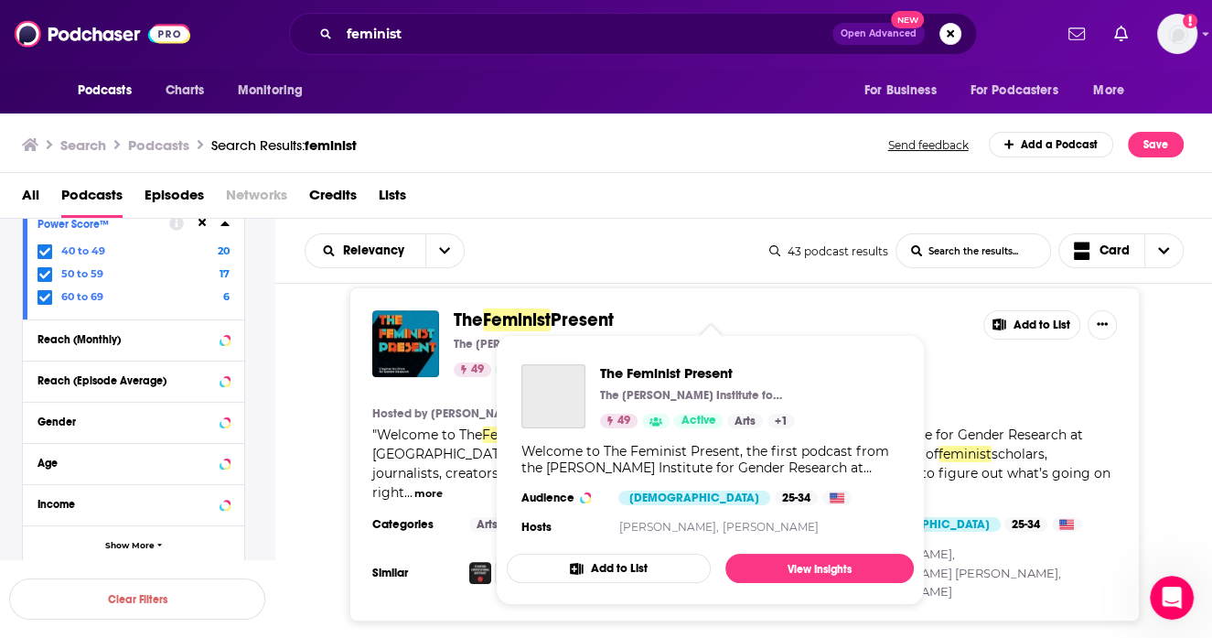
click at [468, 312] on span "The" at bounding box center [468, 319] width 29 height 23
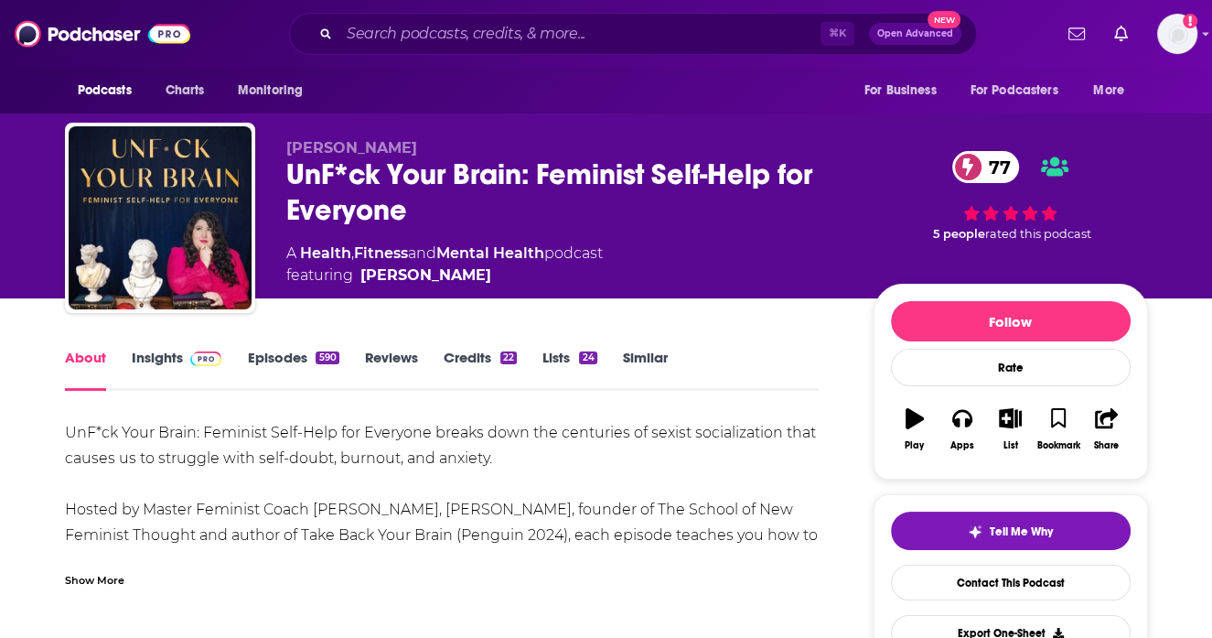
click at [185, 354] on span at bounding box center [202, 357] width 39 height 17
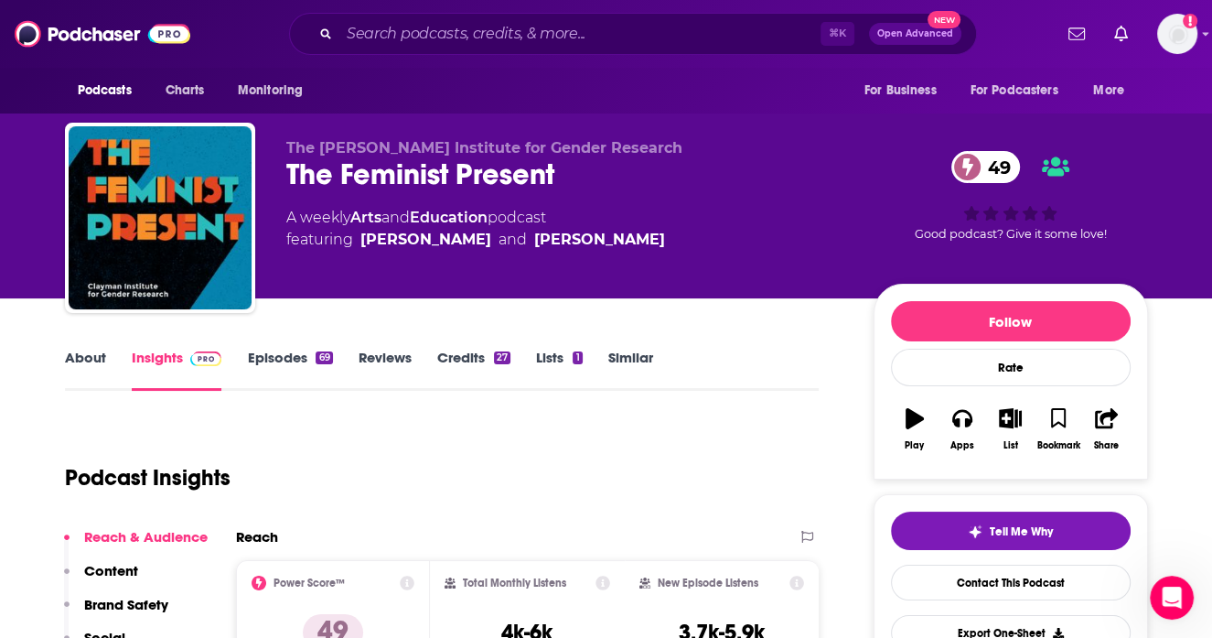
click at [98, 373] on link "About" at bounding box center [85, 370] width 41 height 42
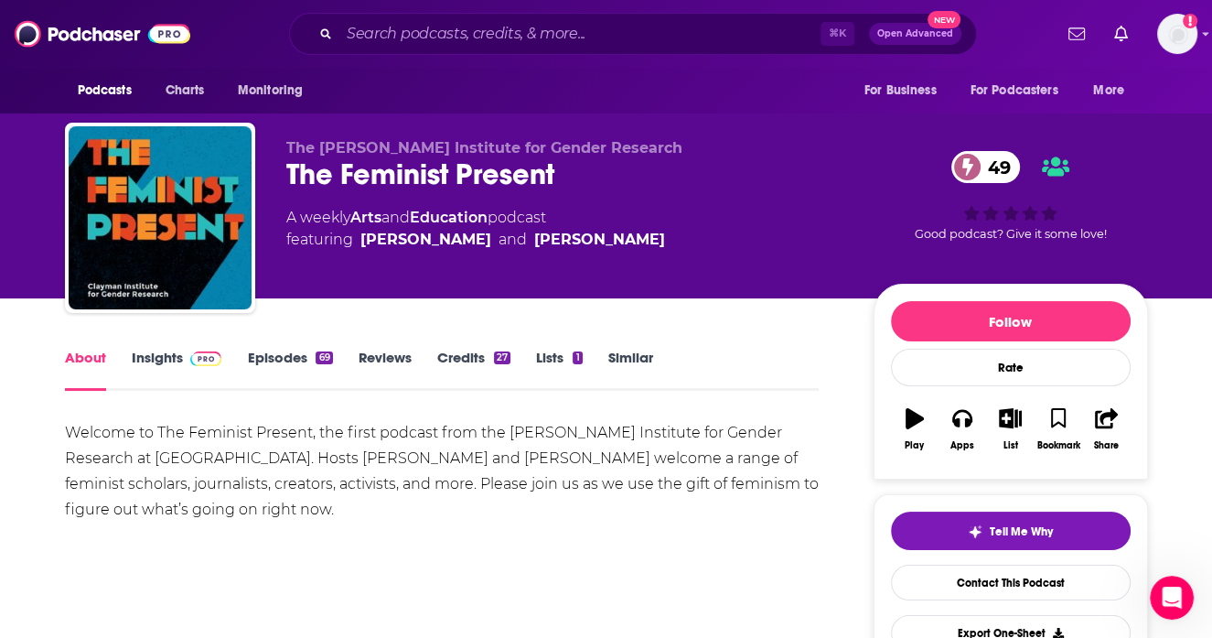
click at [255, 357] on link "Episodes 69" at bounding box center [289, 370] width 85 height 42
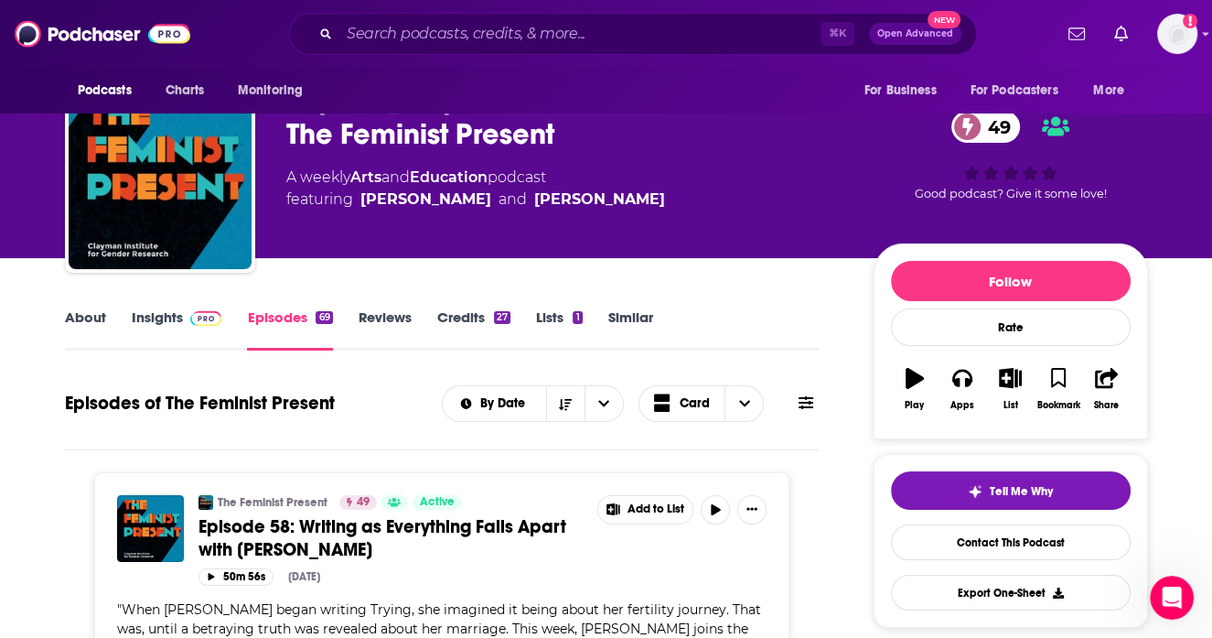
scroll to position [51, 0]
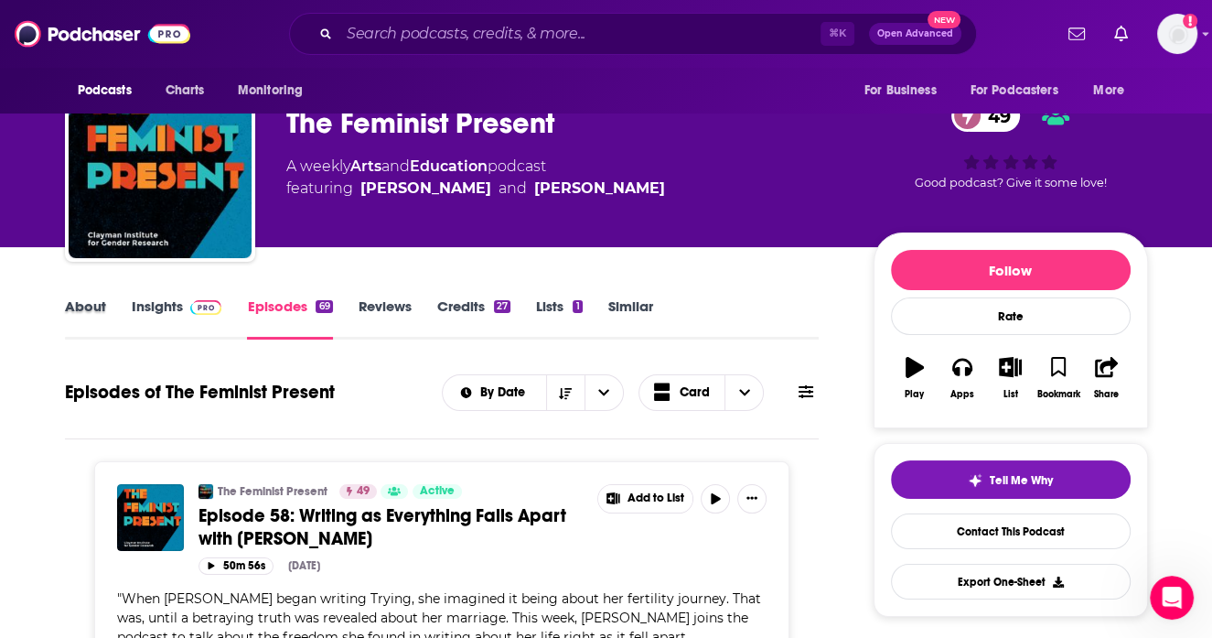
click at [108, 307] on div "About" at bounding box center [98, 318] width 67 height 42
click at [91, 303] on link "About" at bounding box center [85, 318] width 41 height 42
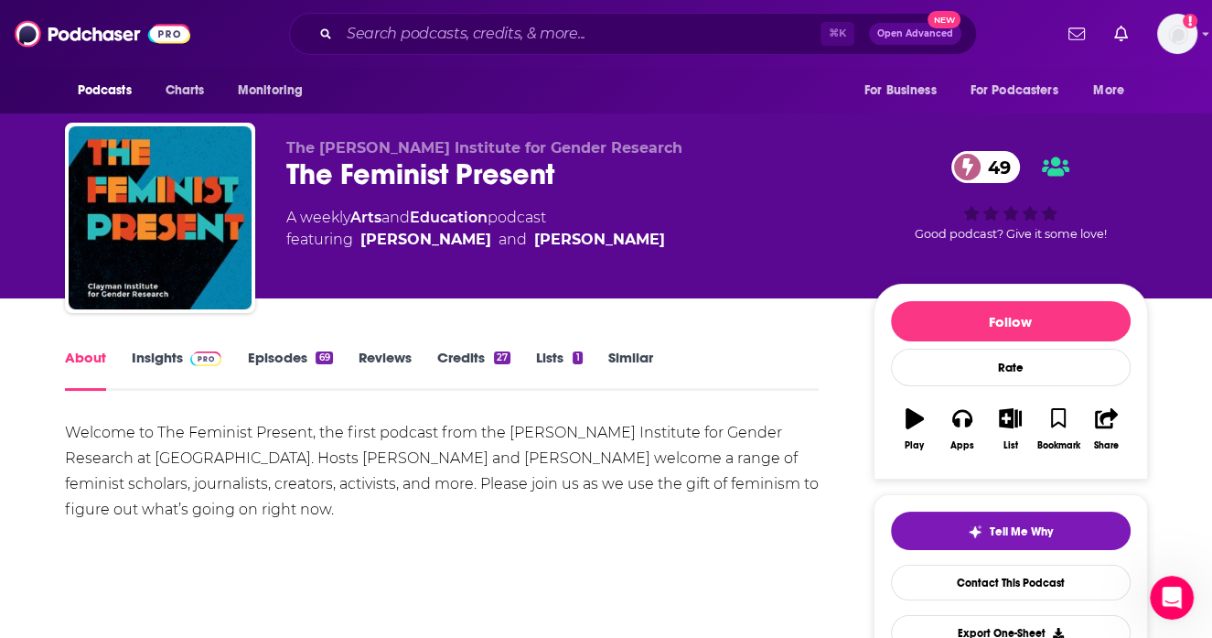
click at [289, 351] on link "Episodes 69" at bounding box center [289, 370] width 85 height 42
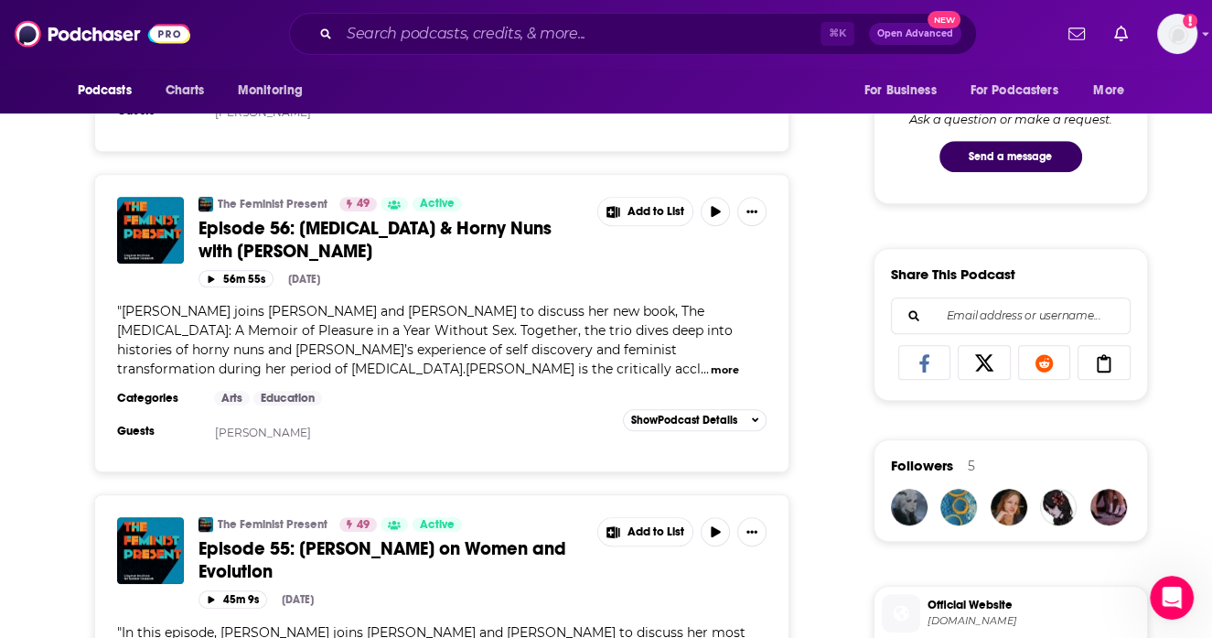
scroll to position [1010, 0]
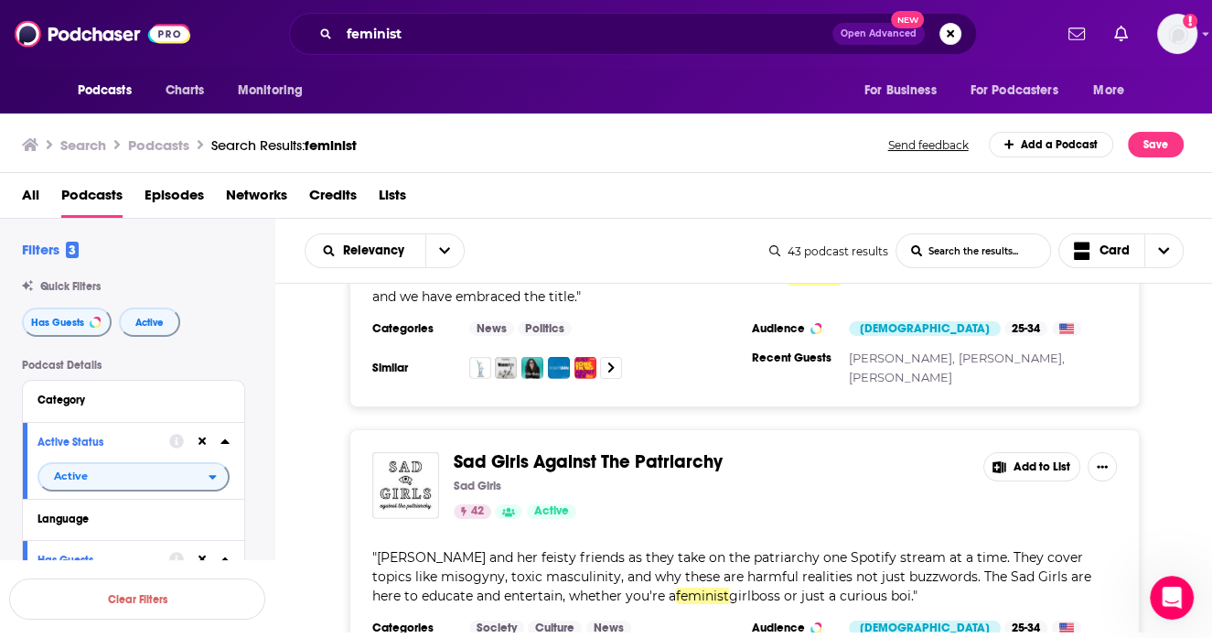
scroll to position [4923, 0]
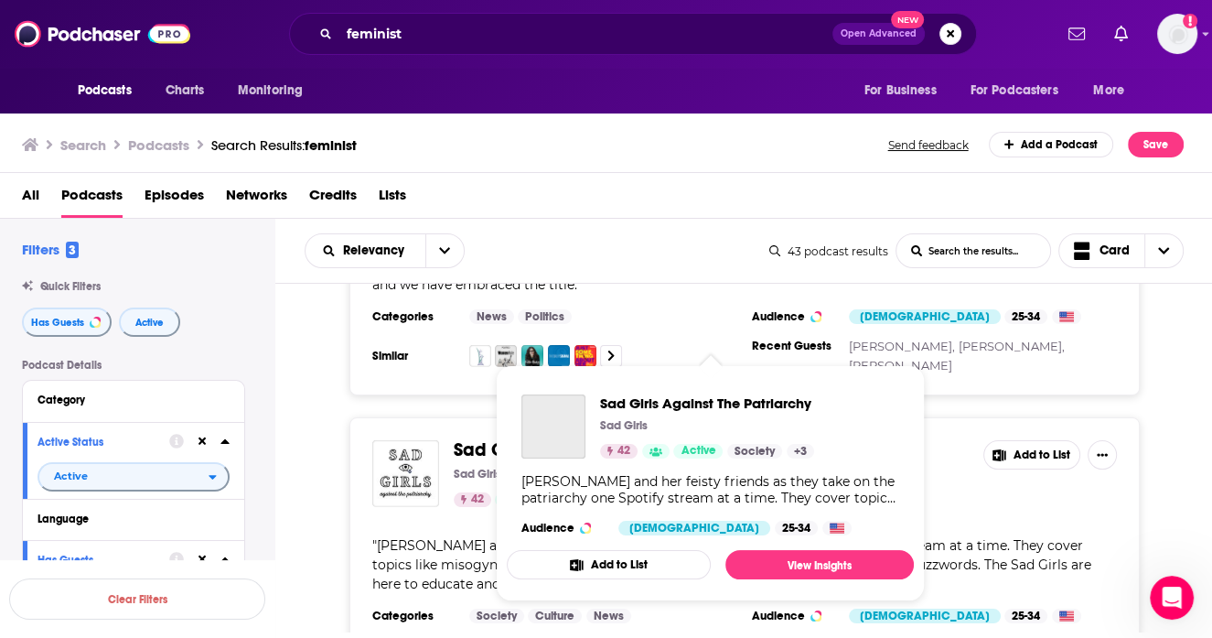
click at [469, 438] on span "Sad Girls Against The Patriarchy" at bounding box center [588, 449] width 269 height 23
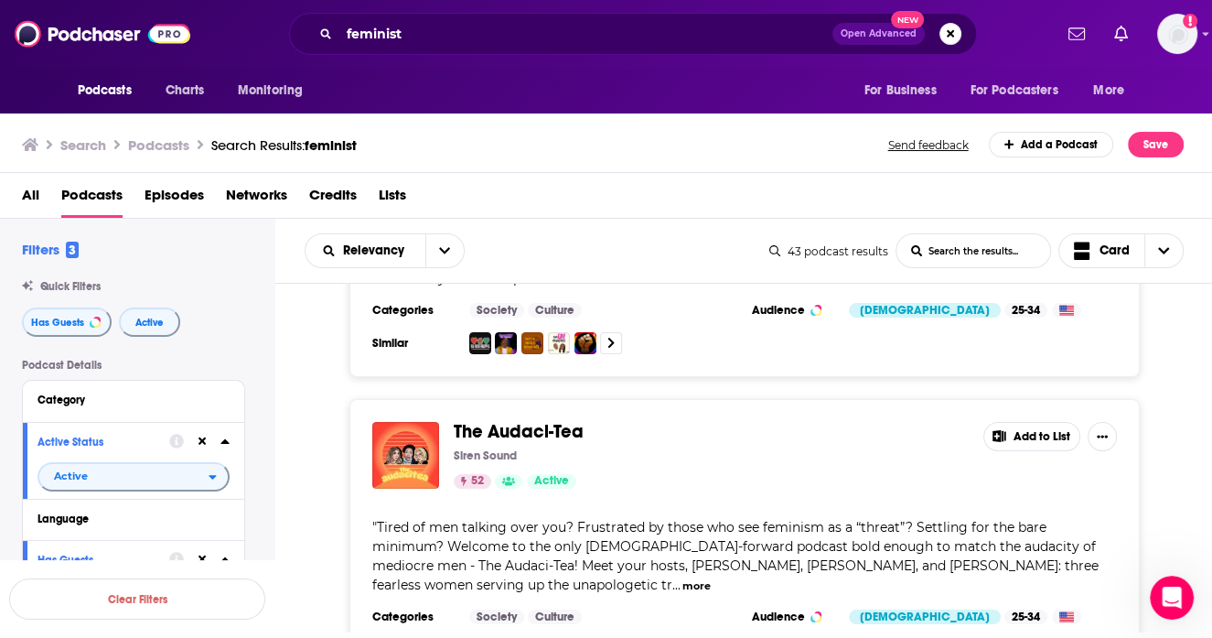
scroll to position [6170, 0]
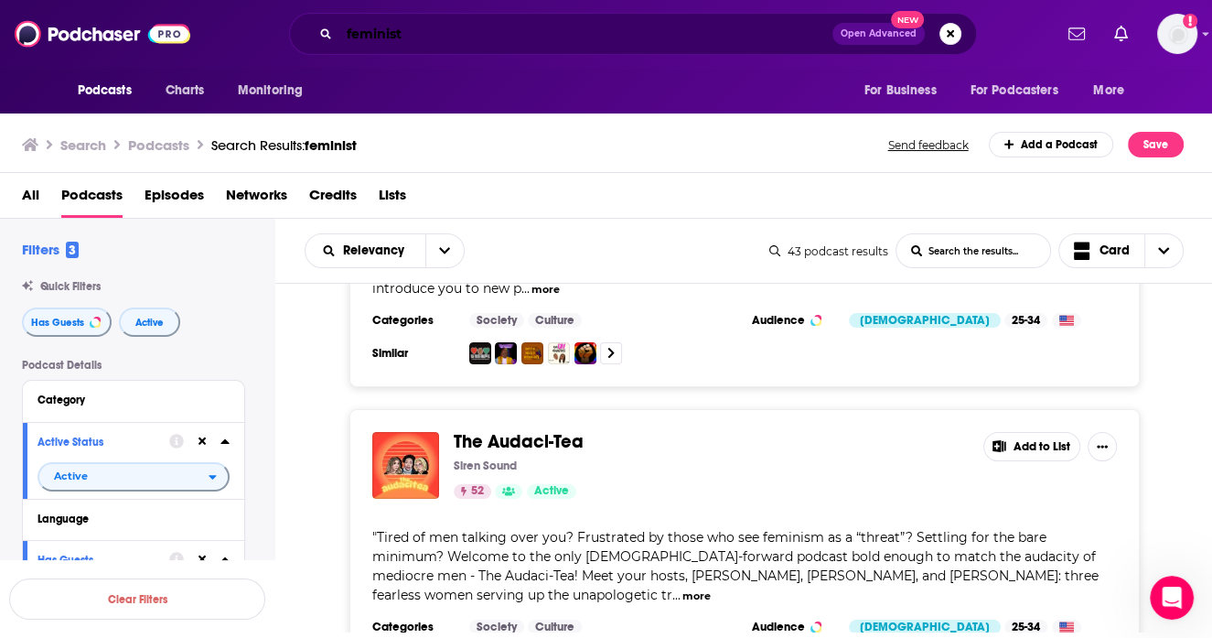
click at [382, 31] on input "feminist" at bounding box center [585, 33] width 493 height 29
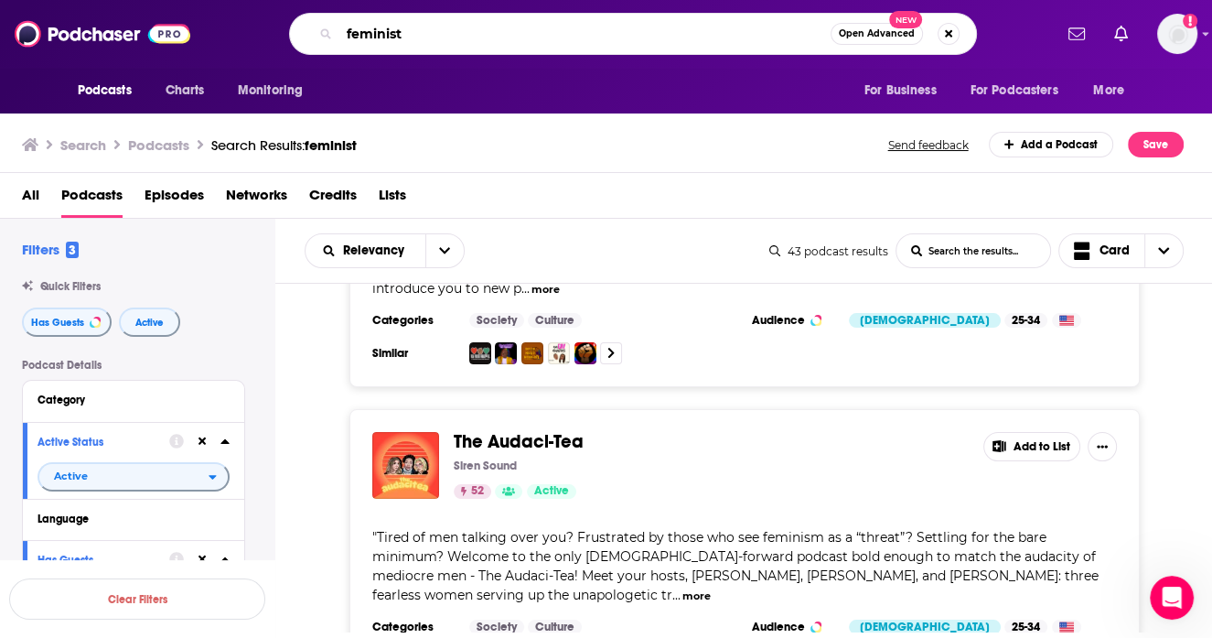
click at [382, 31] on input "feminist" at bounding box center [584, 33] width 491 height 29
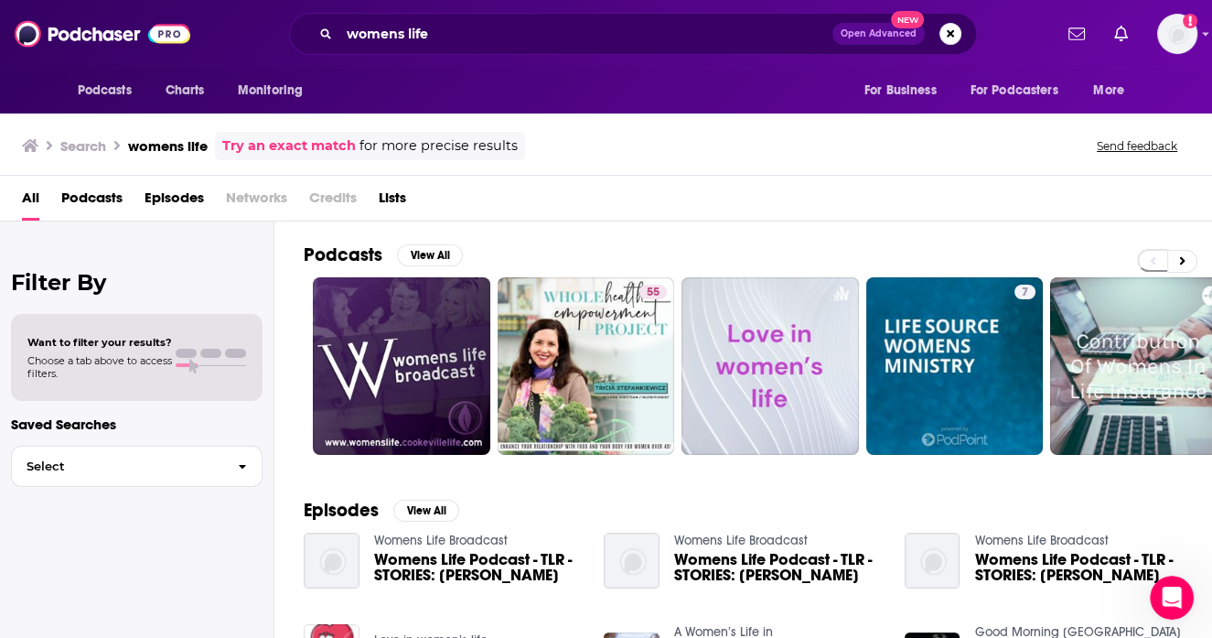
click at [119, 188] on span "Podcasts" at bounding box center [91, 202] width 61 height 38
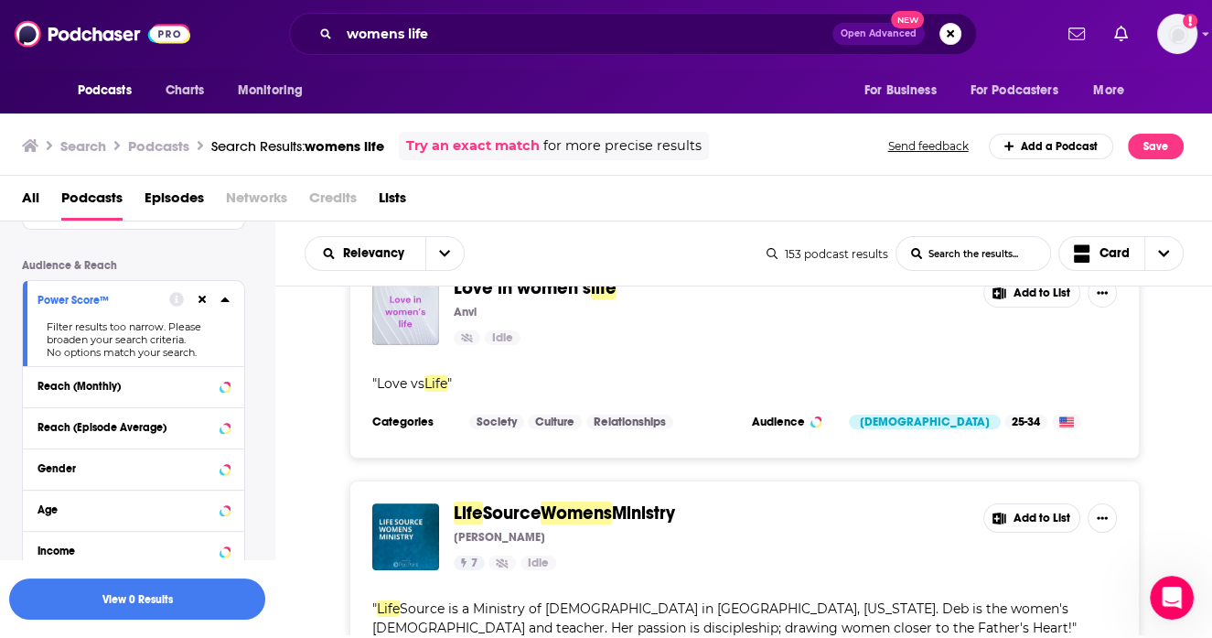
scroll to position [771, 0]
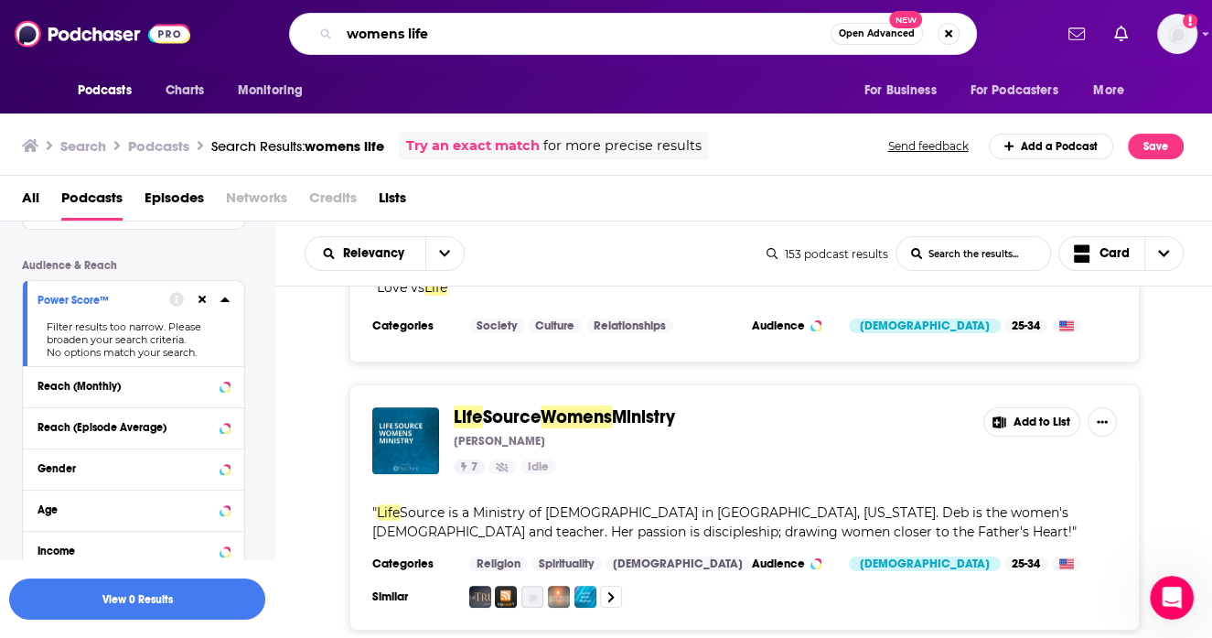
click at [424, 38] on input "womens life" at bounding box center [584, 33] width 491 height 29
click at [348, 32] on input "women confidence" at bounding box center [584, 33] width 491 height 29
click at [350, 32] on input "women confidence" at bounding box center [584, 33] width 491 height 29
click at [361, 32] on input "women confidence" at bounding box center [584, 33] width 491 height 29
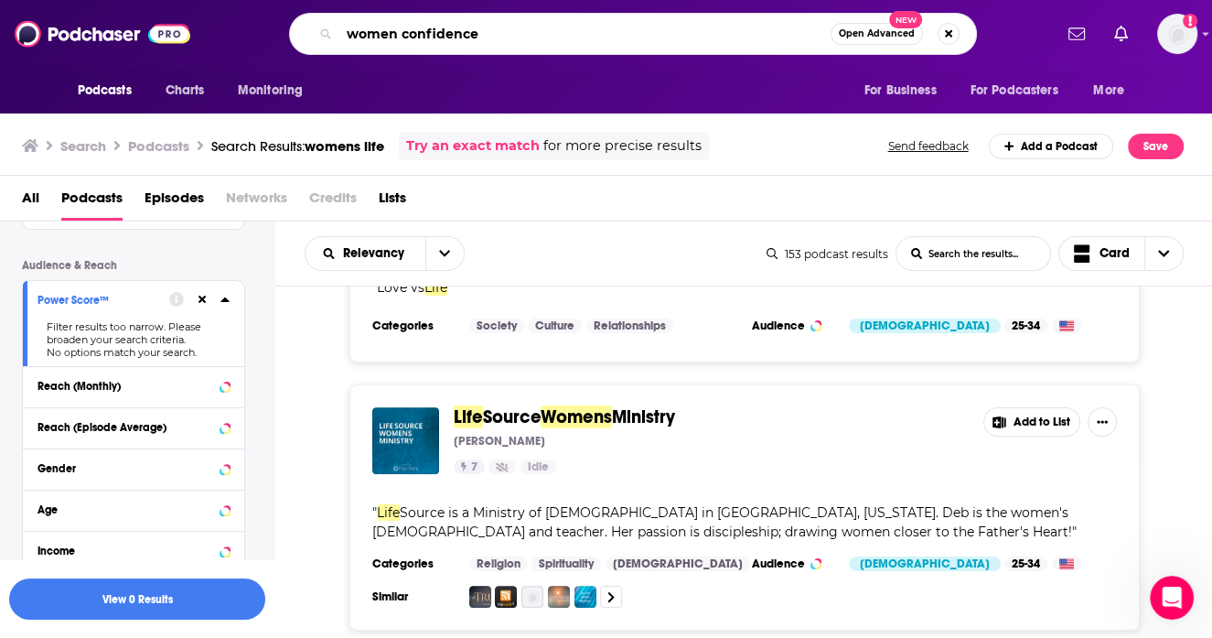
click at [361, 32] on input "women confidence" at bounding box center [584, 33] width 491 height 29
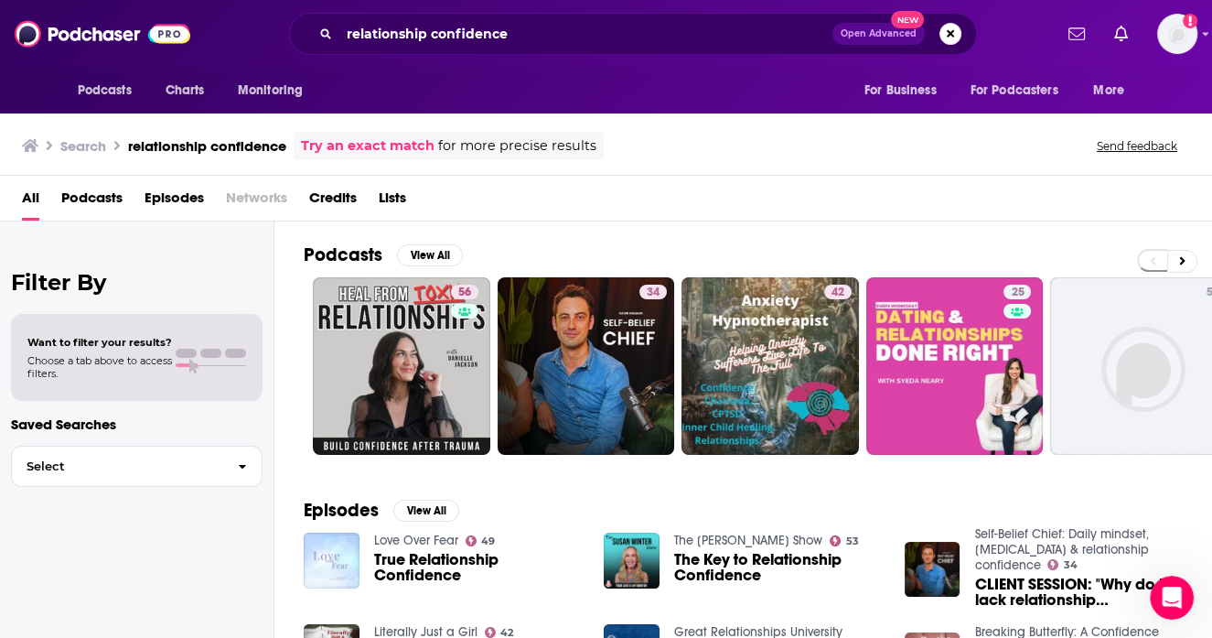
click at [117, 198] on span "Podcasts" at bounding box center [91, 202] width 61 height 38
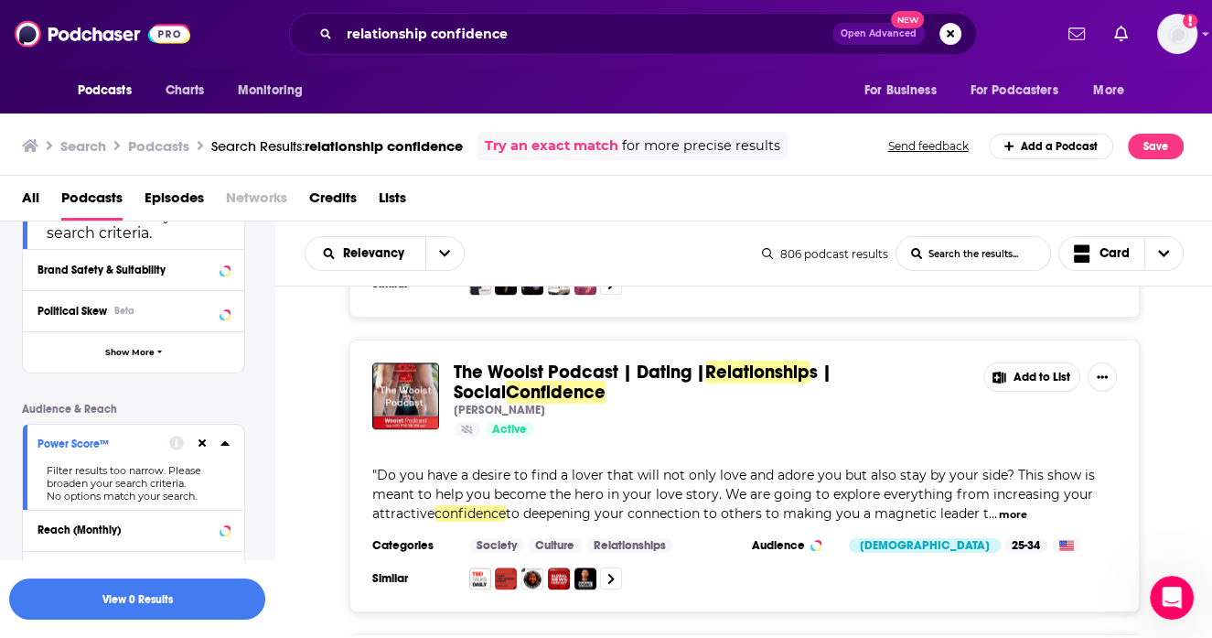
scroll to position [2437, 0]
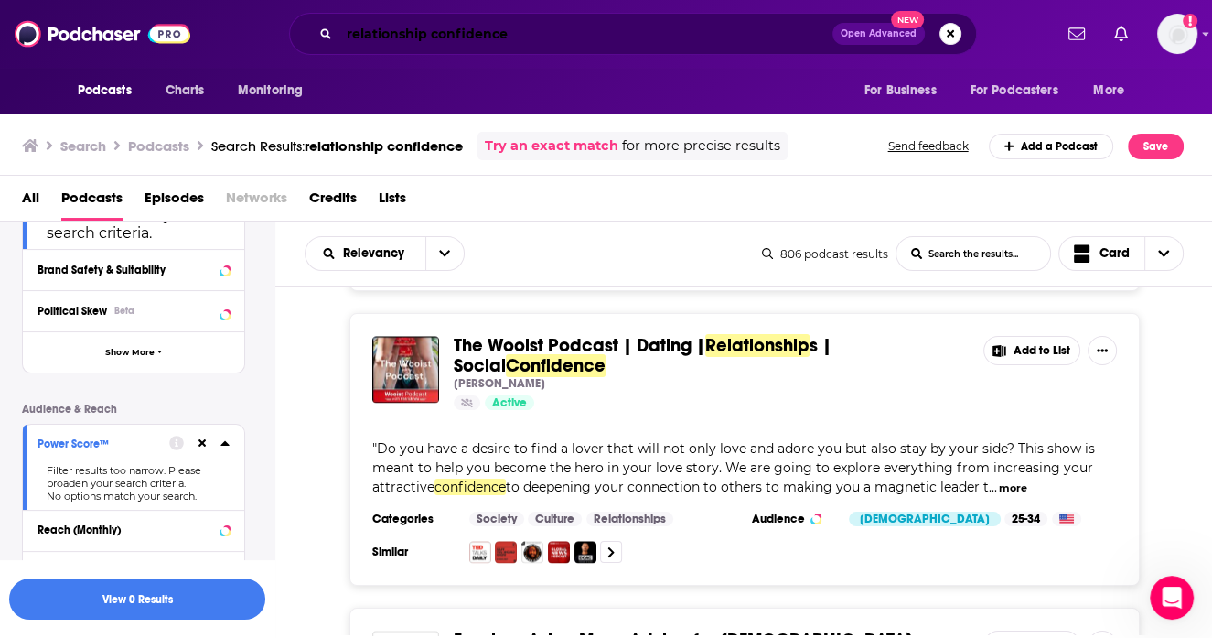
click at [379, 39] on input "relationship confidence" at bounding box center [585, 33] width 493 height 29
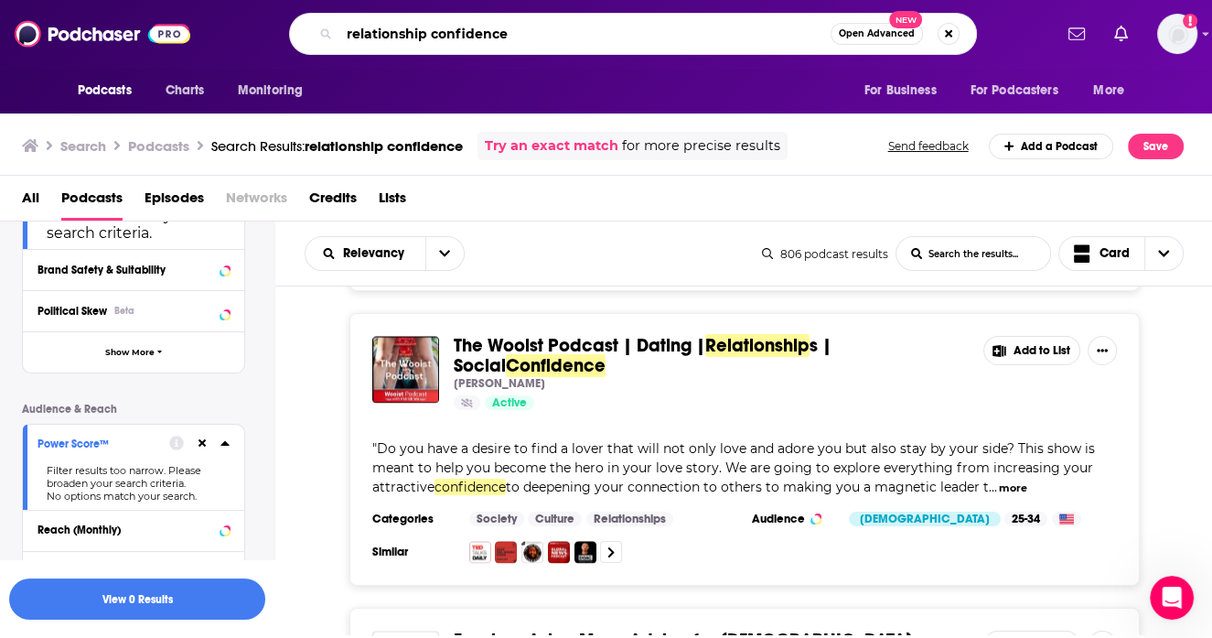
click at [379, 39] on input "relationship confidence" at bounding box center [584, 33] width 491 height 29
click at [454, 41] on input "single confidence" at bounding box center [584, 33] width 491 height 29
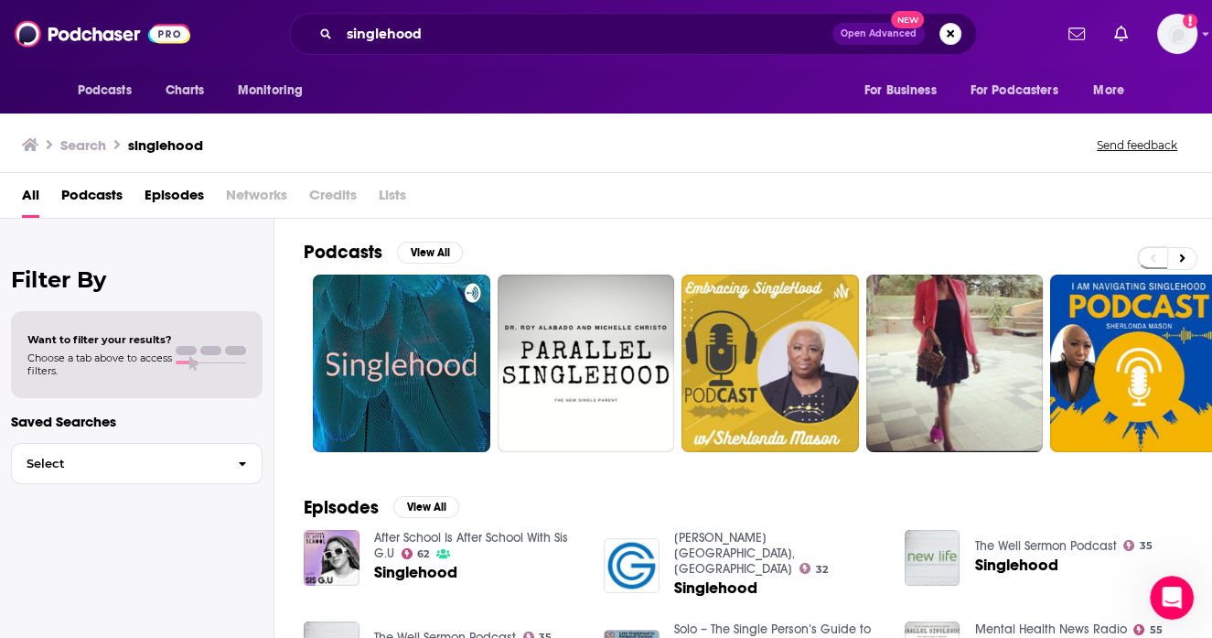
click at [110, 206] on span "Podcasts" at bounding box center [91, 199] width 61 height 38
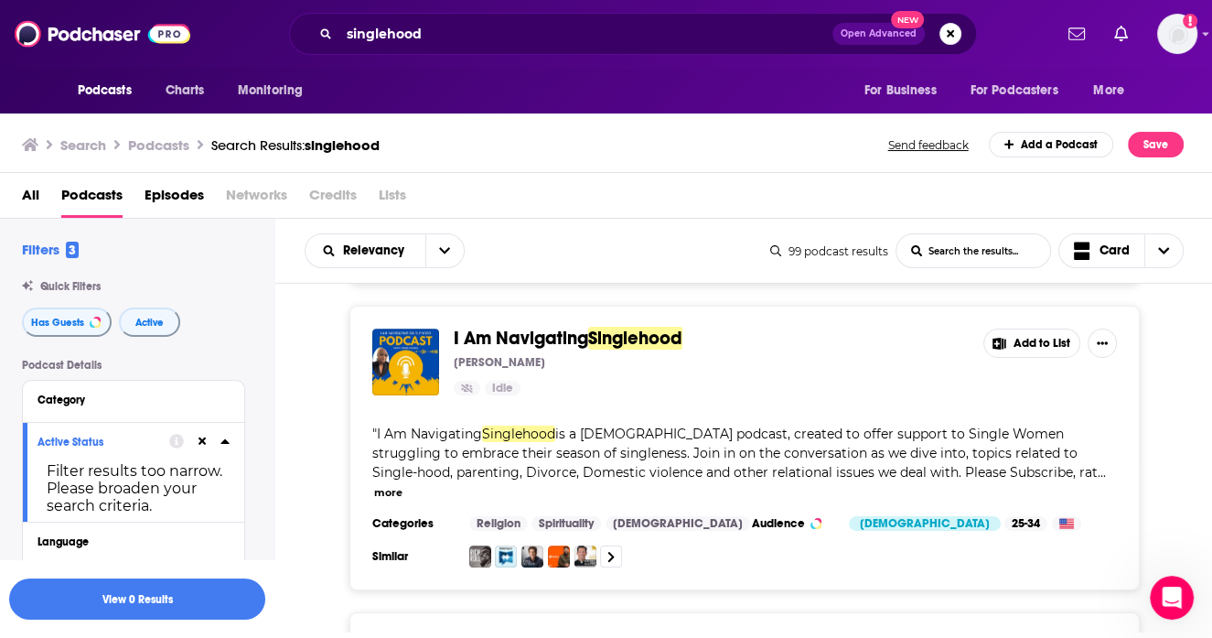
scroll to position [1073, 0]
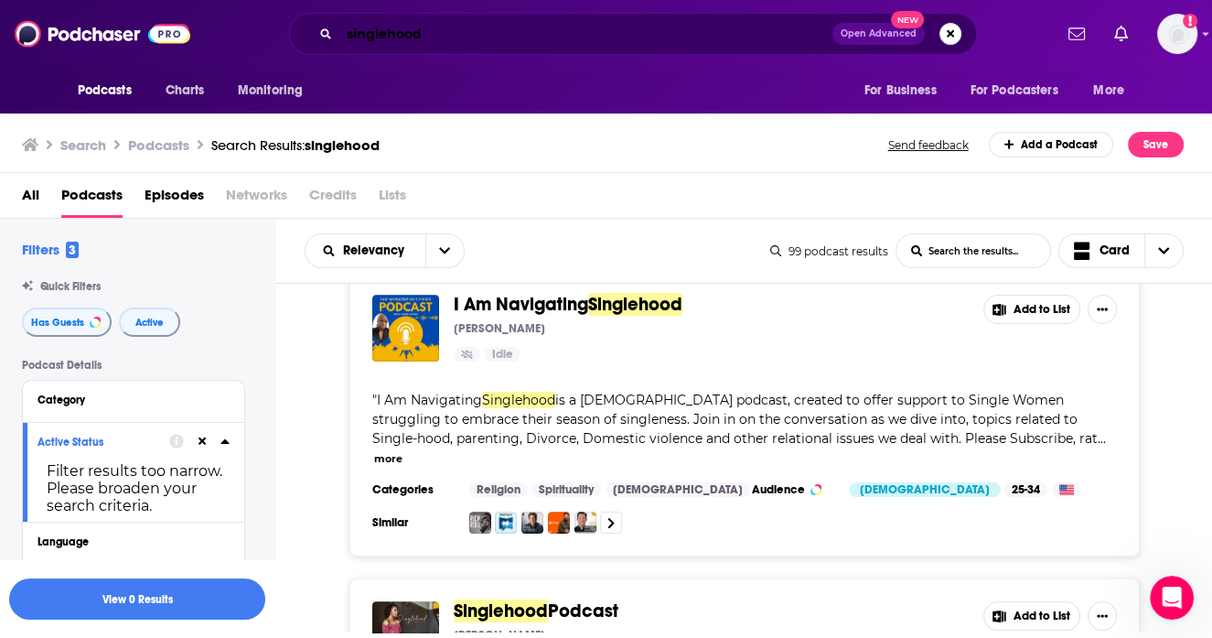
click at [483, 27] on input "singlehood" at bounding box center [585, 33] width 493 height 29
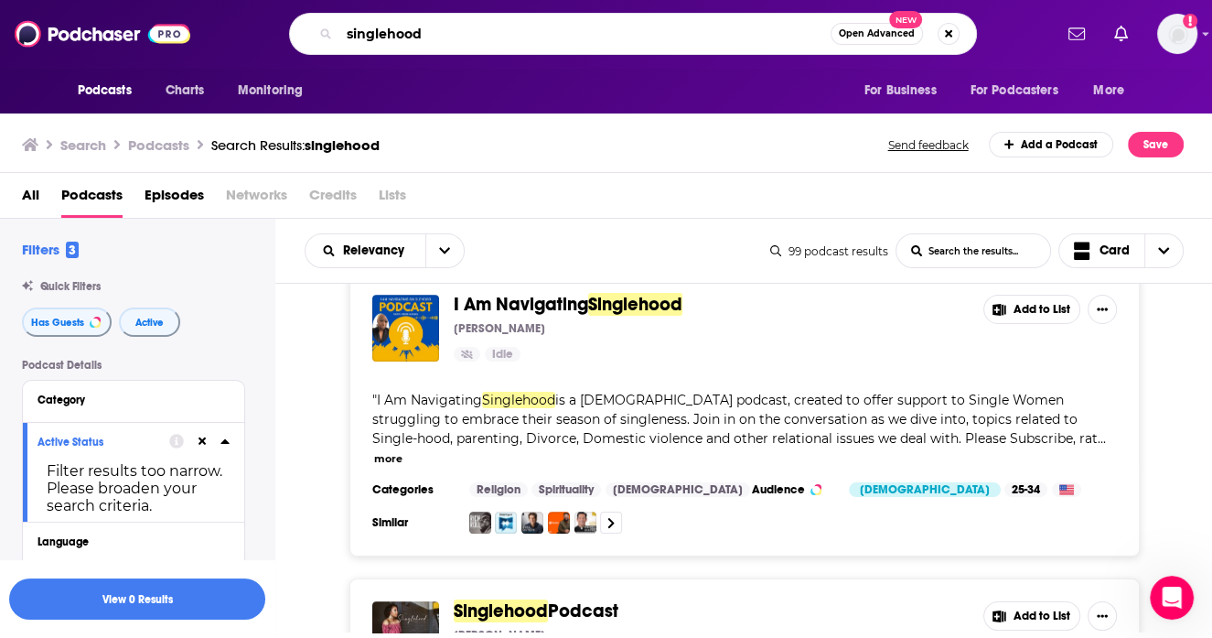
click at [483, 27] on input "singlehood" at bounding box center [584, 33] width 491 height 29
click at [387, 35] on input "womens history" at bounding box center [584, 33] width 491 height 29
click at [400, 38] on input "womens history" at bounding box center [584, 33] width 491 height 29
type input "women history"
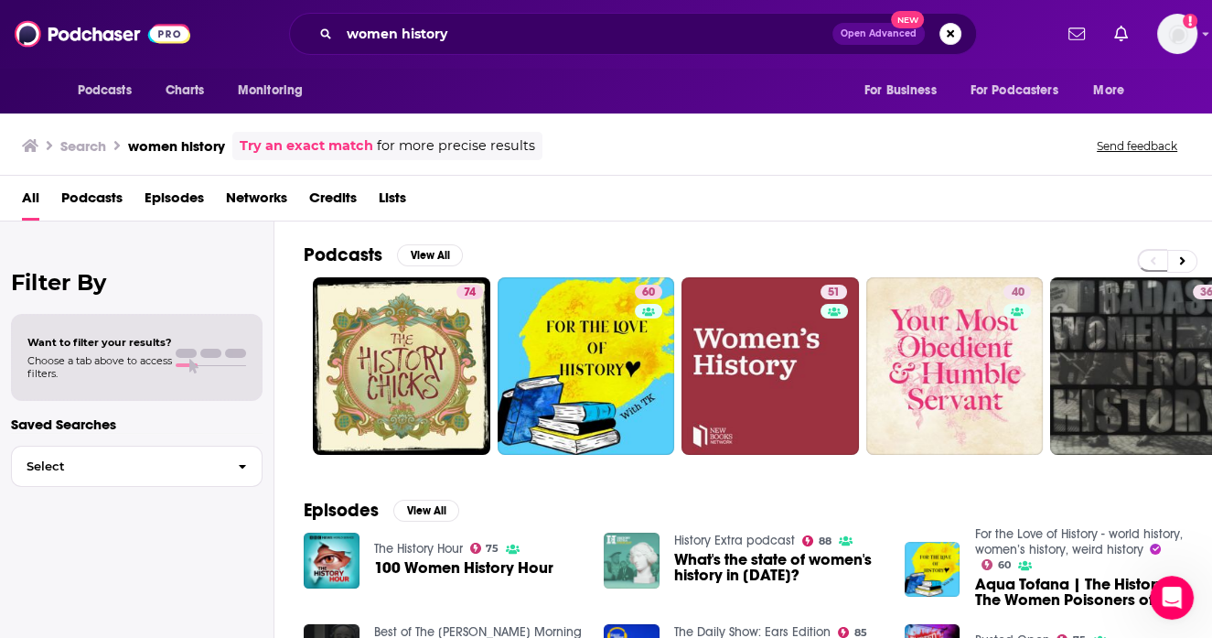
click at [99, 206] on span "Podcasts" at bounding box center [91, 202] width 61 height 38
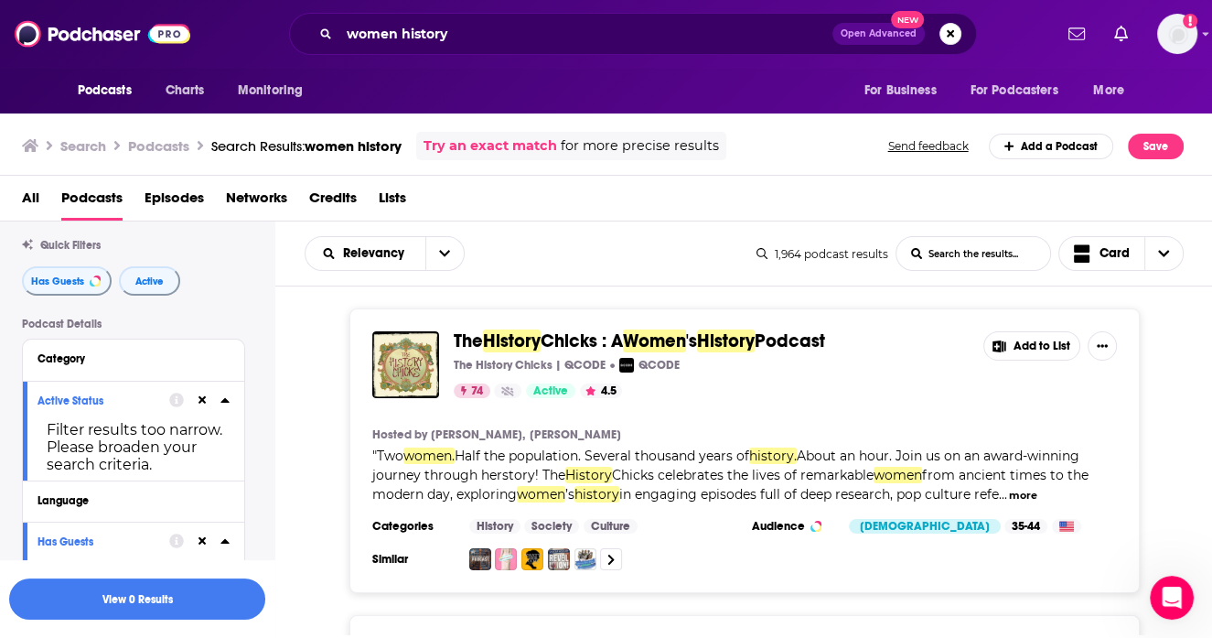
scroll to position [51, 0]
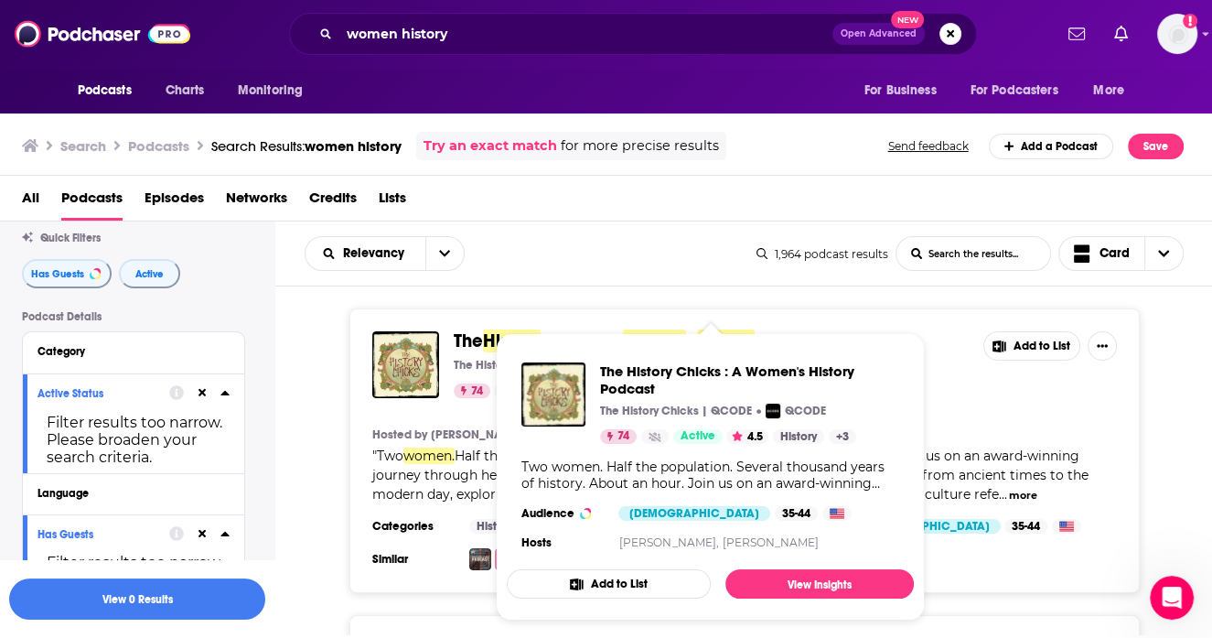
click at [511, 339] on span "The History Chicks : A Women's History Podcast The History Chicks | QCODE QCODE…" at bounding box center [710, 476] width 407 height 287
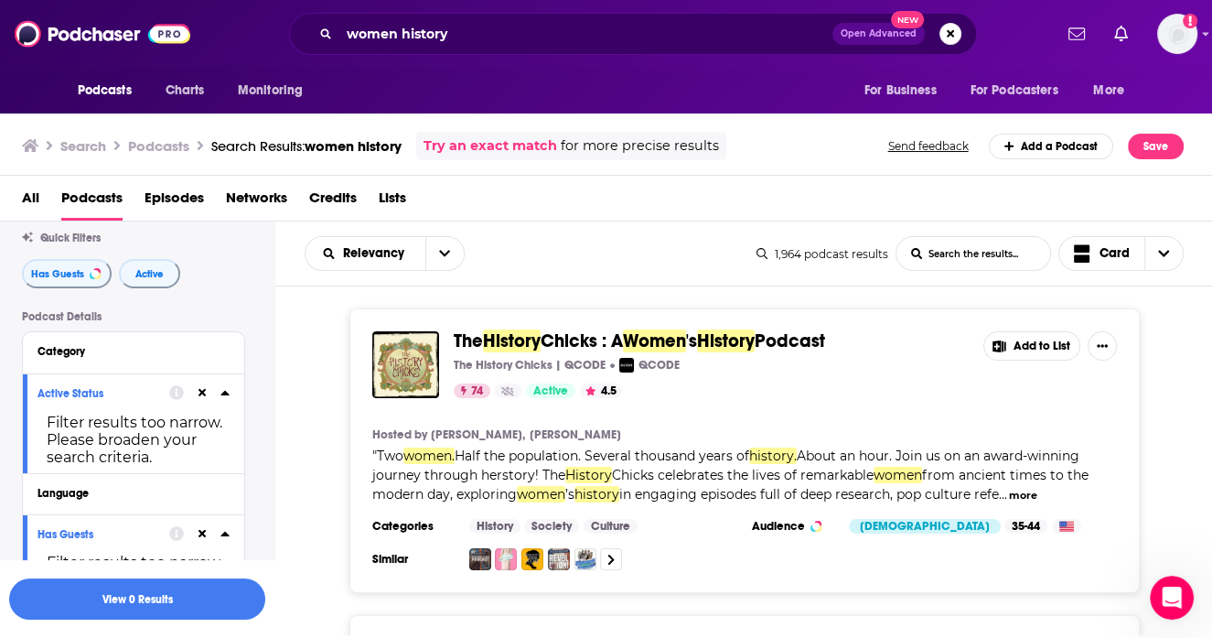
click at [467, 338] on span "The" at bounding box center [468, 340] width 29 height 23
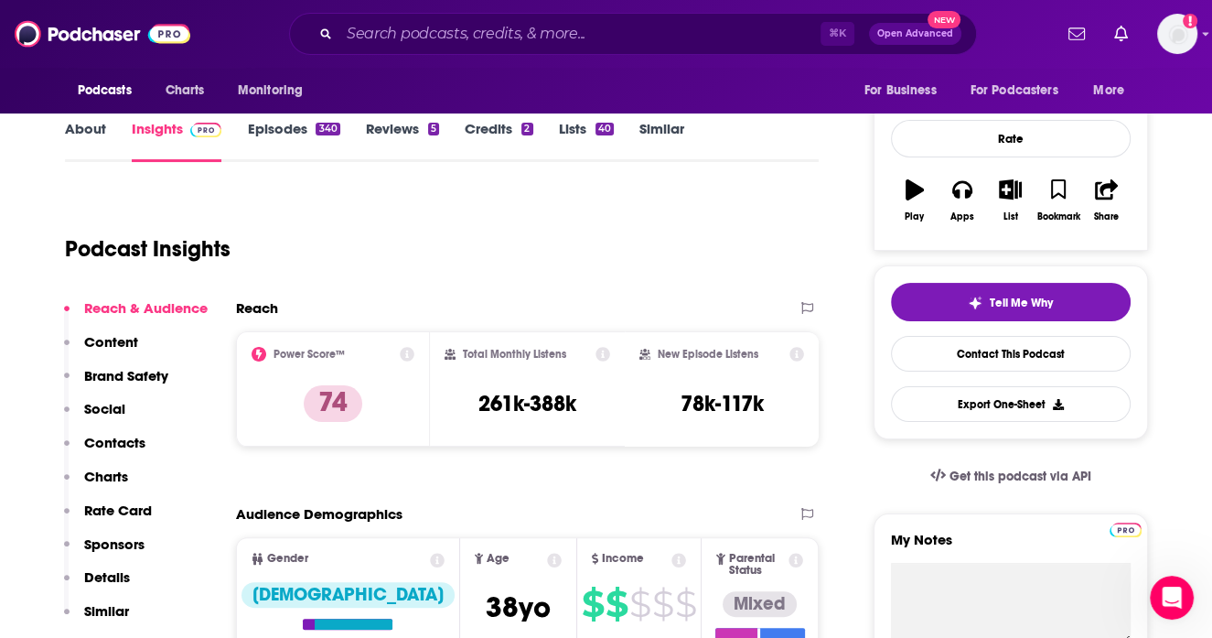
scroll to position [52, 0]
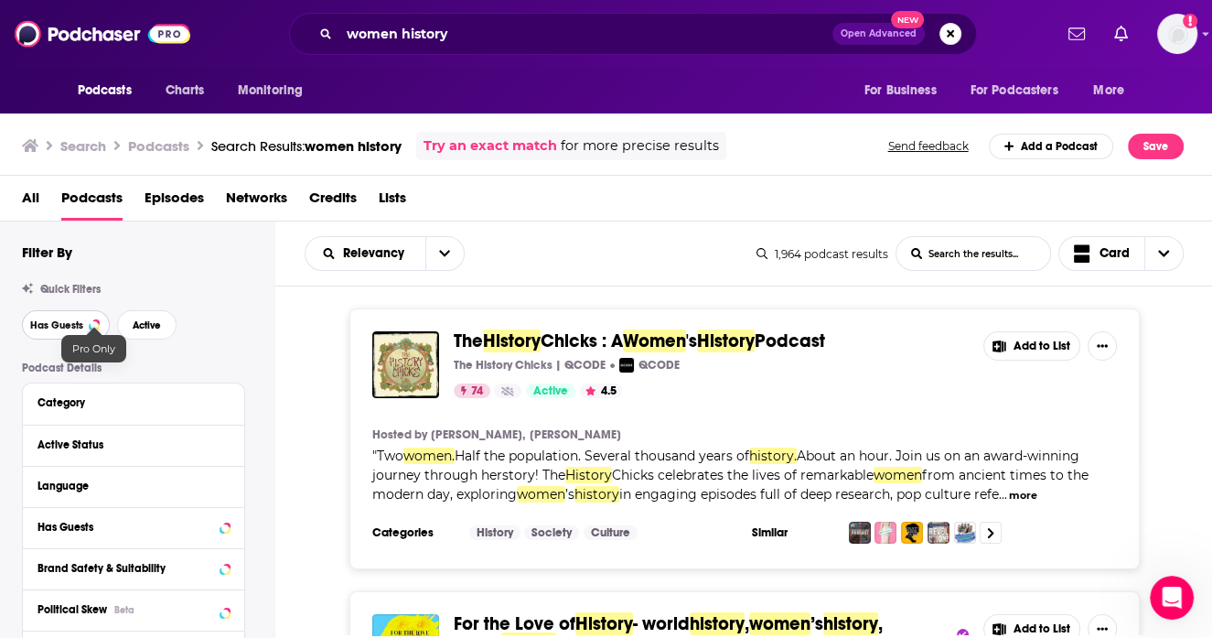
click at [91, 327] on div at bounding box center [94, 324] width 7 height 7
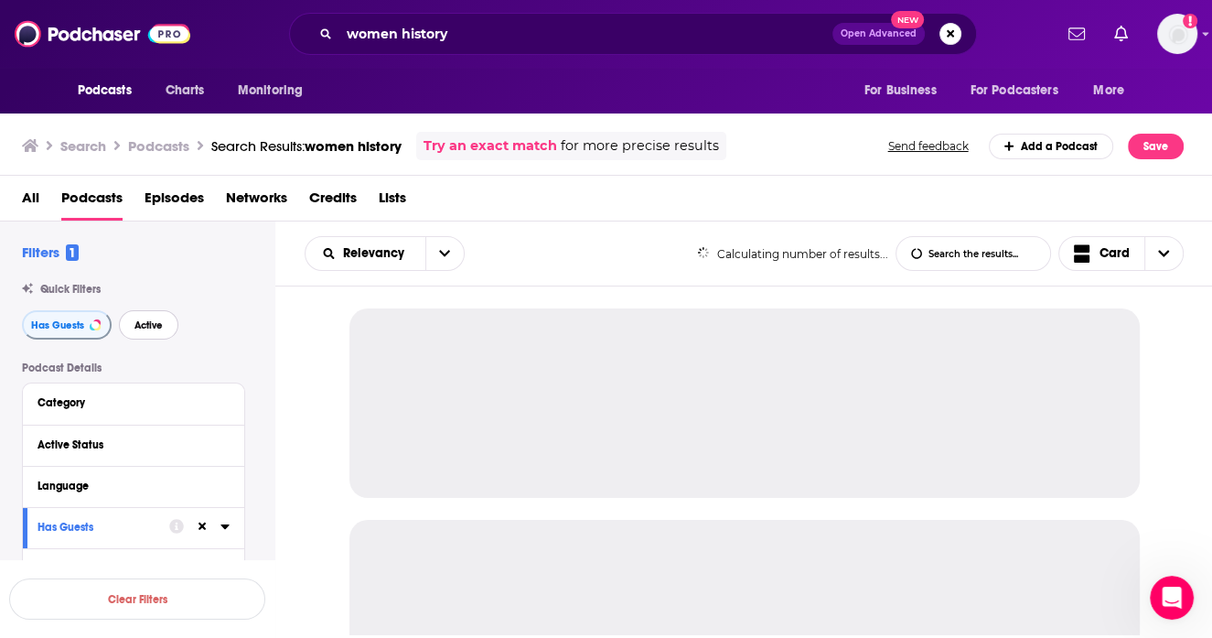
click at [143, 327] on span "Active" at bounding box center [149, 325] width 28 height 10
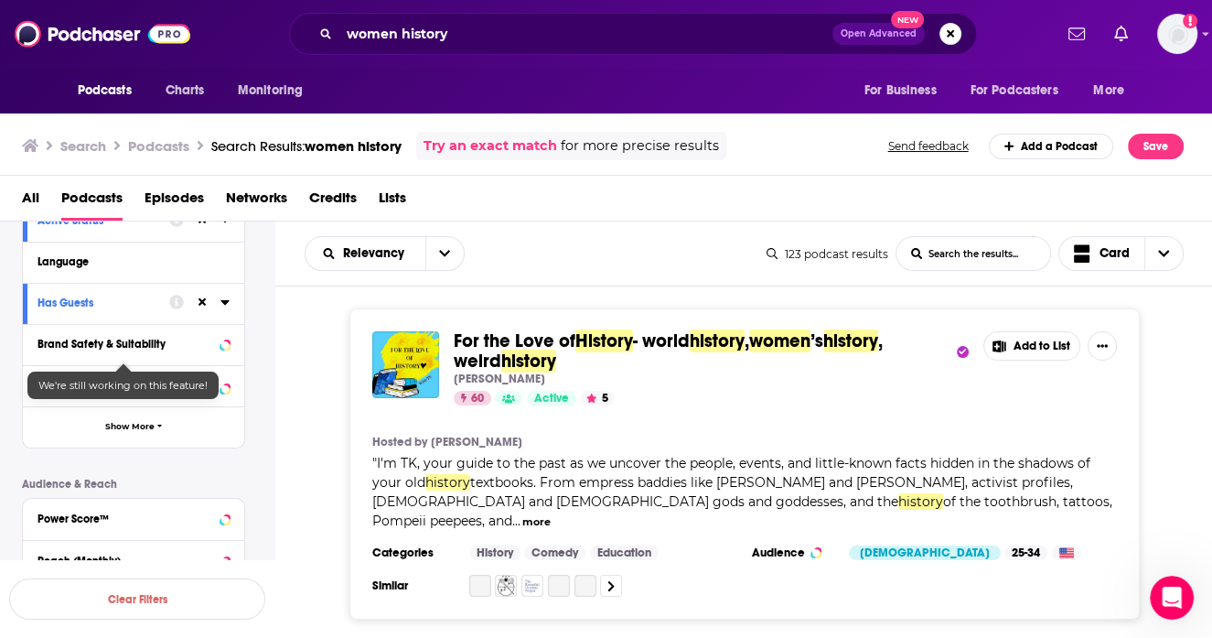
scroll to position [249, 0]
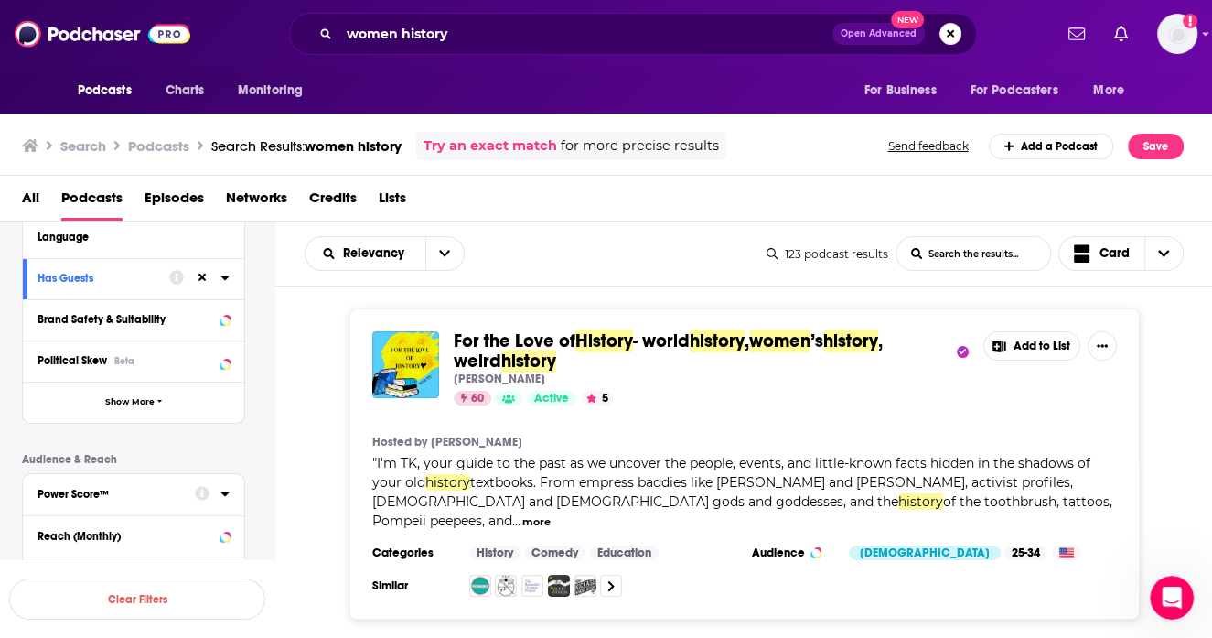
click at [149, 491] on div "Power Score™" at bounding box center [110, 494] width 145 height 13
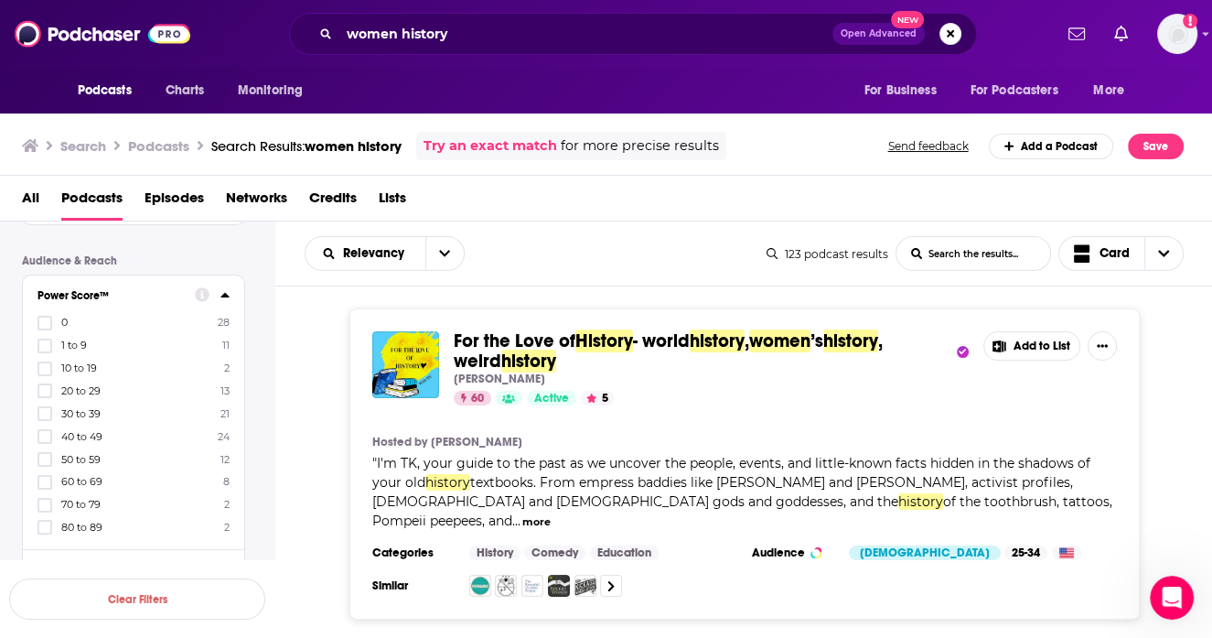
scroll to position [459, 0]
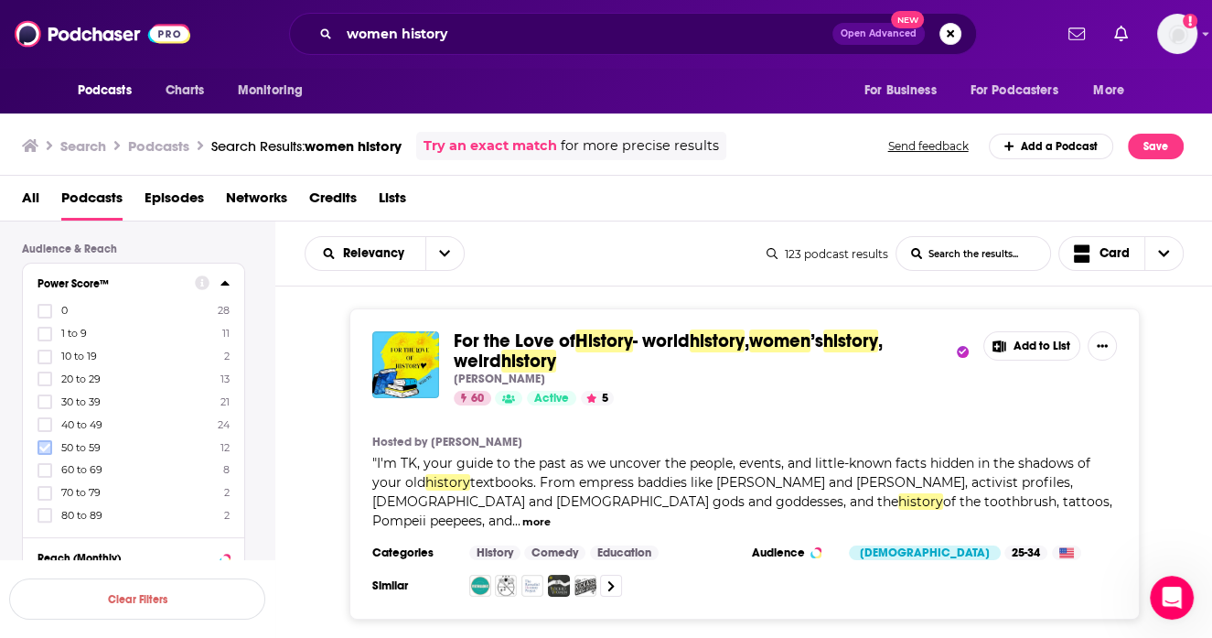
click at [43, 445] on icon at bounding box center [44, 447] width 11 height 11
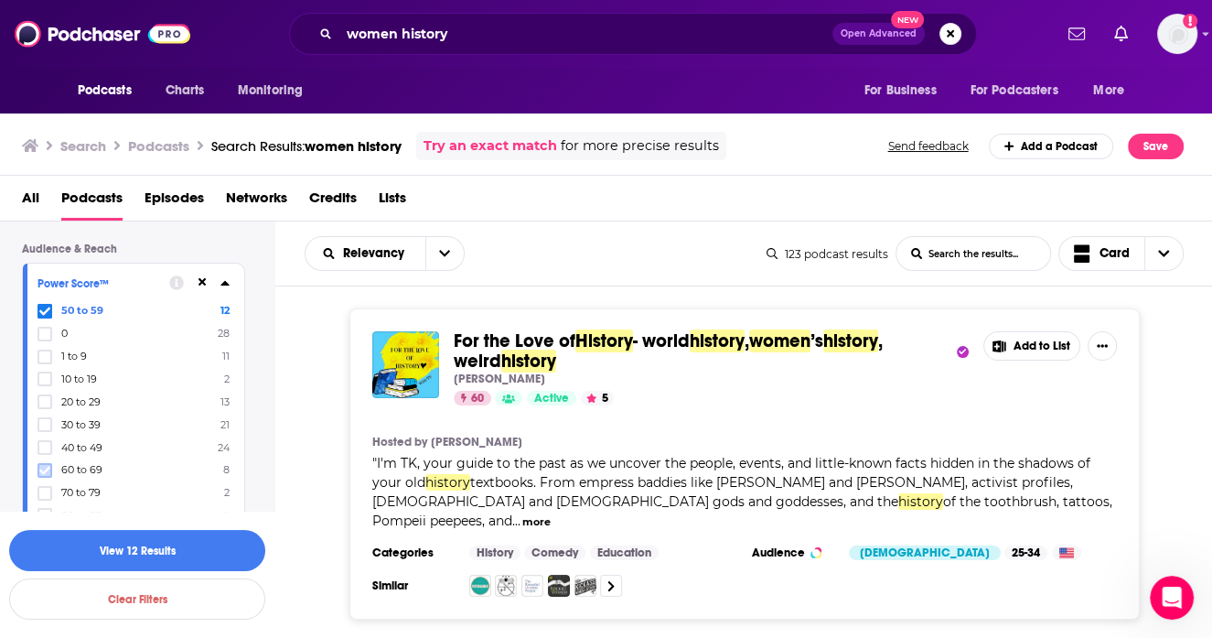
click at [43, 465] on icon at bounding box center [44, 470] width 11 height 11
click at [80, 550] on button "View 20 Results" at bounding box center [137, 550] width 256 height 41
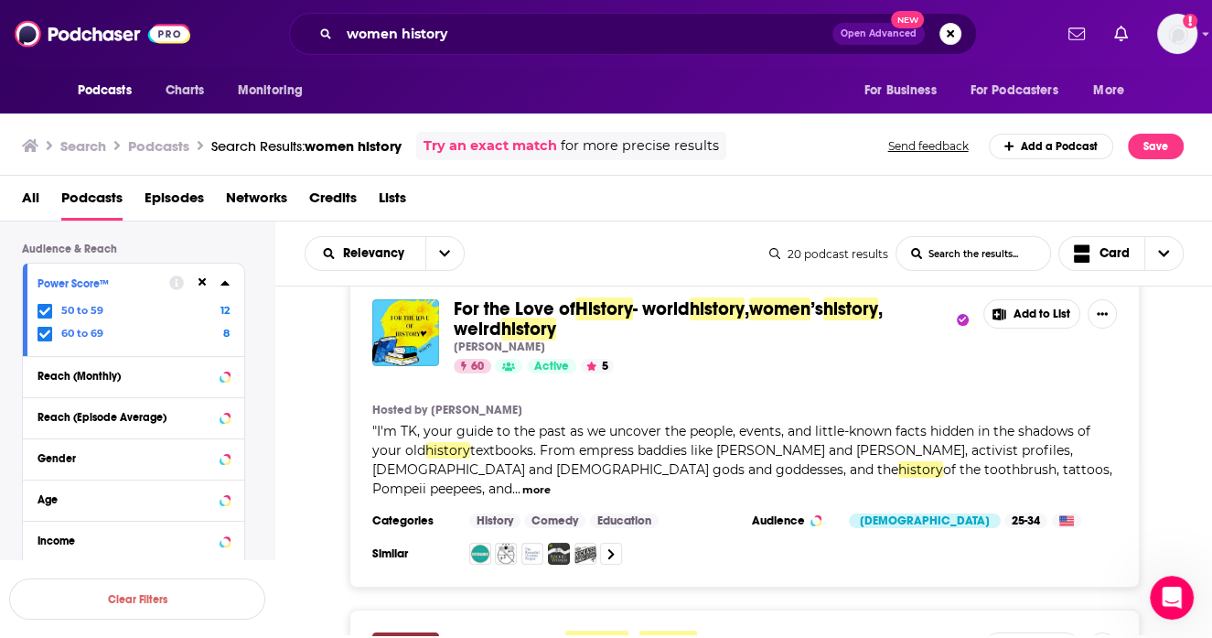
scroll to position [34, 0]
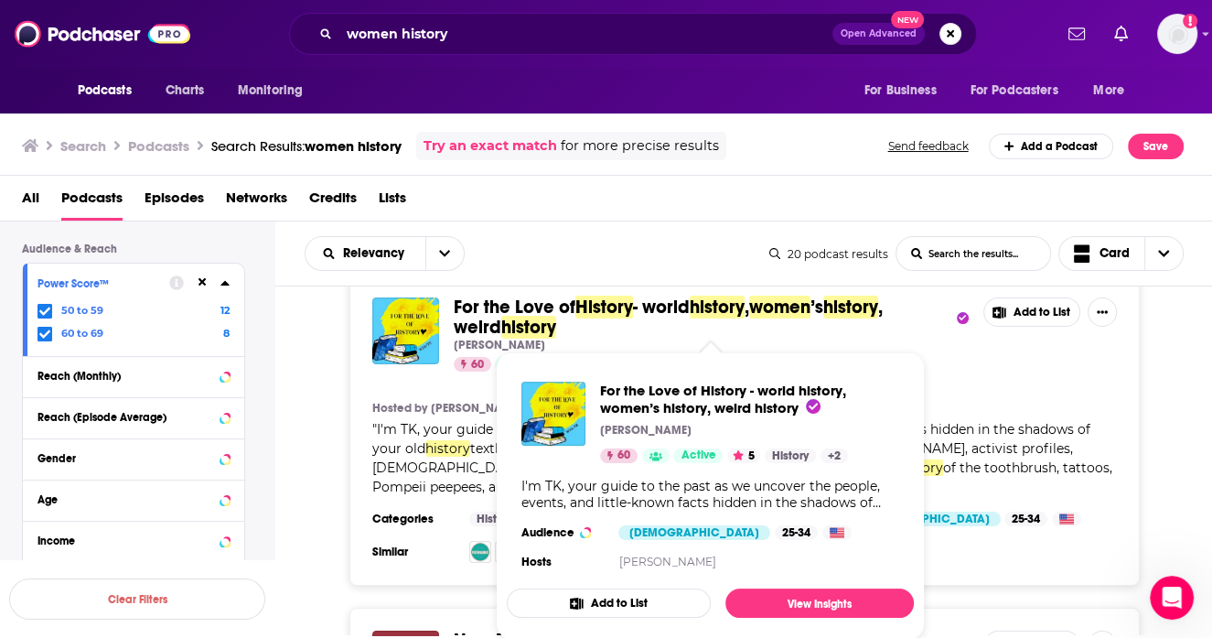
click at [470, 315] on span ", weird" at bounding box center [668, 317] width 429 height 43
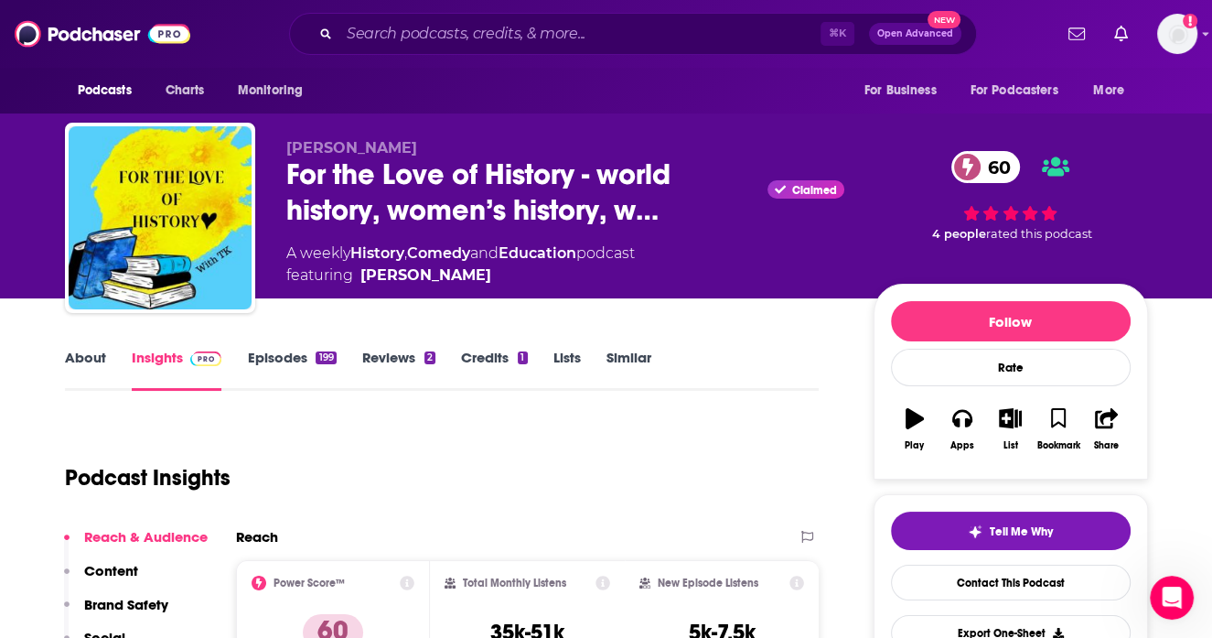
click at [93, 358] on link "About" at bounding box center [85, 370] width 41 height 42
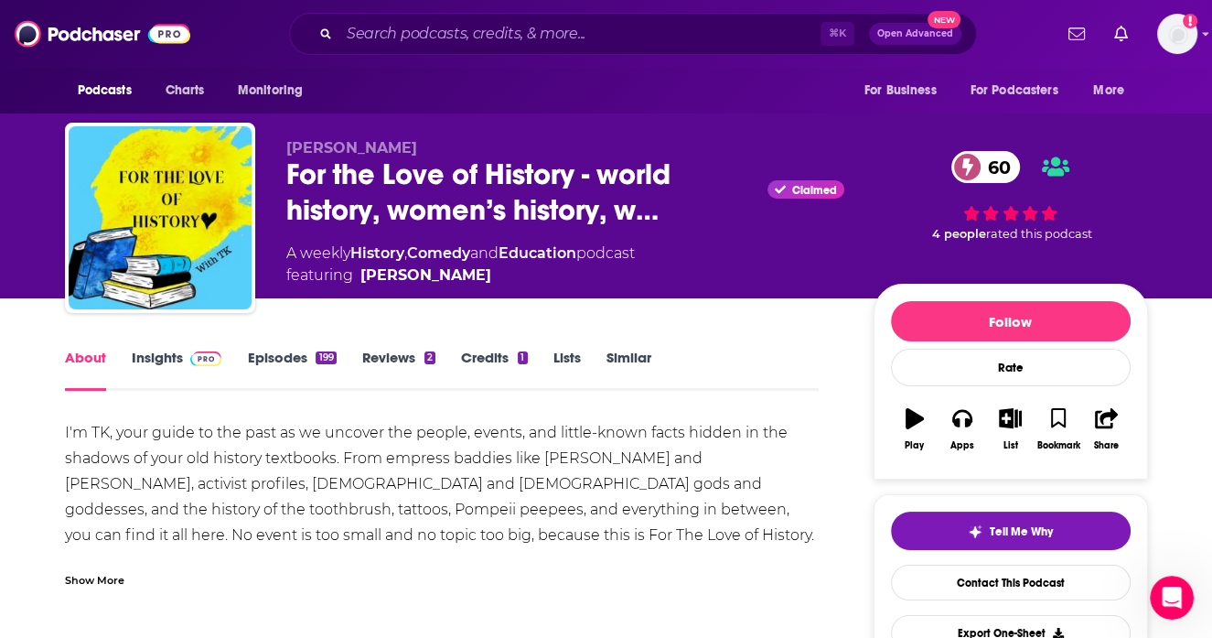
click at [178, 360] on link "Insights" at bounding box center [177, 370] width 91 height 42
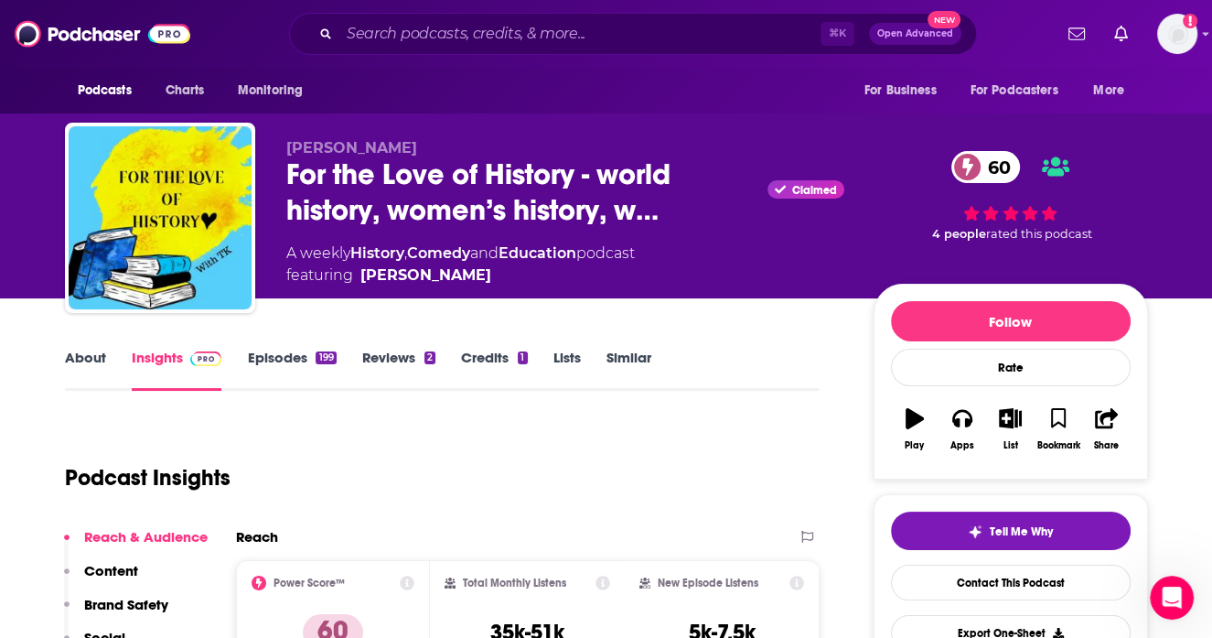
click at [168, 359] on link "Insights" at bounding box center [177, 370] width 91 height 42
click at [274, 354] on link "Episodes 199" at bounding box center [291, 370] width 89 height 42
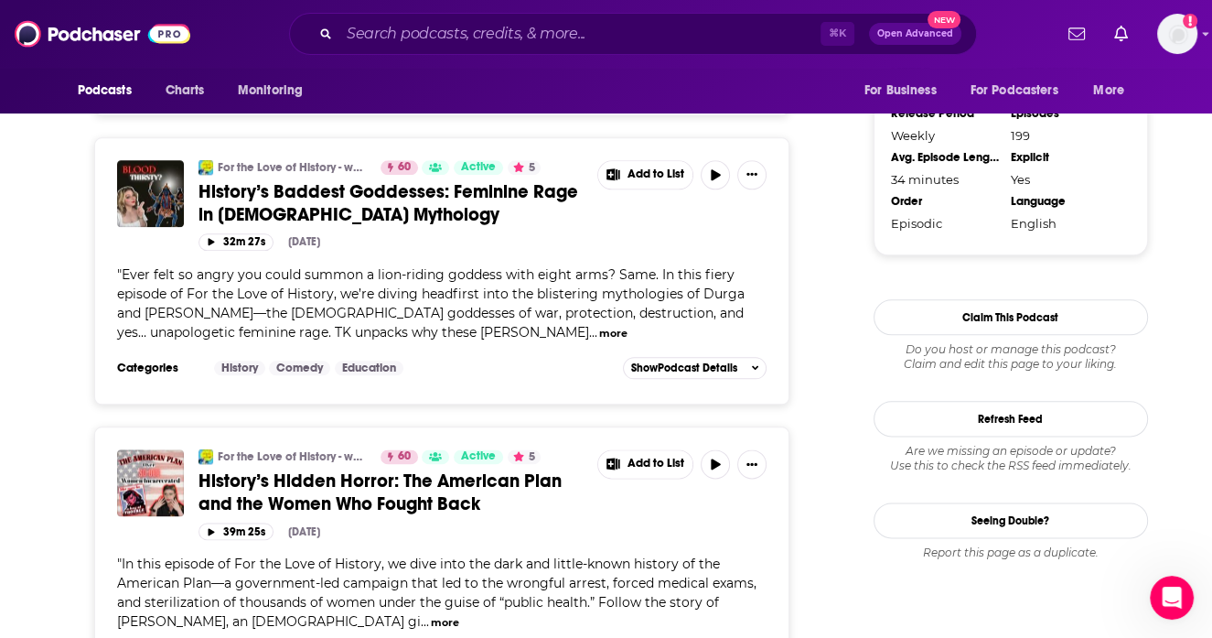
scroll to position [1850, 0]
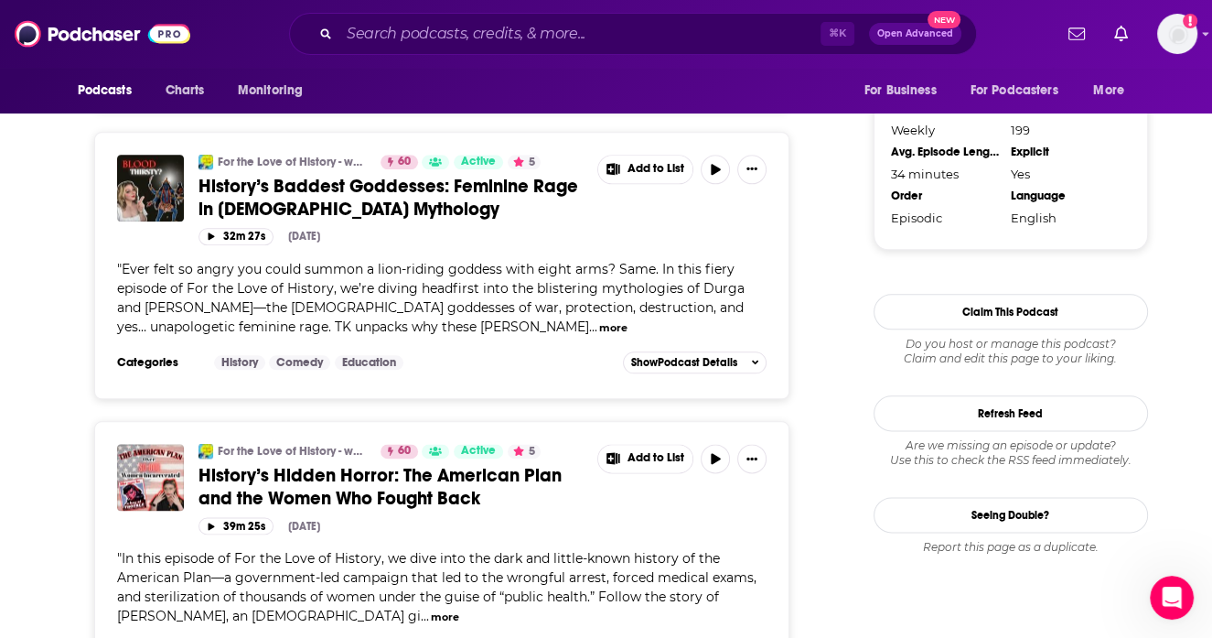
click at [599, 320] on button "more" at bounding box center [613, 328] width 28 height 16
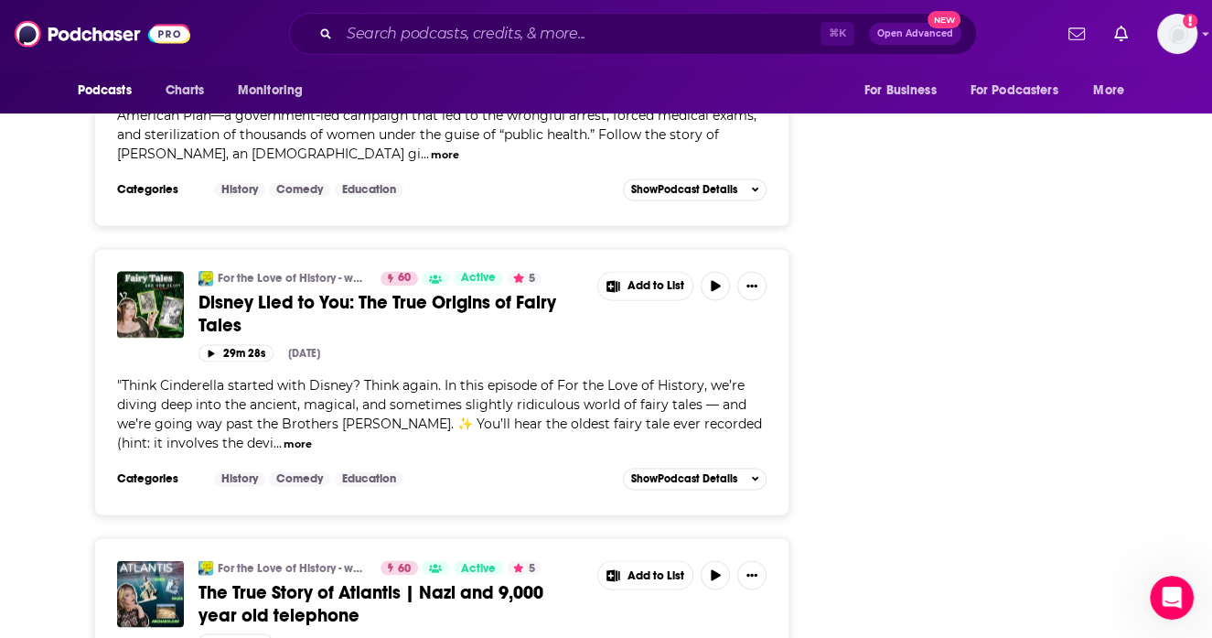
scroll to position [2697, 0]
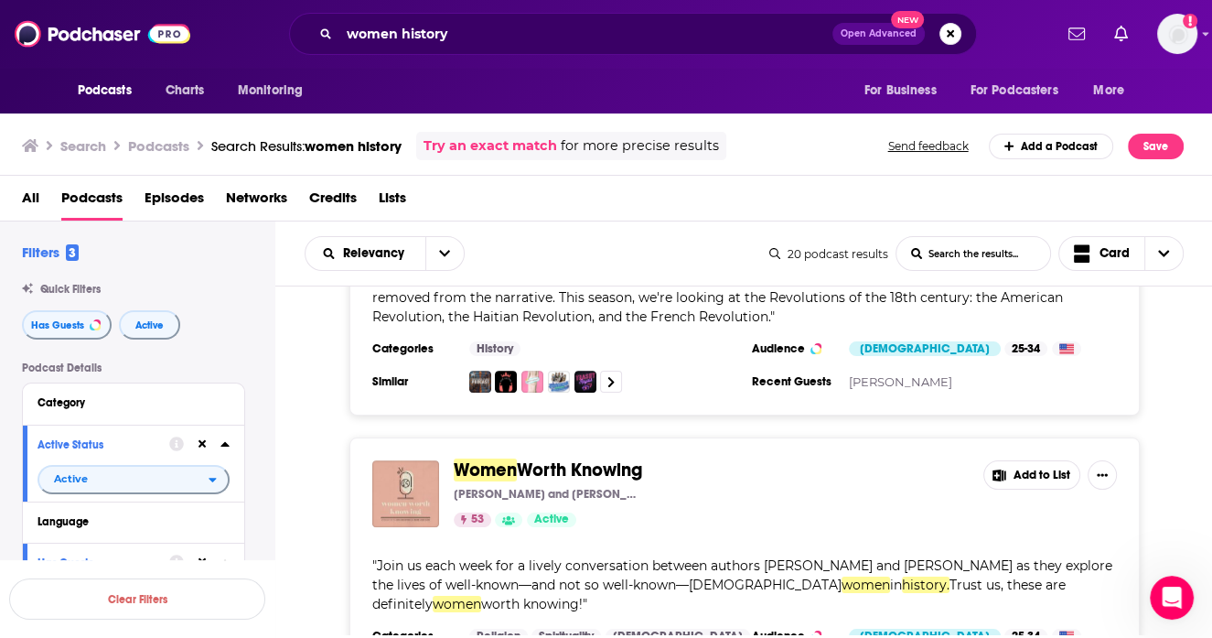
scroll to position [1133, 0]
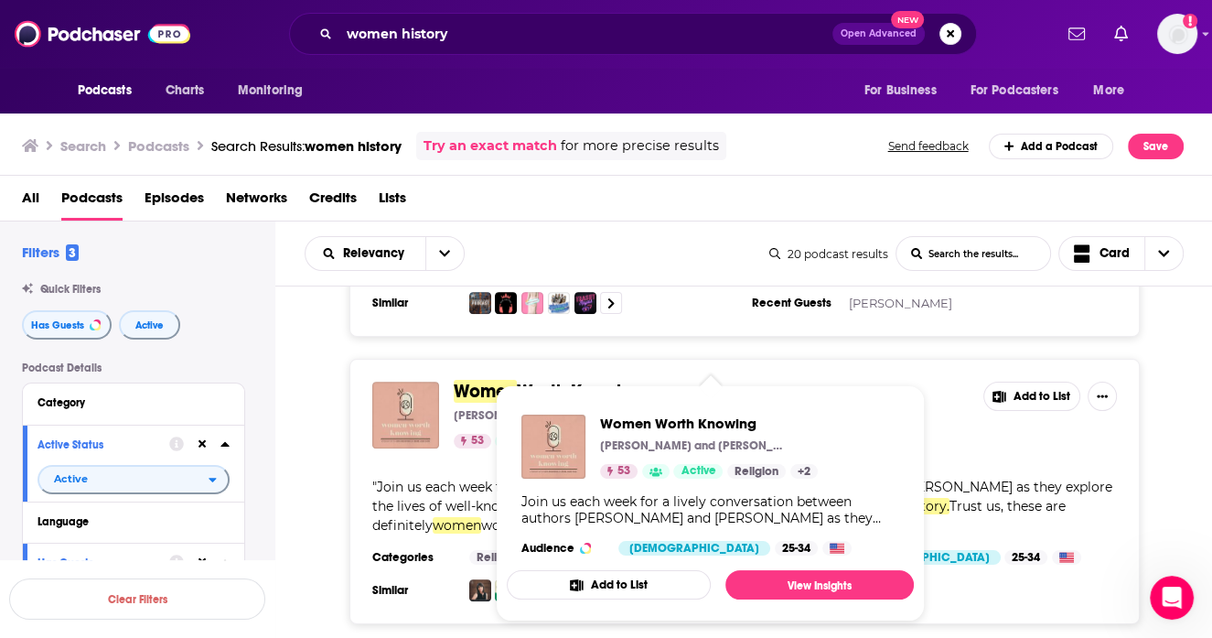
click at [554, 380] on span "Worth Knowing" at bounding box center [579, 391] width 125 height 23
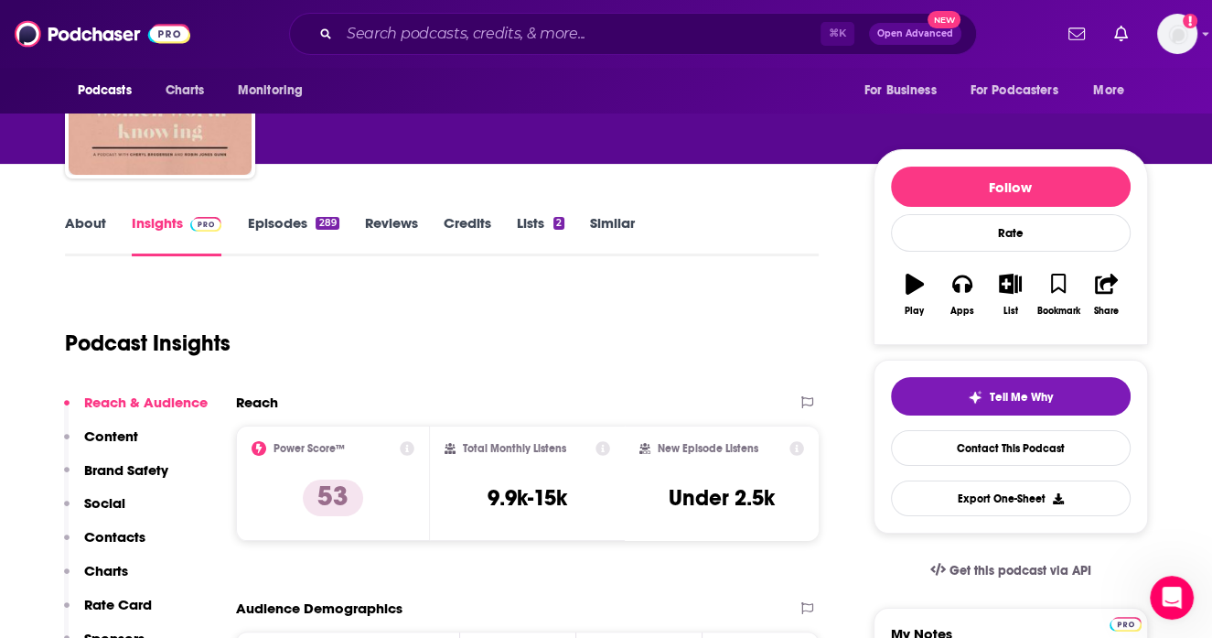
scroll to position [33, 0]
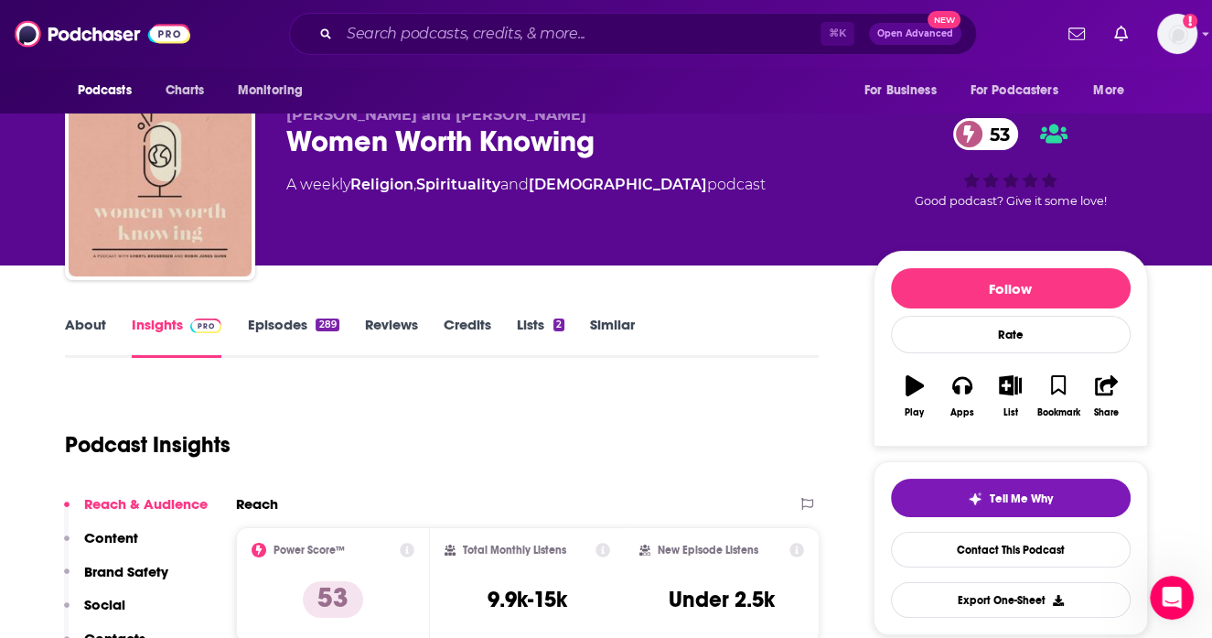
click at [91, 323] on link "About" at bounding box center [85, 337] width 41 height 42
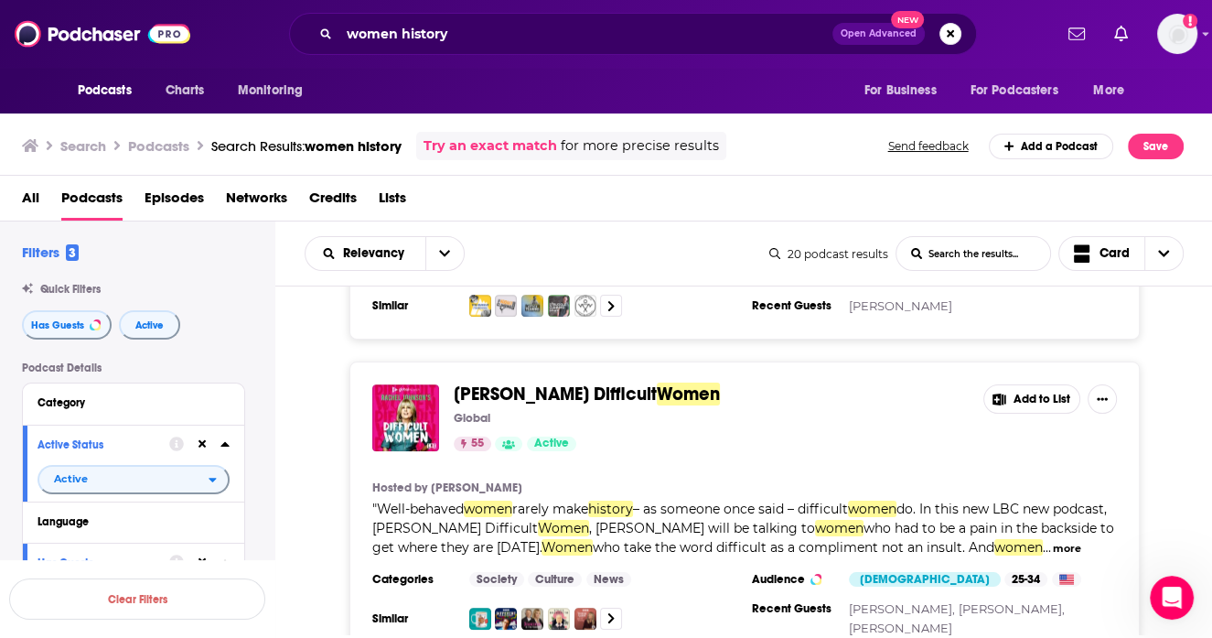
scroll to position [1694, 0]
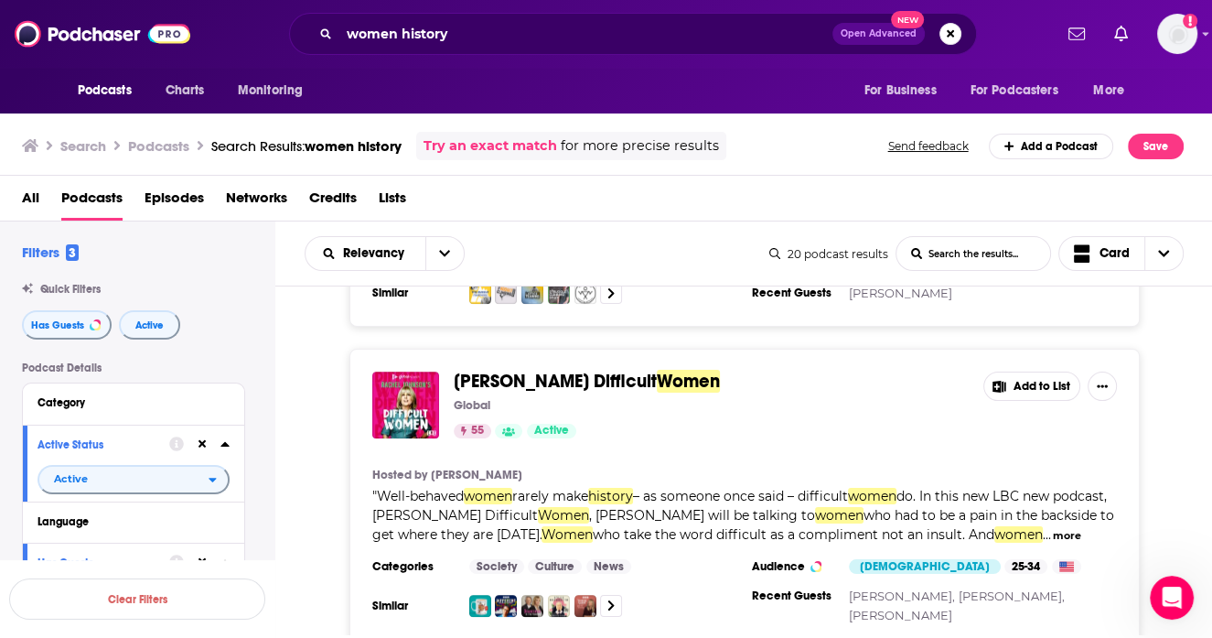
click at [563, 355] on div "Podcasts Charts Monitoring women history Open Advanced New For Business For Pod…" at bounding box center [606, 319] width 1212 height 638
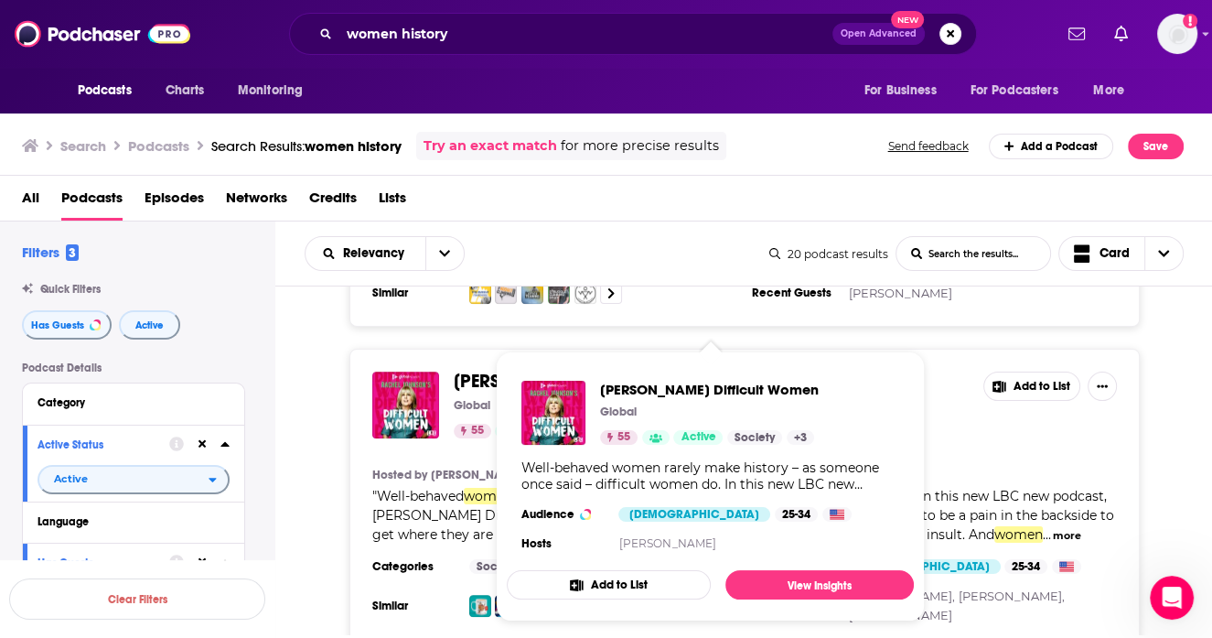
click at [479, 370] on span "[PERSON_NAME] Difficult" at bounding box center [555, 381] width 203 height 23
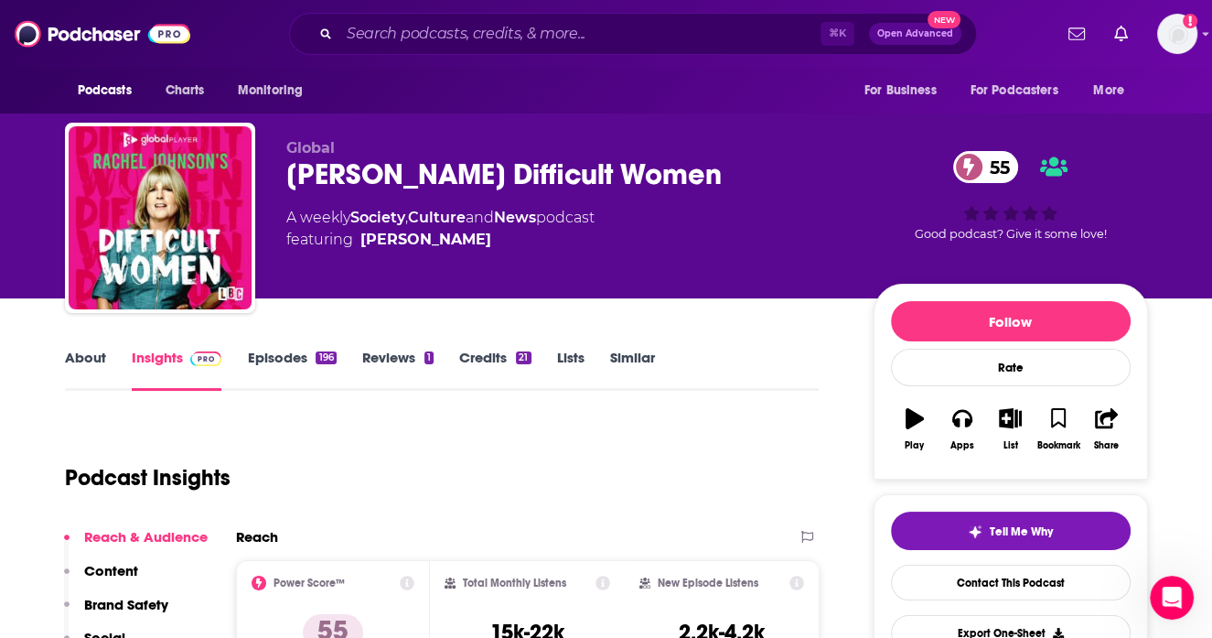
click at [81, 369] on link "About" at bounding box center [85, 370] width 41 height 42
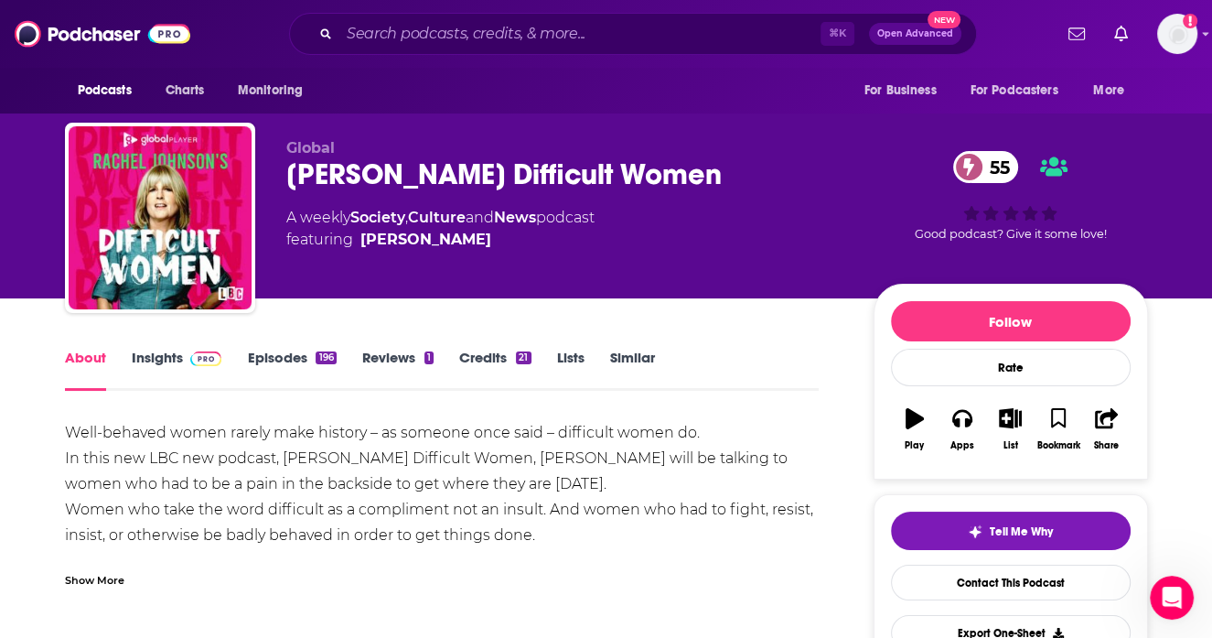
scroll to position [19, 0]
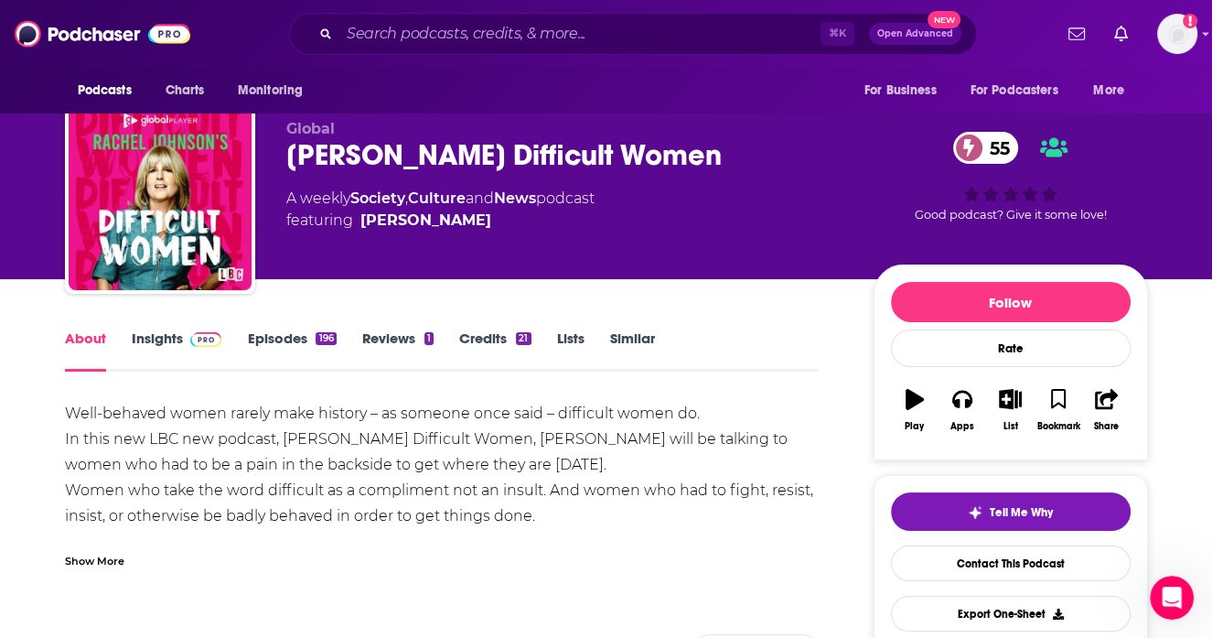
click at [97, 557] on div "Show More" at bounding box center [94, 559] width 59 height 17
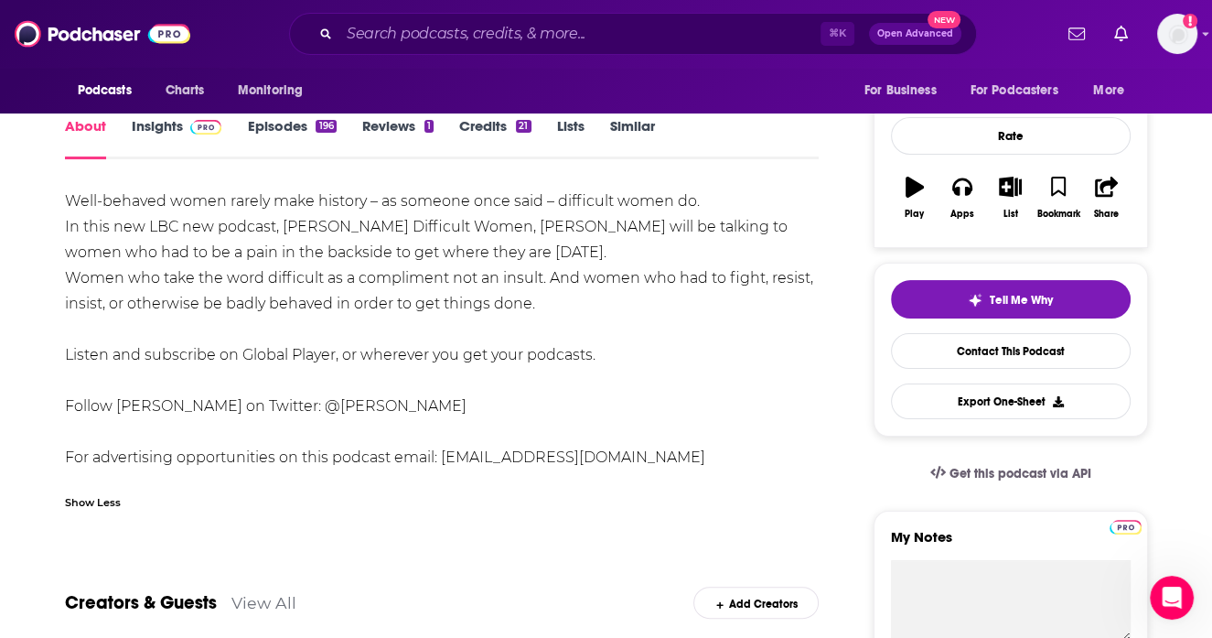
scroll to position [26, 0]
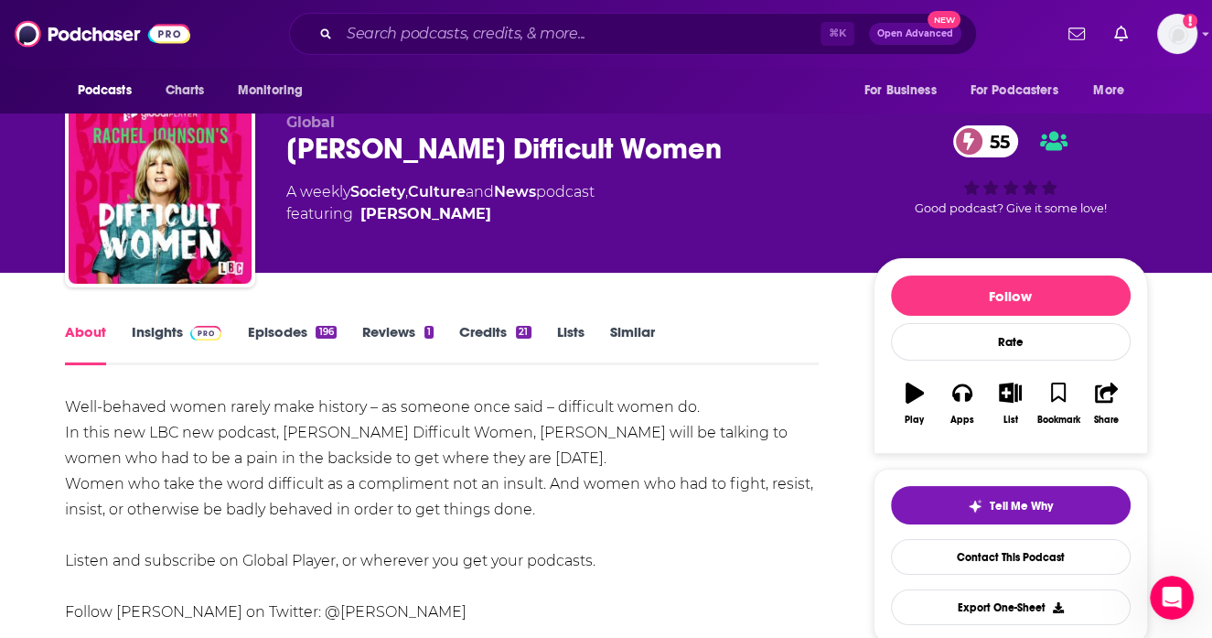
click at [178, 335] on link "Insights" at bounding box center [177, 344] width 91 height 42
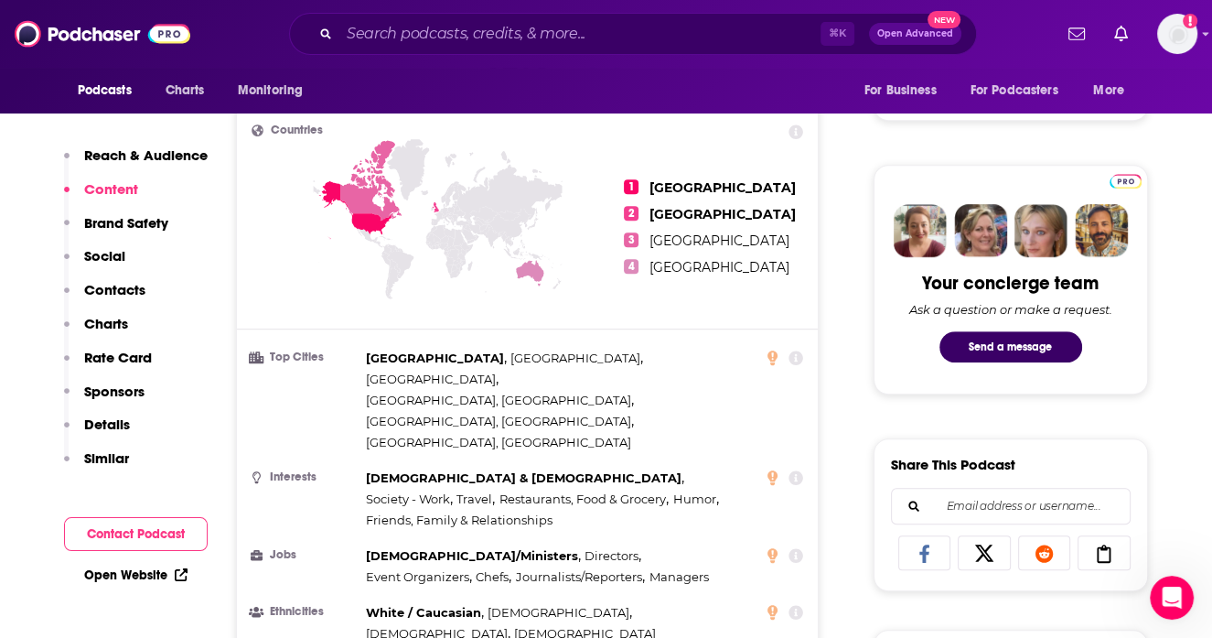
scroll to position [84, 0]
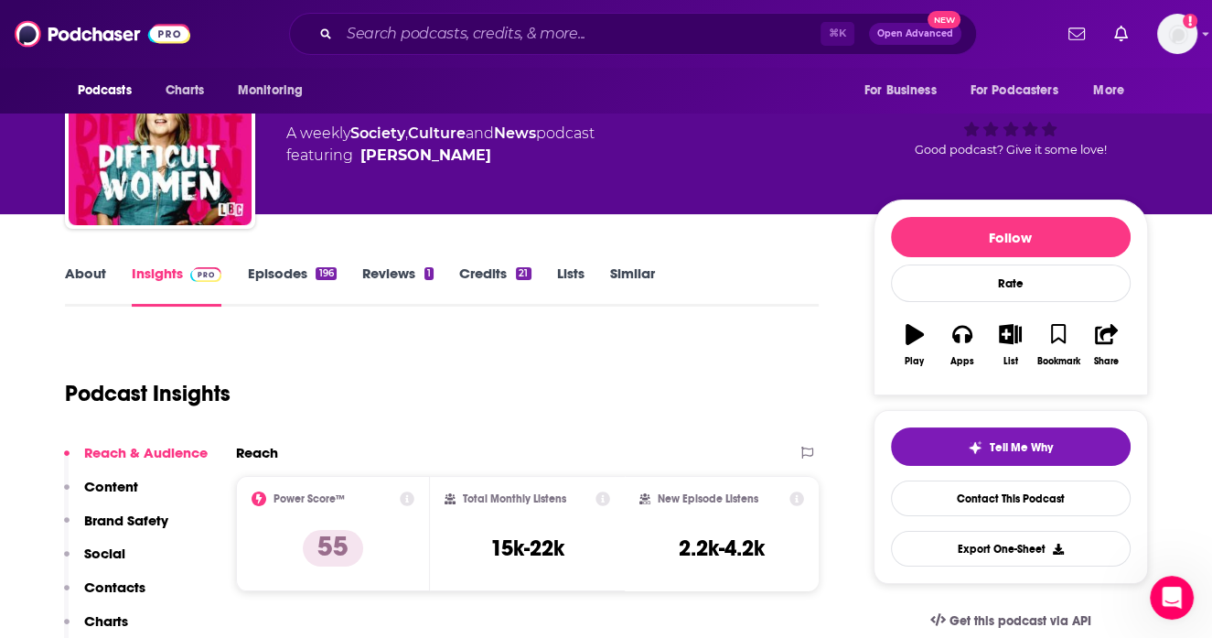
click at [301, 274] on link "Episodes 196" at bounding box center [291, 285] width 89 height 42
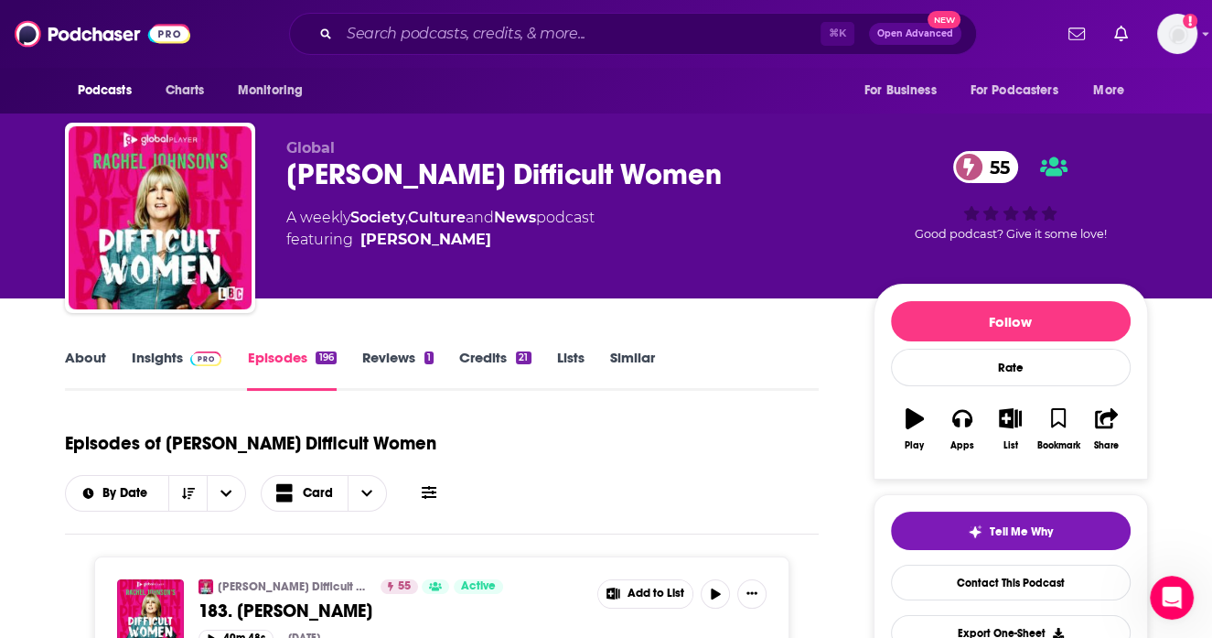
click at [174, 352] on link "Insights" at bounding box center [177, 370] width 91 height 42
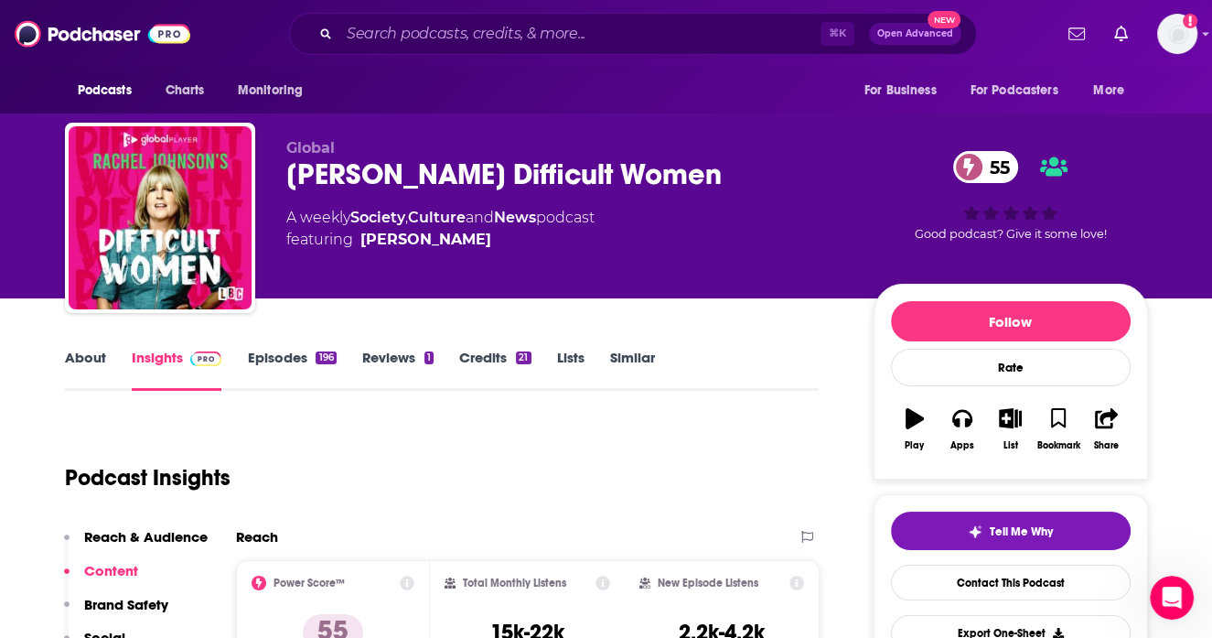
drag, startPoint x: 281, startPoint y: 173, endPoint x: 751, endPoint y: 173, distance: 470.3
click at [751, 173] on div "Global [PERSON_NAME] Difficult Women 55 A weekly Society , Culture and News pod…" at bounding box center [606, 222] width 1083 height 198
click at [751, 173] on div "[PERSON_NAME] Difficult Women 55" at bounding box center [565, 174] width 558 height 36
click at [651, 170] on div "[PERSON_NAME] Difficult Women 55" at bounding box center [565, 174] width 558 height 36
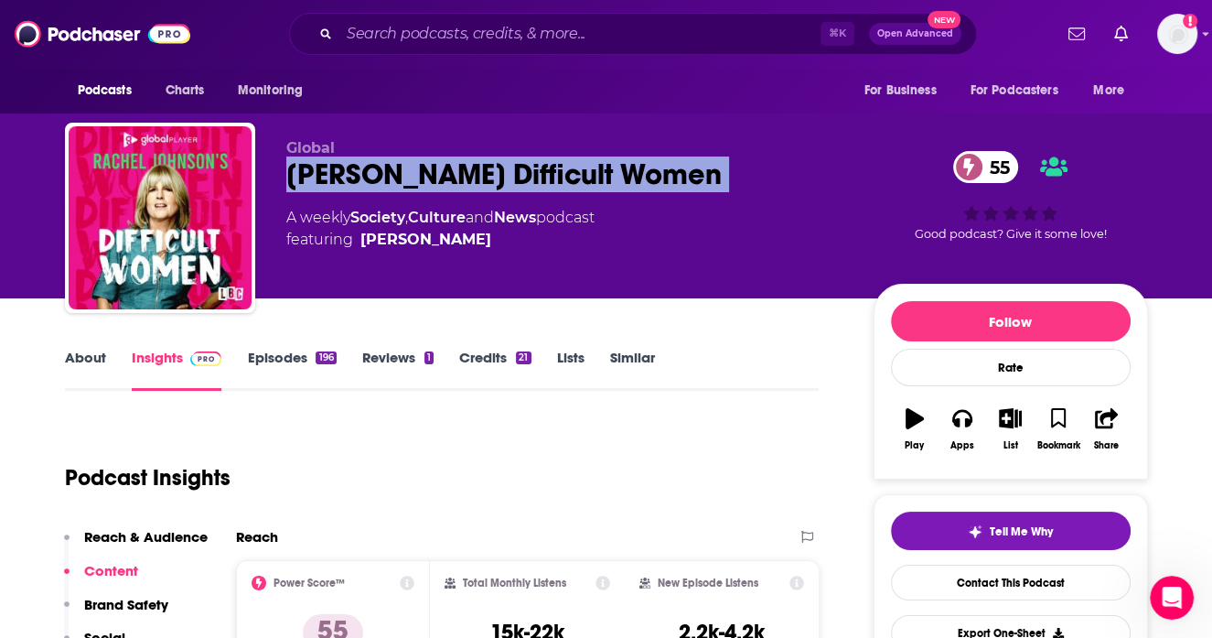
click at [651, 170] on div "[PERSON_NAME] Difficult Women 55" at bounding box center [565, 174] width 558 height 36
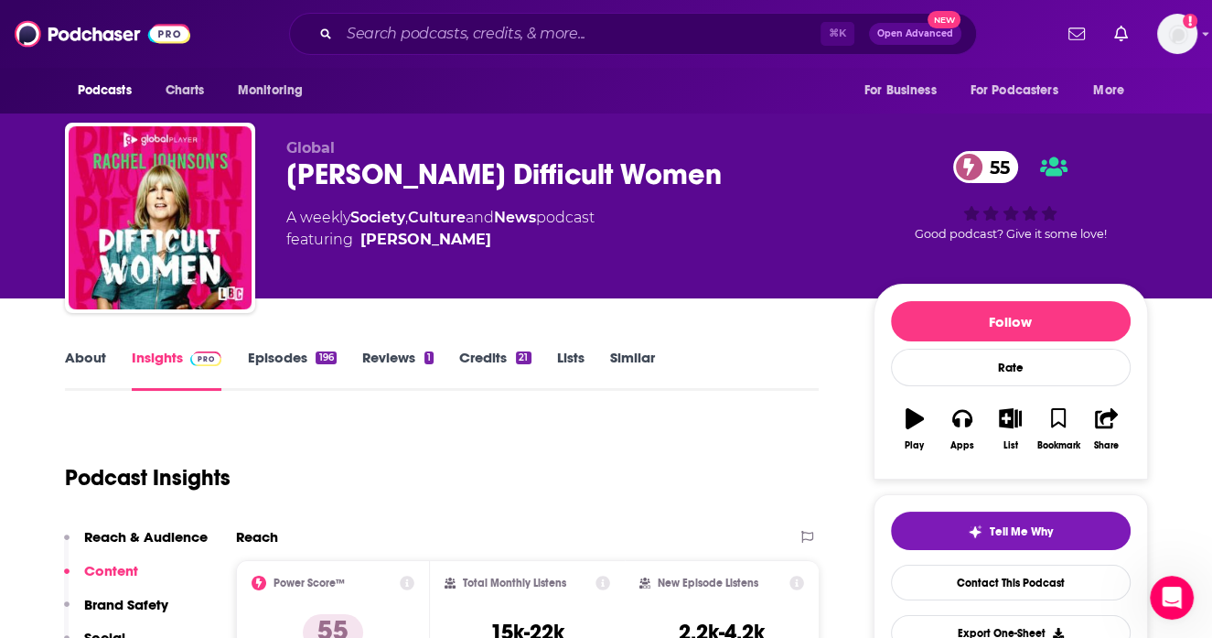
drag, startPoint x: 522, startPoint y: 170, endPoint x: 765, endPoint y: 181, distance: 242.7
click at [765, 181] on div "[PERSON_NAME] Difficult Women 55" at bounding box center [565, 174] width 558 height 36
copy h2 "Difficult Women"
click at [350, 199] on div "Global [PERSON_NAME] Difficult Women 55 A weekly Society , Culture and News pod…" at bounding box center [565, 212] width 558 height 146
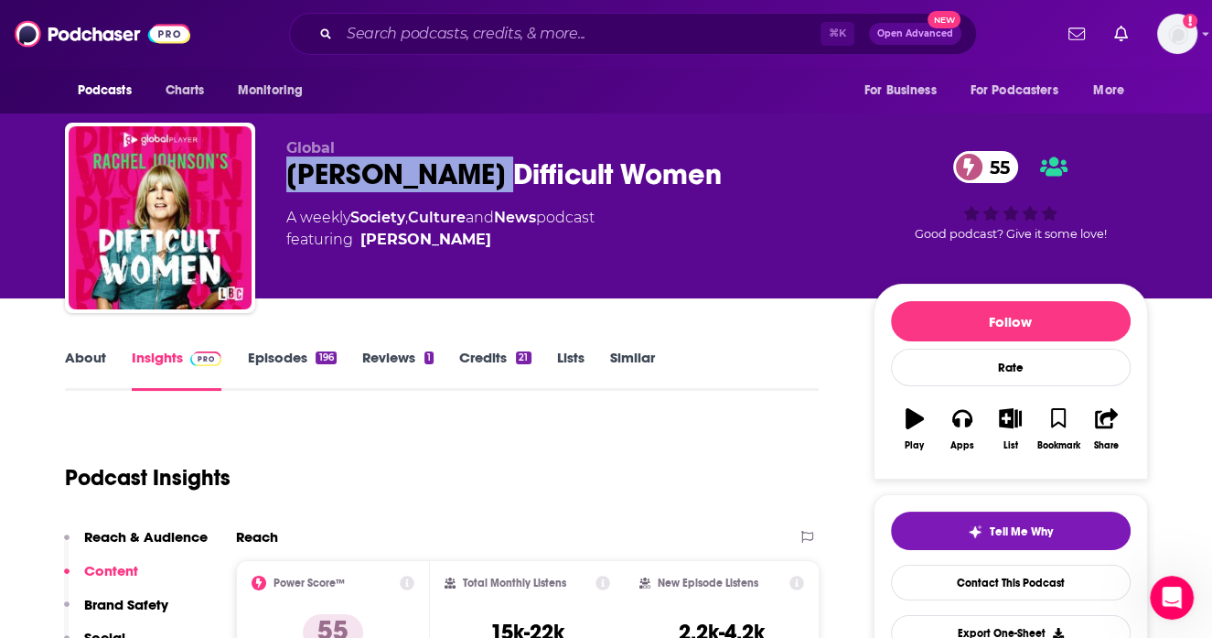
drag, startPoint x: 284, startPoint y: 178, endPoint x: 501, endPoint y: 179, distance: 217.8
click at [501, 179] on div "Global [PERSON_NAME] Difficult Women 55 A weekly Society , Culture and News pod…" at bounding box center [606, 222] width 1083 height 198
copy h2 "[PERSON_NAME]"
click at [619, 359] on link "Similar" at bounding box center [632, 370] width 45 height 42
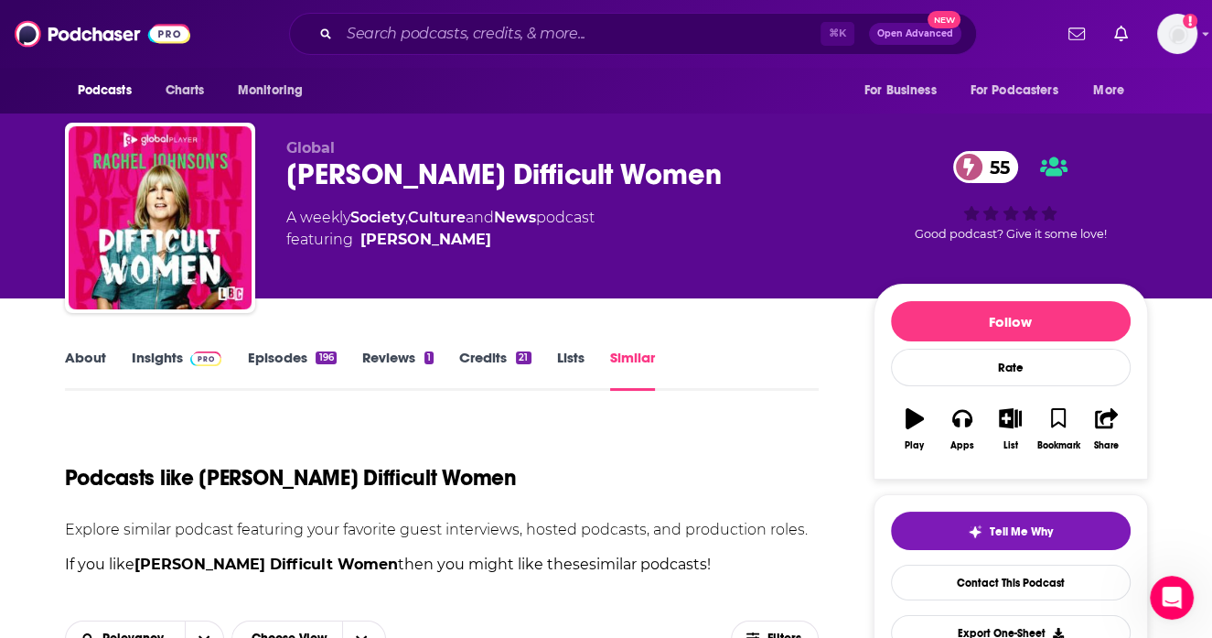
scroll to position [392, 0]
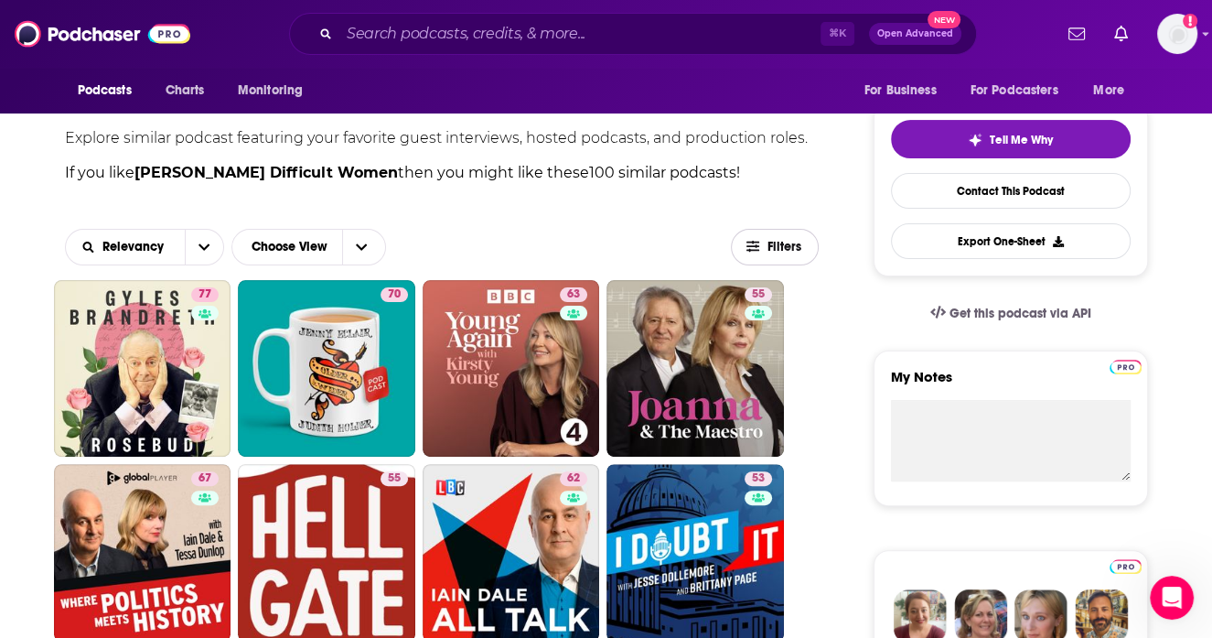
click at [752, 246] on icon "button" at bounding box center [753, 246] width 13 height 11
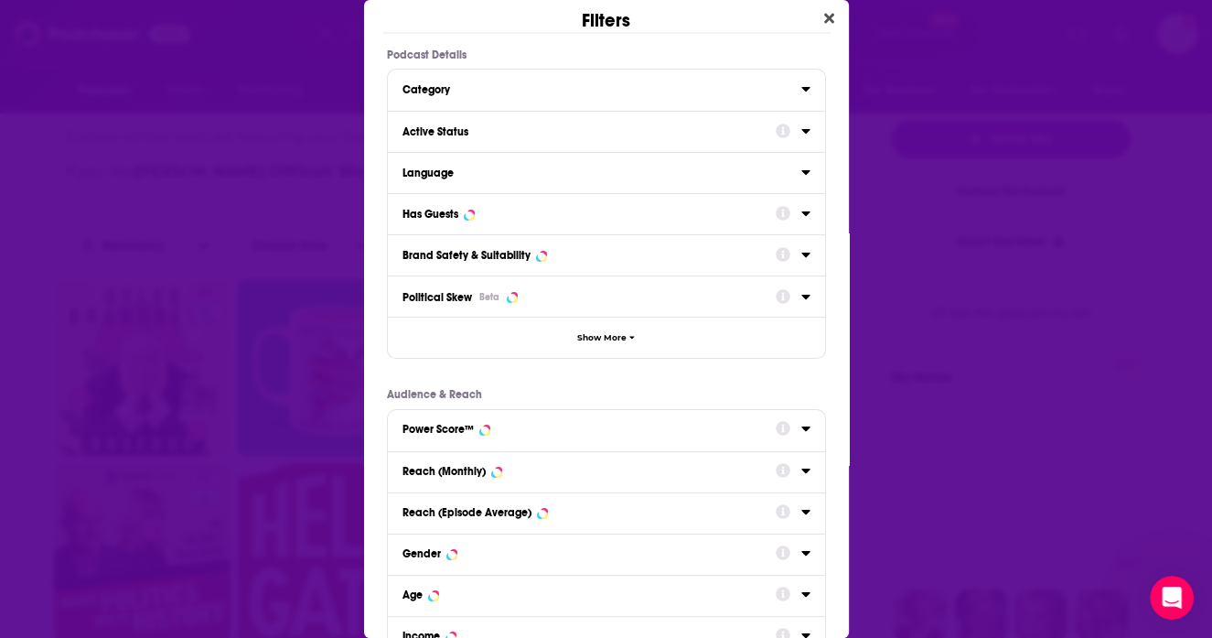
scroll to position [0, 0]
click at [808, 124] on icon "Dialog" at bounding box center [806, 131] width 9 height 15
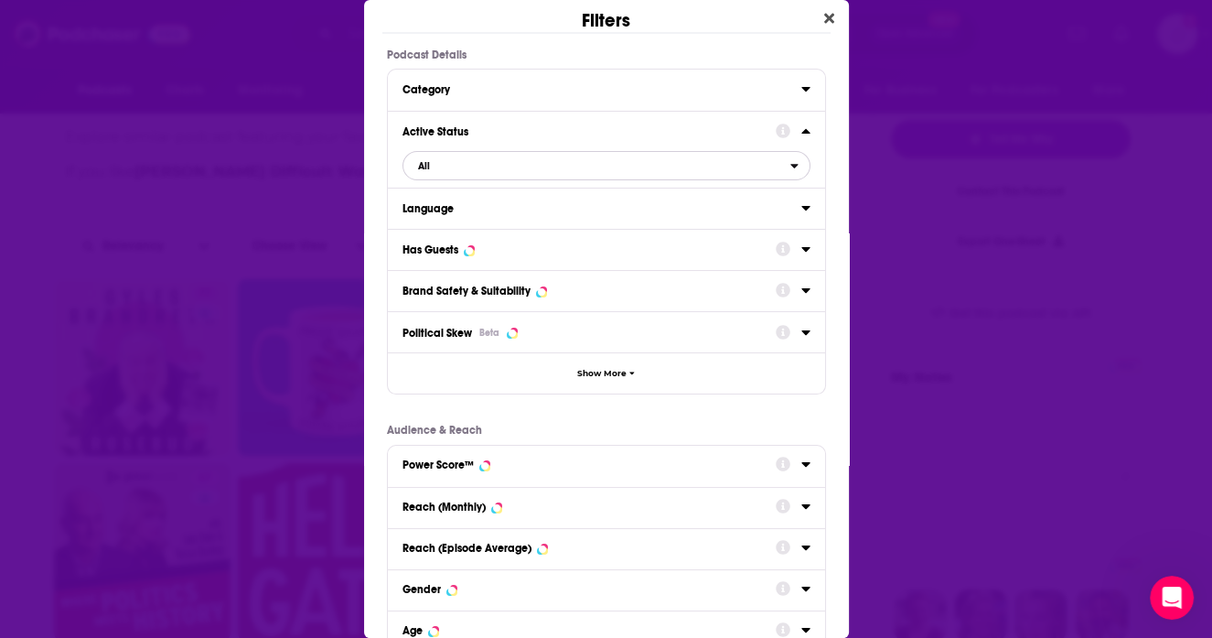
click at [525, 166] on span "All" at bounding box center [597, 166] width 387 height 24
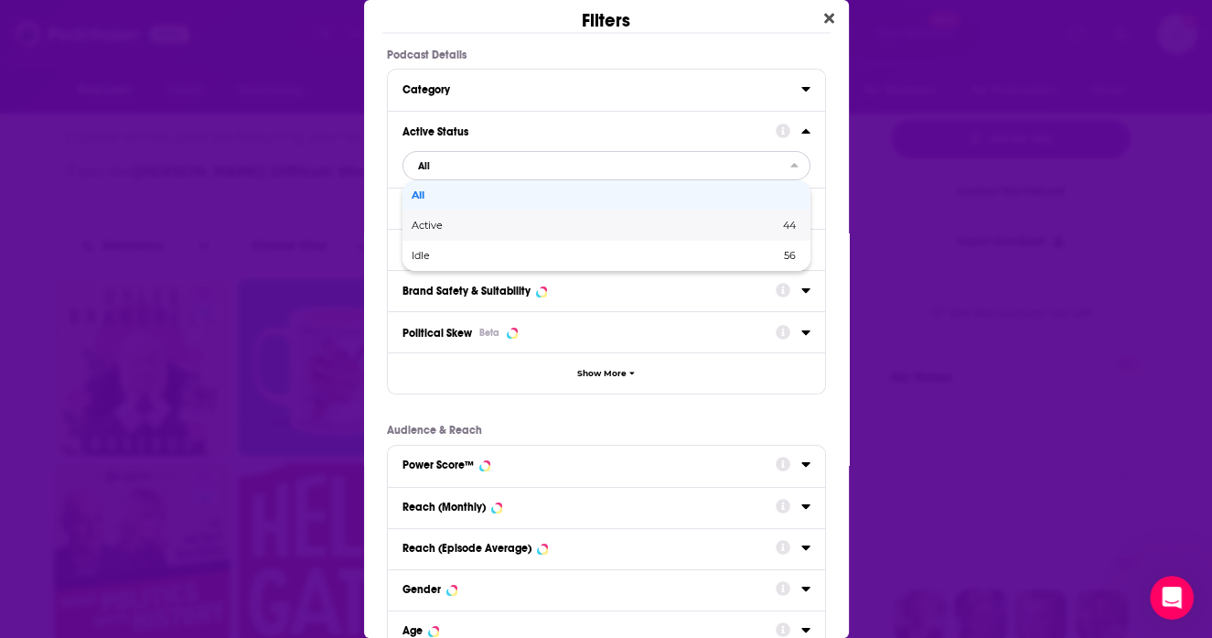
click at [505, 222] on span "Active" at bounding box center [511, 226] width 199 height 10
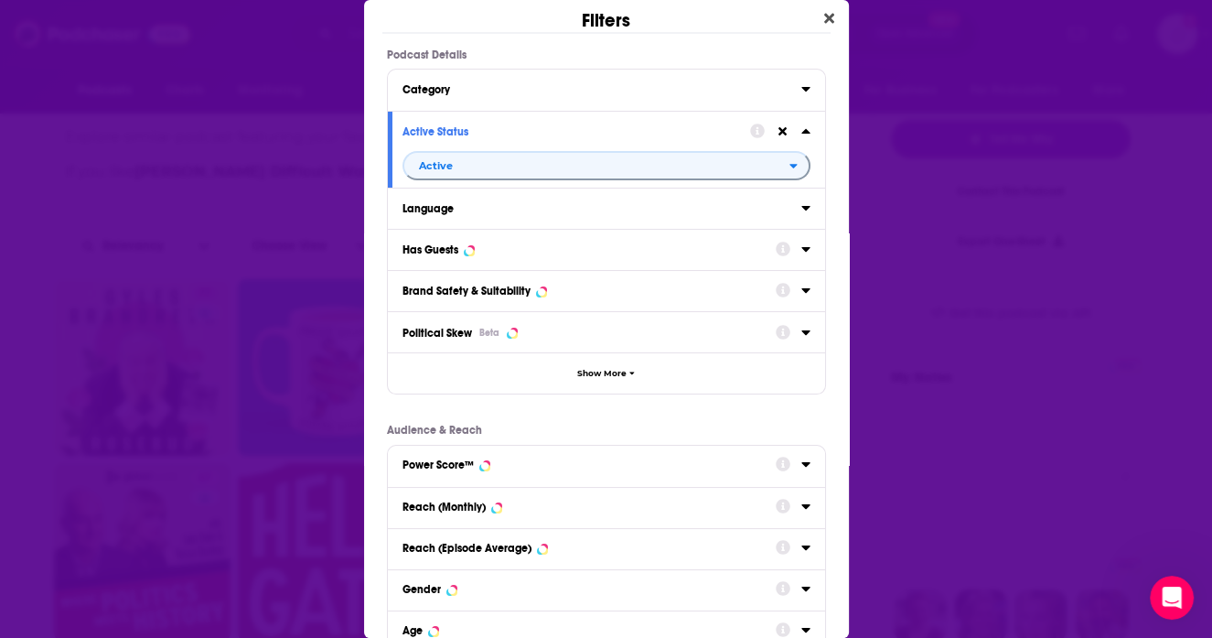
click at [812, 242] on div "Has Guests" at bounding box center [606, 249] width 437 height 41
click at [805, 253] on icon "Dialog" at bounding box center [806, 249] width 9 height 15
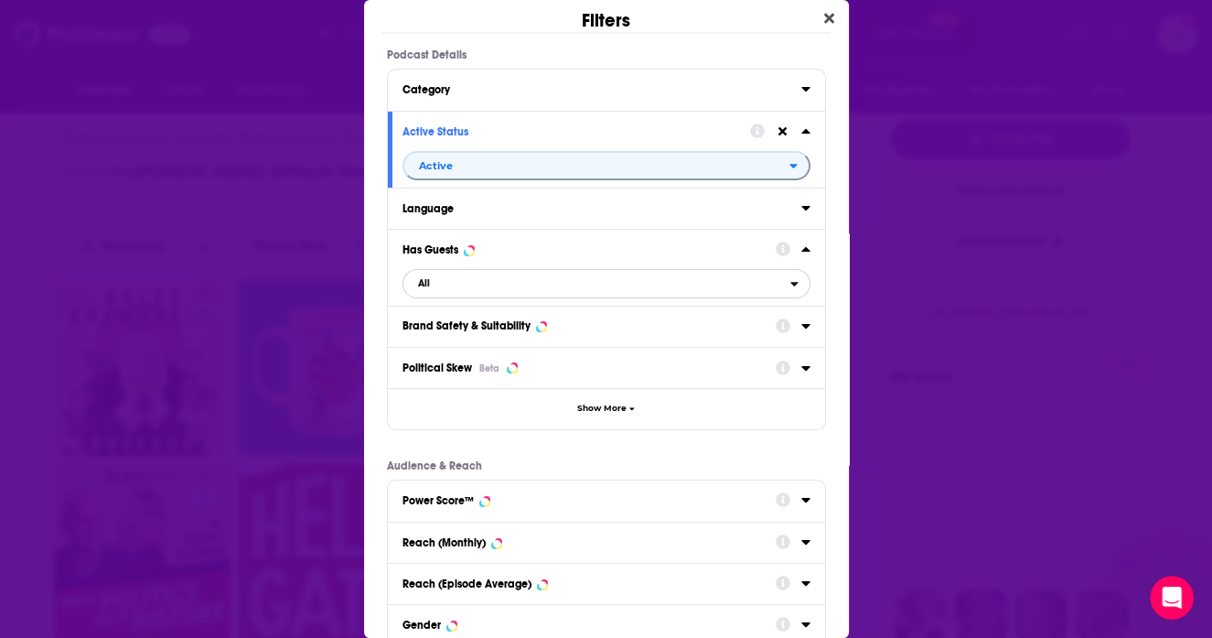
click at [651, 283] on span "All" at bounding box center [597, 284] width 387 height 24
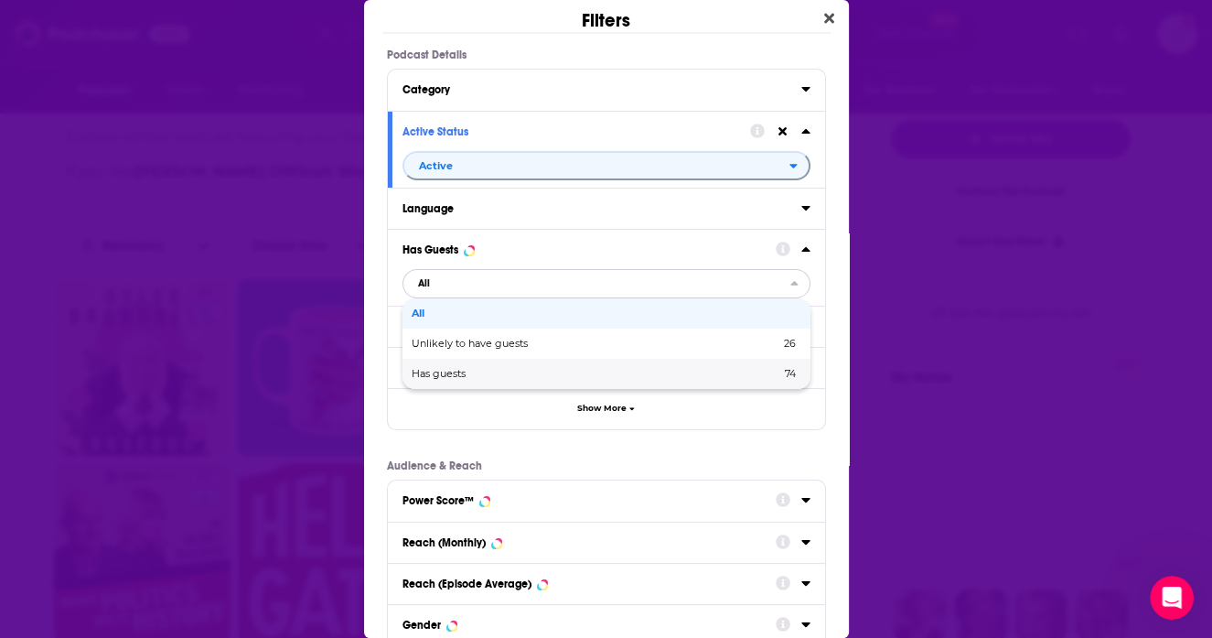
click at [620, 367] on div "Has guests 74" at bounding box center [607, 374] width 408 height 30
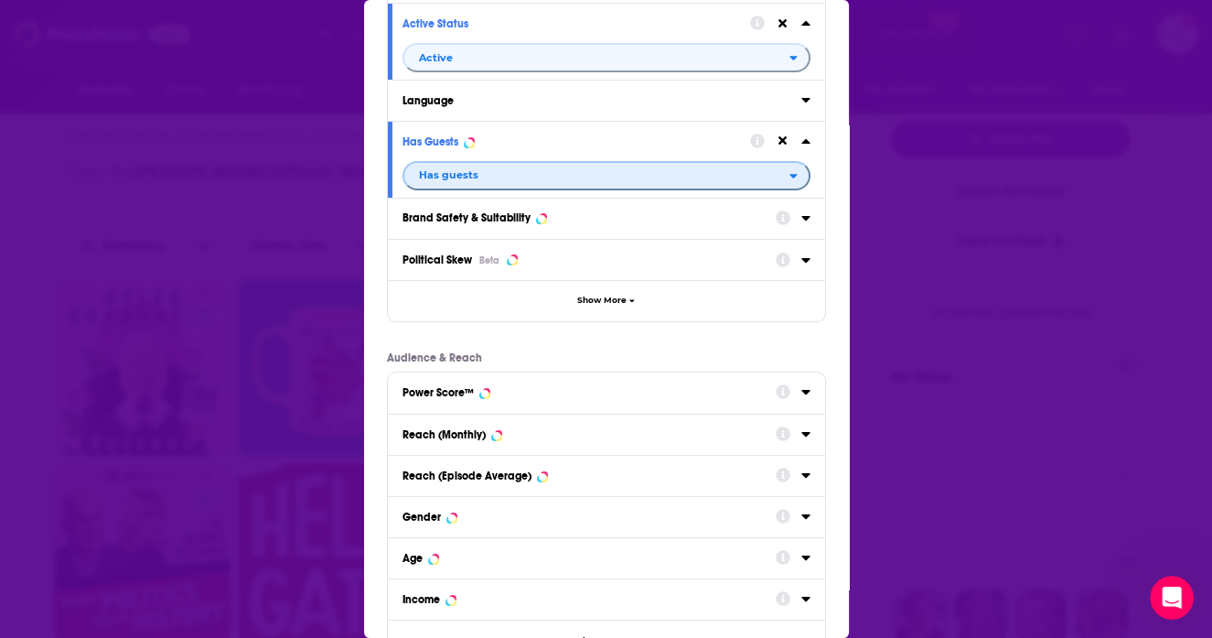
scroll to position [237, 0]
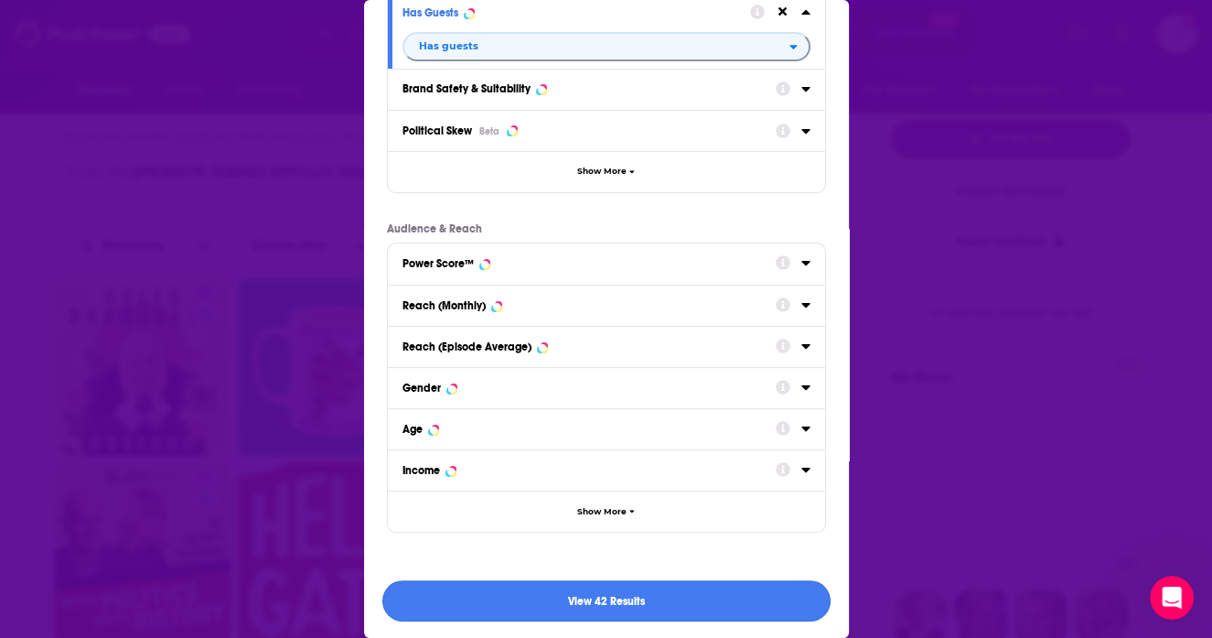
click at [694, 606] on button "View 42 Results" at bounding box center [606, 600] width 448 height 41
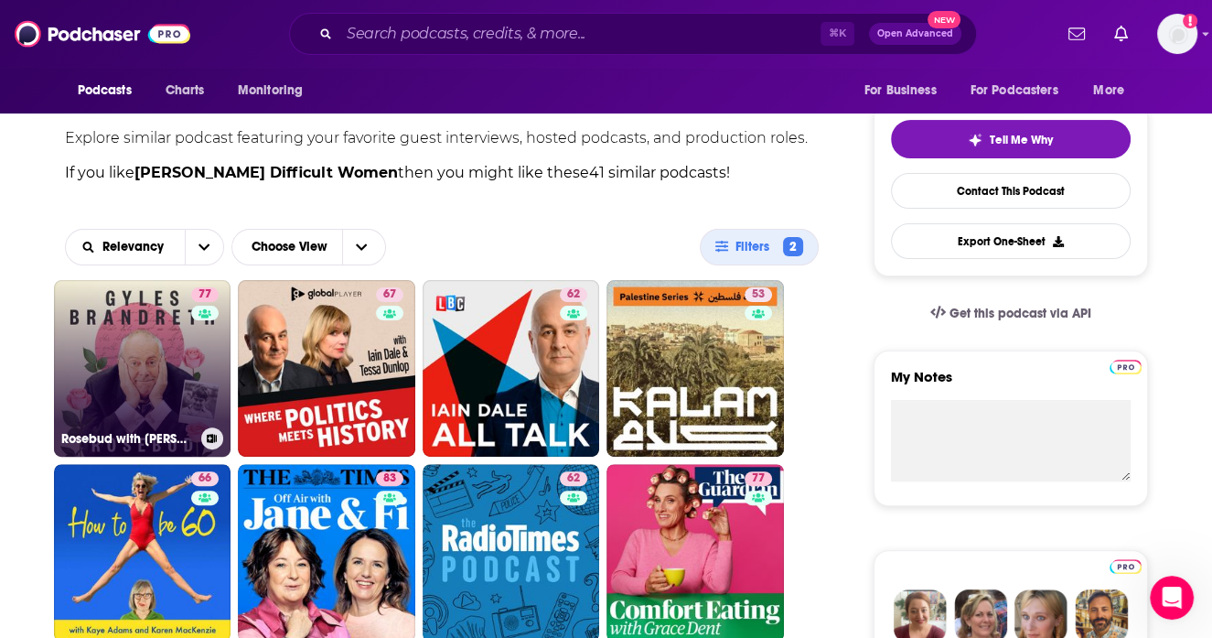
click at [177, 383] on link "77 Rosebud with [PERSON_NAME]" at bounding box center [143, 369] width 178 height 178
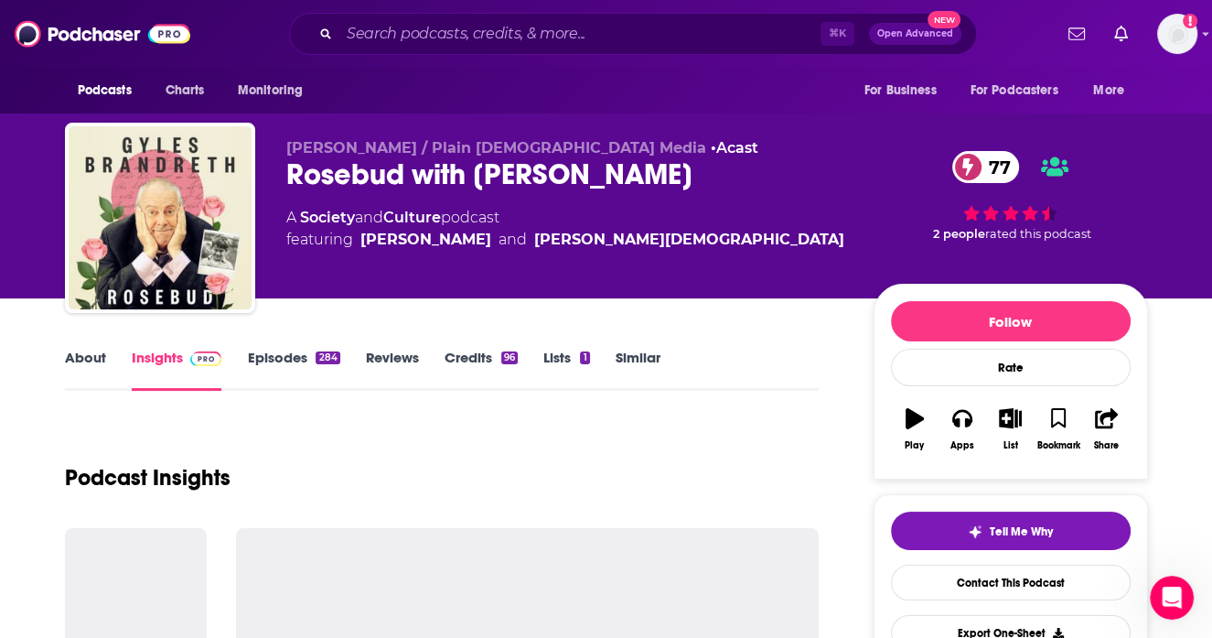
click at [96, 355] on link "About" at bounding box center [85, 370] width 41 height 42
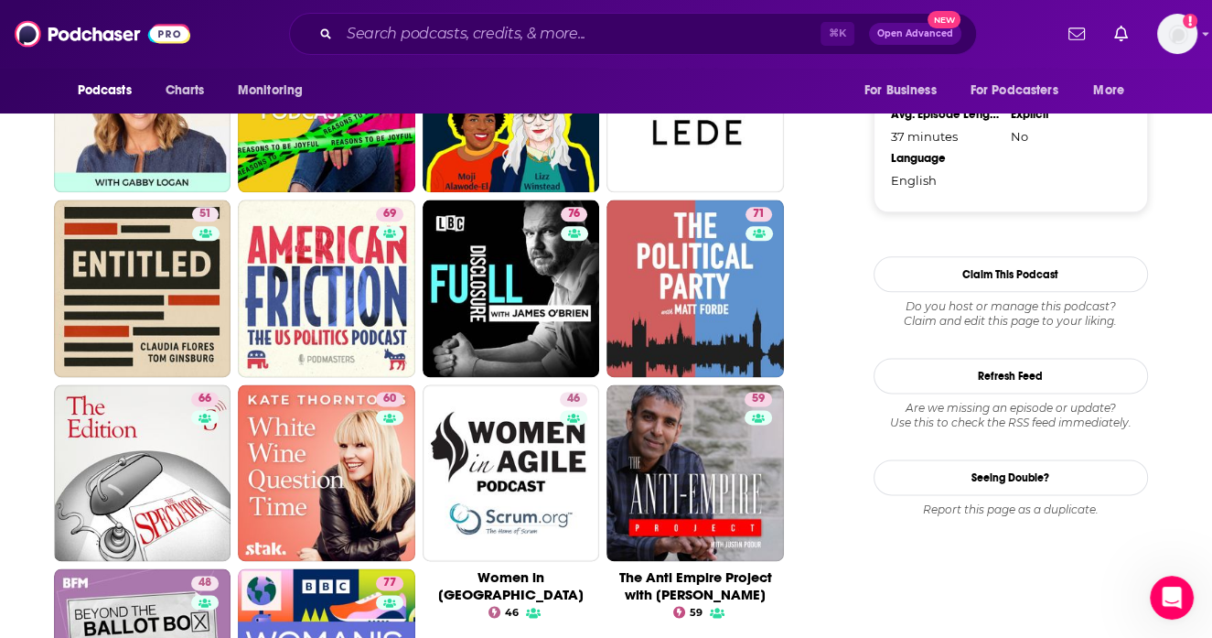
scroll to position [1954, 0]
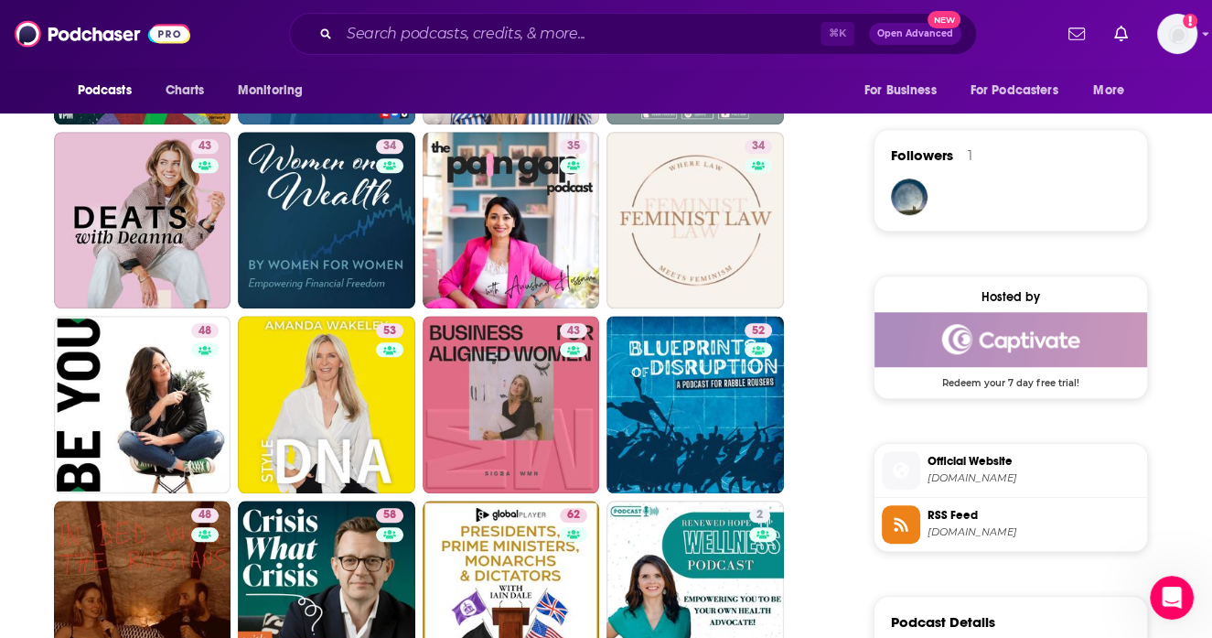
scroll to position [1189, 0]
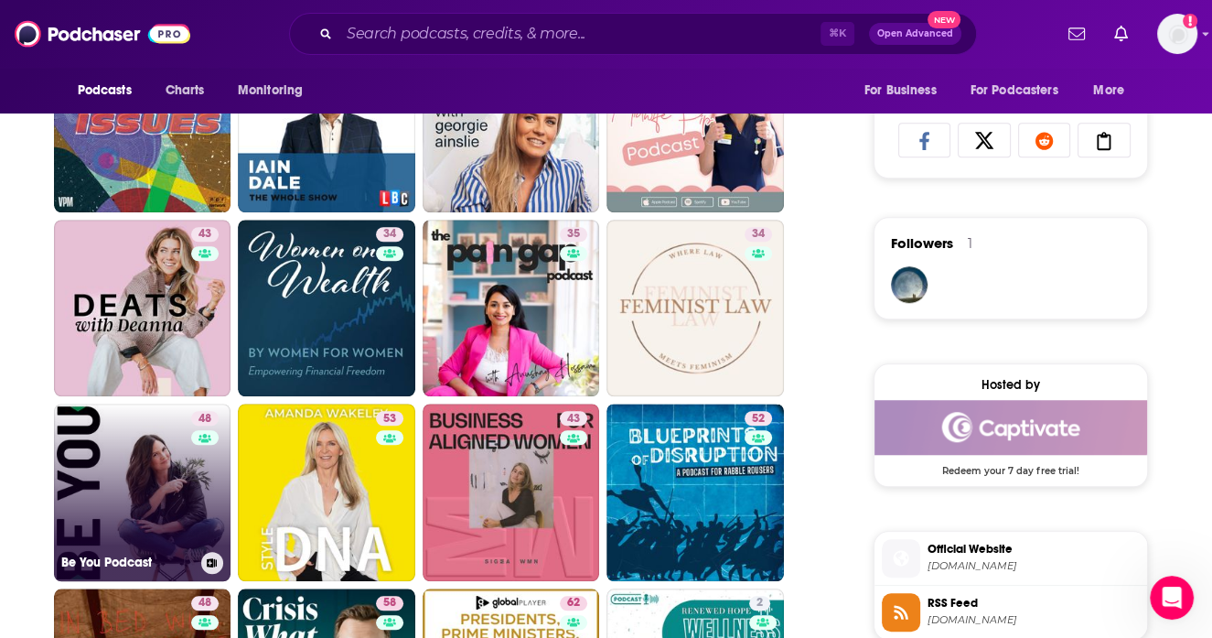
click at [127, 440] on link "48 Be You Podcast" at bounding box center [143, 493] width 178 height 178
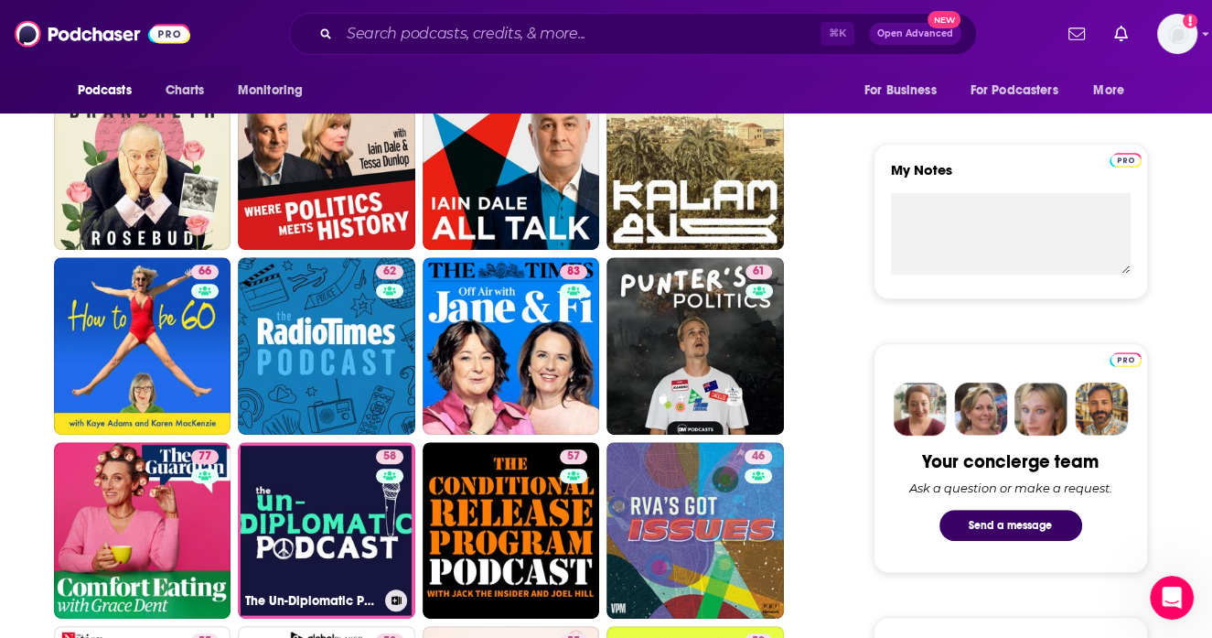
scroll to position [754, 0]
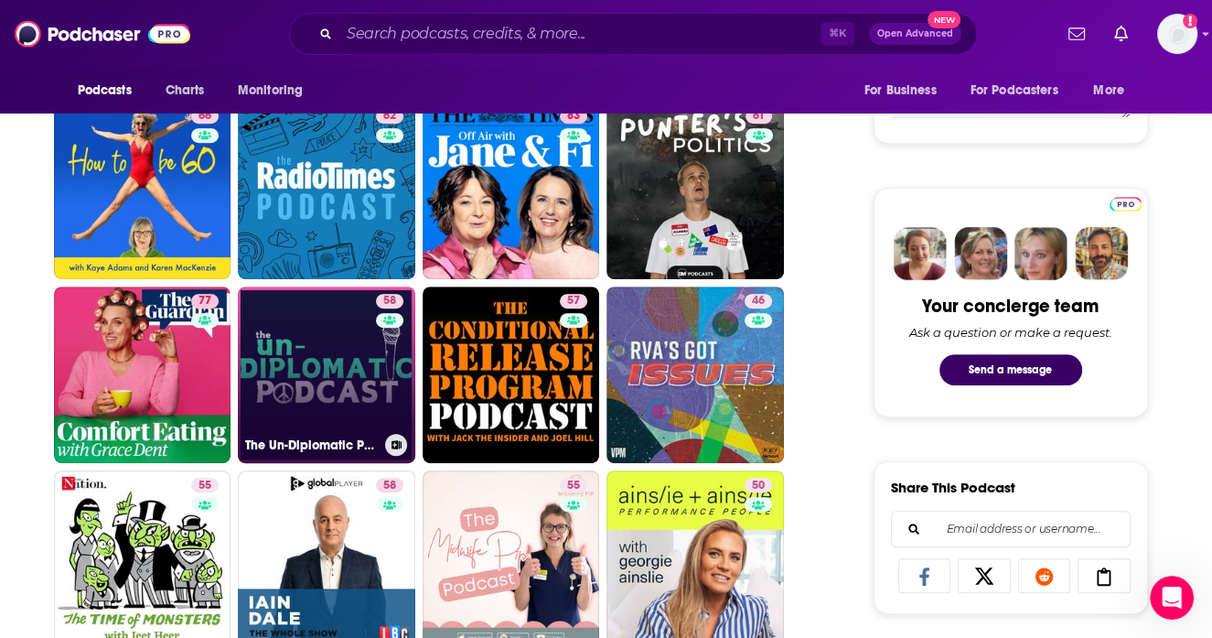
click at [344, 341] on link "58 The Un-Diplomatic Podcast" at bounding box center [327, 375] width 178 height 178
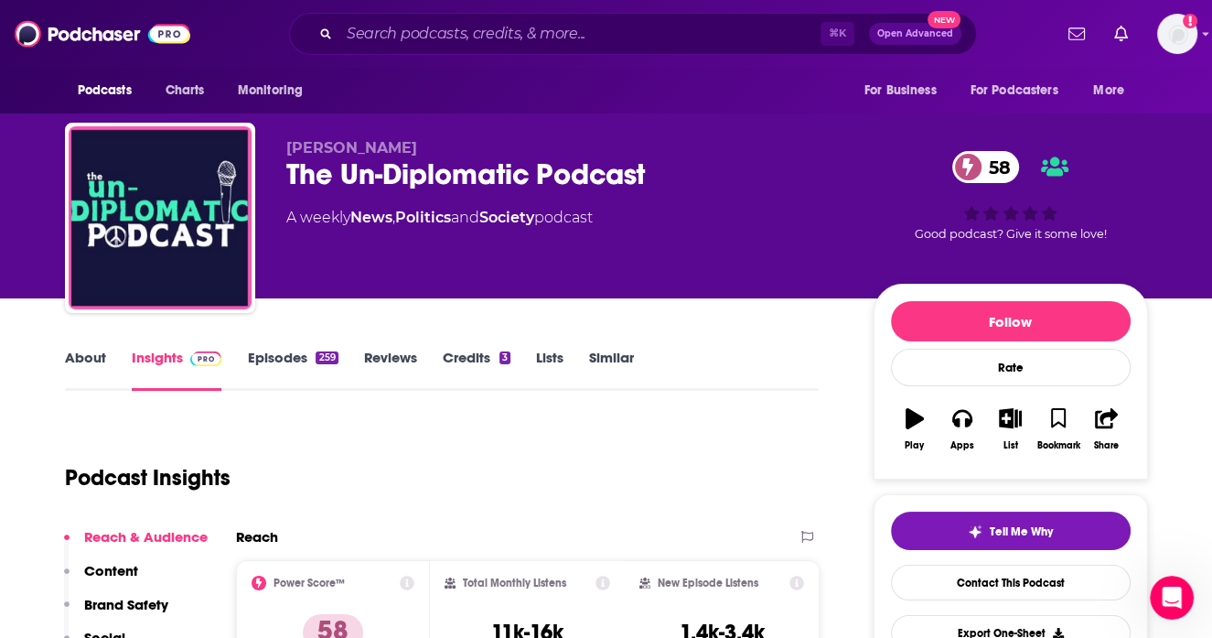
click at [104, 353] on link "About" at bounding box center [85, 370] width 41 height 42
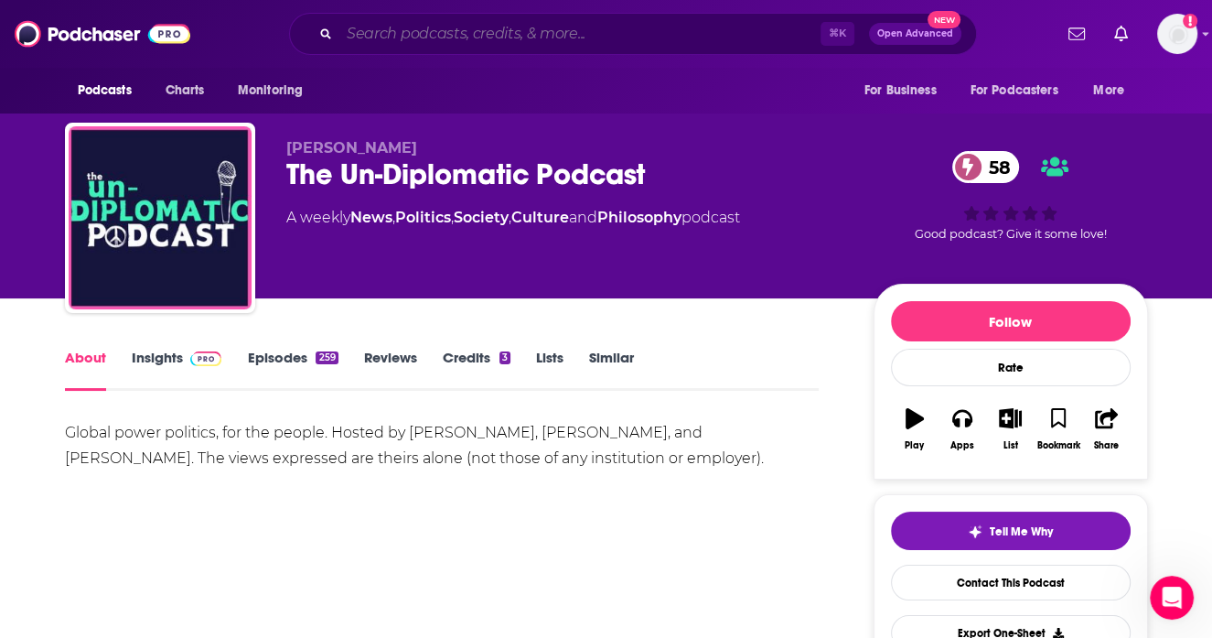
click at [487, 34] on input "Search podcasts, credits, & more..." at bounding box center [579, 33] width 481 height 29
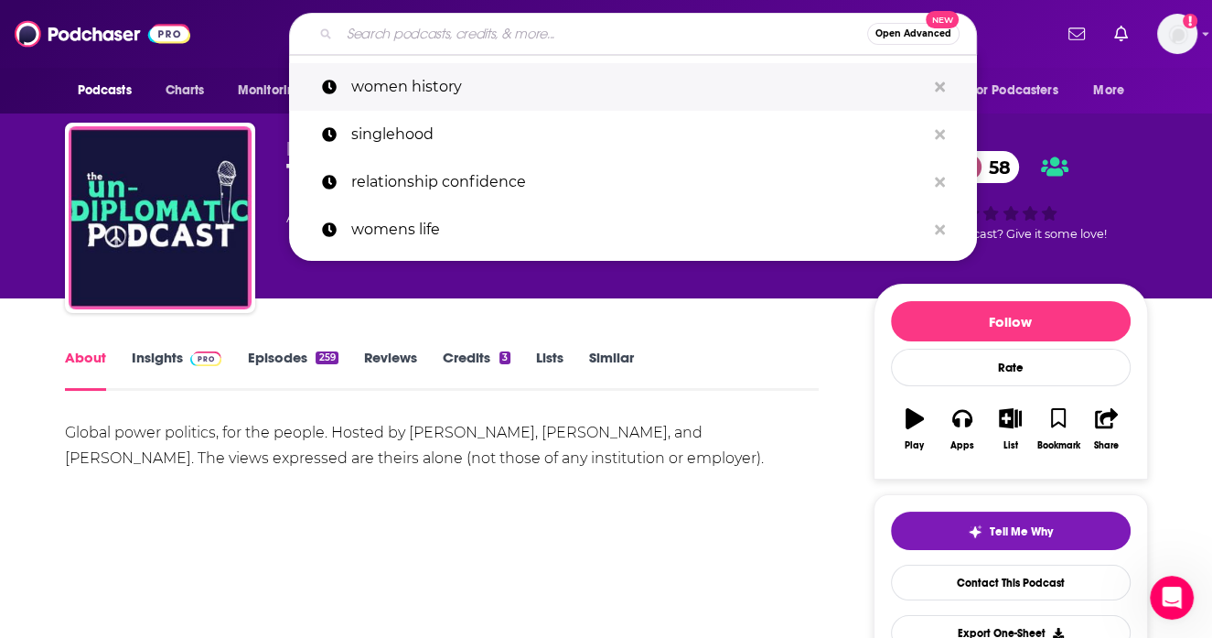
click at [472, 93] on p "women history" at bounding box center [638, 87] width 575 height 48
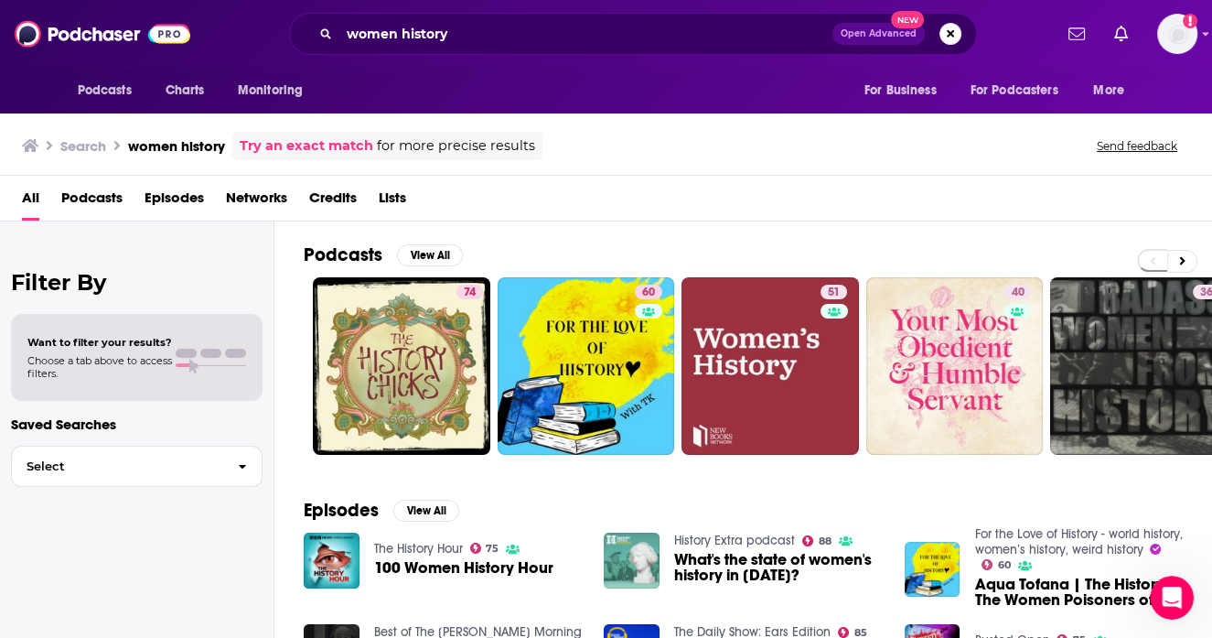
click at [109, 205] on span "Podcasts" at bounding box center [91, 202] width 61 height 38
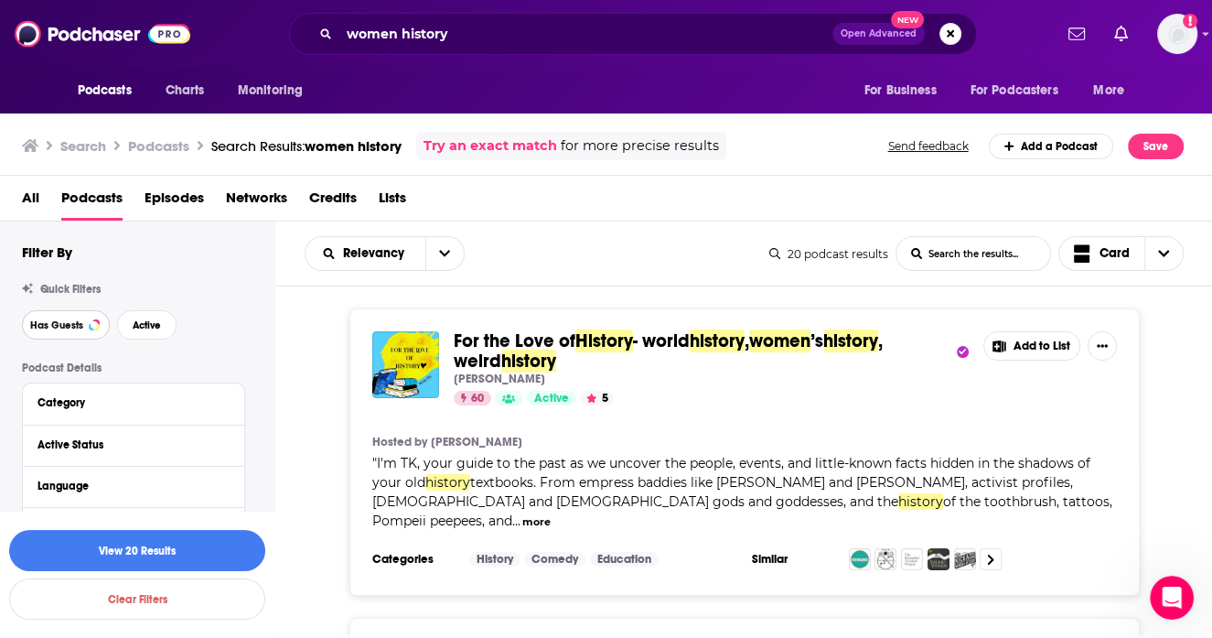
click at [74, 330] on span "Has Guests" at bounding box center [56, 325] width 53 height 10
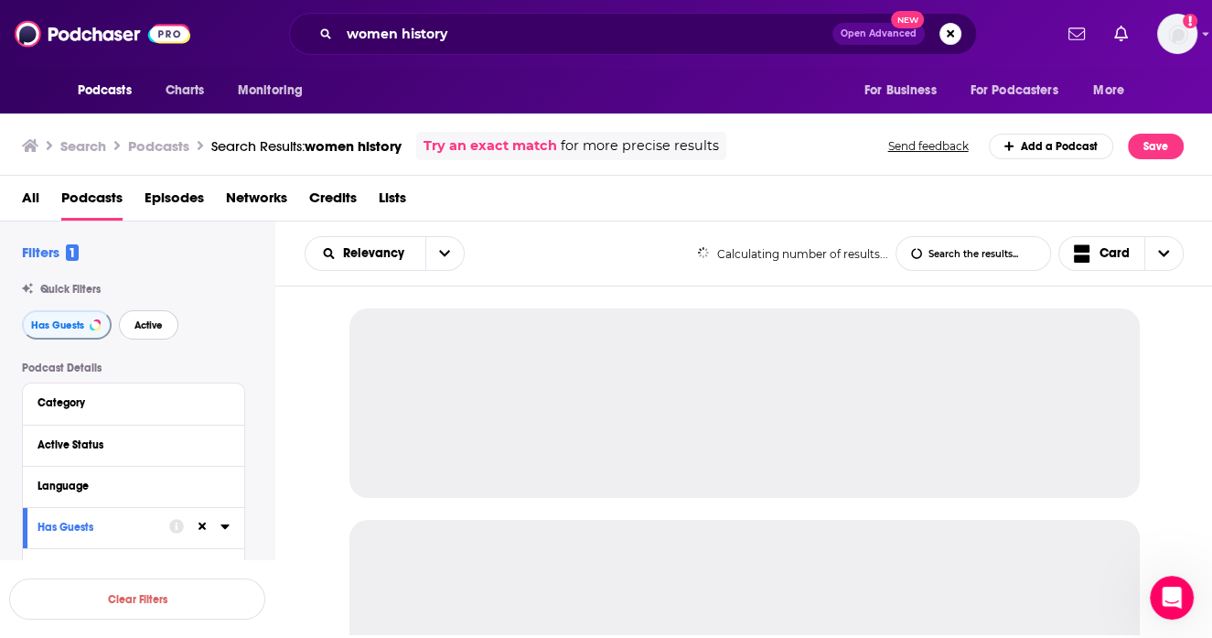
click at [145, 320] on span "Active" at bounding box center [149, 325] width 28 height 10
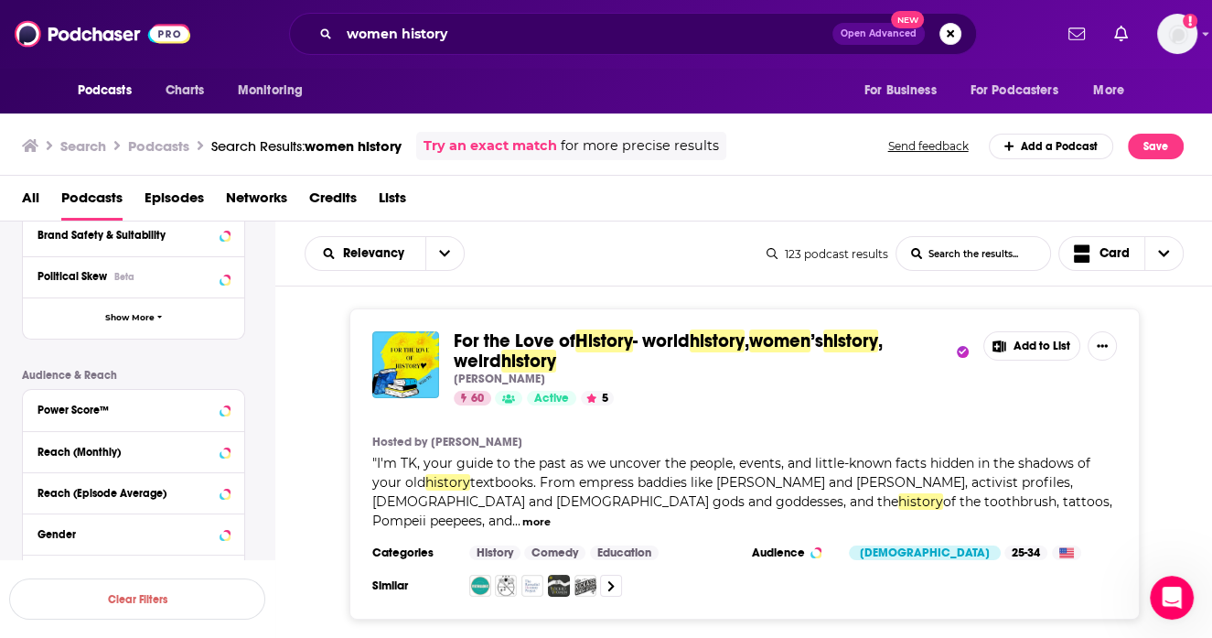
scroll to position [394, 0]
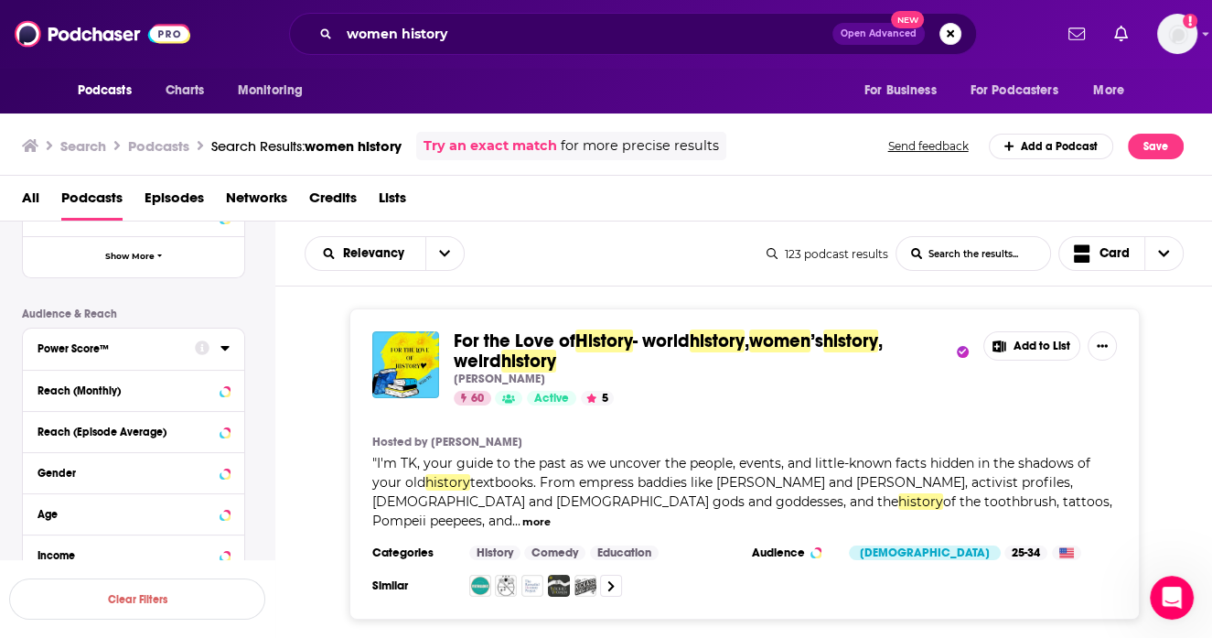
click at [206, 347] on icon at bounding box center [202, 347] width 15 height 15
click at [224, 349] on icon at bounding box center [225, 348] width 8 height 5
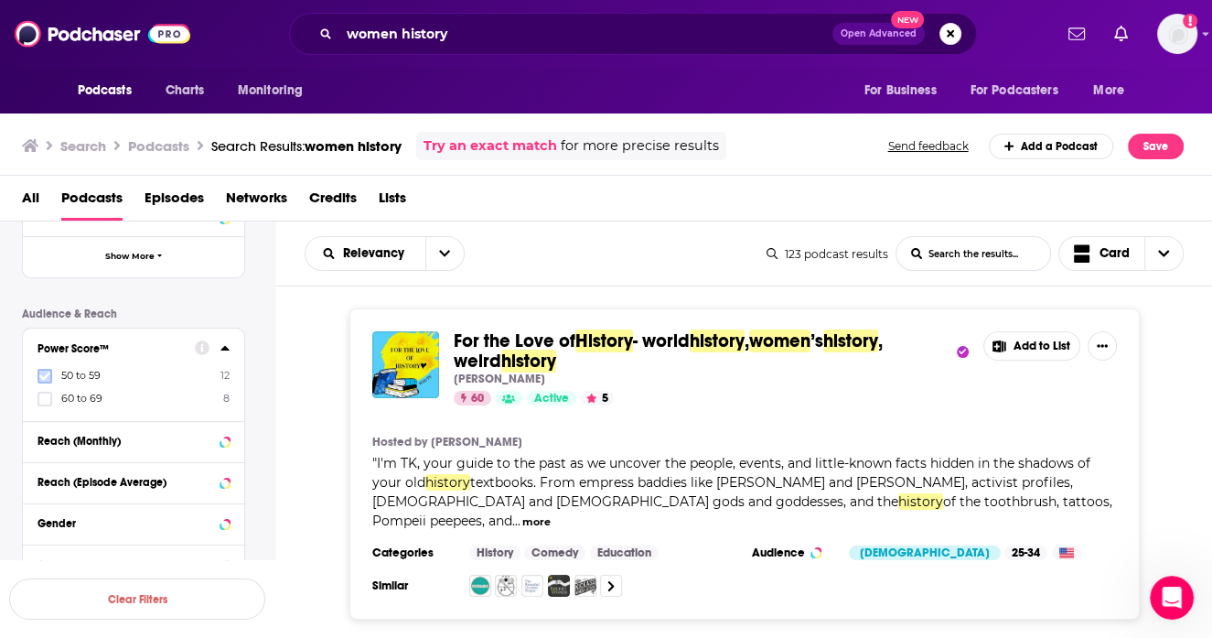
click at [48, 376] on icon at bounding box center [44, 376] width 11 height 11
click at [48, 392] on label at bounding box center [45, 399] width 15 height 15
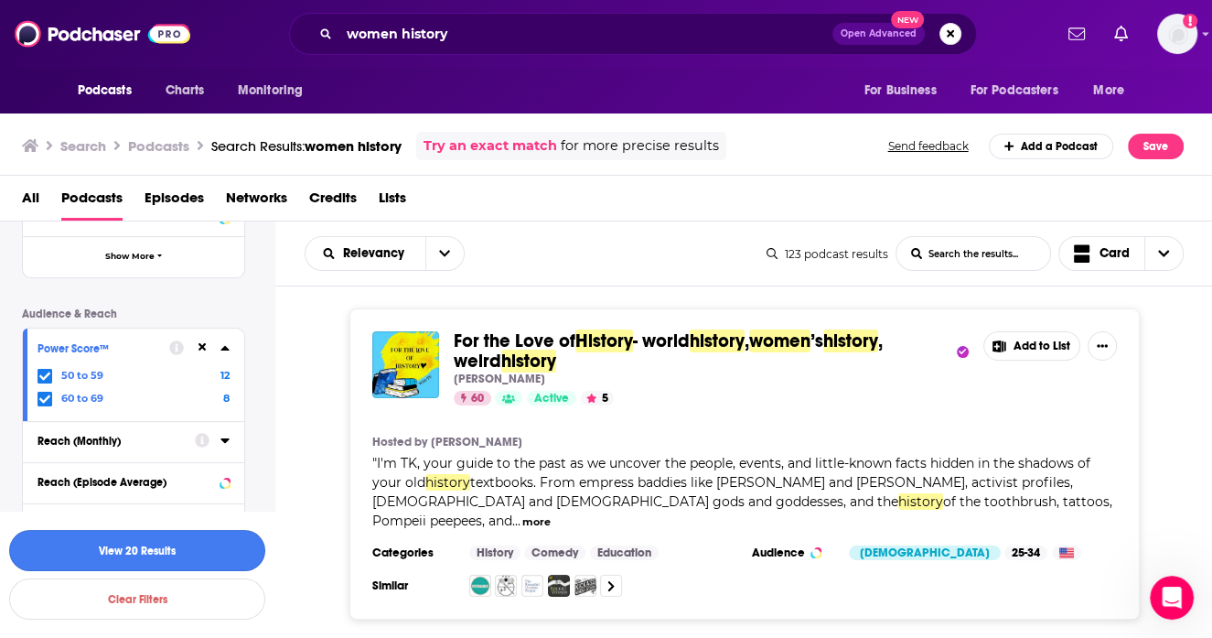
click at [242, 538] on button "View 20 Results" at bounding box center [137, 550] width 256 height 41
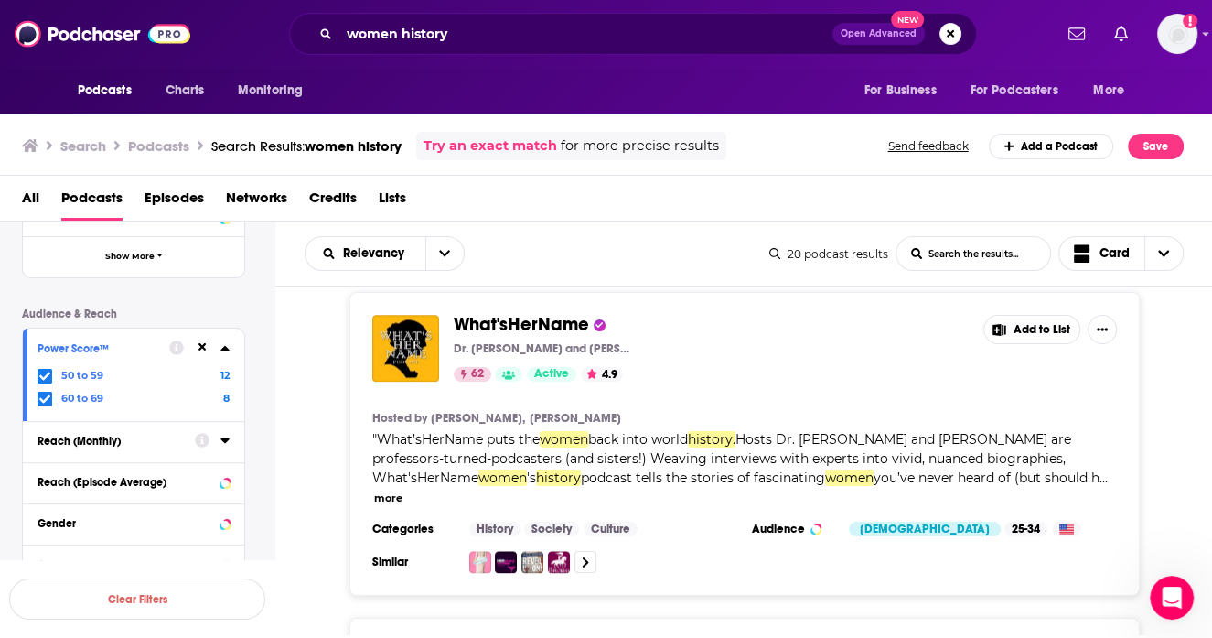
scroll to position [2101, 0]
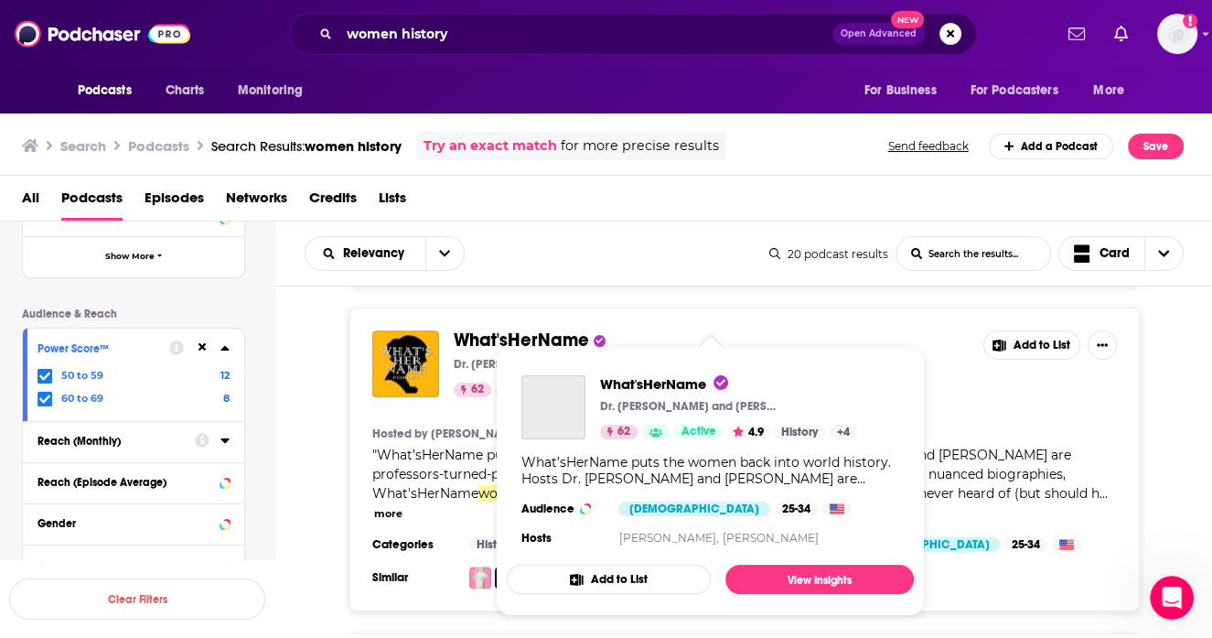
click at [494, 328] on span "What'sHerName" at bounding box center [521, 339] width 135 height 23
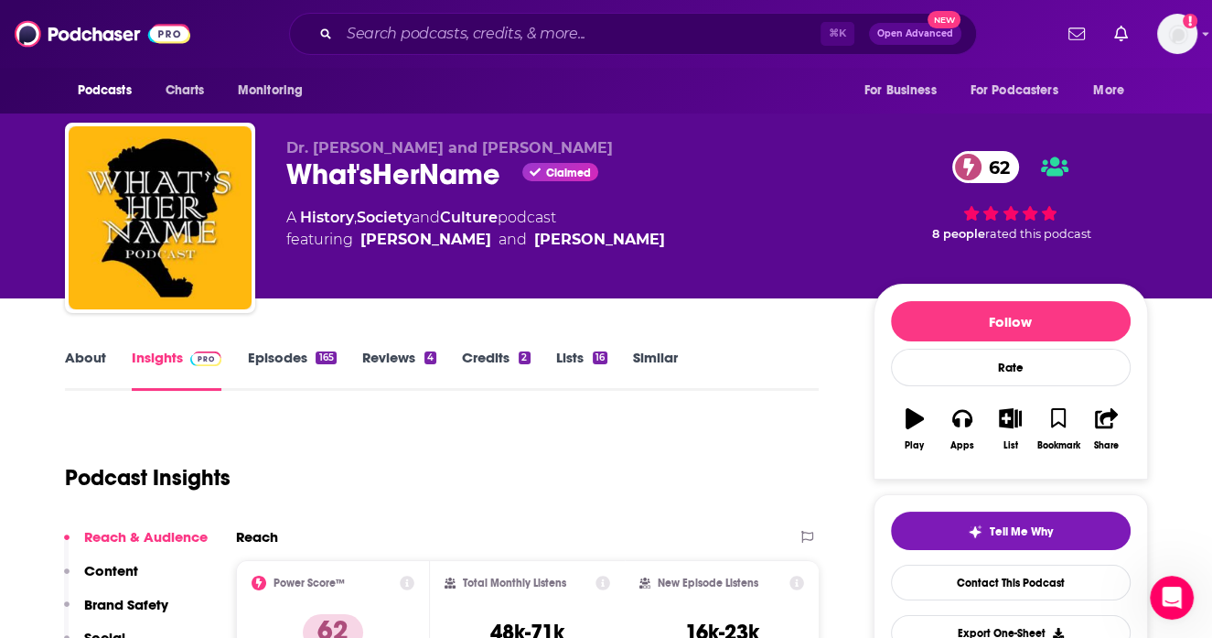
click at [99, 356] on link "About" at bounding box center [85, 370] width 41 height 42
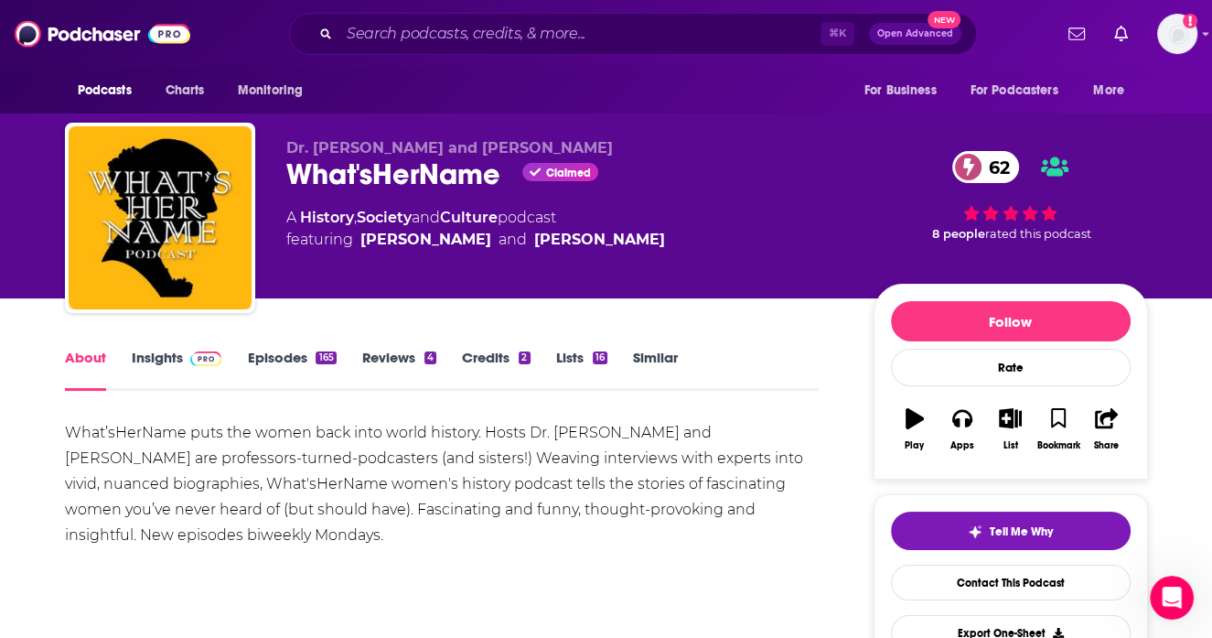
click at [285, 359] on link "Episodes 165" at bounding box center [291, 370] width 89 height 42
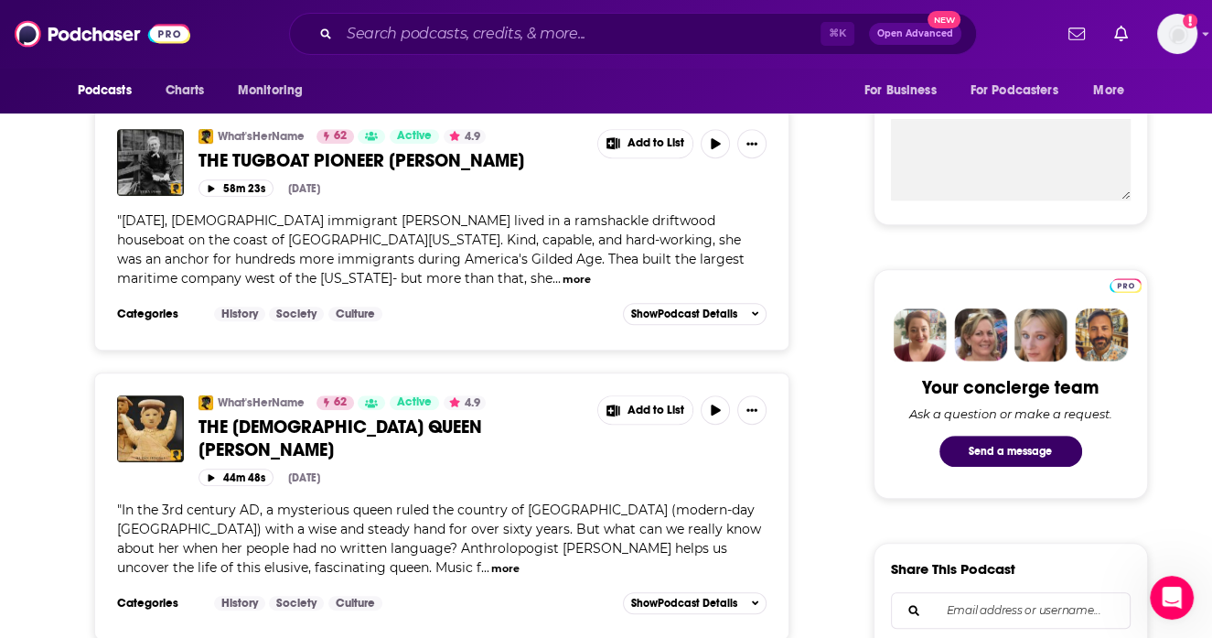
scroll to position [703, 0]
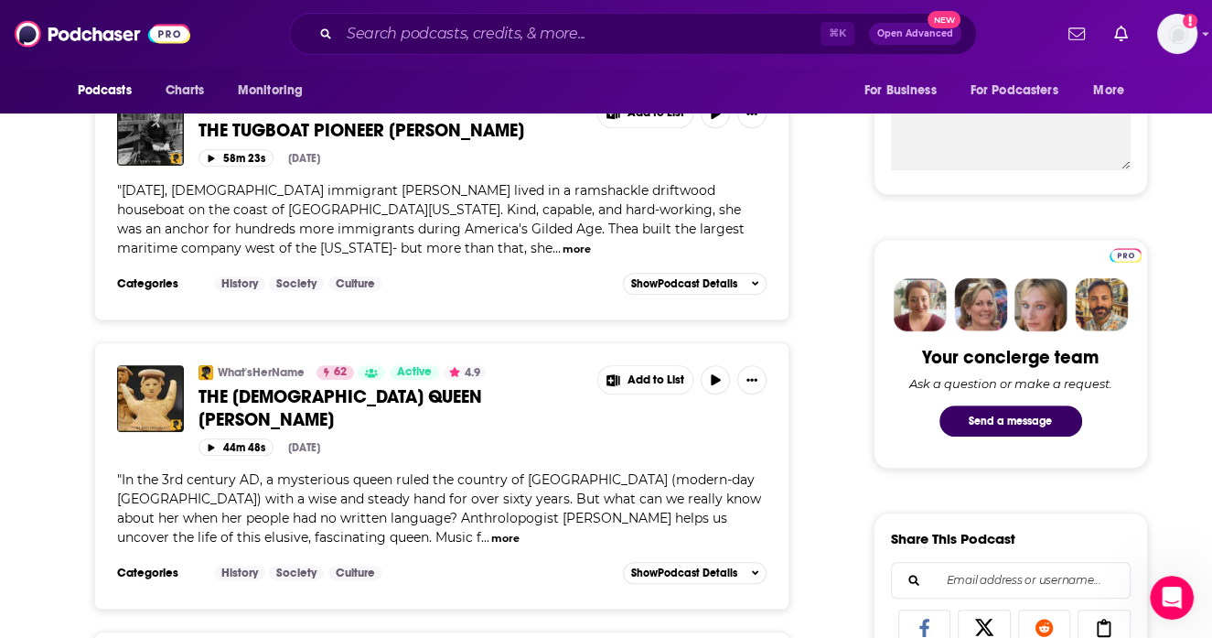
click at [491, 531] on button "more" at bounding box center [505, 539] width 28 height 16
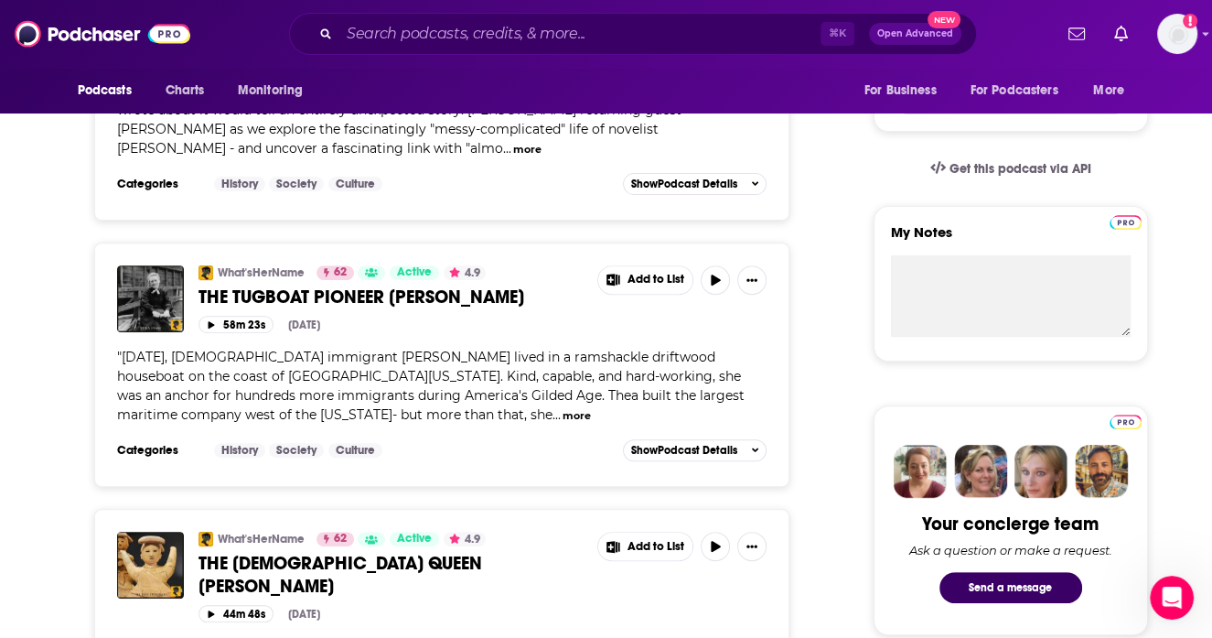
scroll to position [527, 0]
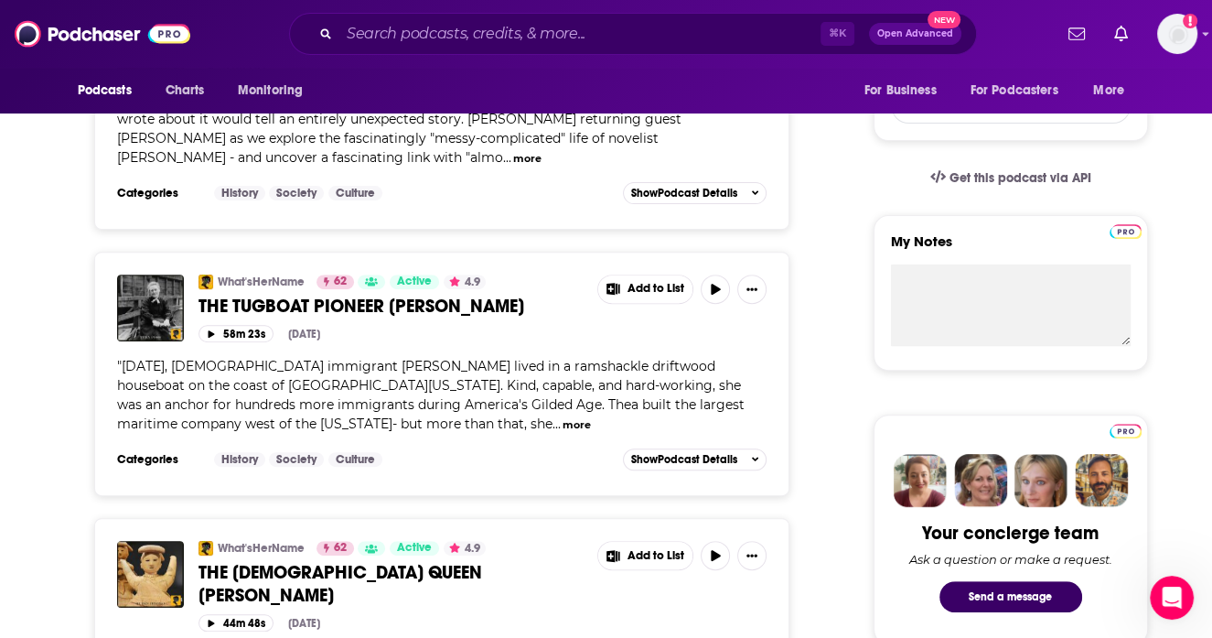
click at [563, 418] on button "more" at bounding box center [577, 425] width 28 height 16
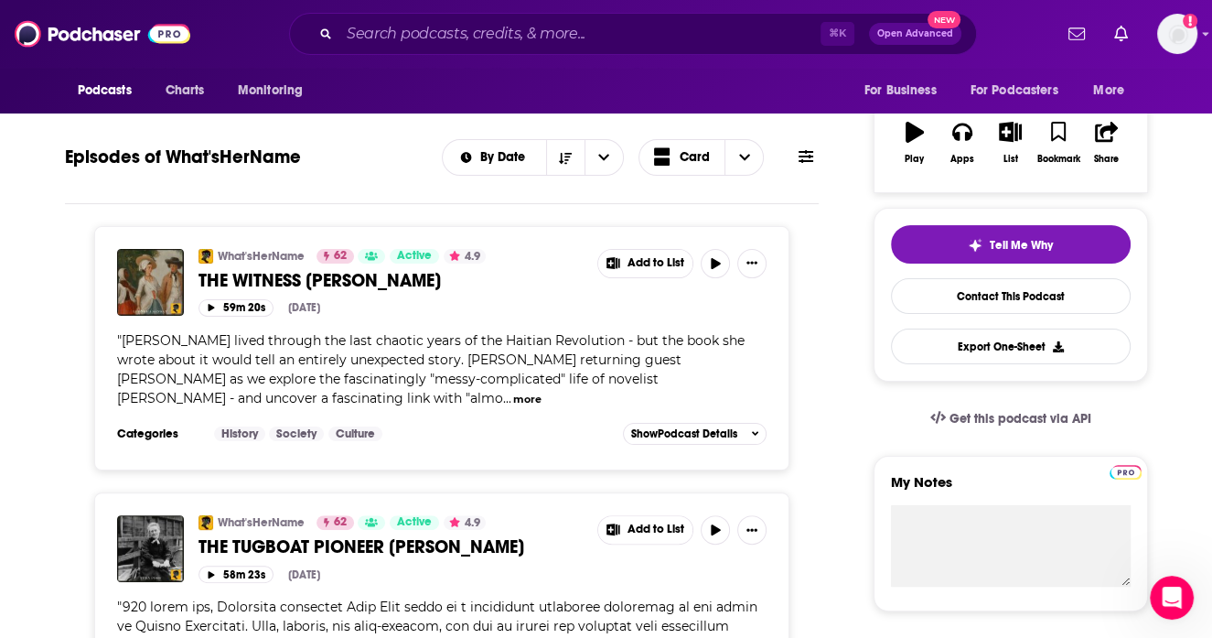
scroll to position [250, 0]
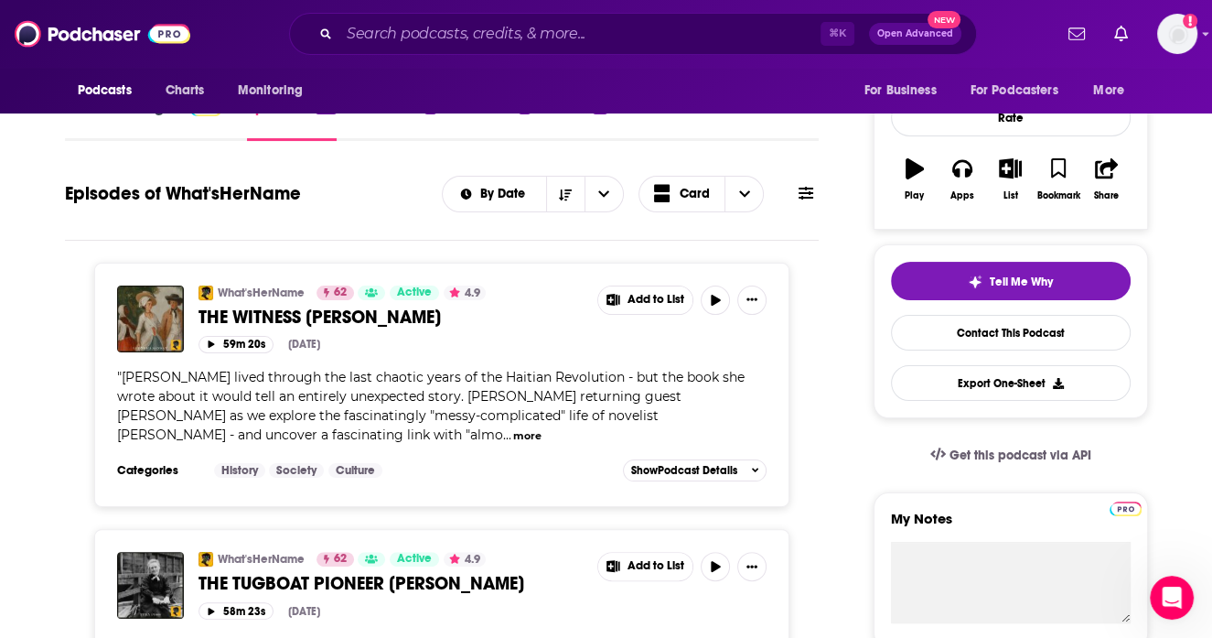
click at [513, 434] on button "more" at bounding box center [527, 436] width 28 height 16
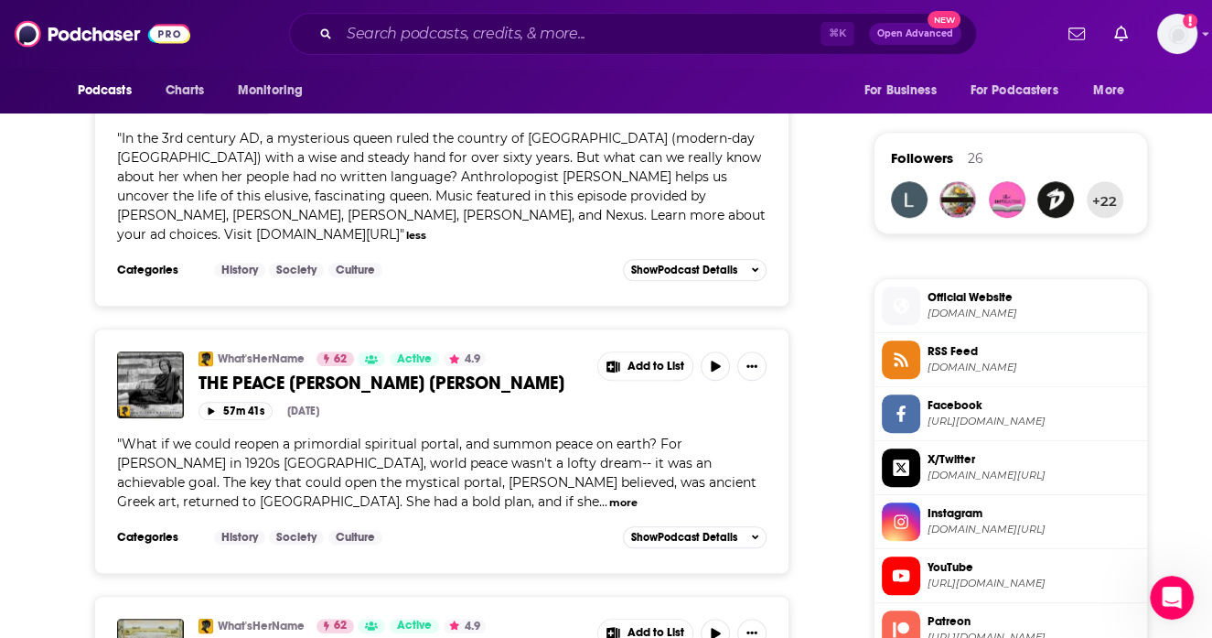
scroll to position [1347, 0]
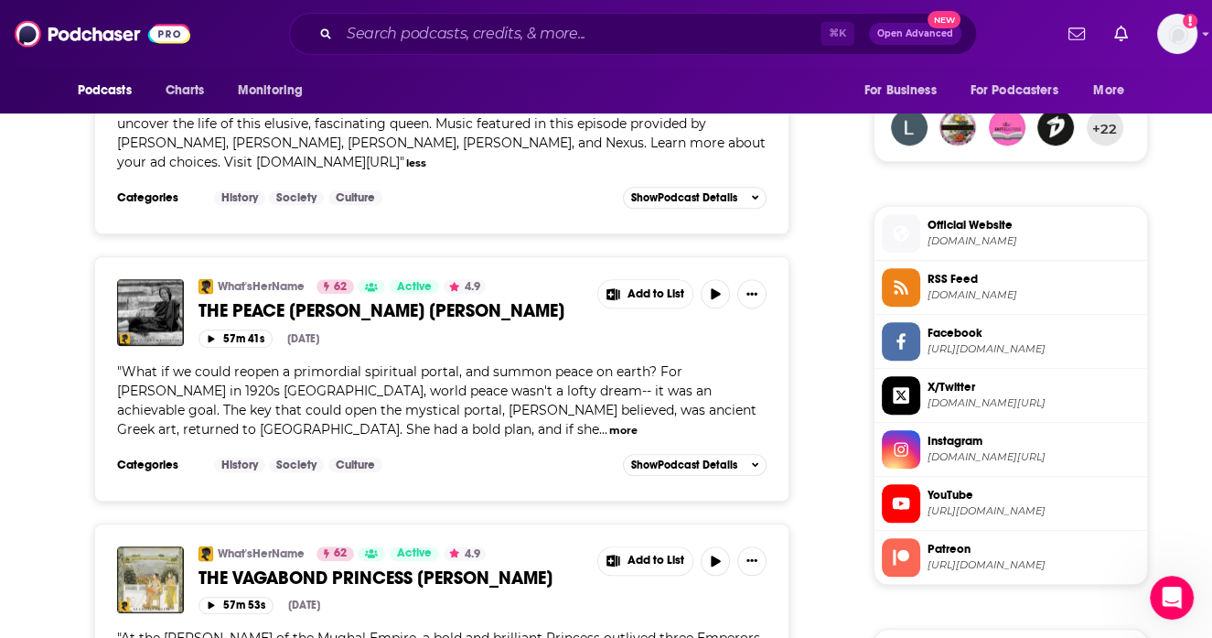
click at [609, 423] on button "more" at bounding box center [623, 431] width 28 height 16
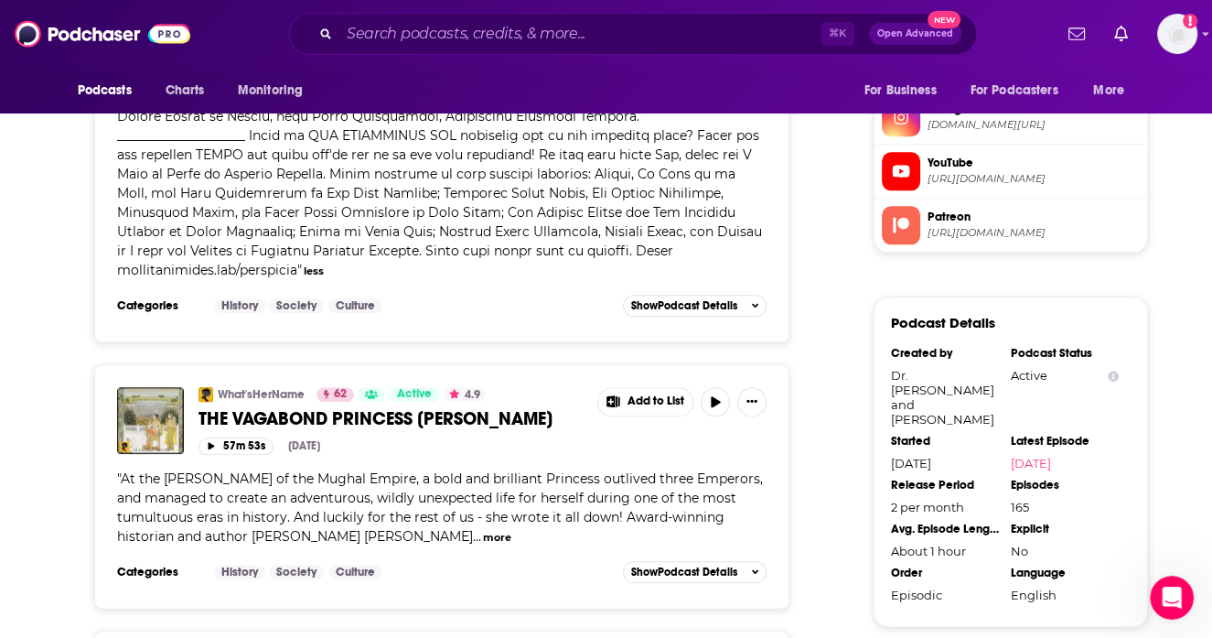
scroll to position [1695, 0]
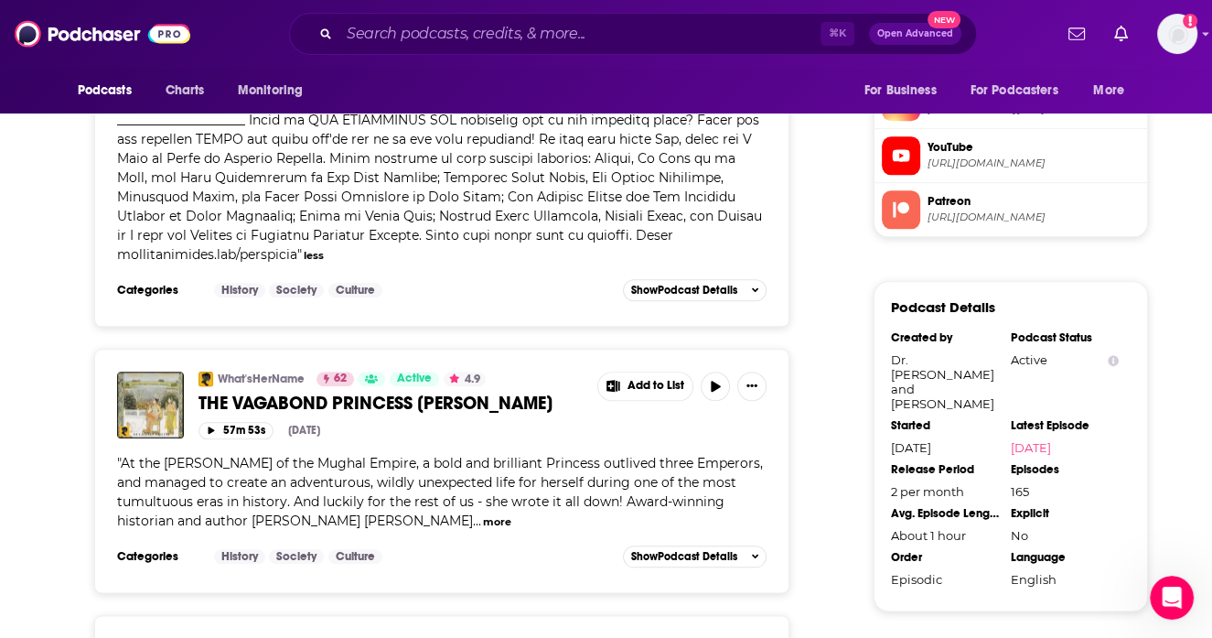
click at [483, 514] on button "more" at bounding box center [497, 522] width 28 height 16
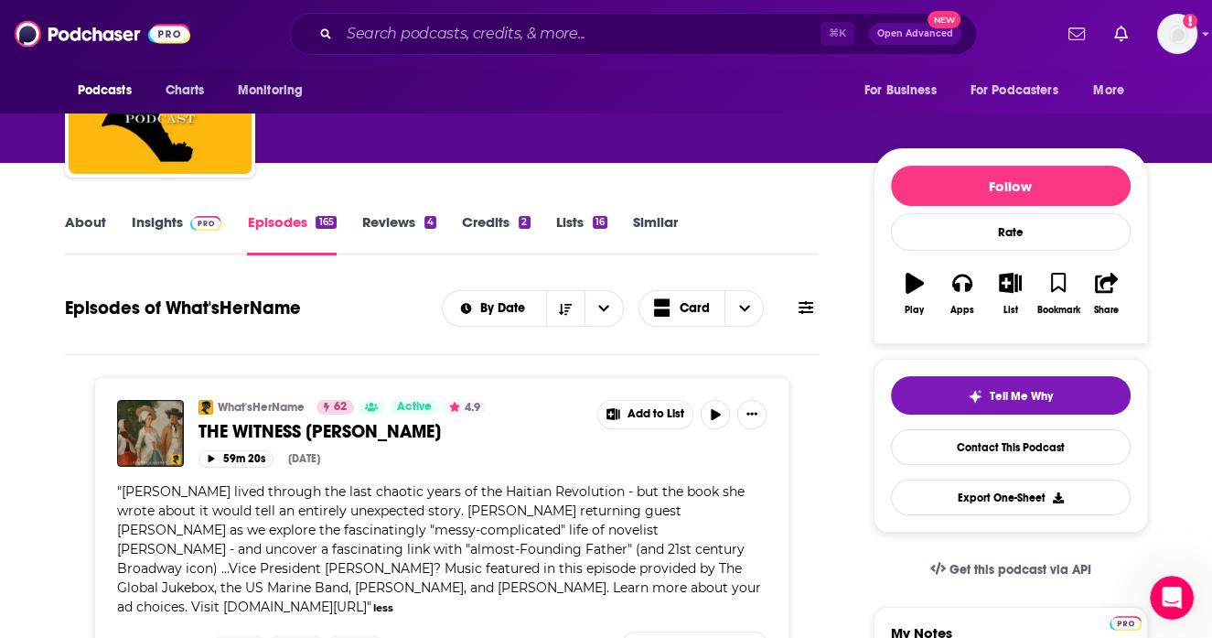
scroll to position [0, 0]
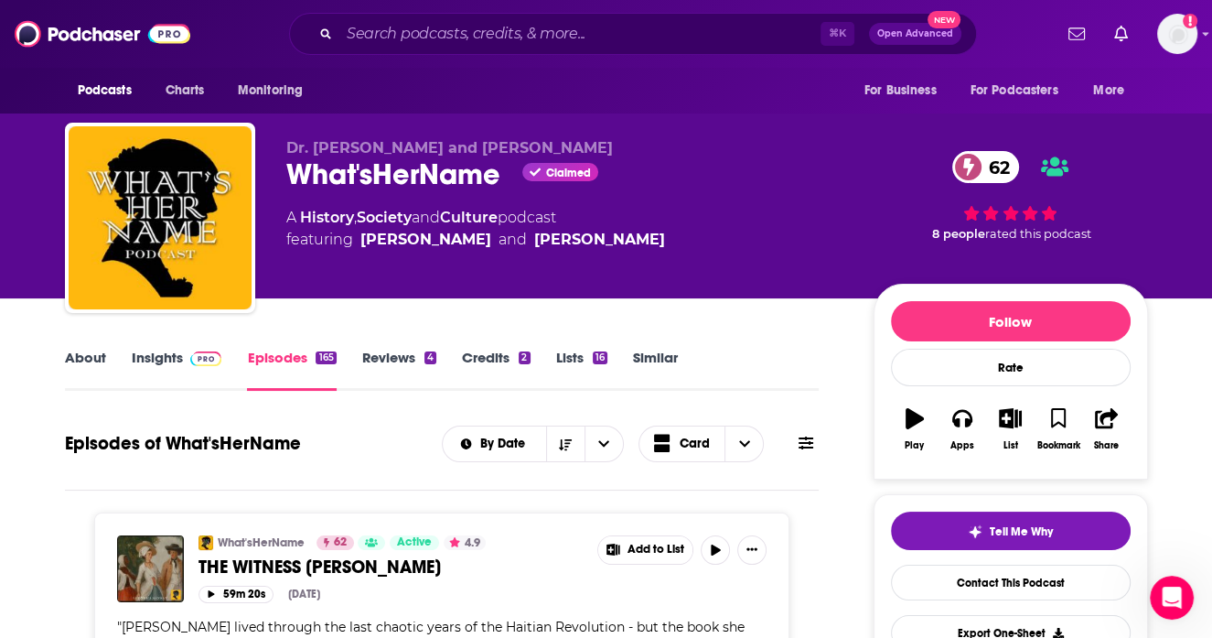
click at [92, 350] on link "About" at bounding box center [85, 370] width 41 height 42
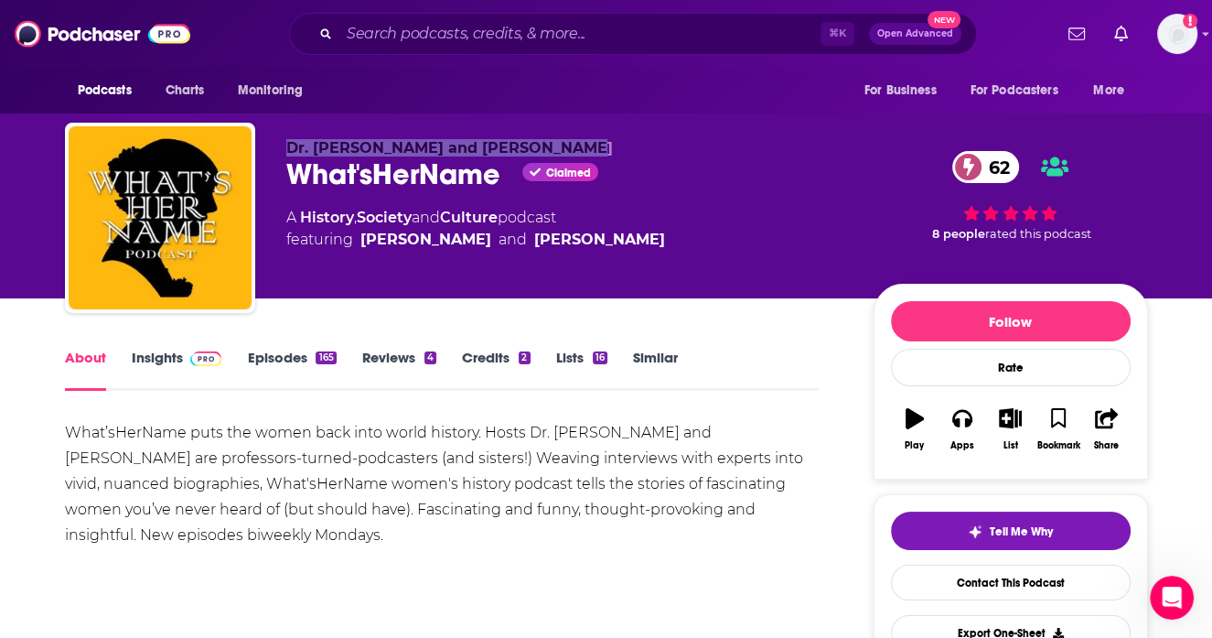
drag, startPoint x: 281, startPoint y: 145, endPoint x: 555, endPoint y: 154, distance: 274.6
click at [555, 154] on div "Dr. [PERSON_NAME] and [PERSON_NAME] What'sHerName Claimed 62 A History , Societ…" at bounding box center [606, 222] width 1083 height 198
copy span "Dr. [PERSON_NAME] and [PERSON_NAME]"
click at [452, 179] on div "What'sHerName Claimed 62" at bounding box center [565, 174] width 558 height 36
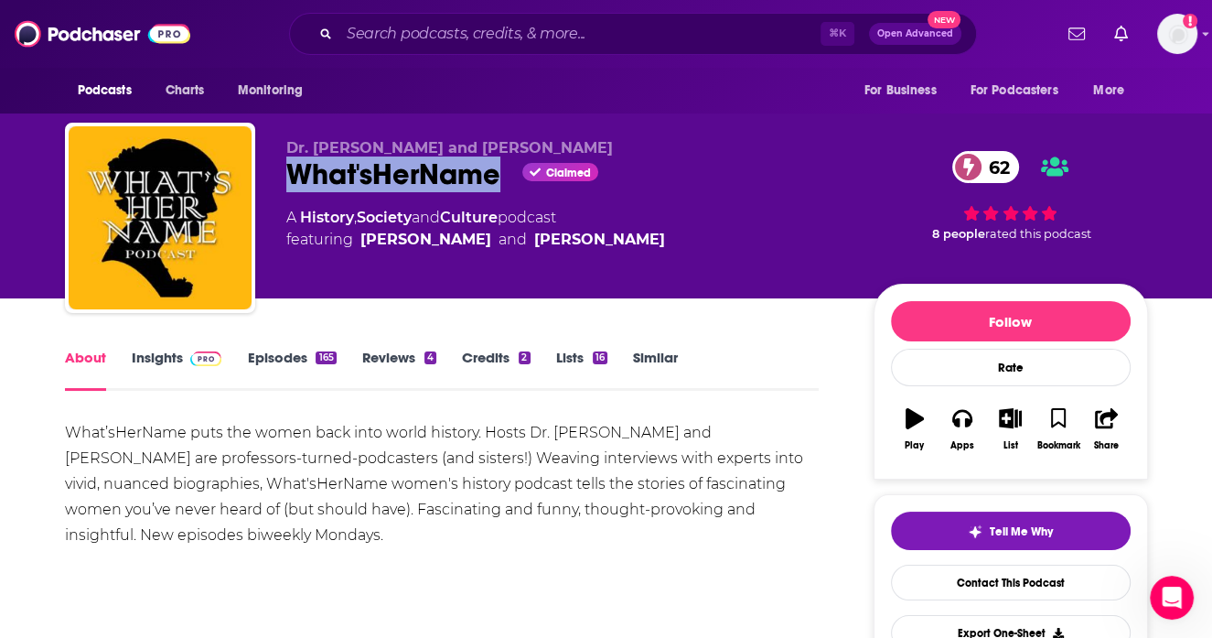
click at [452, 179] on div "What'sHerName Claimed 62" at bounding box center [565, 174] width 558 height 36
copy div "What'sHerName"
click at [646, 382] on link "Similar" at bounding box center [655, 370] width 45 height 42
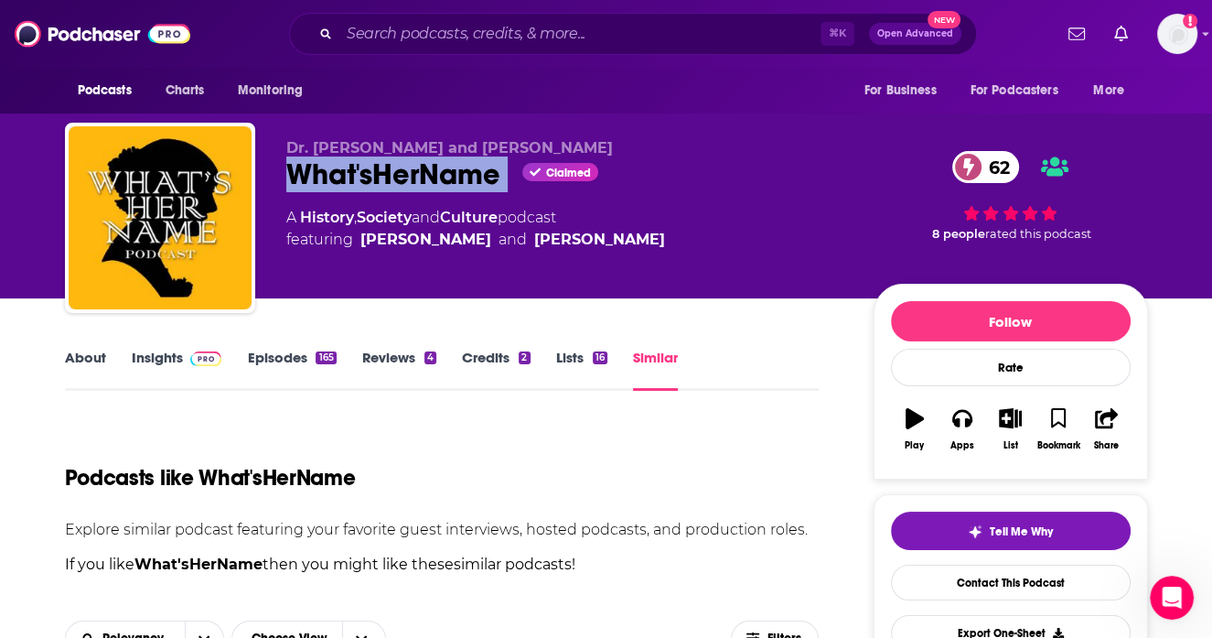
scroll to position [458, 0]
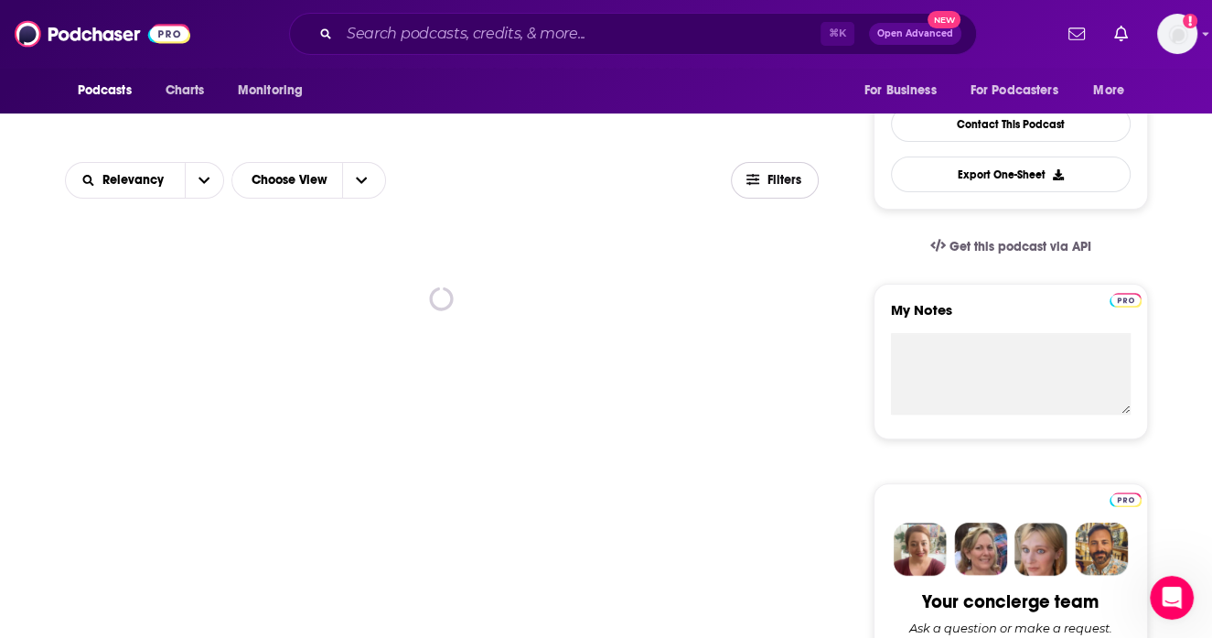
click at [766, 172] on button "Filters" at bounding box center [775, 180] width 88 height 37
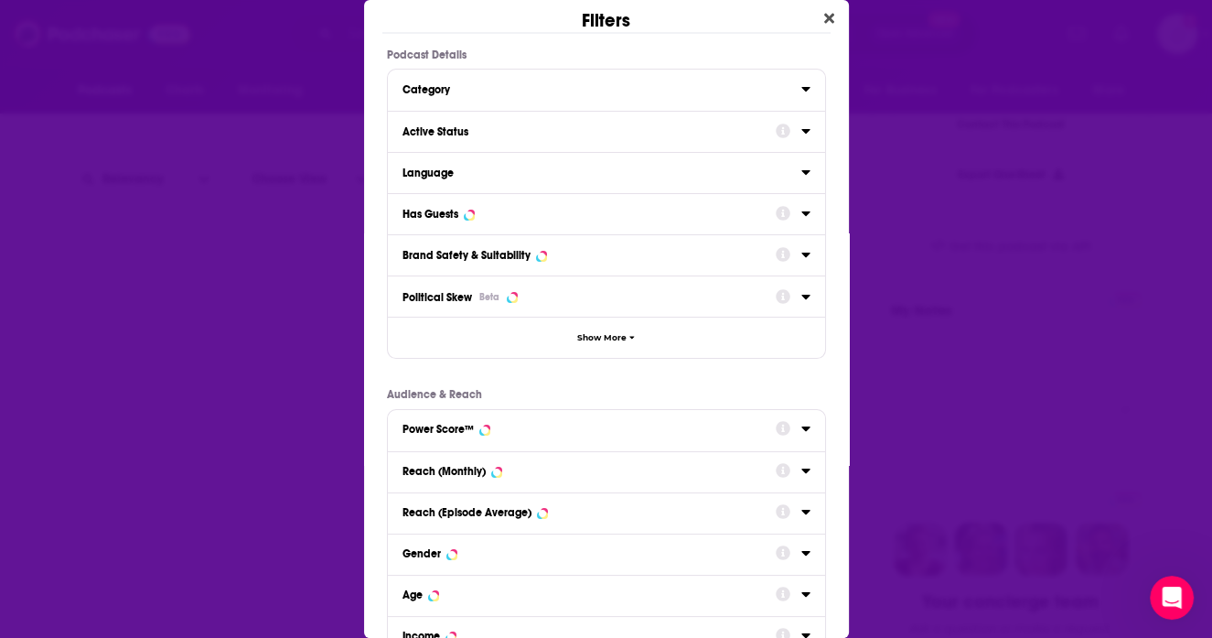
scroll to position [0, 0]
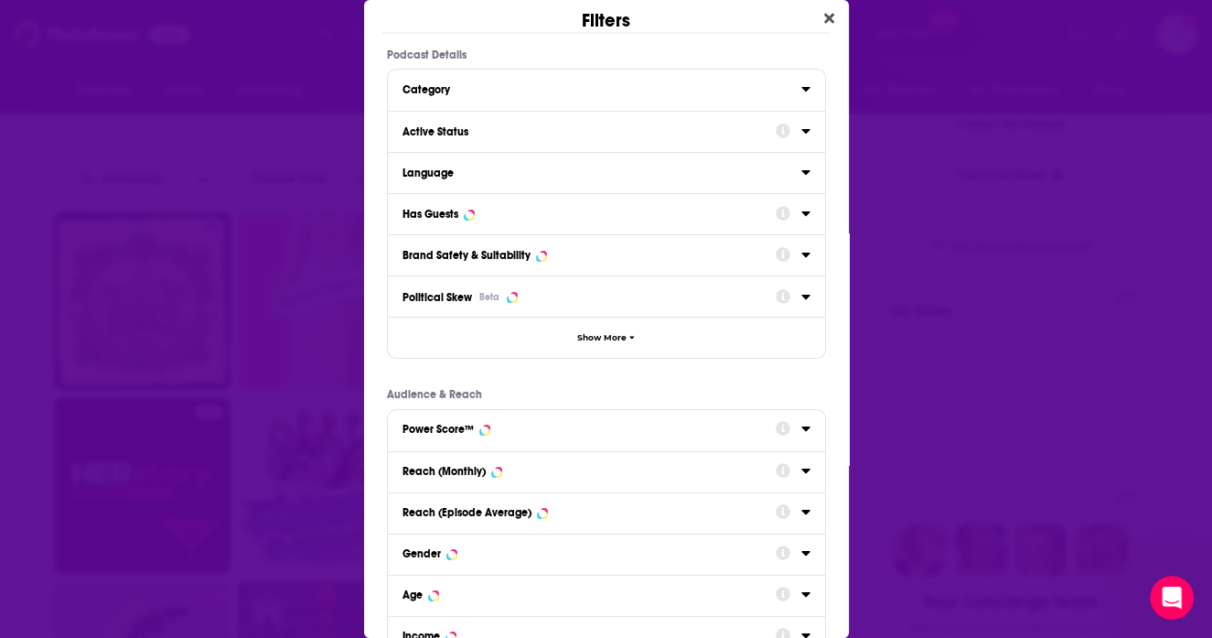
click at [802, 218] on icon "Dialog" at bounding box center [806, 213] width 9 height 15
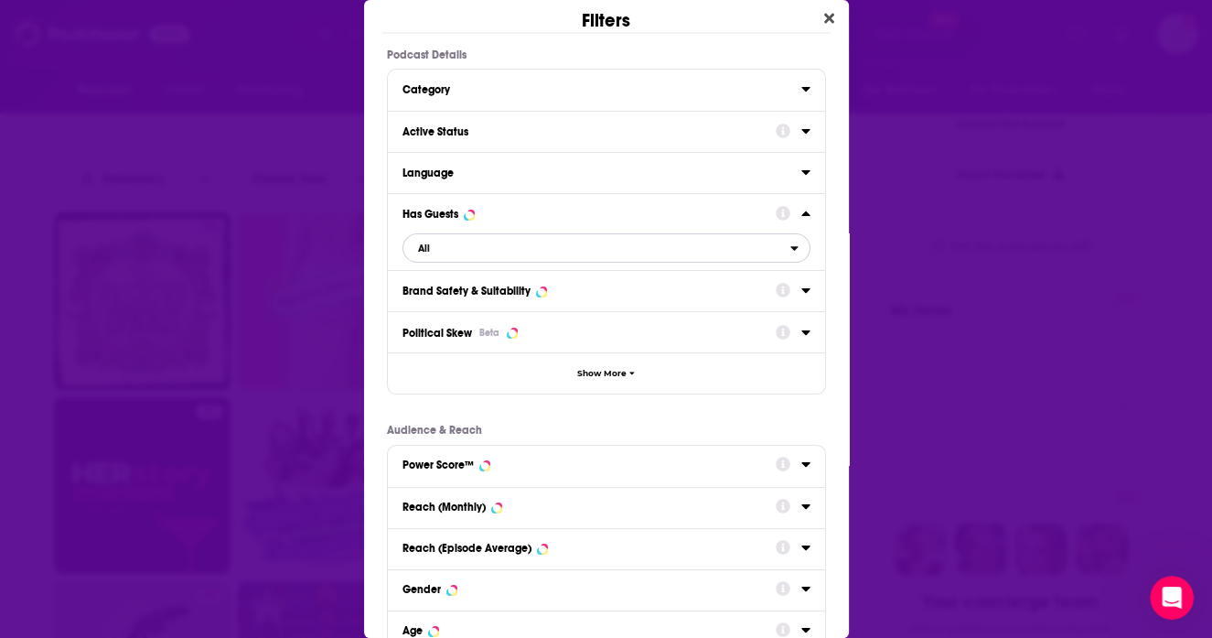
click at [587, 253] on span "All" at bounding box center [597, 248] width 387 height 24
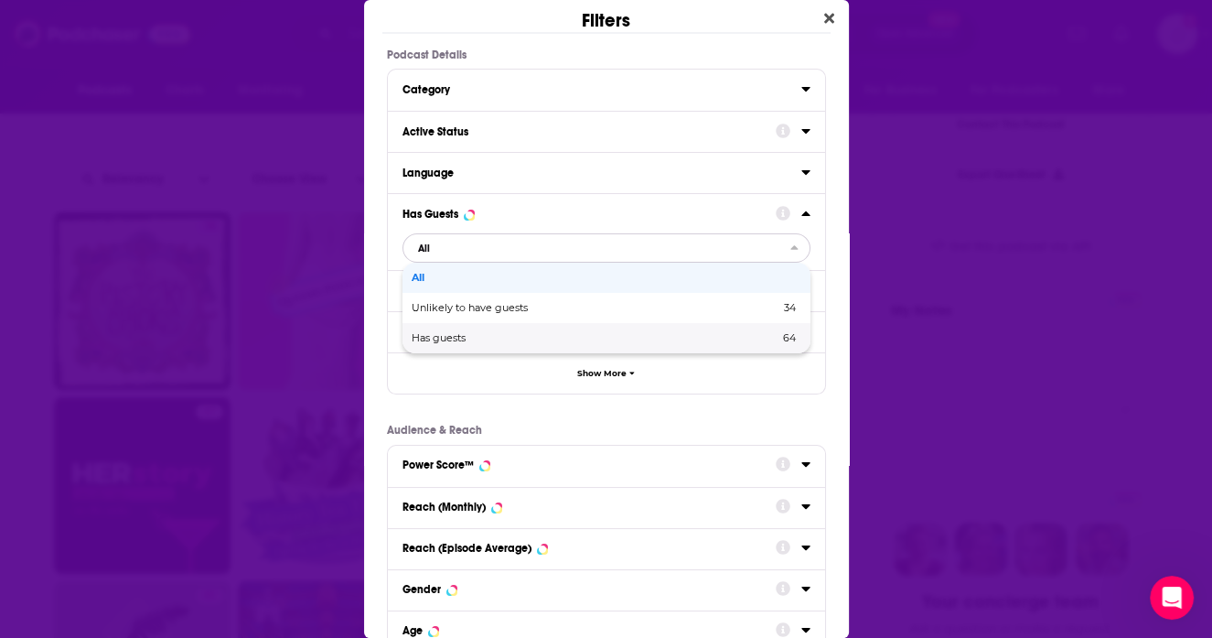
click at [559, 339] on span "Has guests" at bounding box center [517, 338] width 210 height 10
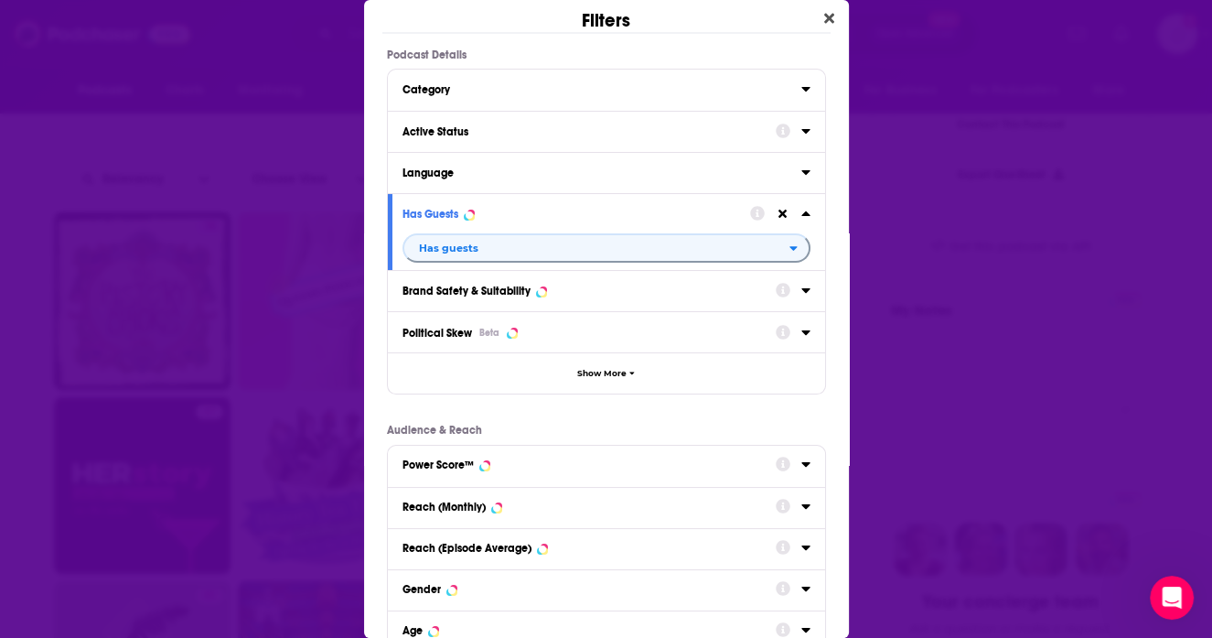
click at [808, 130] on icon "Dialog" at bounding box center [806, 131] width 8 height 5
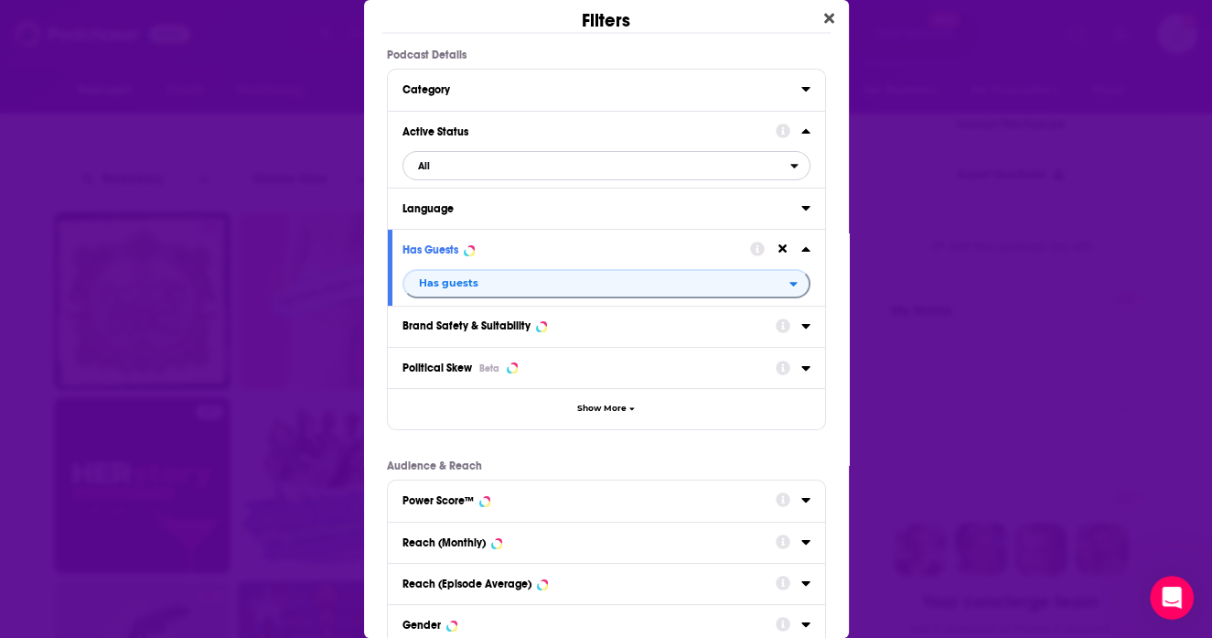
click at [712, 170] on span "All" at bounding box center [597, 166] width 387 height 24
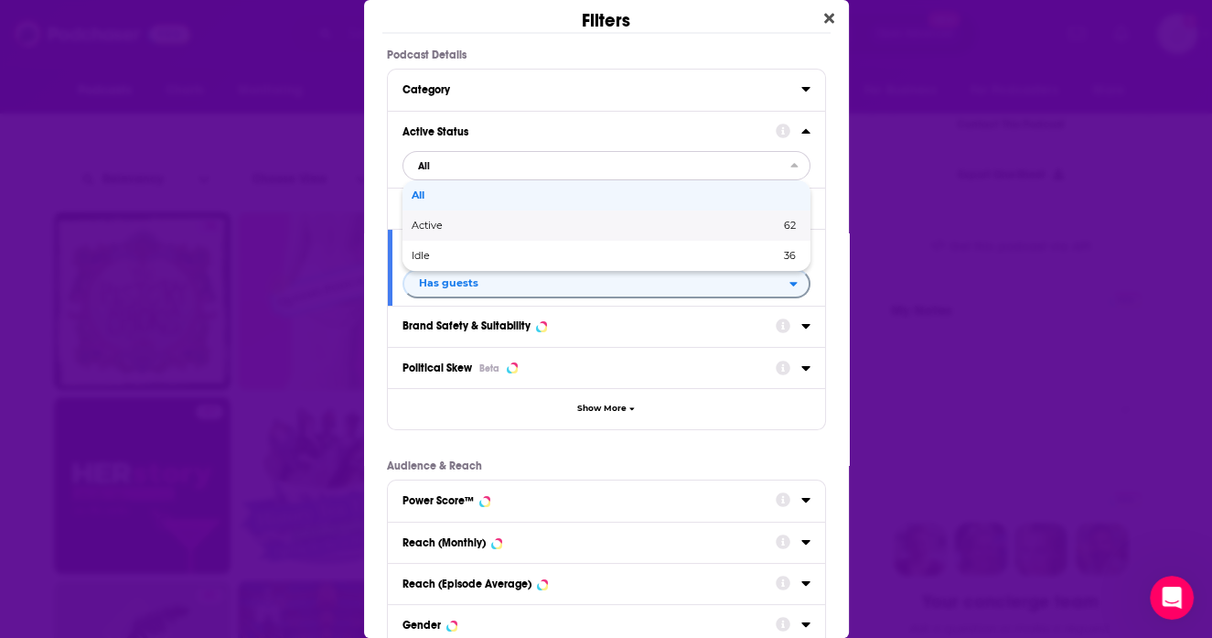
click at [705, 236] on div "Active 62" at bounding box center [607, 225] width 408 height 30
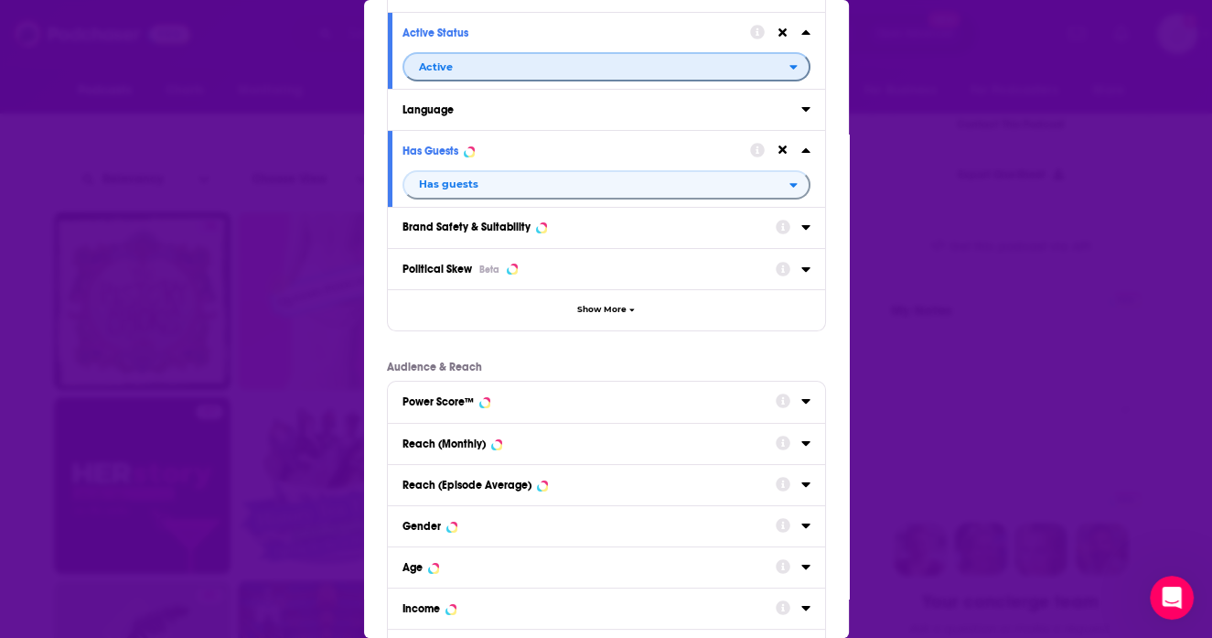
scroll to position [237, 0]
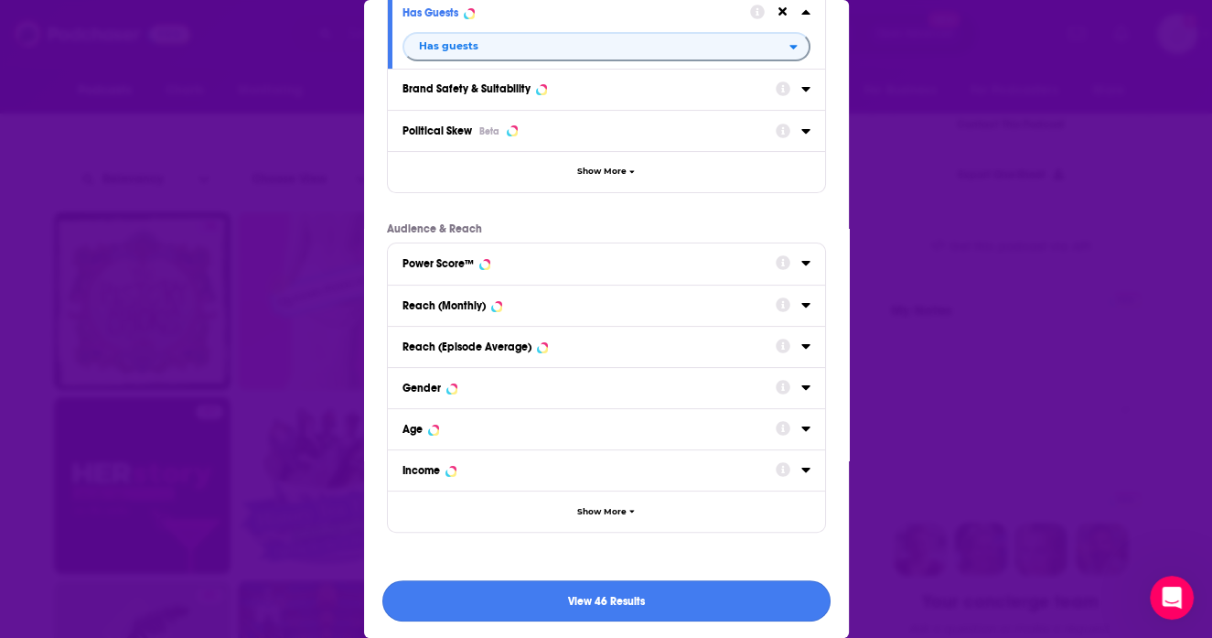
click at [662, 612] on button "View 46 Results" at bounding box center [606, 600] width 448 height 41
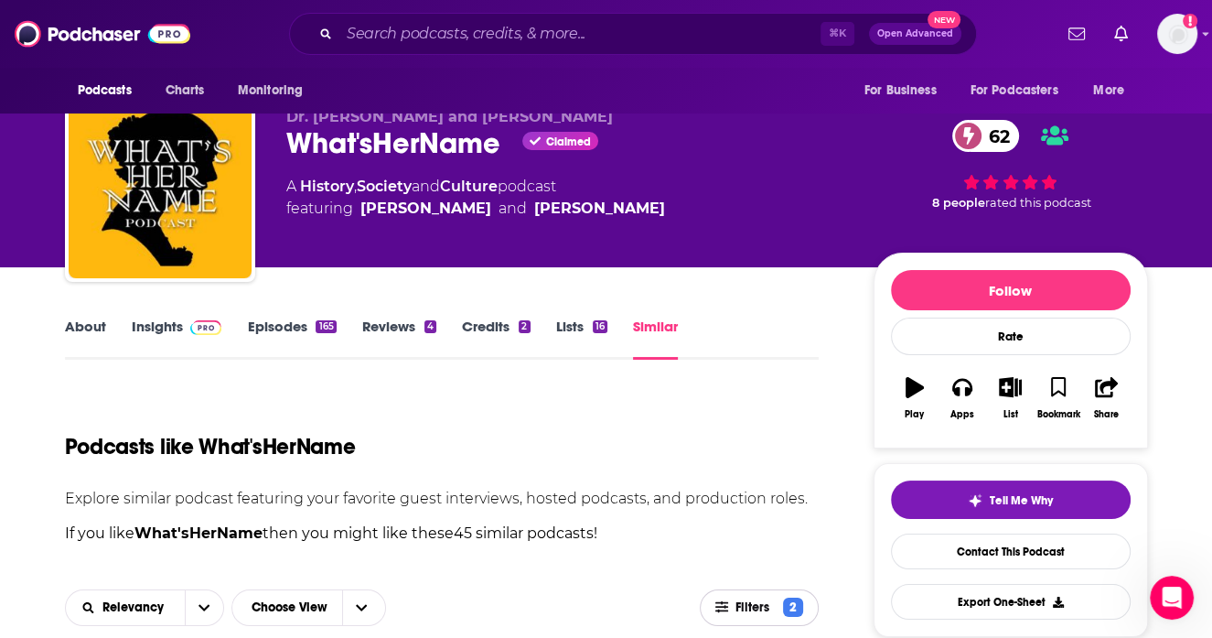
scroll to position [0, 0]
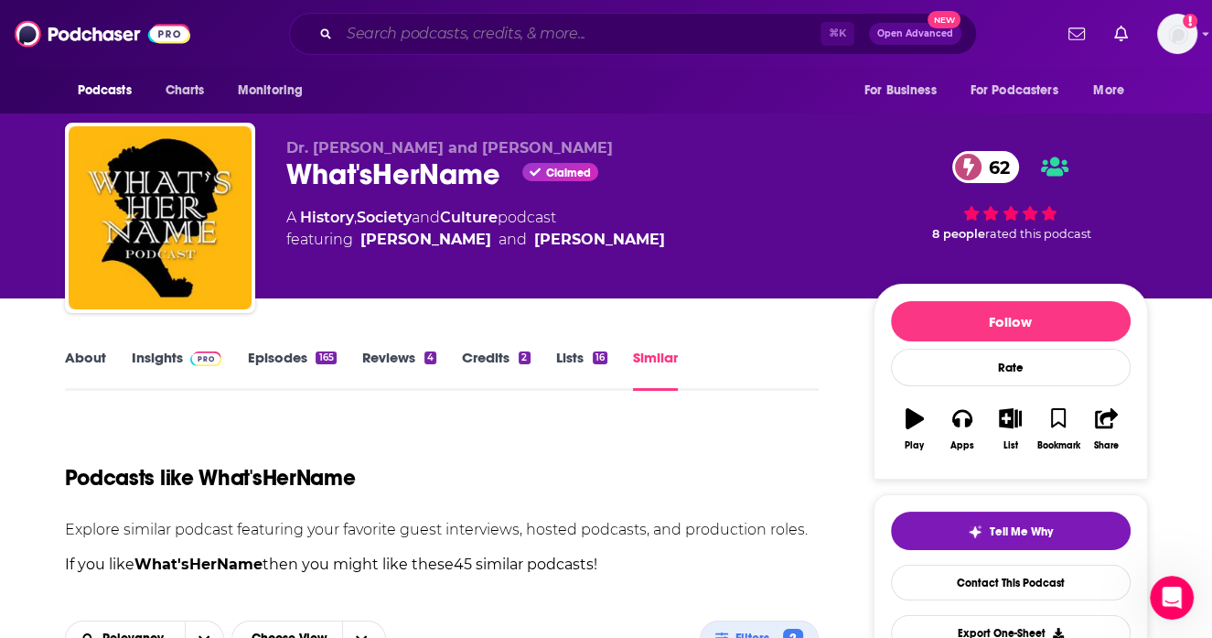
click at [394, 34] on input "Search podcasts, credits, & more..." at bounding box center [579, 33] width 481 height 29
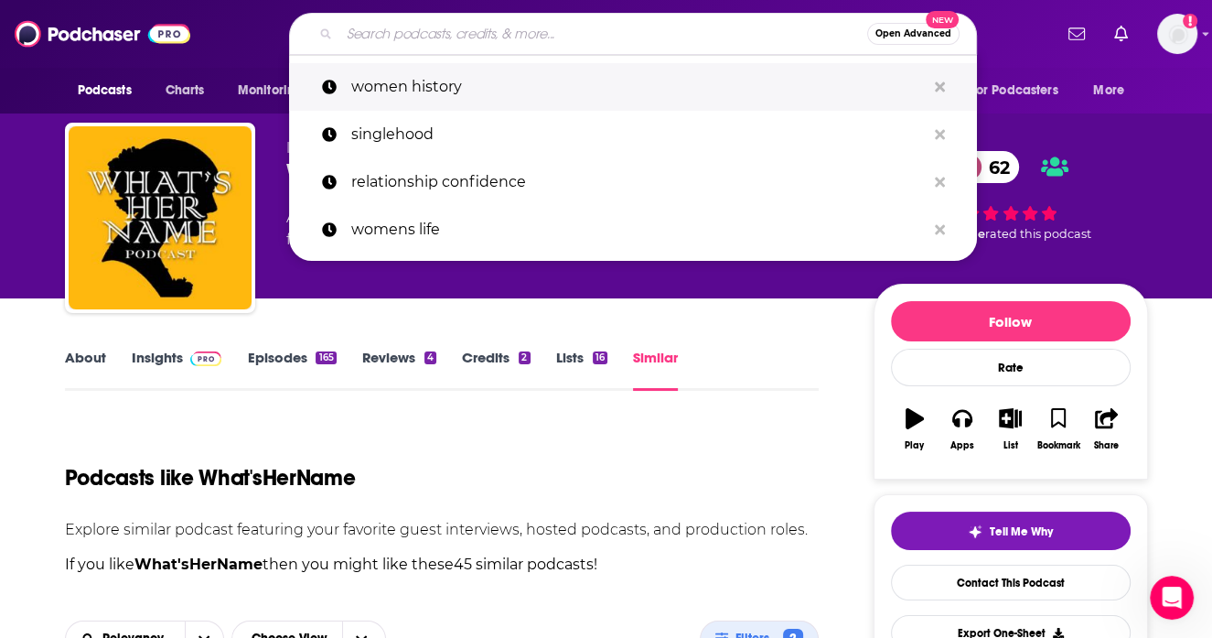
click at [408, 92] on p "women history" at bounding box center [638, 87] width 575 height 48
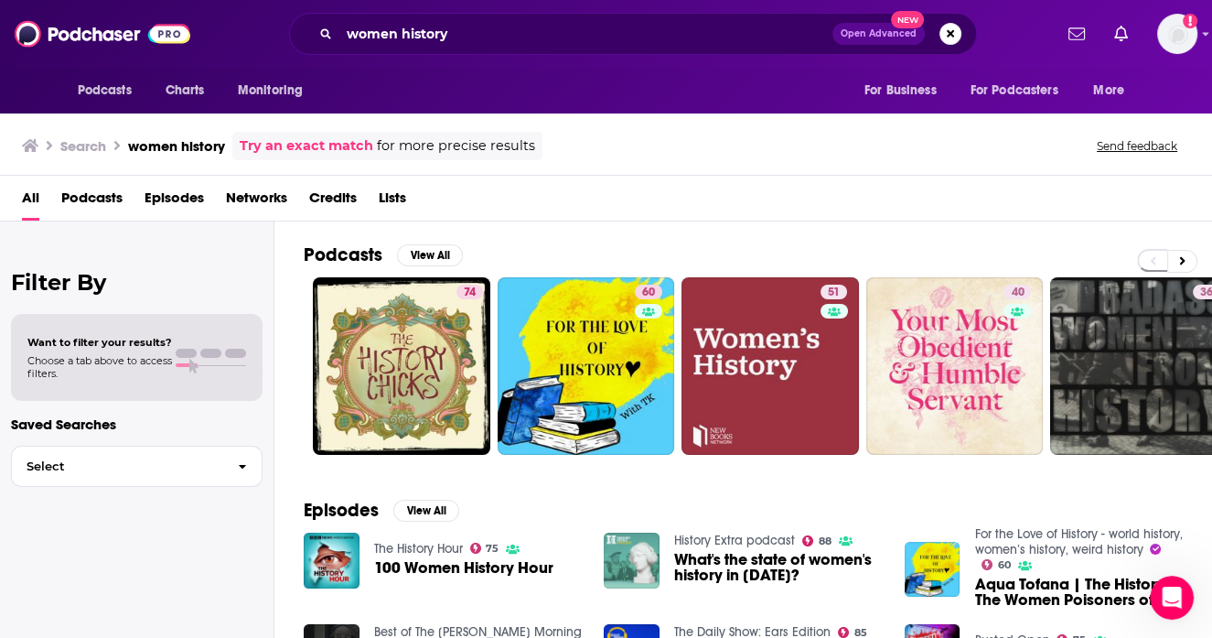
click at [104, 210] on span "Podcasts" at bounding box center [91, 202] width 61 height 38
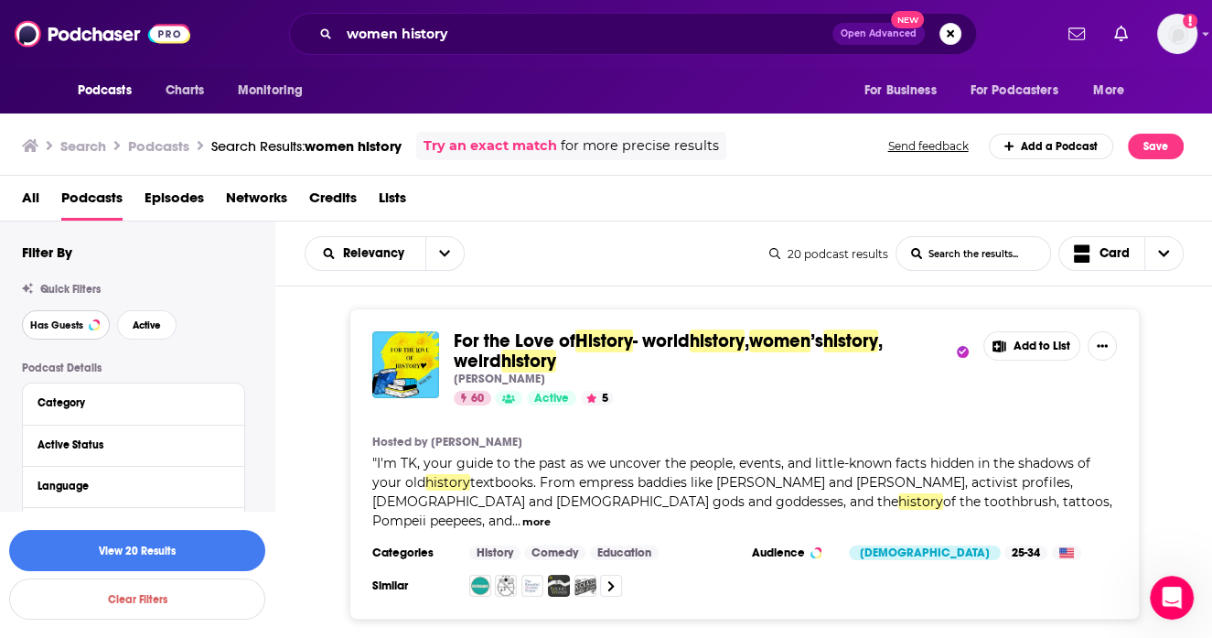
click at [86, 312] on button "Has Guests" at bounding box center [66, 324] width 88 height 29
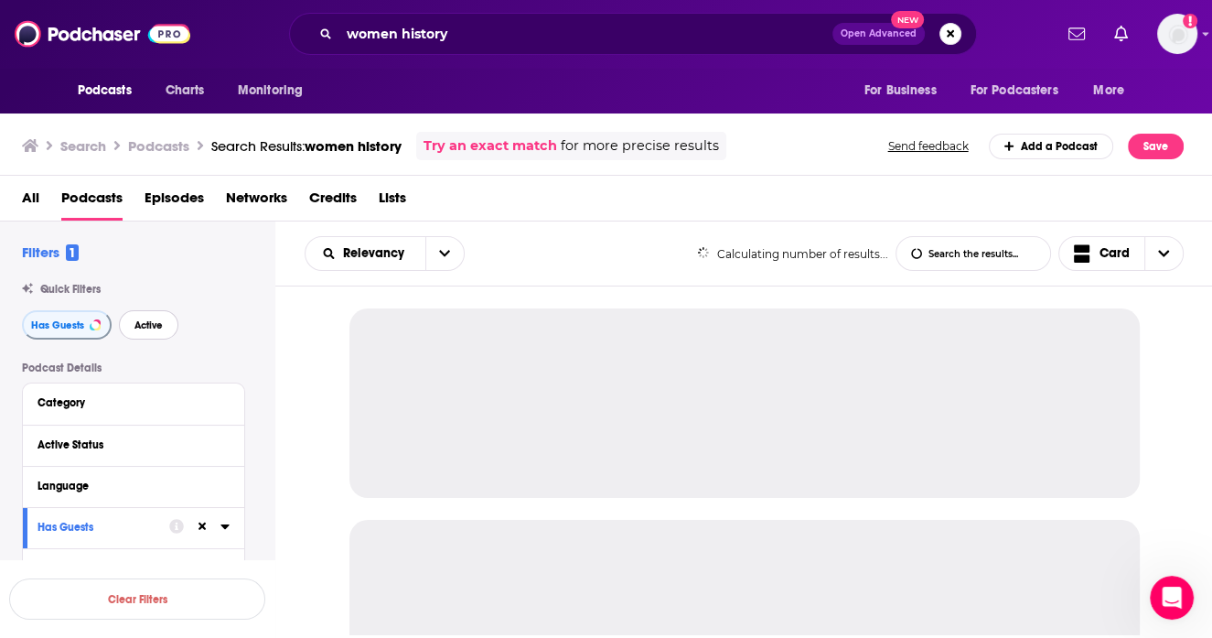
click at [162, 320] on button "Active" at bounding box center [148, 324] width 59 height 29
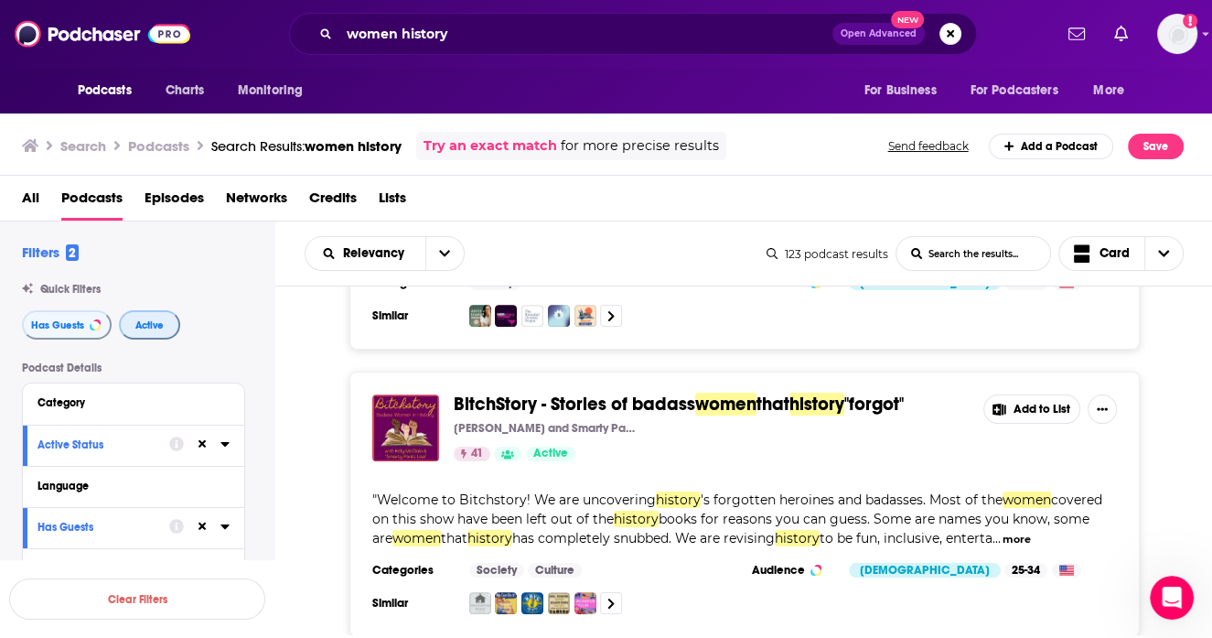
scroll to position [1140, 0]
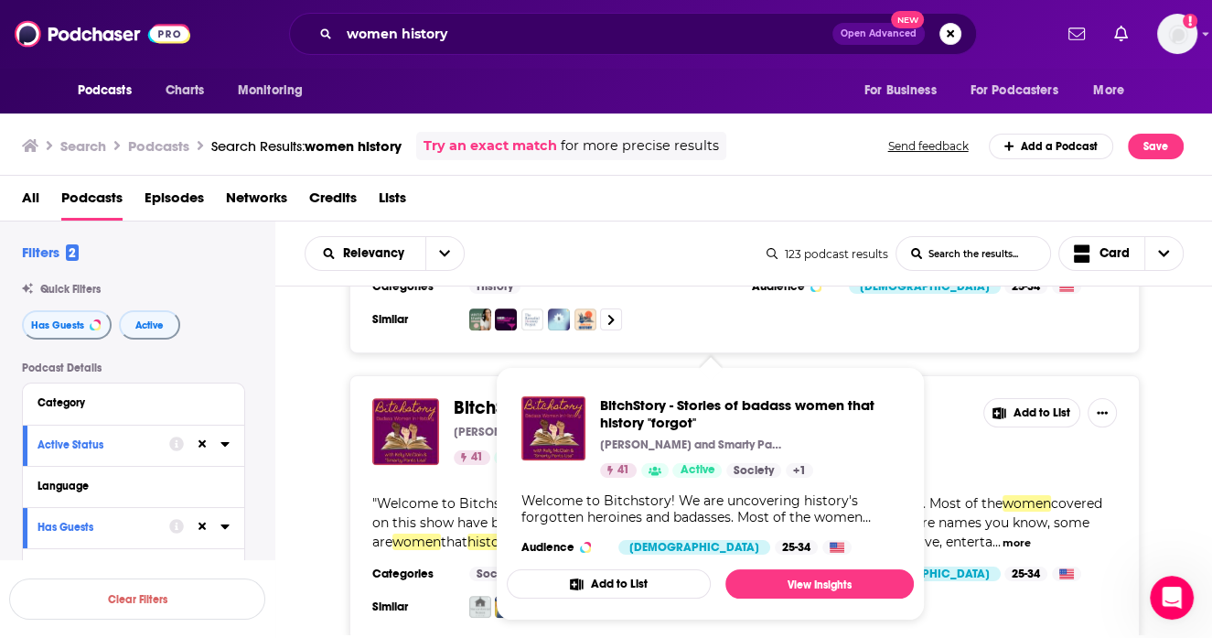
click at [483, 396] on span "BitchStory - Stories of badass" at bounding box center [575, 407] width 242 height 23
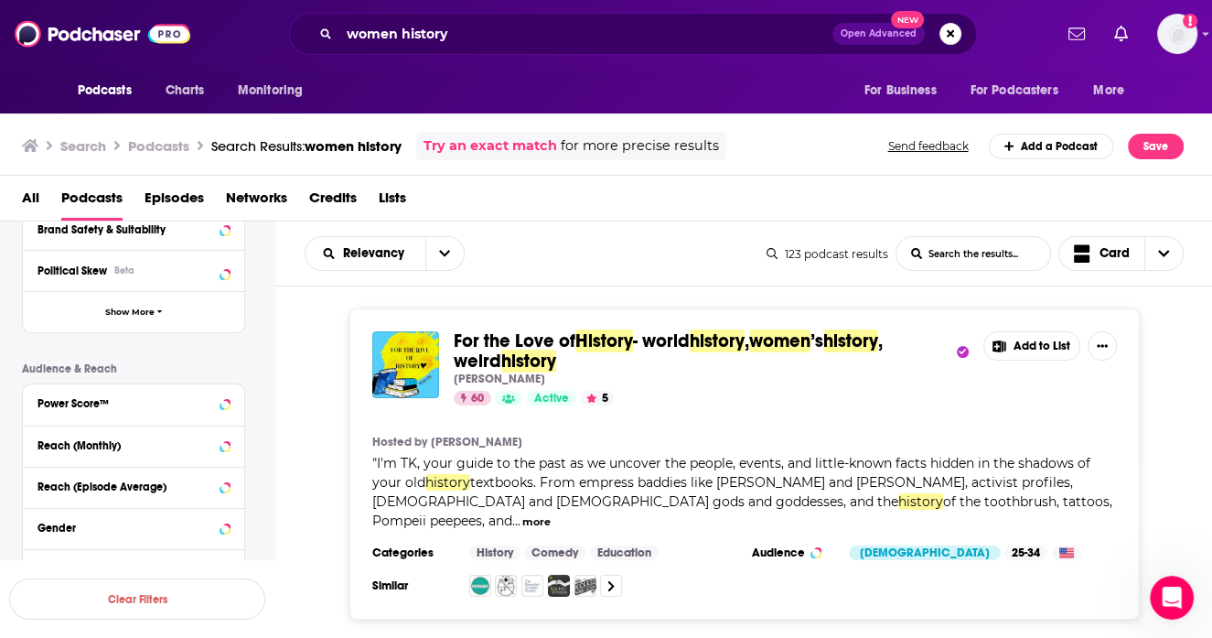
scroll to position [352, 0]
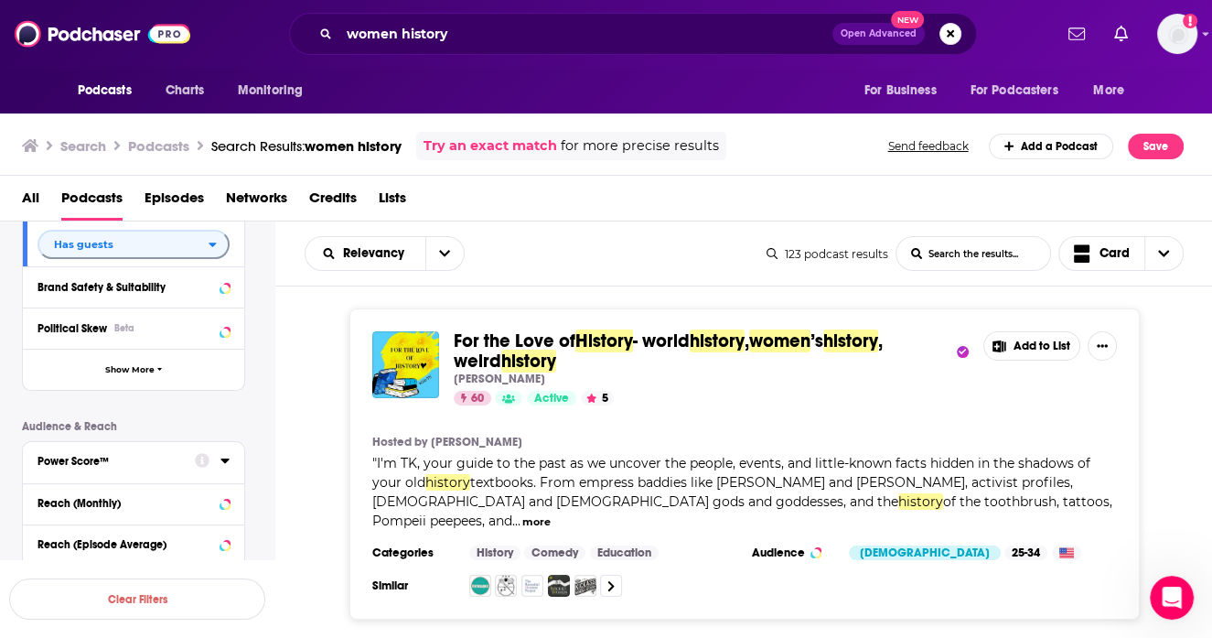
click at [222, 468] on div at bounding box center [212, 460] width 35 height 23
click at [161, 460] on div "Power Score™" at bounding box center [110, 461] width 145 height 13
click at [47, 485] on icon at bounding box center [44, 488] width 11 height 11
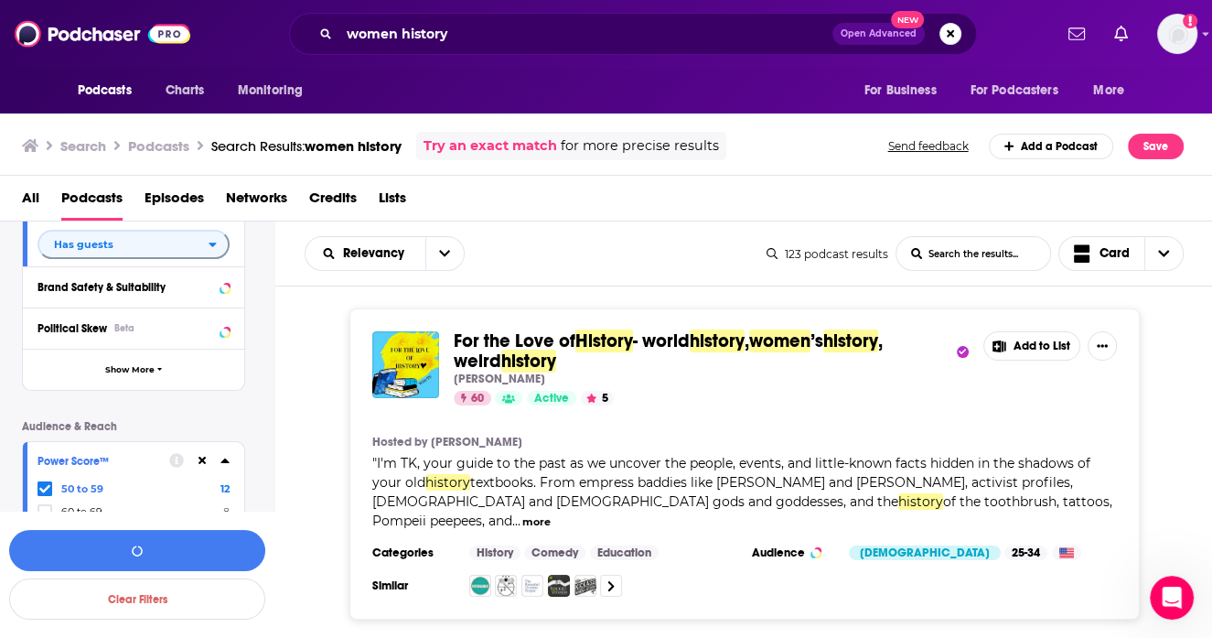
click at [47, 511] on div "Clear Filters" at bounding box center [137, 574] width 274 height 126
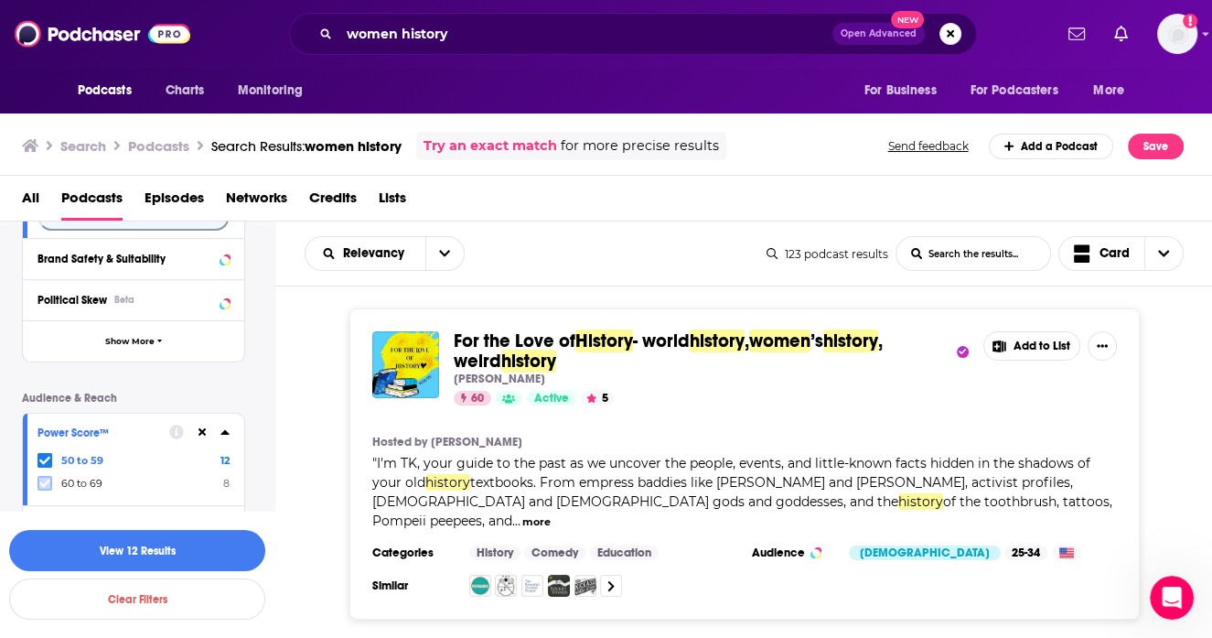
click at [47, 479] on icon at bounding box center [44, 483] width 11 height 11
click at [113, 544] on button "View 20 Results" at bounding box center [137, 550] width 256 height 41
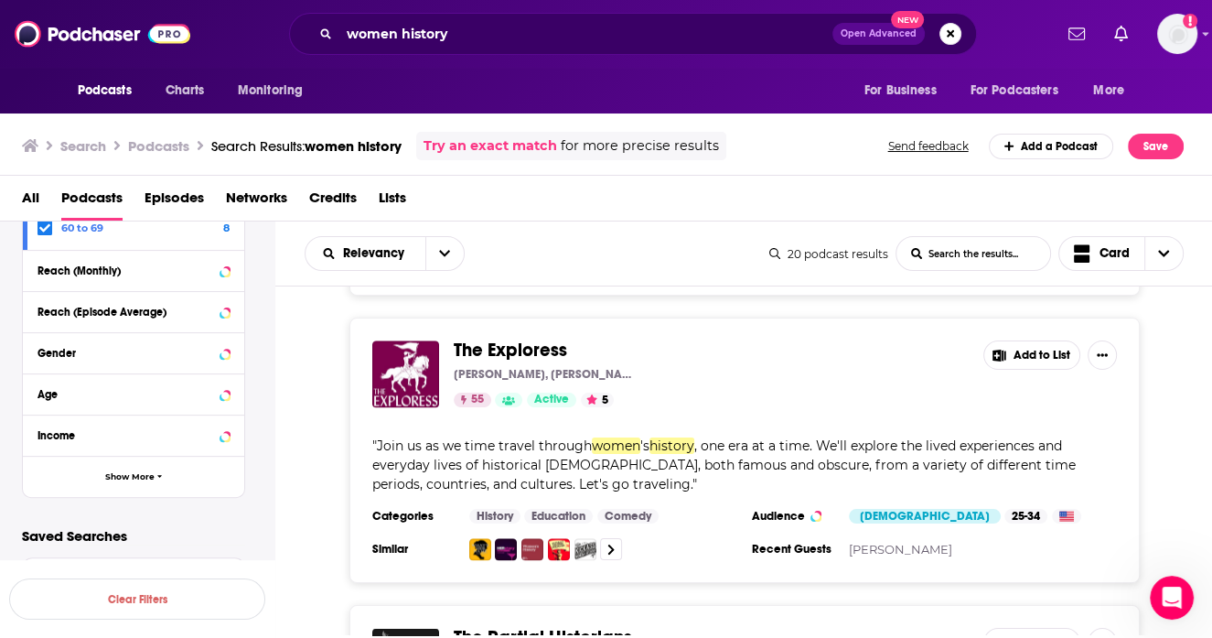
scroll to position [2702, 0]
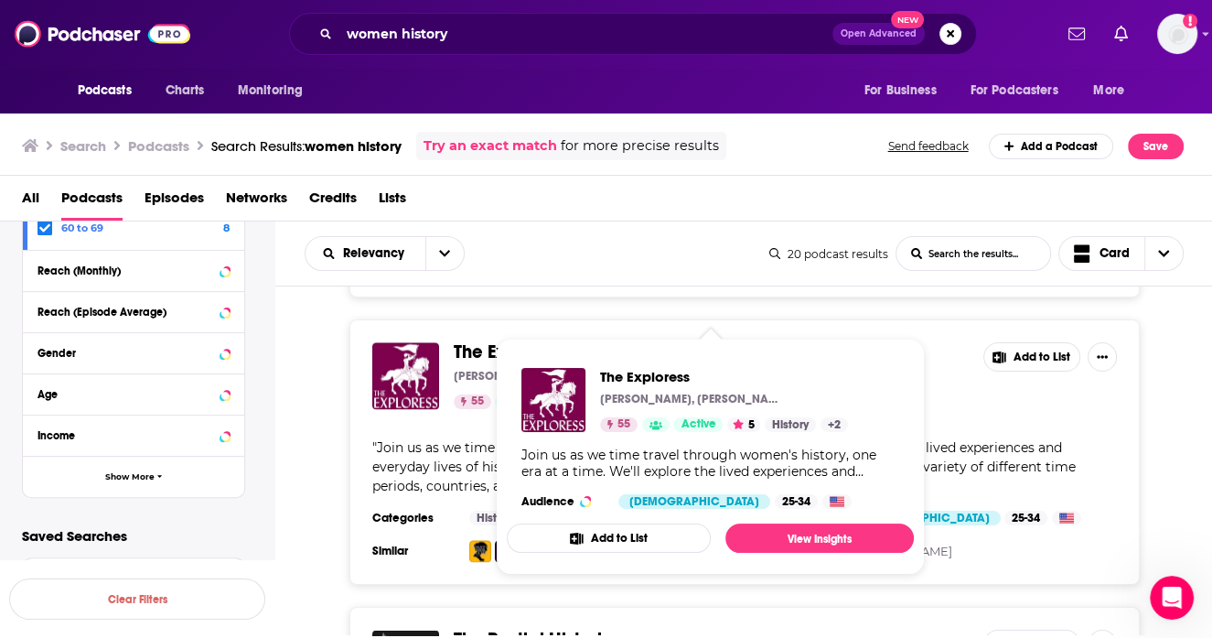
click at [493, 340] on span "The Exploress" at bounding box center [510, 351] width 113 height 23
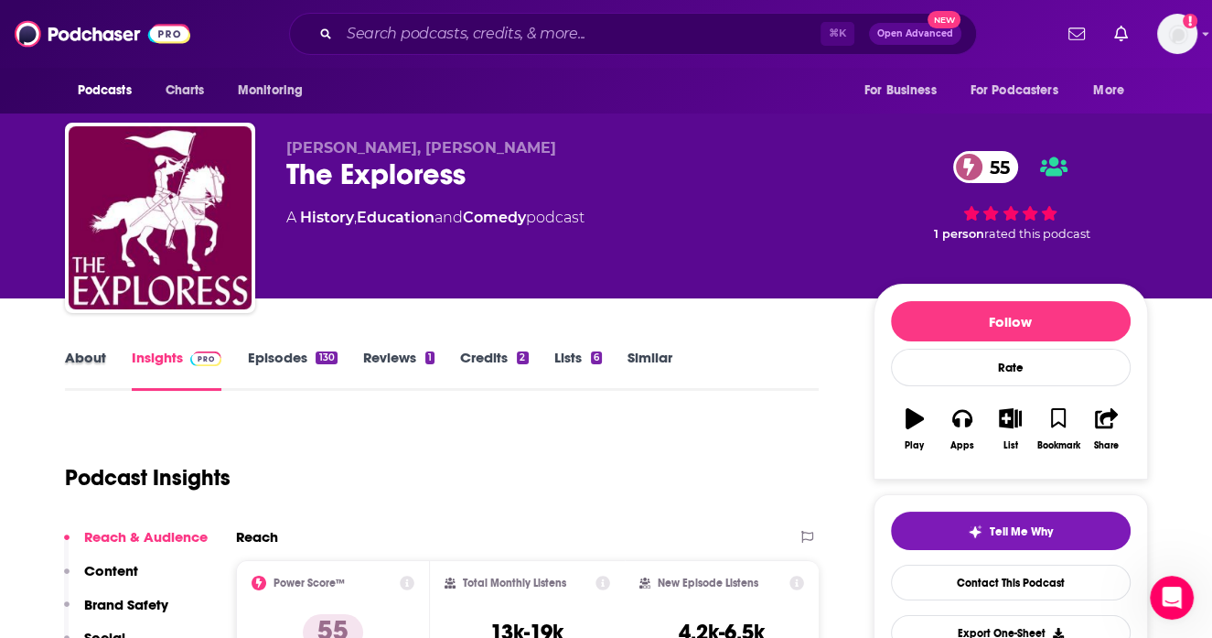
click at [105, 362] on div "About" at bounding box center [98, 370] width 67 height 42
click at [97, 360] on link "About" at bounding box center [85, 370] width 41 height 42
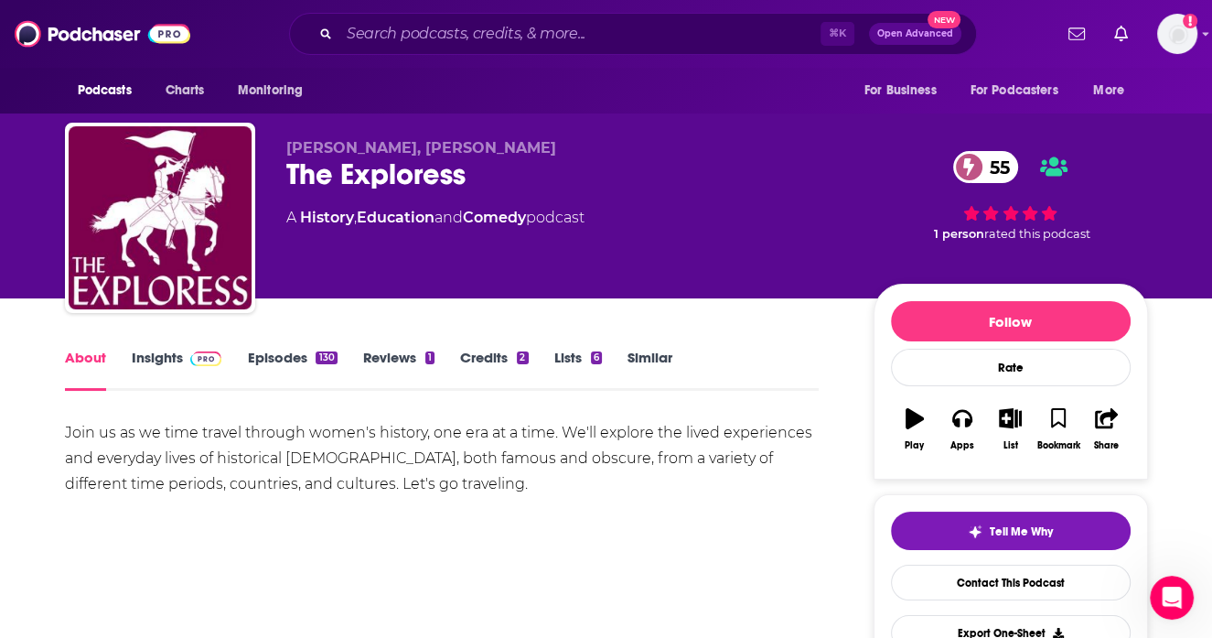
scroll to position [22, 0]
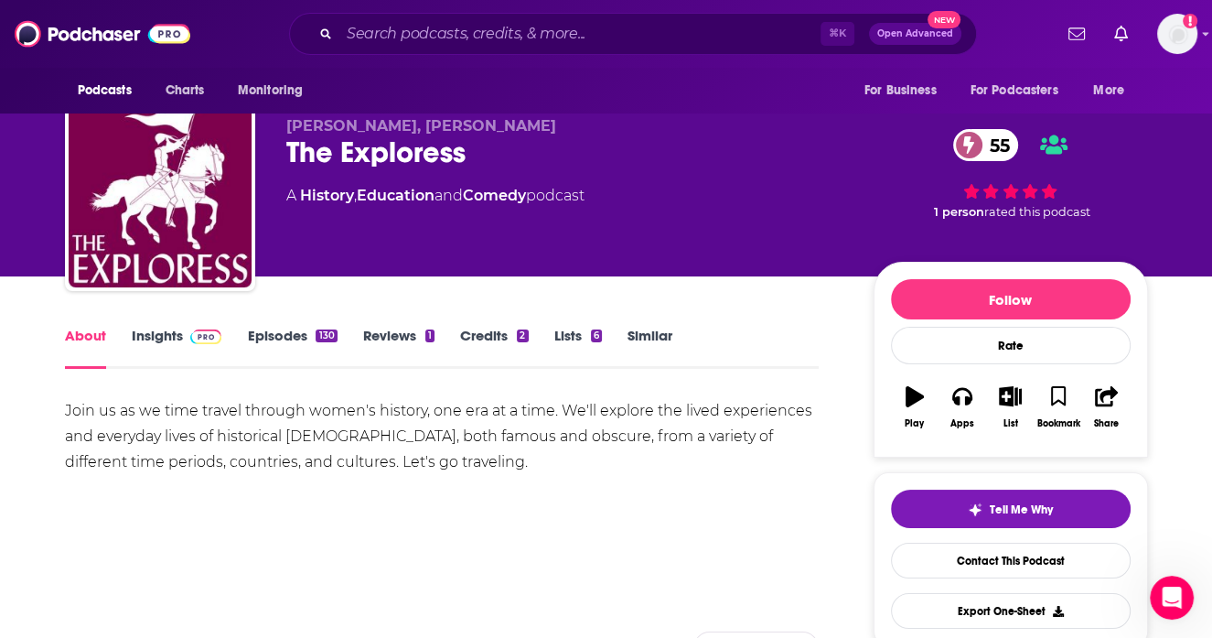
click at [164, 339] on link "Insights" at bounding box center [177, 348] width 91 height 42
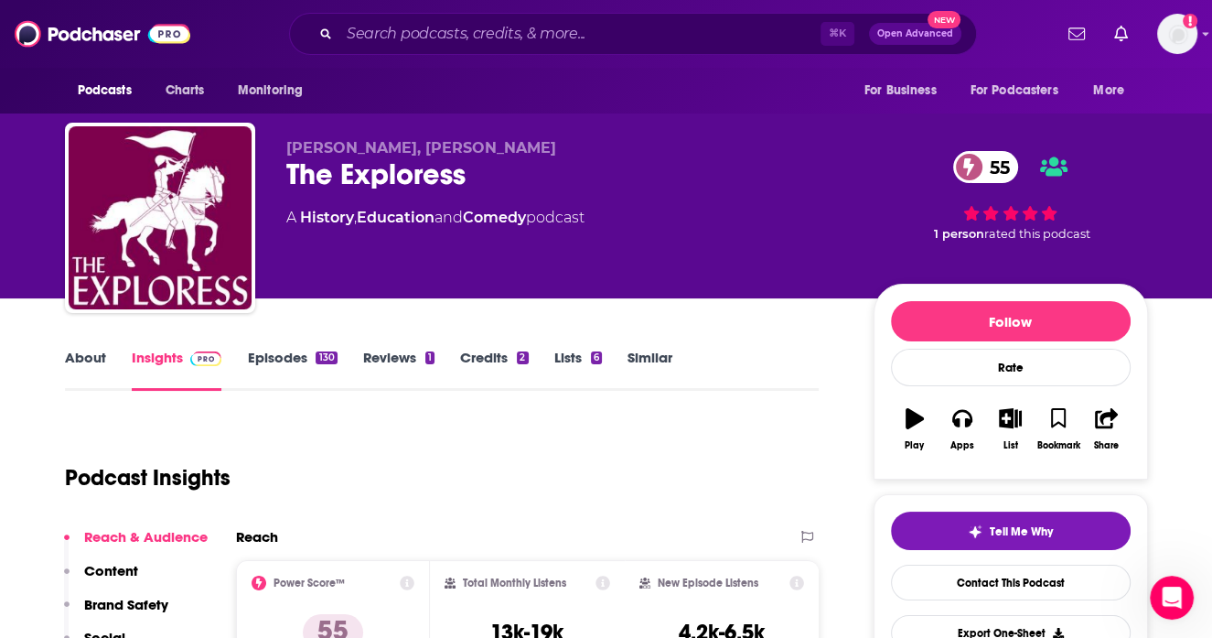
scroll to position [138, 0]
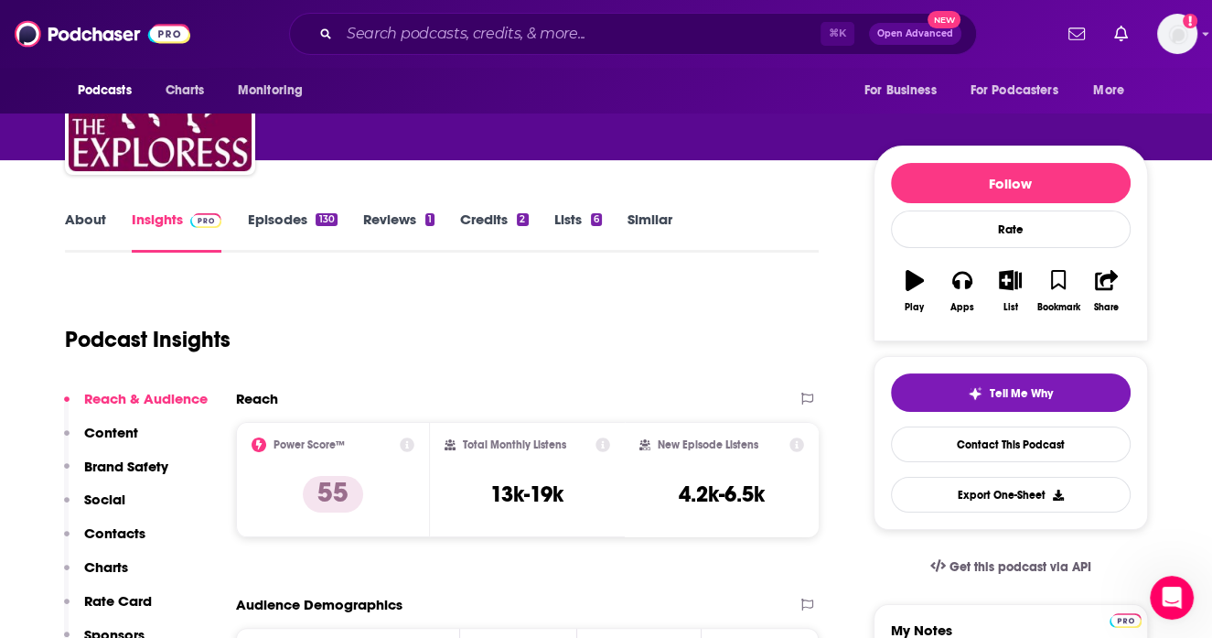
click at [284, 224] on link "Episodes 130" at bounding box center [292, 231] width 90 height 42
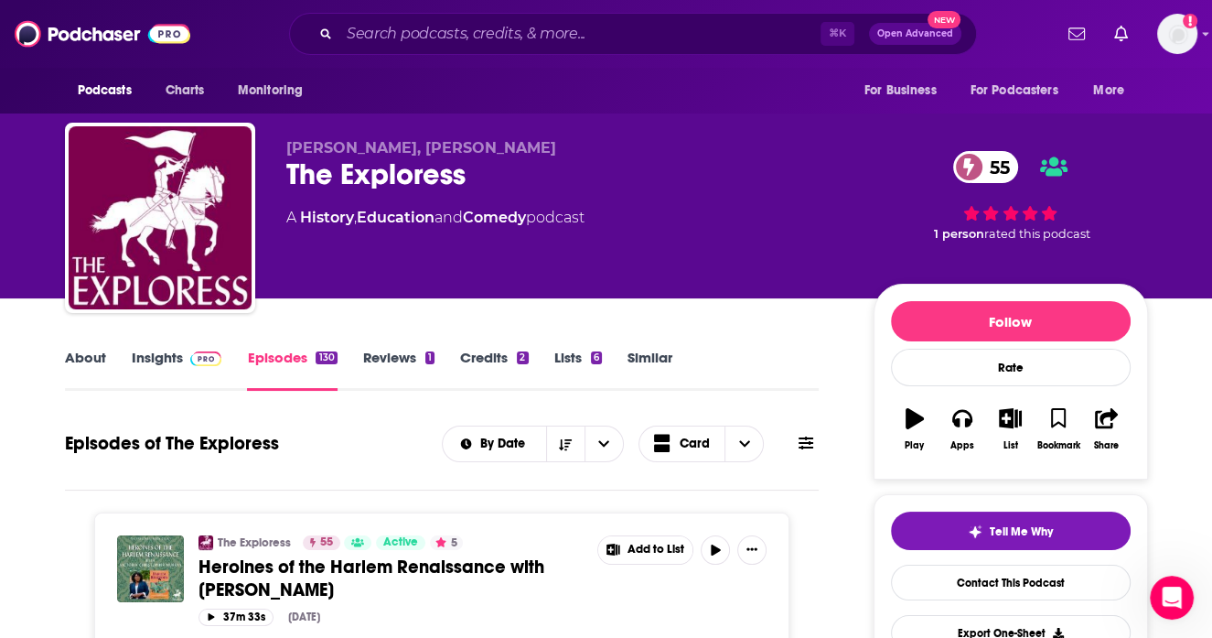
click at [92, 361] on link "About" at bounding box center [85, 370] width 41 height 42
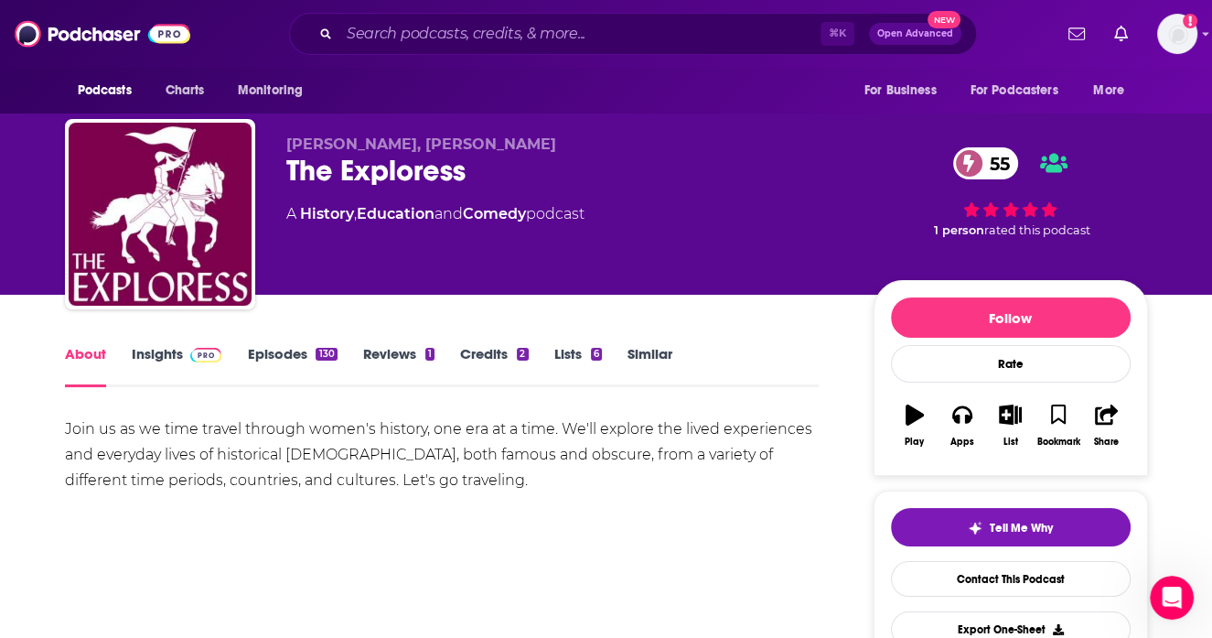
scroll to position [11, 0]
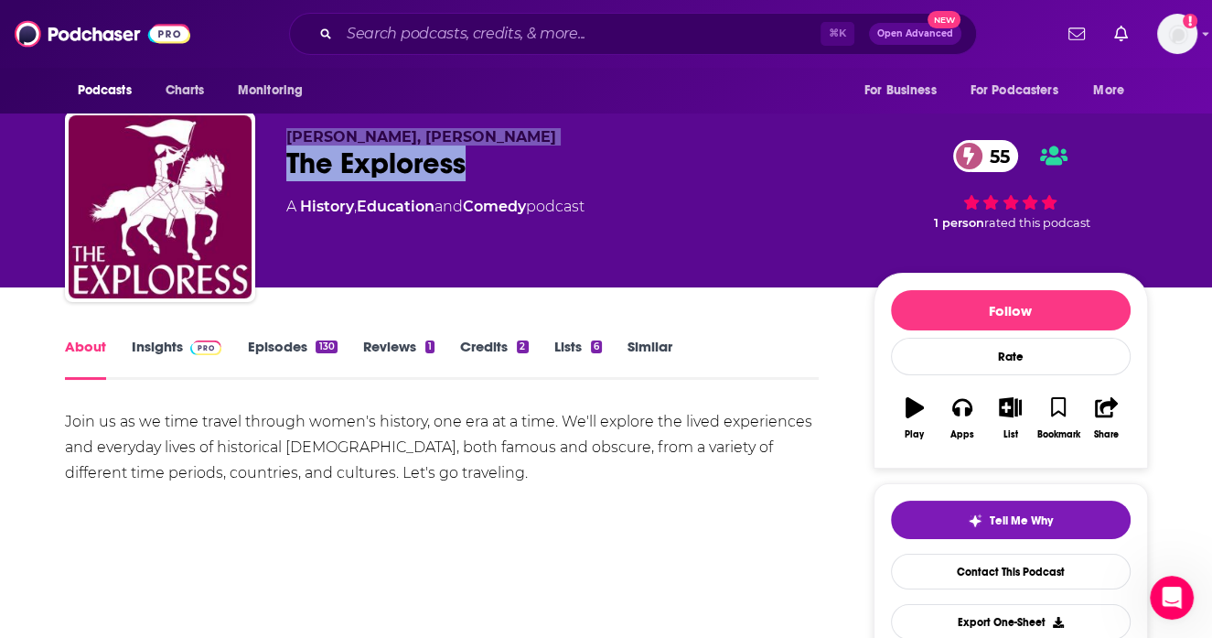
drag, startPoint x: 288, startPoint y: 136, endPoint x: 669, endPoint y: 149, distance: 380.8
click at [669, 149] on div "Kate J. Armstrong, Carly A. Quinn The Exploress 55 A History , Education and Co…" at bounding box center [565, 201] width 558 height 146
click at [669, 149] on div "The Exploress 55" at bounding box center [565, 163] width 558 height 36
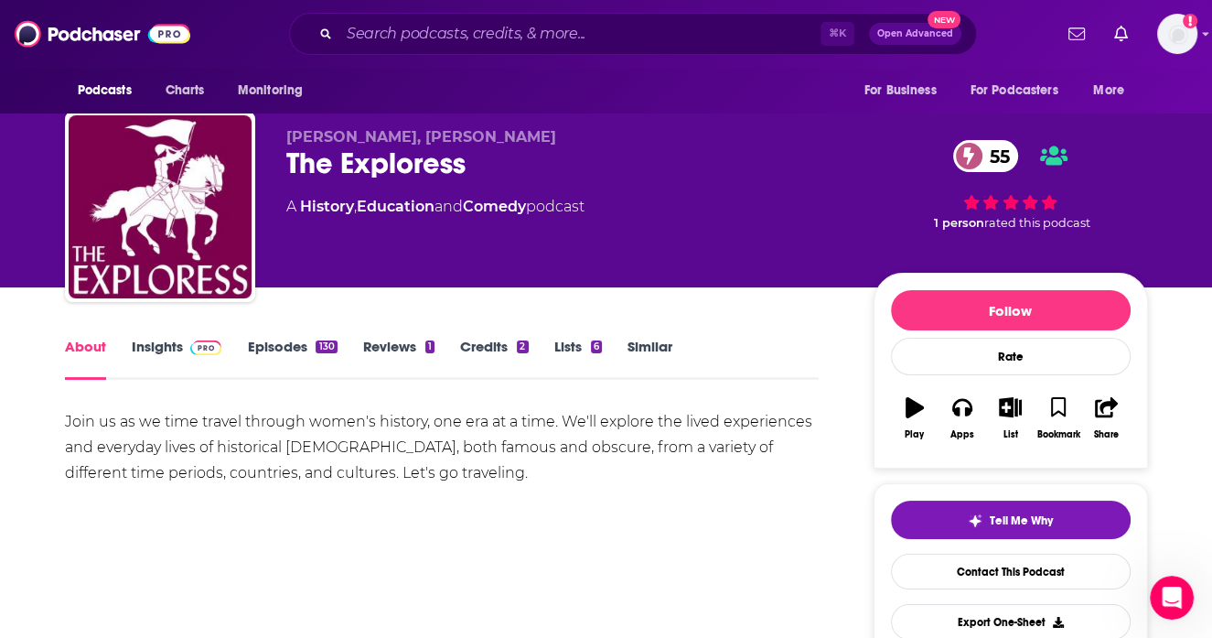
drag, startPoint x: 286, startPoint y: 138, endPoint x: 547, endPoint y: 137, distance: 260.8
click at [547, 137] on p "Kate J. Armstrong, Carly A. Quinn" at bounding box center [565, 136] width 558 height 17
copy span "Kate J. Armstrong, Carly A. Quinn"
click at [572, 145] on div "The Exploress 55" at bounding box center [565, 163] width 558 height 36
drag, startPoint x: 289, startPoint y: 164, endPoint x: 477, endPoint y: 175, distance: 187.9
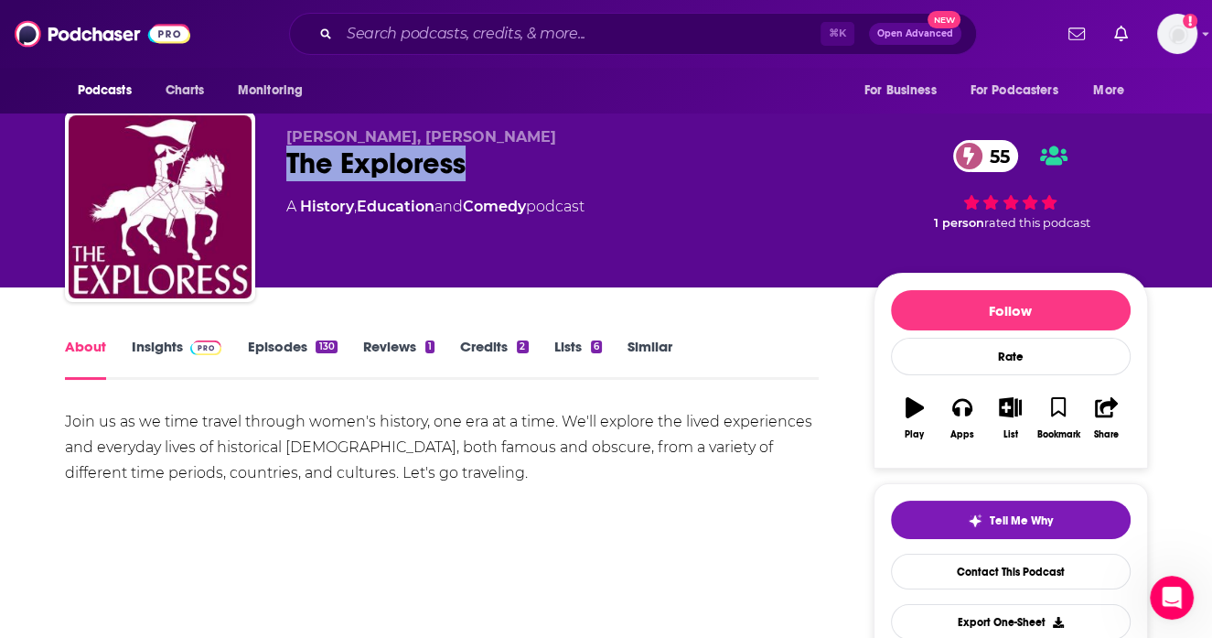
click at [477, 175] on div "The Exploress 55" at bounding box center [565, 163] width 558 height 36
copy h1 "The Exploress"
click at [589, 123] on div "Kate J. Armstrong, Carly A. Quinn The Exploress 55 A History , Education and Co…" at bounding box center [606, 211] width 1083 height 198
click at [643, 349] on link "Similar" at bounding box center [650, 359] width 45 height 42
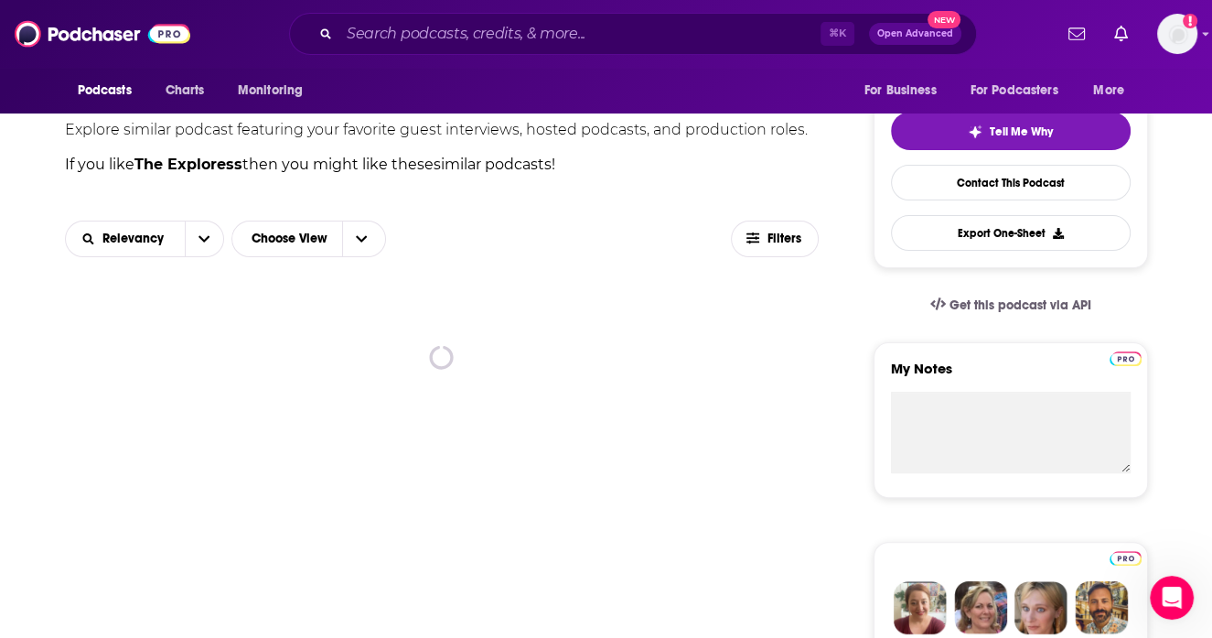
scroll to position [463, 0]
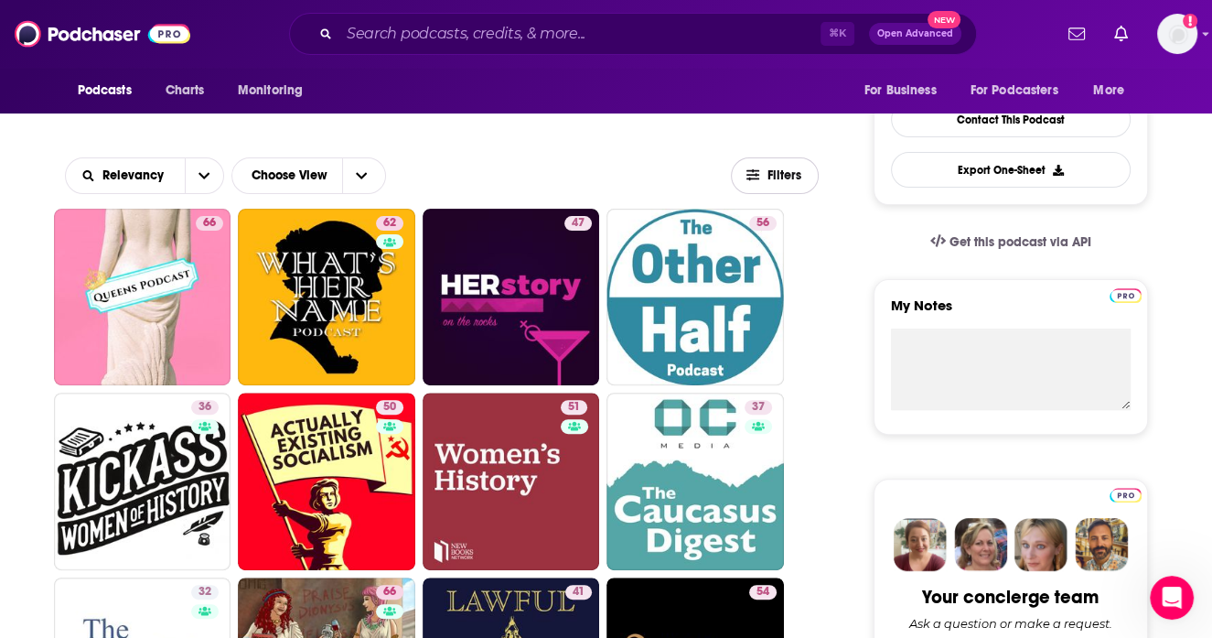
click at [758, 174] on icon "button" at bounding box center [753, 174] width 13 height 13
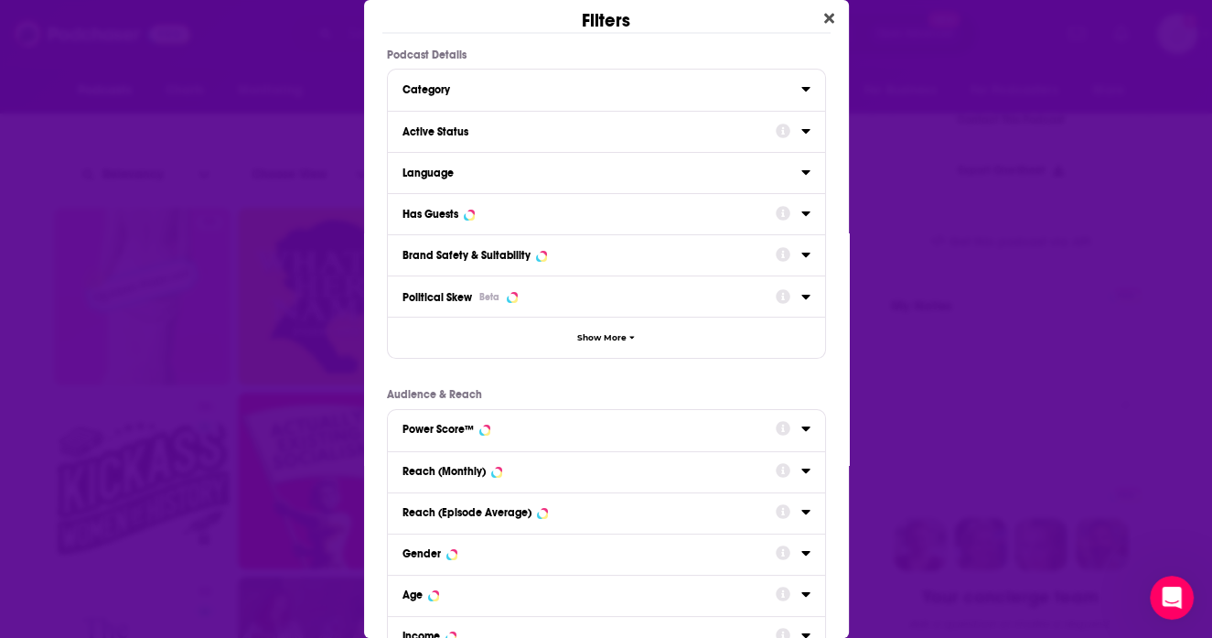
scroll to position [0, 0]
click at [809, 124] on icon "Dialog" at bounding box center [806, 131] width 9 height 15
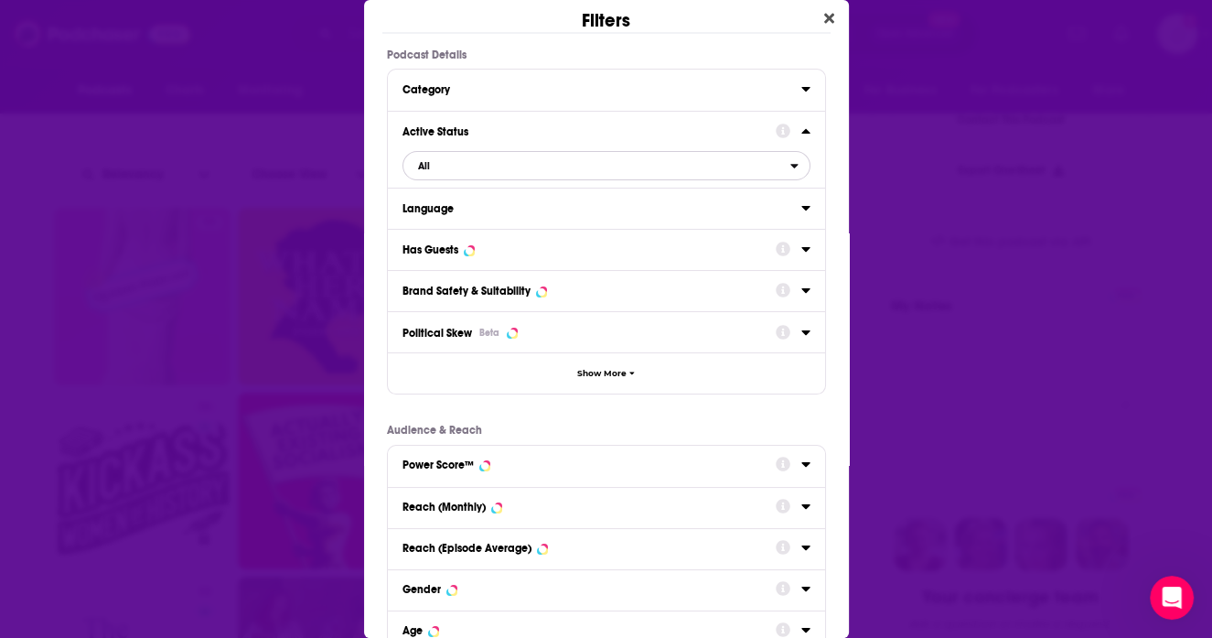
click at [571, 178] on button "All" at bounding box center [607, 165] width 408 height 29
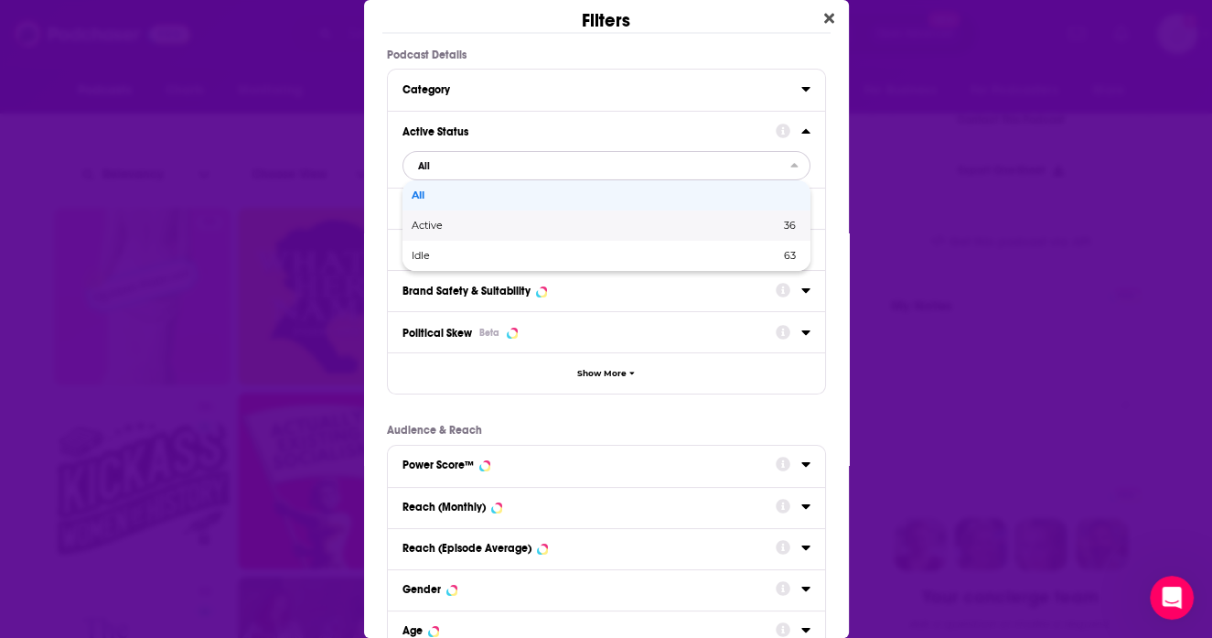
click at [555, 226] on span "Active" at bounding box center [511, 226] width 199 height 10
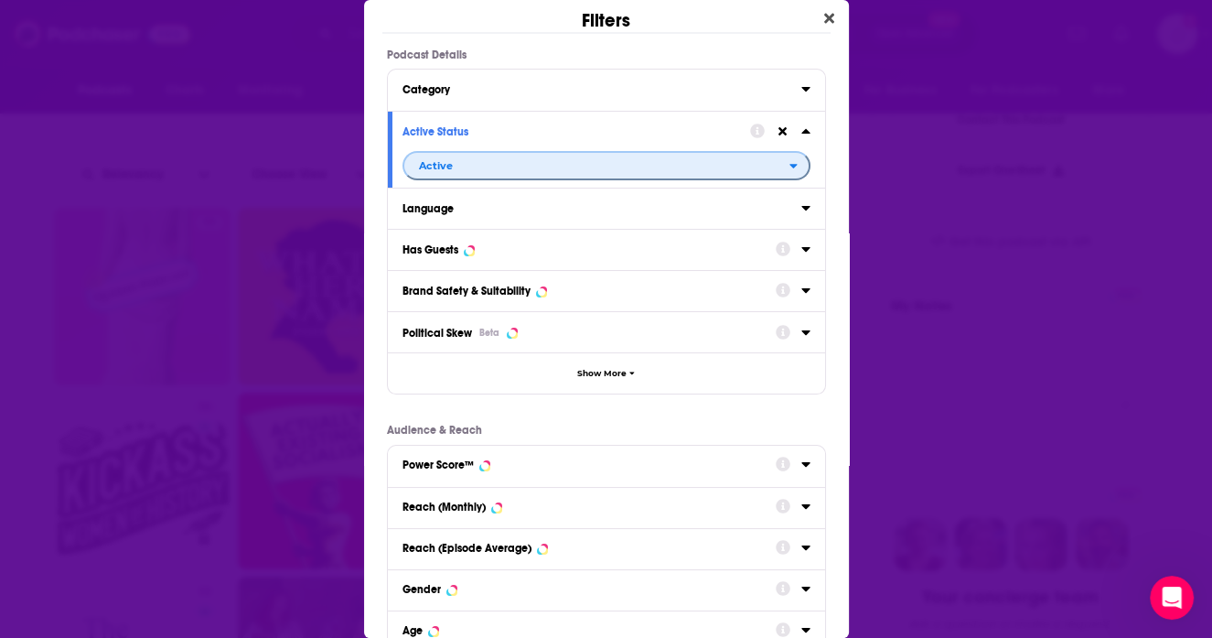
scroll to position [15, 0]
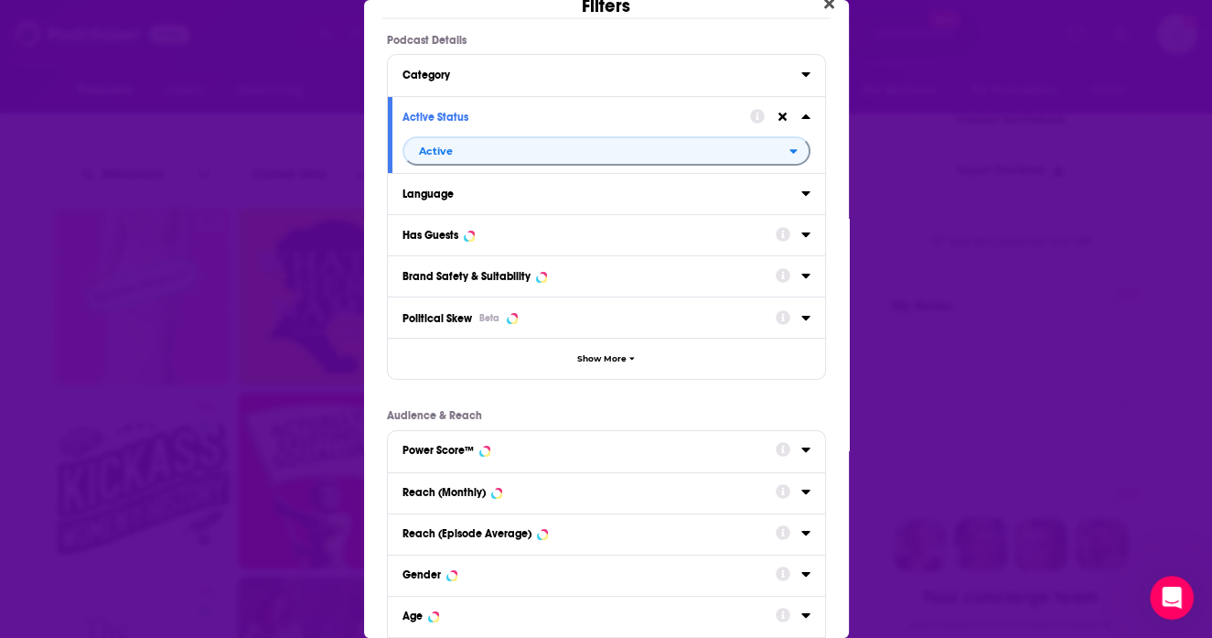
click at [805, 232] on icon "Dialog" at bounding box center [806, 234] width 8 height 5
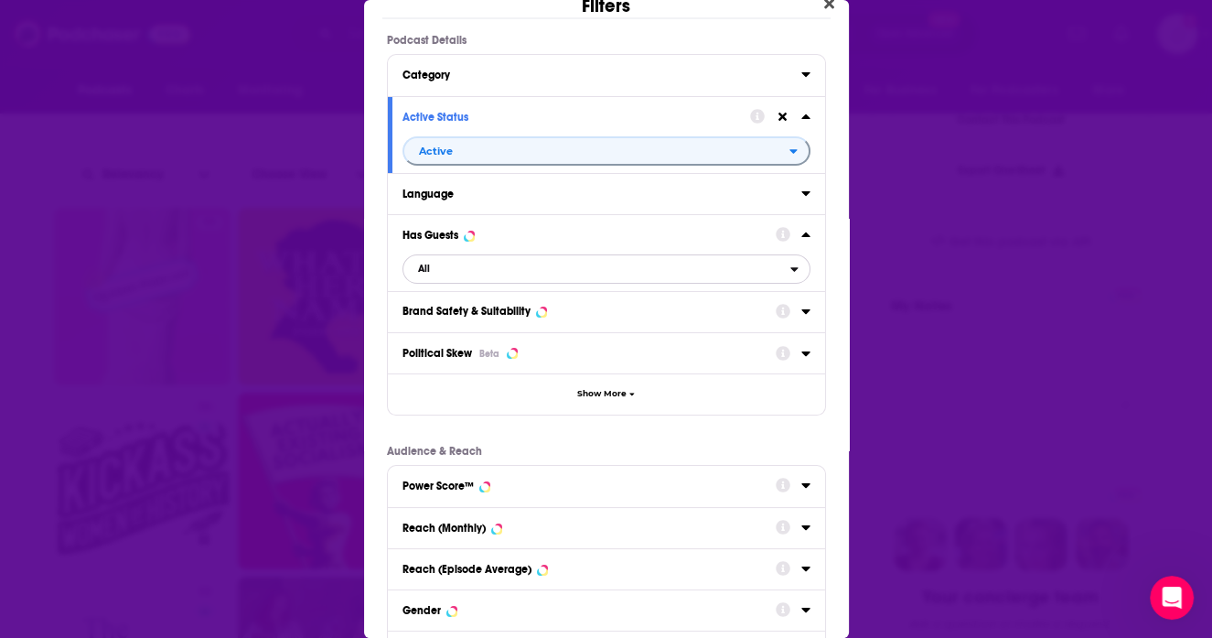
click at [773, 264] on span "All" at bounding box center [597, 269] width 387 height 24
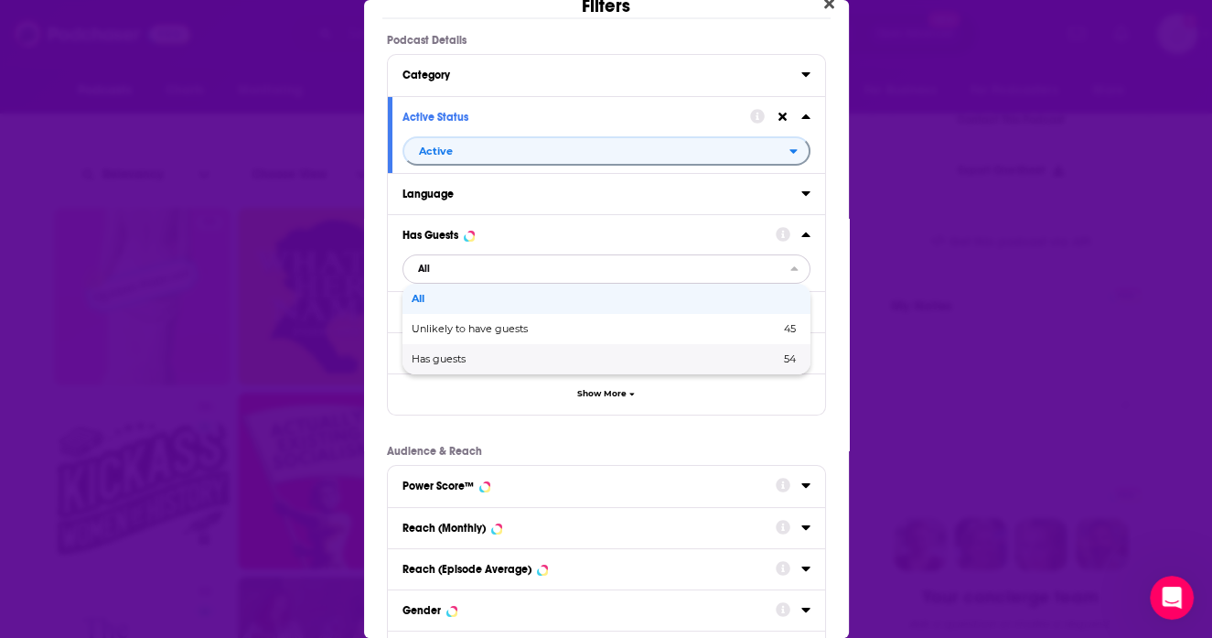
click at [703, 362] on span "54" at bounding box center [708, 359] width 173 height 10
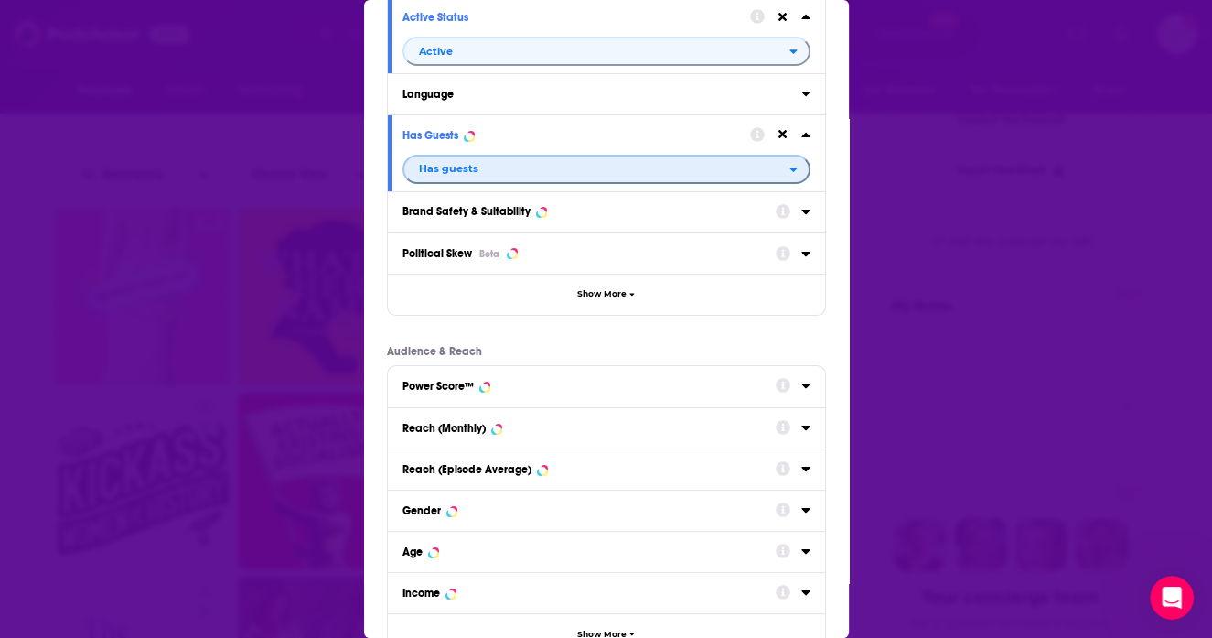
scroll to position [237, 0]
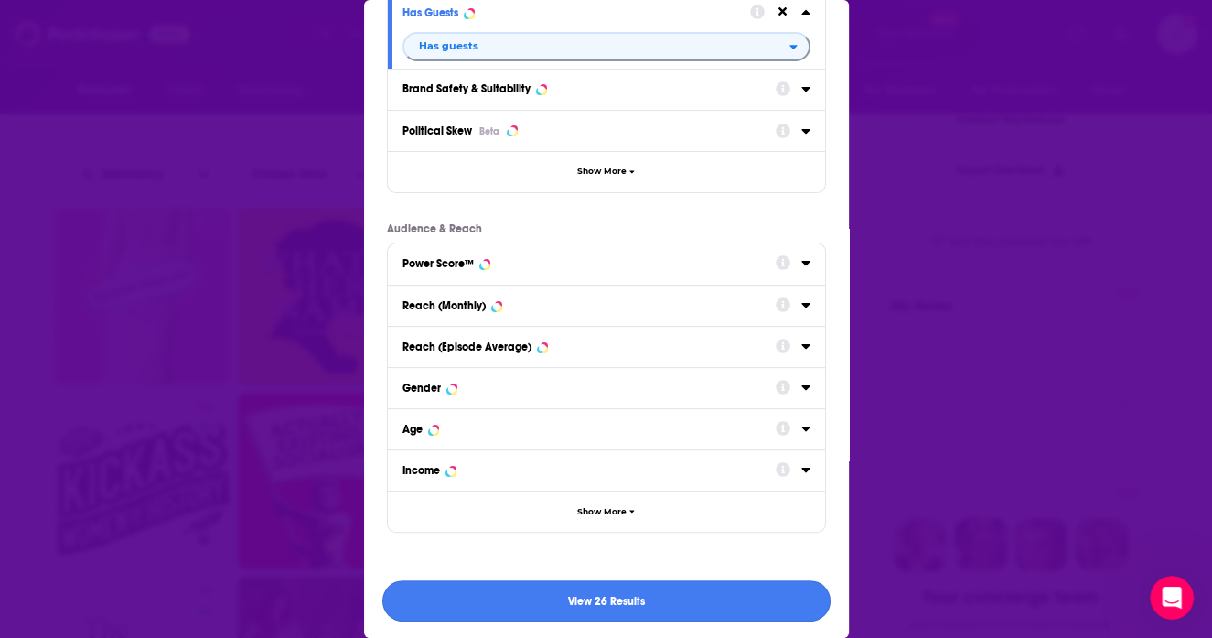
click at [662, 588] on button "View 26 Results" at bounding box center [606, 600] width 448 height 41
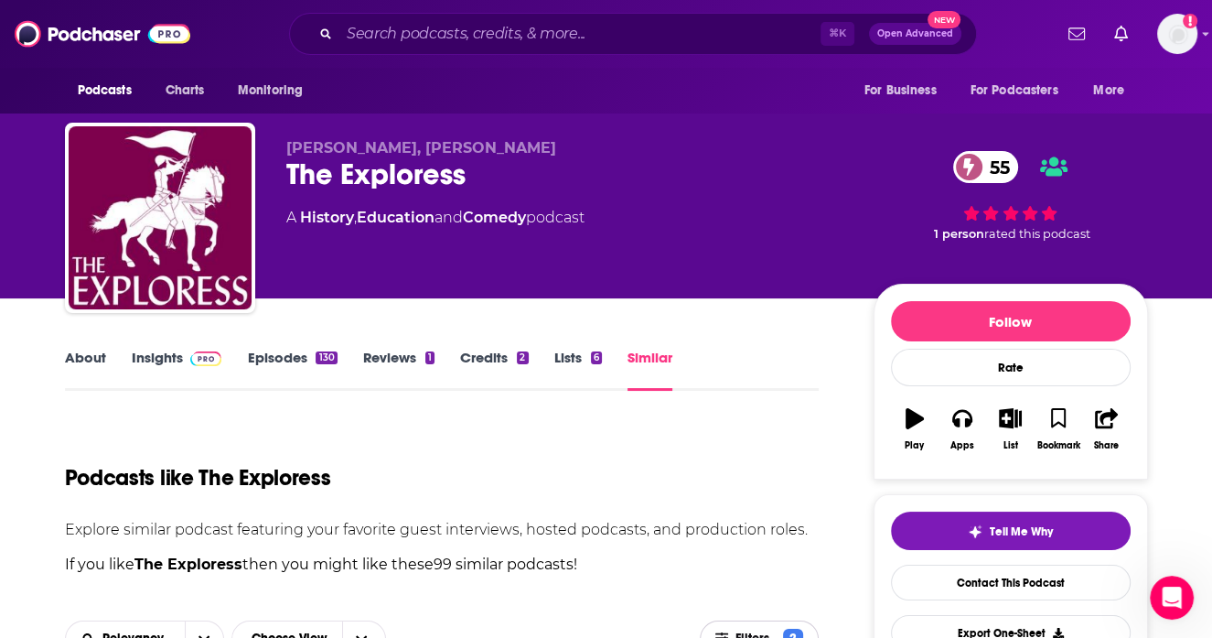
scroll to position [463, 0]
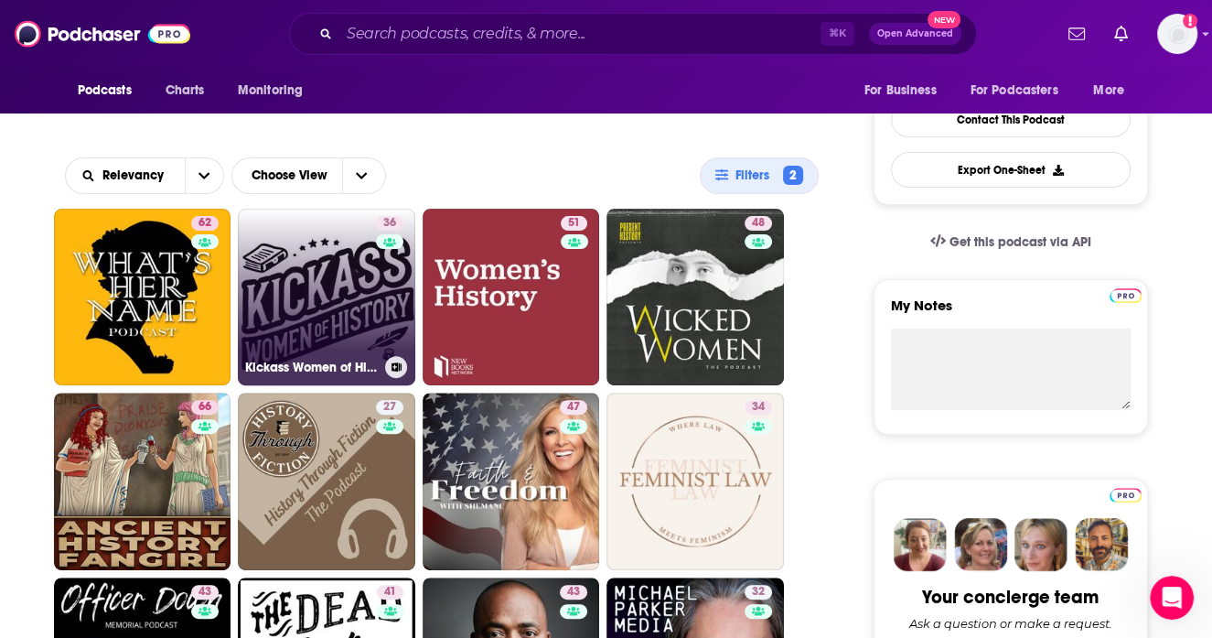
click at [374, 332] on link "36 Kickass Women of History" at bounding box center [327, 298] width 178 height 178
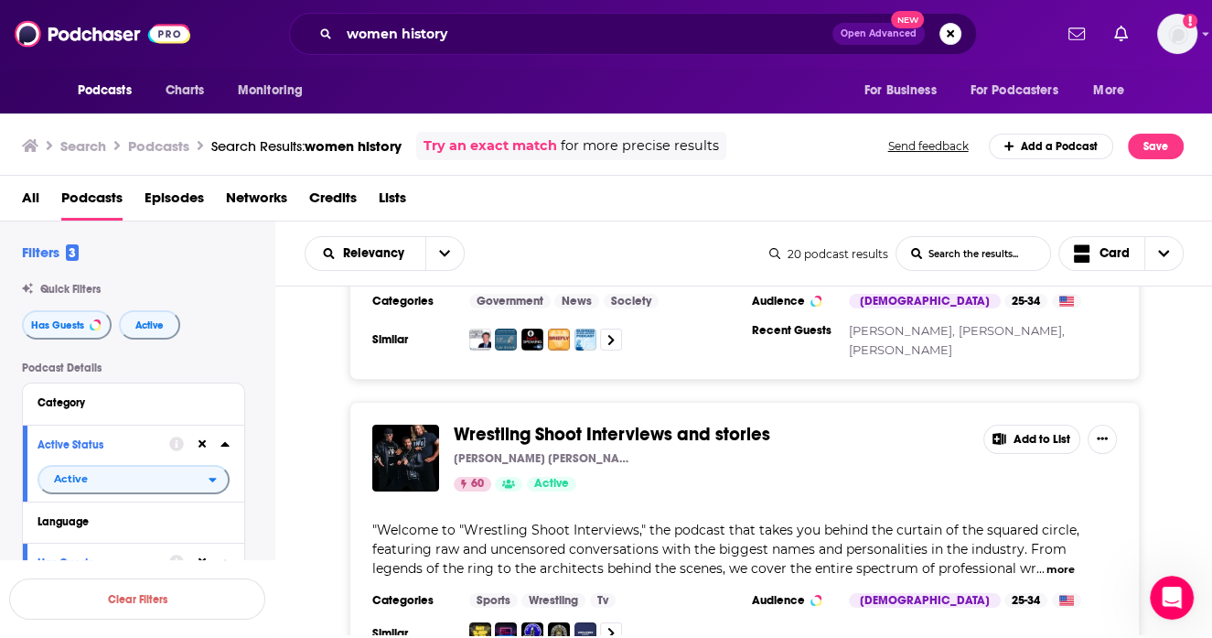
scroll to position [5662, 0]
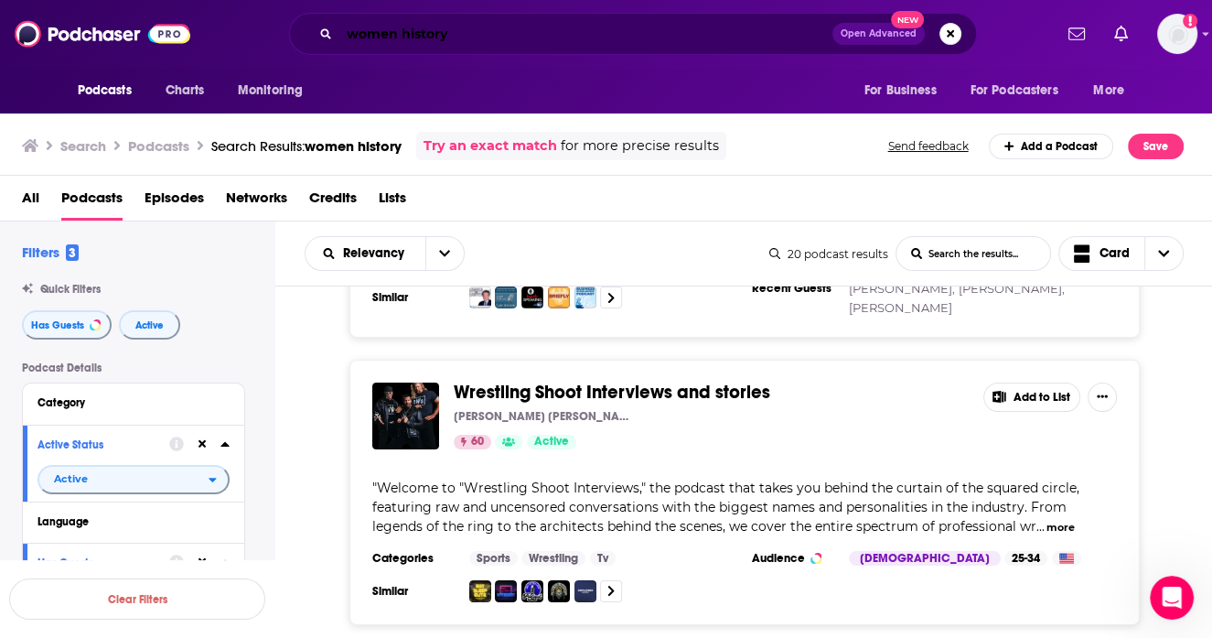
click at [425, 37] on input "women history" at bounding box center [585, 33] width 493 height 29
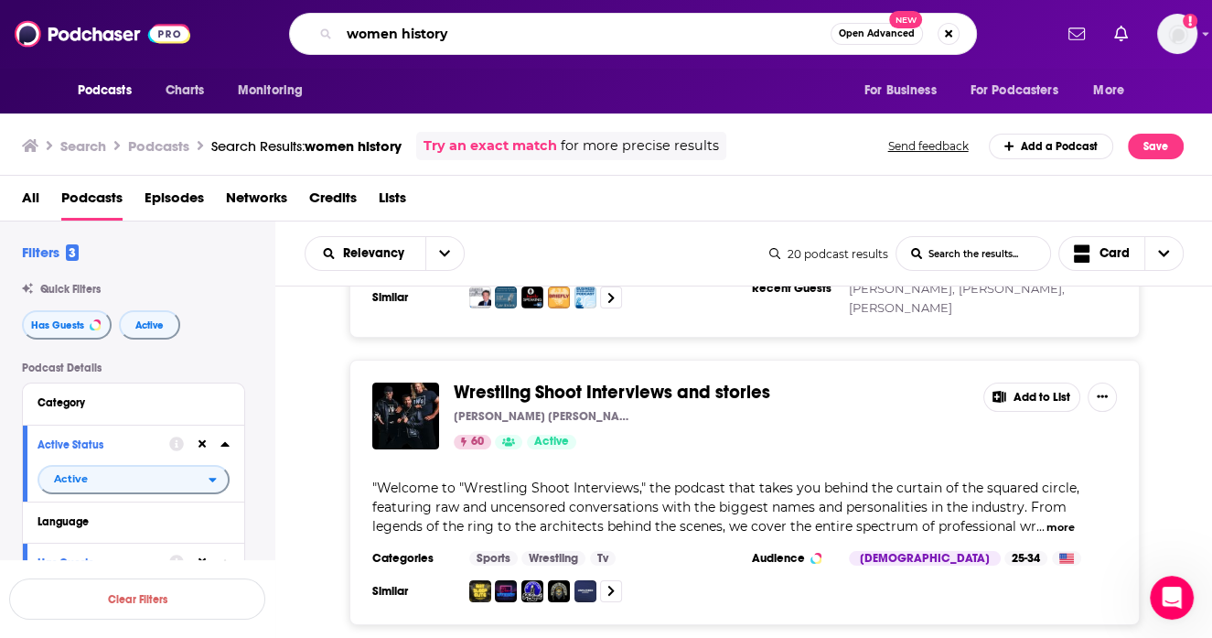
click at [425, 37] on input "women history" at bounding box center [584, 33] width 491 height 29
click at [562, 34] on input "women history" at bounding box center [584, 33] width 491 height 29
type input "i"
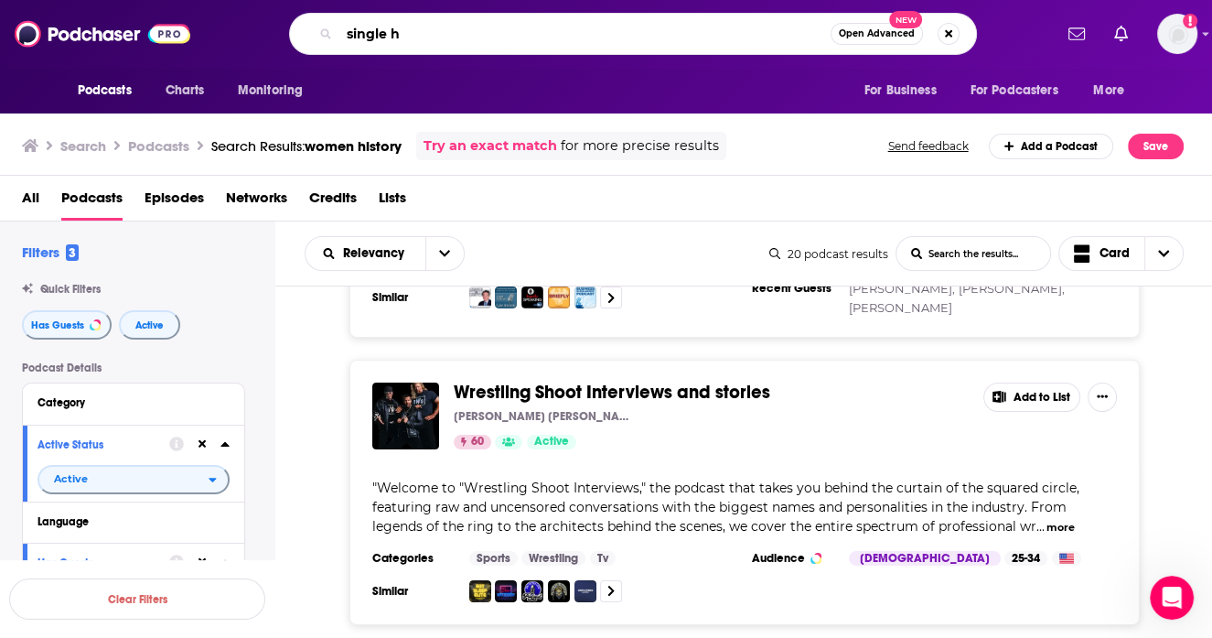
click at [696, 27] on input "single h" at bounding box center [584, 33] width 491 height 29
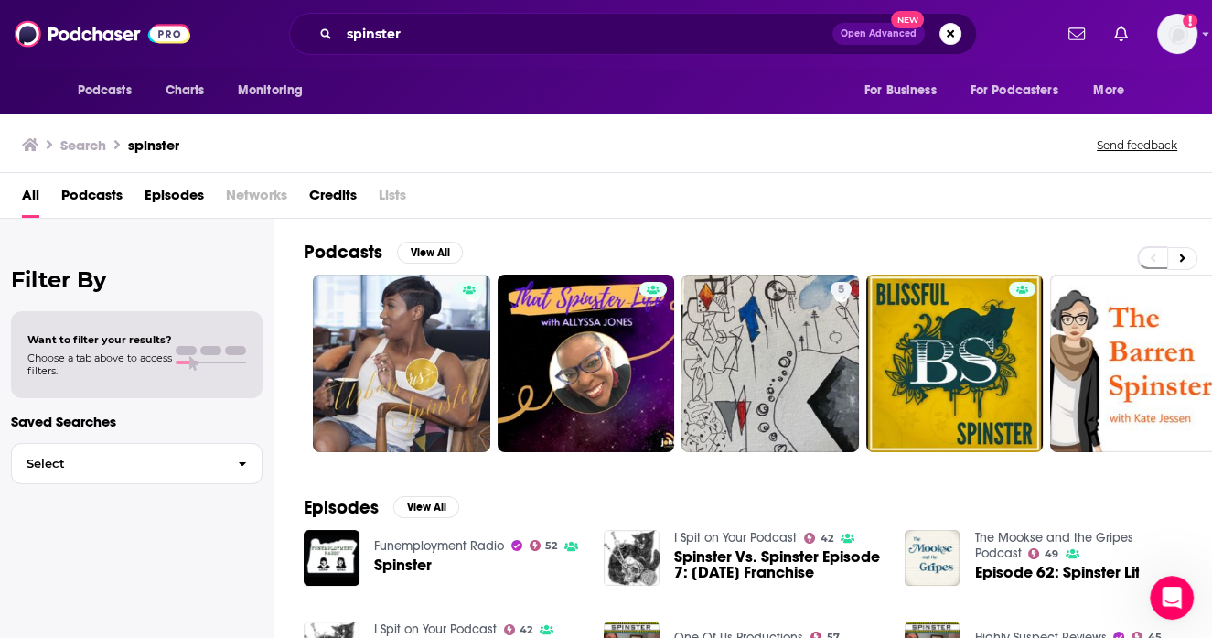
click at [107, 193] on span "Podcasts" at bounding box center [91, 199] width 61 height 38
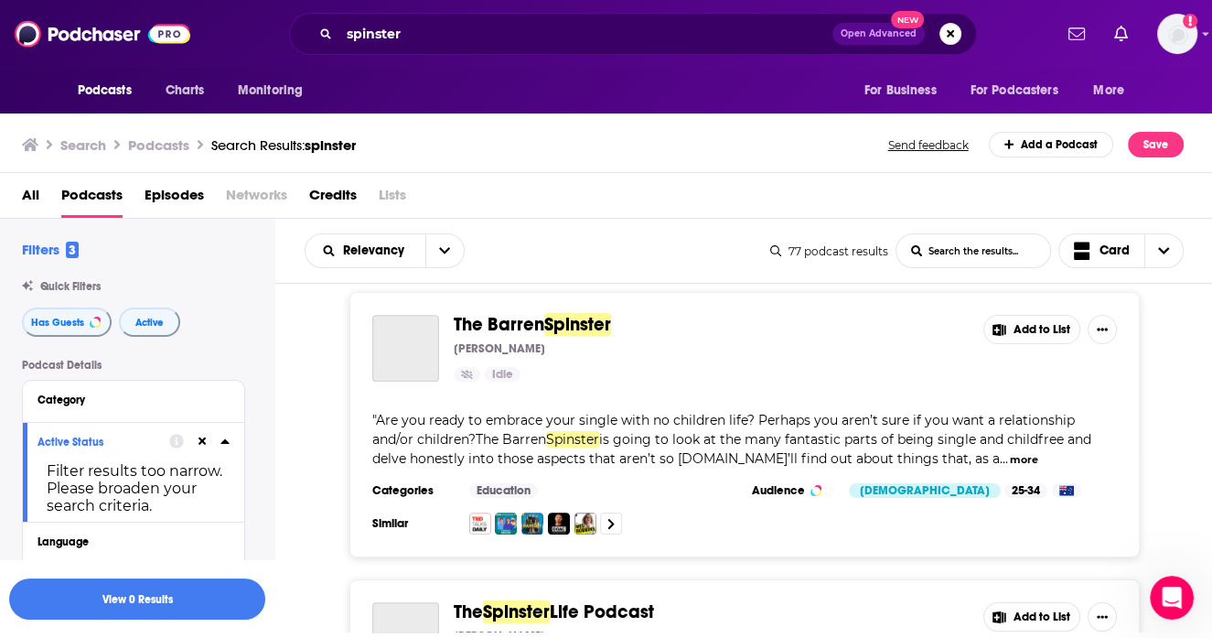
scroll to position [1088, 0]
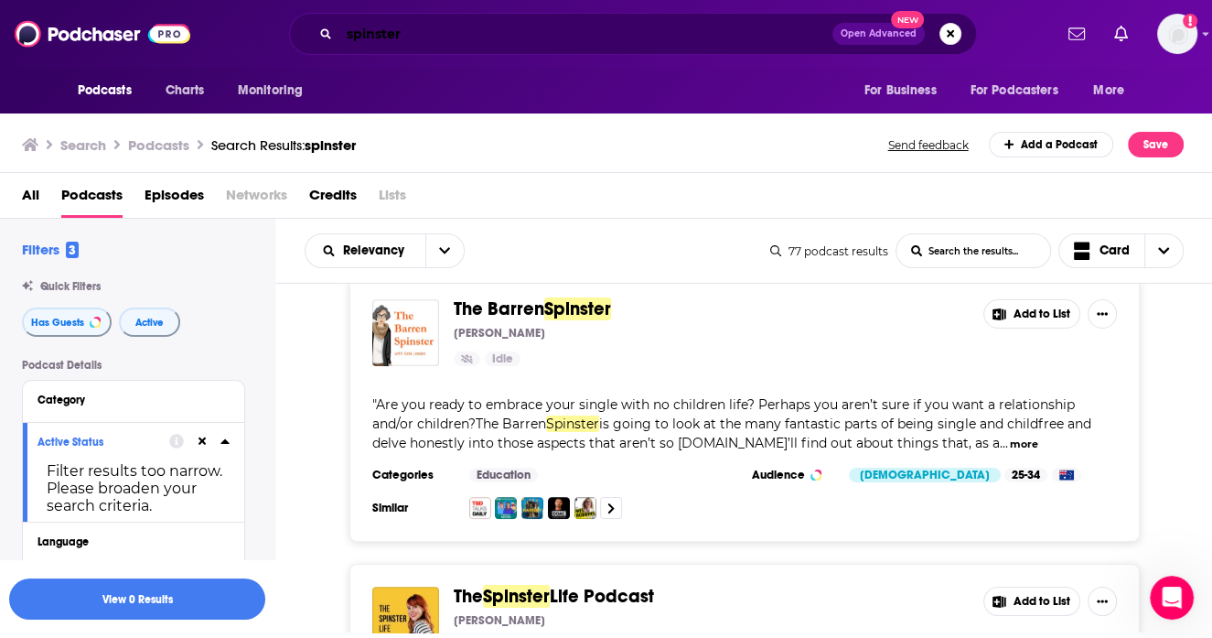
click at [552, 38] on input "spinster" at bounding box center [585, 33] width 493 height 29
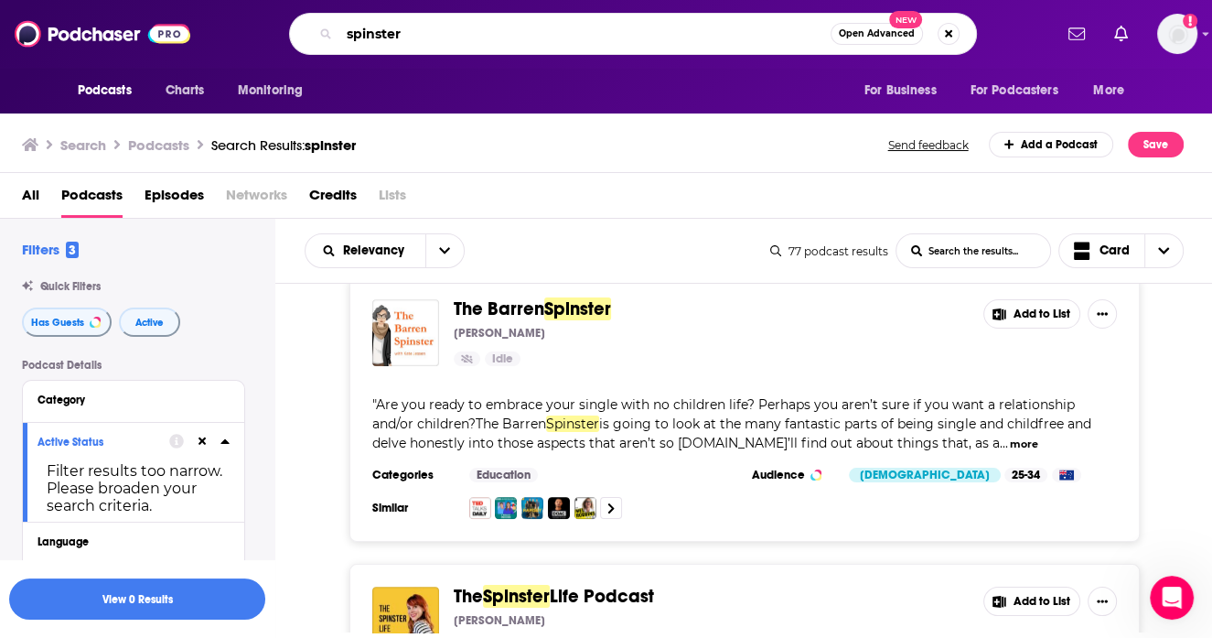
click at [552, 38] on input "spinster" at bounding box center [584, 33] width 491 height 29
paste input "overlooked"
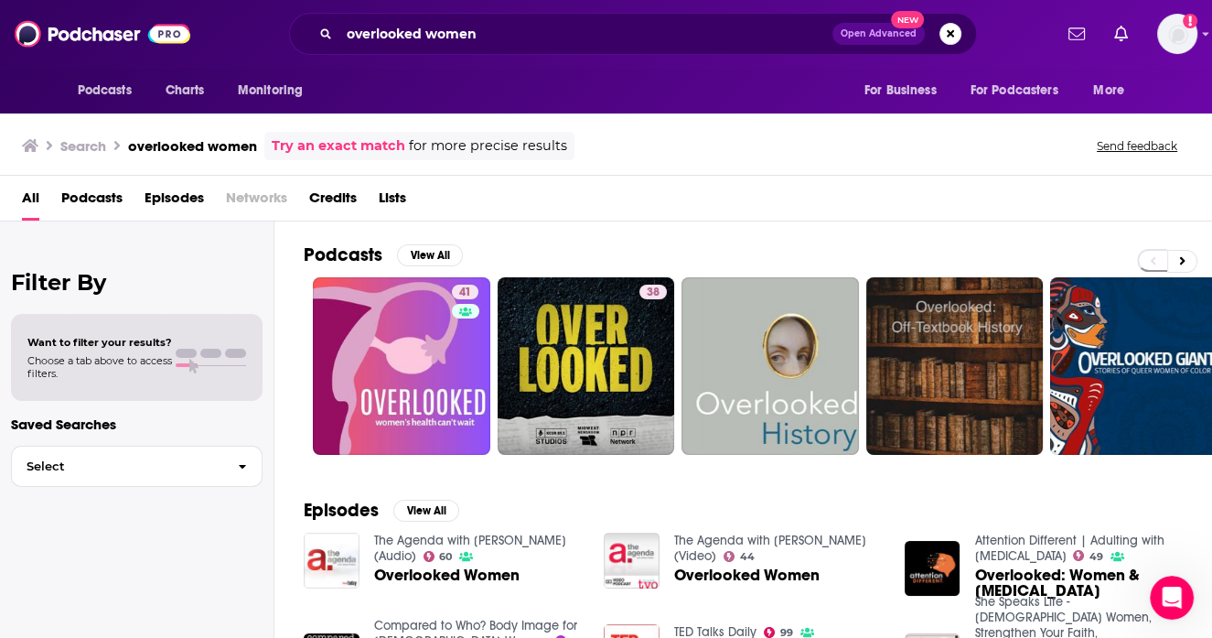
click at [101, 206] on span "Podcasts" at bounding box center [91, 202] width 61 height 38
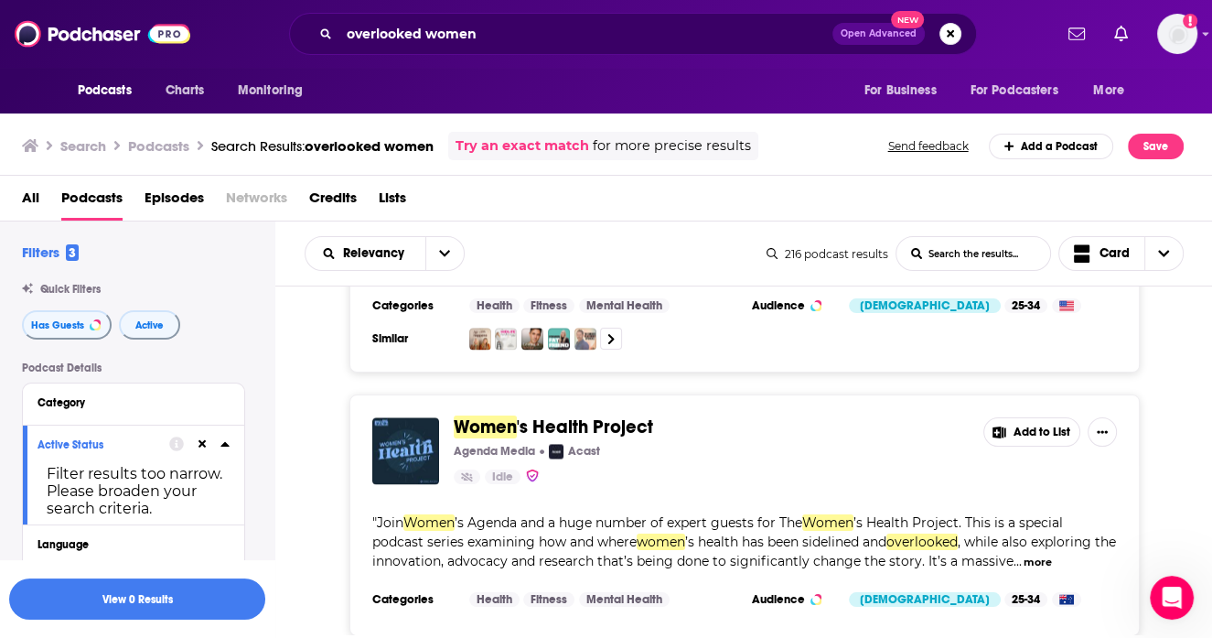
scroll to position [2573, 0]
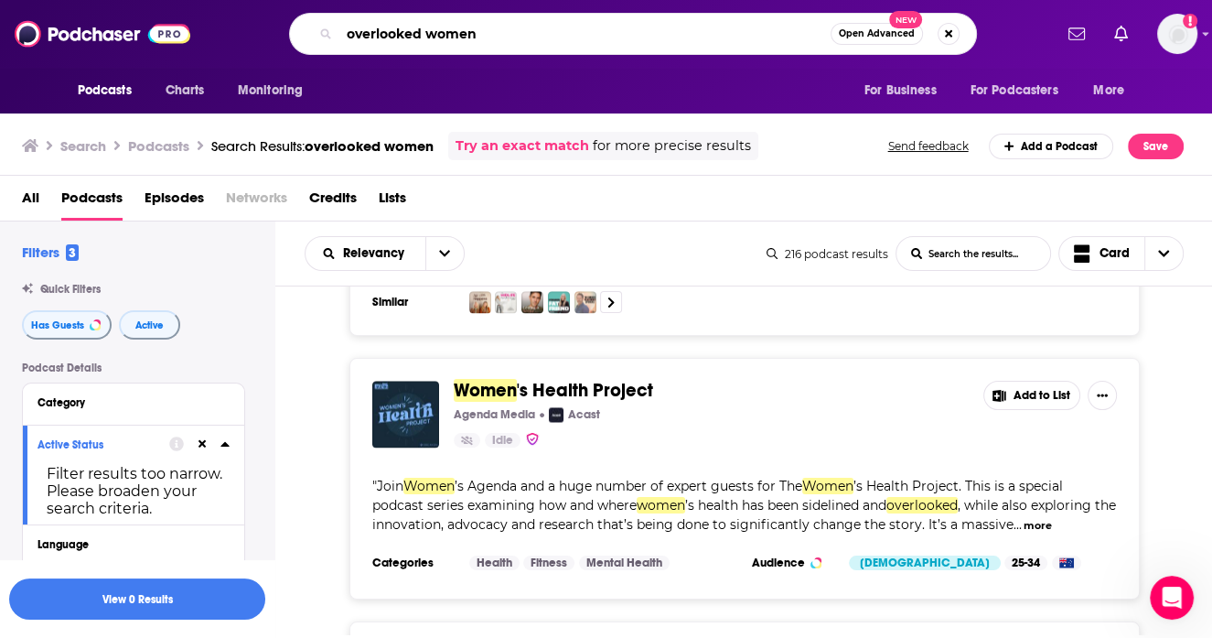
click at [415, 37] on input "overlooked women" at bounding box center [584, 33] width 491 height 29
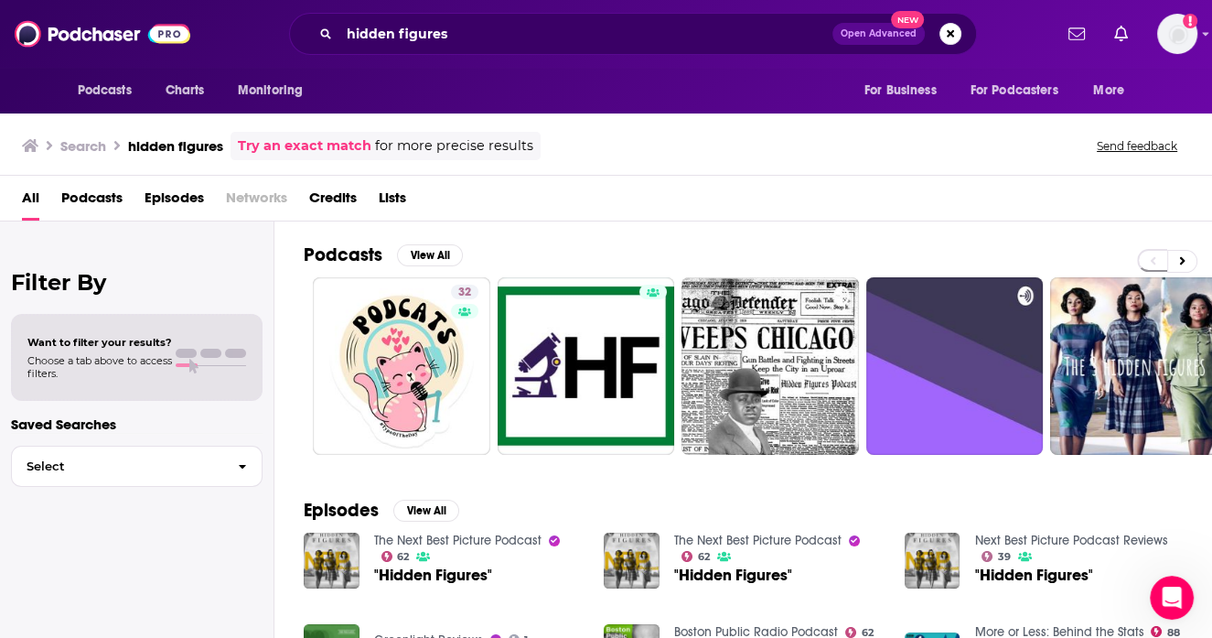
click at [99, 188] on span "Podcasts" at bounding box center [91, 202] width 61 height 38
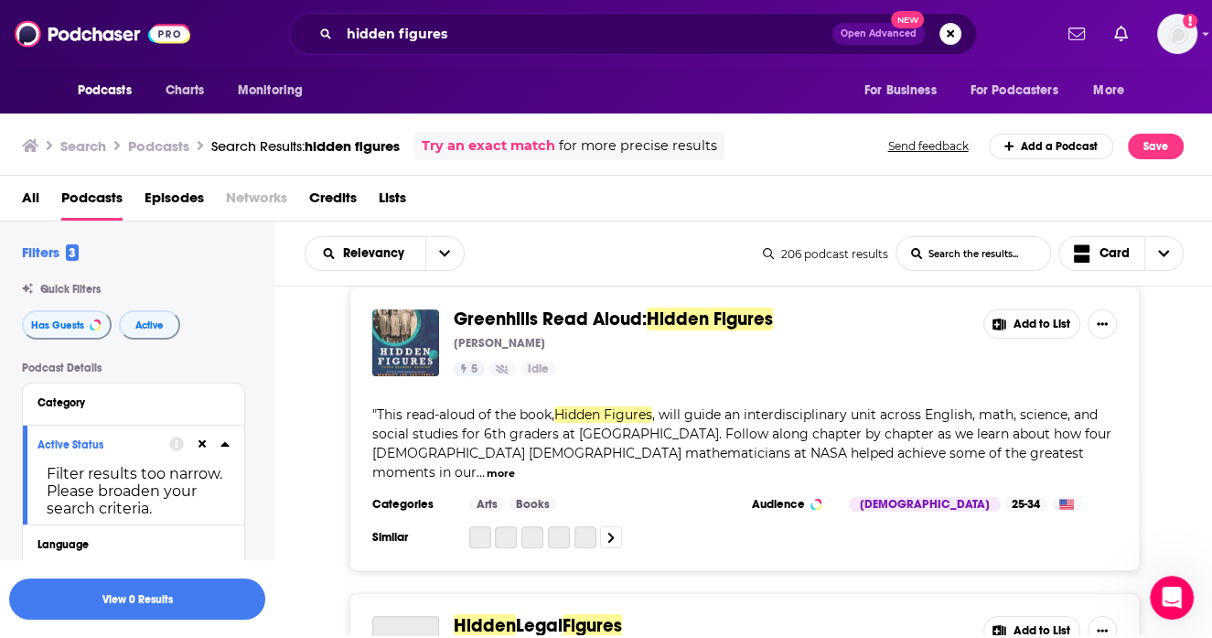
scroll to position [1526, 0]
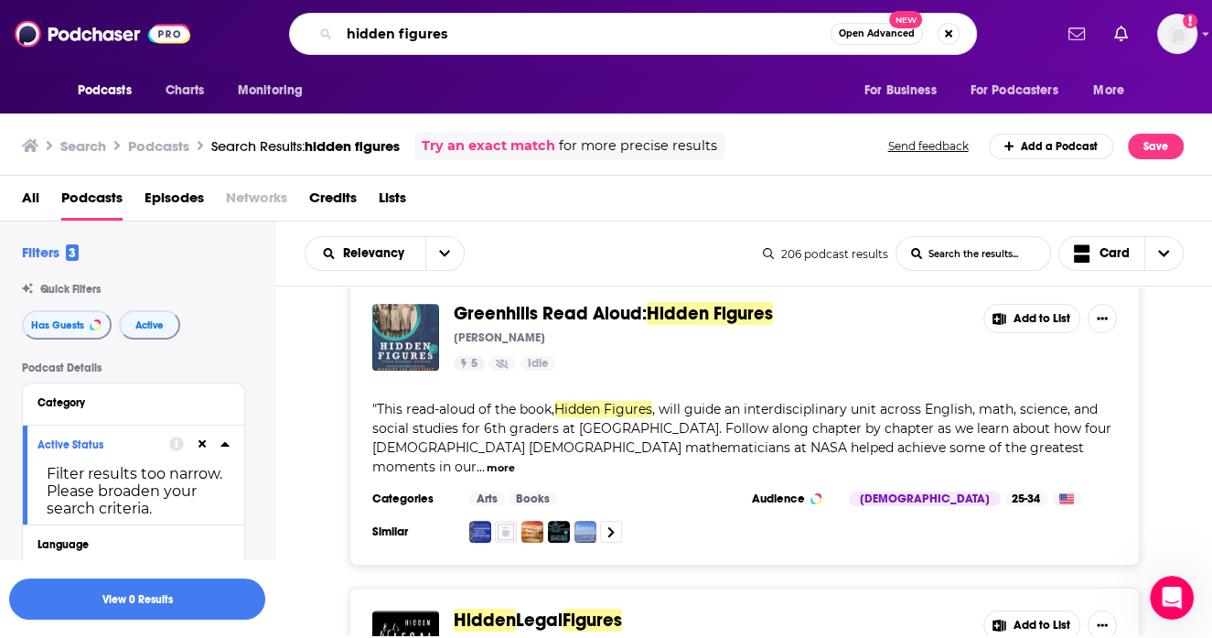
click at [468, 27] on input "hidden figures" at bounding box center [584, 33] width 491 height 29
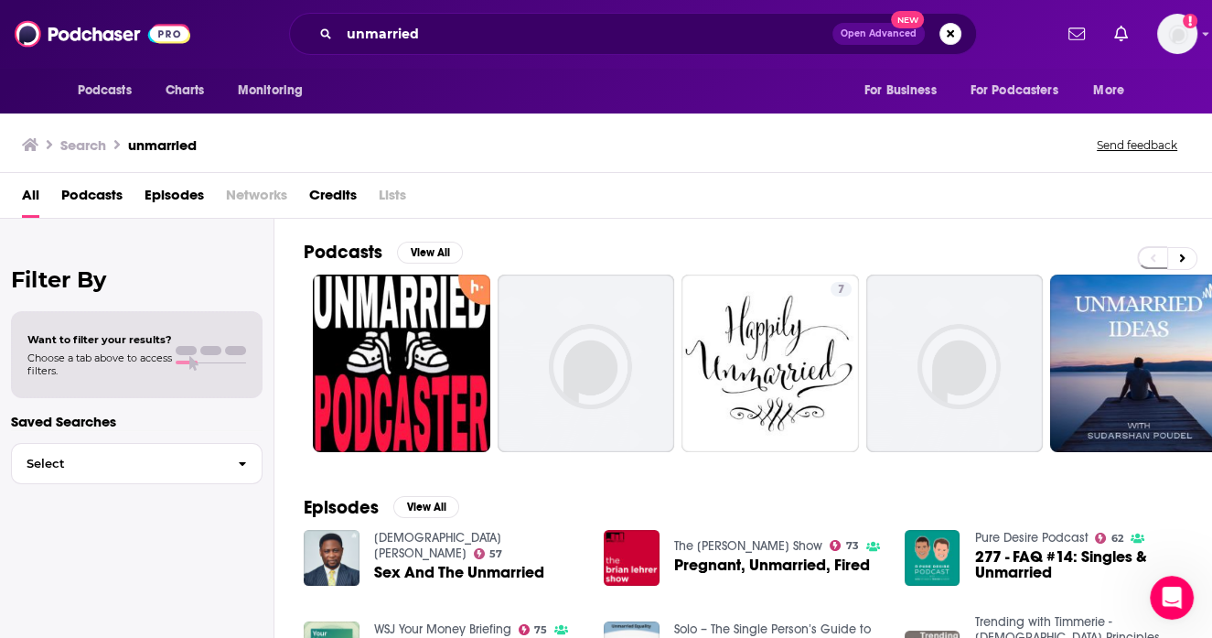
click at [97, 192] on span "Podcasts" at bounding box center [91, 199] width 61 height 38
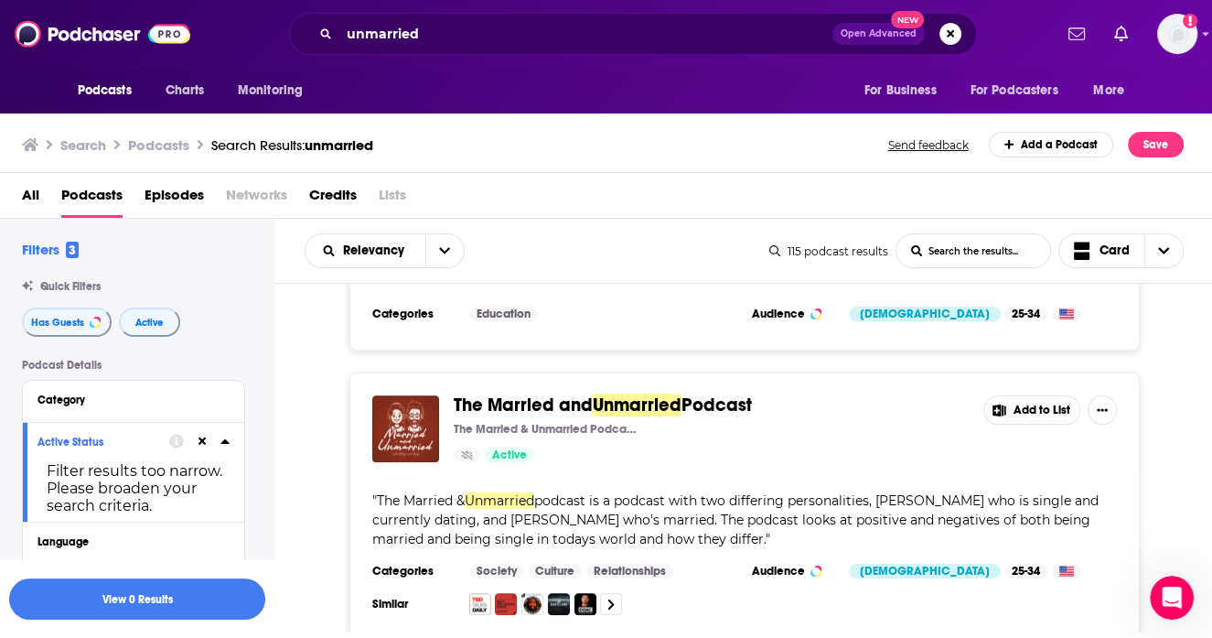
scroll to position [1771, 0]
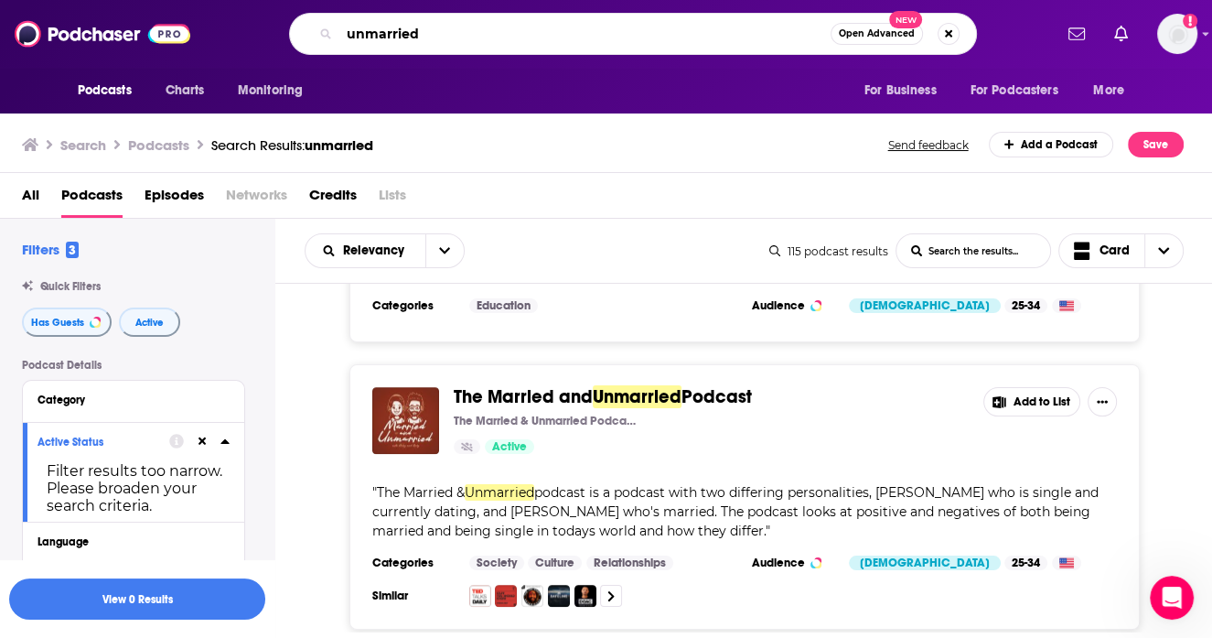
click at [537, 31] on input "unmarried" at bounding box center [584, 33] width 491 height 29
type input "v"
type input "celibate"
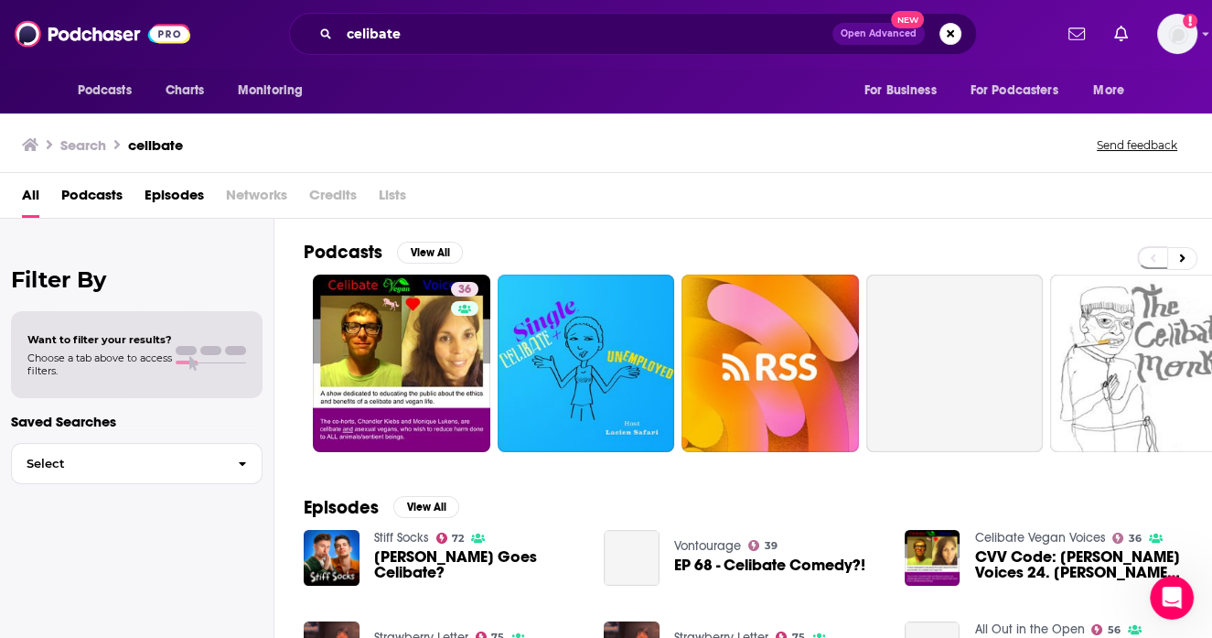
click at [92, 207] on span "Podcasts" at bounding box center [91, 199] width 61 height 38
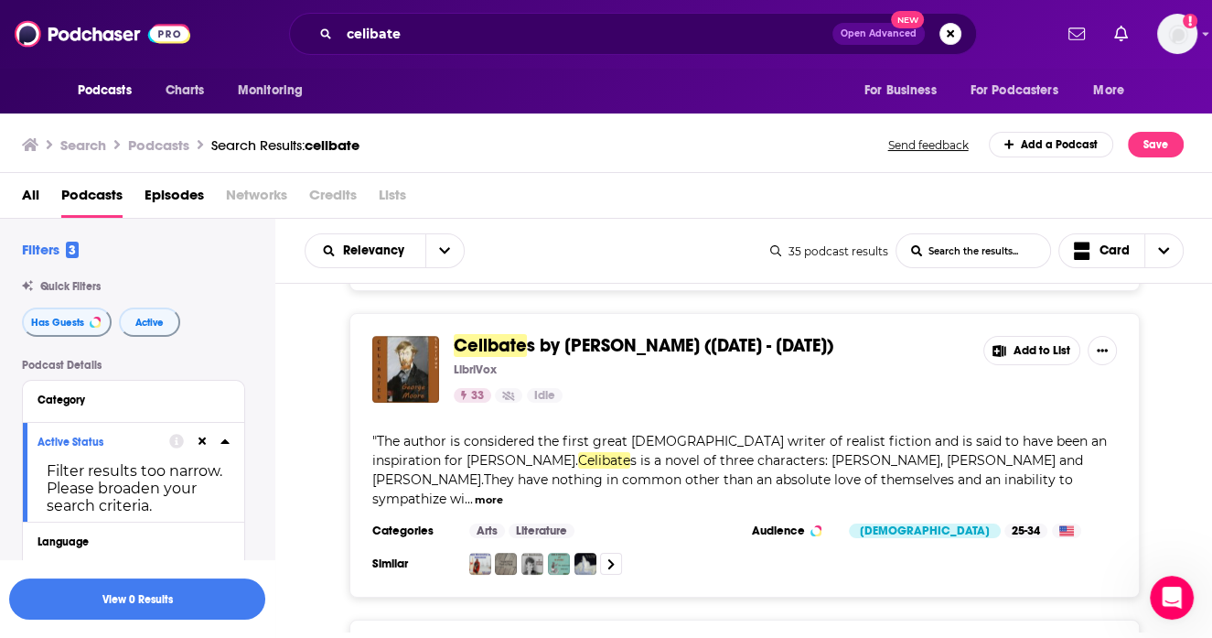
scroll to position [1745, 0]
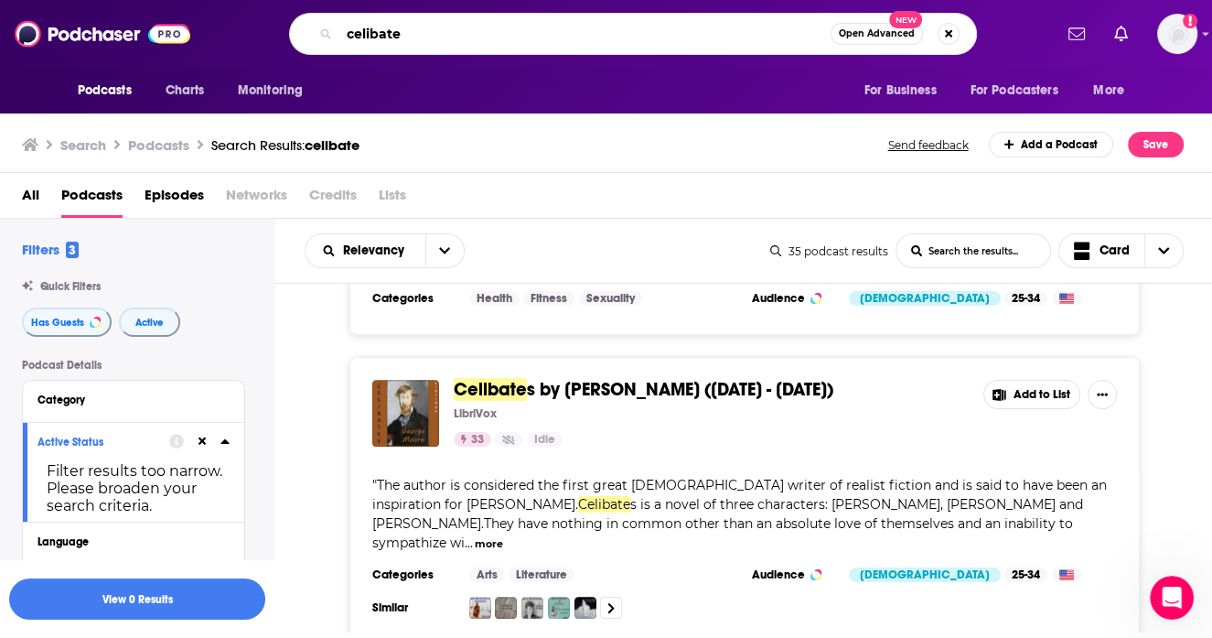
click at [457, 25] on input "celibate" at bounding box center [584, 33] width 491 height 29
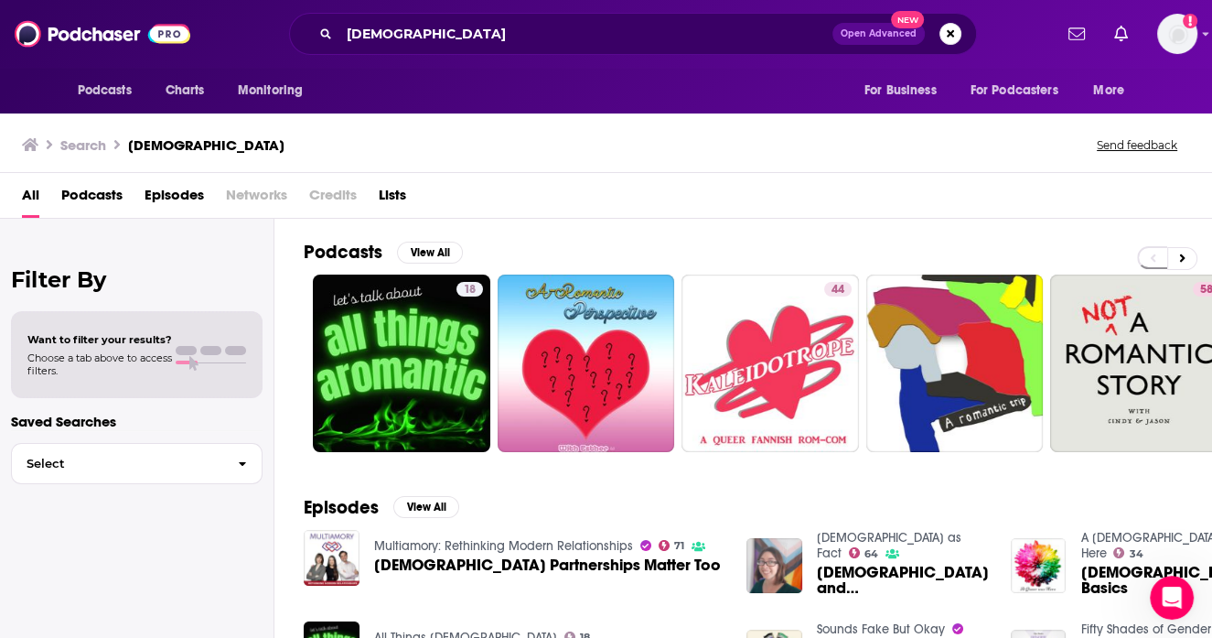
click at [98, 198] on span "Podcasts" at bounding box center [91, 199] width 61 height 38
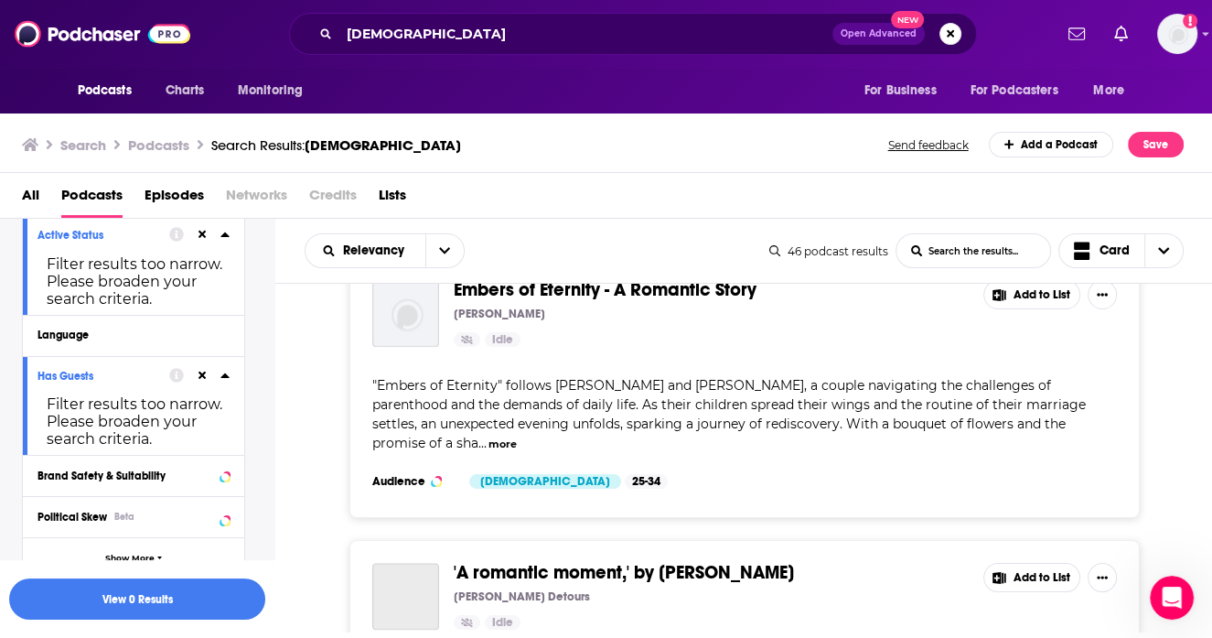
scroll to position [2163, 0]
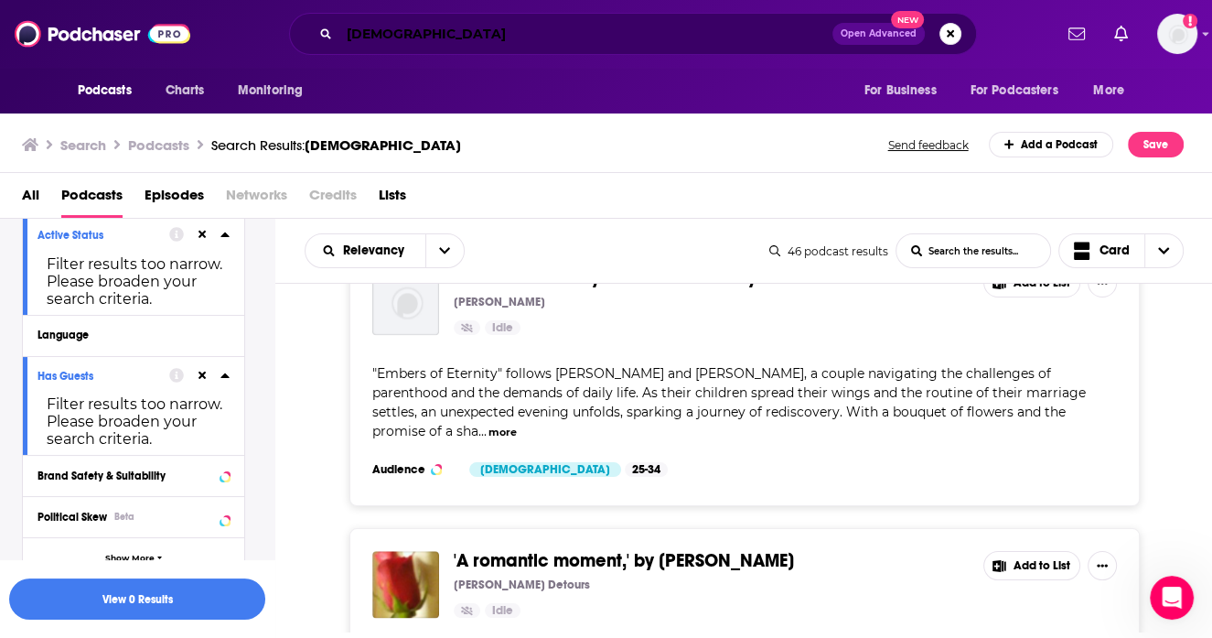
click at [404, 42] on input "[DEMOGRAPHIC_DATA]" at bounding box center [585, 33] width 493 height 29
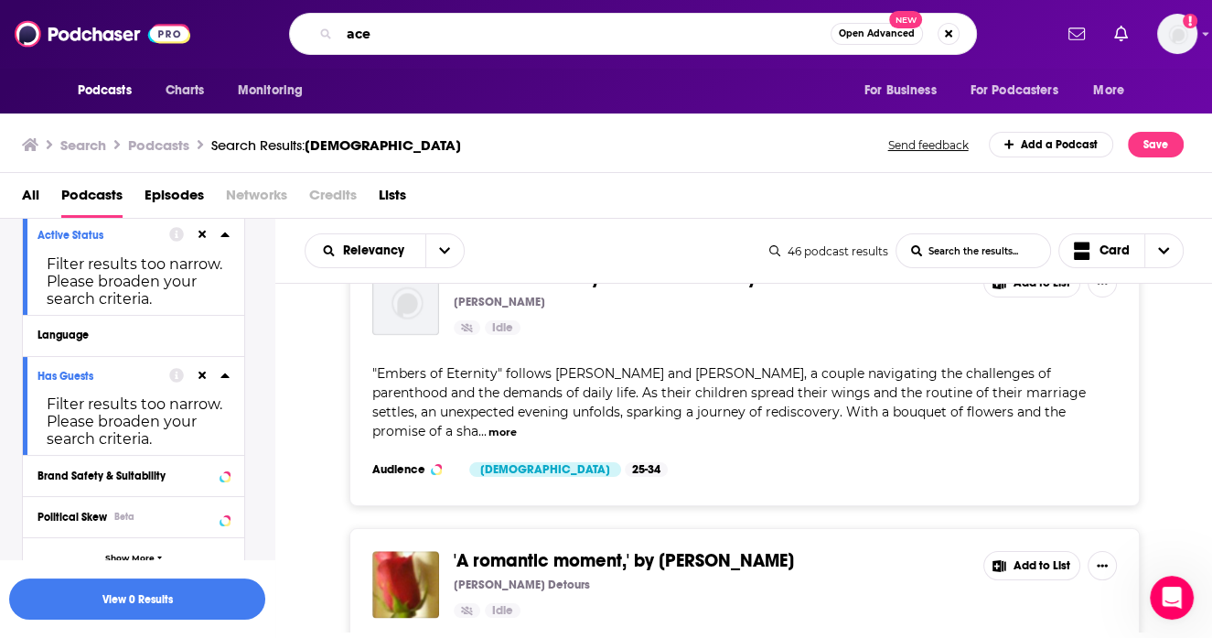
type input "ace"
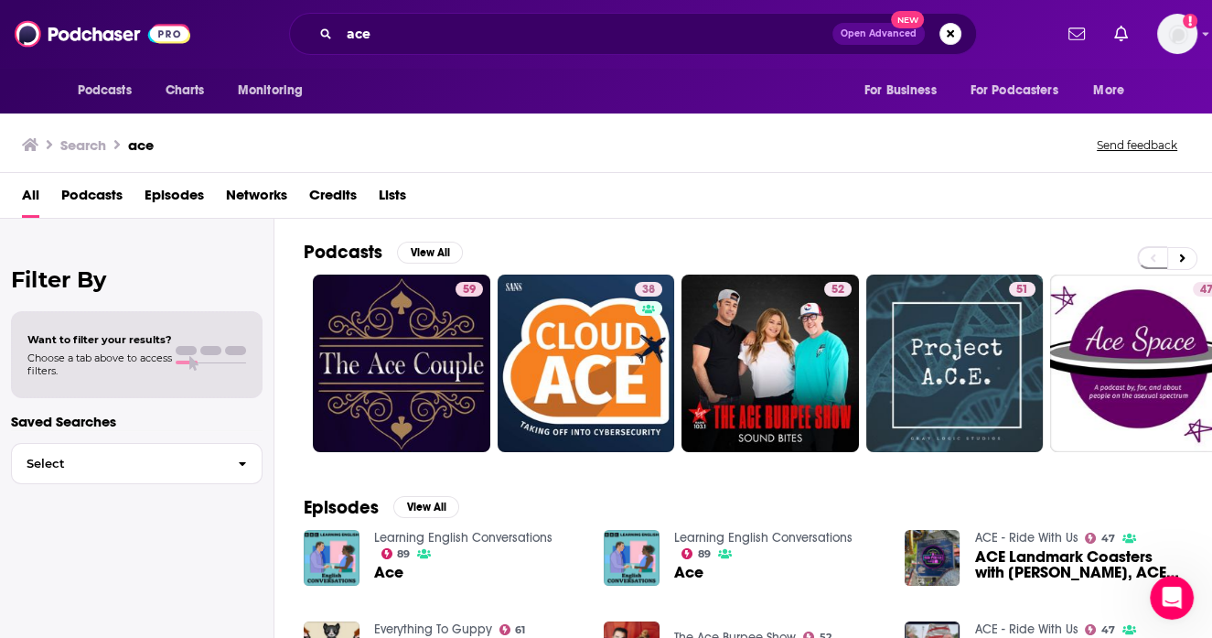
click at [110, 189] on span "Podcasts" at bounding box center [91, 199] width 61 height 38
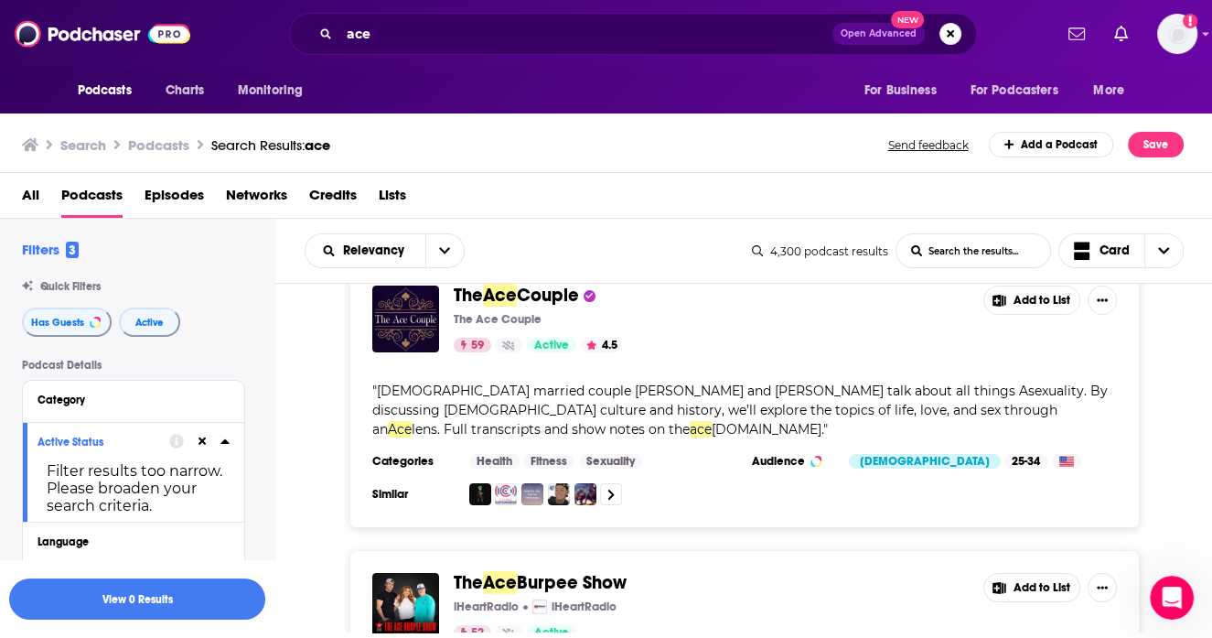
scroll to position [37, 0]
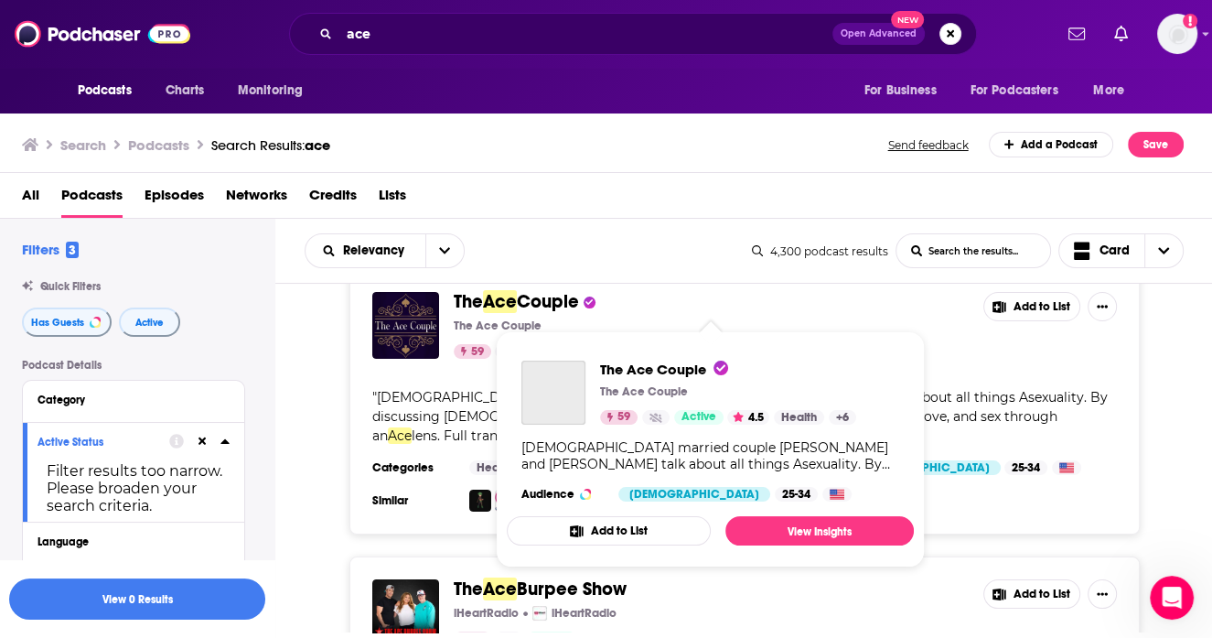
click at [505, 300] on span "Ace" at bounding box center [500, 301] width 34 height 23
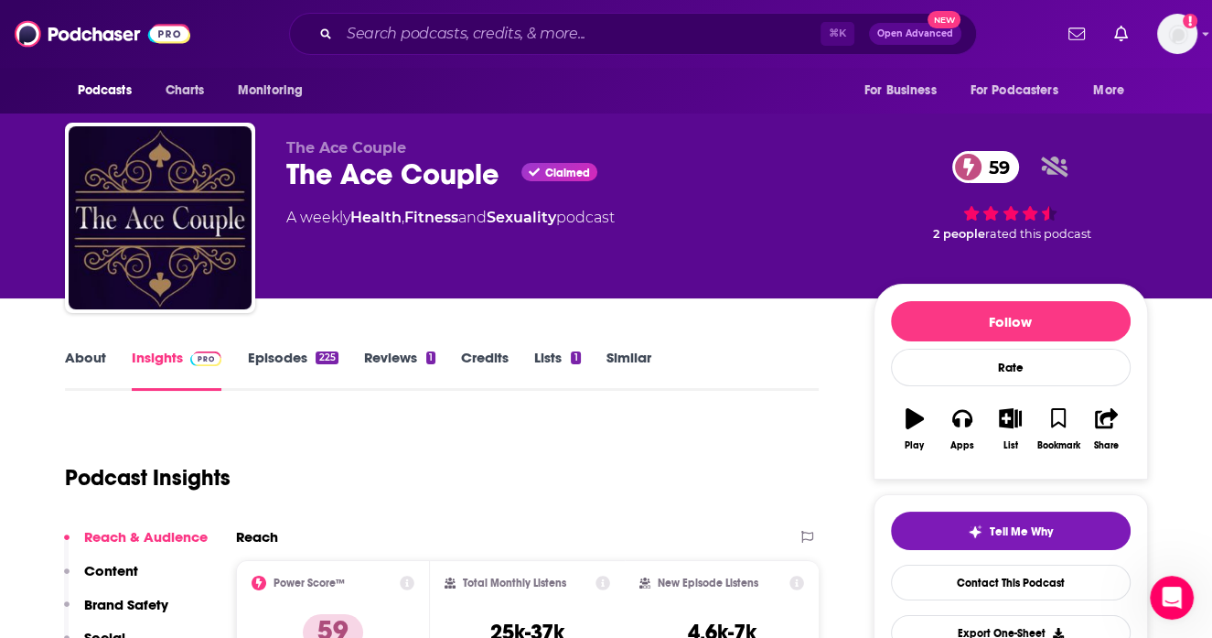
scroll to position [64, 0]
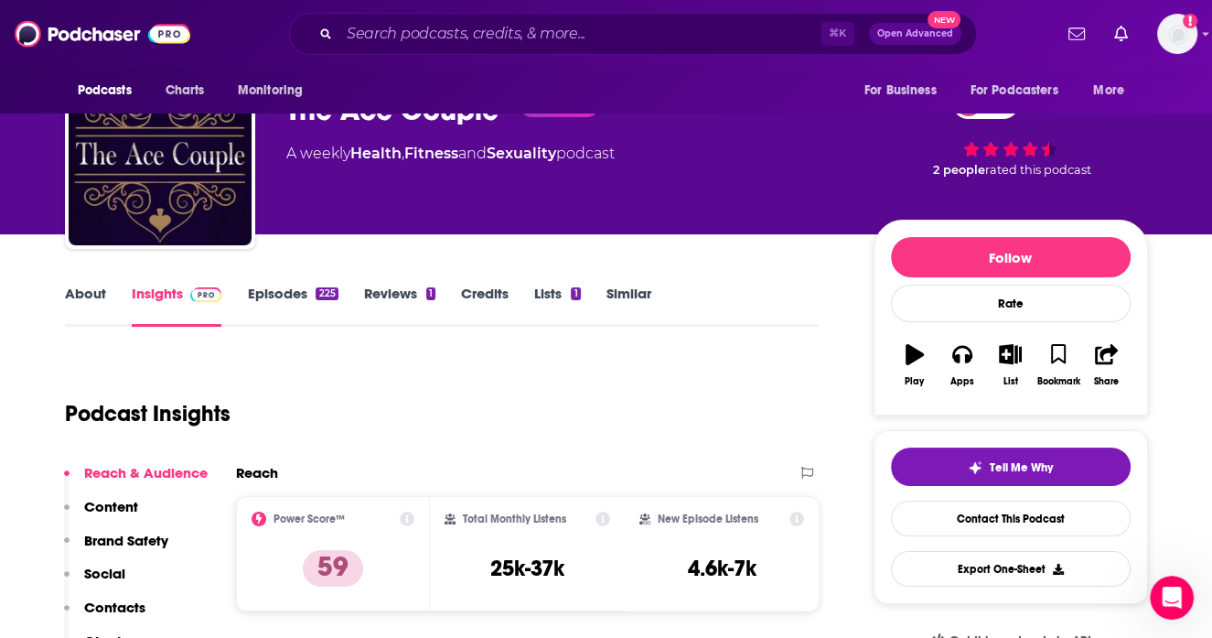
click at [86, 307] on link "About" at bounding box center [85, 306] width 41 height 42
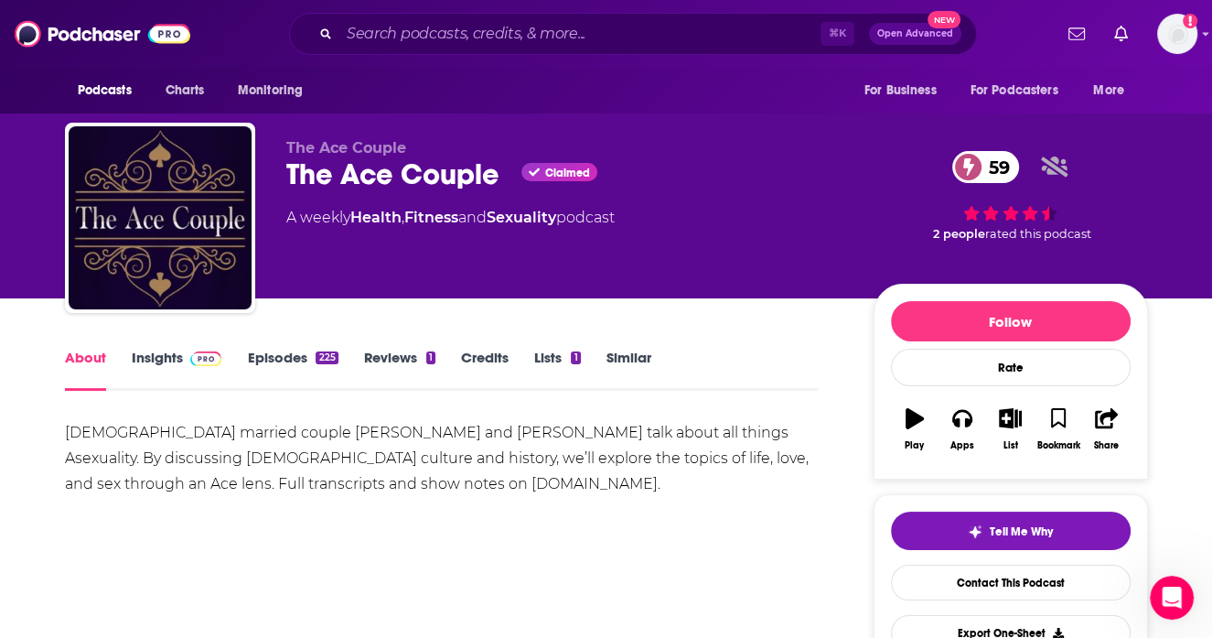
click at [321, 283] on div "The Ace Couple The Ace Couple Claimed 59 A weekly Health , Fitness and Sexualit…" at bounding box center [565, 212] width 558 height 146
click at [283, 357] on link "Episodes 225" at bounding box center [292, 370] width 91 height 42
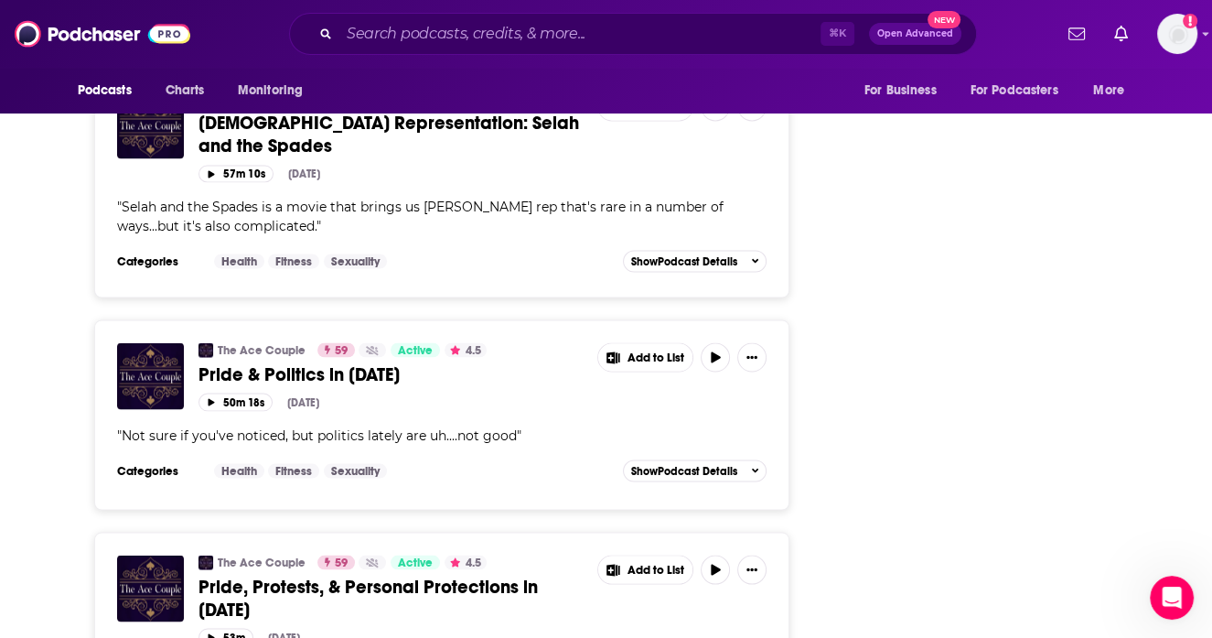
scroll to position [2855, 0]
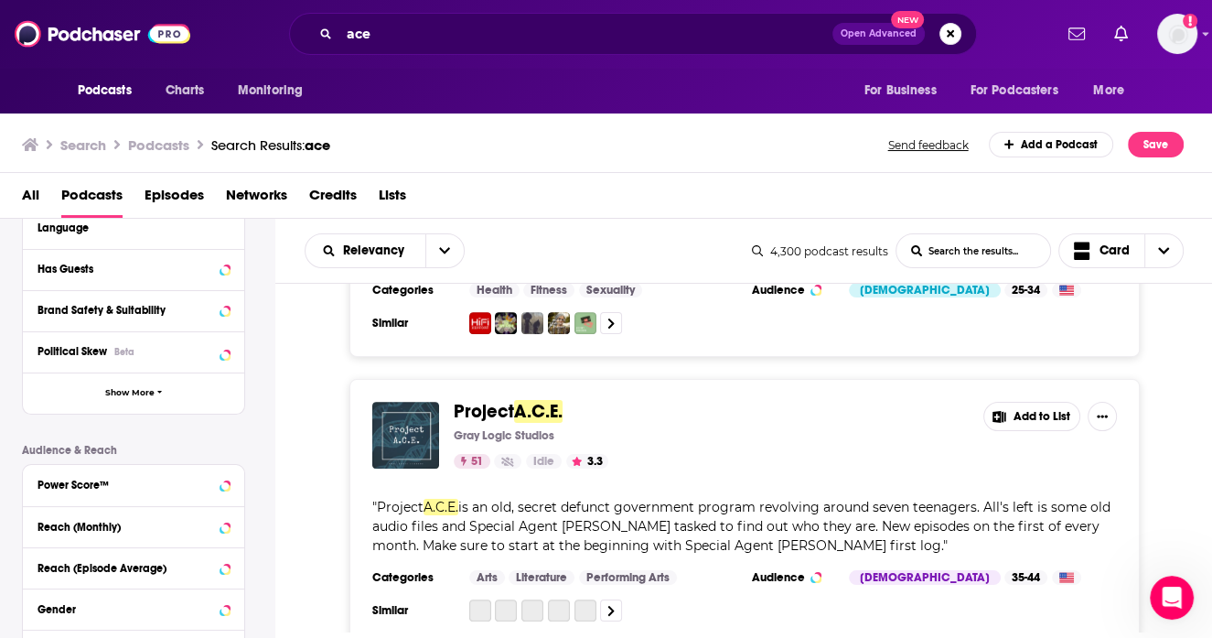
scroll to position [1039, 0]
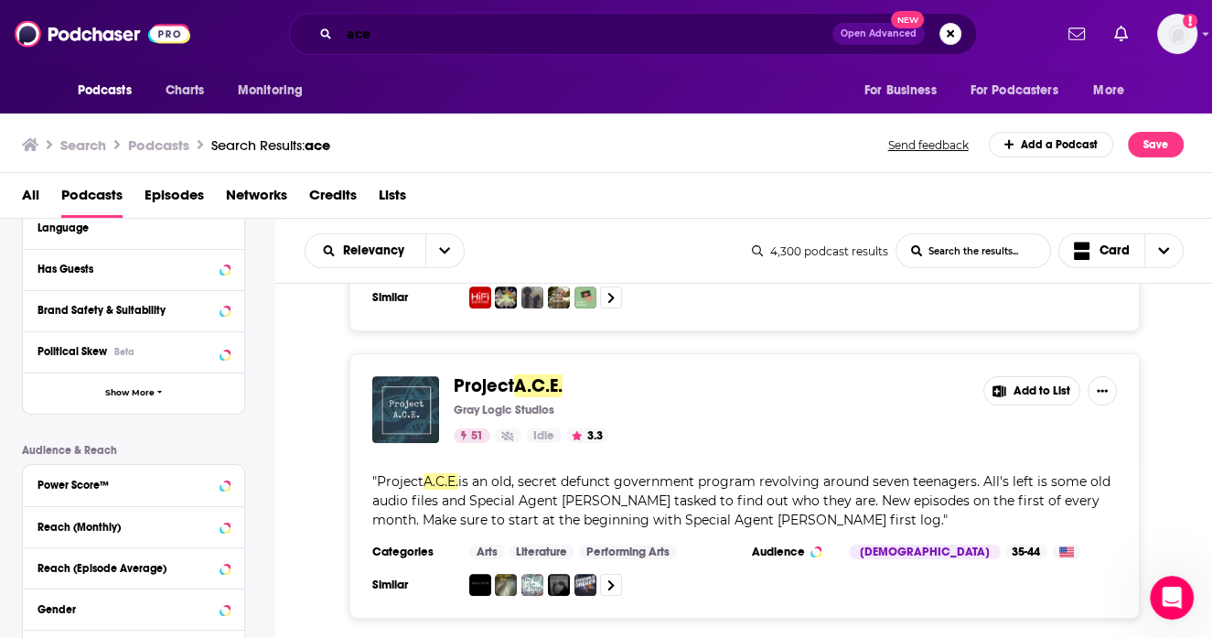
click at [384, 46] on input "ace" at bounding box center [585, 33] width 493 height 29
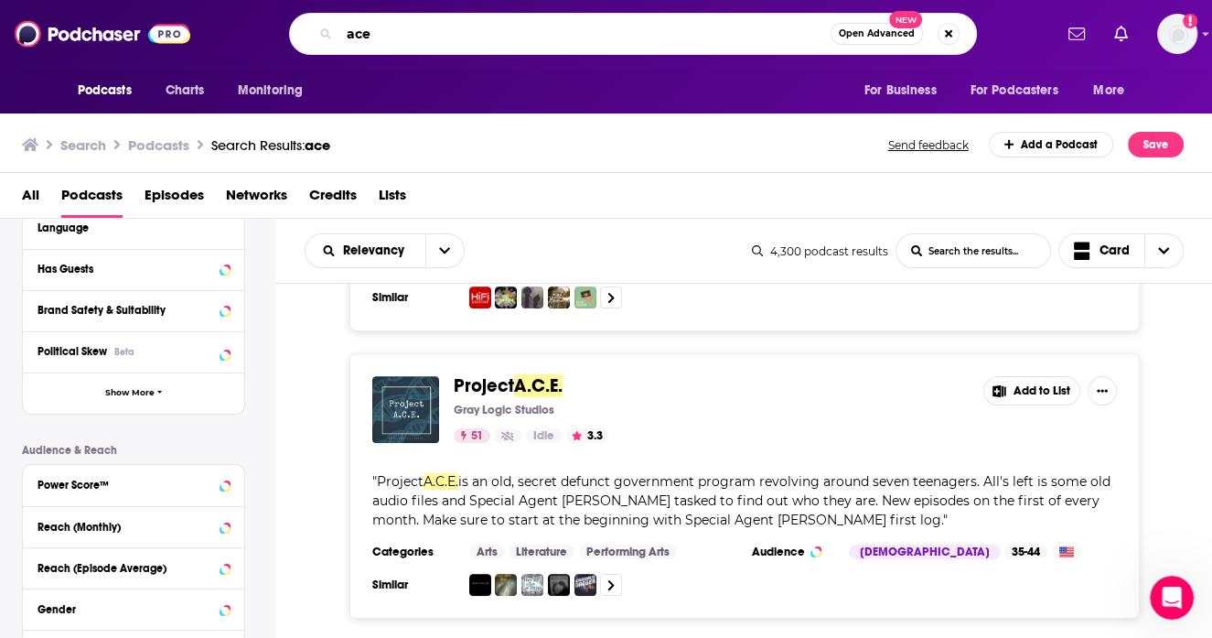
click at [384, 46] on input "ace" at bounding box center [584, 33] width 491 height 29
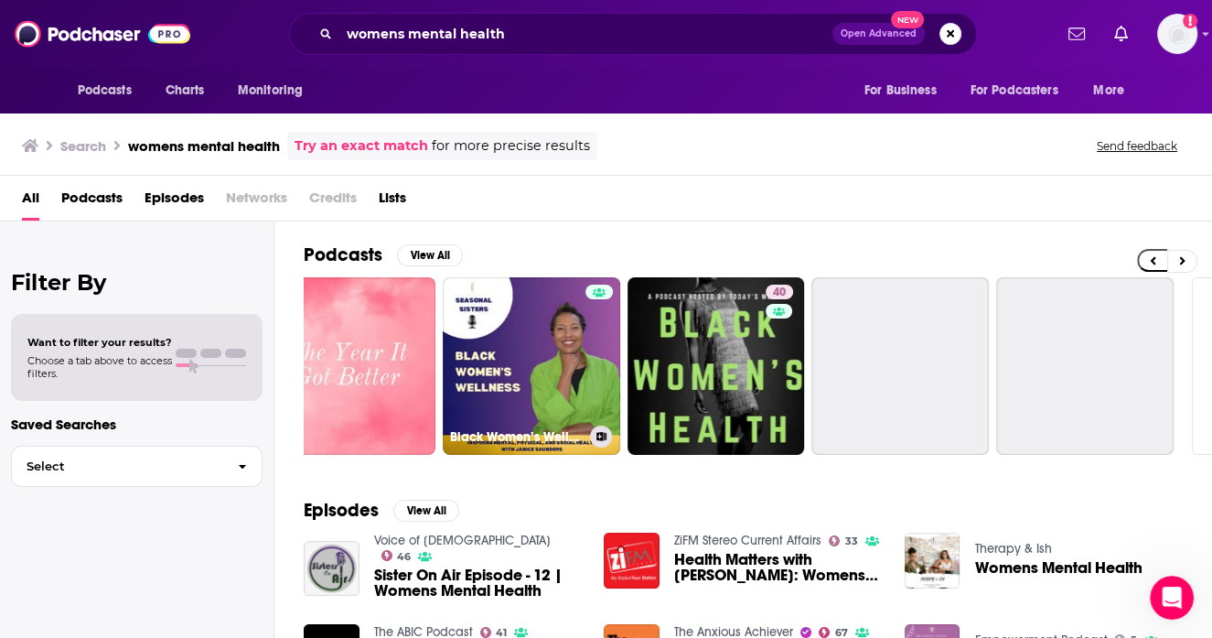
scroll to position [0, 636]
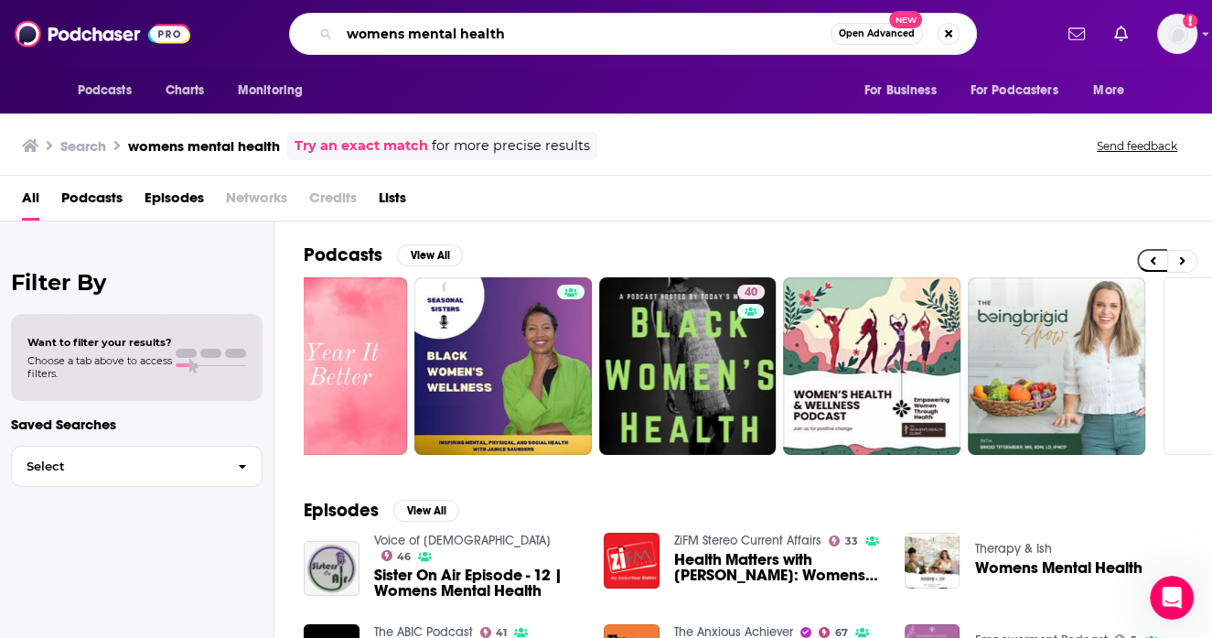
click at [564, 33] on input "womens mental health" at bounding box center [584, 33] width 491 height 29
click at [533, 33] on input "womens mental health" at bounding box center [584, 33] width 491 height 29
drag, startPoint x: 507, startPoint y: 38, endPoint x: 409, endPoint y: 40, distance: 97.9
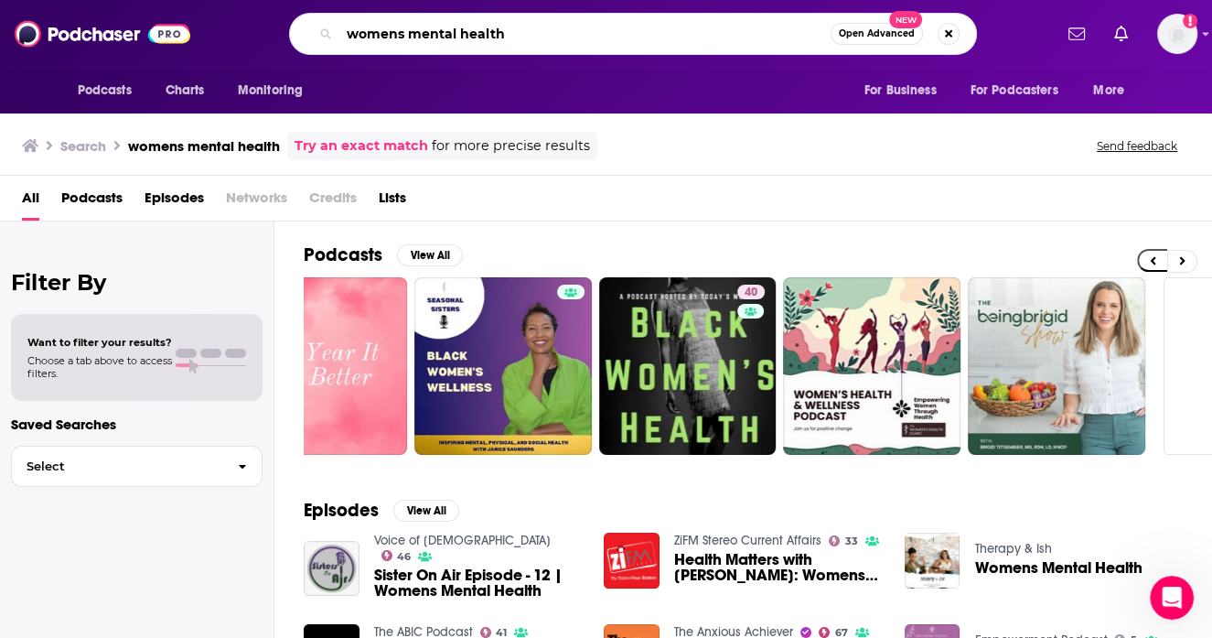
click at [409, 40] on input "womens mental health" at bounding box center [584, 33] width 491 height 29
click at [411, 31] on input "womens mental health" at bounding box center [584, 33] width 491 height 29
click at [376, 32] on input "self confidence" at bounding box center [584, 33] width 491 height 29
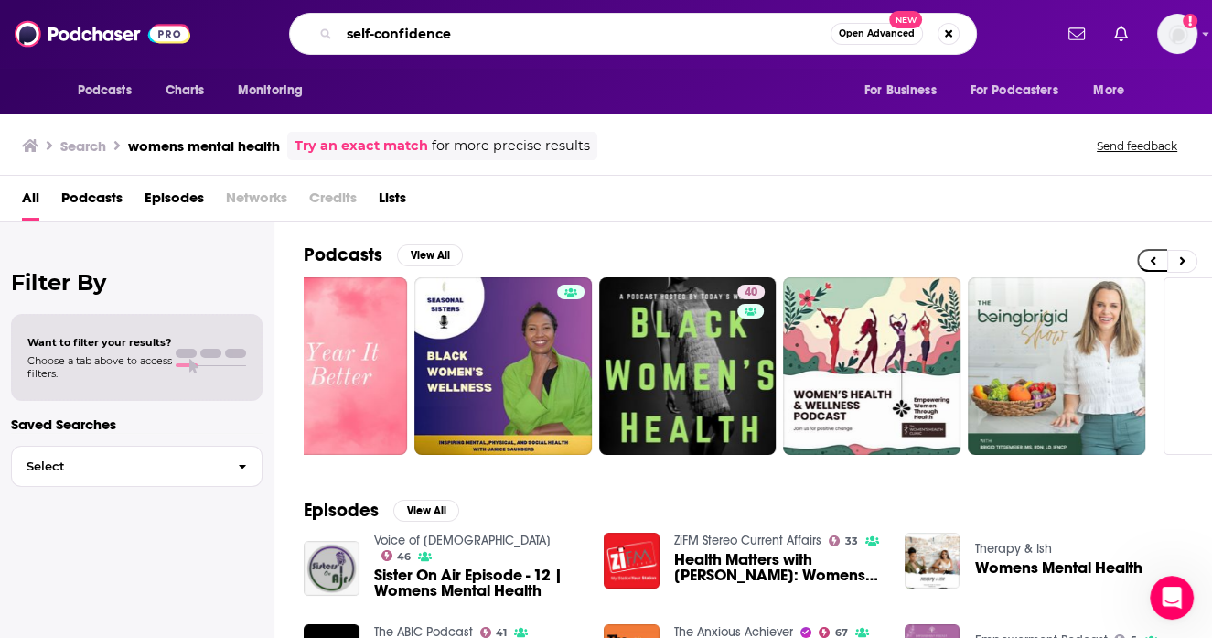
type input "self-confidence"
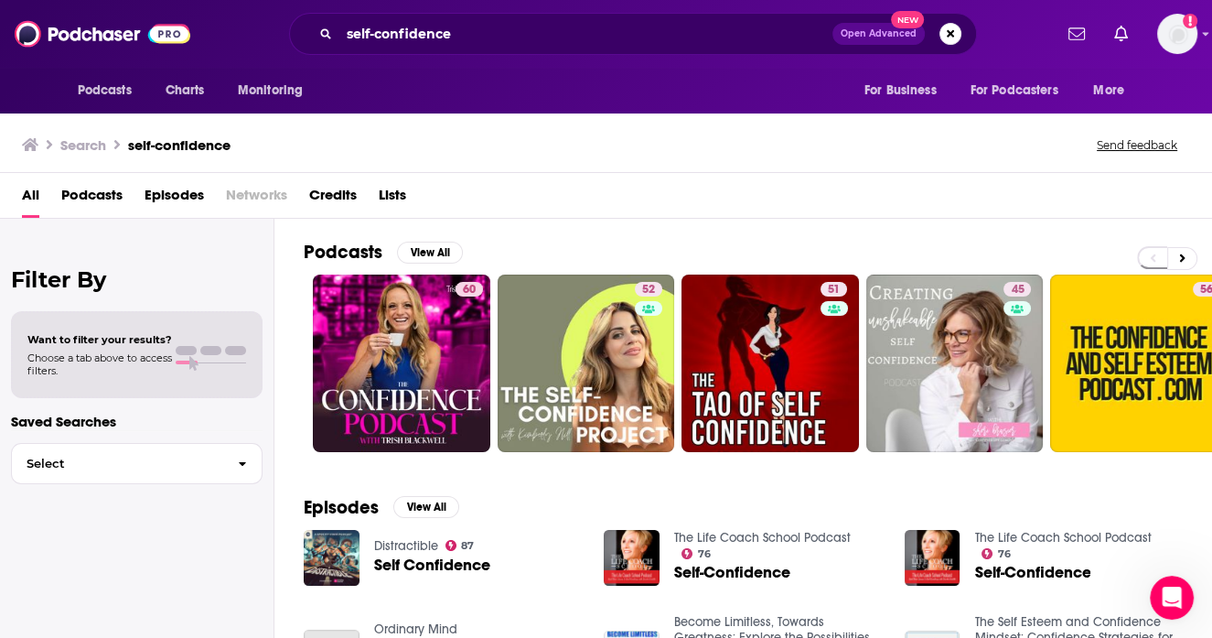
click at [118, 207] on span "Podcasts" at bounding box center [91, 199] width 61 height 38
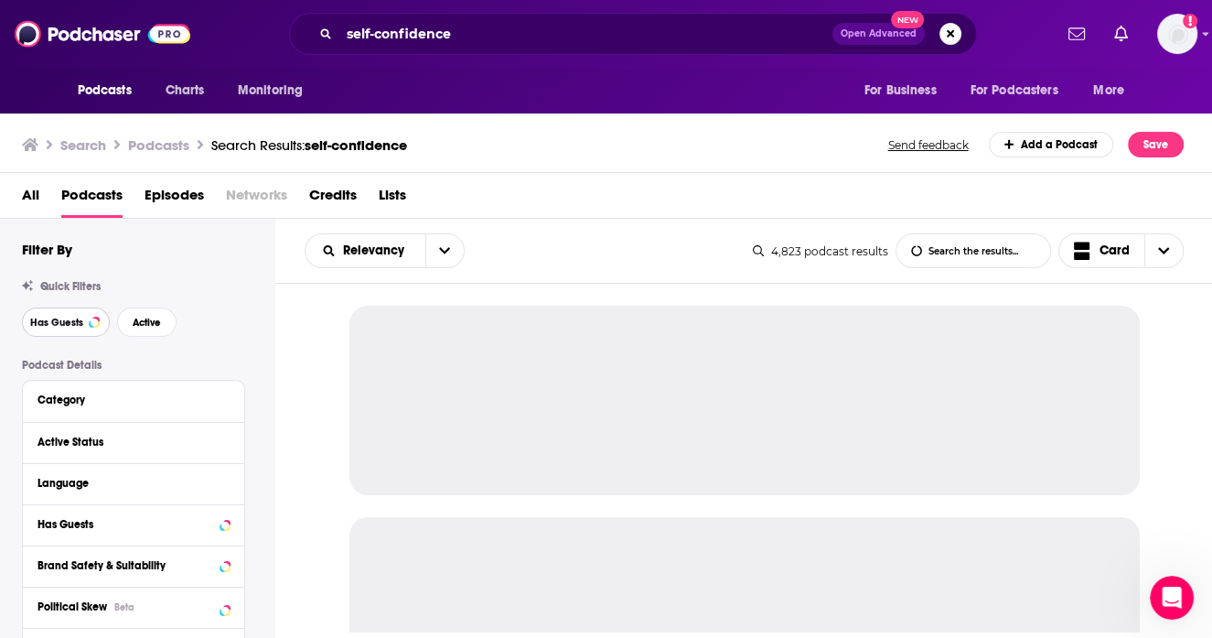
click at [86, 319] on button "Has Guests" at bounding box center [66, 321] width 88 height 29
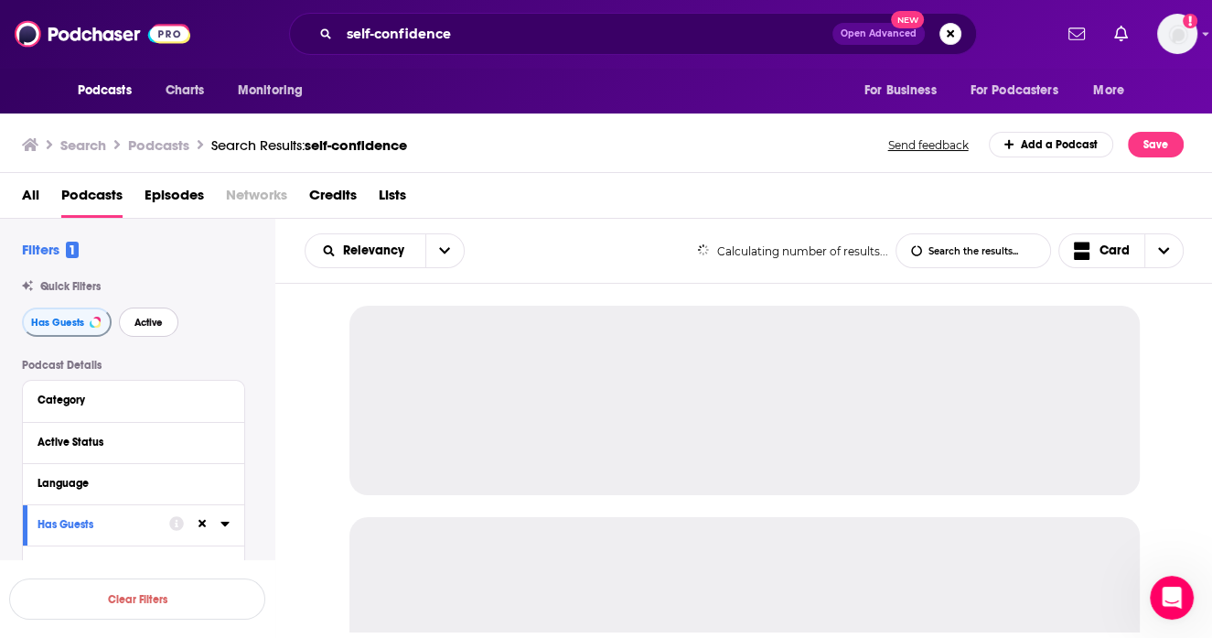
click at [145, 320] on span "Active" at bounding box center [149, 322] width 28 height 10
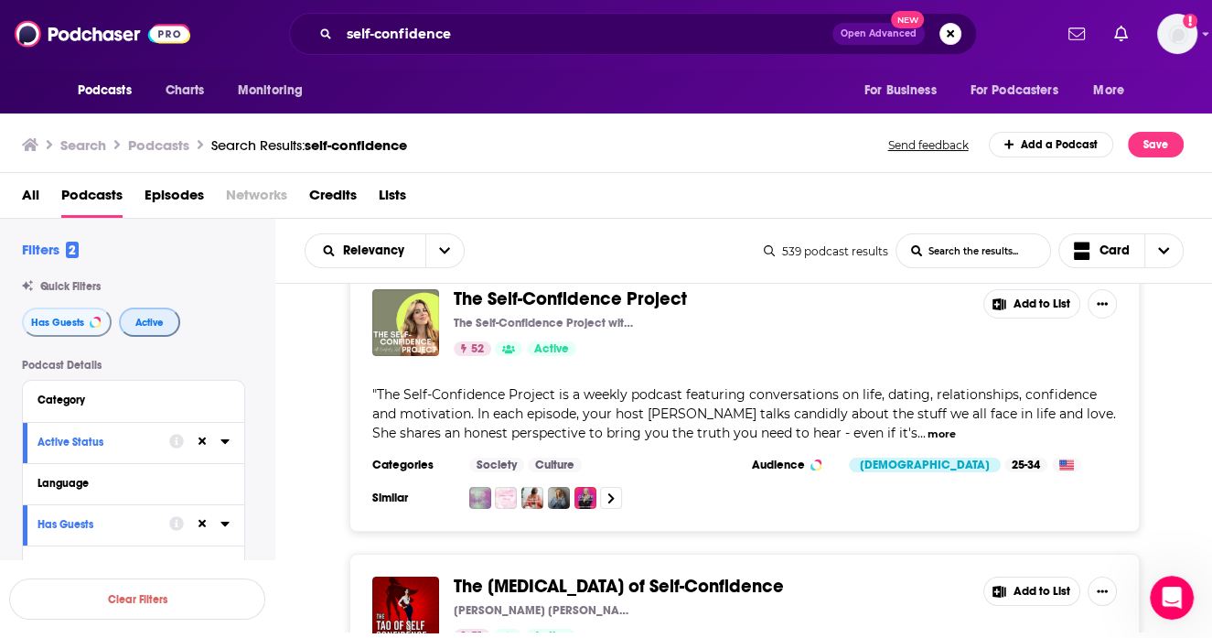
scroll to position [40, 0]
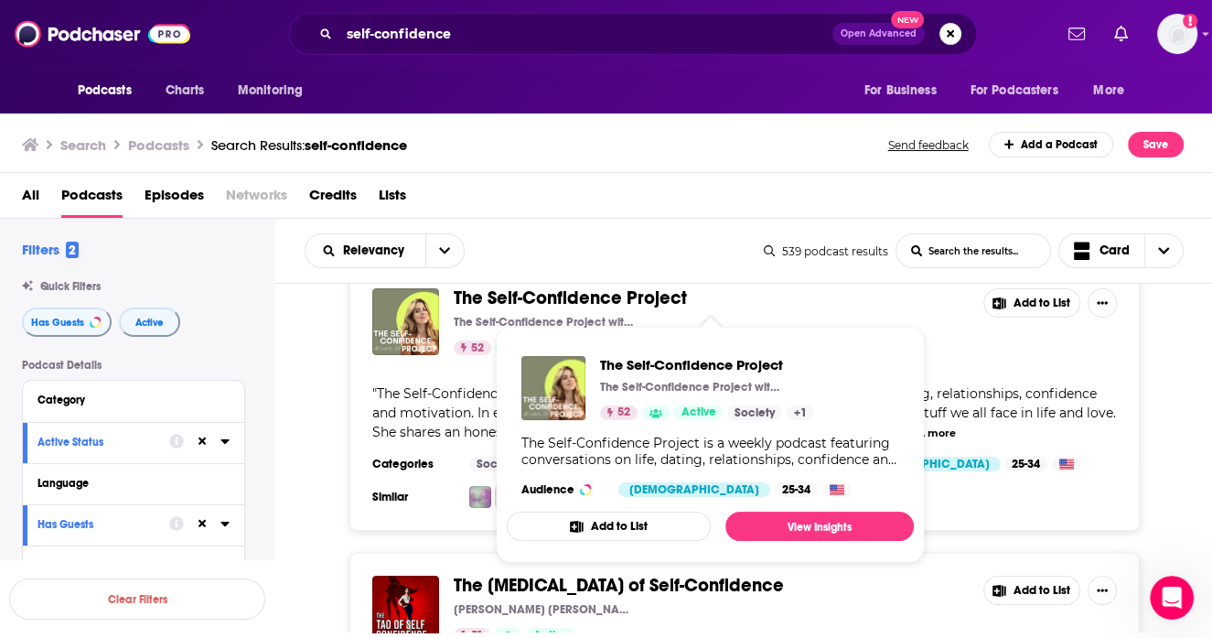
click at [587, 302] on span "The Self-Confidence Project" at bounding box center [570, 297] width 233 height 23
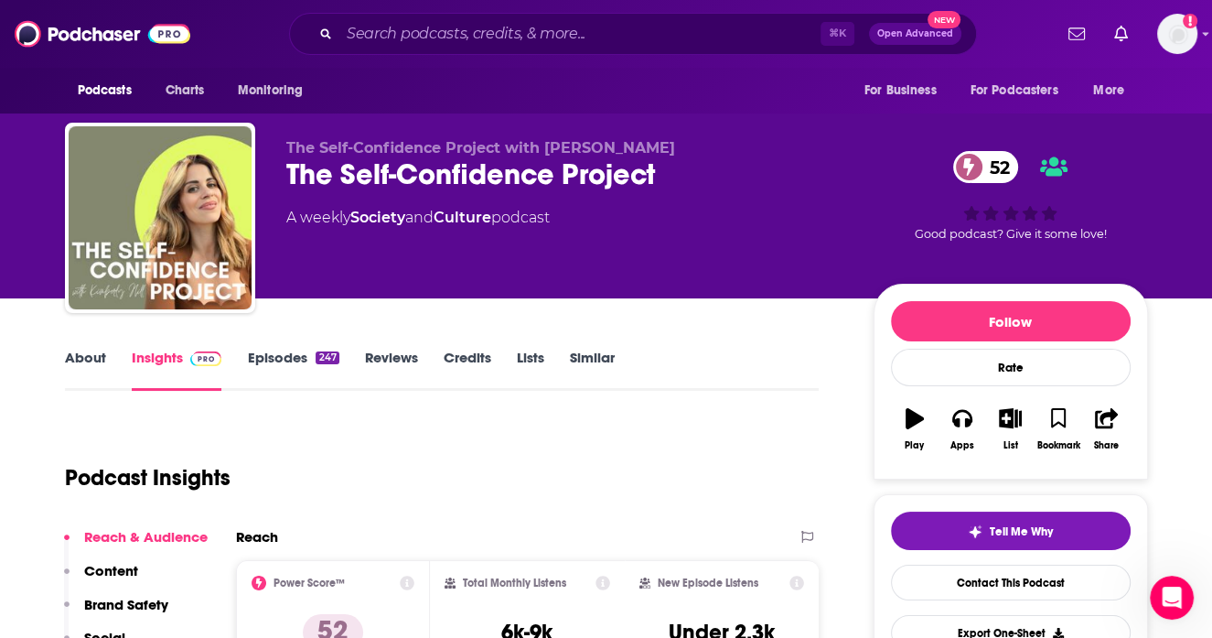
click at [84, 362] on link "About" at bounding box center [85, 370] width 41 height 42
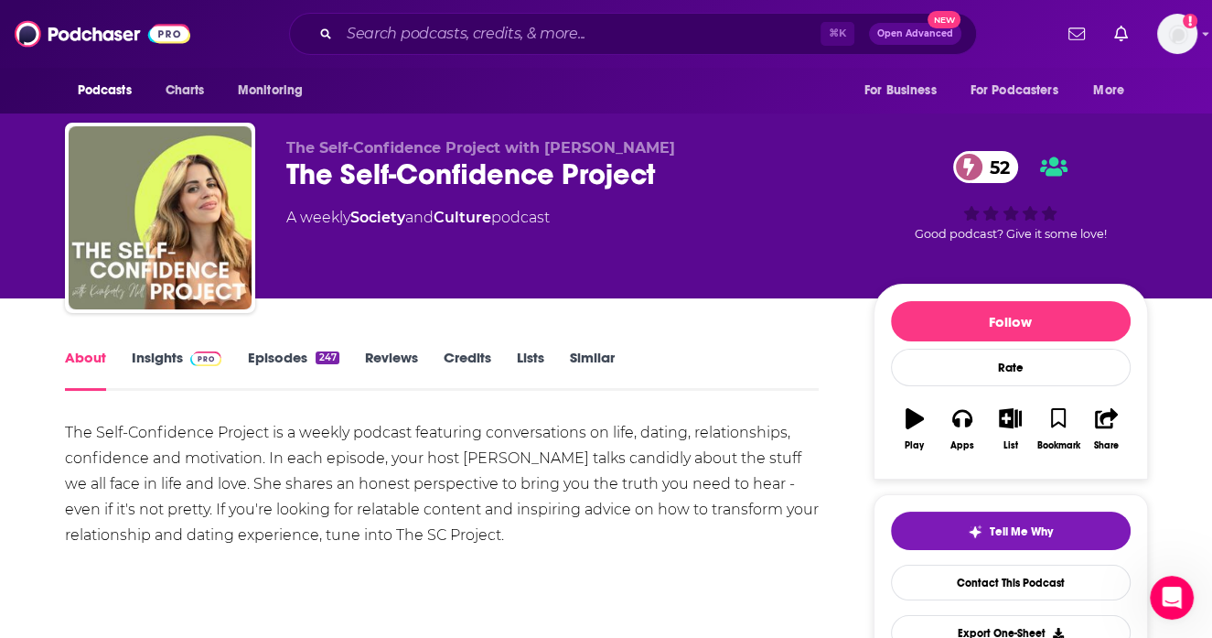
click at [257, 368] on link "Episodes 247" at bounding box center [292, 370] width 91 height 42
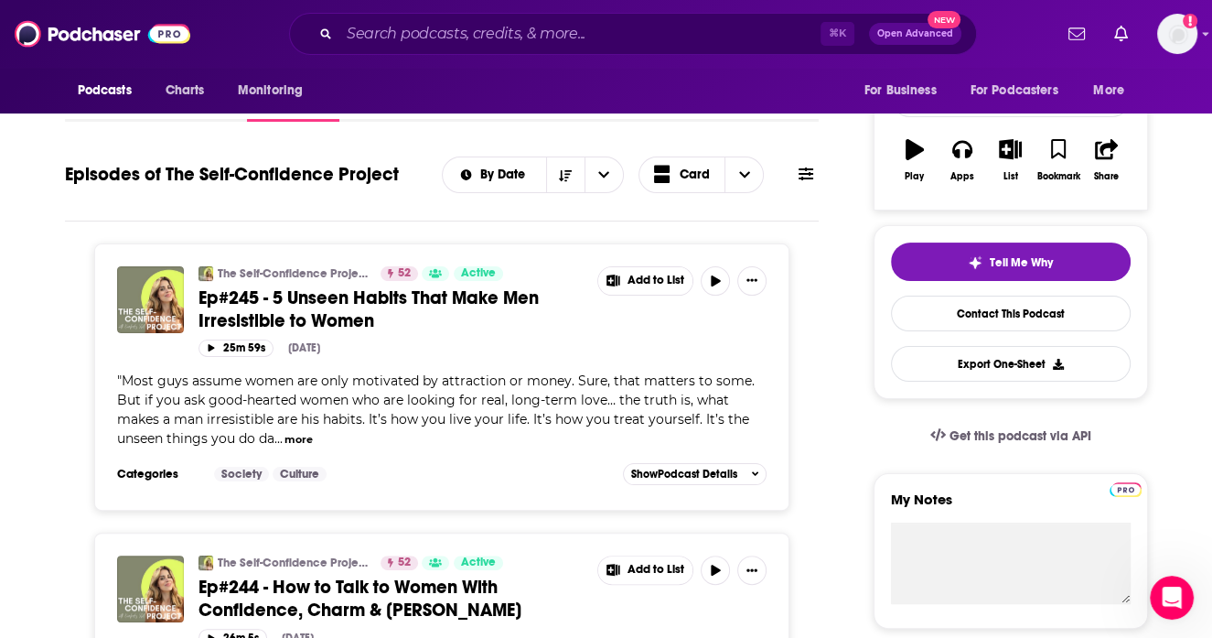
scroll to position [468, 0]
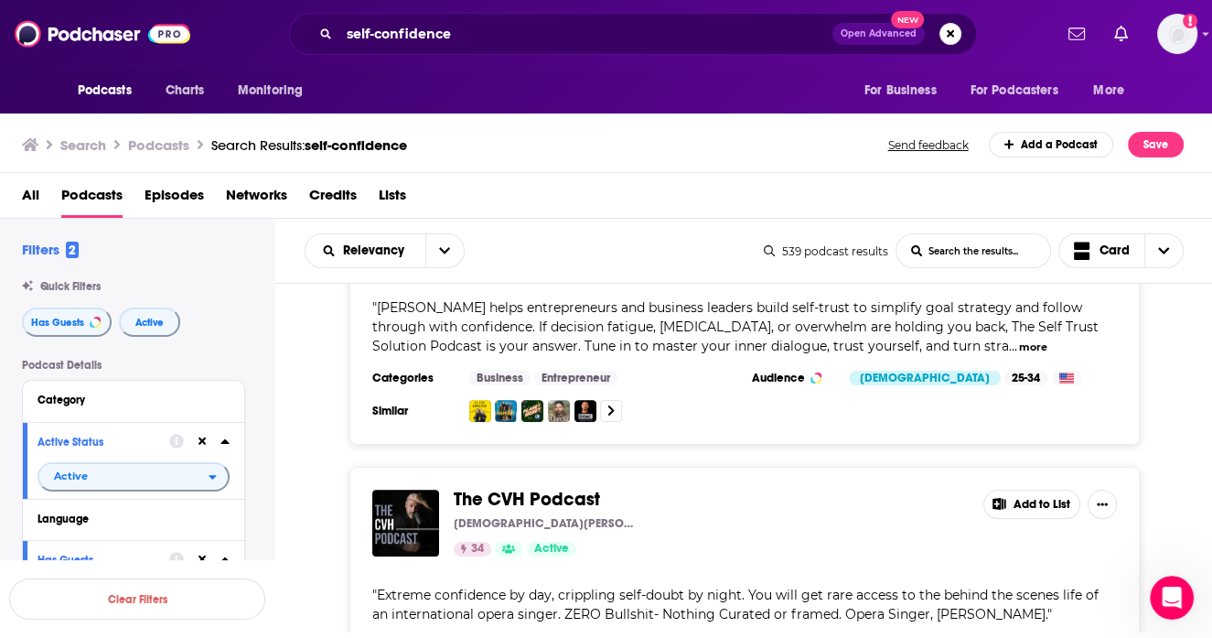
scroll to position [6918, 0]
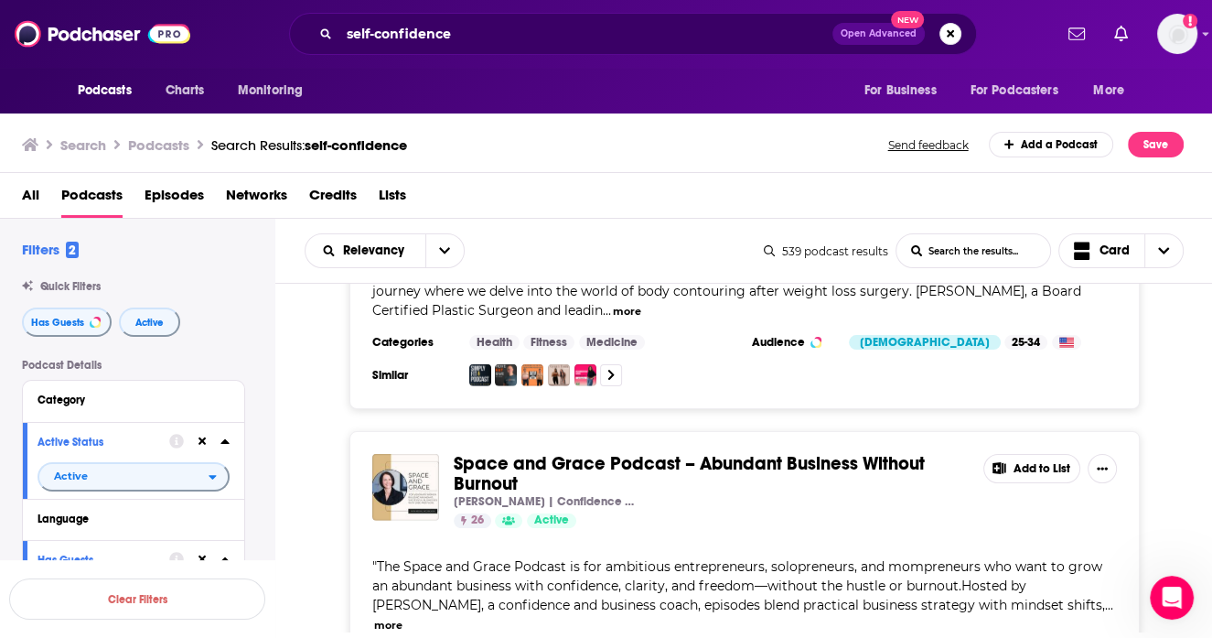
scroll to position [10507, 0]
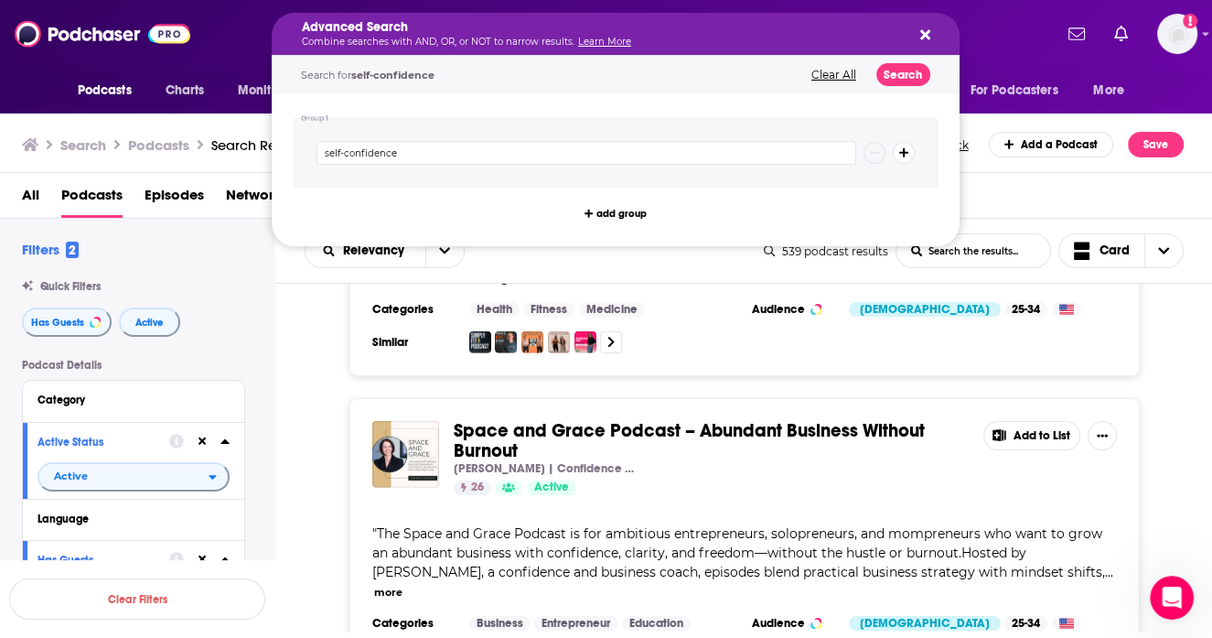
click at [574, 35] on div "Advanced Search Combine searches with AND, OR, or NOT to narrow results. Learn …" at bounding box center [601, 34] width 598 height 26
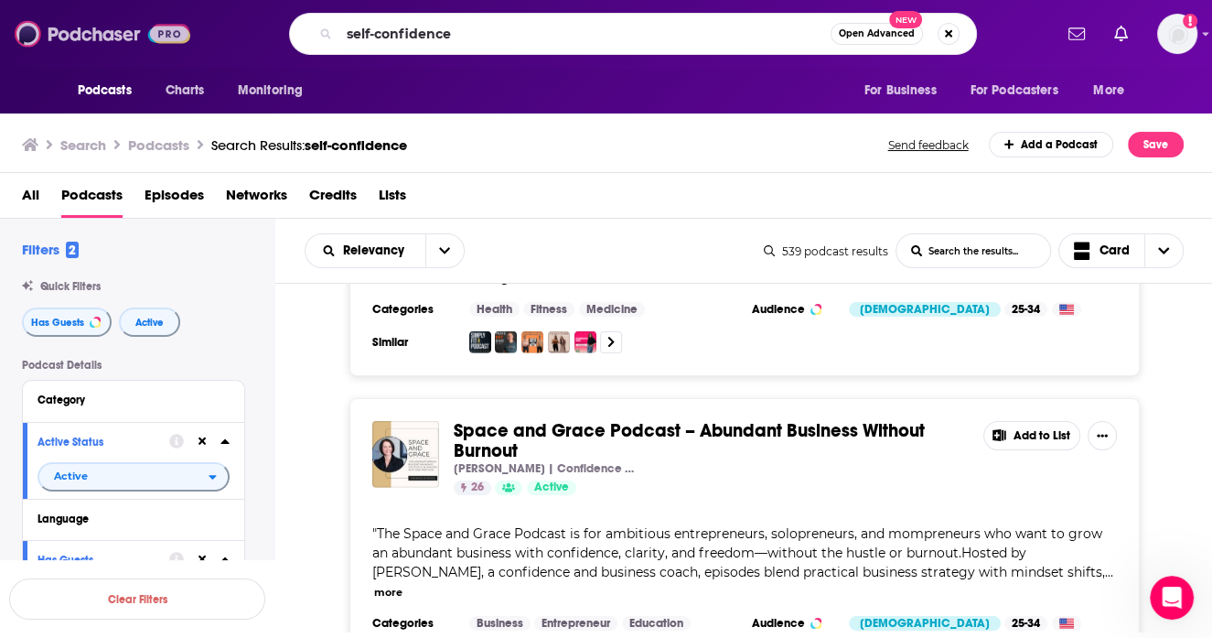
click at [121, 40] on img at bounding box center [103, 33] width 176 height 35
